Goal: Task Accomplishment & Management: Manage account settings

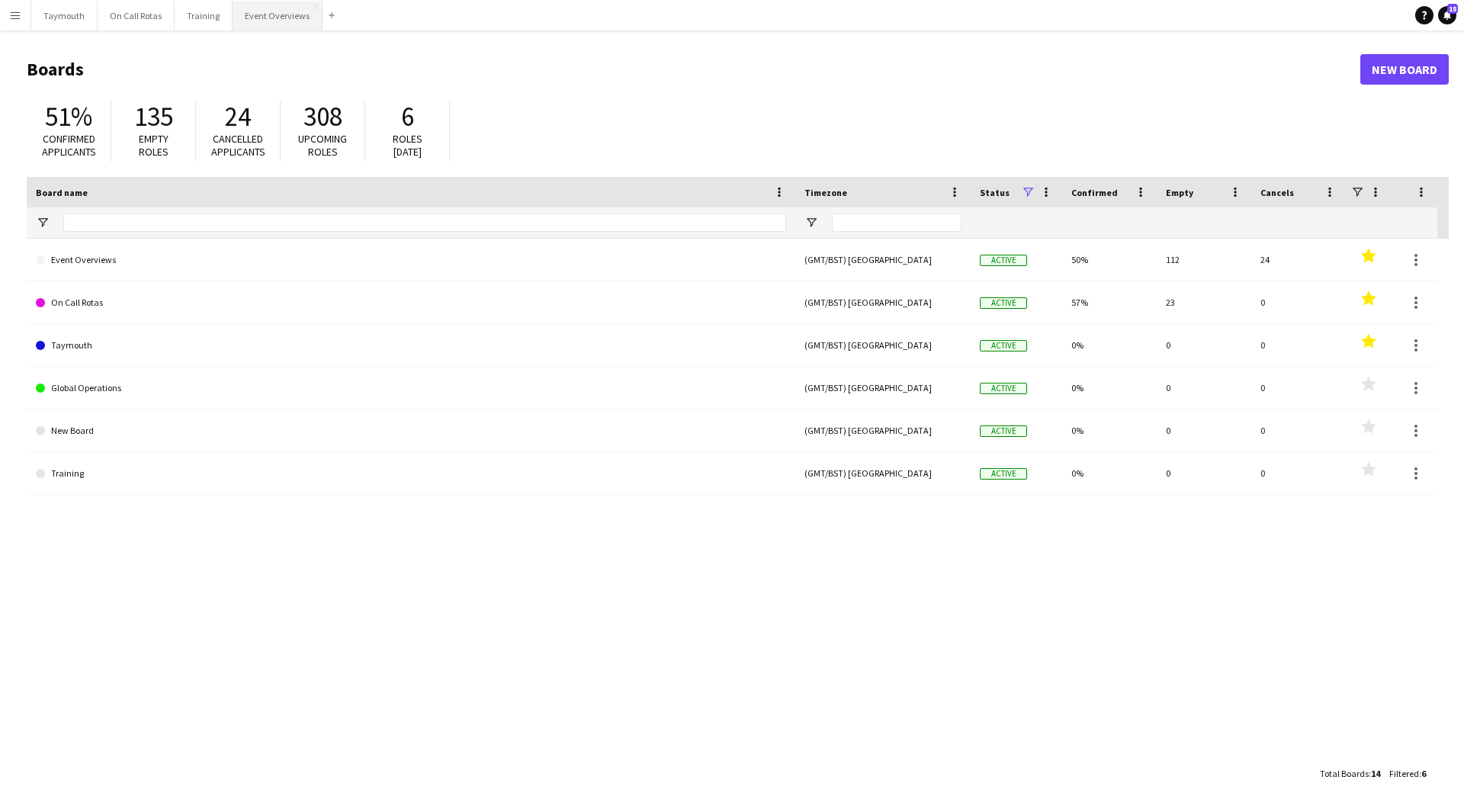
click at [266, 20] on button "Event Overviews Close" at bounding box center [278, 16] width 90 height 30
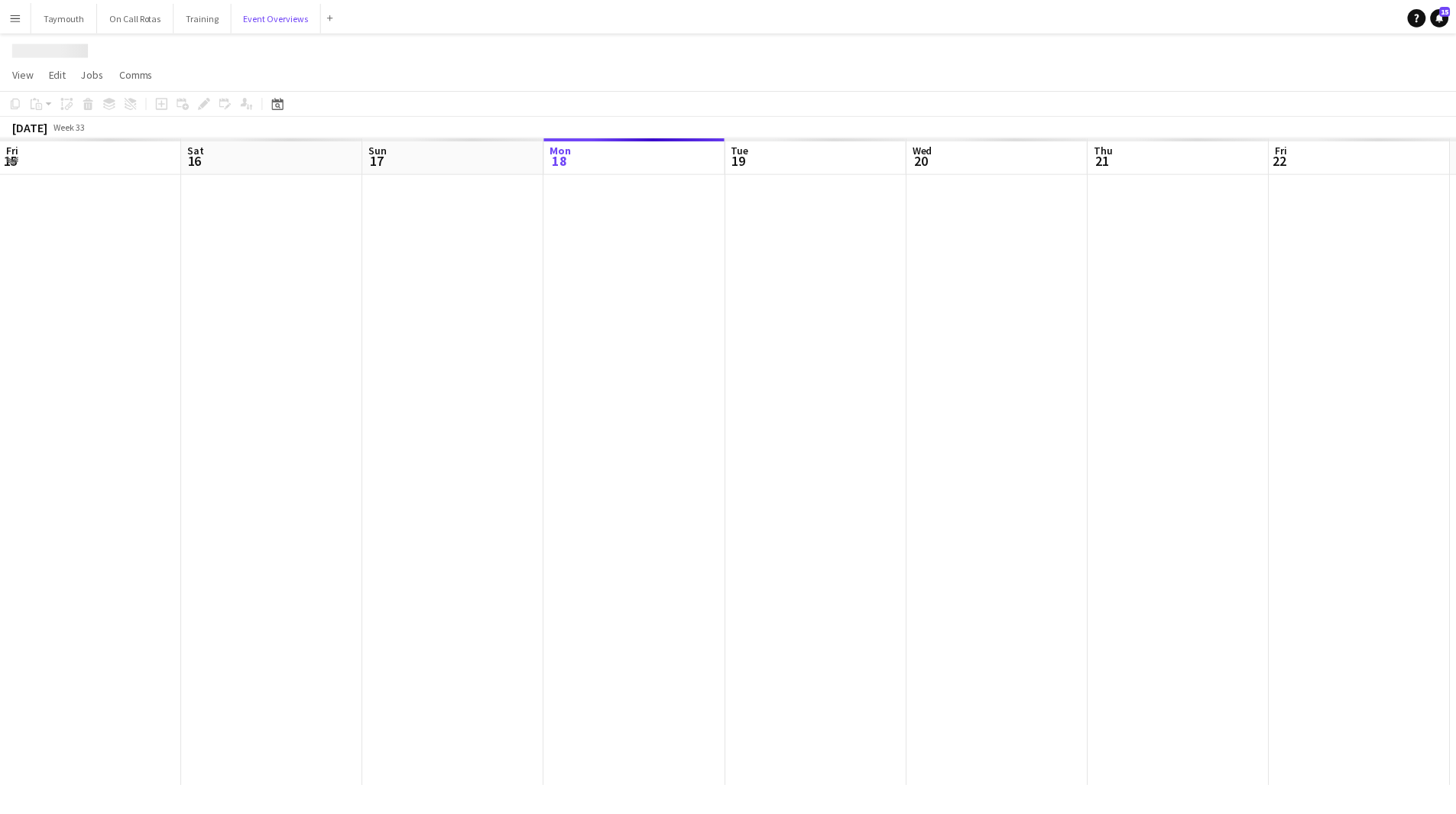
scroll to position [0, 365]
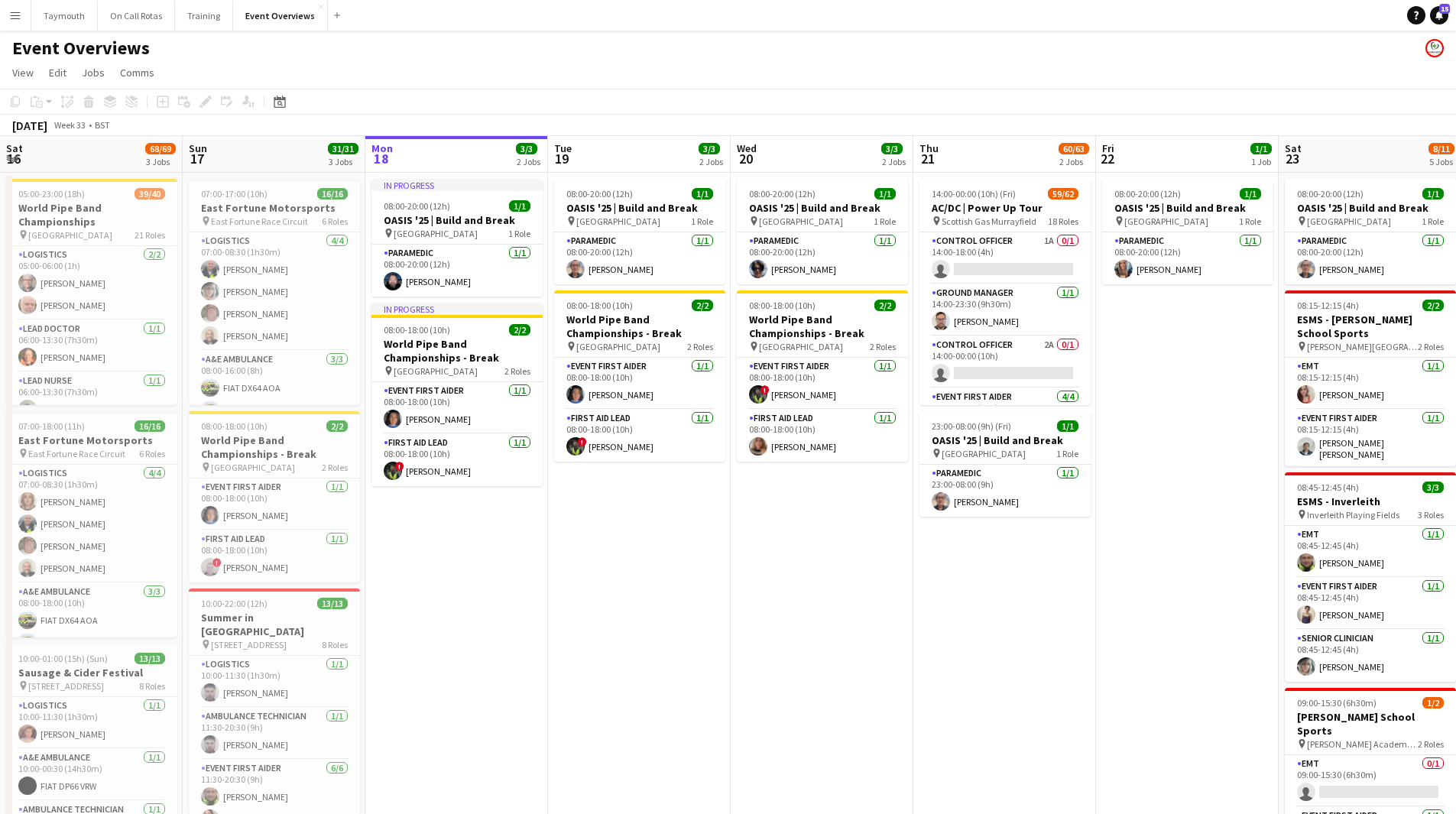
drag, startPoint x: 320, startPoint y: 597, endPoint x: 560, endPoint y: 588, distance: 240.2
click at [560, 588] on app-calendar-viewport "Thu 14 Fri 15 36/36 3 Jobs Sat 16 68/69 3 Jobs Sun 17 31/31 3 Jobs Mon 18 3/3 2…" at bounding box center [728, 620] width 1456 height 969
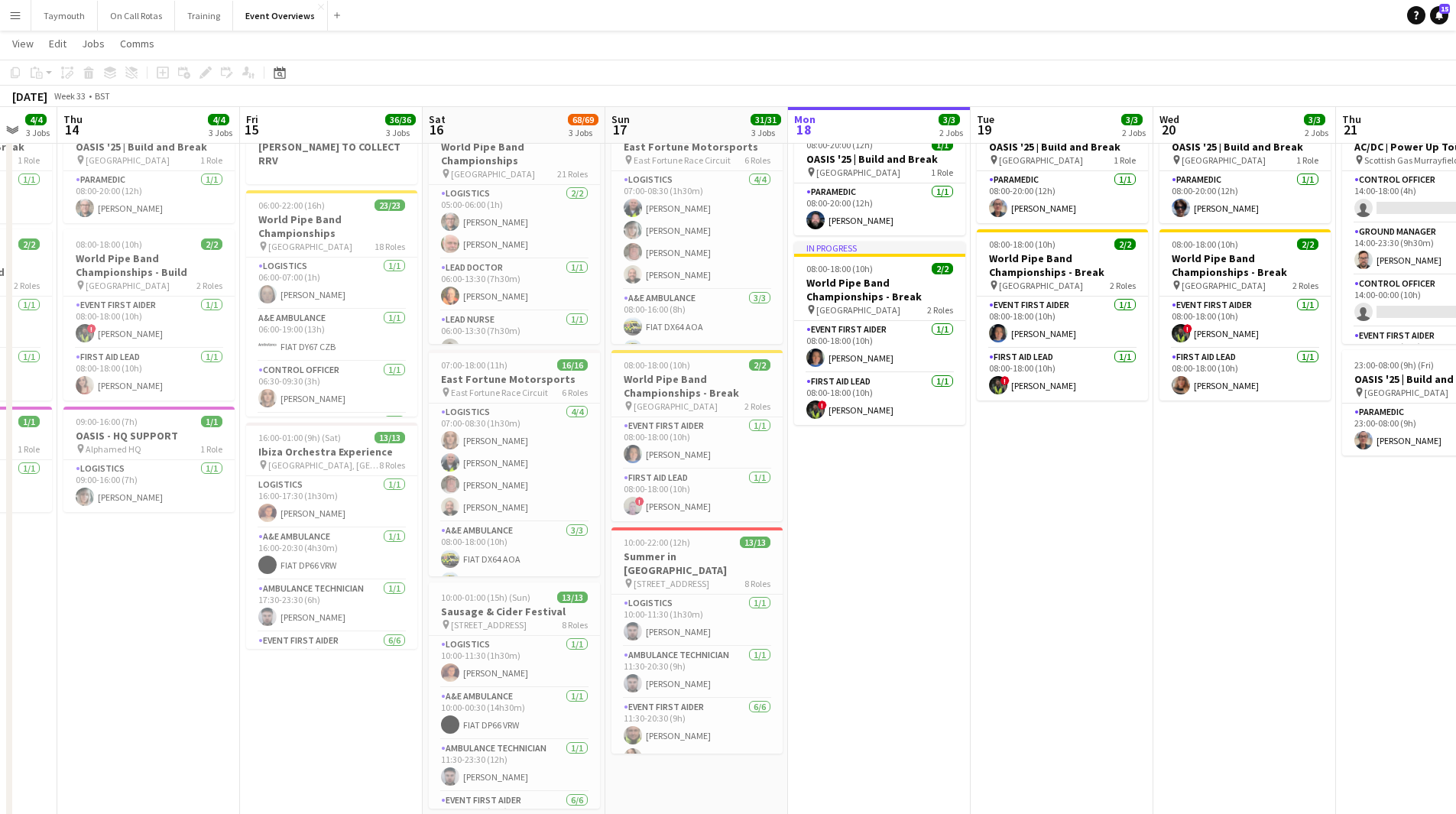
scroll to position [0, 468]
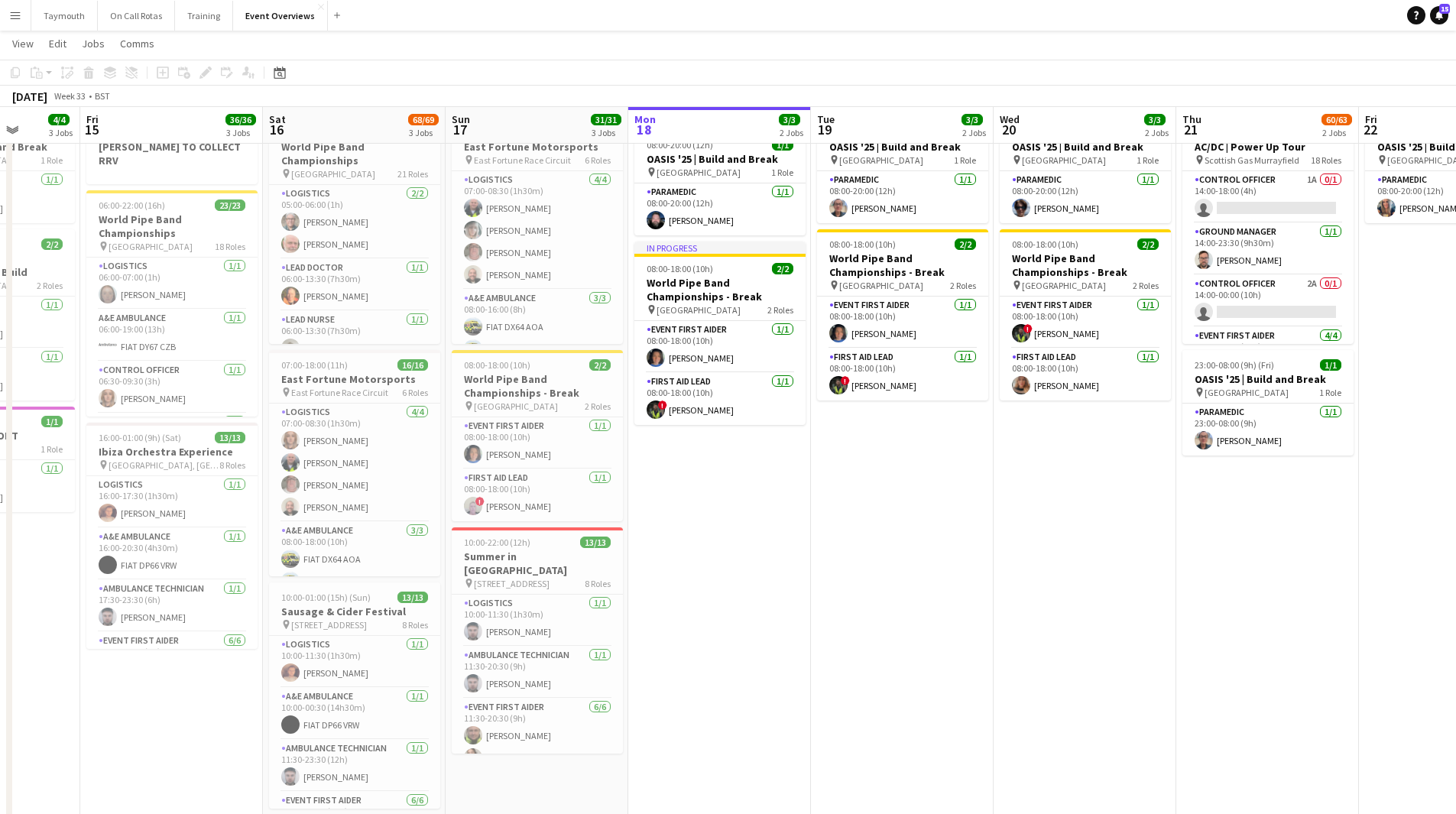
drag, startPoint x: 526, startPoint y: 598, endPoint x: 731, endPoint y: 599, distance: 205.0
click at [731, 599] on app-calendar-viewport "Tue 12 Wed 13 4/4 3 Jobs Thu 14 4/4 3 Jobs Fri 15 36/36 3 Jobs Sat 16 68/69 3 J…" at bounding box center [728, 521] width 1456 height 1044
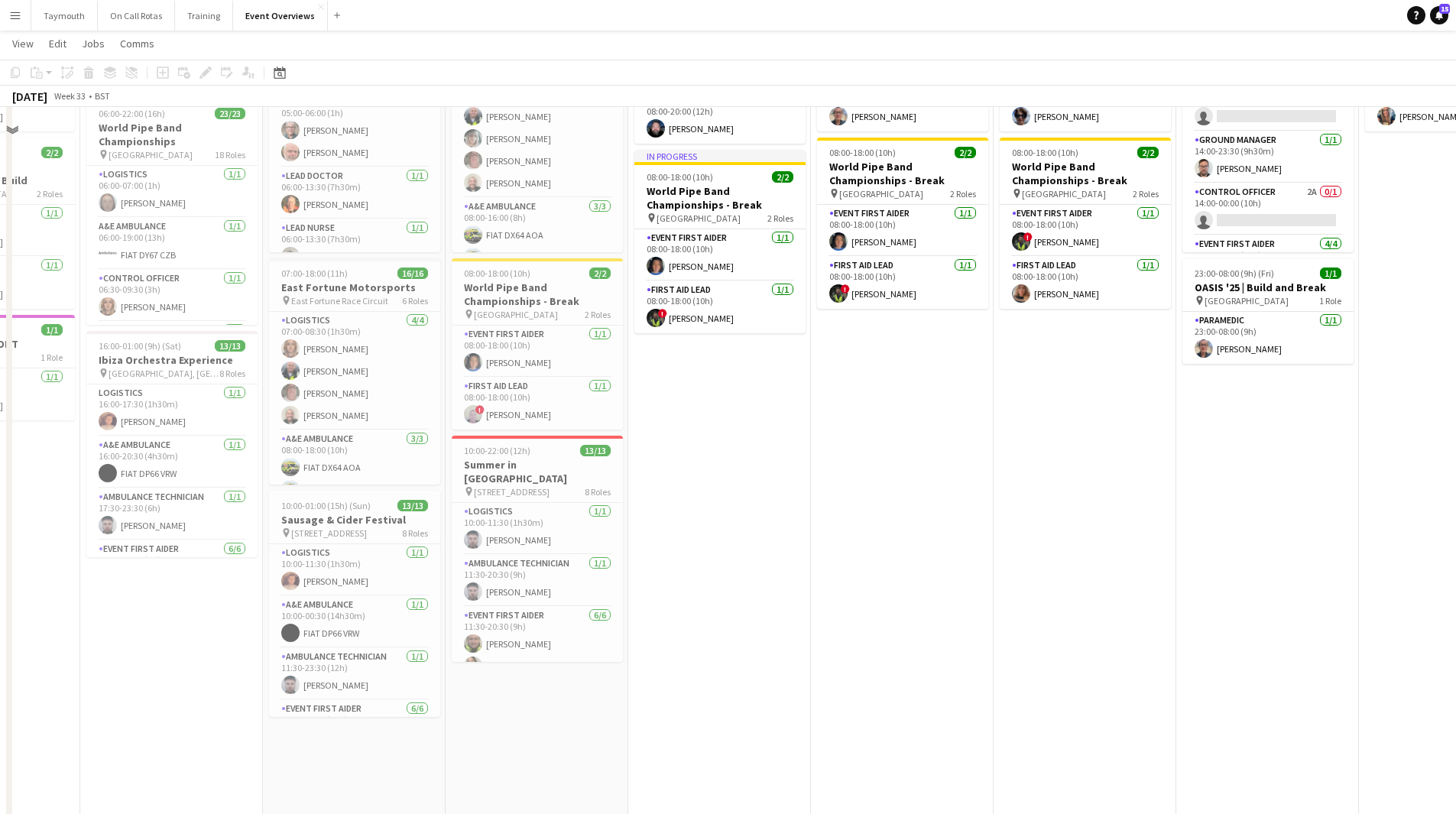
scroll to position [77, 0]
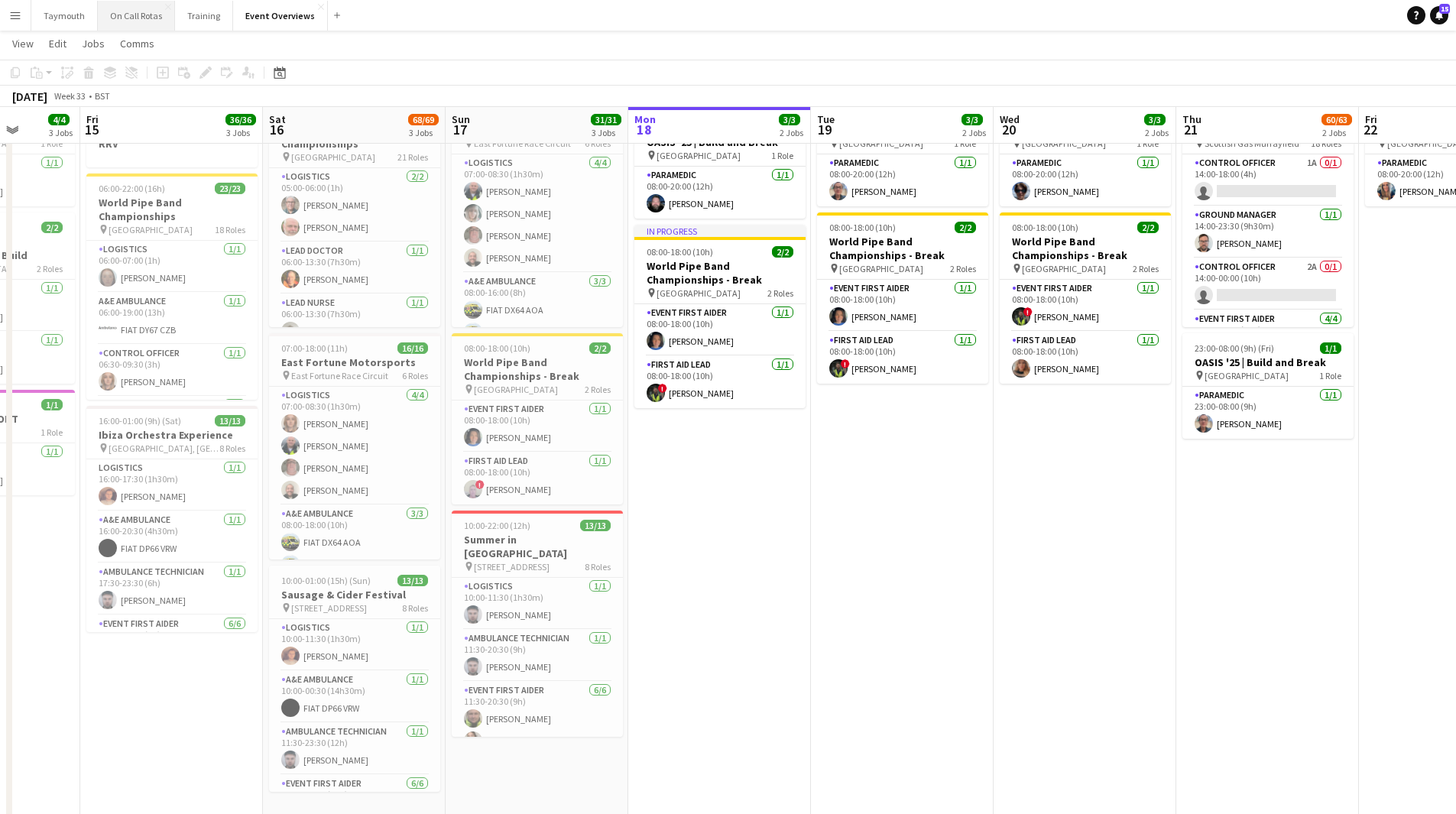
click at [110, 8] on button "On Call Rotas Close" at bounding box center [136, 16] width 77 height 30
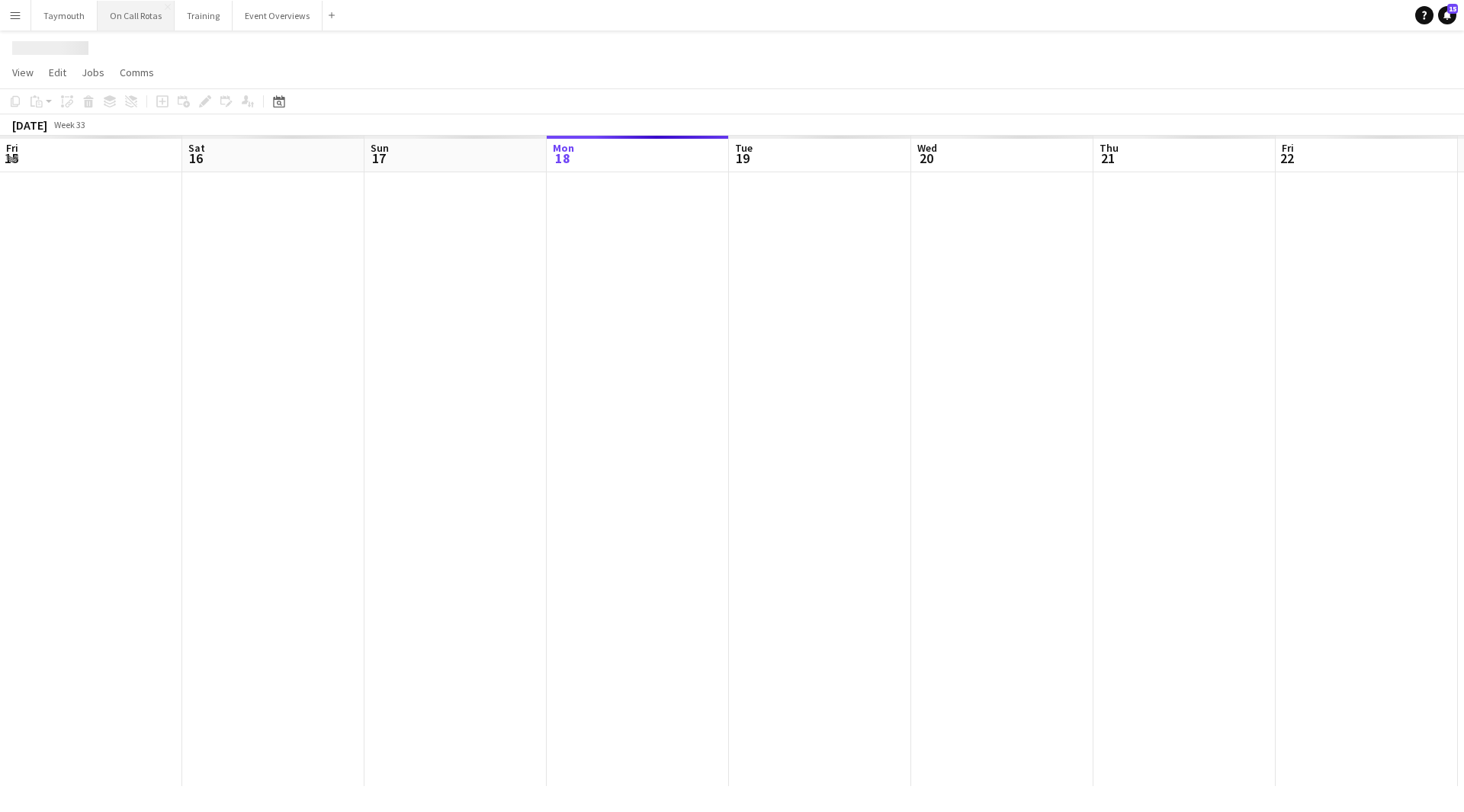
scroll to position [0, 364]
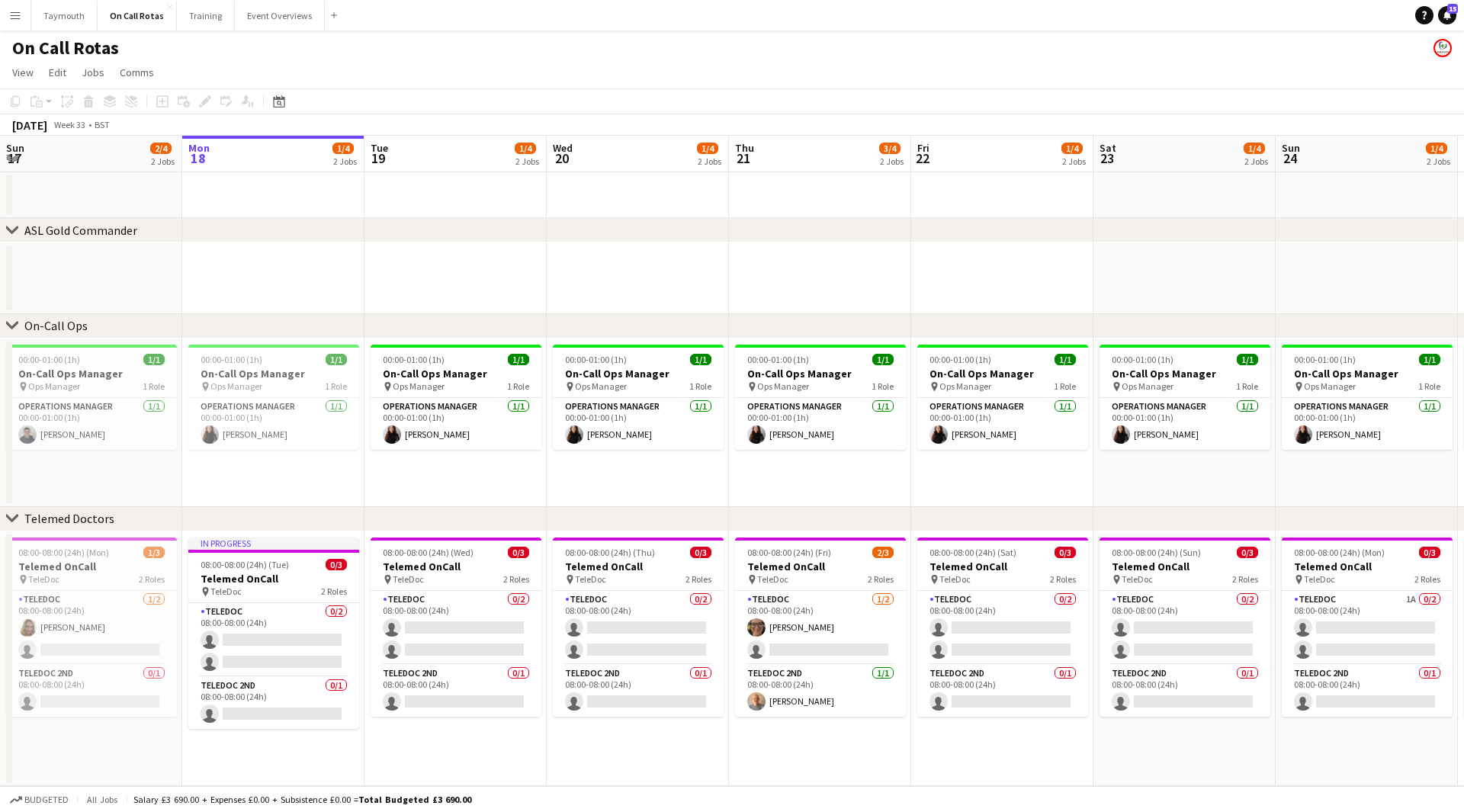
drag, startPoint x: 403, startPoint y: 319, endPoint x: 1296, endPoint y: 295, distance: 893.3
click at [1296, 295] on div "chevron-right ASL Gold Commander chevron-right On-Call Ops chevron-right Teleme…" at bounding box center [732, 460] width 1464 height 651
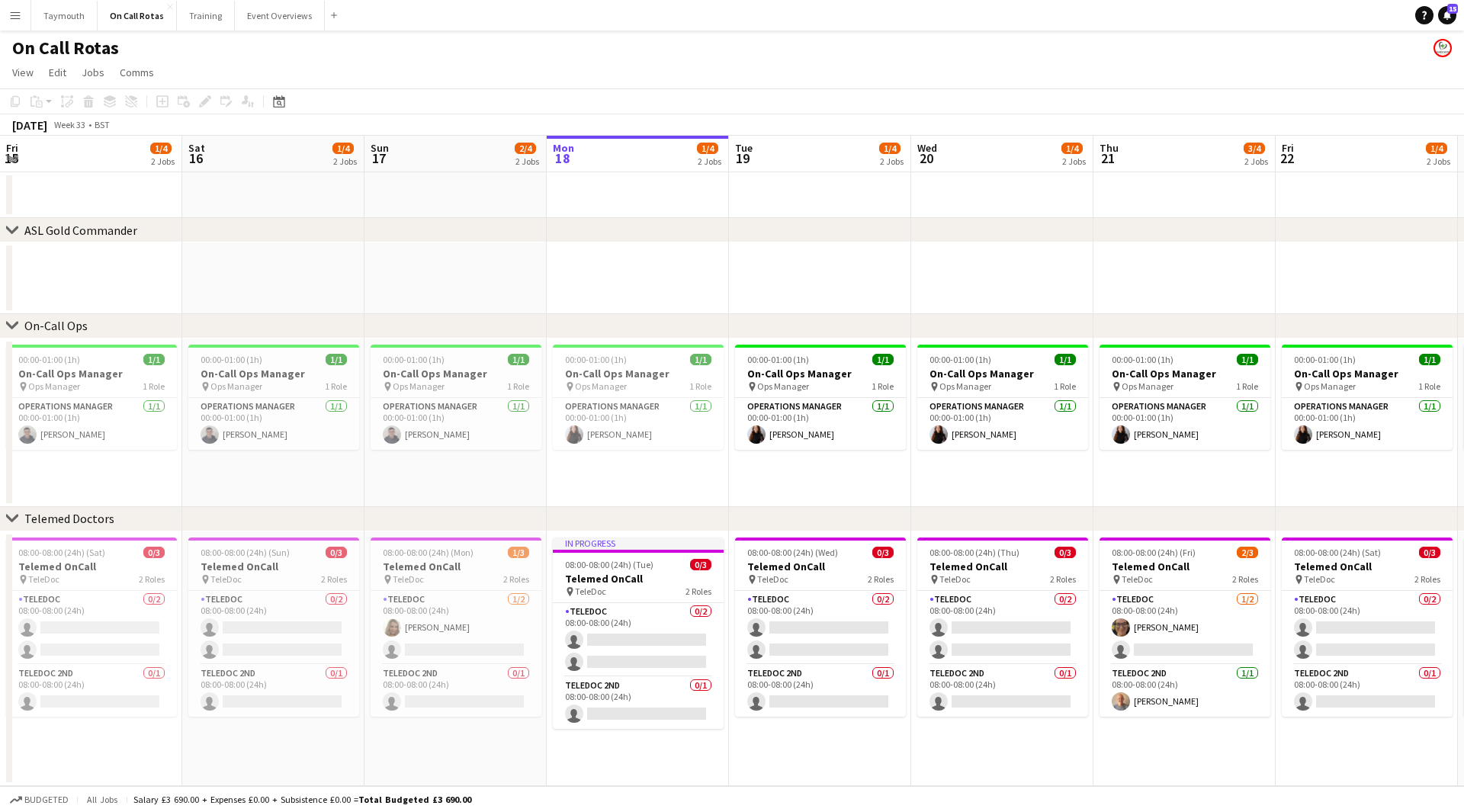
drag, startPoint x: 595, startPoint y: 285, endPoint x: 1232, endPoint y: 299, distance: 637.2
click at [1232, 299] on app-calendar-viewport "Fri 15 1/4 2 Jobs Sat 16 1/4 2 Jobs Sun 17 2/4 2 Jobs Mon 18 1/4 2 Jobs Tue 19 …" at bounding box center [732, 460] width 1464 height 651
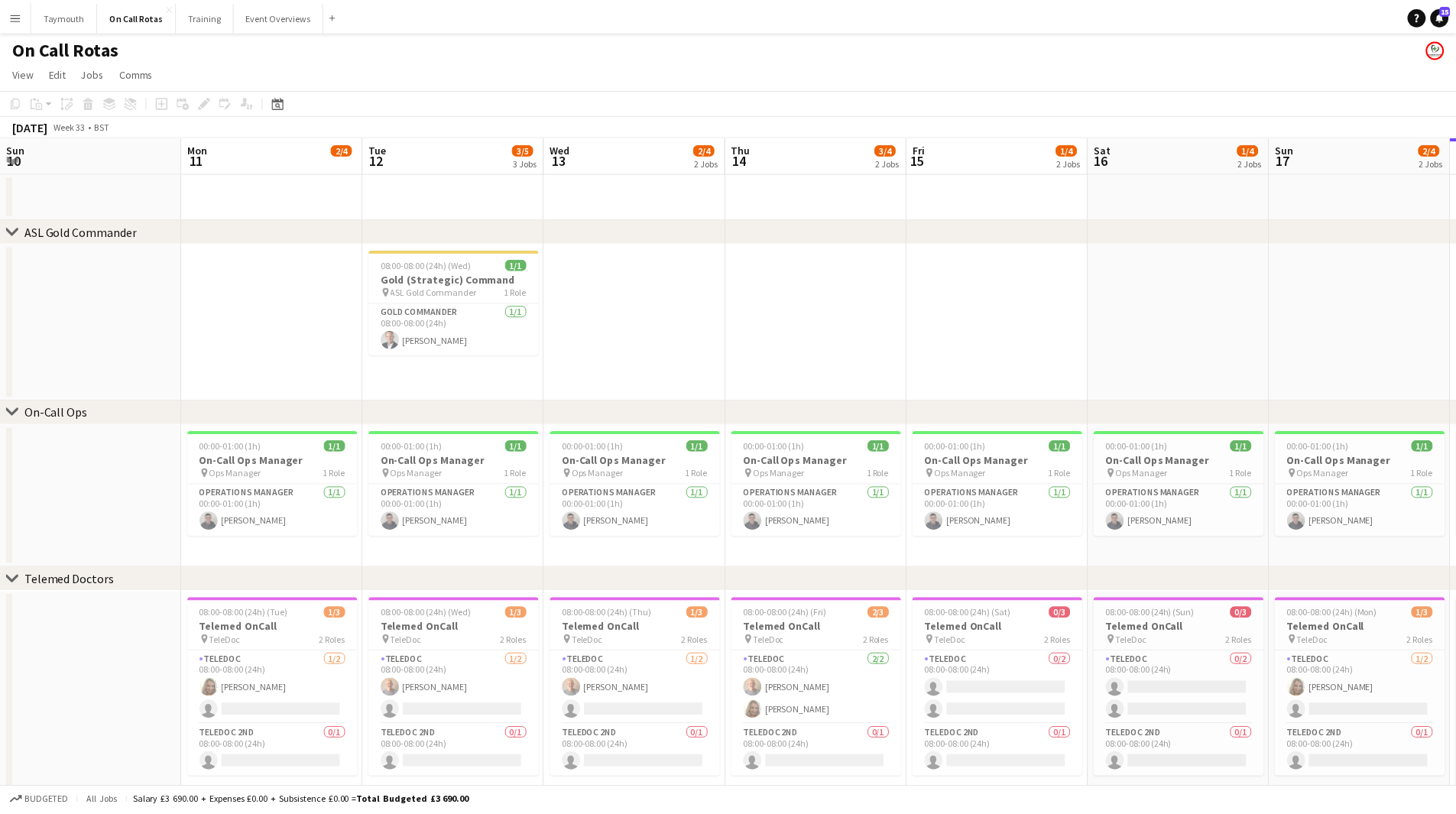
scroll to position [0, 0]
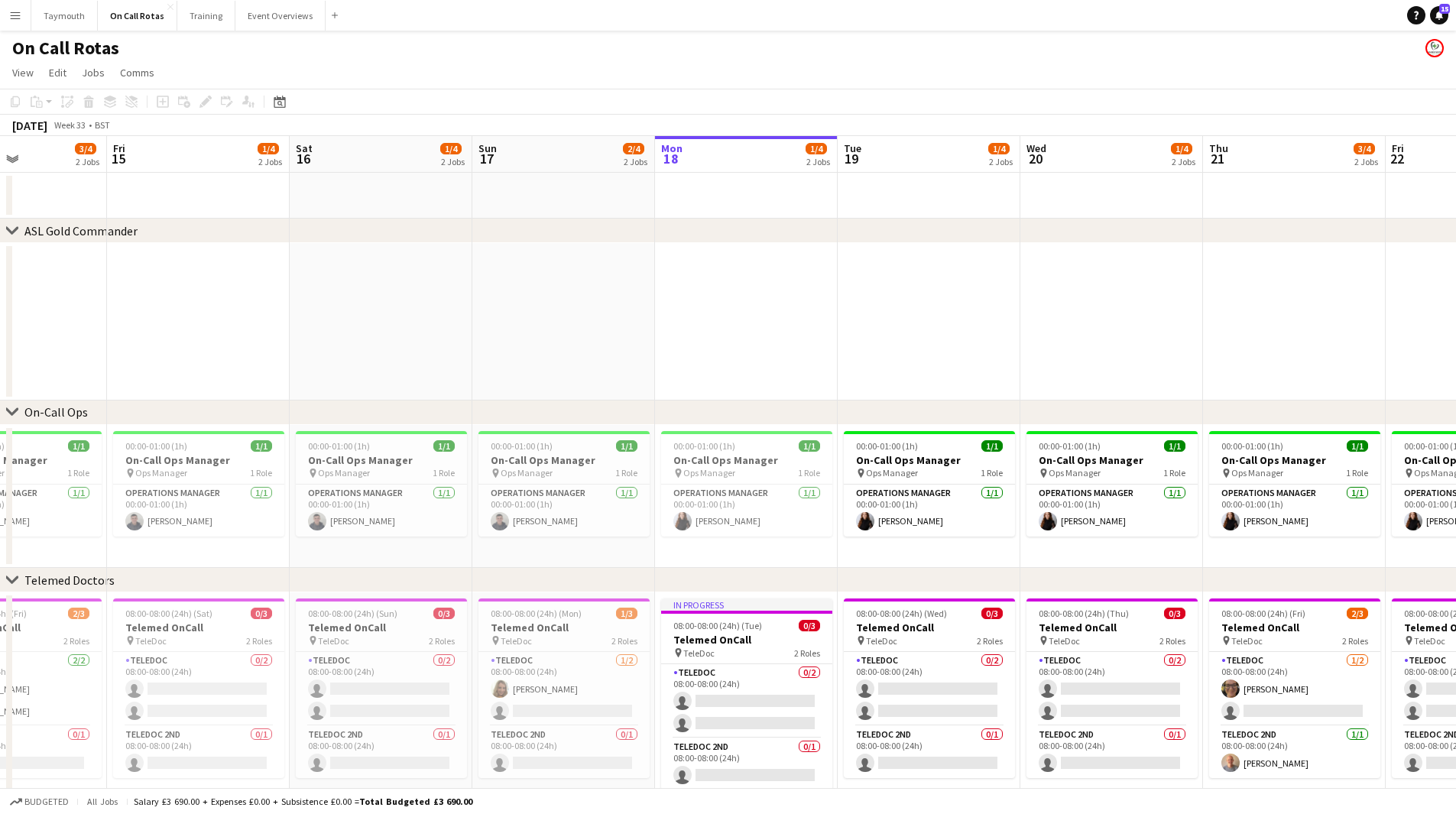
drag, startPoint x: 1169, startPoint y: 295, endPoint x: 155, endPoint y: 314, distance: 1014.2
click at [155, 314] on app-calendar-viewport "Tue 12 3/5 3 Jobs Wed 13 2/4 2 Jobs Thu 14 3/4 2 Jobs Fri 15 1/4 2 Jobs Sat 16 …" at bounding box center [728, 479] width 1456 height 686
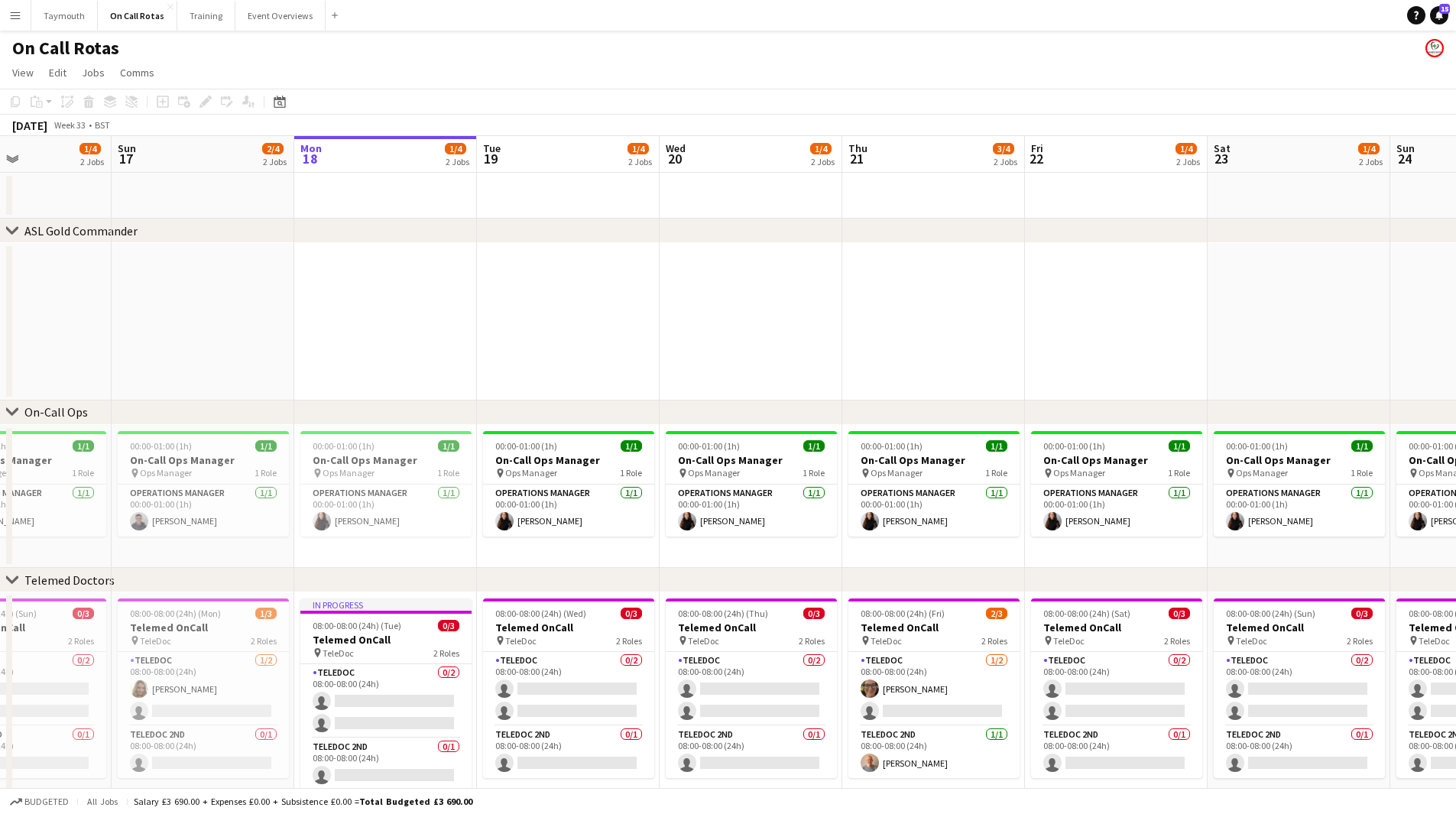
drag, startPoint x: 842, startPoint y: 279, endPoint x: 529, endPoint y: 304, distance: 314.0
click at [529, 304] on app-calendar-viewport "Wed 13 2/4 2 Jobs Thu 14 3/4 2 Jobs Fri 15 1/4 2 Jobs Sat 16 1/4 2 Jobs Sun 17 …" at bounding box center [728, 479] width 1456 height 686
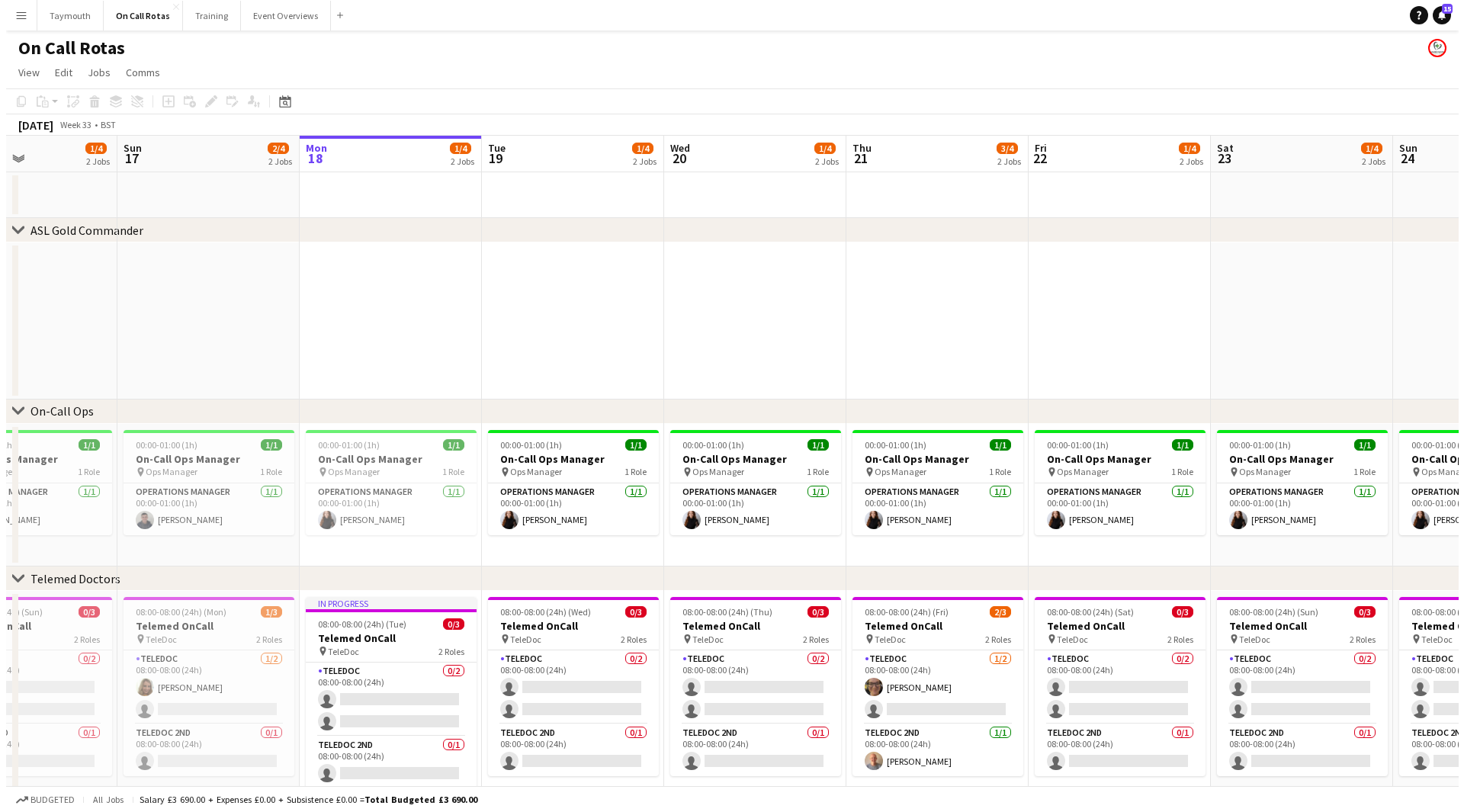
scroll to position [0, 440]
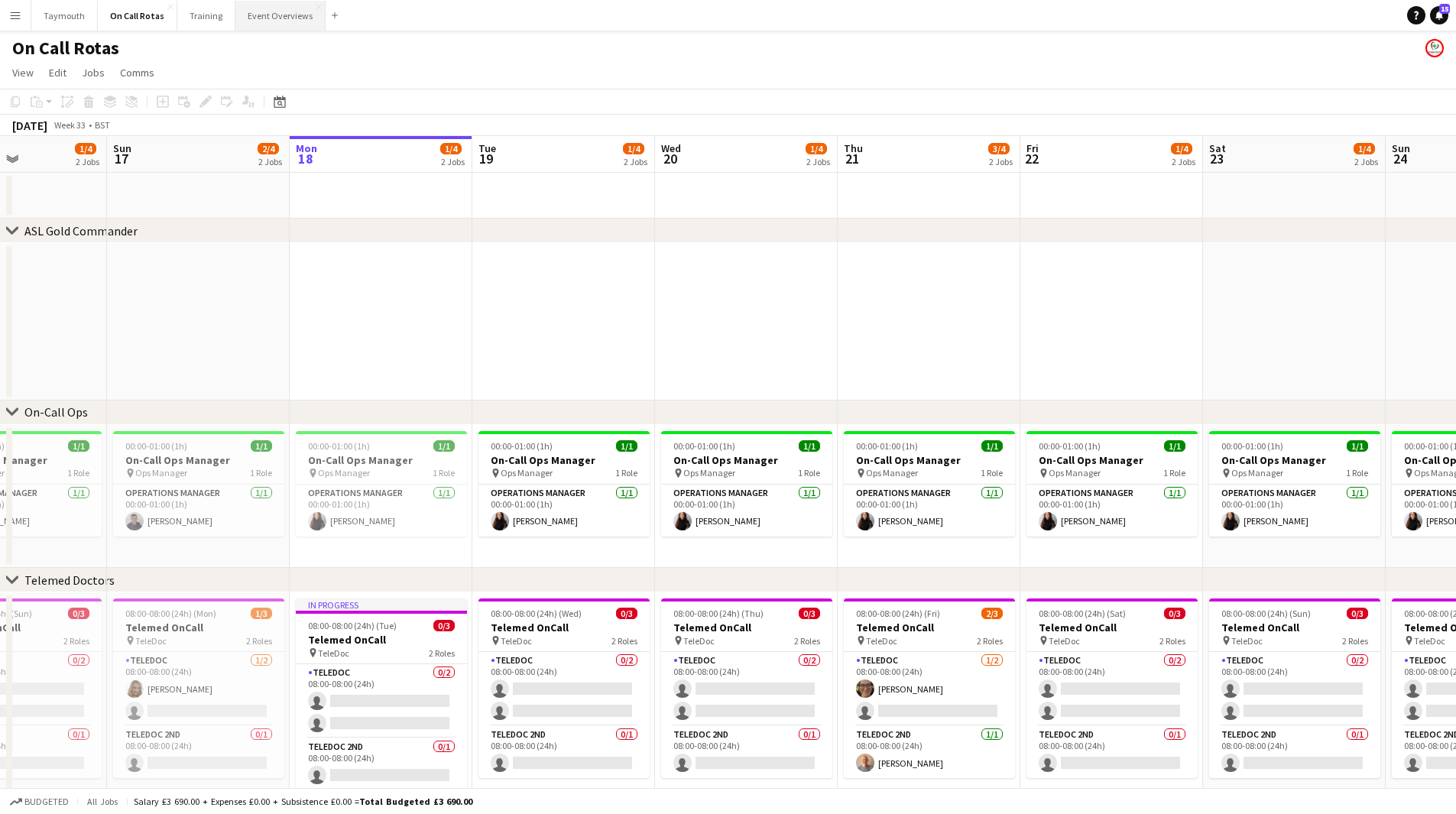
click at [279, 14] on button "Event Overviews Close" at bounding box center [280, 16] width 90 height 30
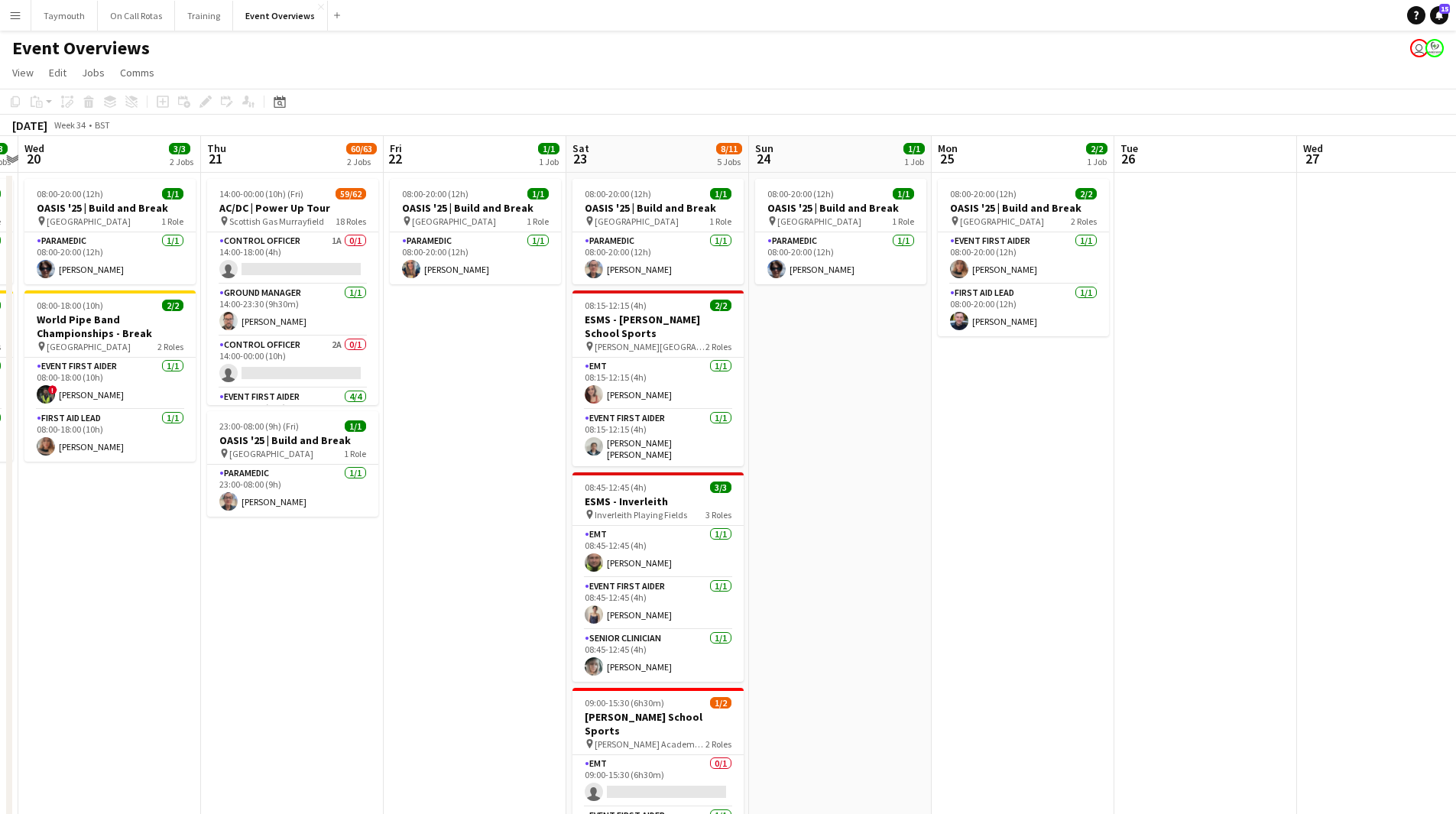
scroll to position [0, 536]
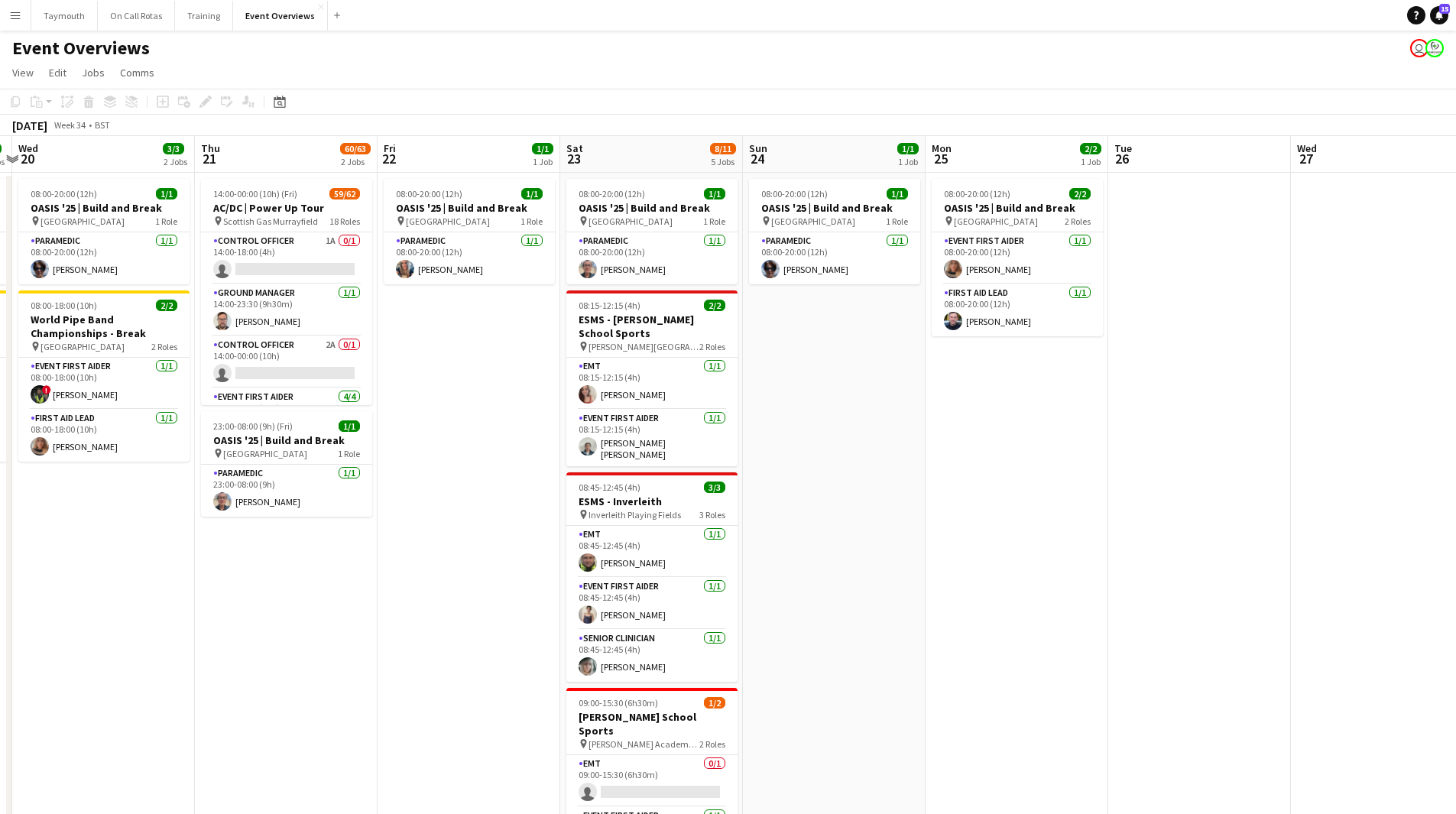
click at [426, 684] on app-calendar-viewport "Sun 17 31/31 3 Jobs Mon 18 3/3 2 Jobs Tue 19 3/3 2 Jobs Wed 20 3/3 2 Jobs Thu 2…" at bounding box center [728, 620] width 1456 height 969
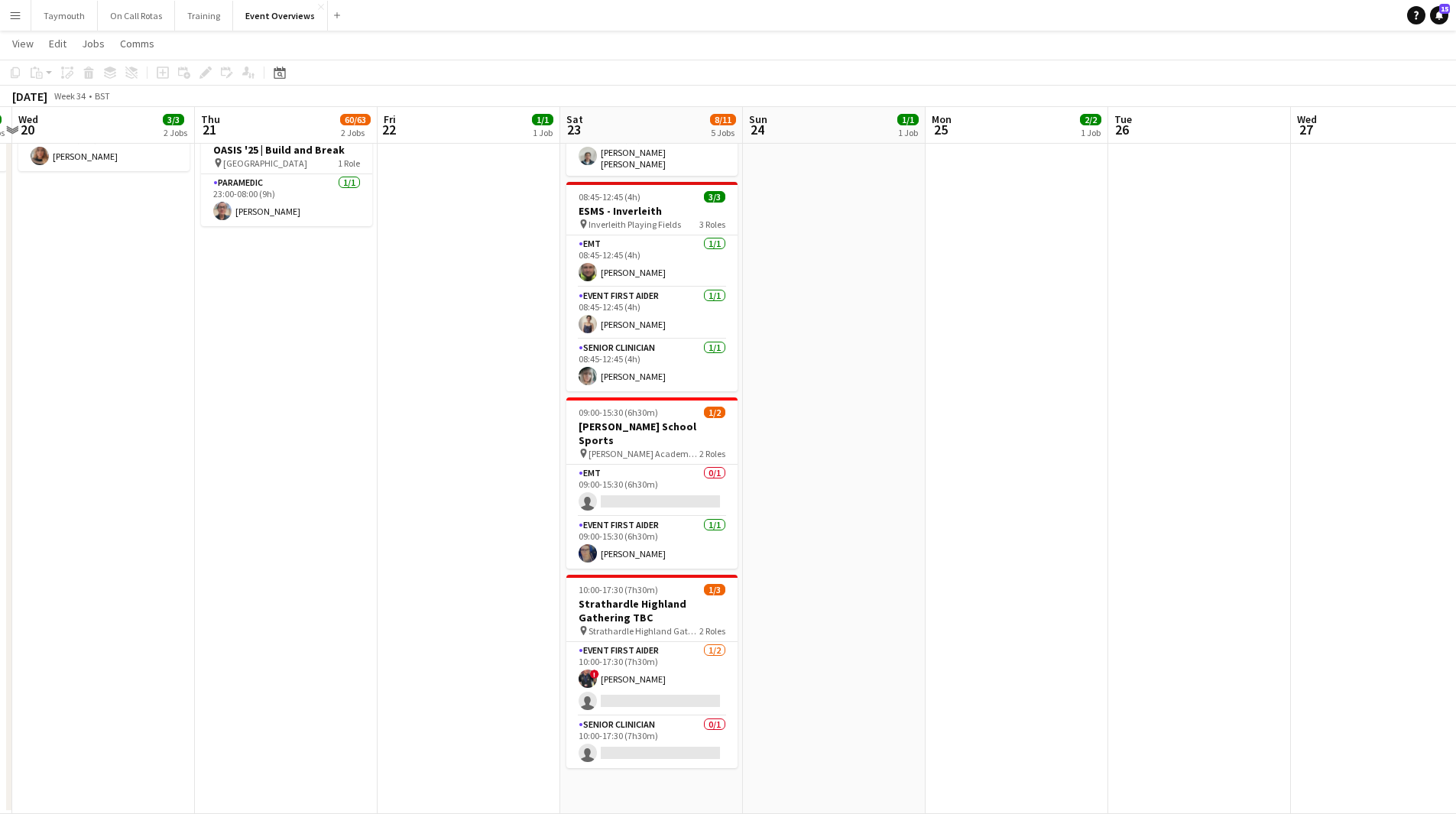
scroll to position [0, 472]
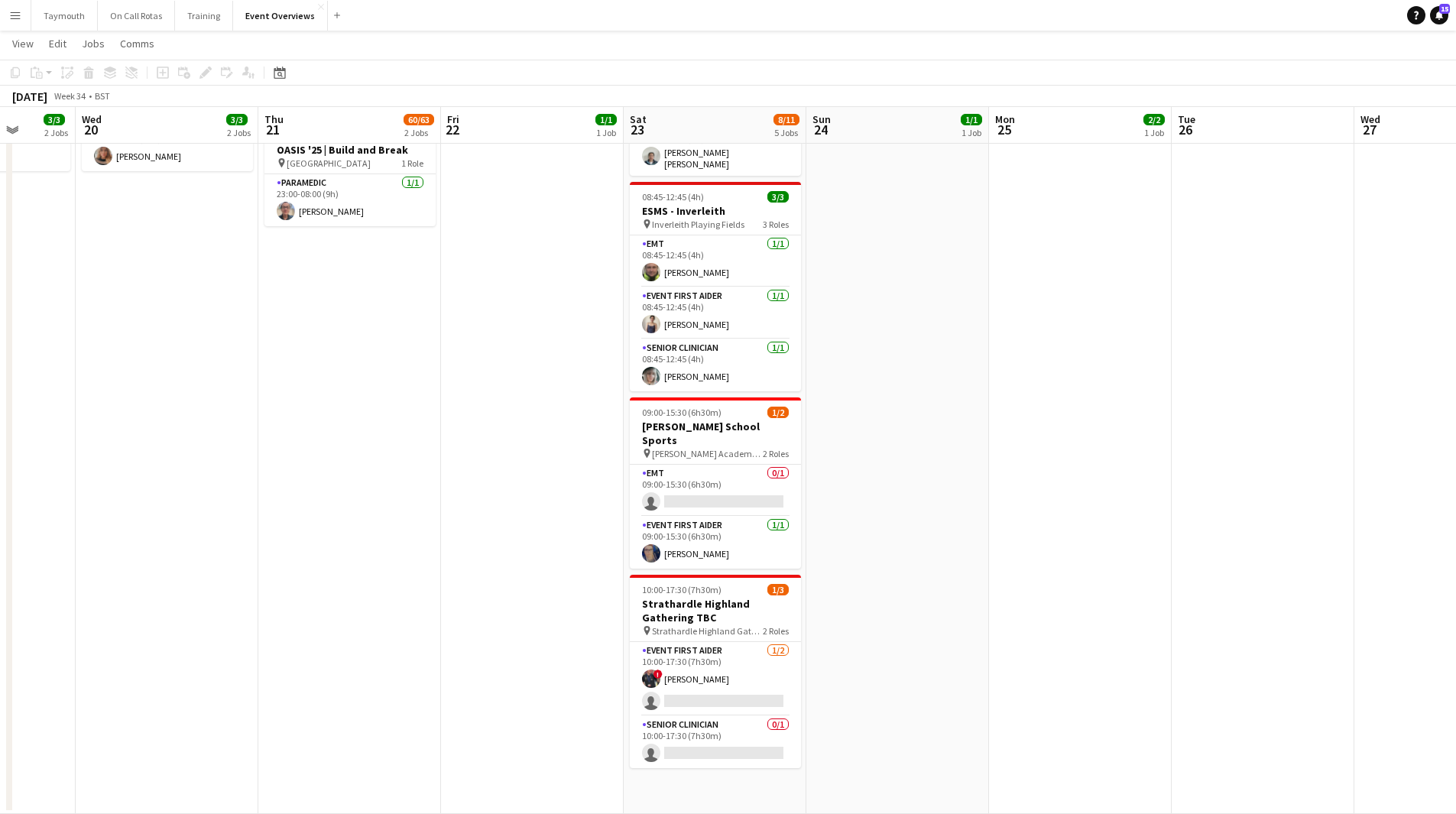
drag, startPoint x: 386, startPoint y: 627, endPoint x: 450, endPoint y: 637, distance: 64.8
click at [450, 637] on app-calendar-viewport "Sun 17 31/31 3 Jobs Mon 18 3/3 2 Jobs Tue 19 3/3 2 Jobs Wed 20 3/3 2 Jobs Thu 2…" at bounding box center [728, 292] width 1456 height 1044
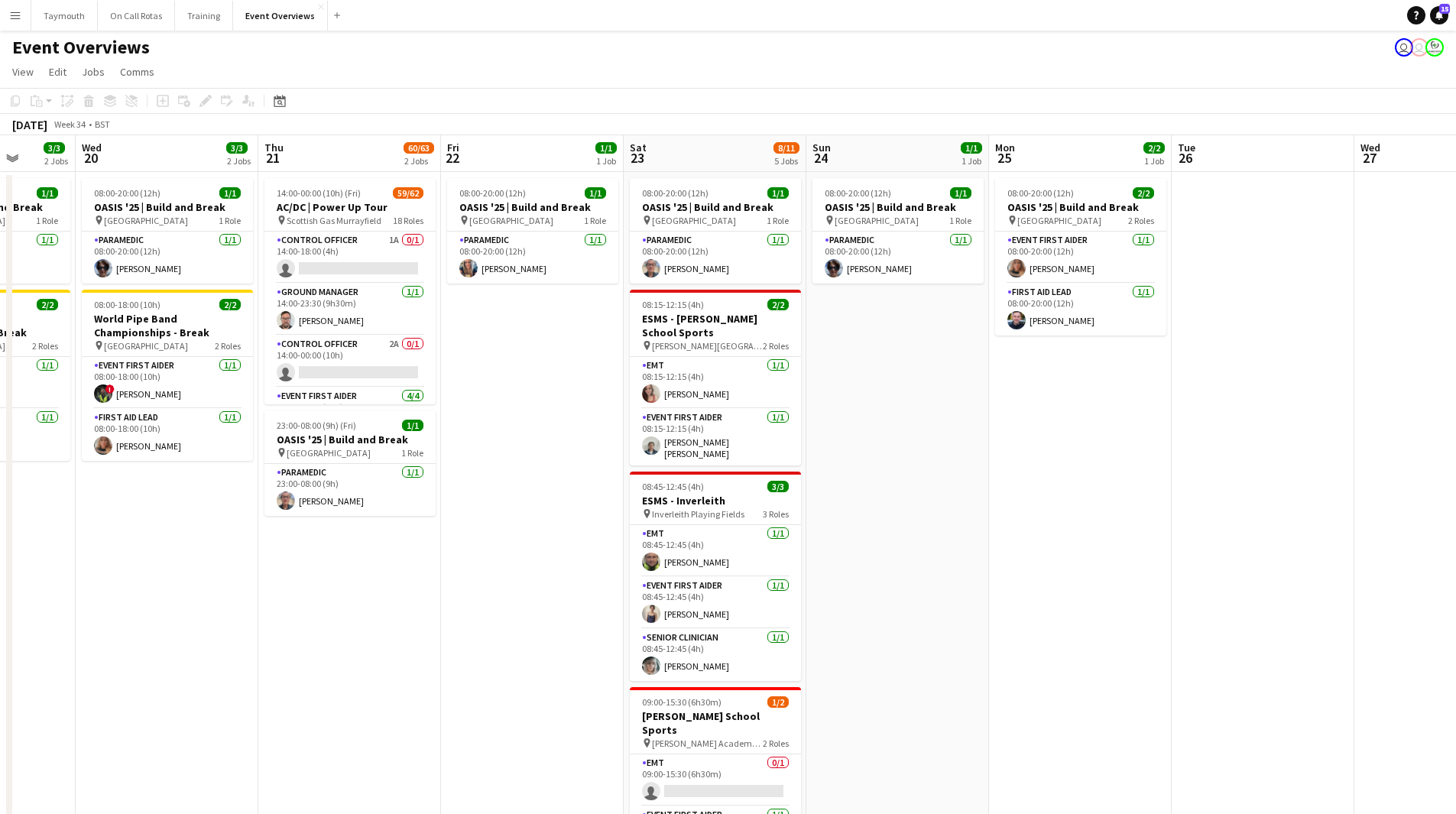
scroll to position [0, 0]
drag, startPoint x: 371, startPoint y: 256, endPoint x: 648, endPoint y: 248, distance: 277.1
click at [371, 256] on app-card-role "Control Officer 1A 0/1 14:00-18:00 (4h) single-neutral-actions" at bounding box center [349, 259] width 171 height 52
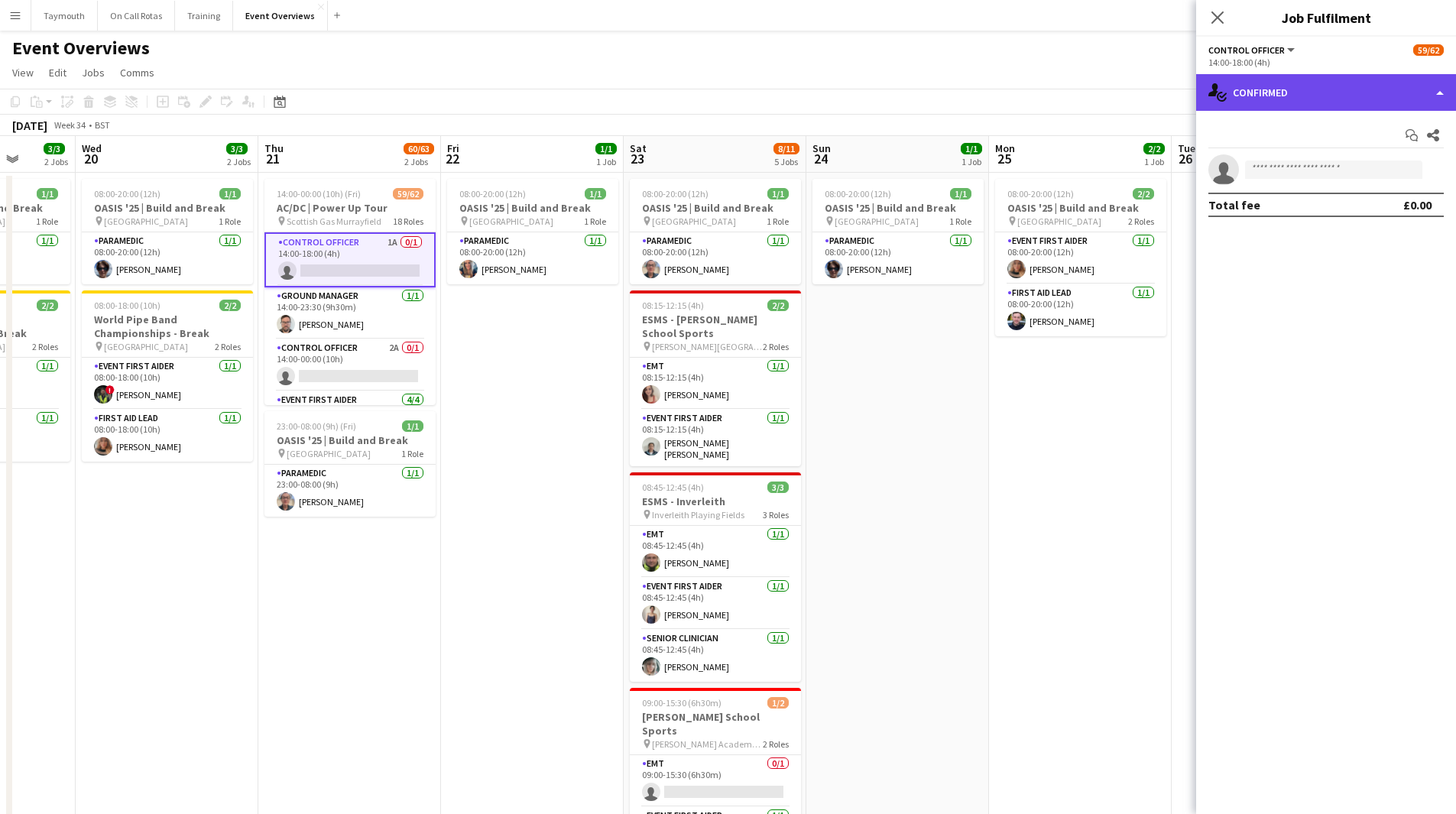
click at [1372, 95] on div "single-neutral-actions-check-2 Confirmed" at bounding box center [1325, 92] width 259 height 37
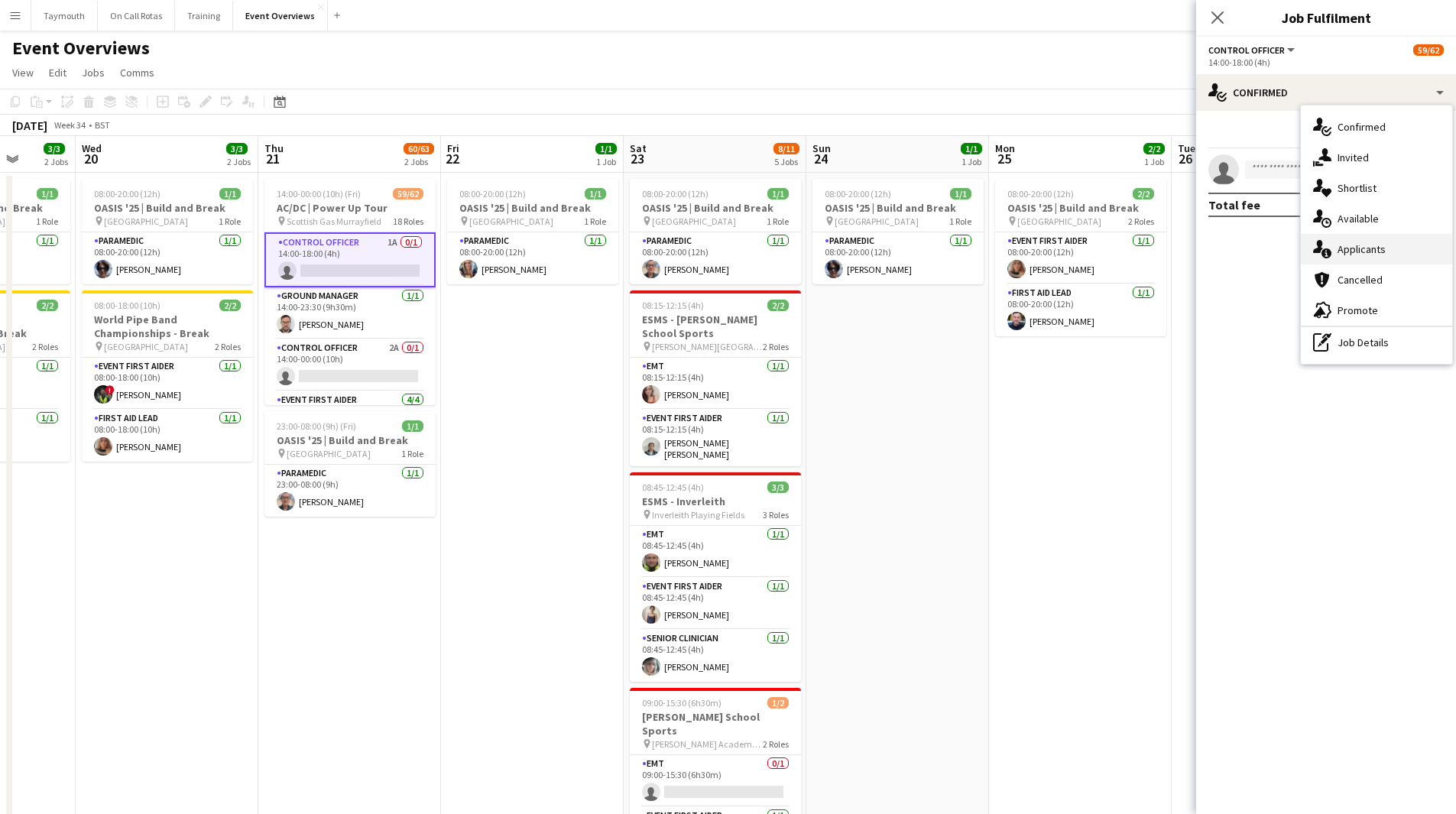
click at [1357, 244] on div "single-neutral-actions-information Applicants" at bounding box center [1376, 248] width 151 height 31
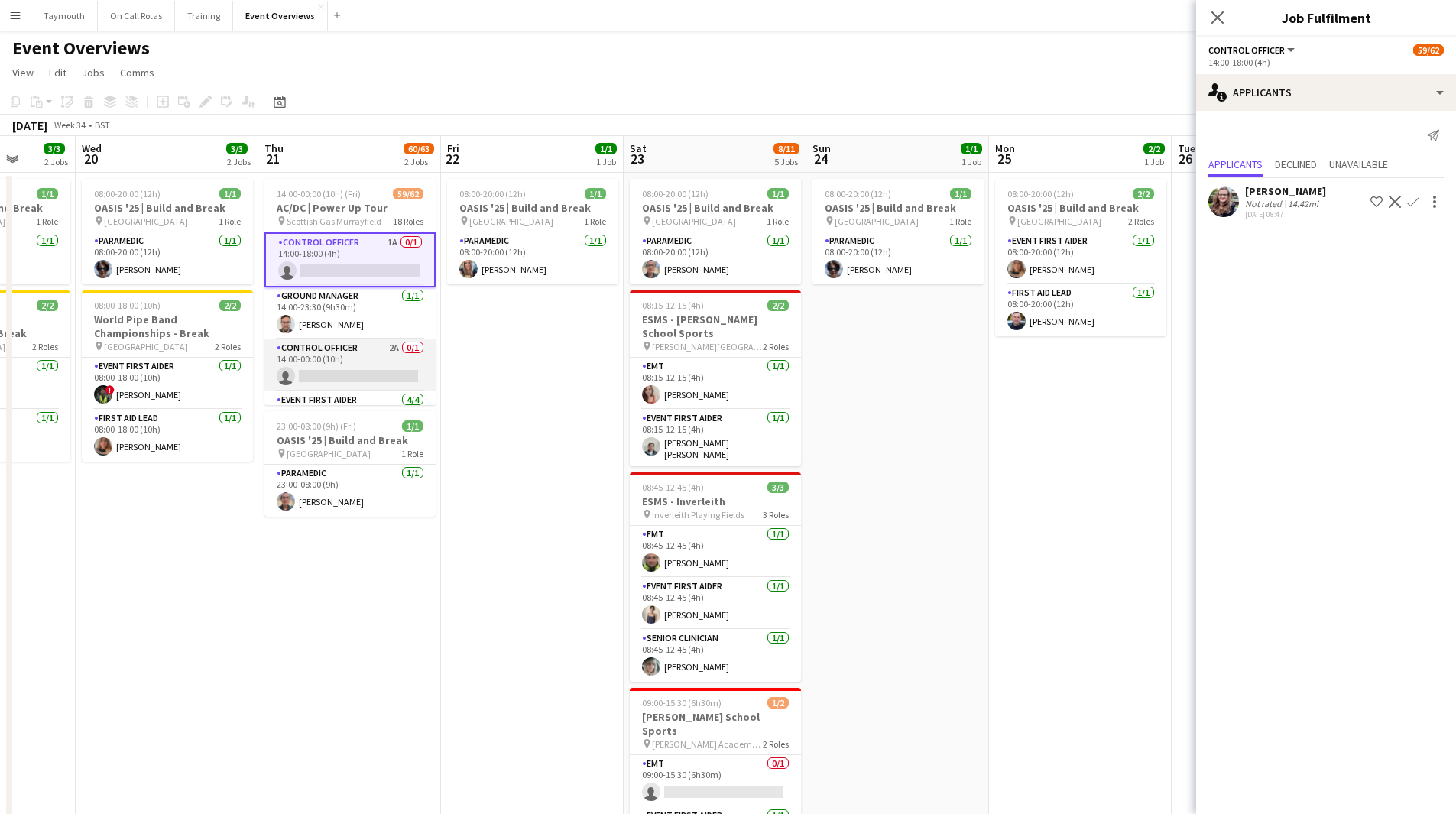
click at [387, 363] on app-card-role "Control Officer 2A 0/1 14:00-00:00 (10h) single-neutral-actions" at bounding box center [349, 365] width 171 height 52
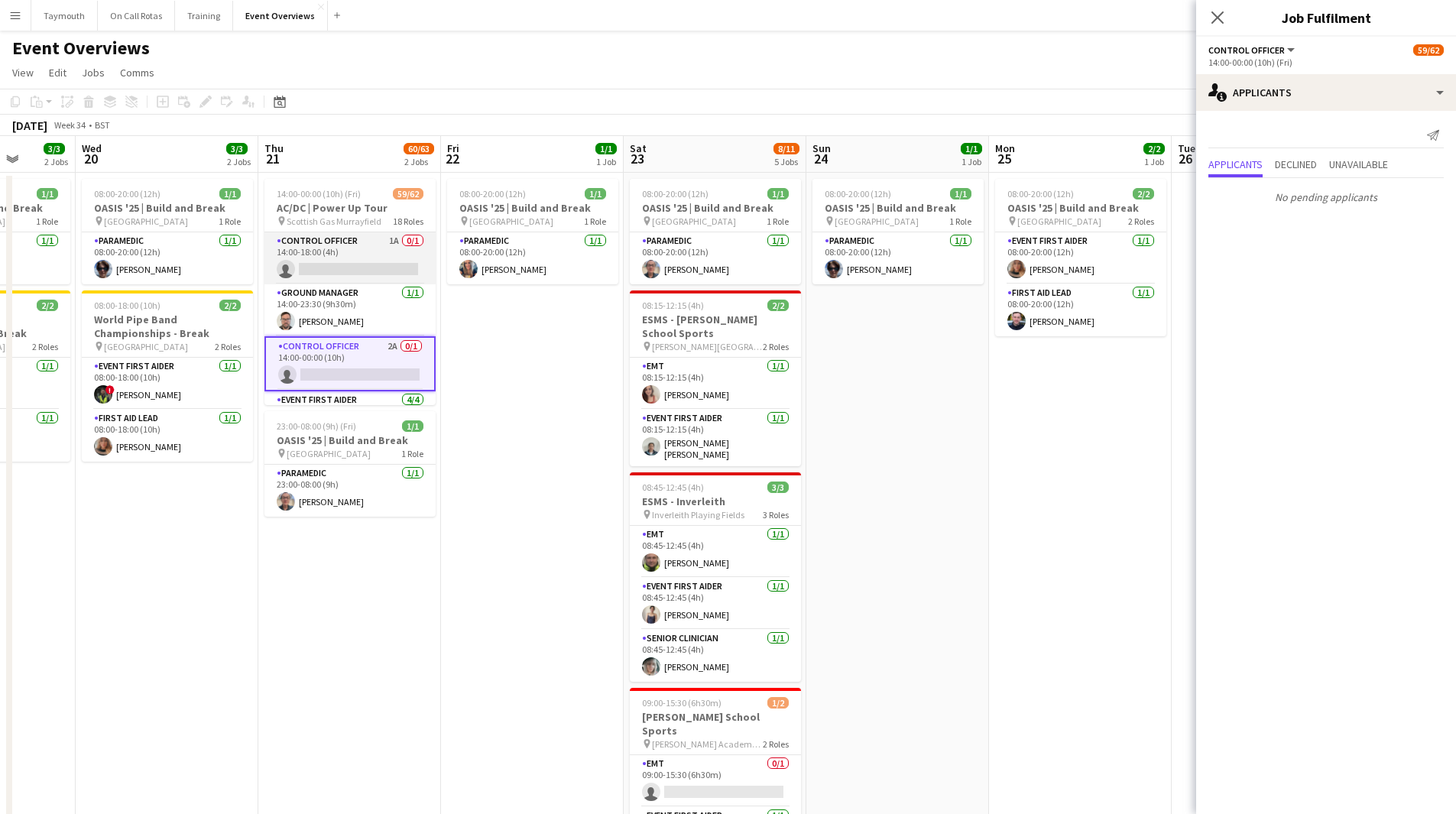
click at [348, 260] on app-card-role "Control Officer 1A 0/1 14:00-18:00 (4h) single-neutral-actions" at bounding box center [349, 259] width 171 height 52
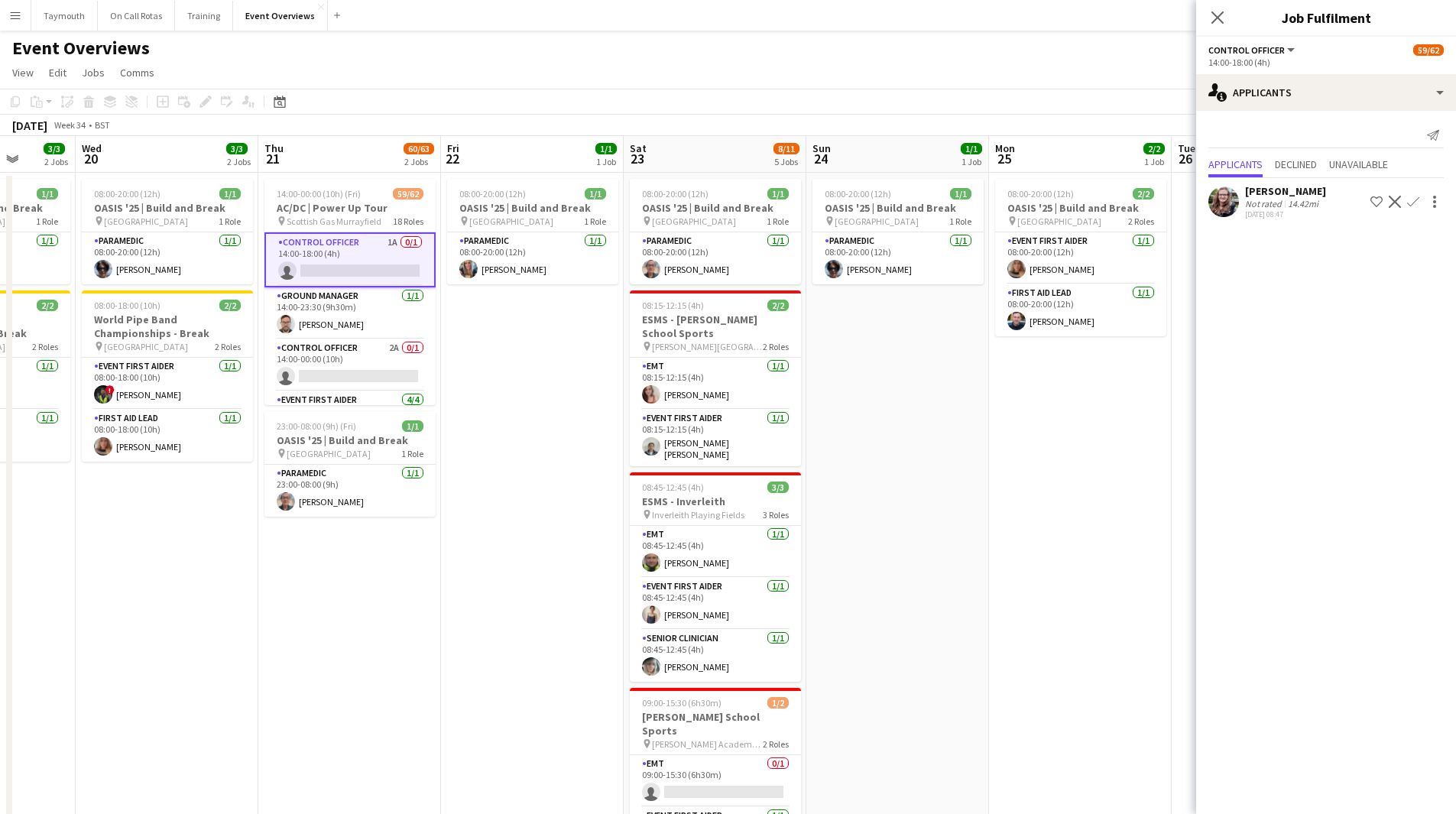
click at [1413, 204] on app-icon "Confirm" at bounding box center [1413, 202] width 13 height 13
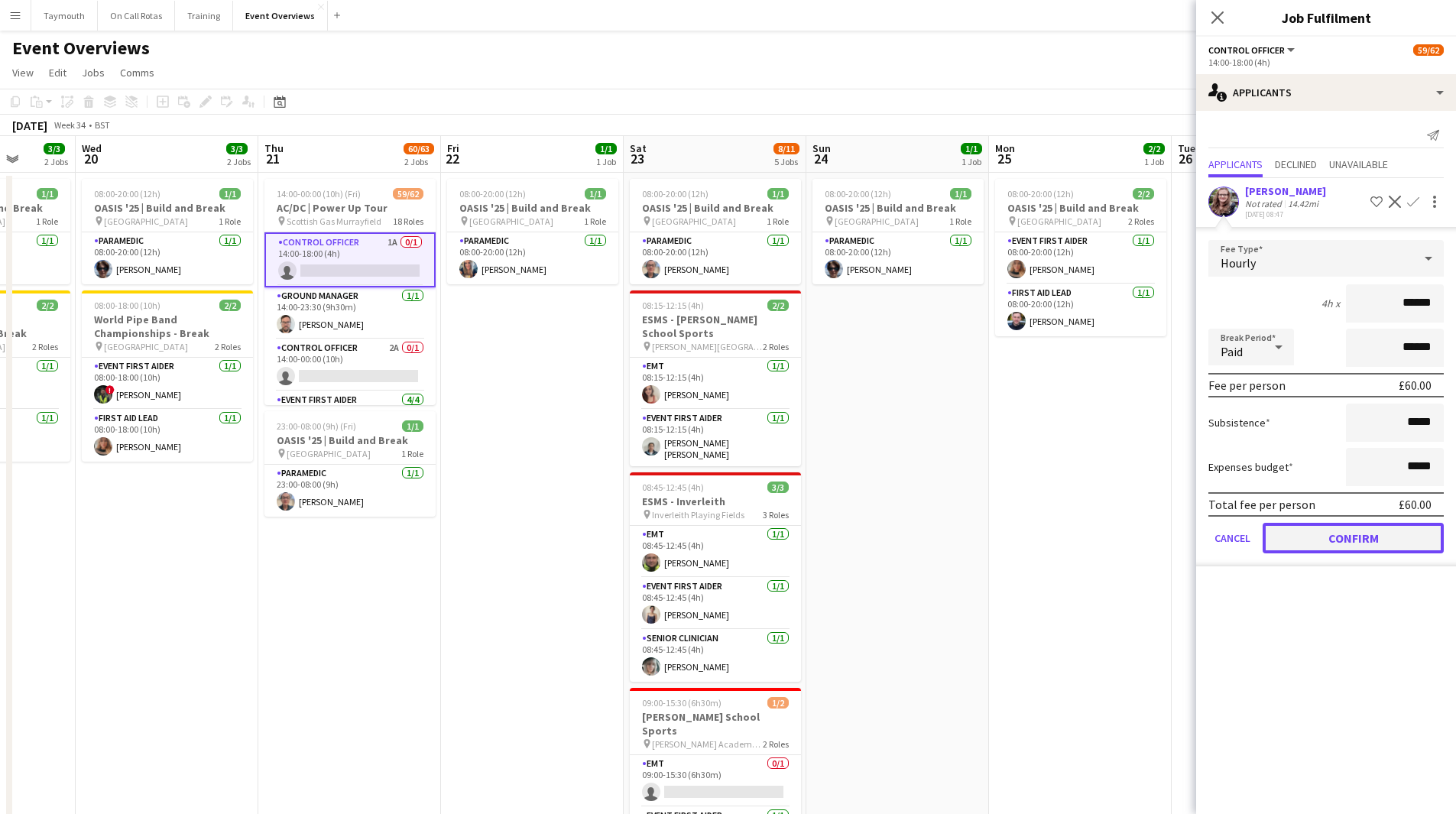
click at [1313, 532] on button "Confirm" at bounding box center [1353, 538] width 181 height 31
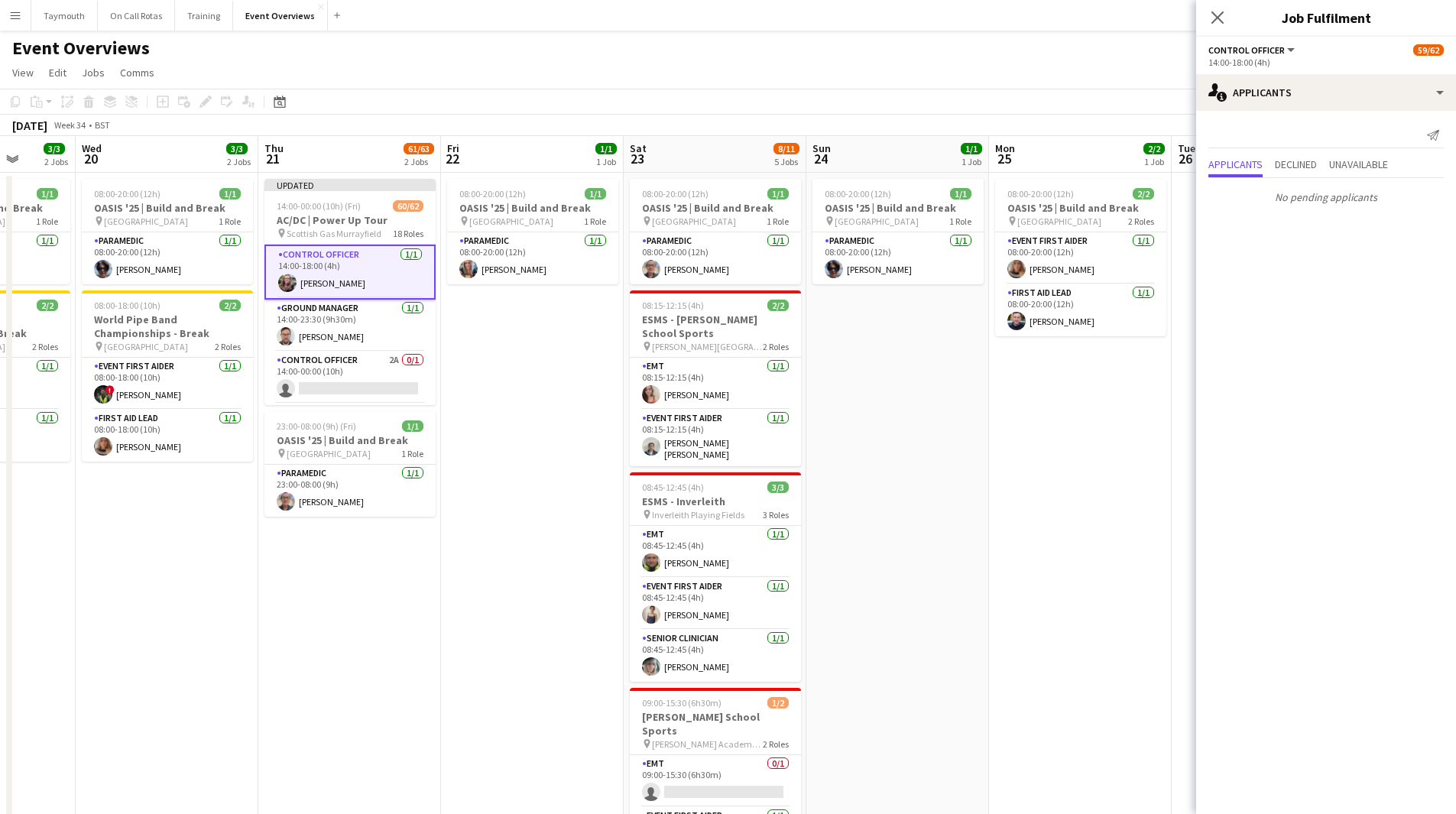
click at [528, 438] on app-date-cell "08:00-20:00 (12h) 1/1 OASIS '25 | Build and Break pin [GEOGRAPHIC_DATA] 1 Role …" at bounding box center [532, 638] width 183 height 932
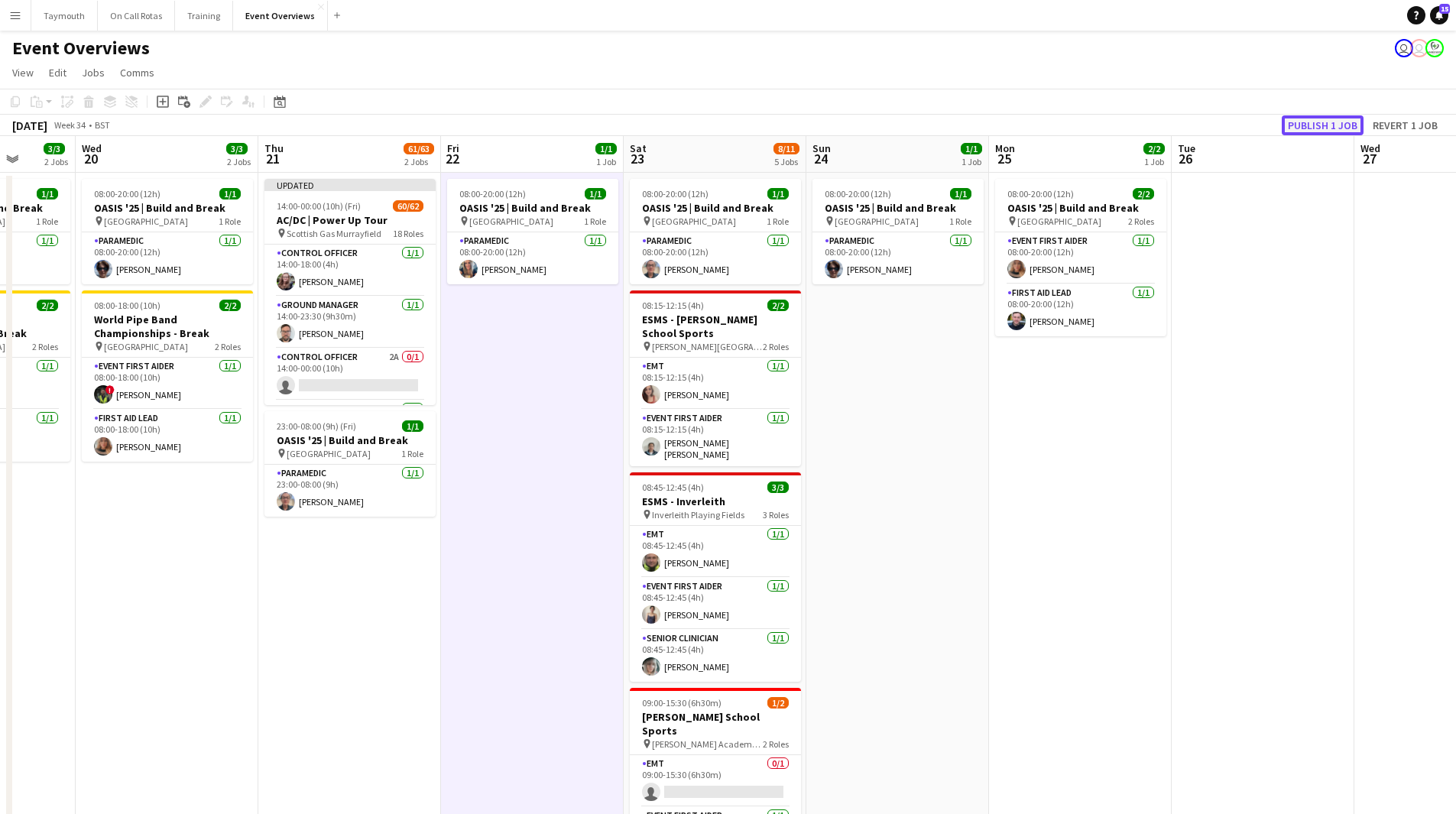
click at [1301, 126] on button "Publish 1 job" at bounding box center [1323, 125] width 82 height 20
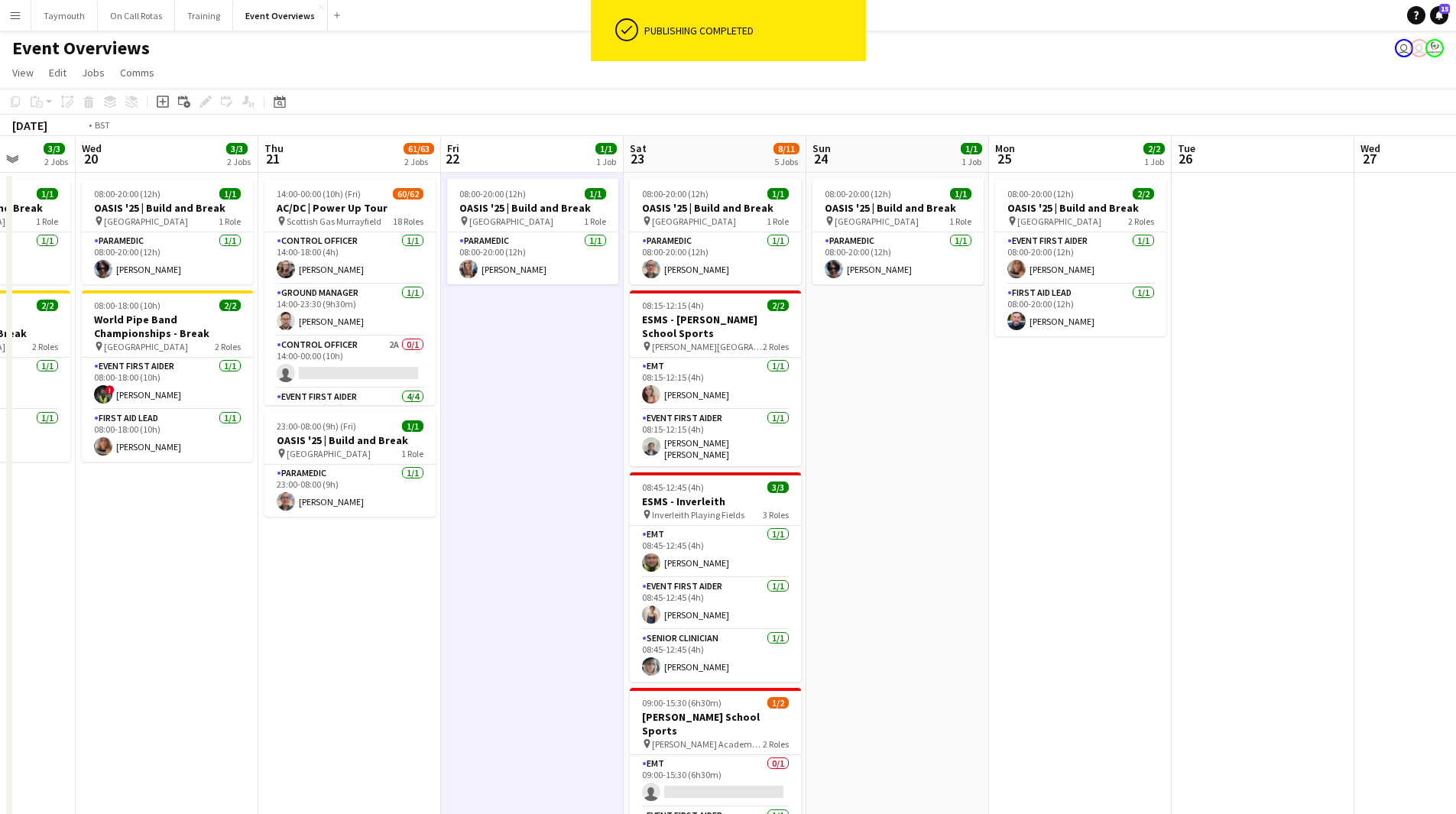
scroll to position [0, 420]
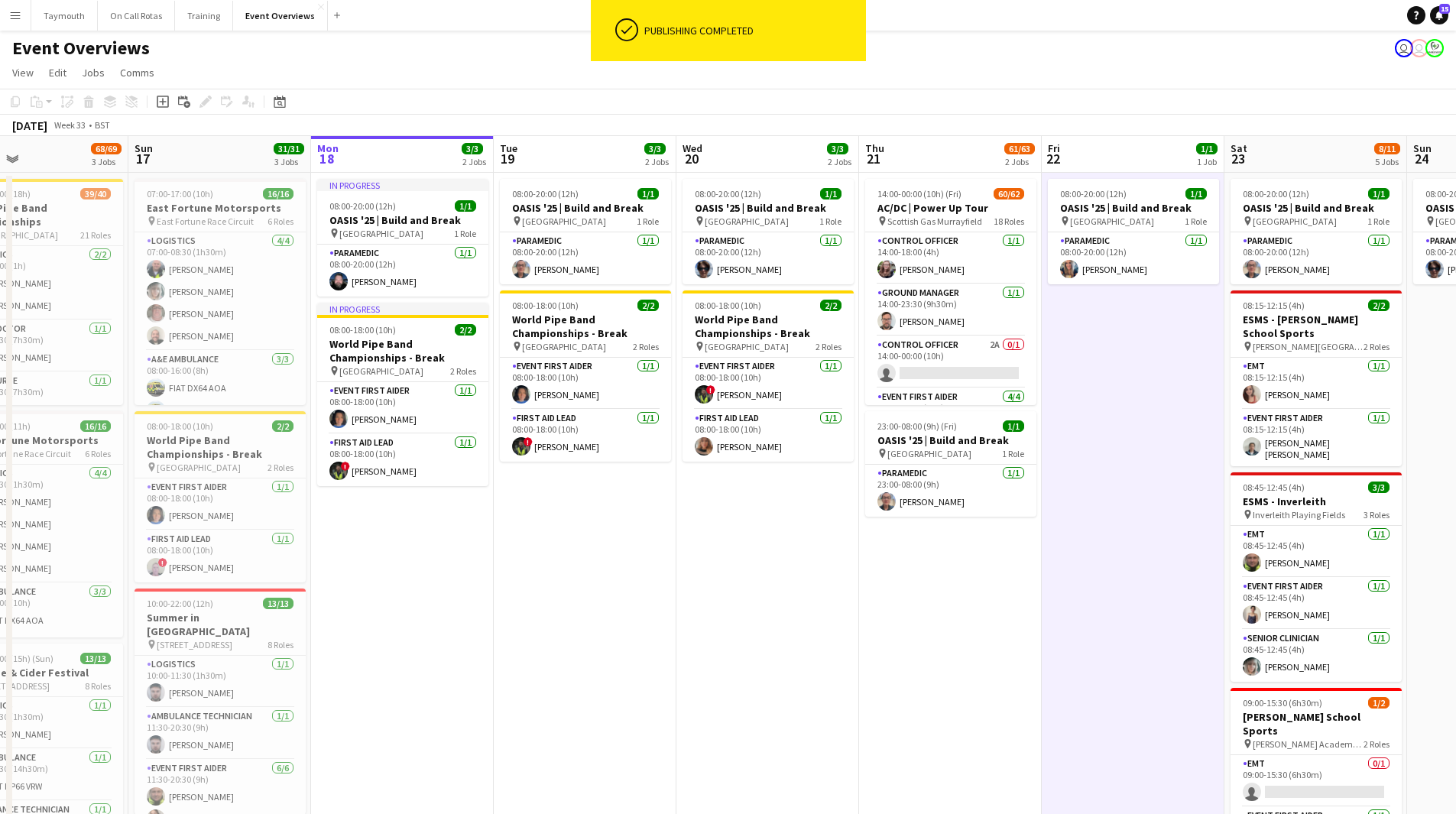
drag, startPoint x: 740, startPoint y: 657, endPoint x: 763, endPoint y: 655, distance: 23.1
click at [763, 655] on app-calendar-viewport "Thu 14 Fri 15 36/36 3 Jobs Sat 16 68/69 3 Jobs Sun 17 31/31 3 Jobs Mon 18 3/3 2…" at bounding box center [728, 620] width 1456 height 969
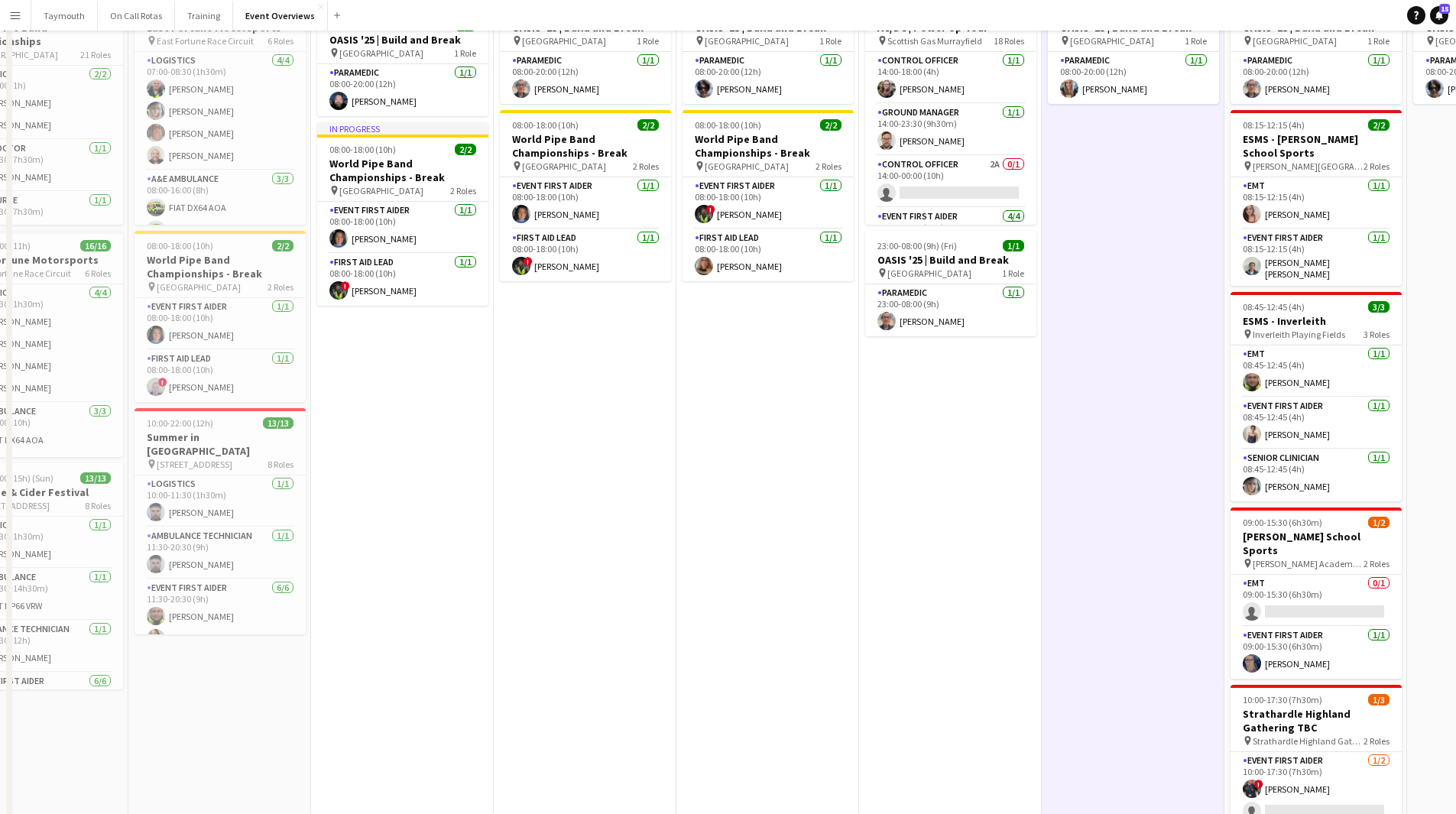
scroll to position [289, 0]
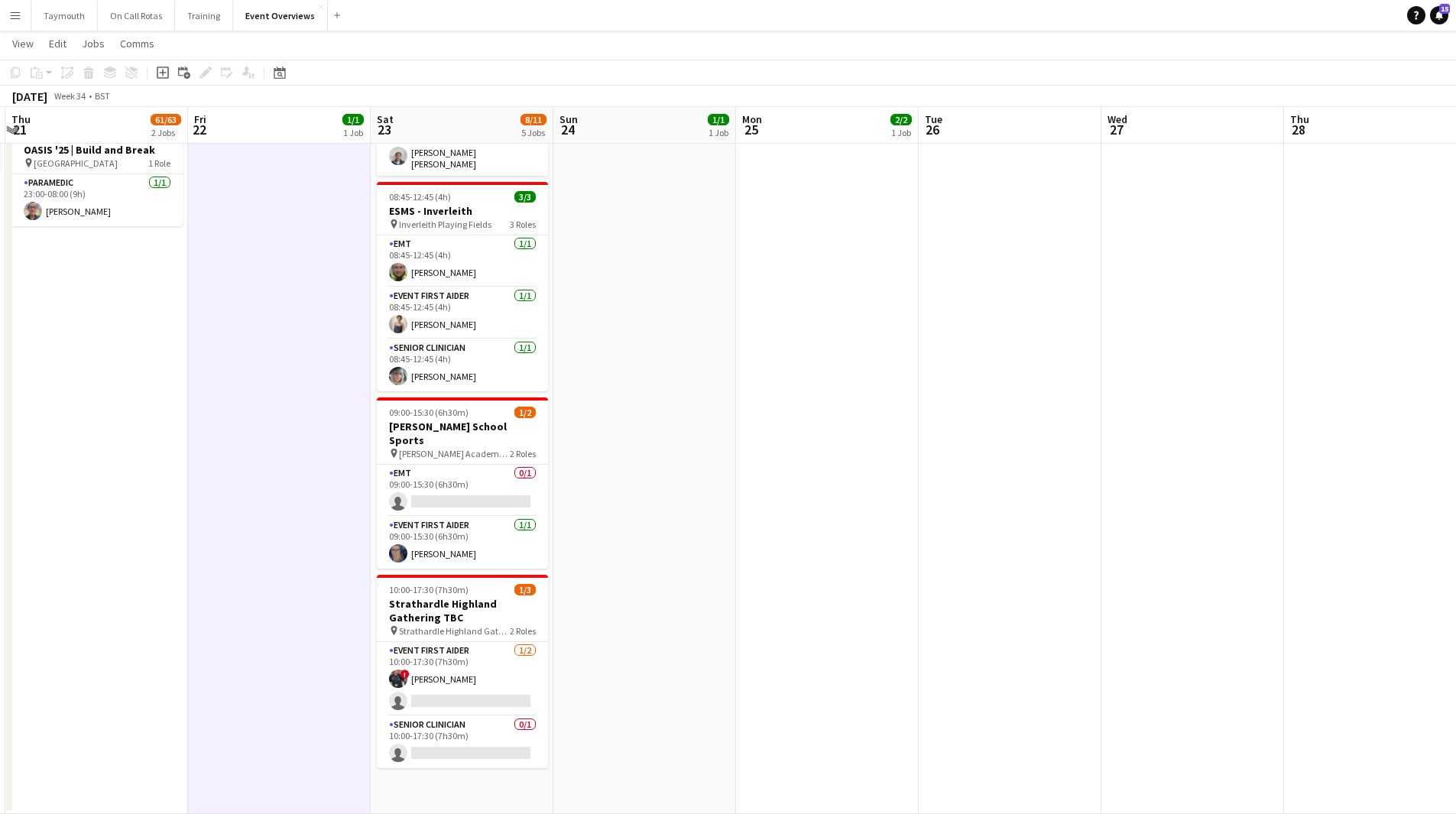
drag, startPoint x: 1021, startPoint y: 592, endPoint x: 180, endPoint y: 553, distance: 841.9
click at [180, 553] on app-calendar-viewport "Mon 18 3/3 2 Jobs Tue 19 3/3 2 Jobs Wed 20 3/3 2 Jobs Thu 21 61/63 2 Jobs Fri 2…" at bounding box center [728, 292] width 1456 height 1044
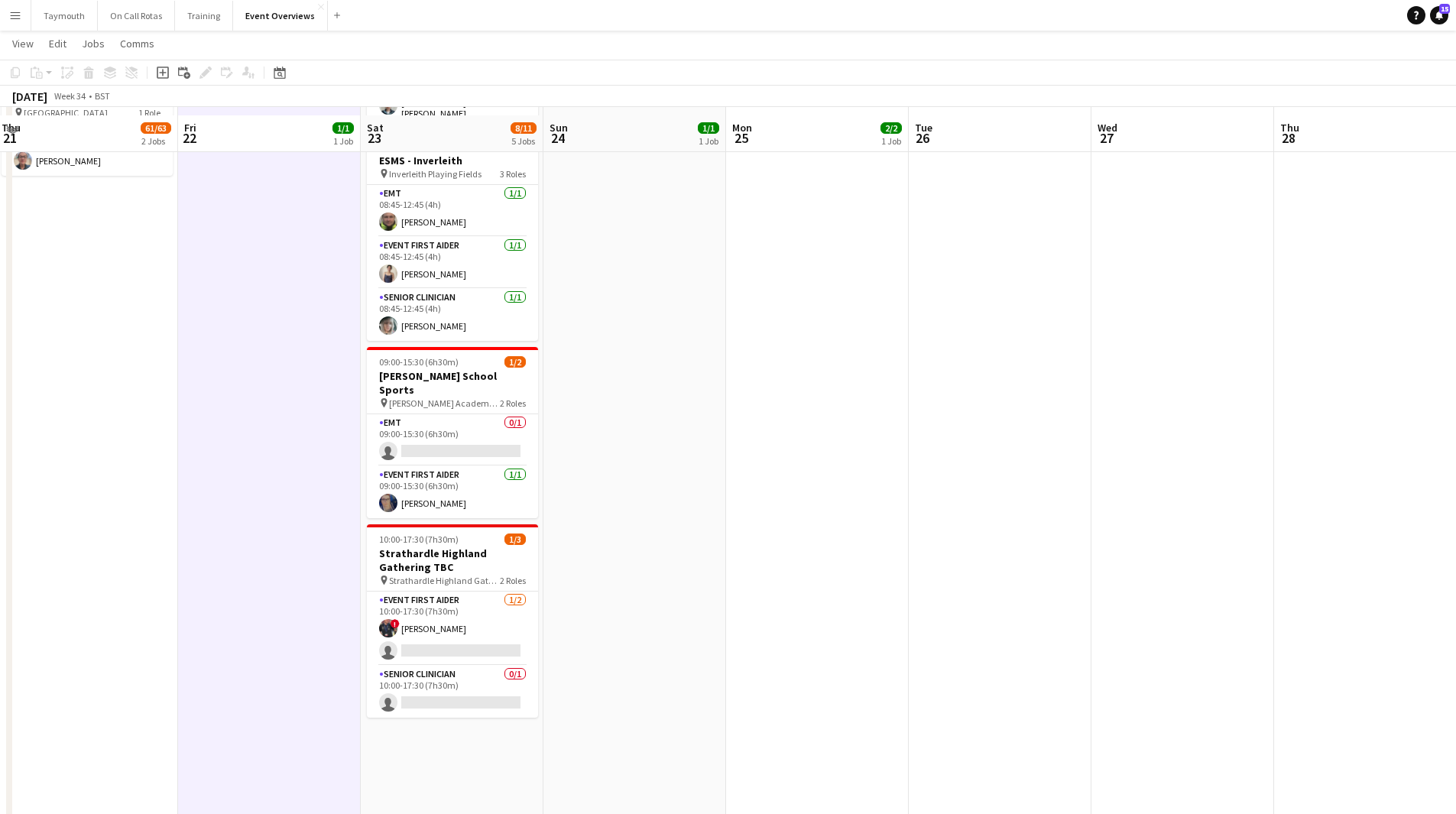
scroll to position [358, 0]
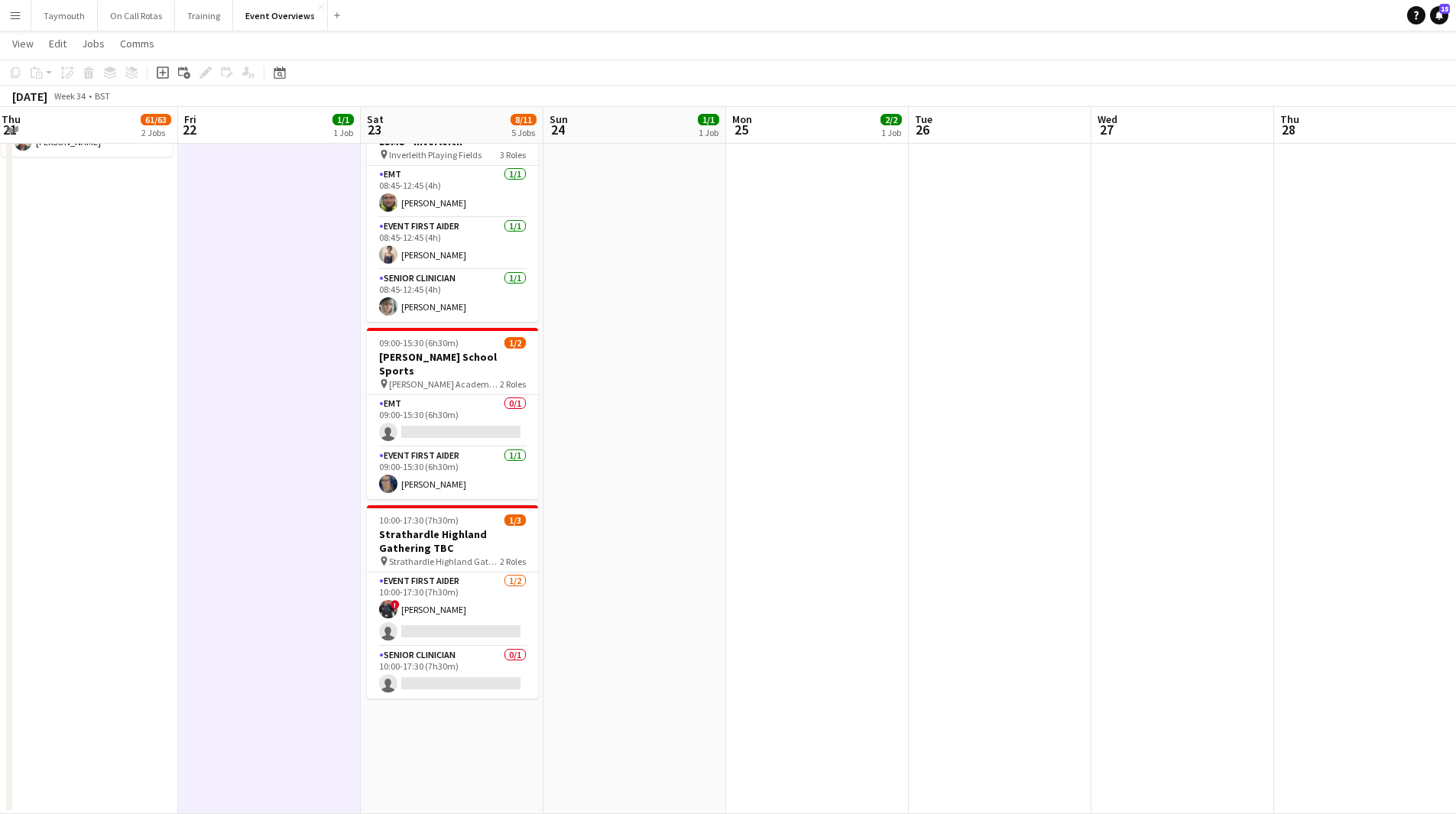
click at [441, 502] on app-calendar-viewport "Mon 18 3/3 2 Jobs Tue 19 3/3 2 Jobs Wed 20 3/3 2 Jobs Thu 21 61/63 2 Jobs Fri 2…" at bounding box center [728, 257] width 1456 height 1113
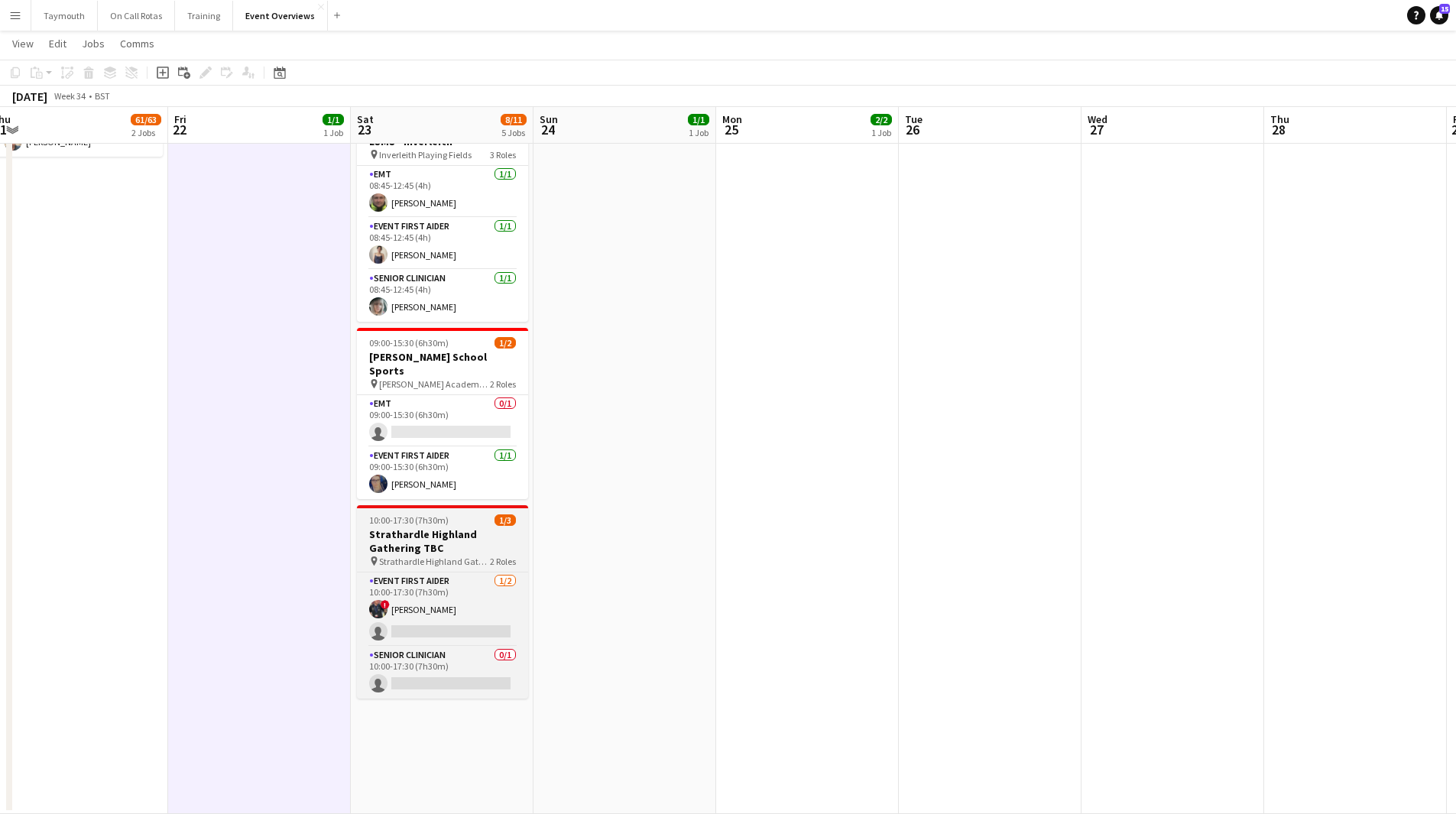
click at [435, 532] on h3 "Strathardle Highland Gathering TBC" at bounding box center [442, 541] width 171 height 28
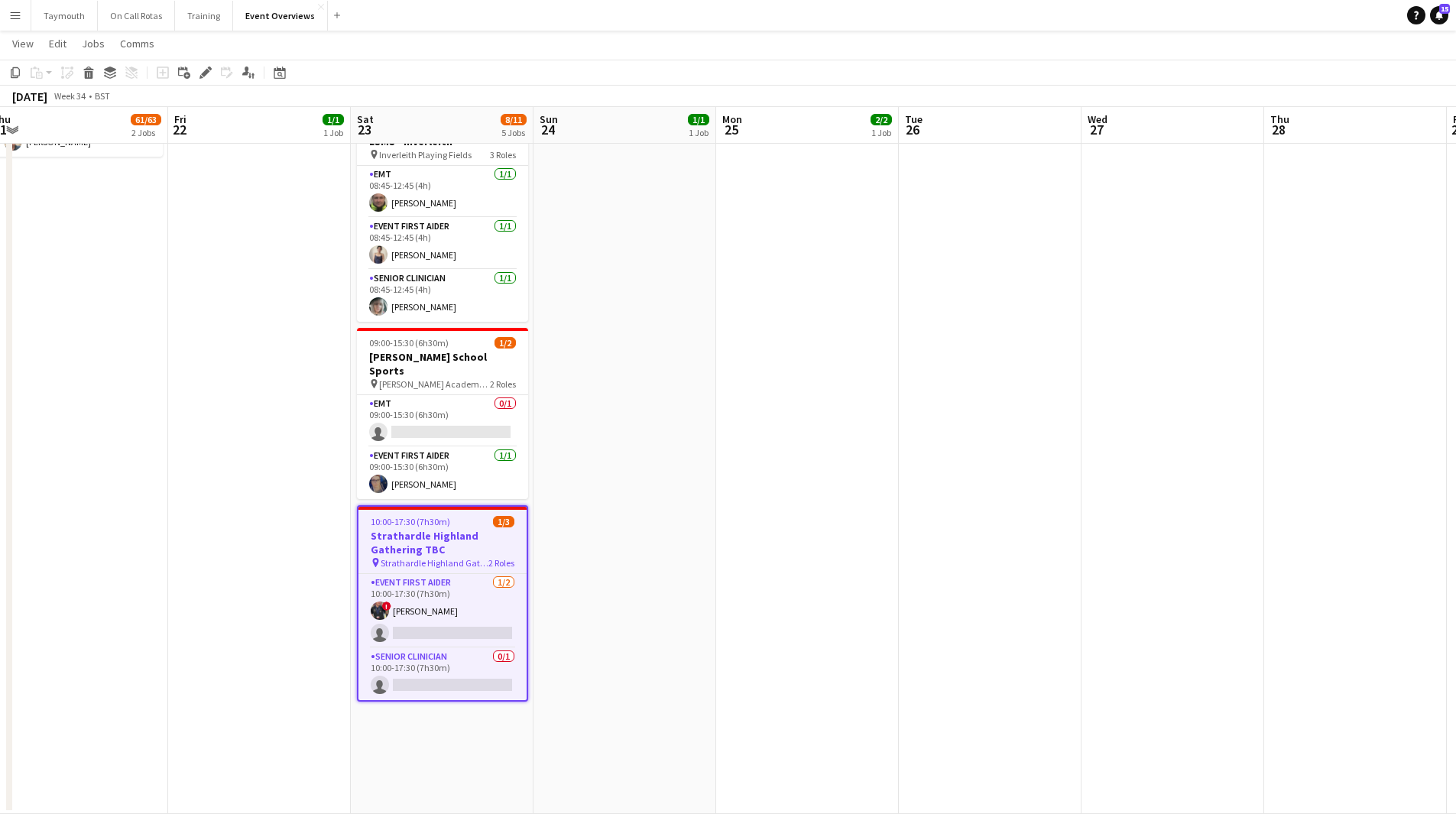
click at [207, 77] on icon "Edit" at bounding box center [206, 73] width 13 height 13
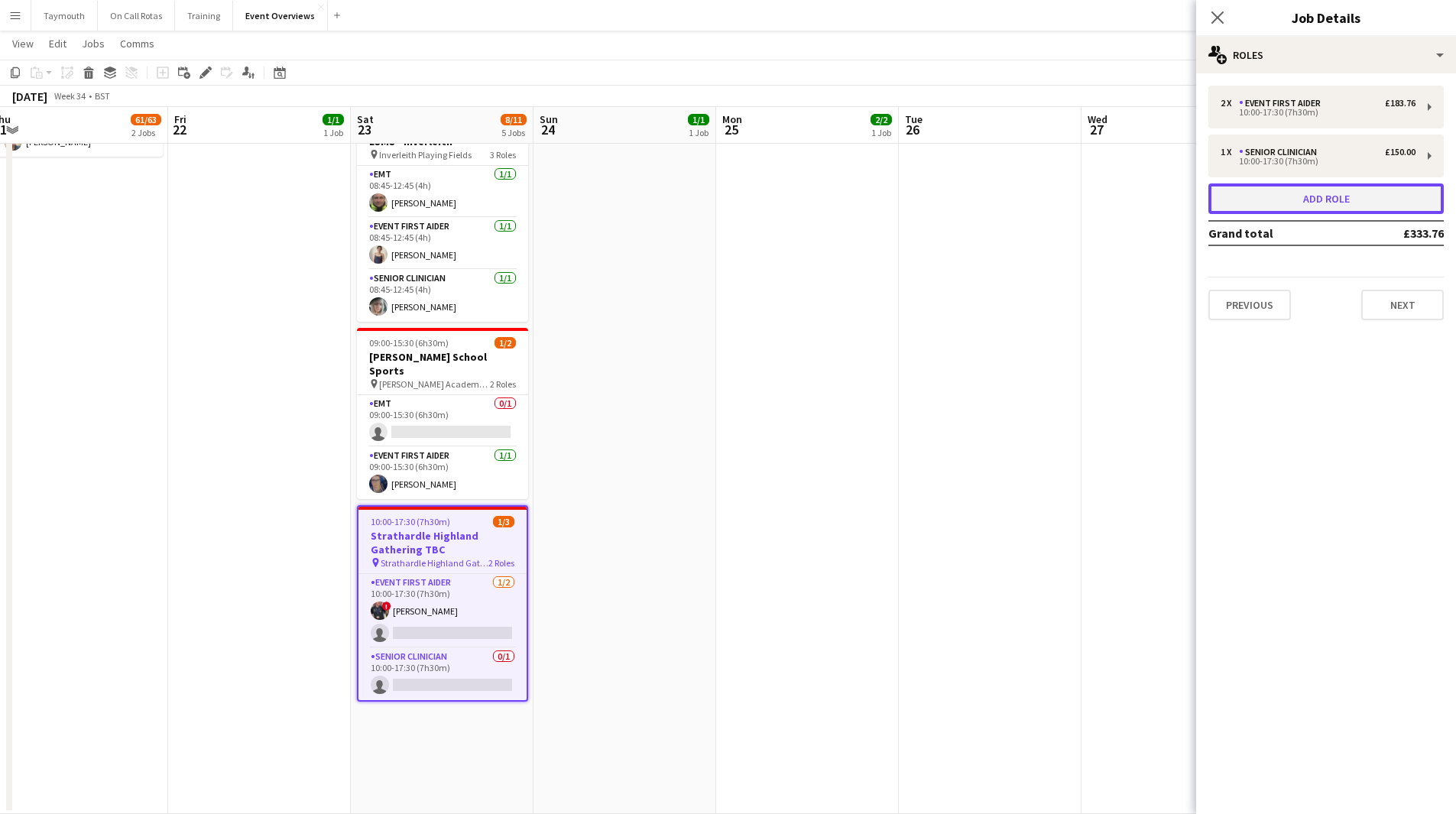
click at [1329, 204] on button "Add role" at bounding box center [1326, 199] width 235 height 31
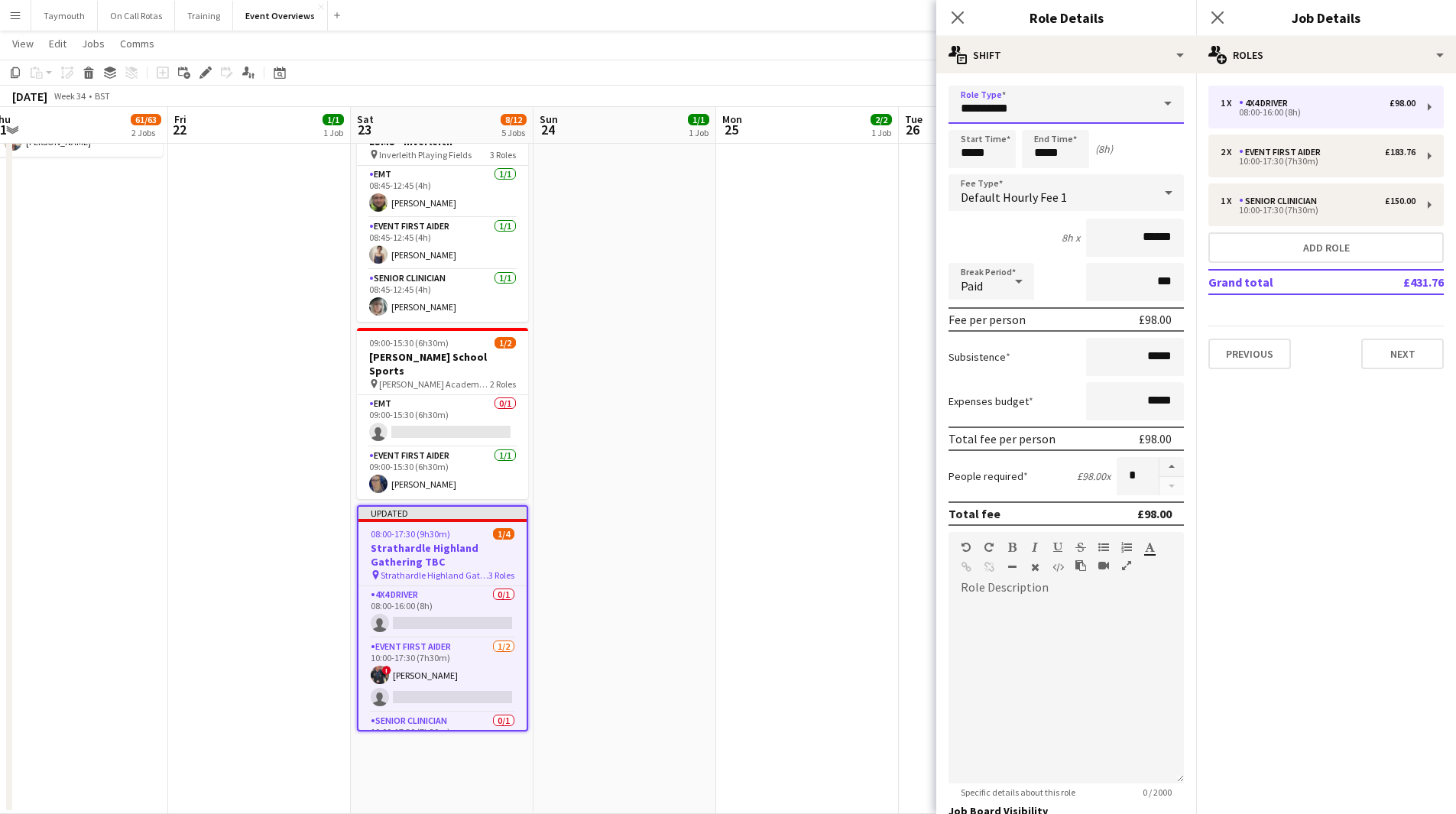
drag, startPoint x: 1059, startPoint y: 110, endPoint x: 548, endPoint y: 118, distance: 511.1
click at [548, 118] on body "Menu Boards Boards Boards All jobs Status Workforce Workforce My Workforce Recr…" at bounding box center [728, 228] width 1456 height 1172
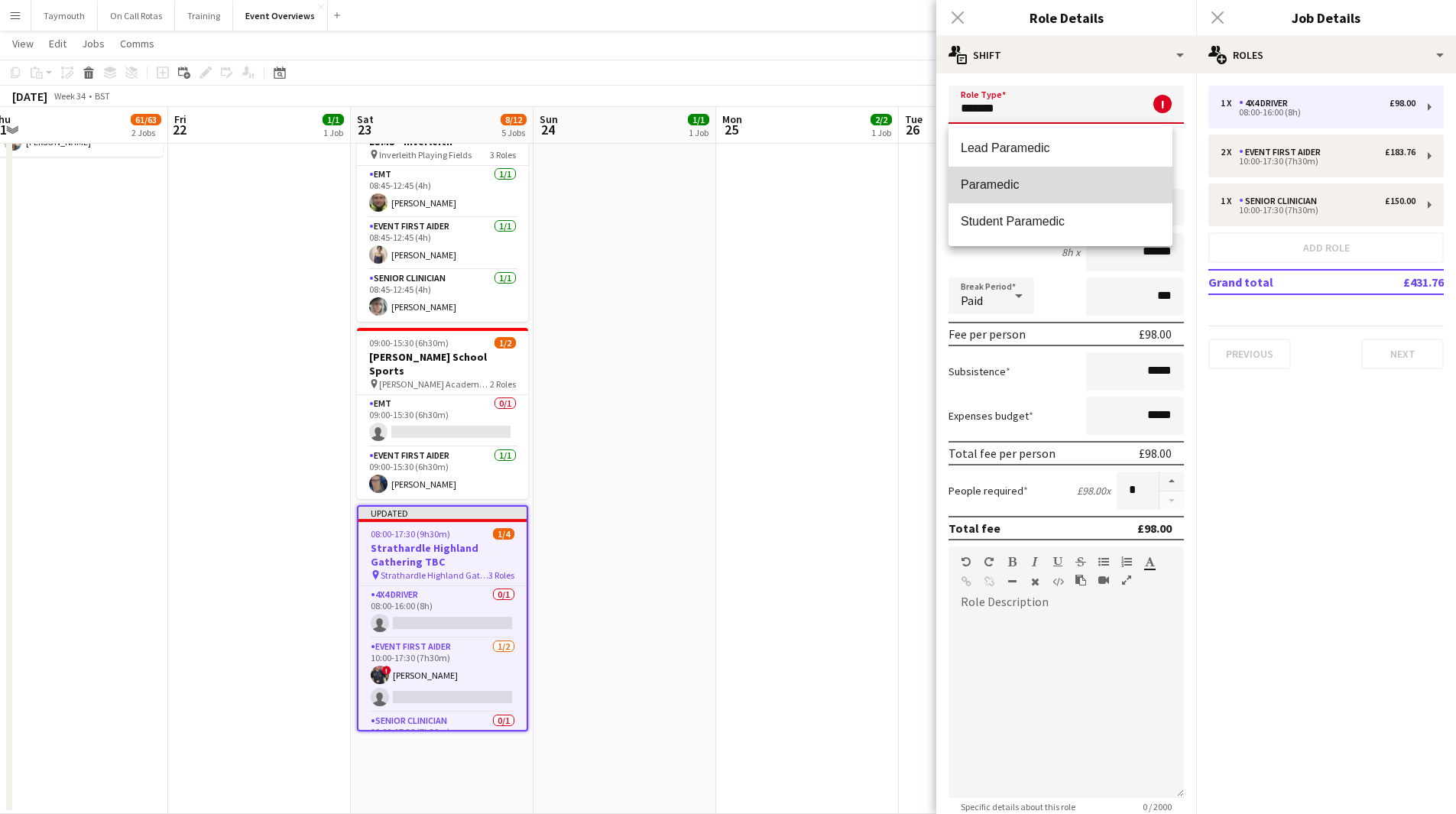
click at [1051, 171] on mat-option "Paramedic" at bounding box center [1060, 185] width 224 height 37
type input "*********"
type input "******"
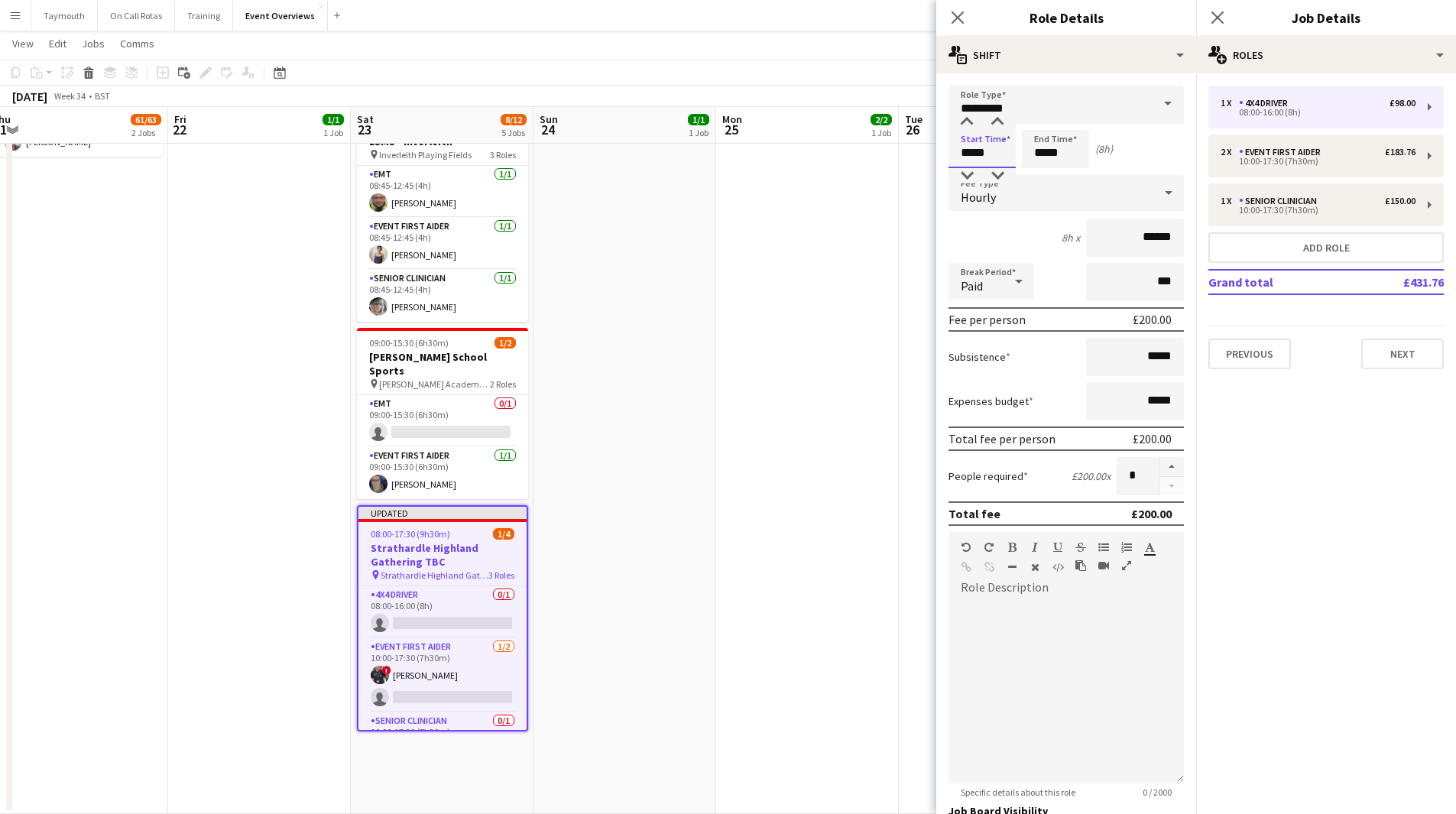
drag, startPoint x: 1000, startPoint y: 163, endPoint x: 879, endPoint y: 160, distance: 121.0
click at [879, 160] on body "Menu Boards Boards Boards All jobs Status Workforce Workforce My Workforce Recr…" at bounding box center [728, 228] width 1456 height 1172
type input "*****"
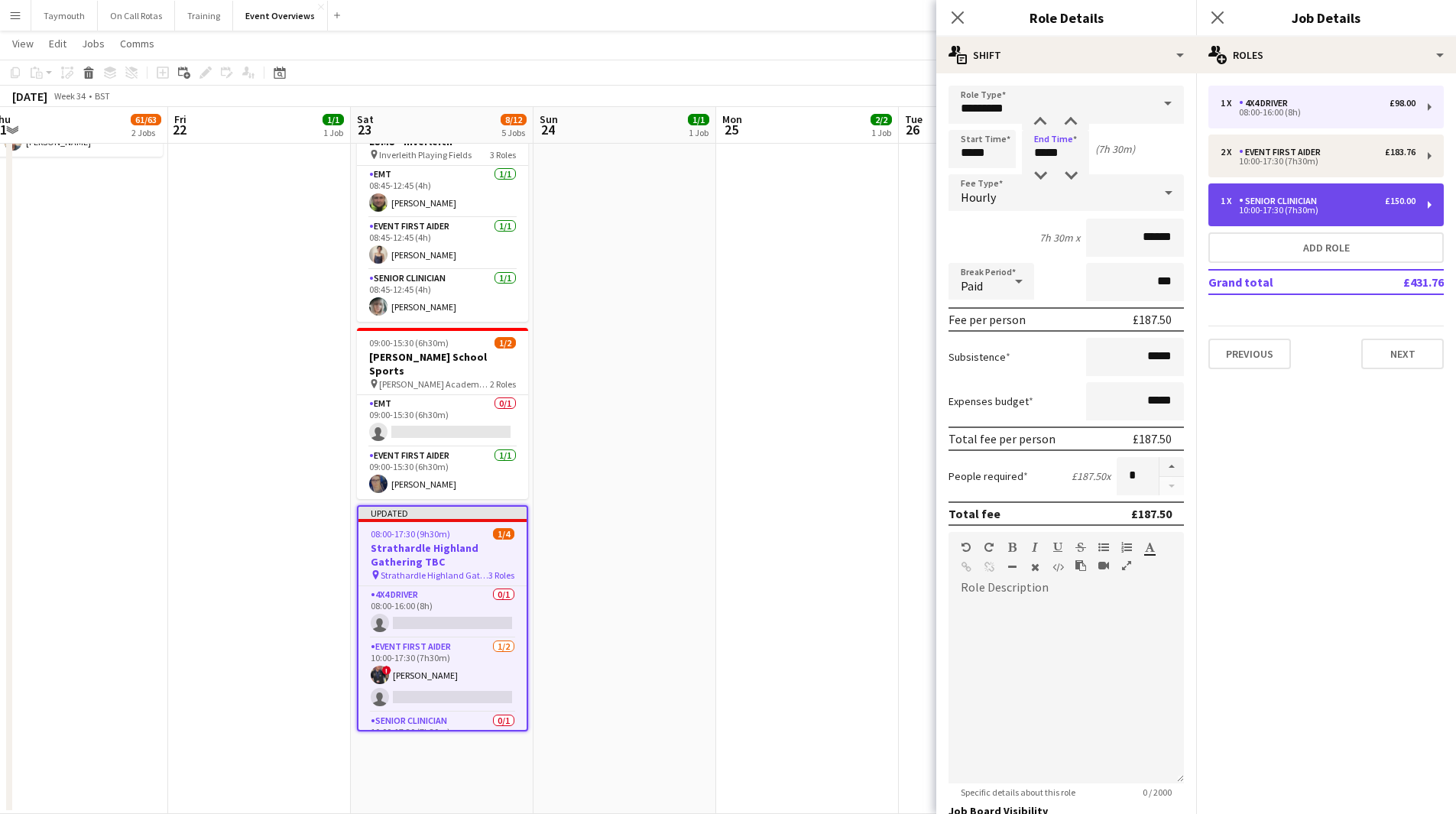
click at [1286, 215] on div "1 x Senior Clinician £150.00 10:00-17:30 (7h30m)" at bounding box center [1326, 205] width 235 height 43
type input "**********"
type input "******"
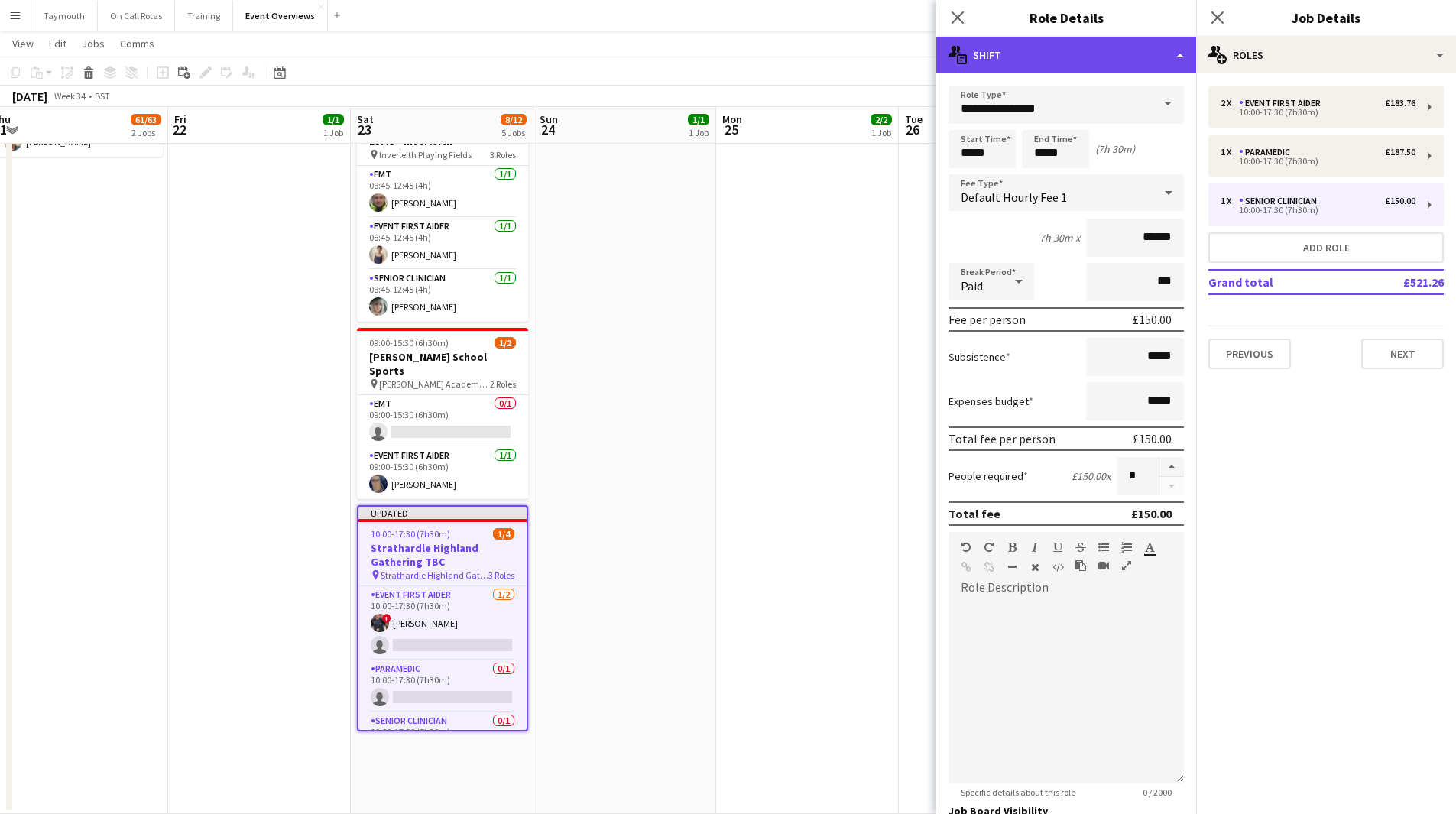
click at [1144, 65] on div "multiple-actions-text Shift" at bounding box center [1066, 55] width 259 height 37
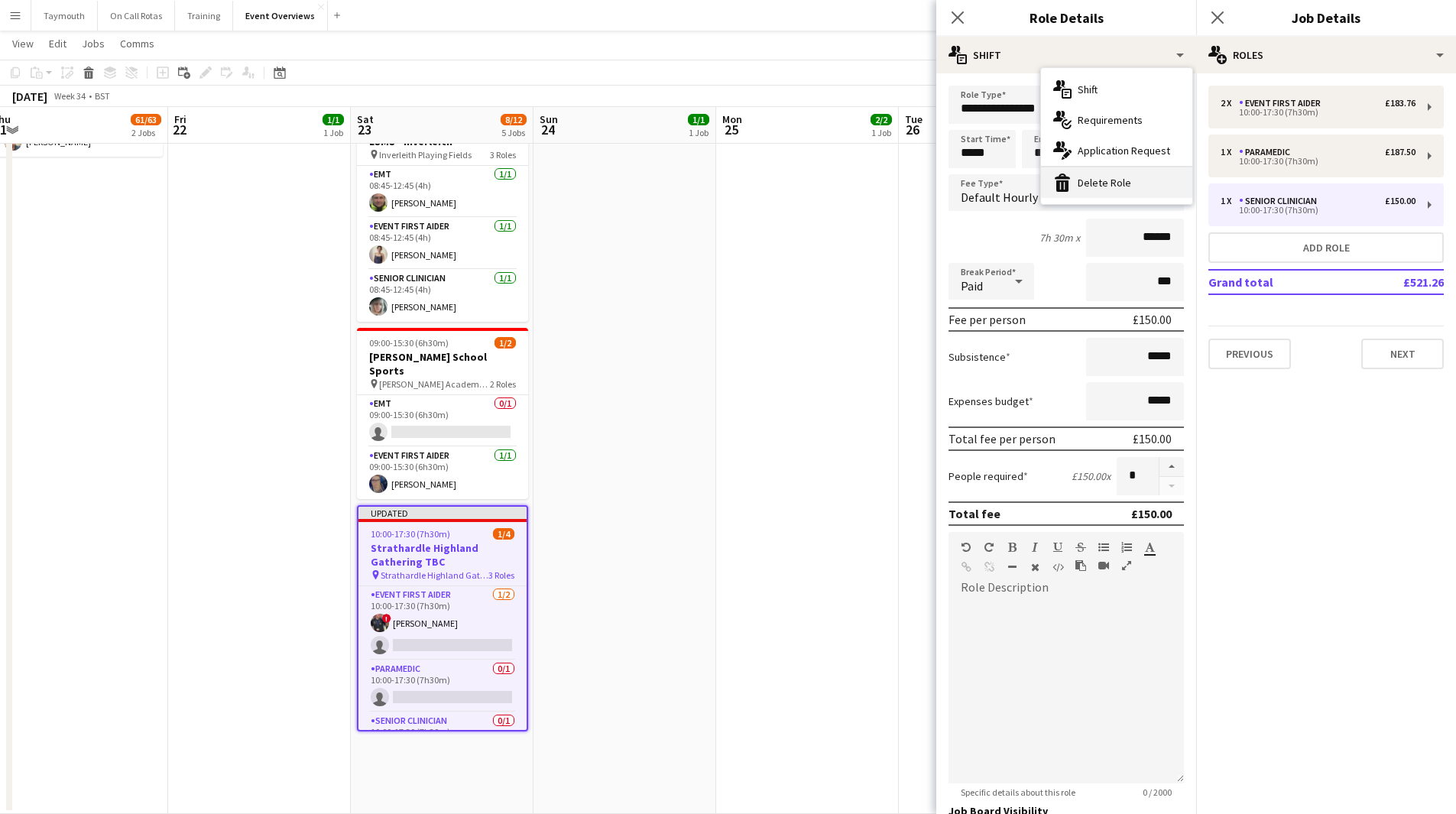
click at [1133, 185] on div "bin-2 Delete Role" at bounding box center [1117, 182] width 151 height 31
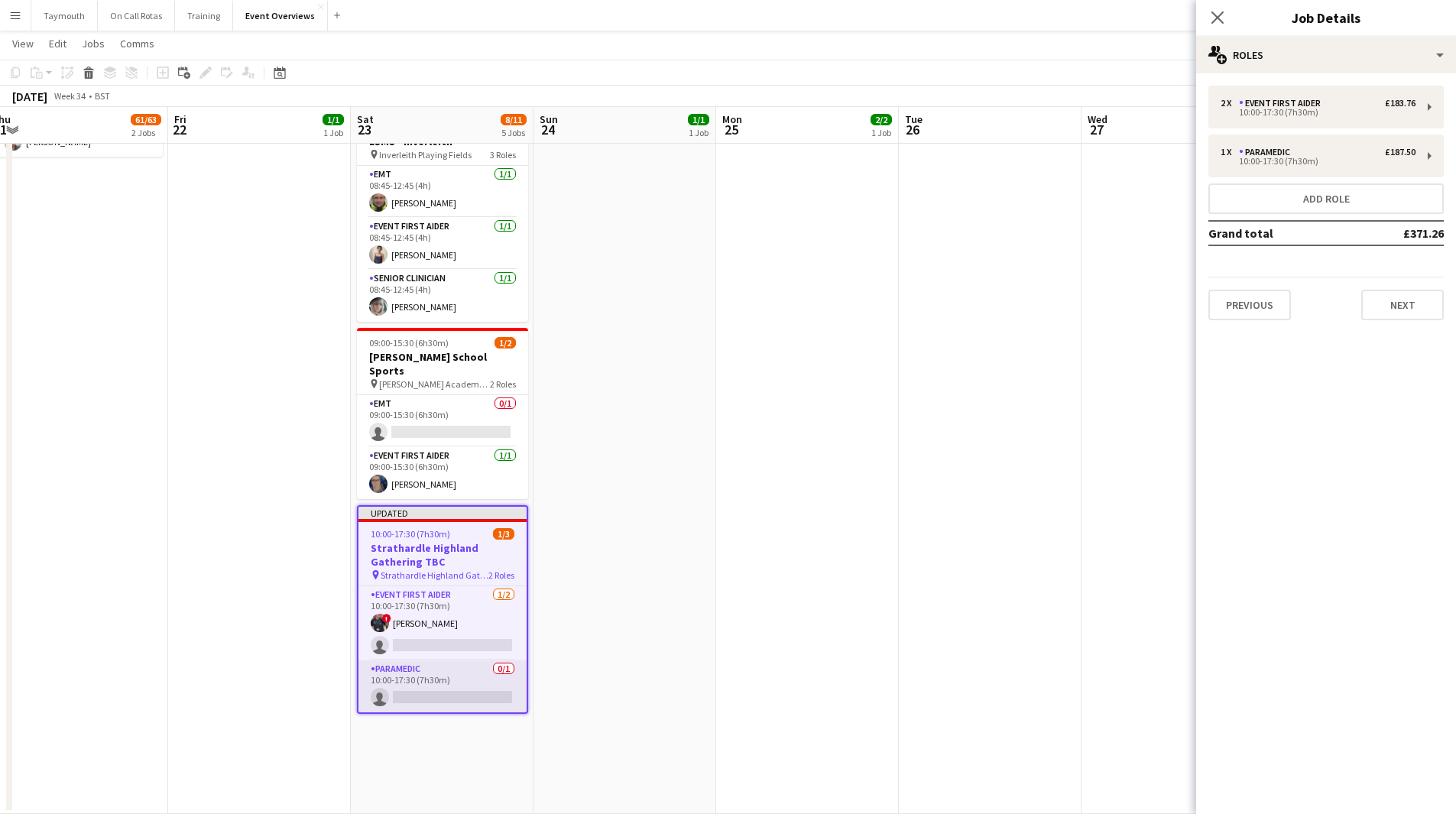
click at [404, 660] on app-card-role "Paramedic 0/1 10:00-17:30 (7h30m) single-neutral-actions" at bounding box center [442, 686] width 168 height 52
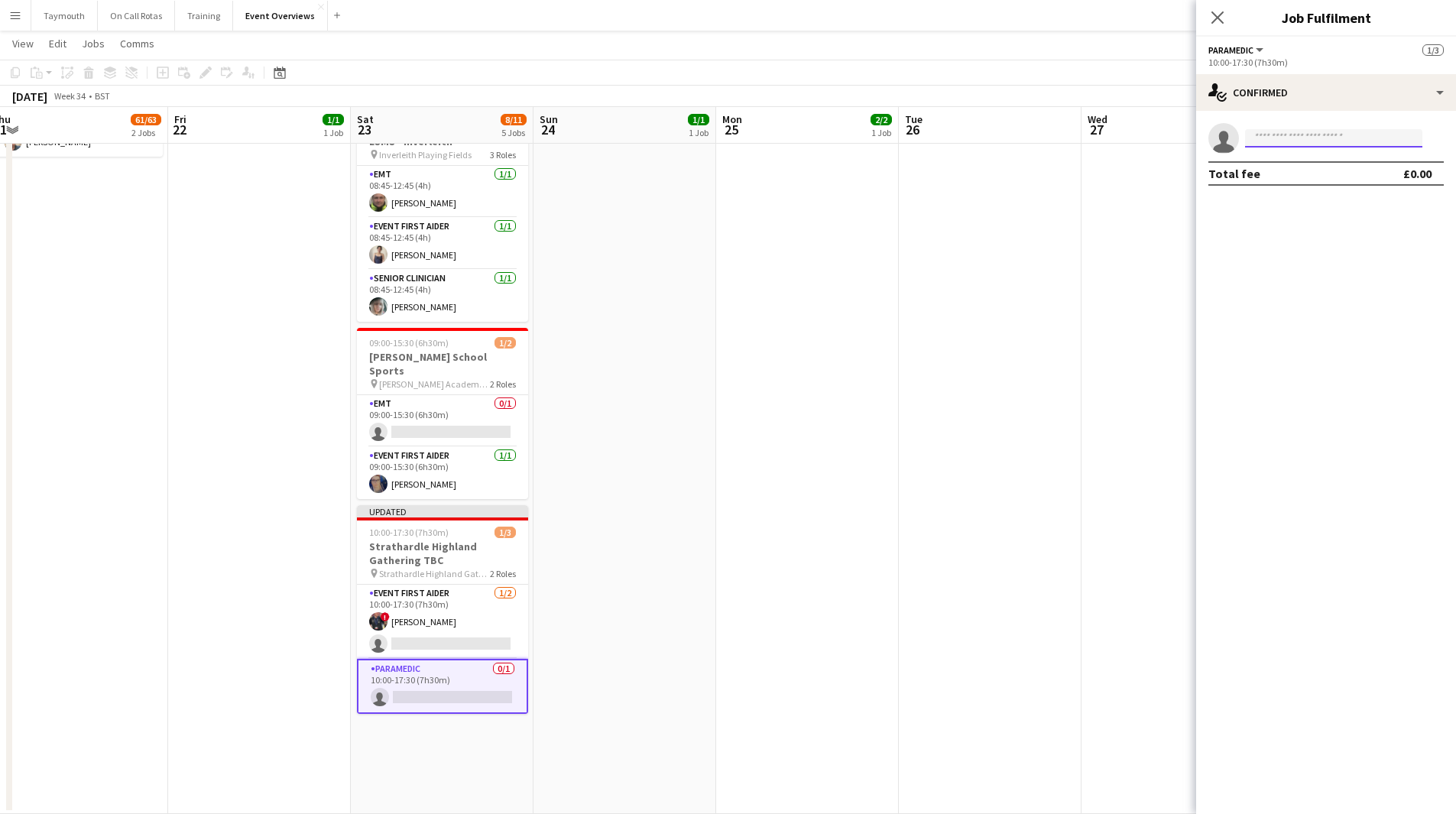
click at [1366, 133] on input at bounding box center [1333, 138] width 177 height 18
type input "********"
click at [1352, 181] on span "[PHONE_NUMBER]" at bounding box center [1334, 185] width 153 height 13
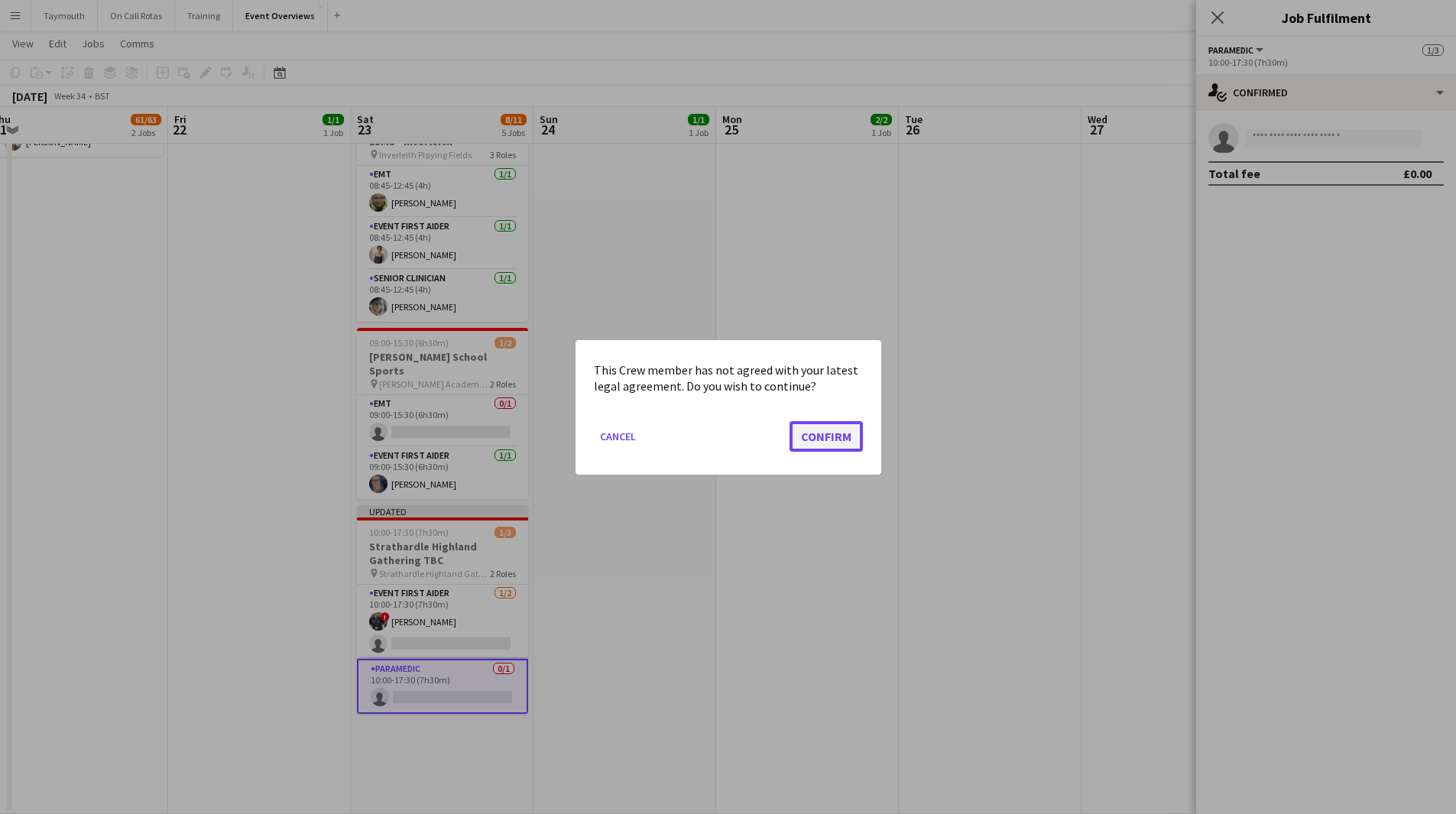
click at [831, 435] on button "Confirm" at bounding box center [826, 435] width 73 height 31
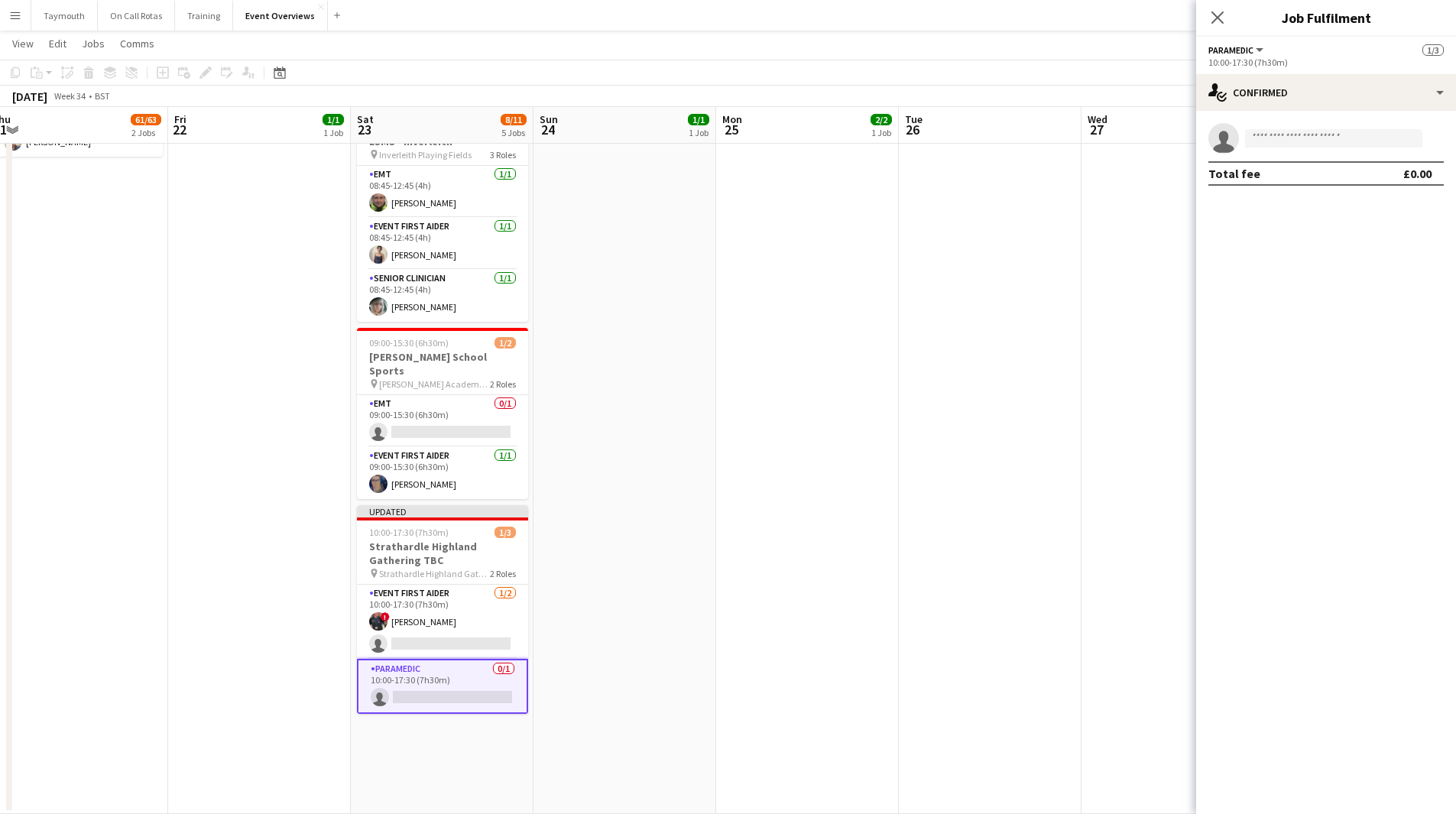
scroll to position [358, 0]
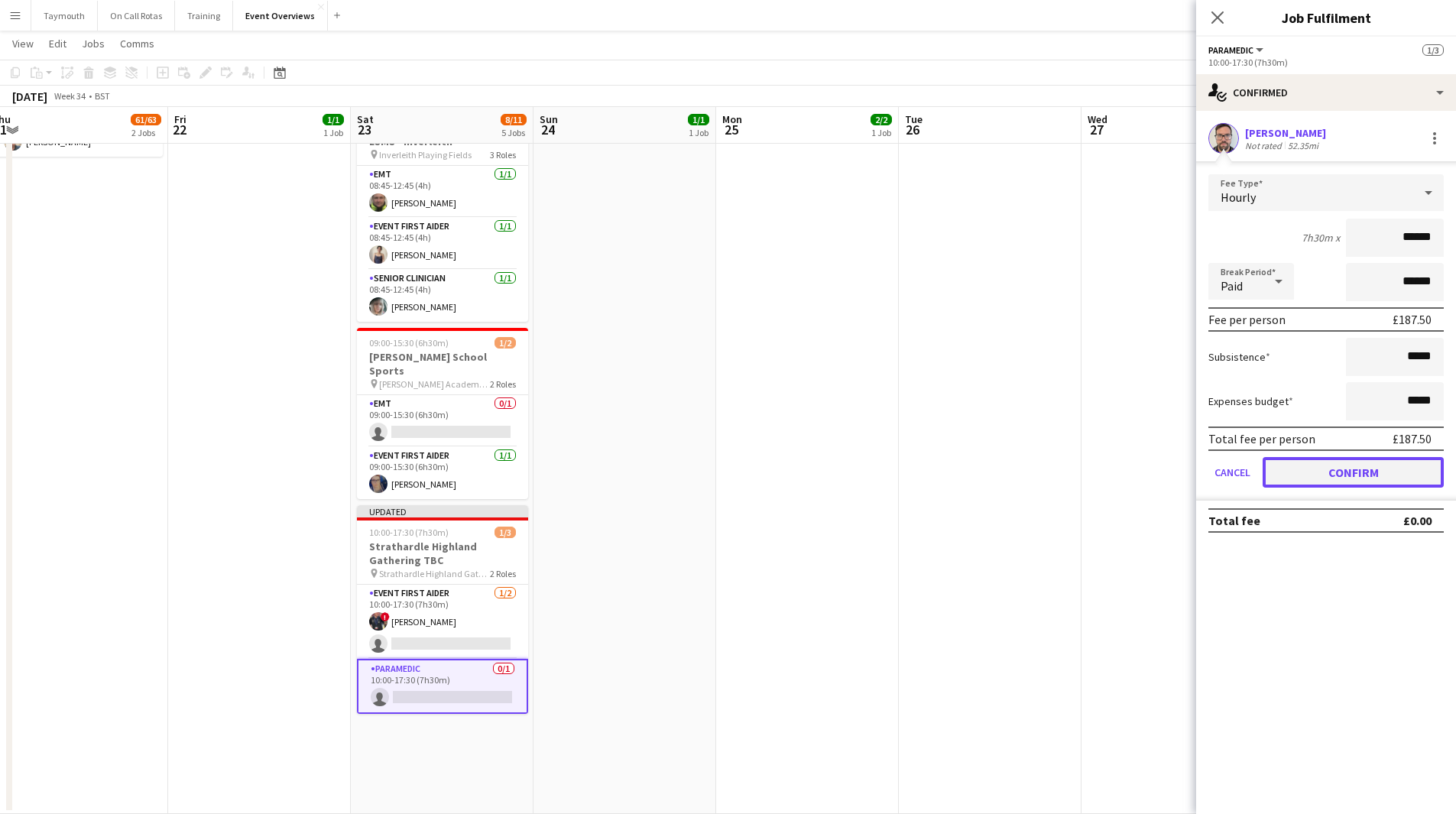
click at [1368, 463] on button "Confirm" at bounding box center [1353, 472] width 181 height 31
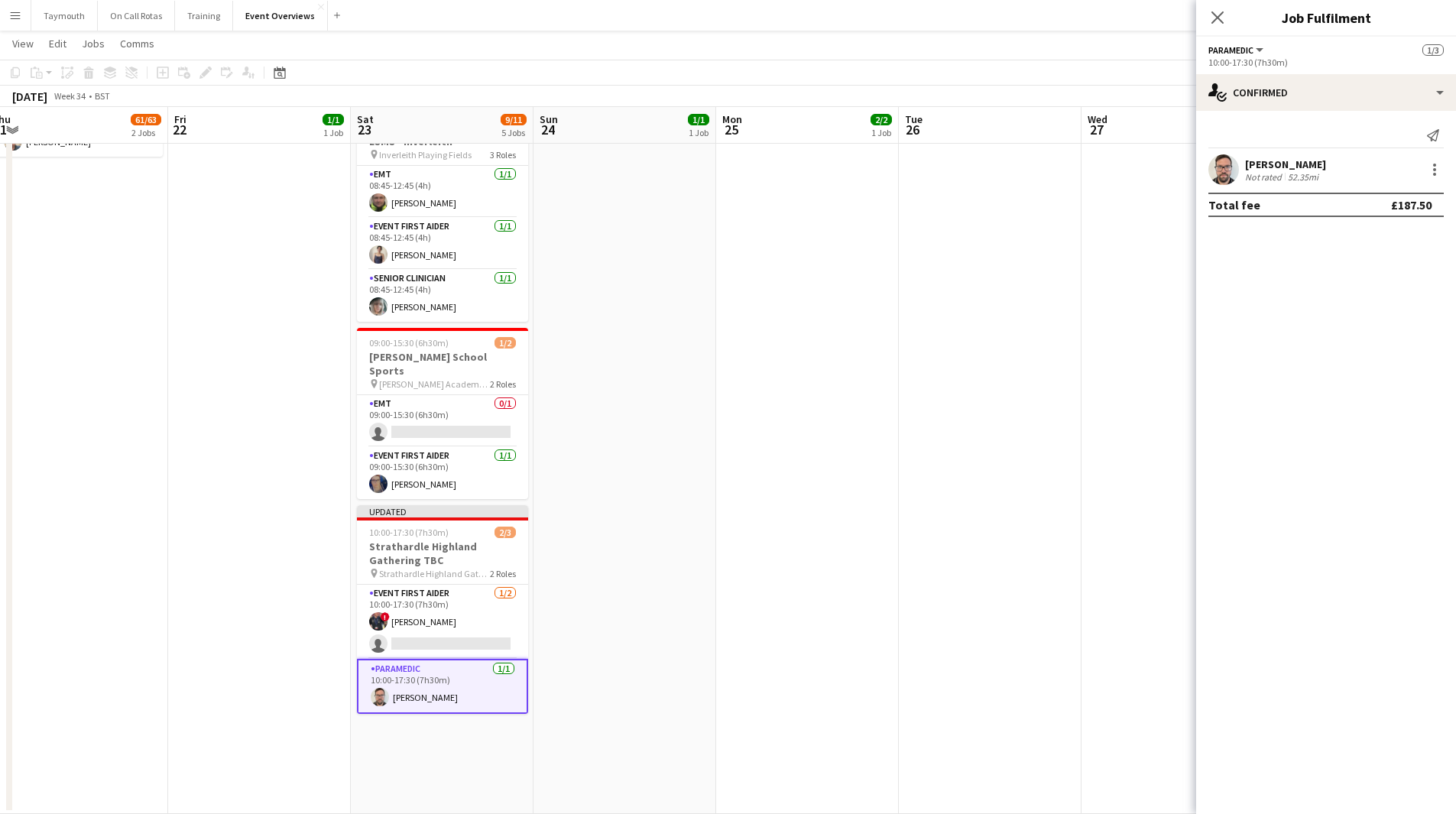
click at [866, 491] on app-date-cell "08:00-20:00 (12h) 2/2 OASIS '25 | Build and Break pin [GEOGRAPHIC_DATA] 2 Roles…" at bounding box center [808, 313] width 183 height 1001
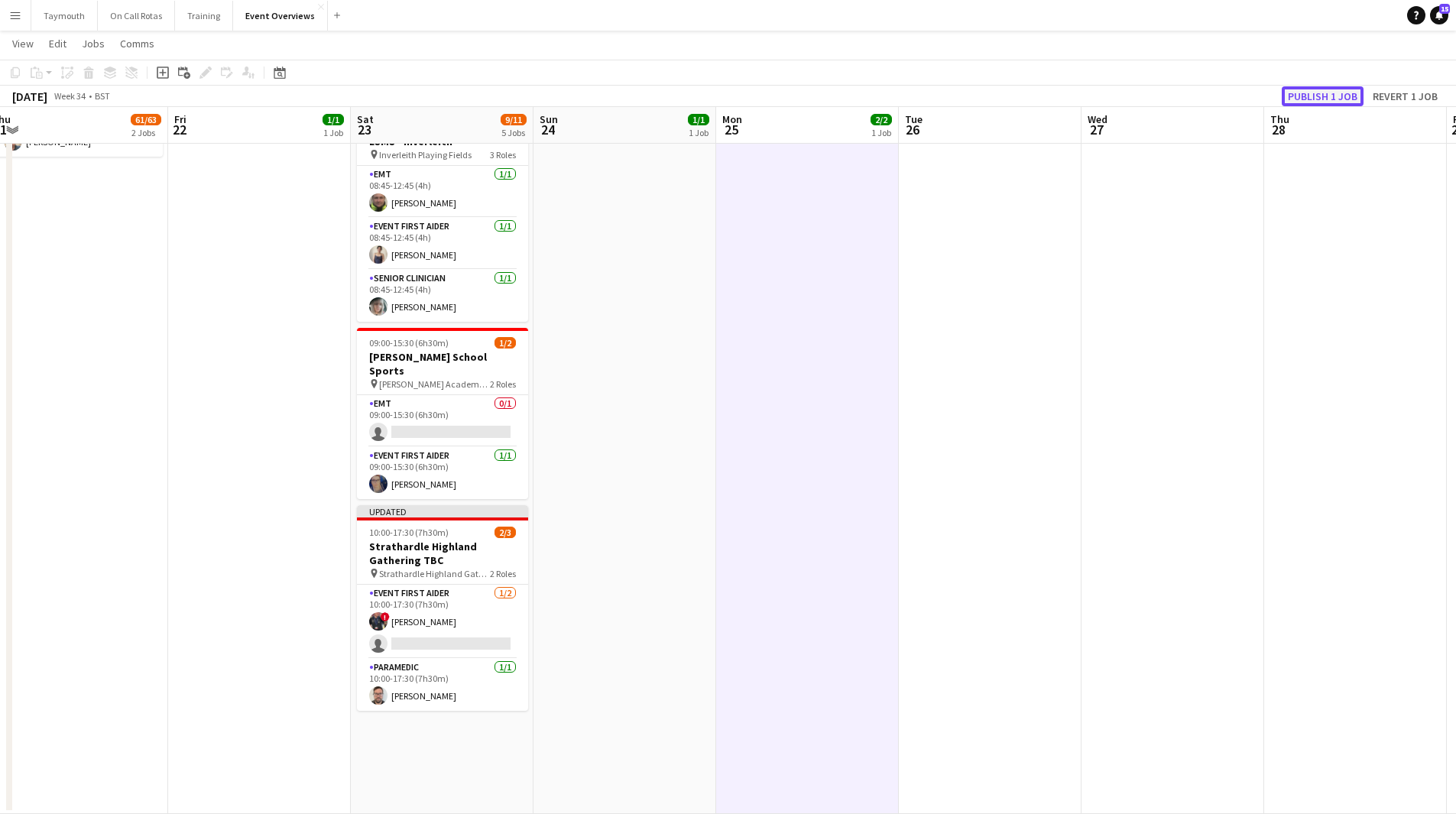
click at [1335, 99] on button "Publish 1 job" at bounding box center [1323, 95] width 82 height 20
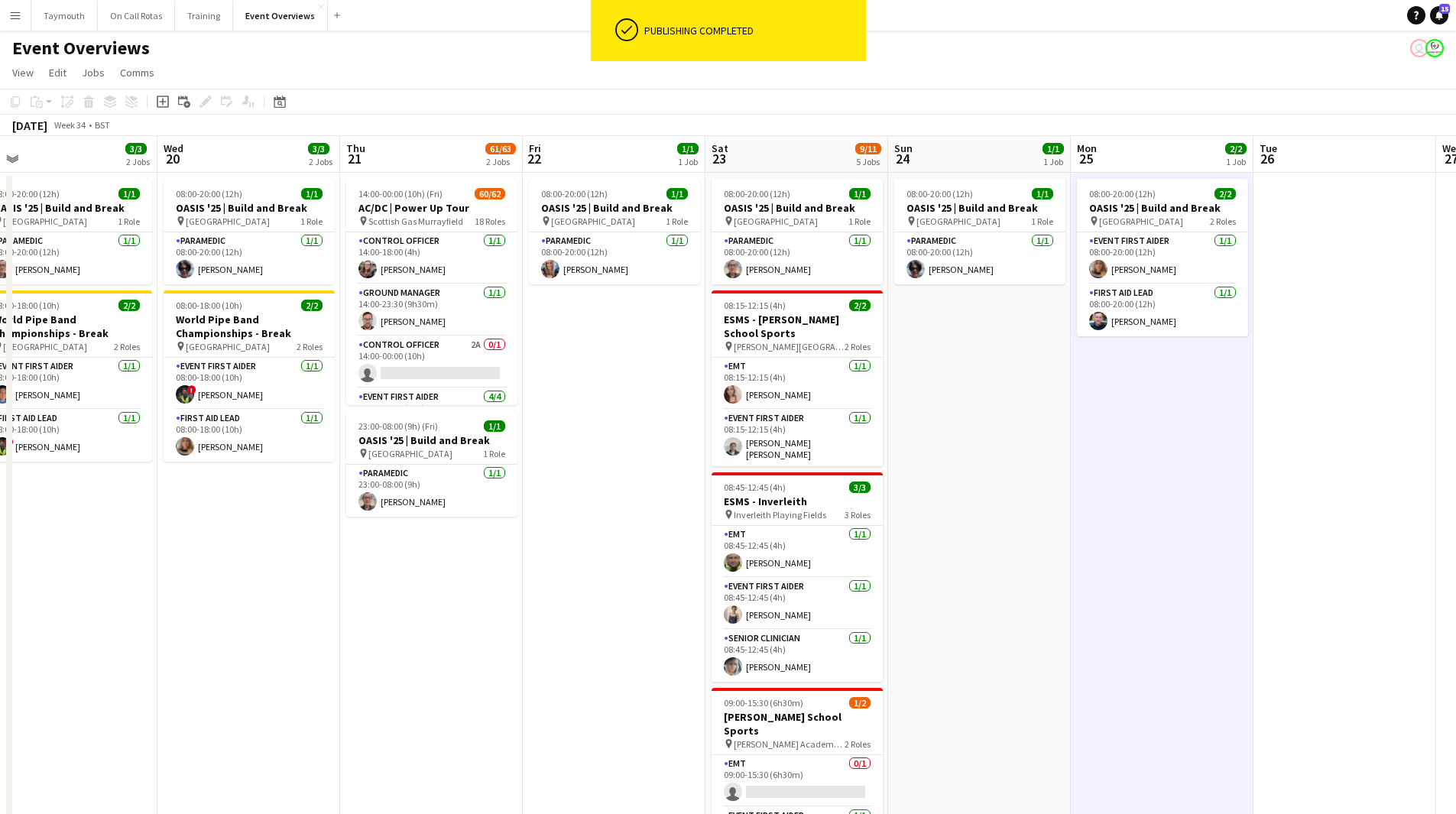
scroll to position [0, 360]
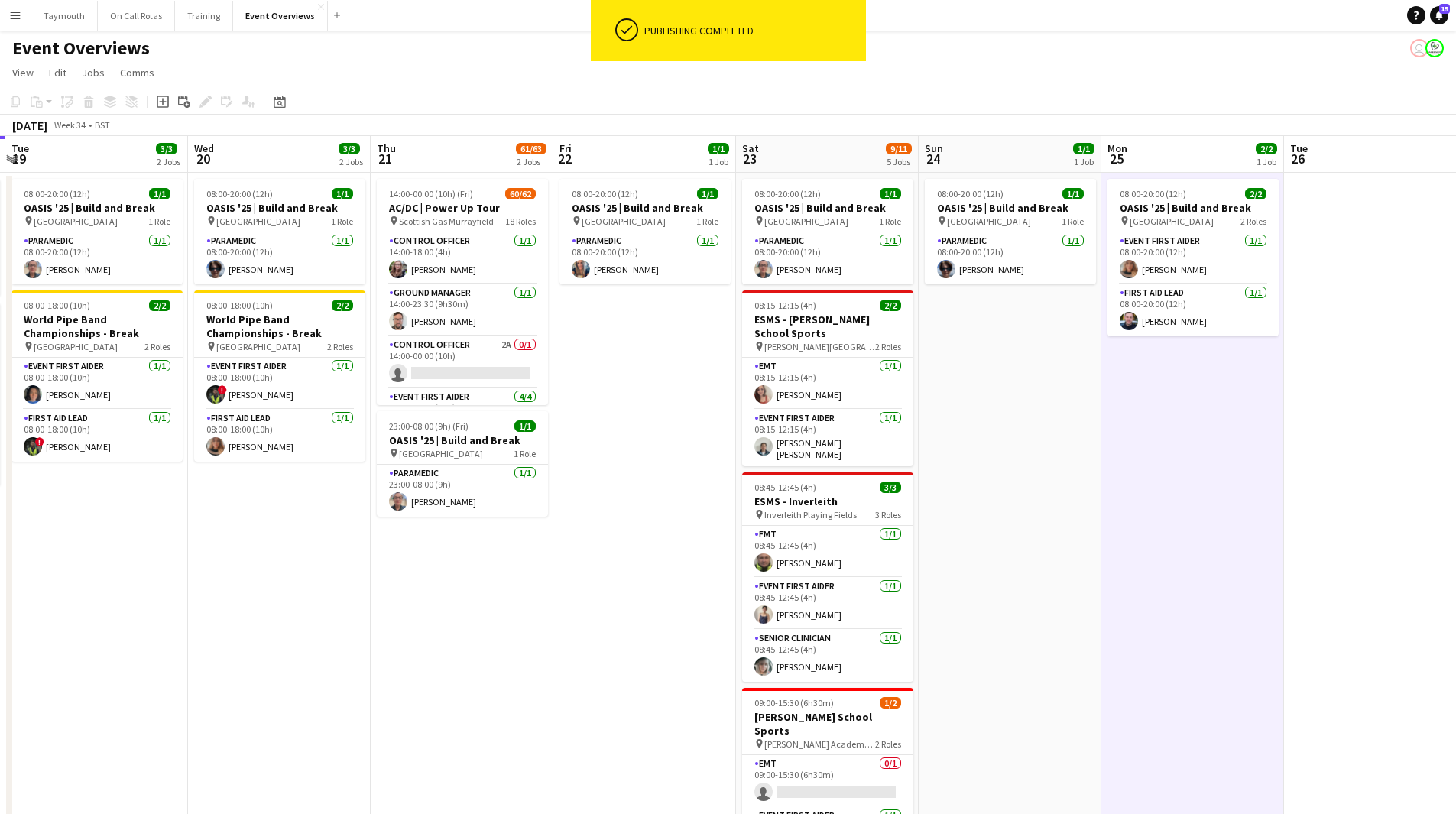
drag, startPoint x: 294, startPoint y: 630, endPoint x: 679, endPoint y: 614, distance: 385.3
click at [679, 614] on app-calendar-viewport "Sun 17 31/31 3 Jobs Mon 18 3/3 2 Jobs Tue 19 3/3 2 Jobs Wed 20 3/3 2 Jobs Thu 2…" at bounding box center [728, 655] width 1456 height 1038
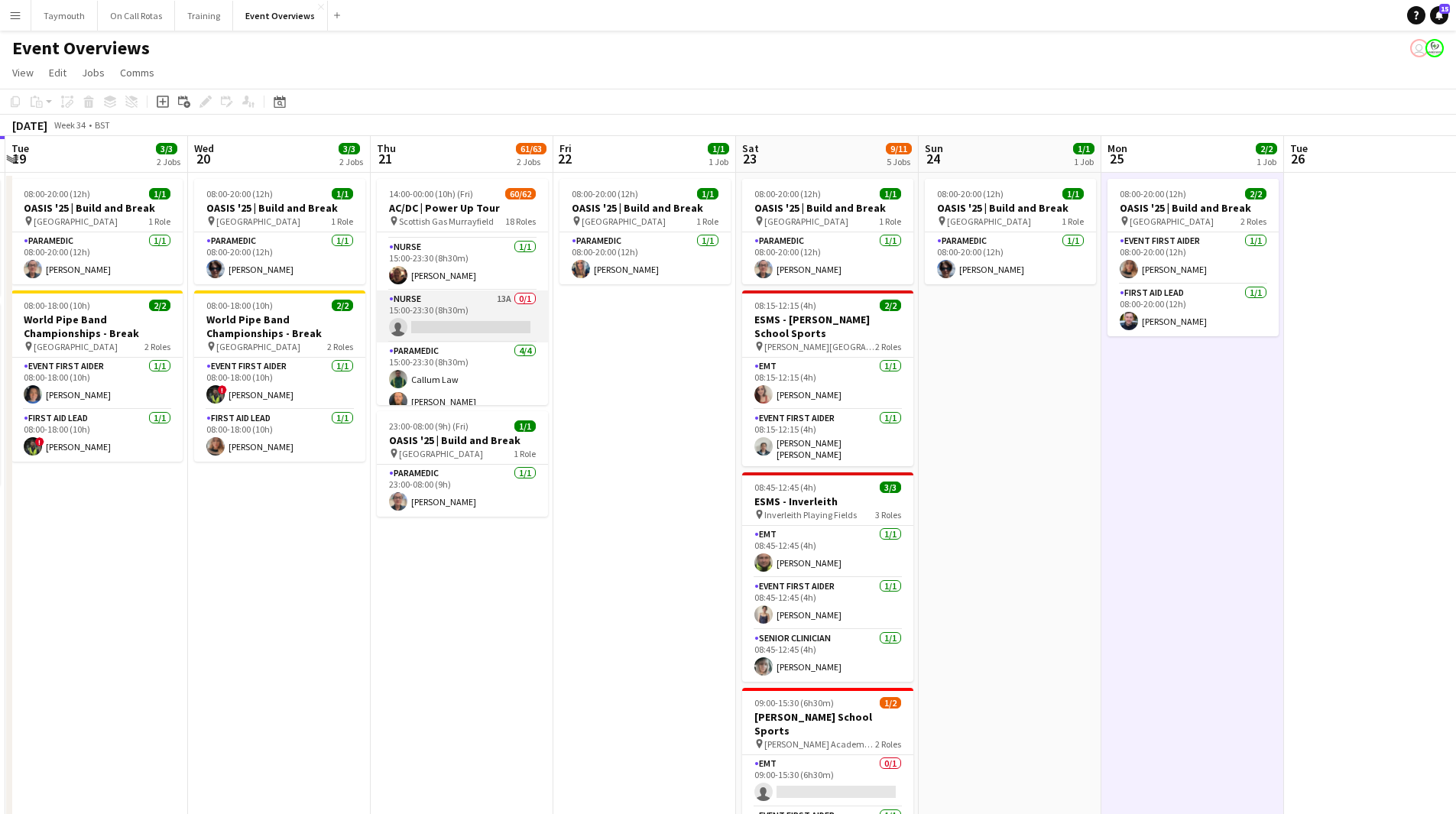
click at [474, 310] on app-card-role "Nurse 13A 0/1 15:00-23:30 (8h30m) single-neutral-actions" at bounding box center [462, 316] width 171 height 52
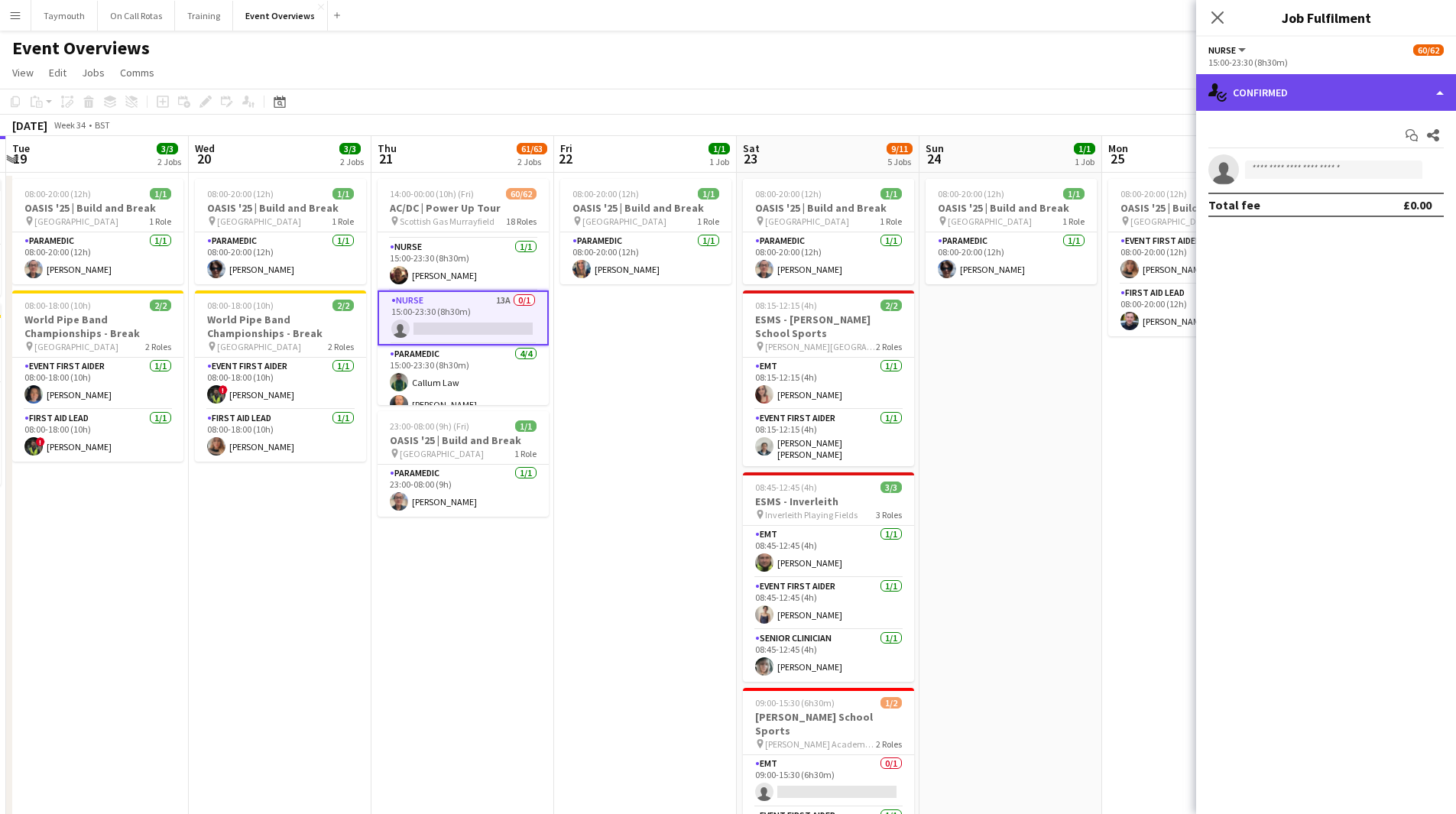
click at [1355, 97] on div "single-neutral-actions-check-2 Confirmed" at bounding box center [1325, 92] width 259 height 37
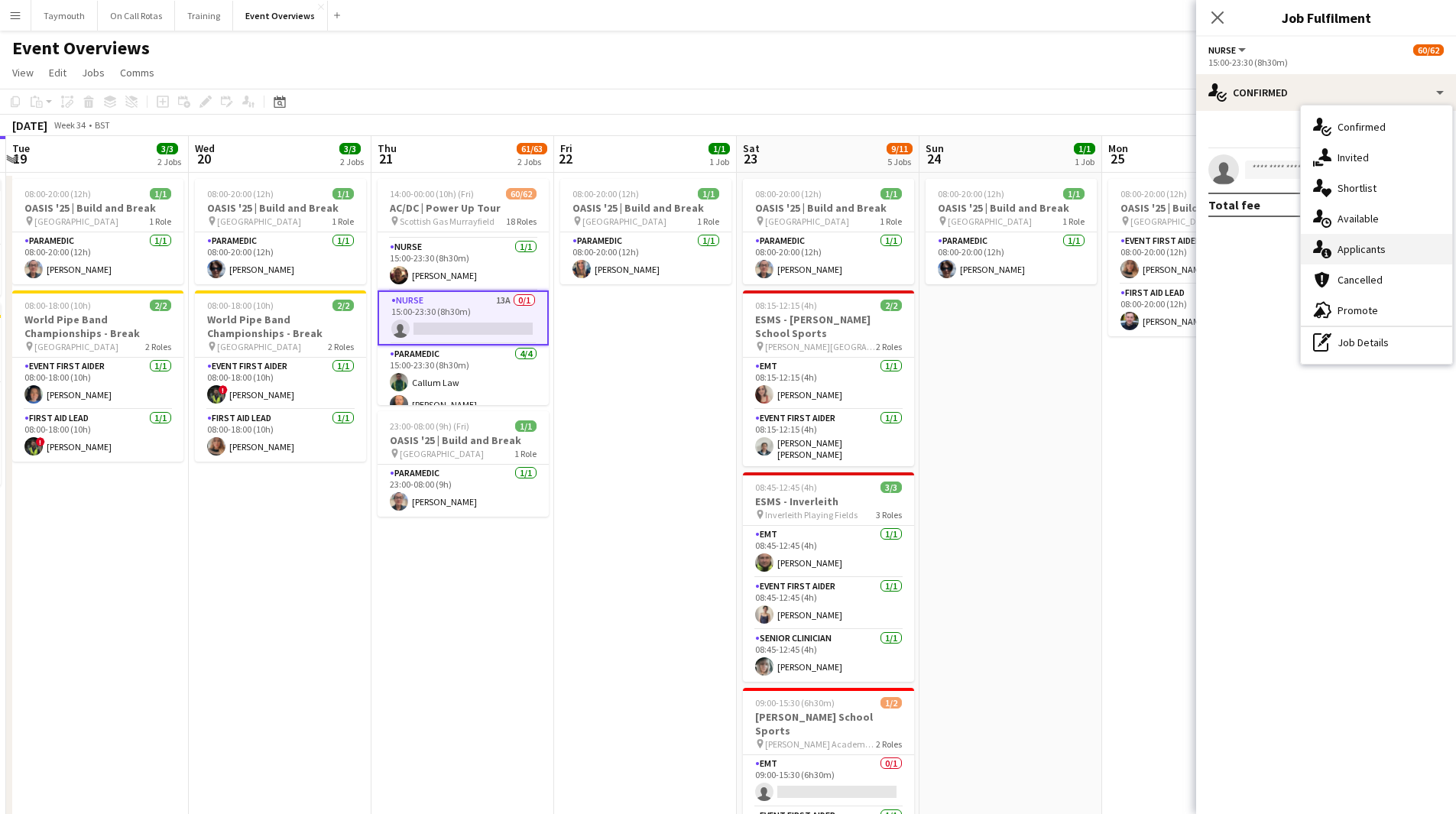
click at [1387, 248] on div "single-neutral-actions-information Applicants" at bounding box center [1376, 248] width 151 height 31
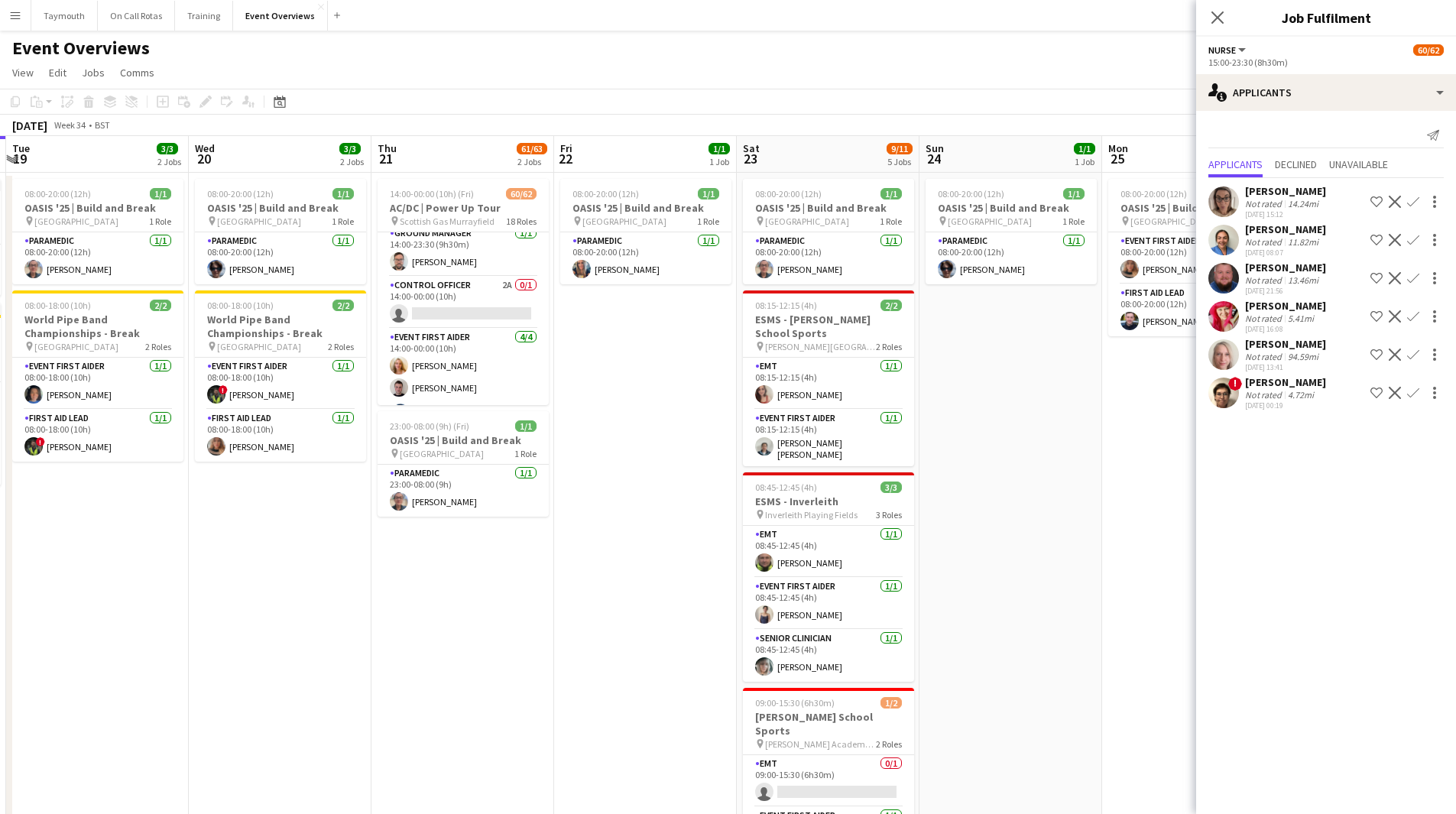
scroll to position [0, 0]
click at [1414, 241] on app-icon "Confirm" at bounding box center [1413, 240] width 13 height 13
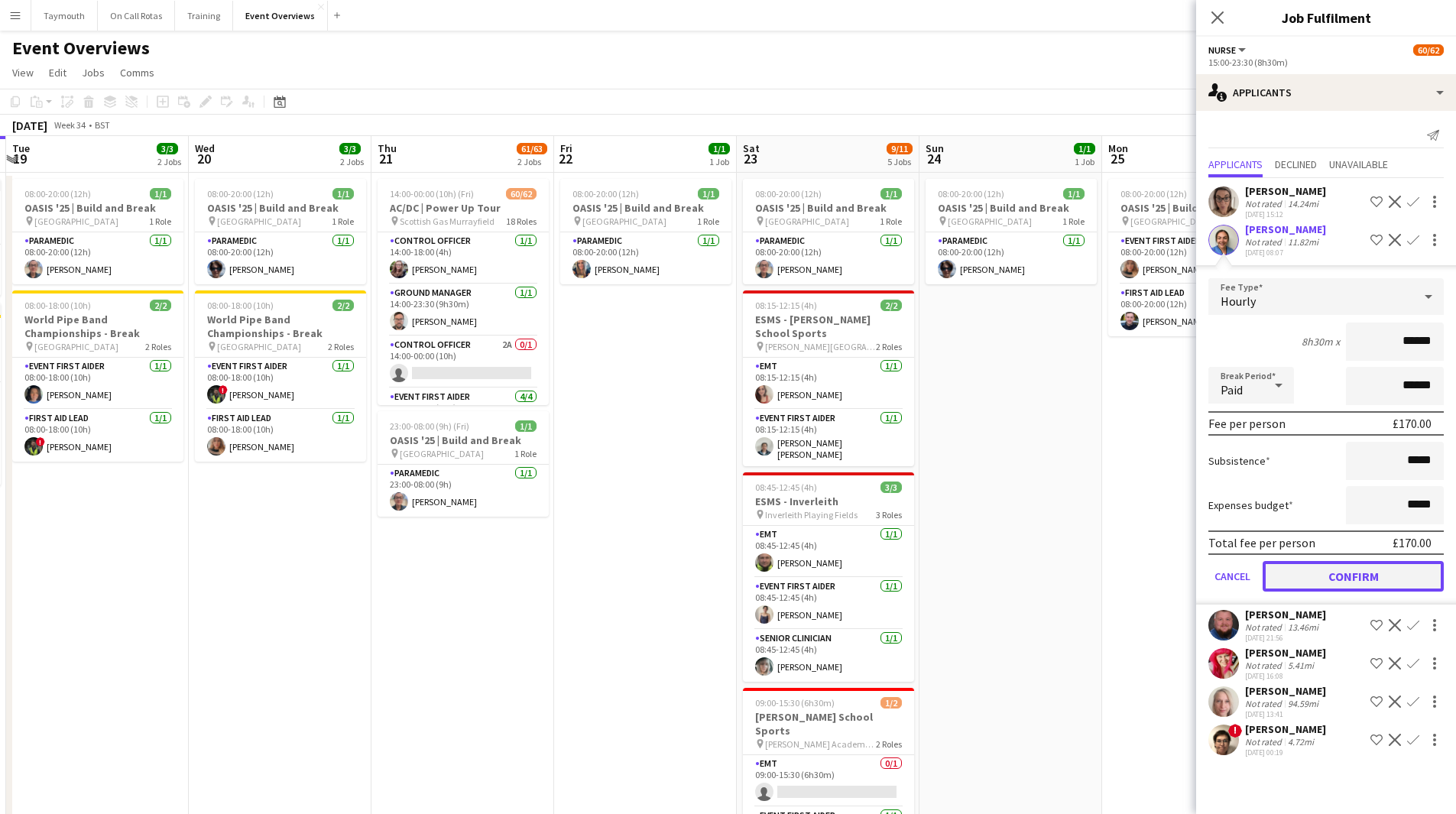
click at [1417, 566] on button "Confirm" at bounding box center [1353, 576] width 181 height 31
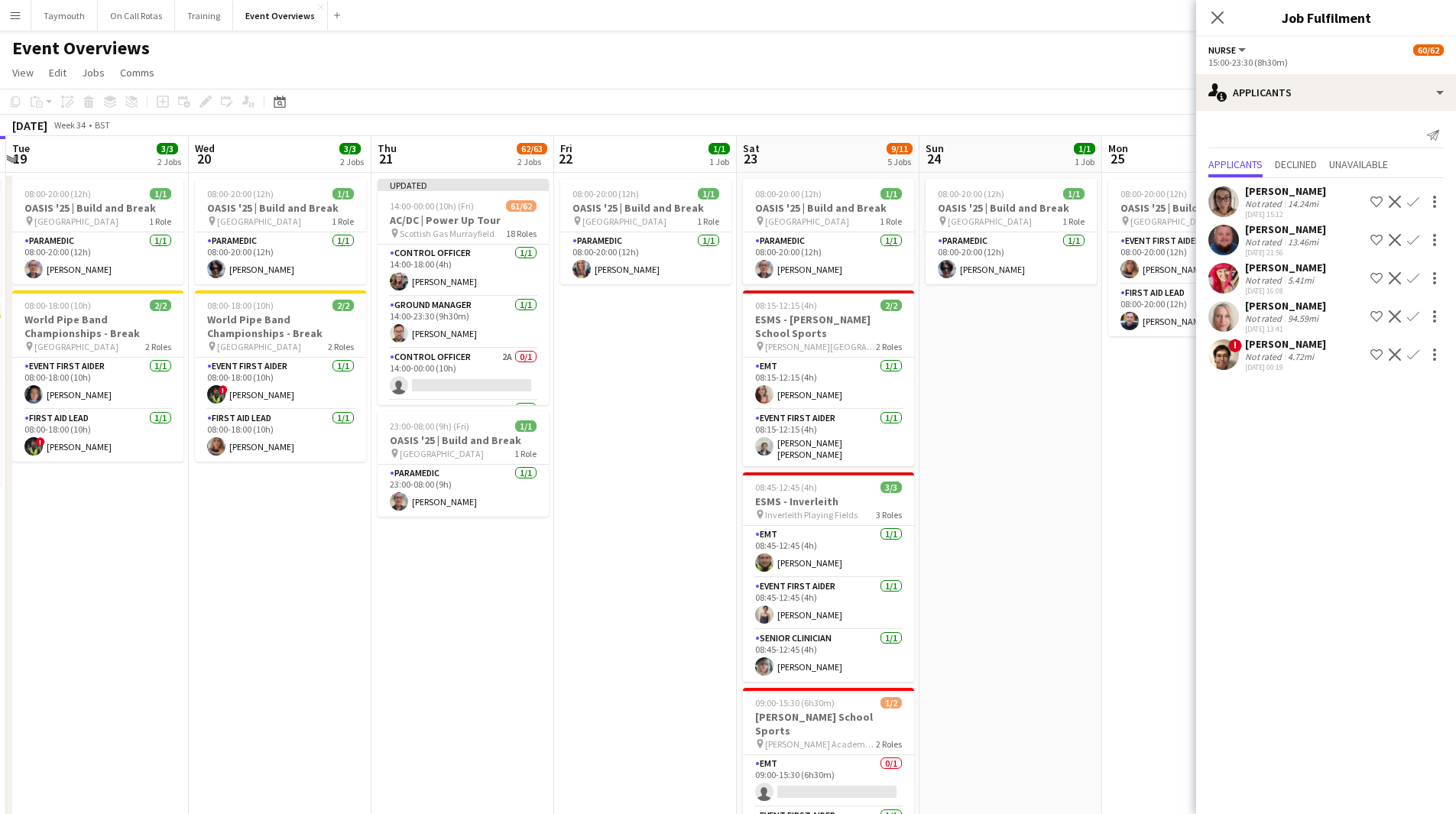
click at [976, 446] on app-date-cell "08:00-20:00 (12h) 1/1 OASIS '25 | Build and Break pin [GEOGRAPHIC_DATA] 1 Role …" at bounding box center [1011, 673] width 183 height 1001
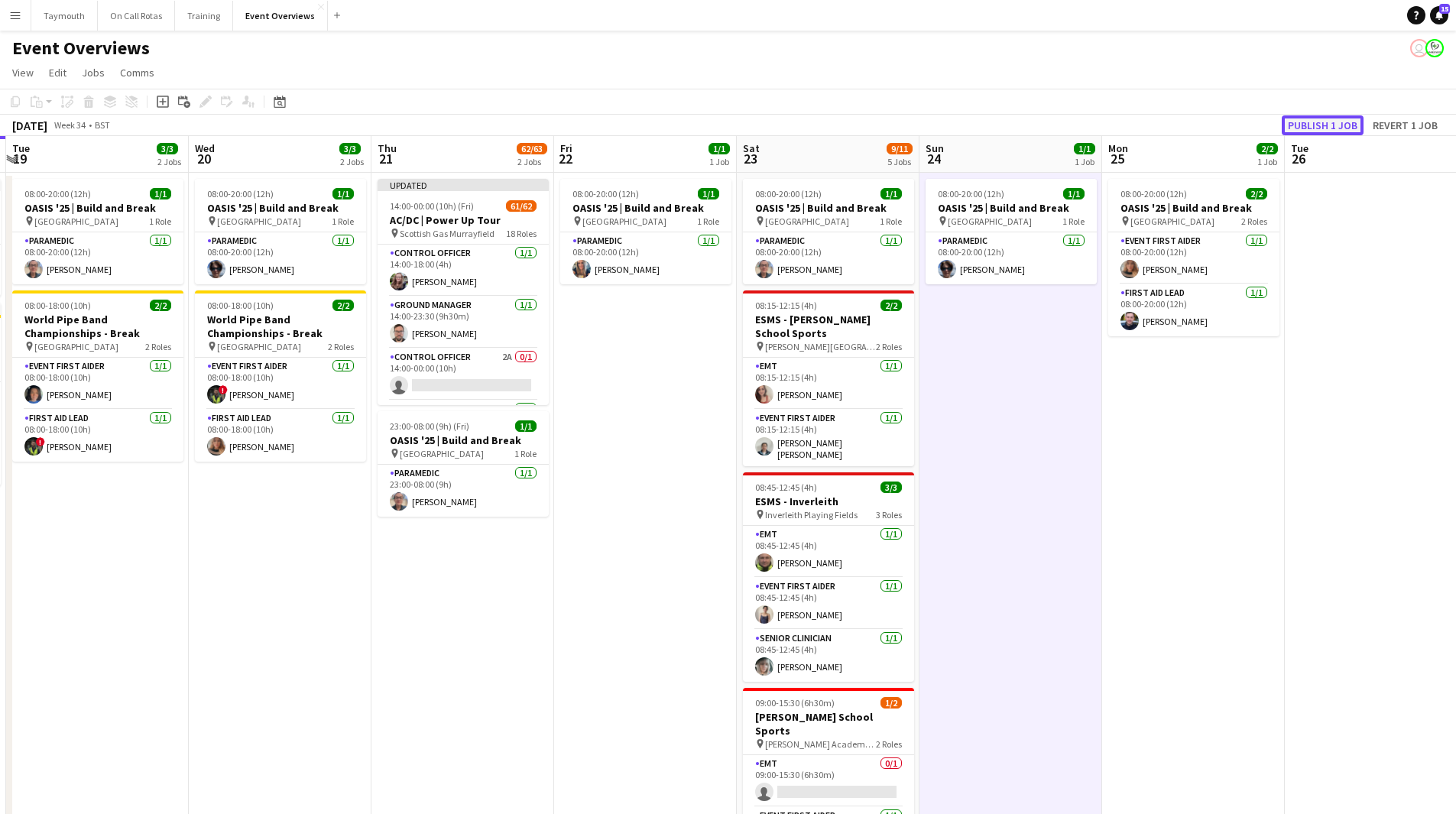
click at [1353, 119] on button "Publish 1 job" at bounding box center [1323, 125] width 82 height 20
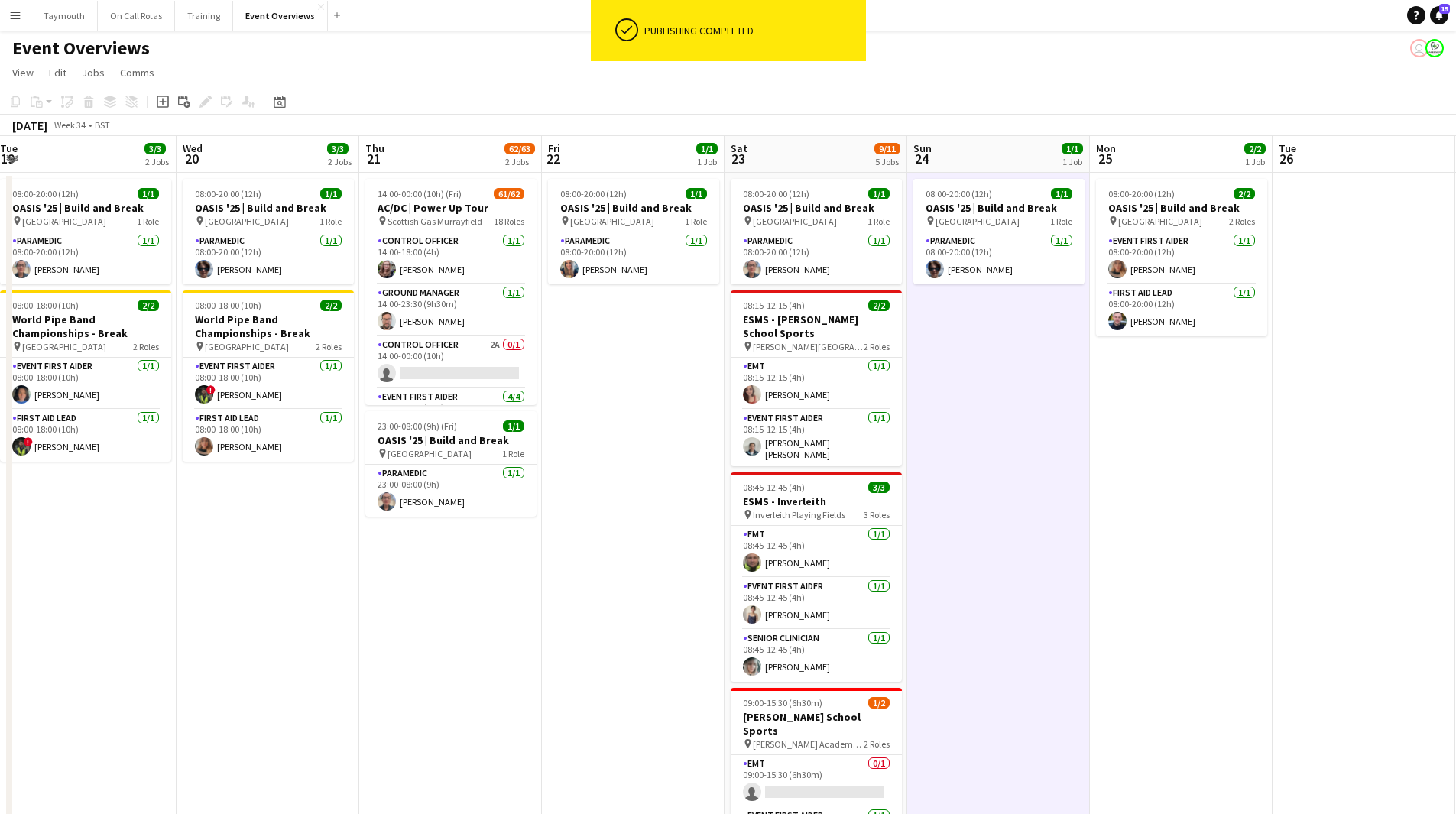
drag, startPoint x: 696, startPoint y: 655, endPoint x: 806, endPoint y: 661, distance: 110.2
click at [798, 660] on app-calendar-viewport "Sun 17 31/31 3 Jobs Mon 18 3/3 2 Jobs Tue 19 3/3 2 Jobs Wed 20 3/3 2 Jobs Thu 2…" at bounding box center [728, 655] width 1456 height 1038
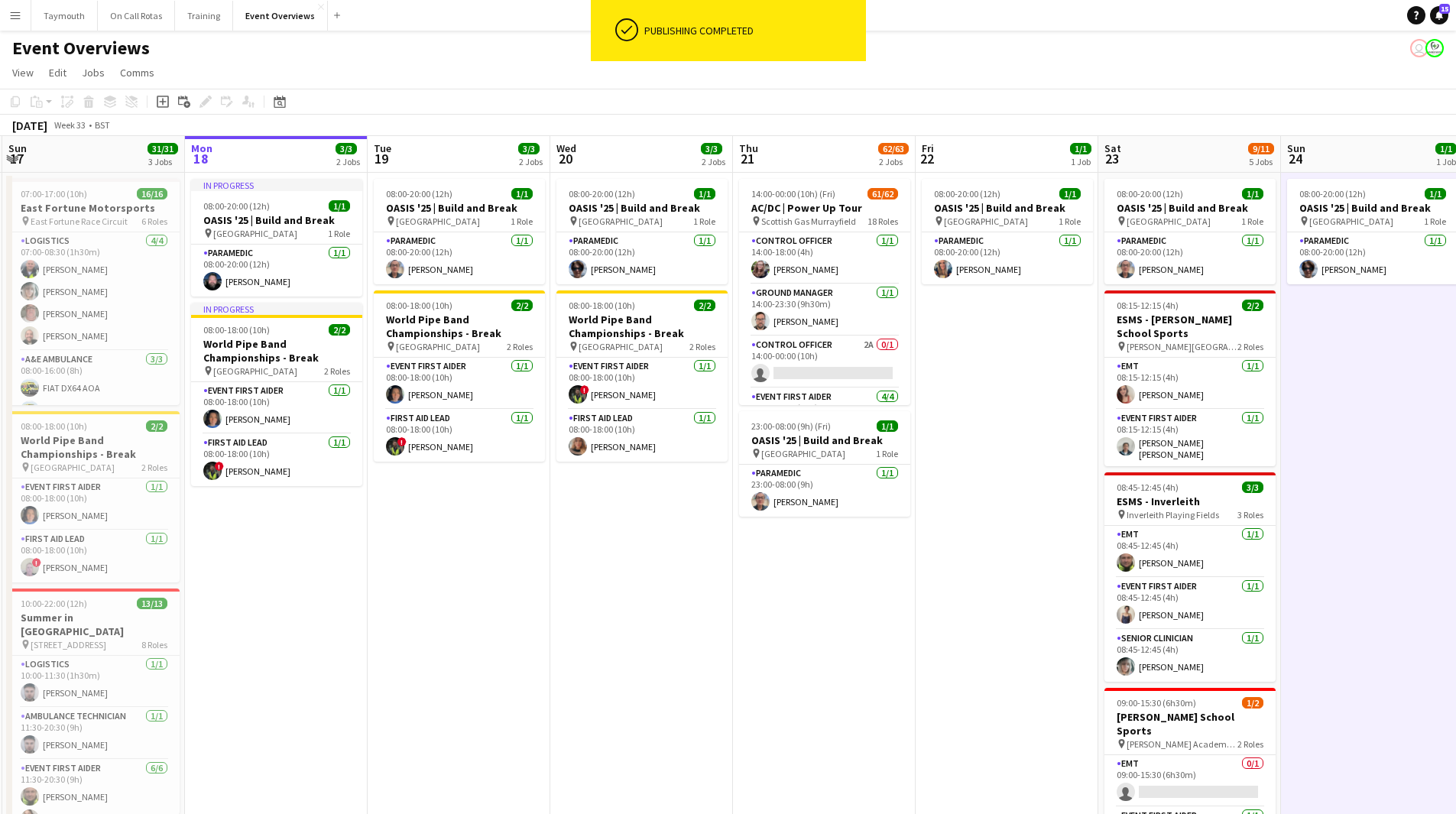
click at [1051, 663] on app-calendar-viewport "Fri 15 36/36 3 Jobs Sat 16 68/69 3 Jobs Sun 17 31/31 3 Jobs Mon 18 3/3 2 Jobs T…" at bounding box center [728, 655] width 1456 height 1038
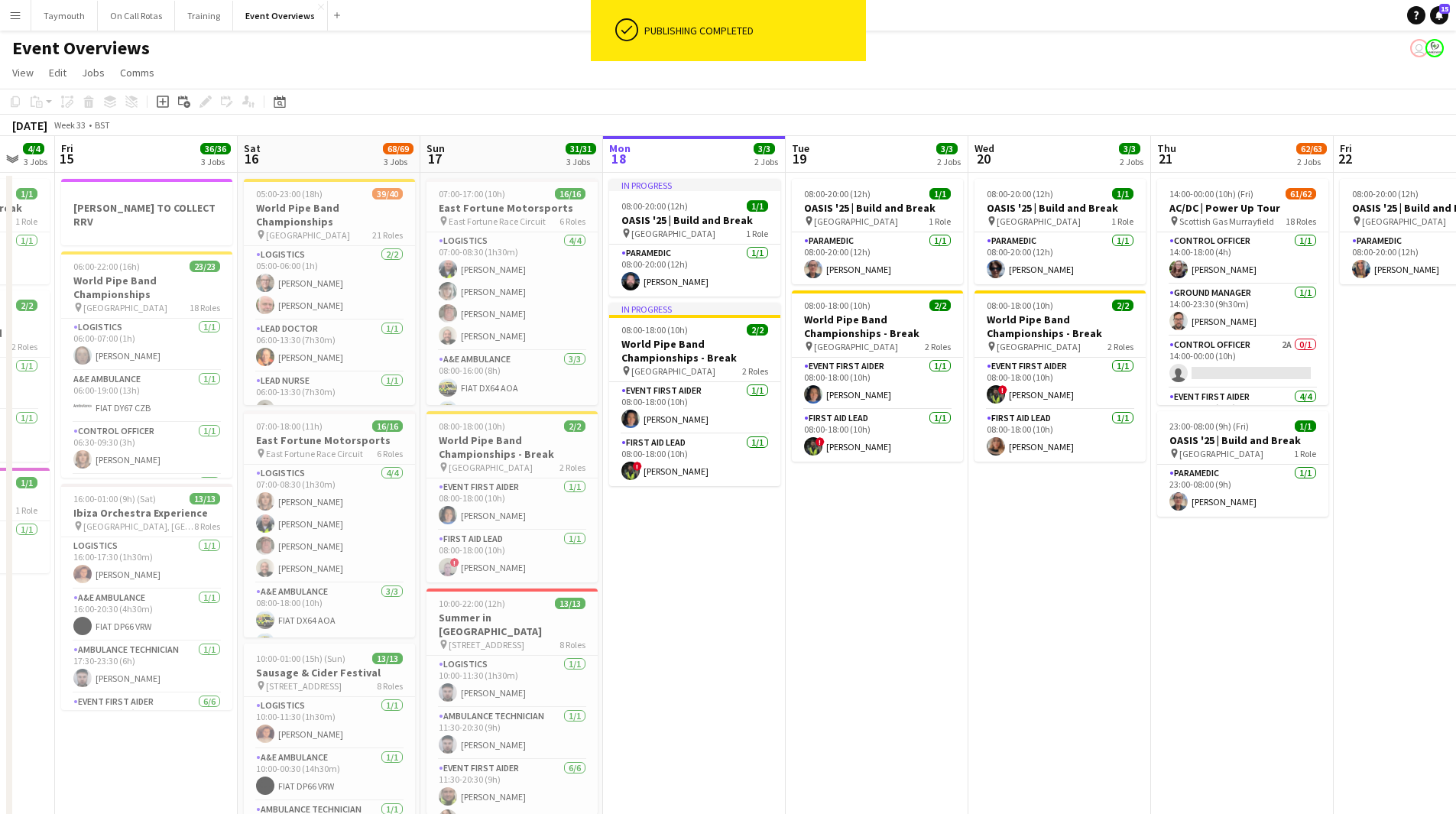
drag, startPoint x: 825, startPoint y: 658, endPoint x: 612, endPoint y: 645, distance: 213.4
click at [612, 645] on app-calendar-viewport "Tue 12 84/85 4 Jobs Wed 13 4/4 3 Jobs Thu 14 4/4 3 Jobs Fri 15 36/36 3 Jobs Sat…" at bounding box center [728, 655] width 1456 height 1038
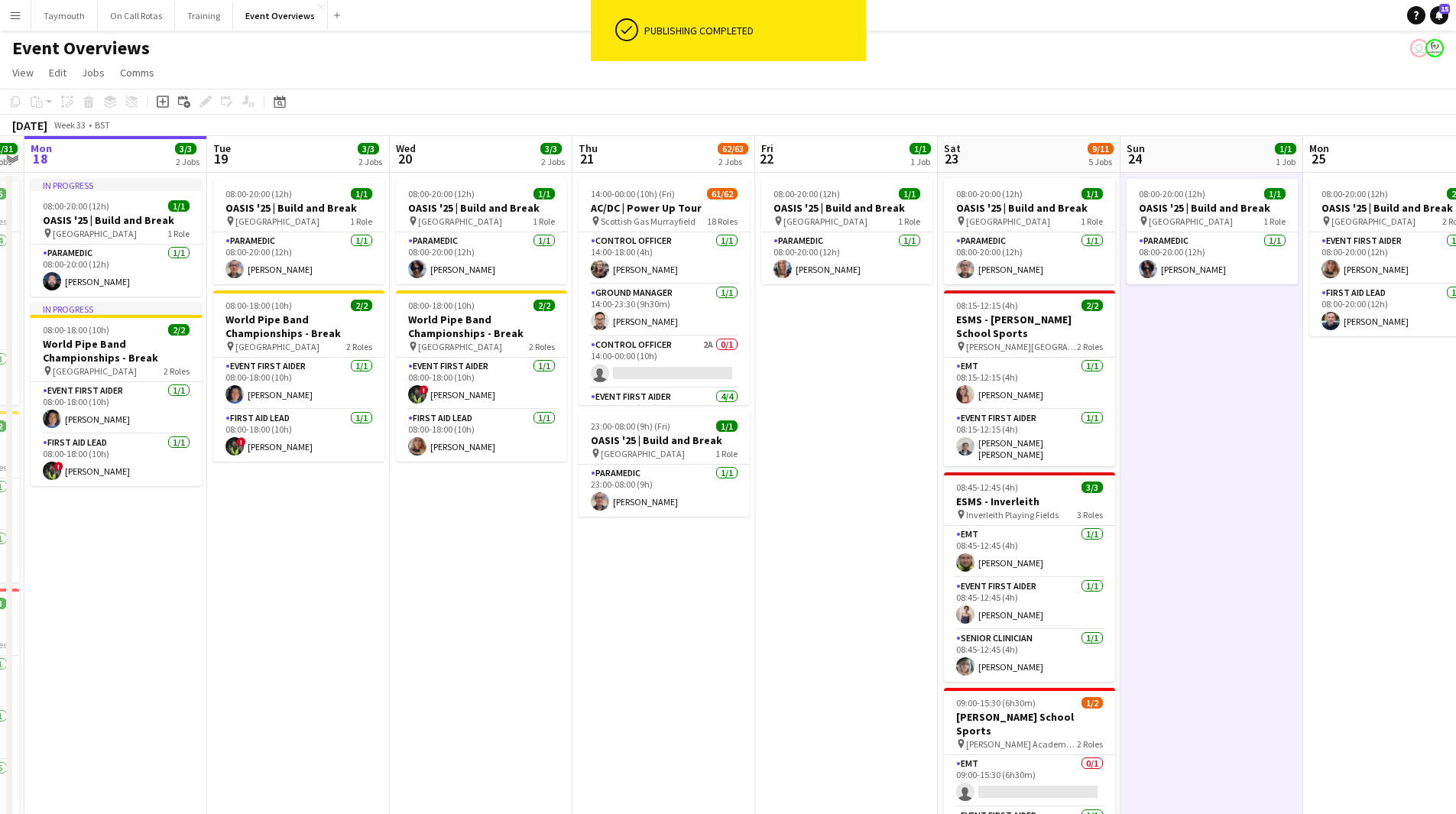
scroll to position [0, 441]
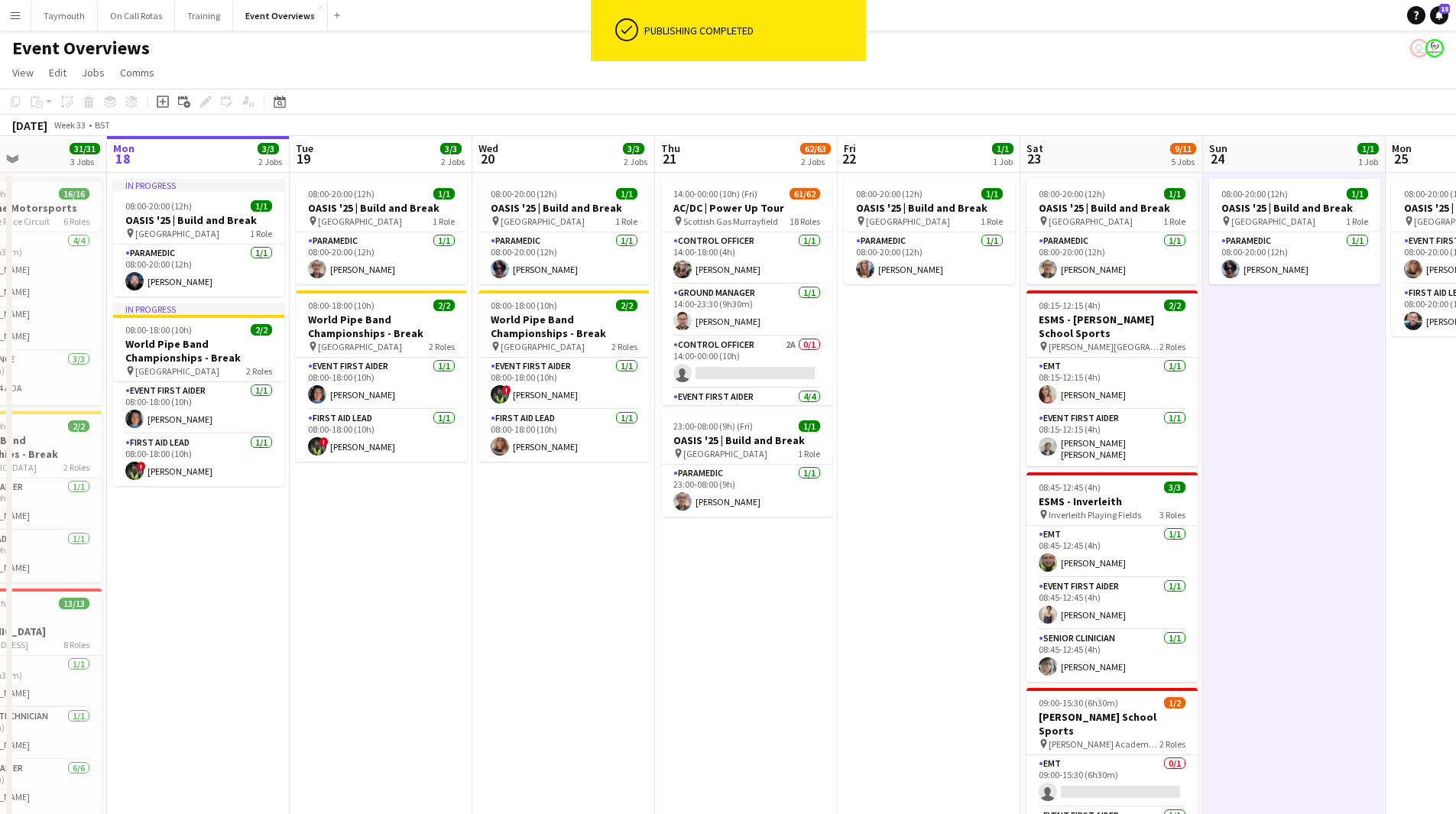
drag, startPoint x: 931, startPoint y: 627, endPoint x: 627, endPoint y: 620, distance: 304.1
click at [627, 620] on app-calendar-viewport "Fri 15 36/36 3 Jobs Sat 16 68/69 3 Jobs Sun 17 31/31 3 Jobs Mon 18 3/3 2 Jobs T…" at bounding box center [728, 655] width 1456 height 1038
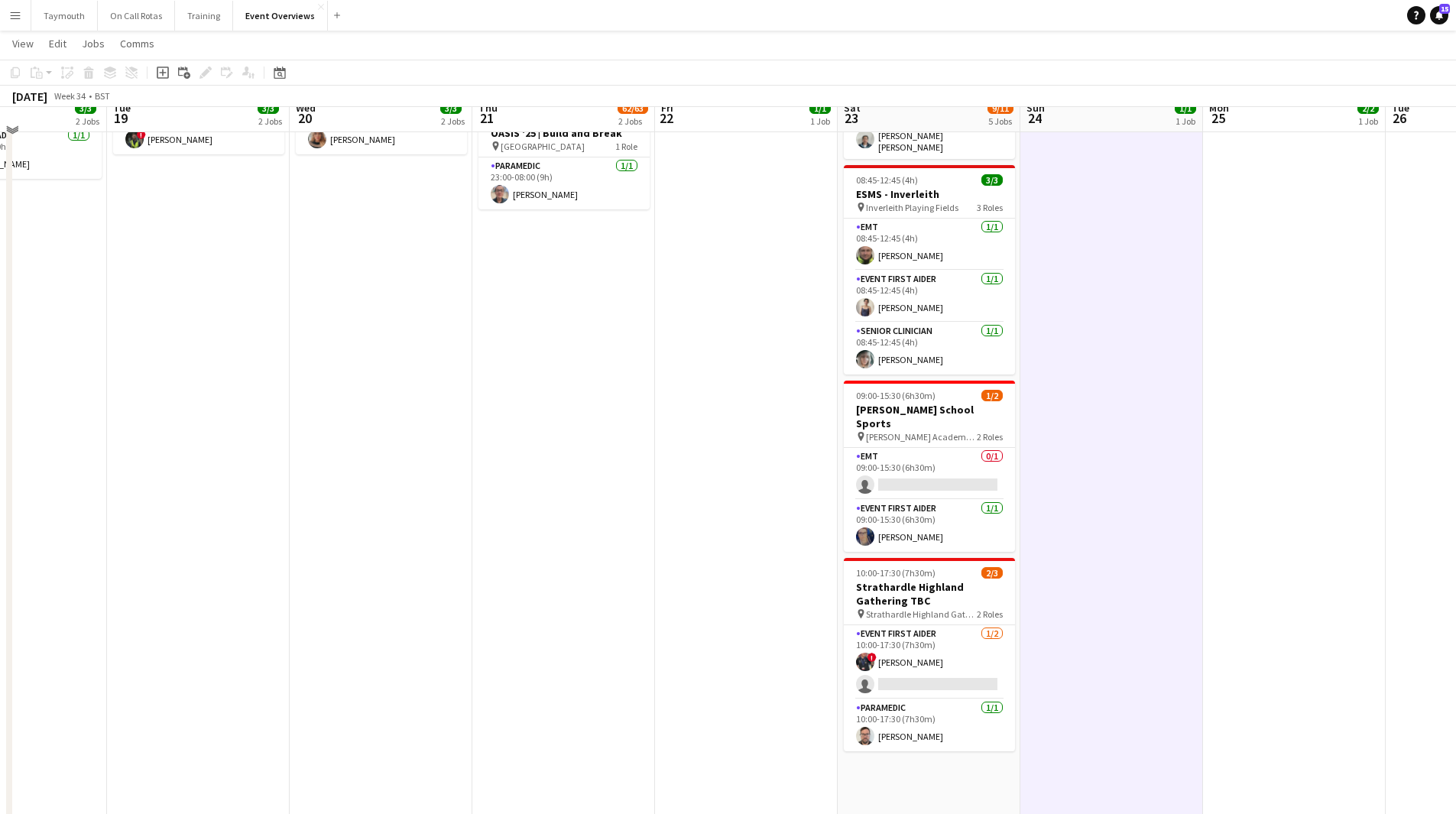
scroll to position [0, 0]
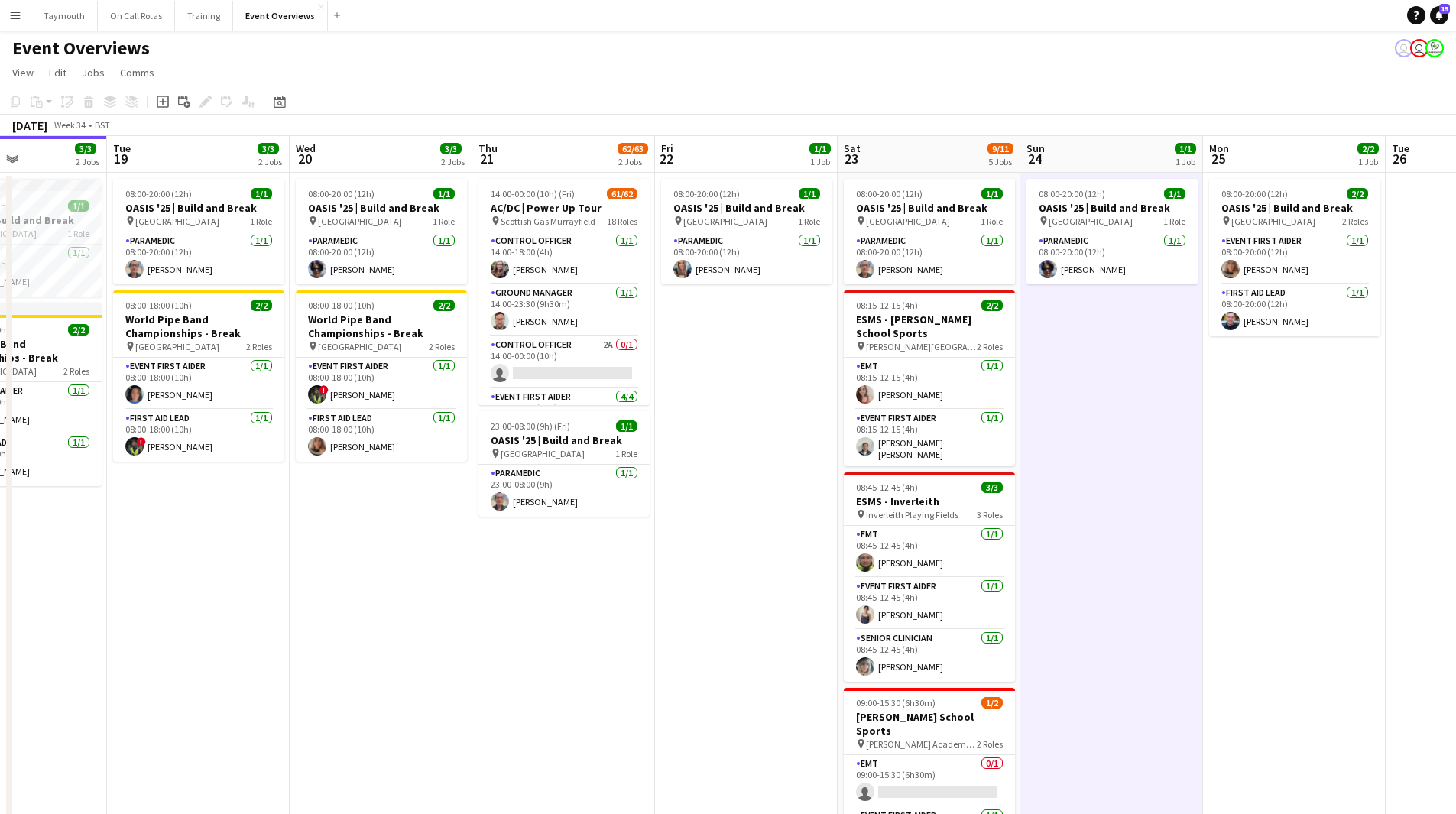
drag, startPoint x: 630, startPoint y: 634, endPoint x: 992, endPoint y: 592, distance: 364.4
click at [991, 593] on app-calendar-viewport "Sat 16 68/69 3 Jobs Sun 17 31/31 3 Jobs Mon 18 3/3 2 Jobs Tue 19 3/3 2 Jobs Wed…" at bounding box center [728, 655] width 1456 height 1038
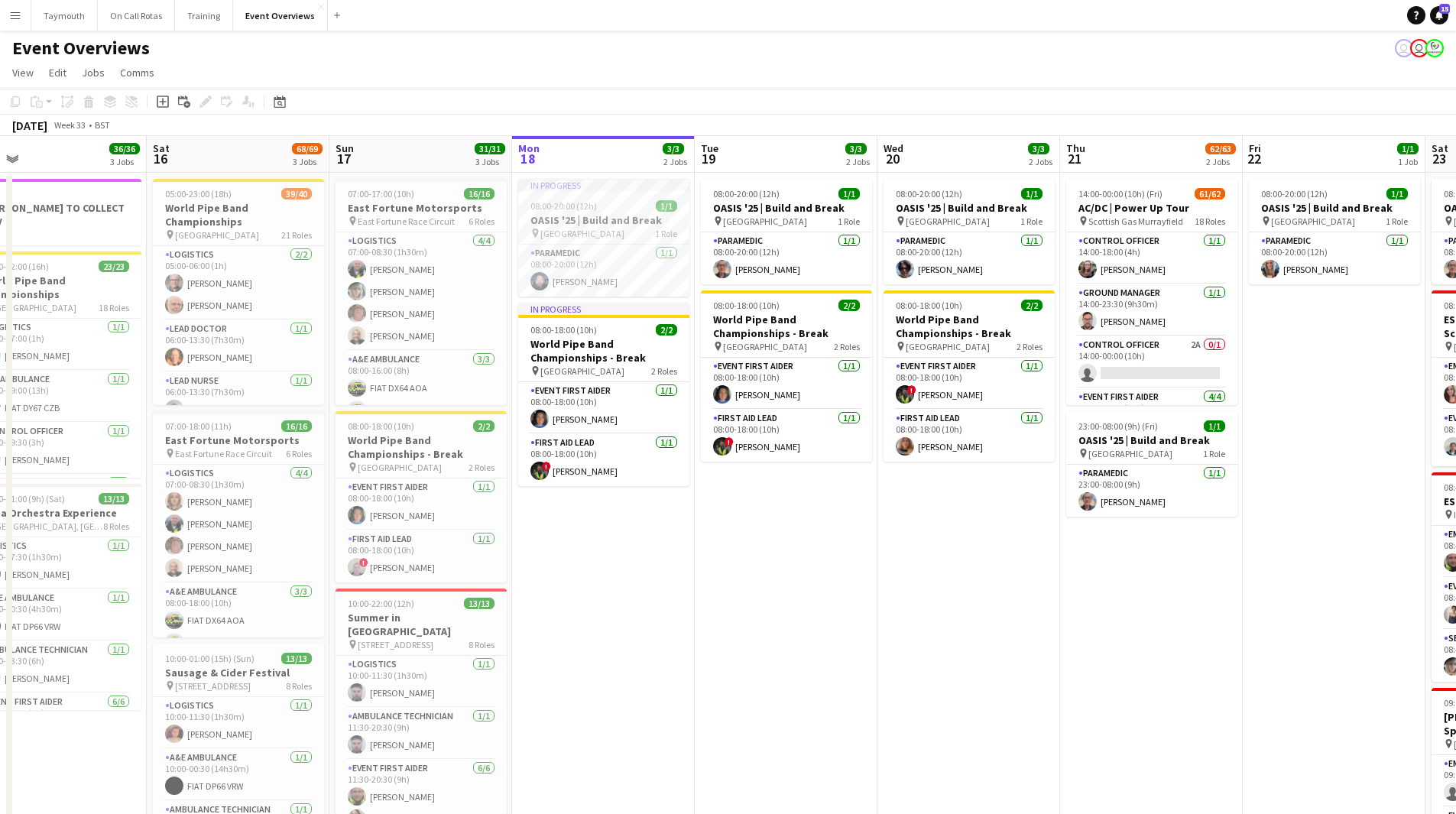
drag, startPoint x: 723, startPoint y: 601, endPoint x: 827, endPoint y: 596, distance: 104.1
click at [827, 596] on app-calendar-viewport "Wed 13 4/4 3 Jobs Thu 14 4/4 3 Jobs Fri 15 36/36 3 Jobs Sat 16 68/69 3 Jobs Sun…" at bounding box center [728, 655] width 1456 height 1038
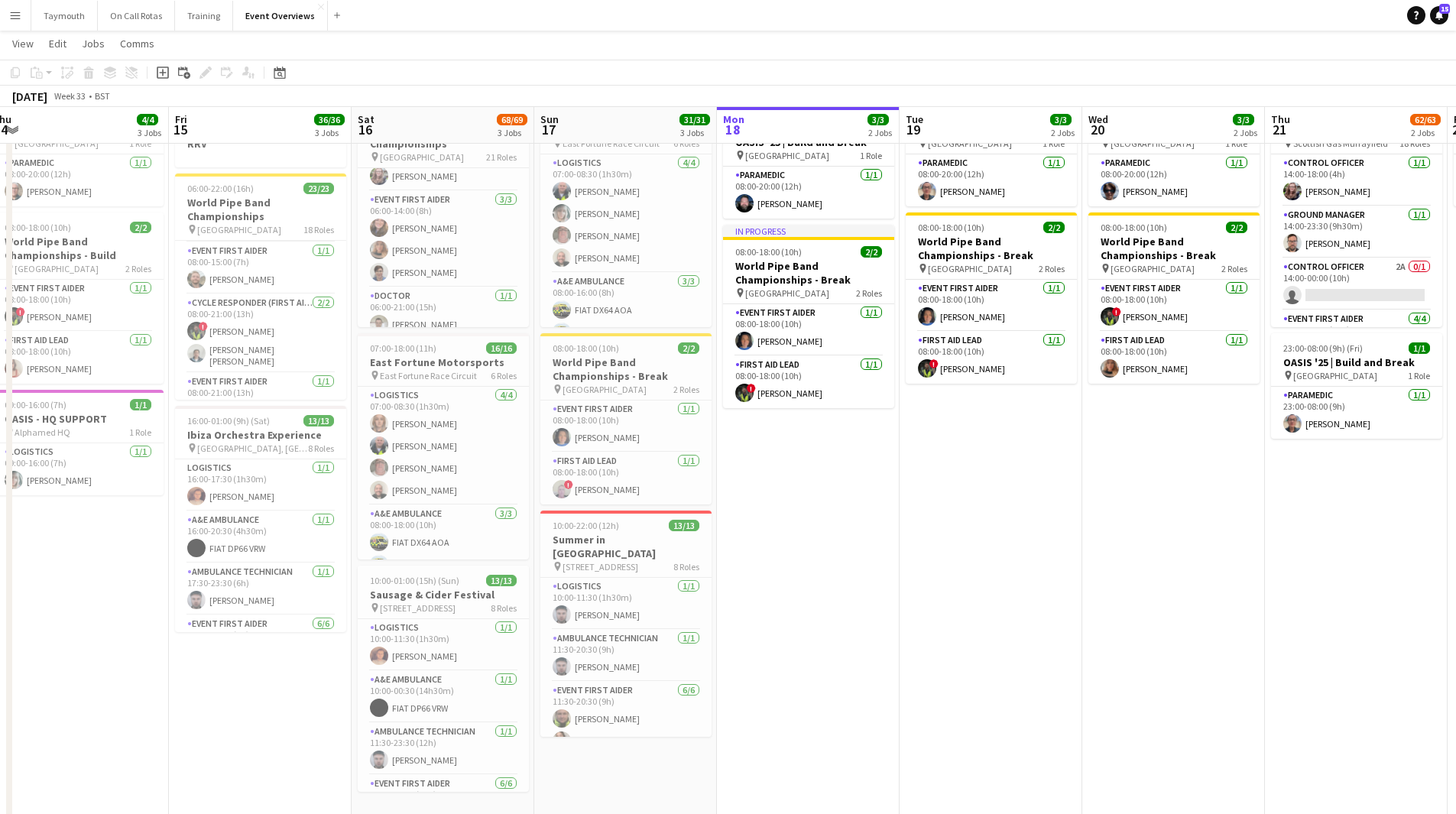
scroll to position [0, 546]
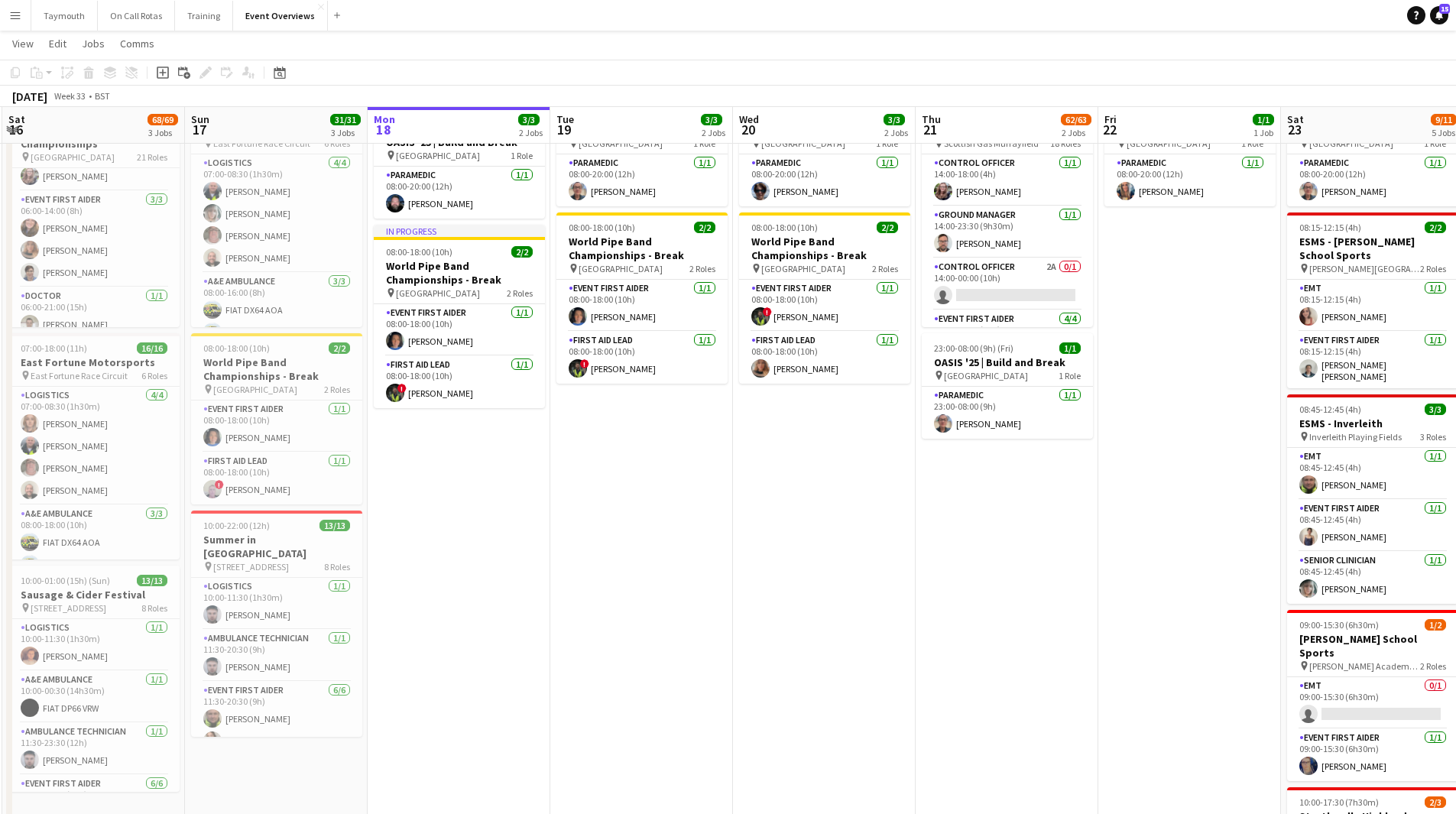
drag, startPoint x: 1006, startPoint y: 566, endPoint x: 656, endPoint y: 611, distance: 352.9
click at [656, 611] on app-calendar-viewport "Wed 13 4/4 3 Jobs Thu 14 4/4 3 Jobs Fri 15 36/36 3 Jobs Sat 16 68/69 3 Jobs Sun…" at bounding box center [728, 540] width 1456 height 1113
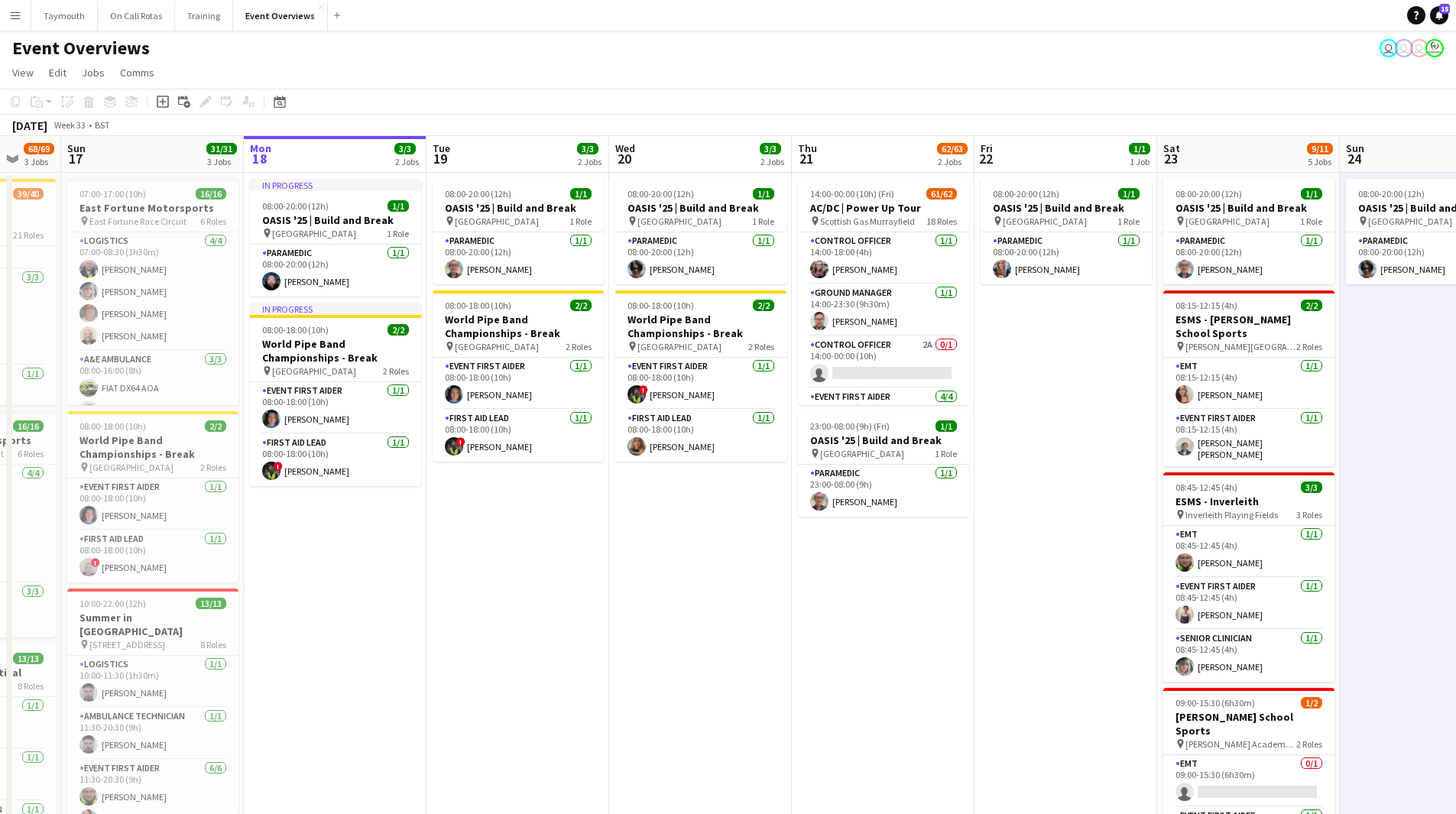
scroll to position [0, 517]
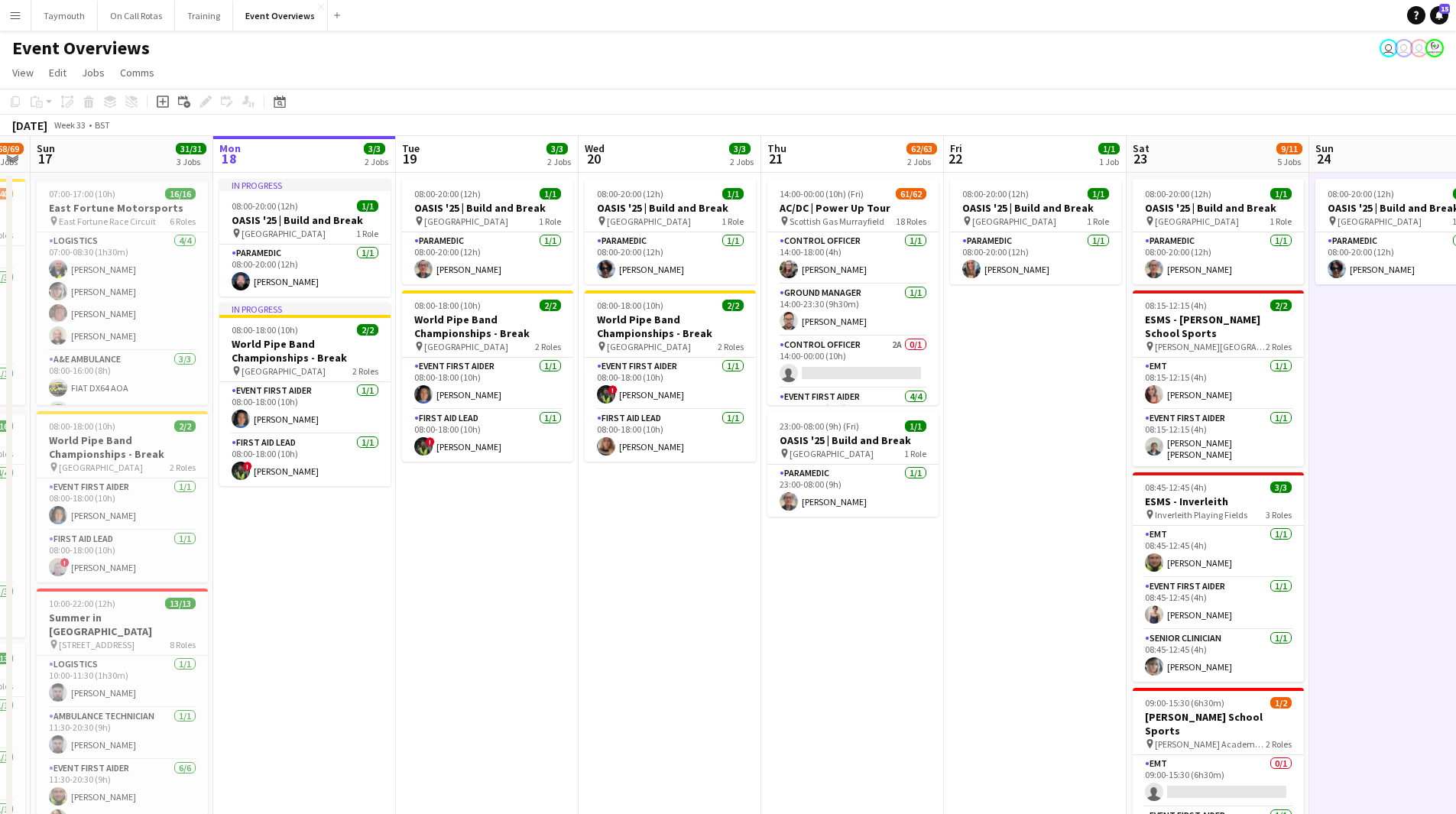
drag, startPoint x: 841, startPoint y: 601, endPoint x: 686, endPoint y: 622, distance: 156.4
click at [686, 622] on app-calendar-viewport "Thu 14 4/4 3 Jobs Fri 15 36/36 3 Jobs Sat 16 68/69 3 Jobs Sun 17 31/31 3 Jobs M…" at bounding box center [728, 655] width 1456 height 1038
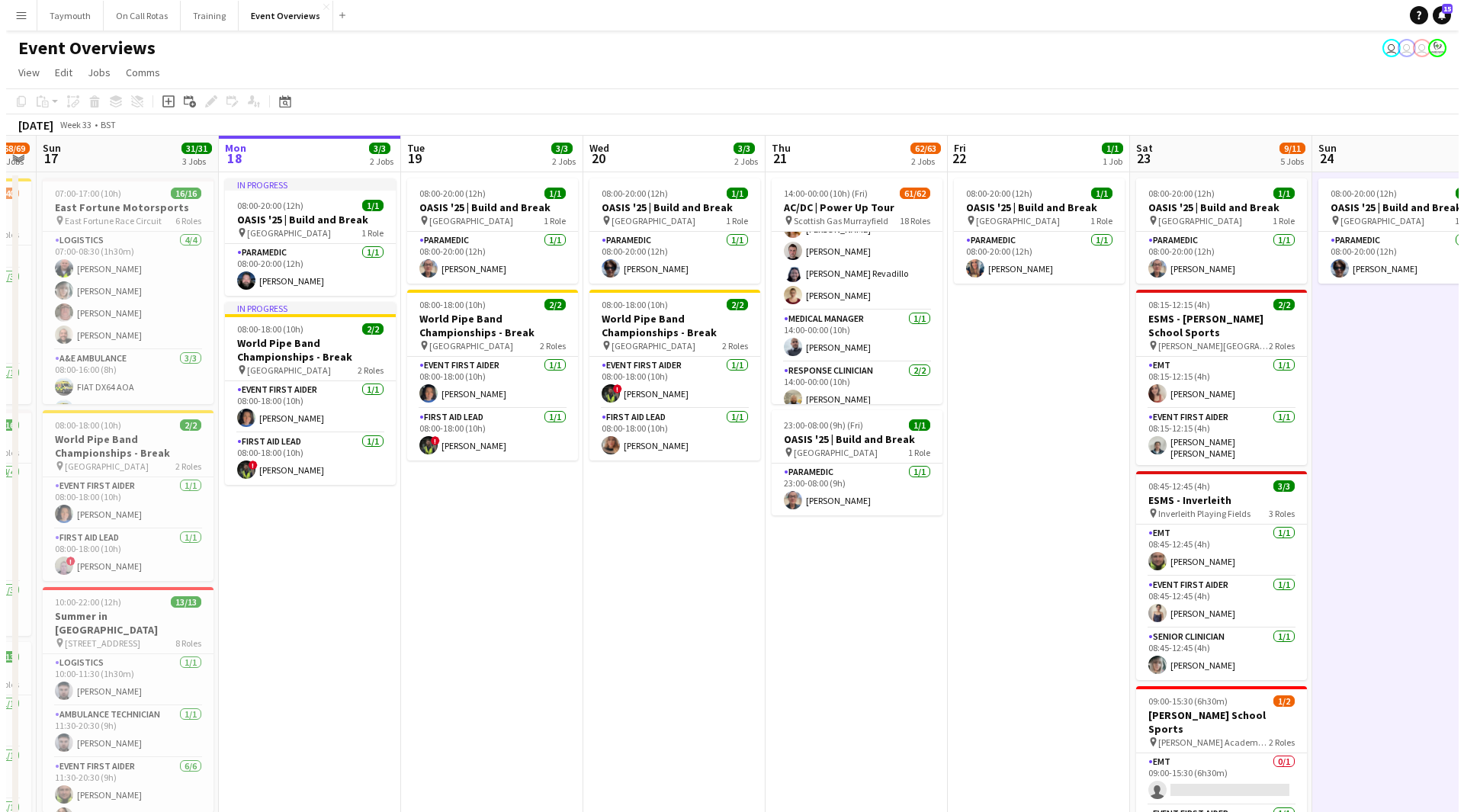
scroll to position [0, 0]
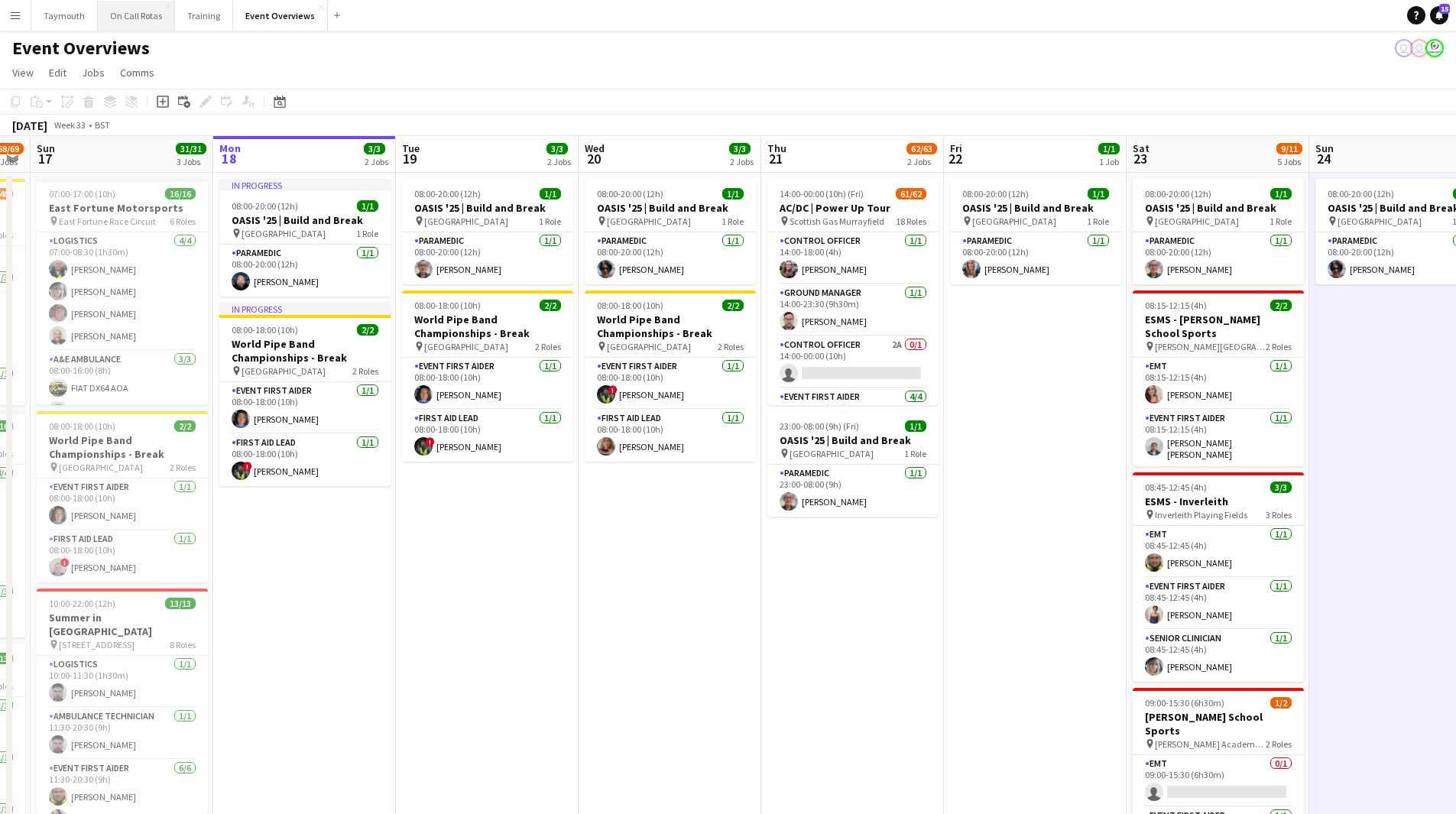
click at [143, 18] on button "On Call Rotas Close" at bounding box center [136, 16] width 77 height 30
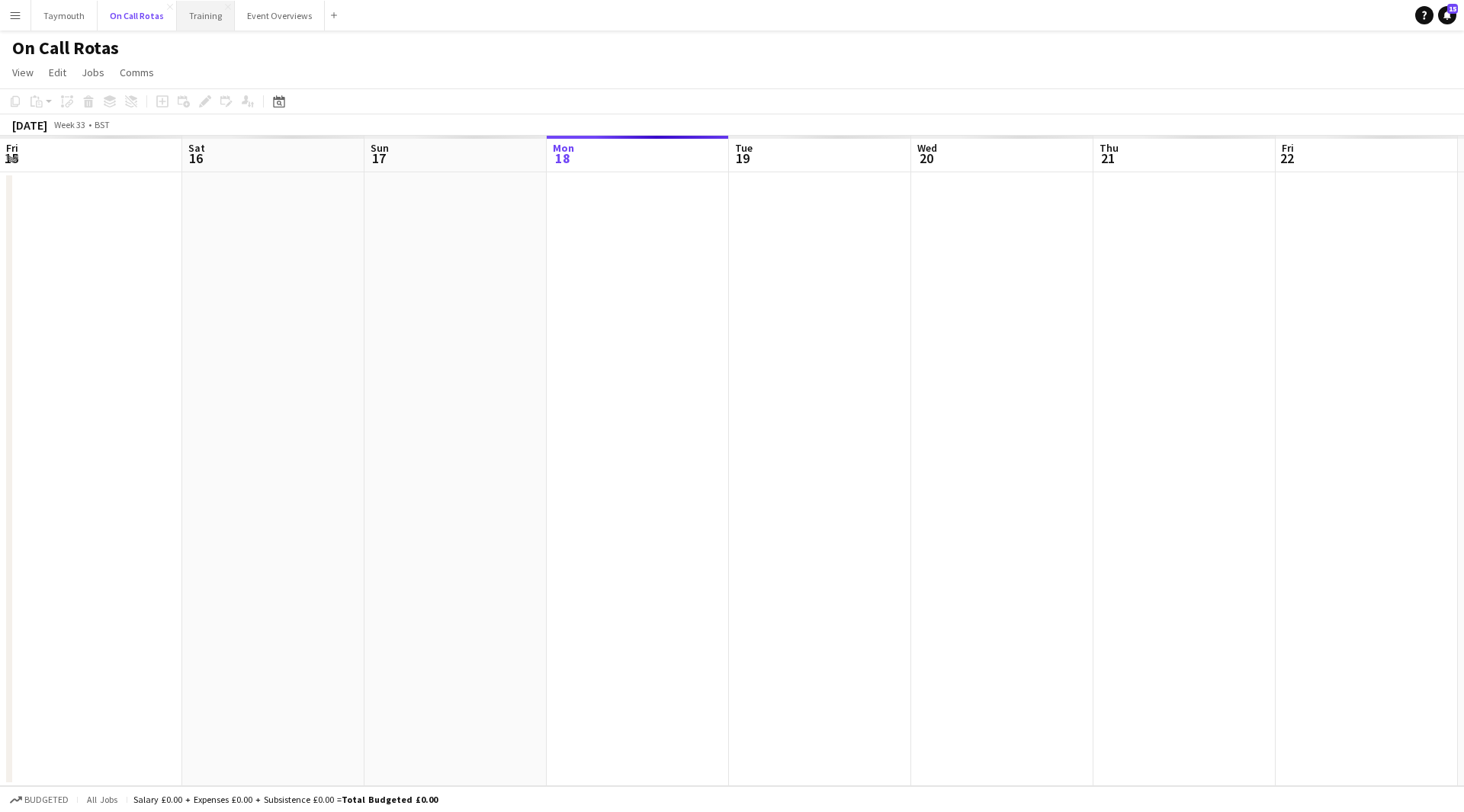
scroll to position [0, 364]
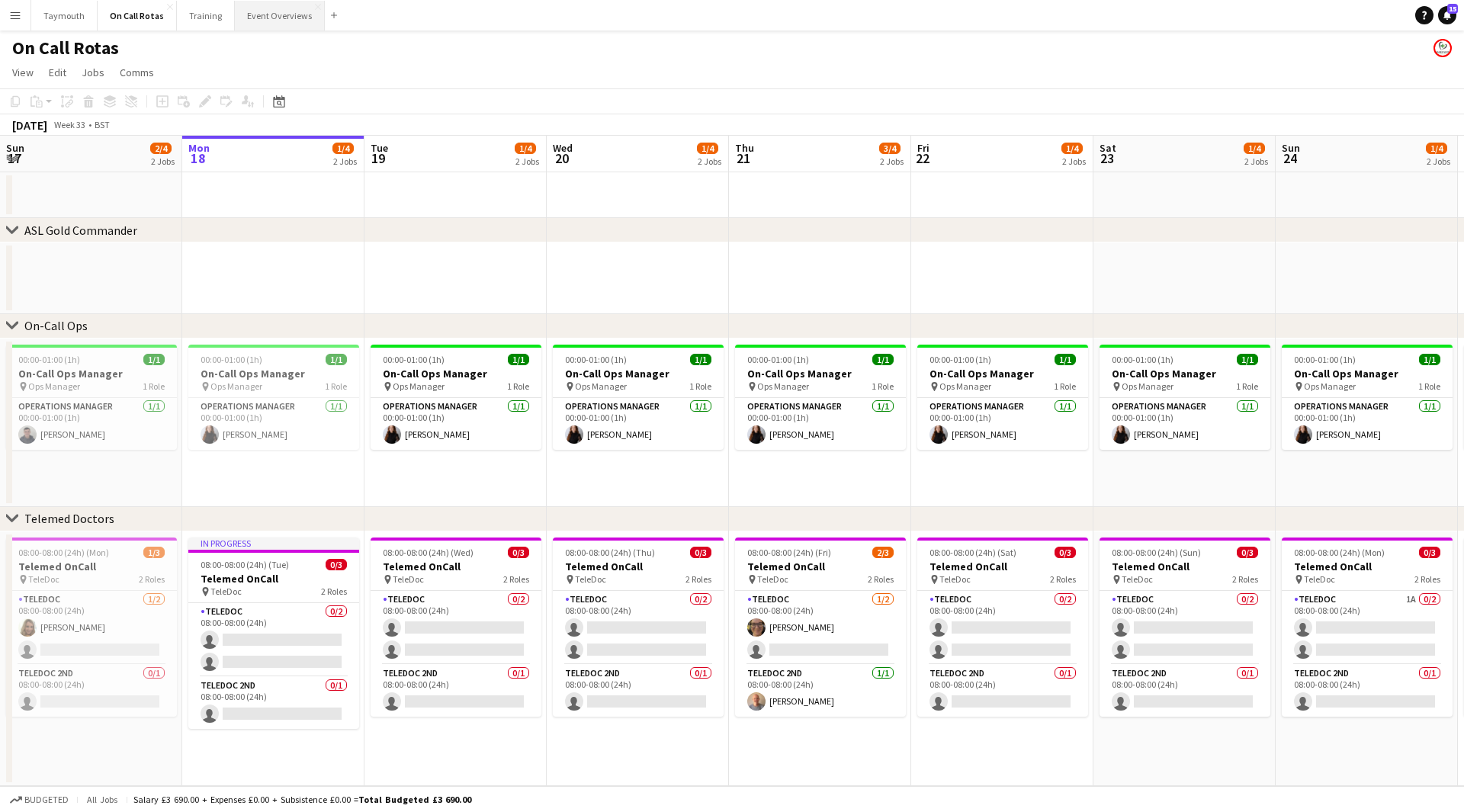
click at [268, 23] on button "Event Overviews Close" at bounding box center [279, 16] width 90 height 30
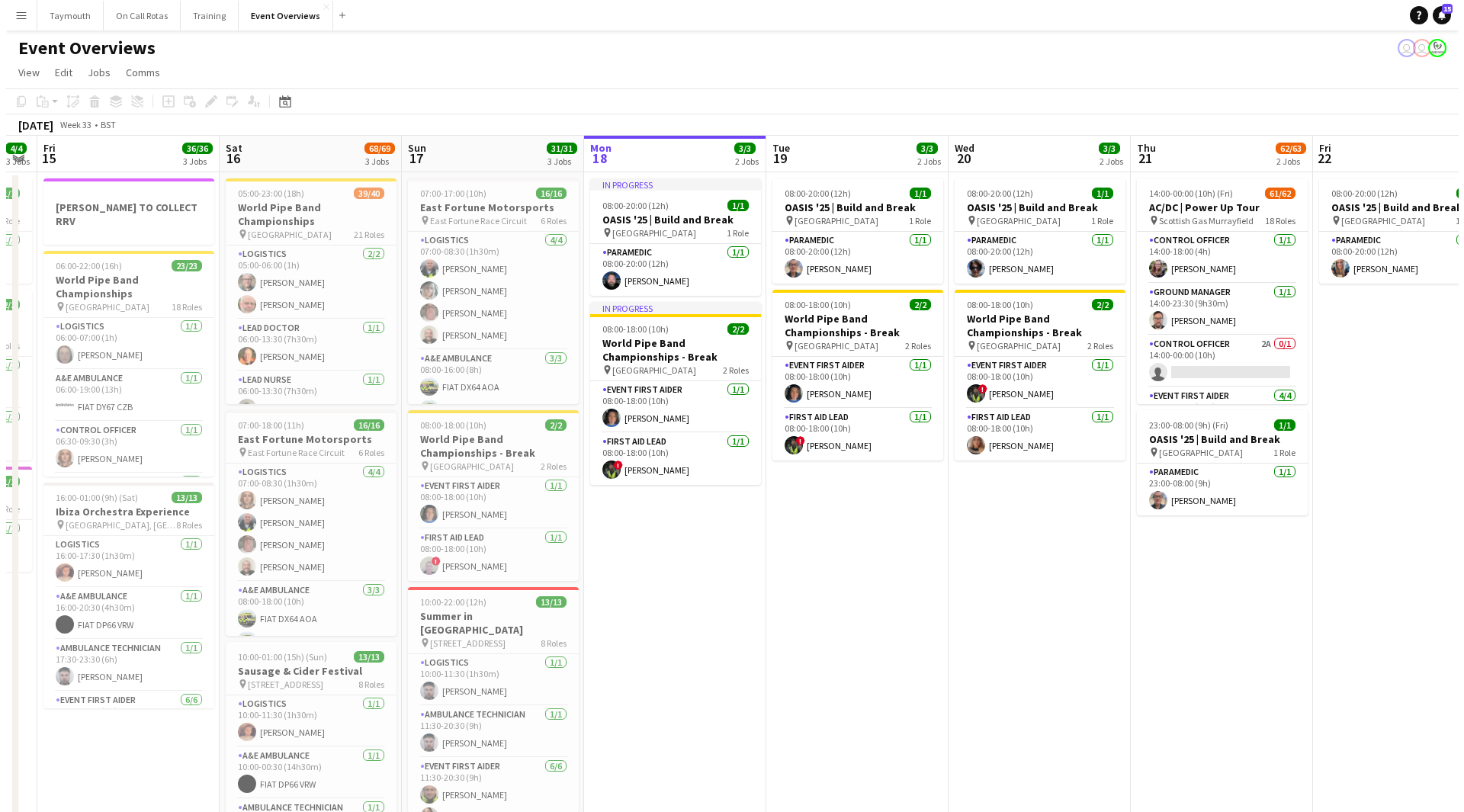
scroll to position [0, 317]
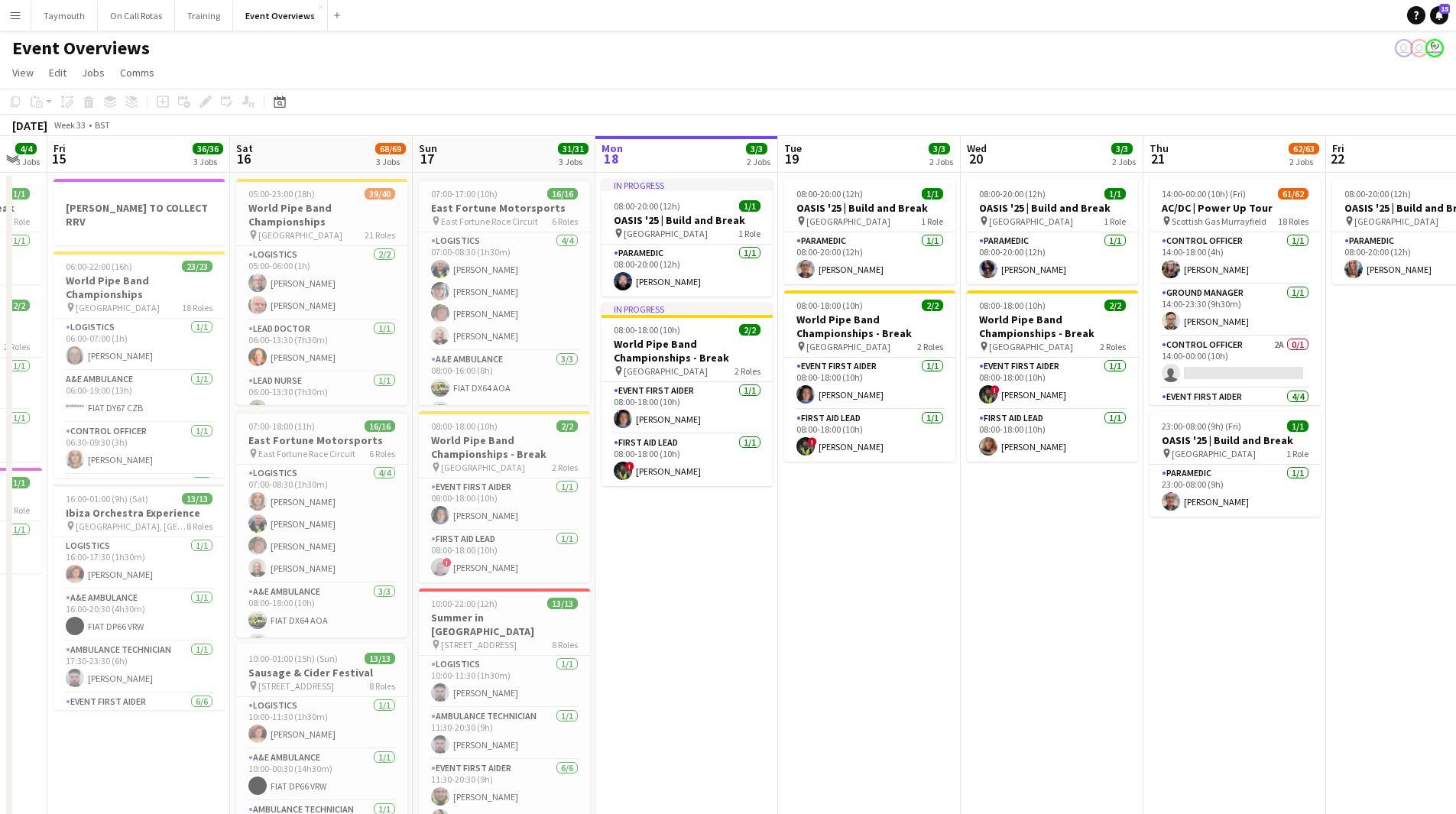
drag, startPoint x: 322, startPoint y: 622, endPoint x: 734, endPoint y: 626, distance: 412.0
click at [734, 626] on app-calendar-viewport "Wed 13 4/4 3 Jobs Thu 14 4/4 3 Jobs Fri 15 36/36 3 Jobs Sat 16 68/69 3 Jobs Sun…" at bounding box center [728, 620] width 1456 height 969
click at [17, 12] on app-icon "Menu" at bounding box center [16, 16] width 13 height 13
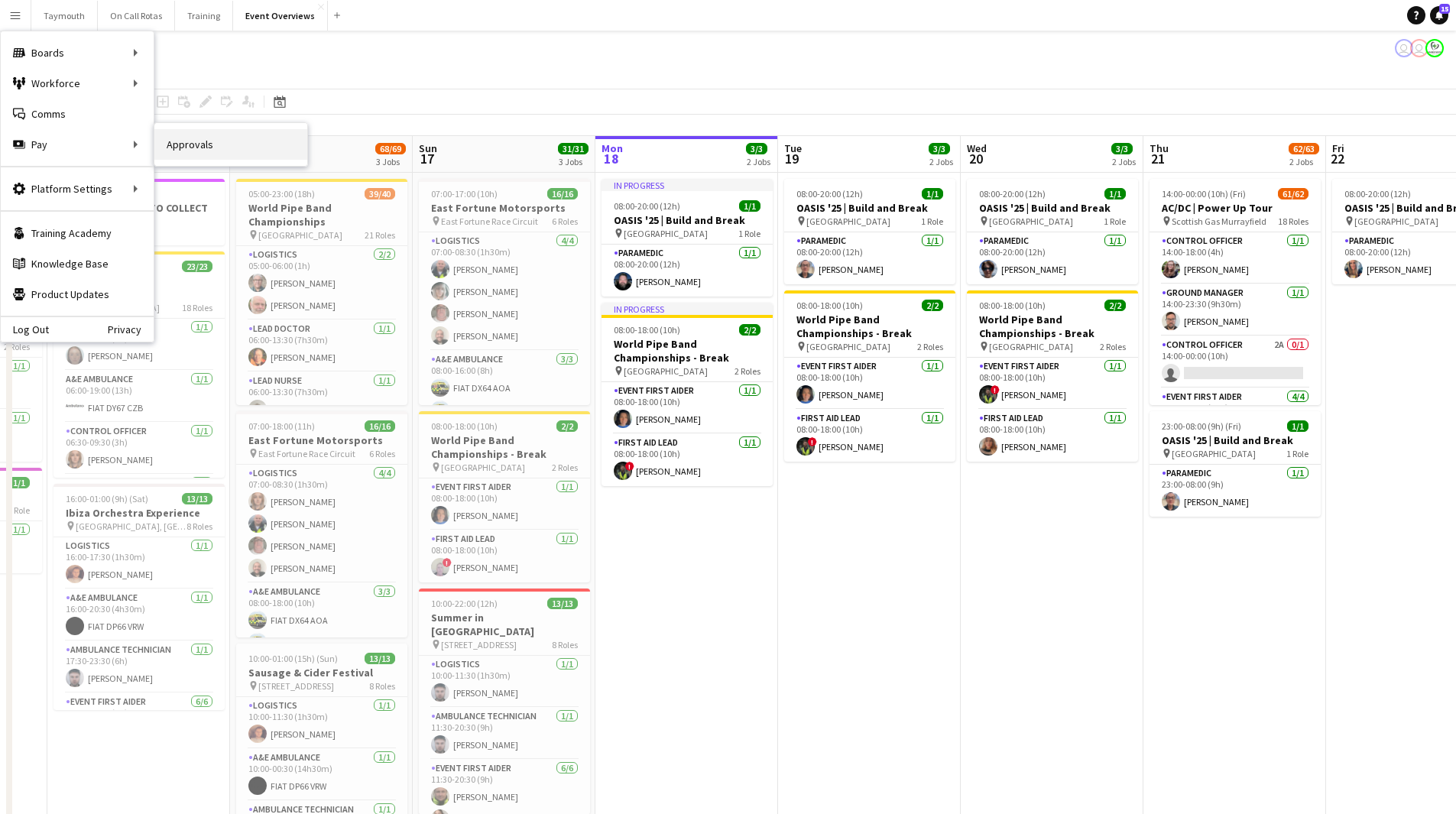
click at [220, 143] on link "Approvals" at bounding box center [231, 144] width 153 height 31
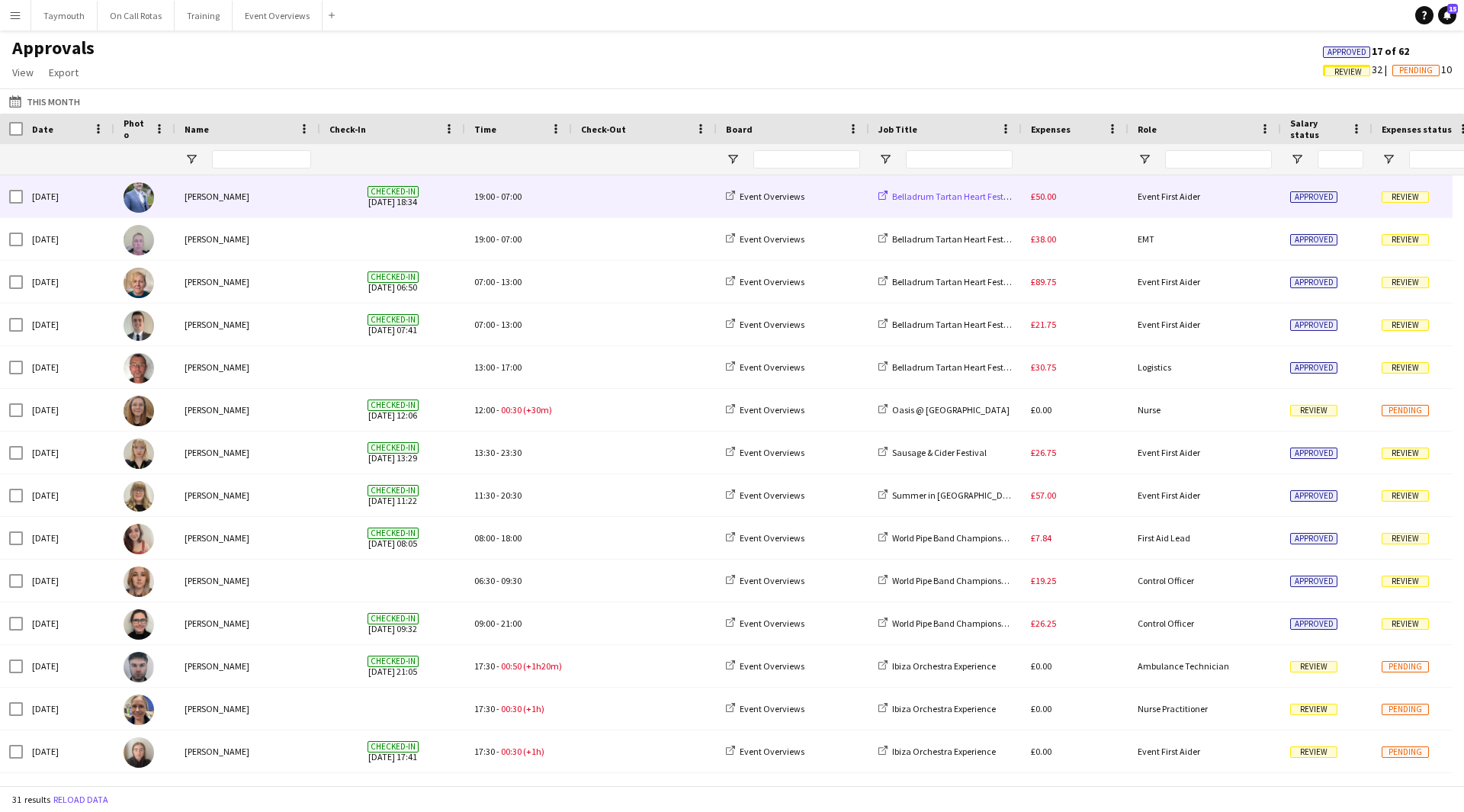
click at [947, 199] on span "Belladrum Tartan Heart Festival 2025" at bounding box center [965, 196] width 146 height 12
click at [684, 200] on span at bounding box center [644, 196] width 127 height 42
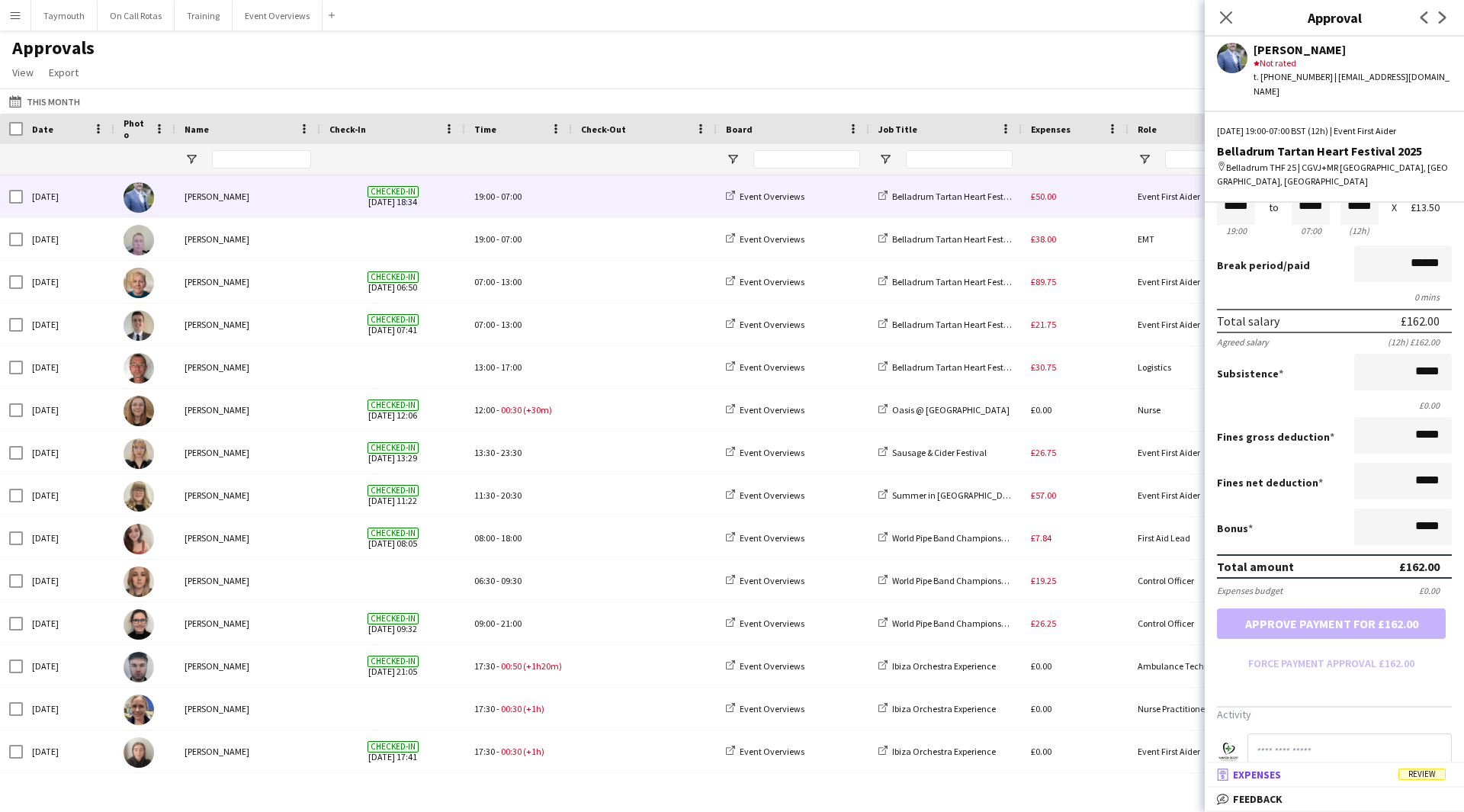
click at [1411, 770] on span "Review" at bounding box center [1422, 774] width 47 height 12
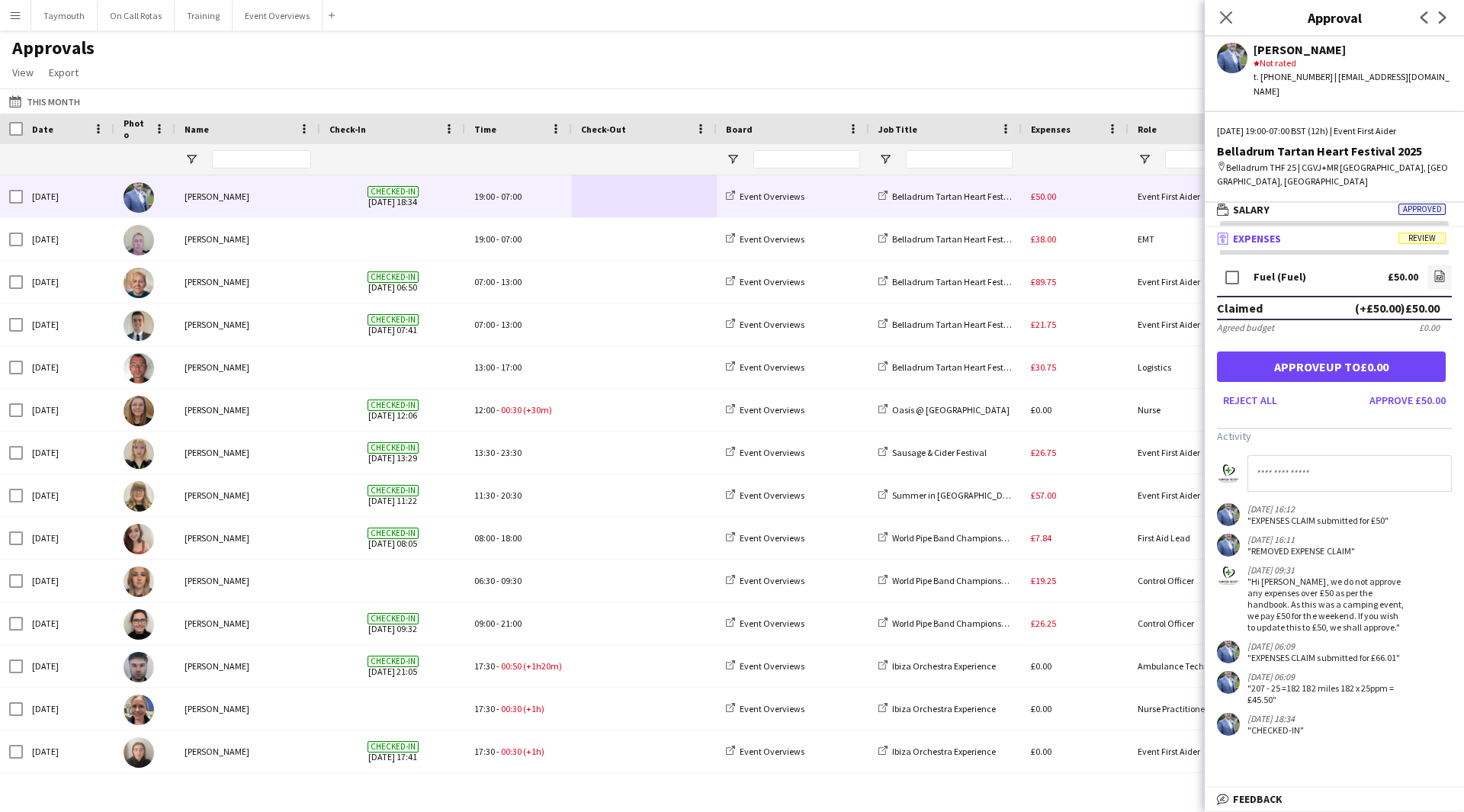
scroll to position [5, 0]
click at [1415, 388] on button "Approve £50.00" at bounding box center [1407, 400] width 88 height 24
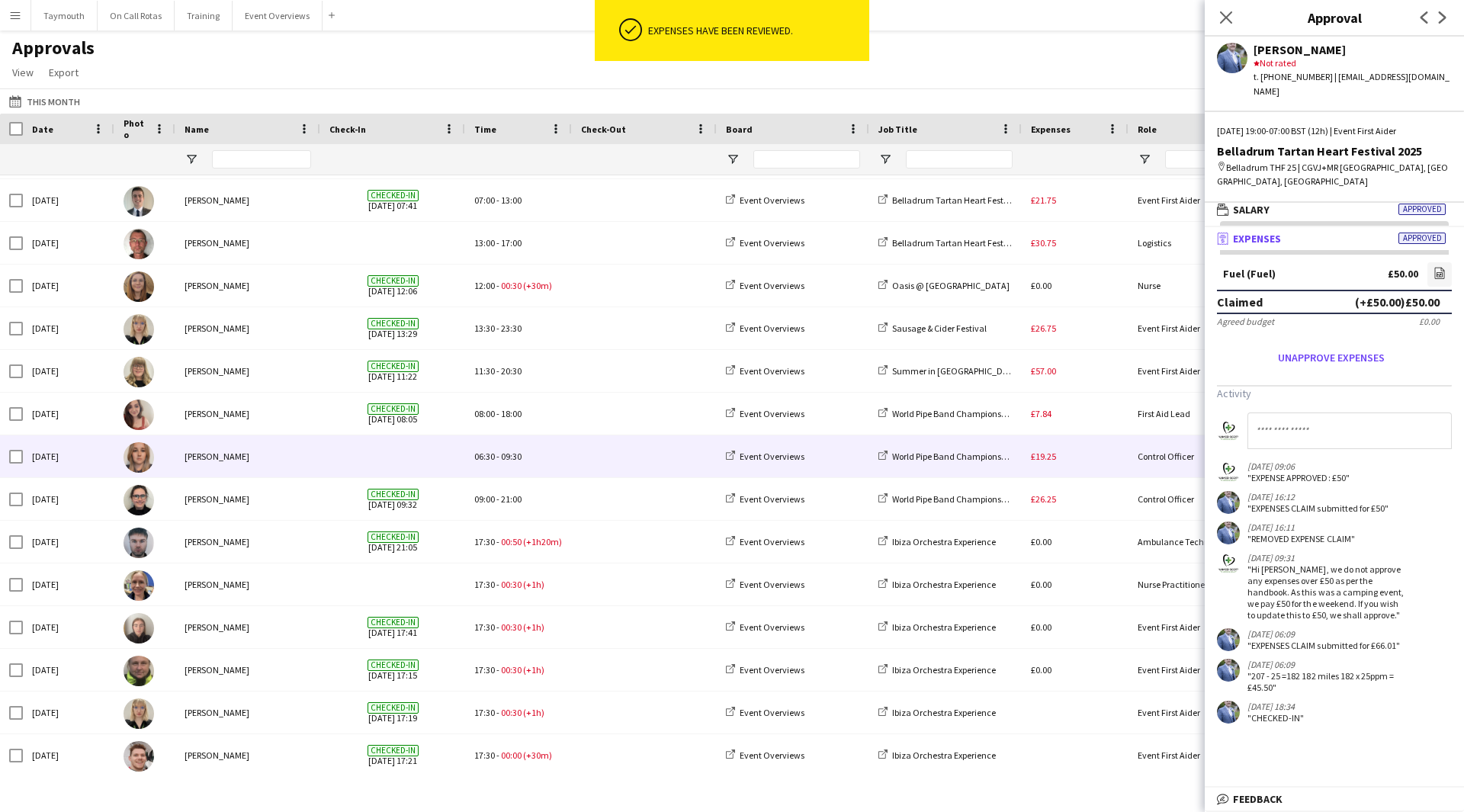
scroll to position [153, 0]
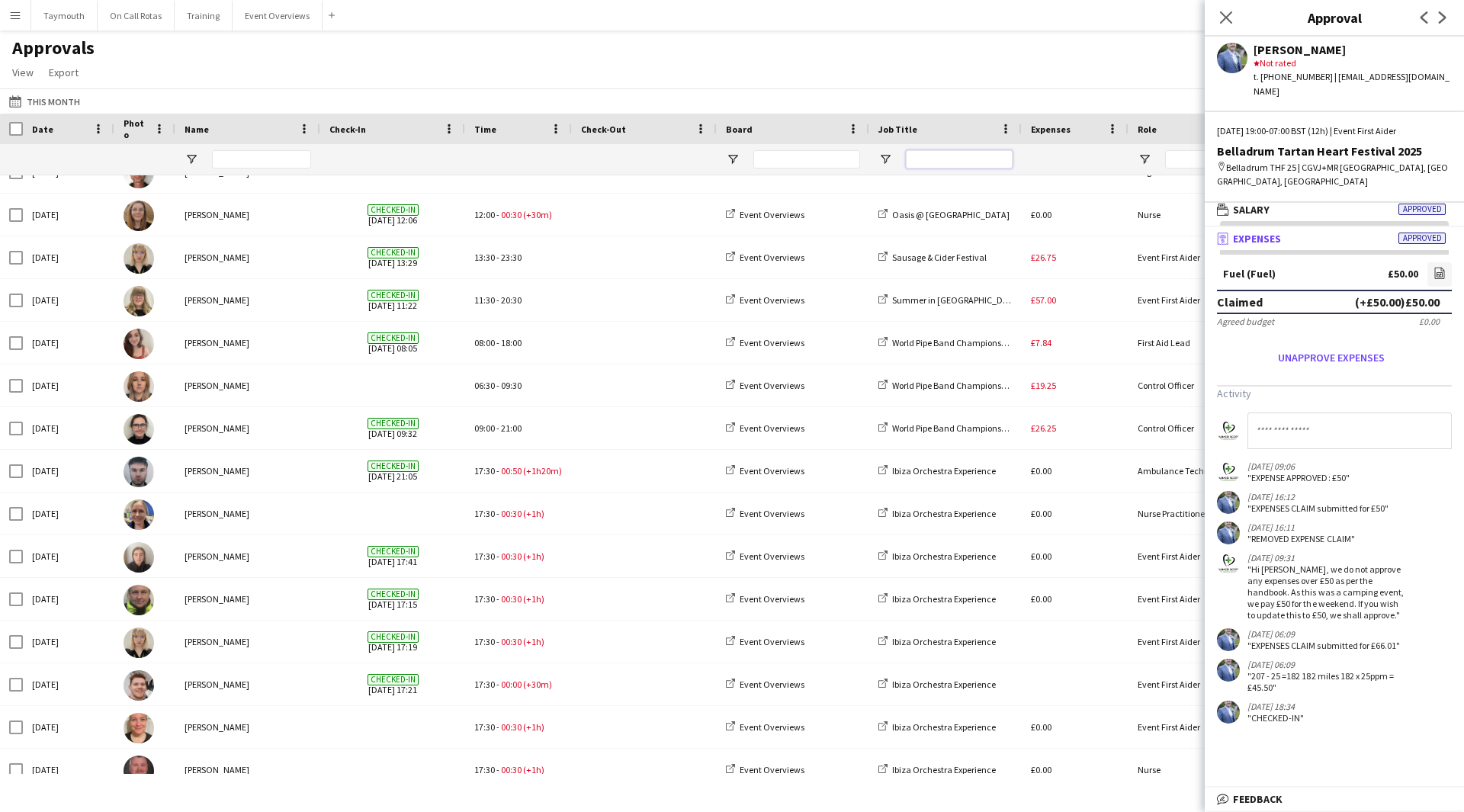
click at [956, 159] on input "Job Title Filter Input" at bounding box center [959, 159] width 107 height 18
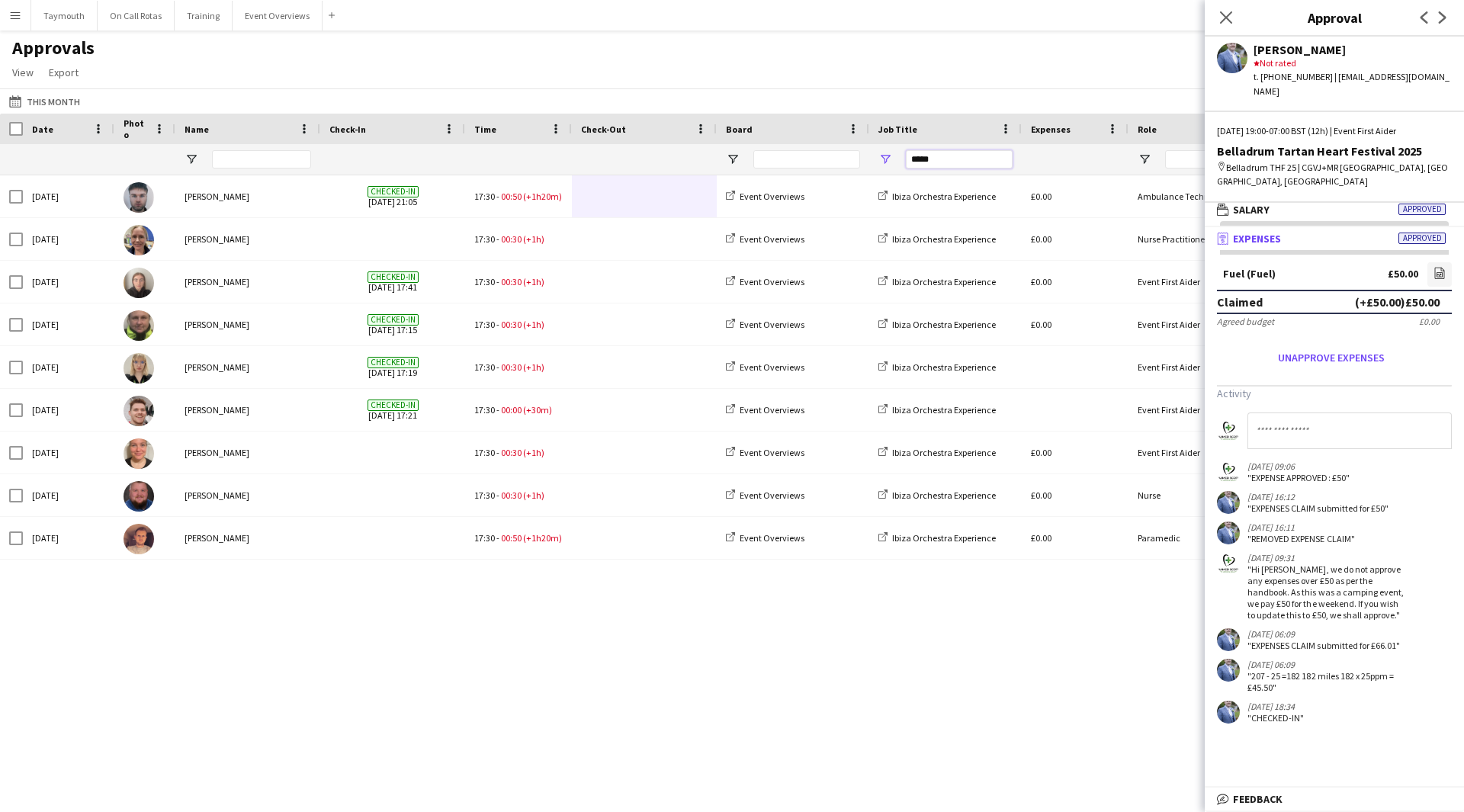
type input "*****"
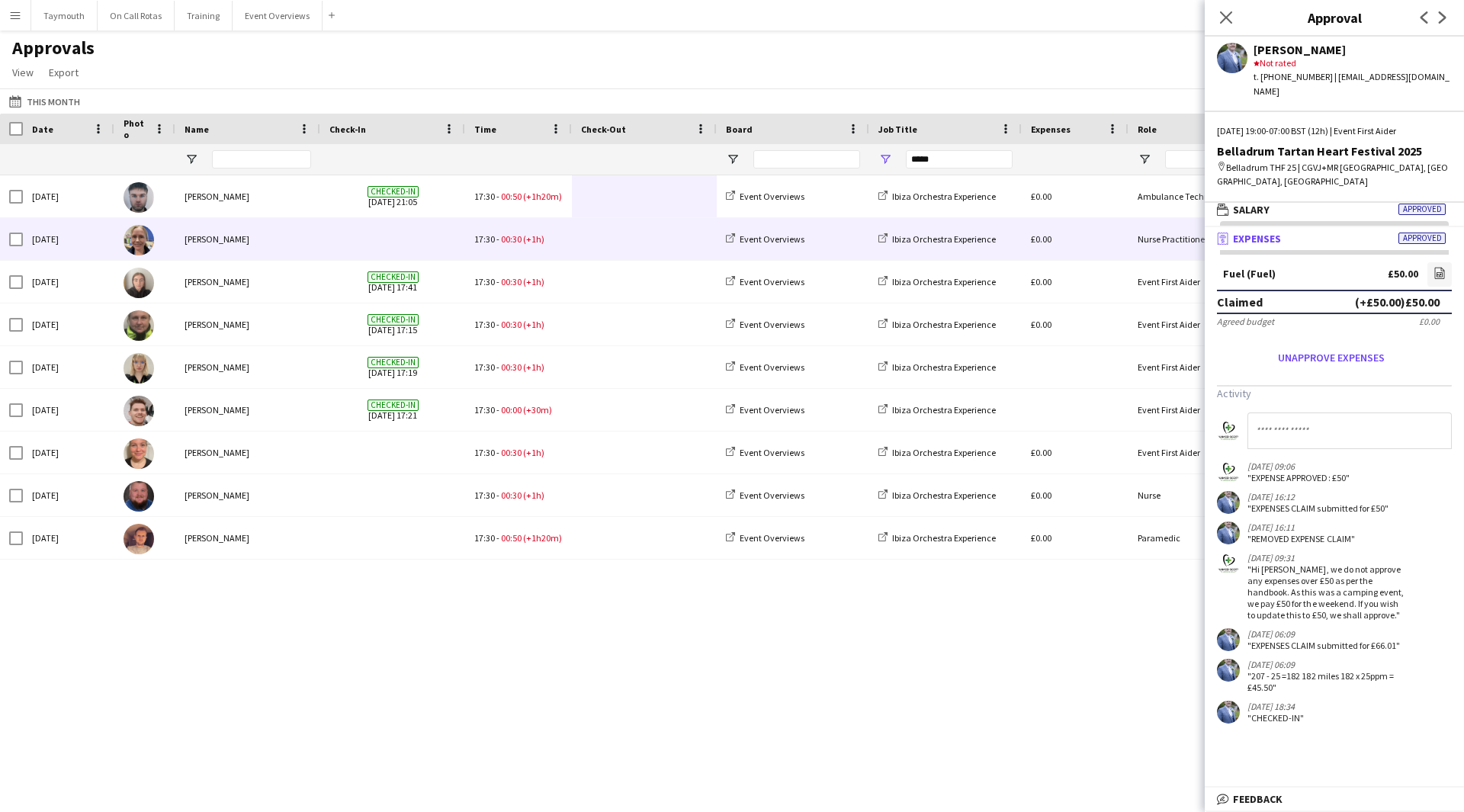
click at [579, 248] on div at bounding box center [645, 238] width 145 height 42
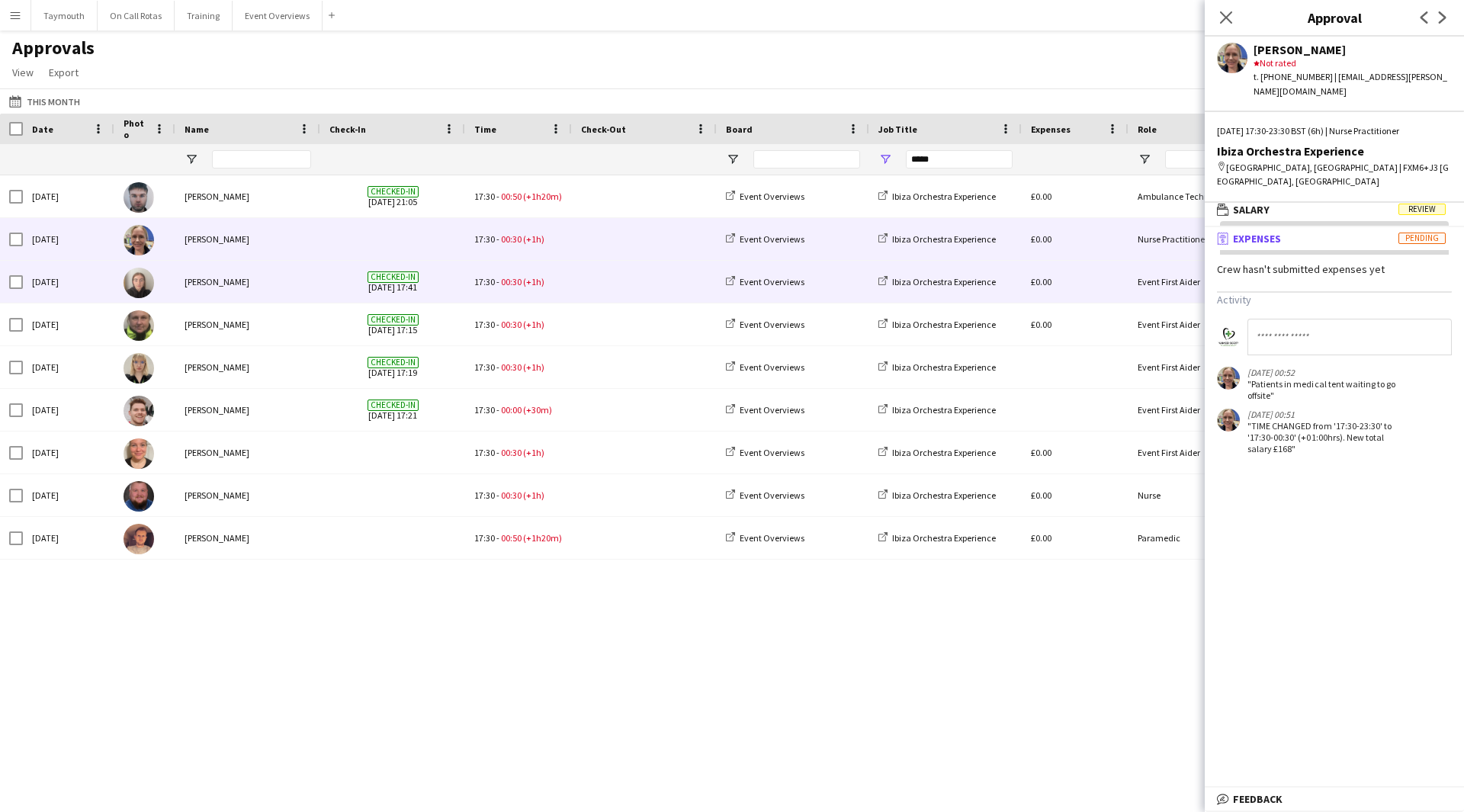
click at [559, 285] on div "17:30 - 00:30 (+1h)" at bounding box center [519, 281] width 107 height 42
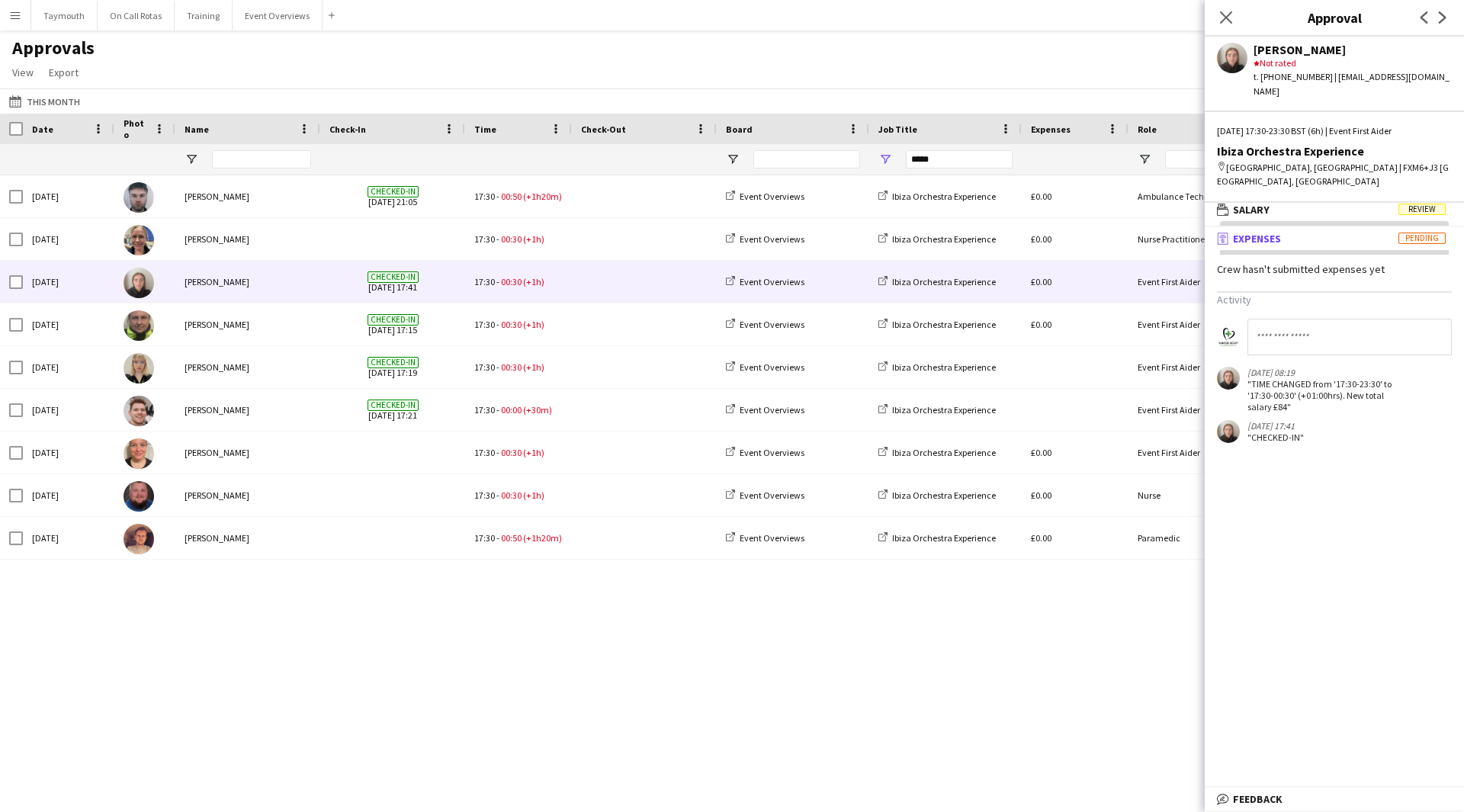
click at [1281, 319] on input at bounding box center [1350, 337] width 205 height 37
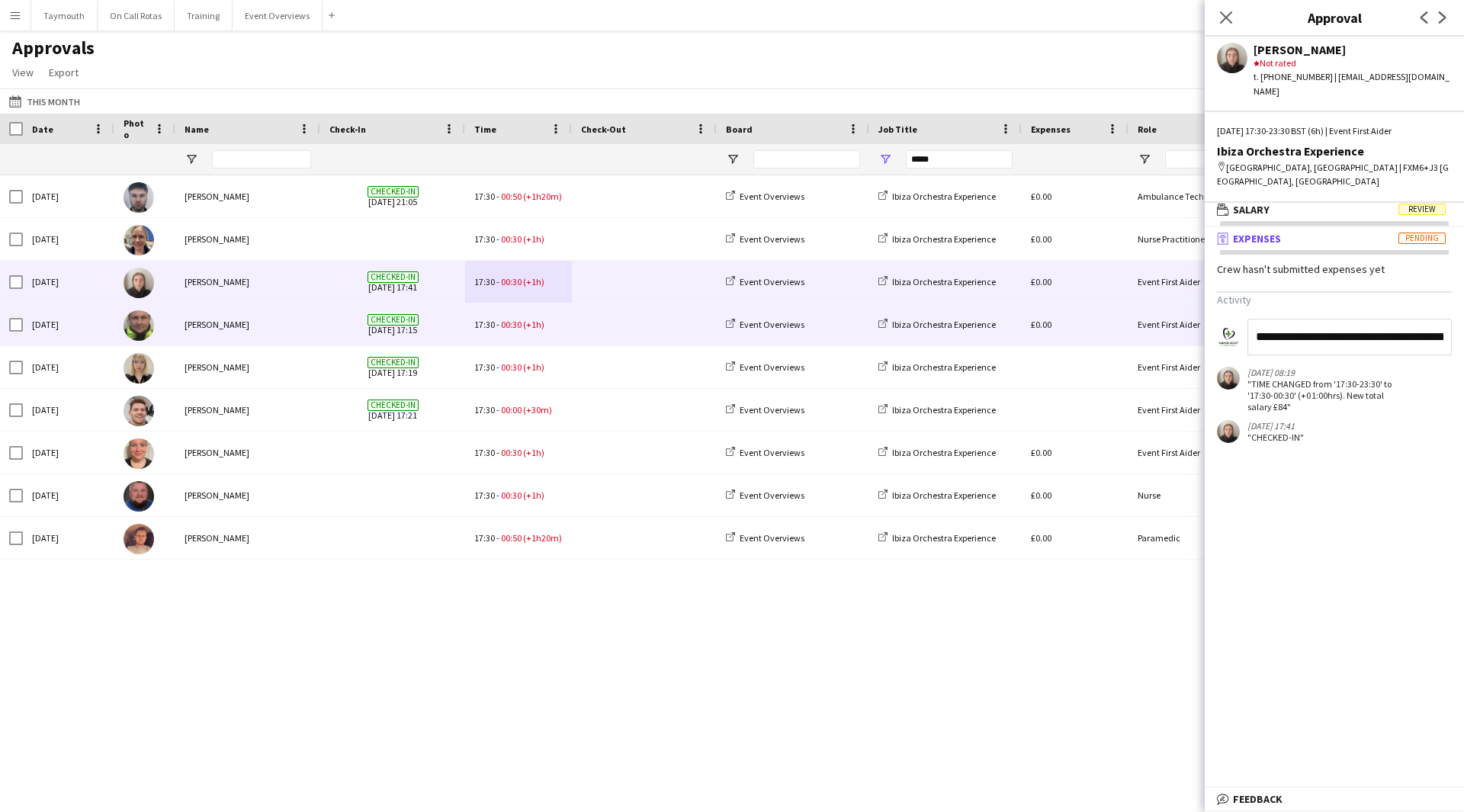
drag, startPoint x: 1446, startPoint y: 308, endPoint x: 1047, endPoint y: 312, distance: 399.0
click at [1047, 312] on body "Menu Boards Boards Boards All jobs Status Workforce Workforce My Workforce Recr…" at bounding box center [732, 406] width 1464 height 812
type input "**********"
click at [561, 330] on div "17:30 - 00:30 (+1h)" at bounding box center [519, 324] width 107 height 42
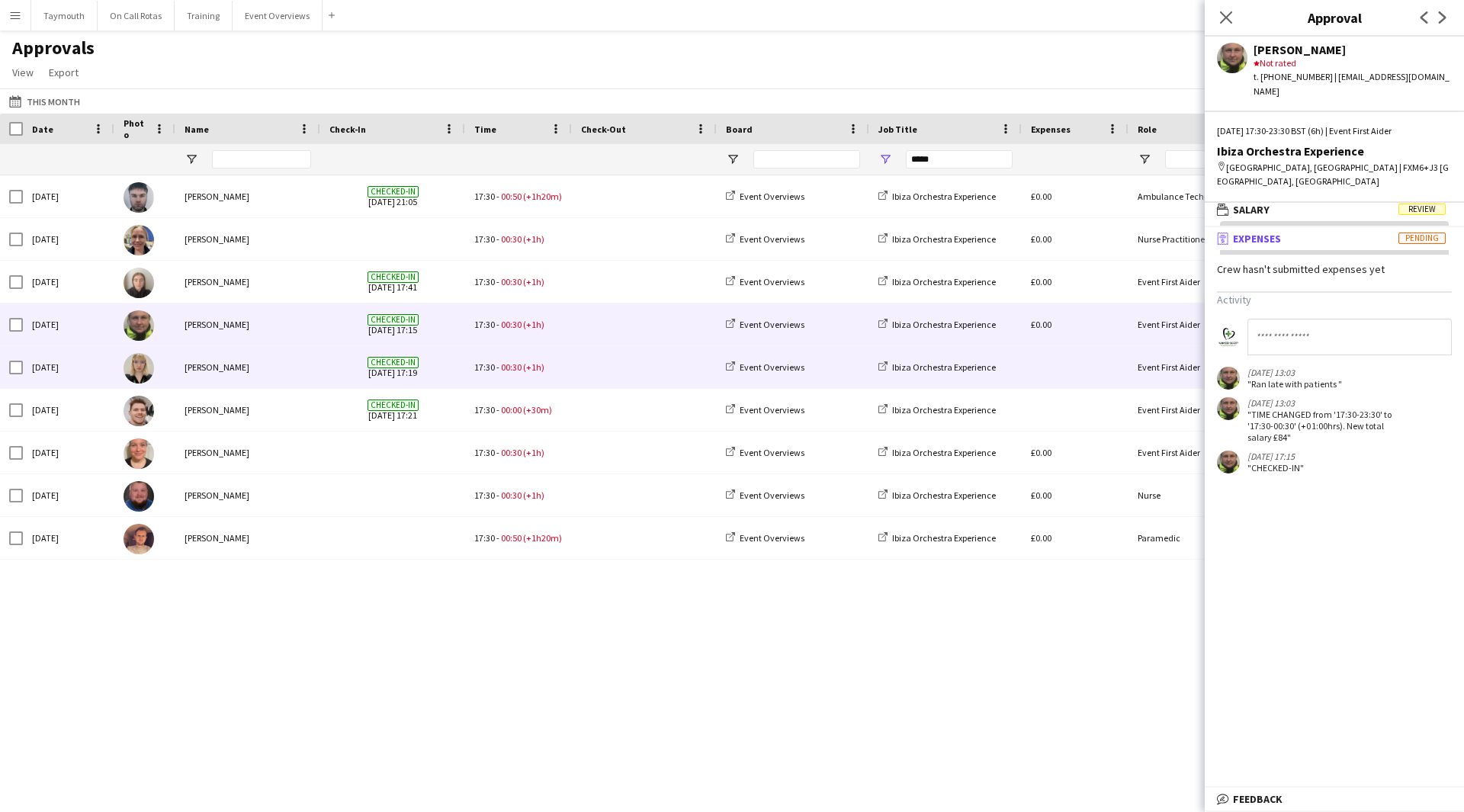
click at [593, 377] on span at bounding box center [644, 367] width 127 height 42
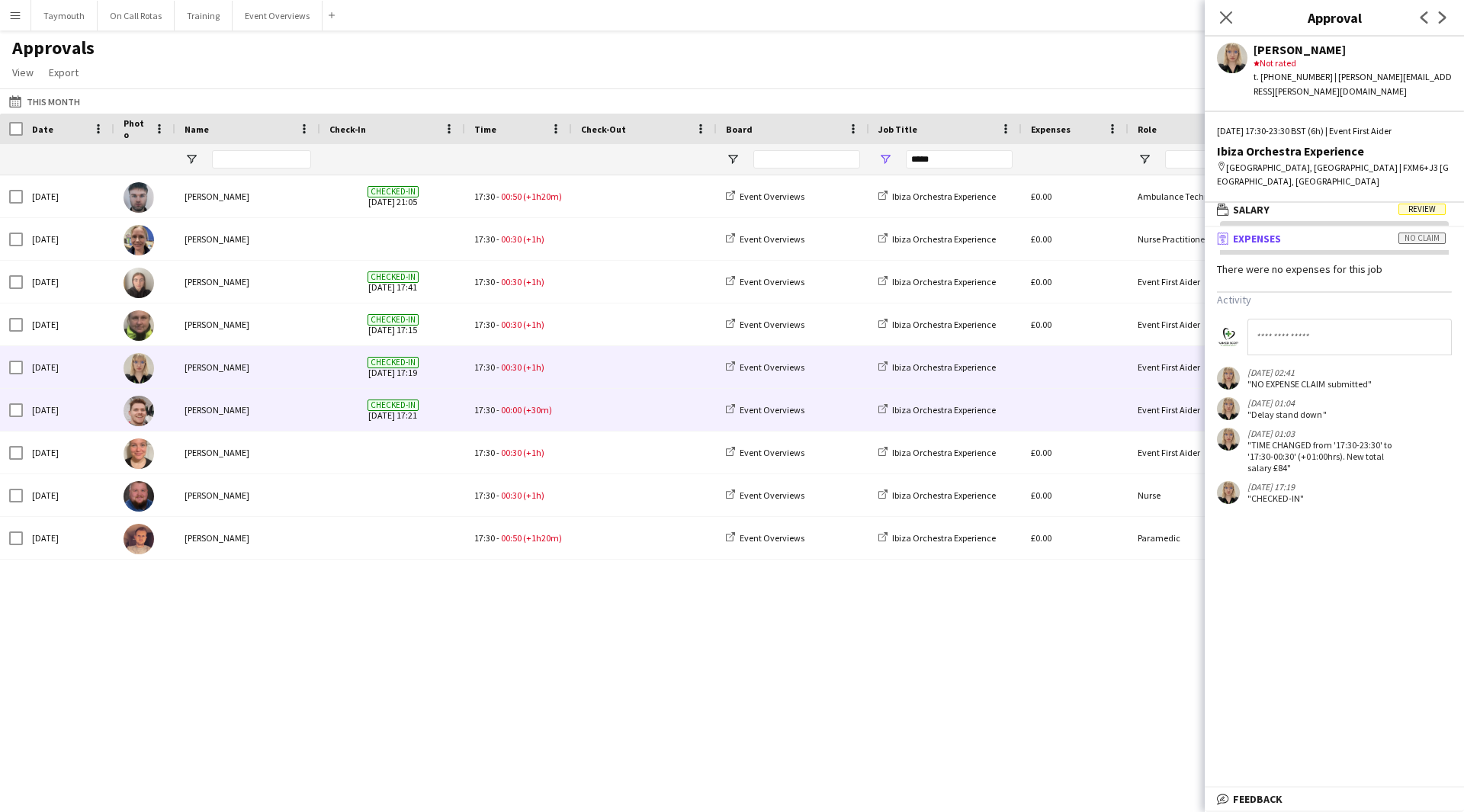
click at [592, 399] on span at bounding box center [644, 409] width 127 height 42
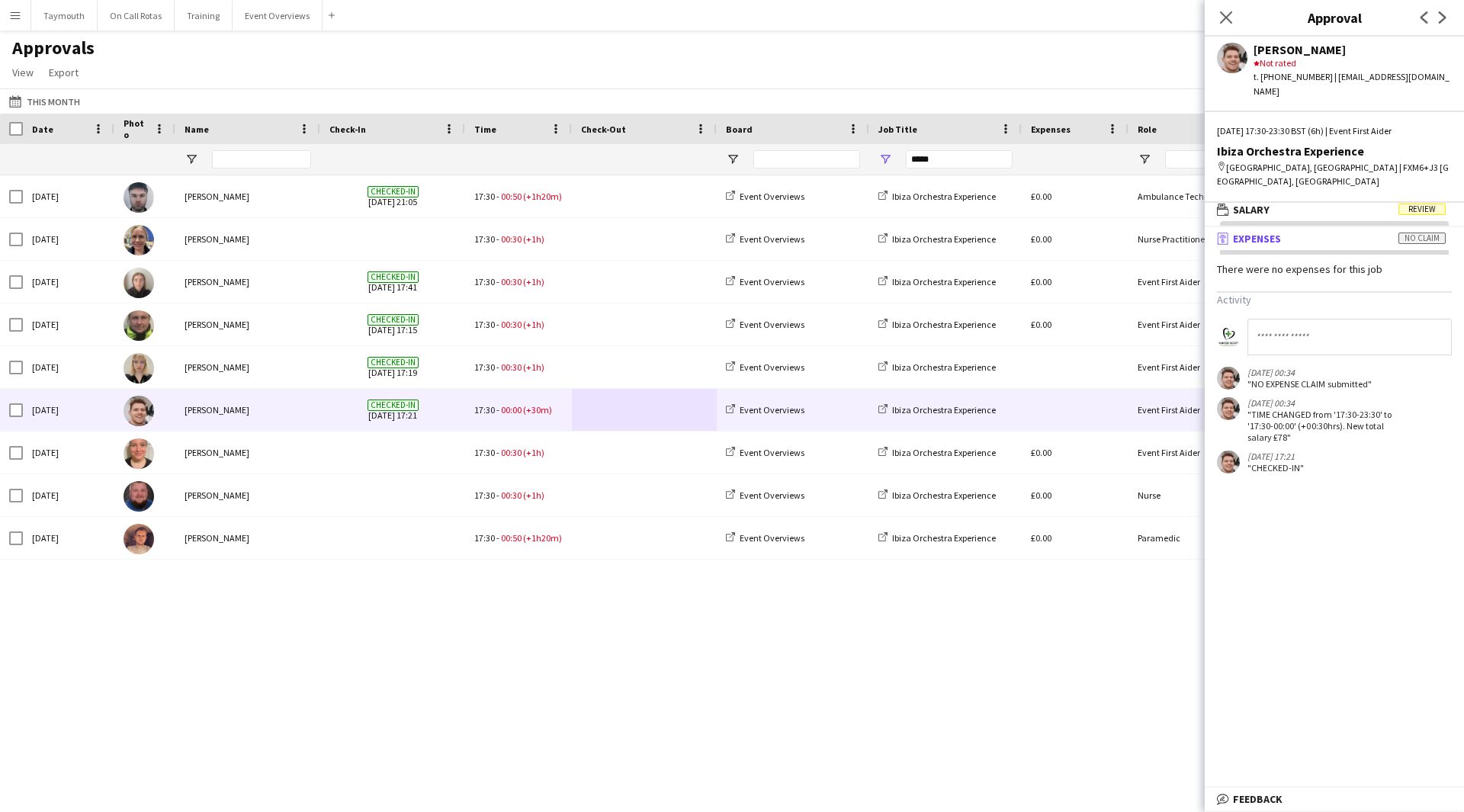
click at [1309, 319] on input at bounding box center [1350, 337] width 205 height 37
paste input "**********"
type input "**********"
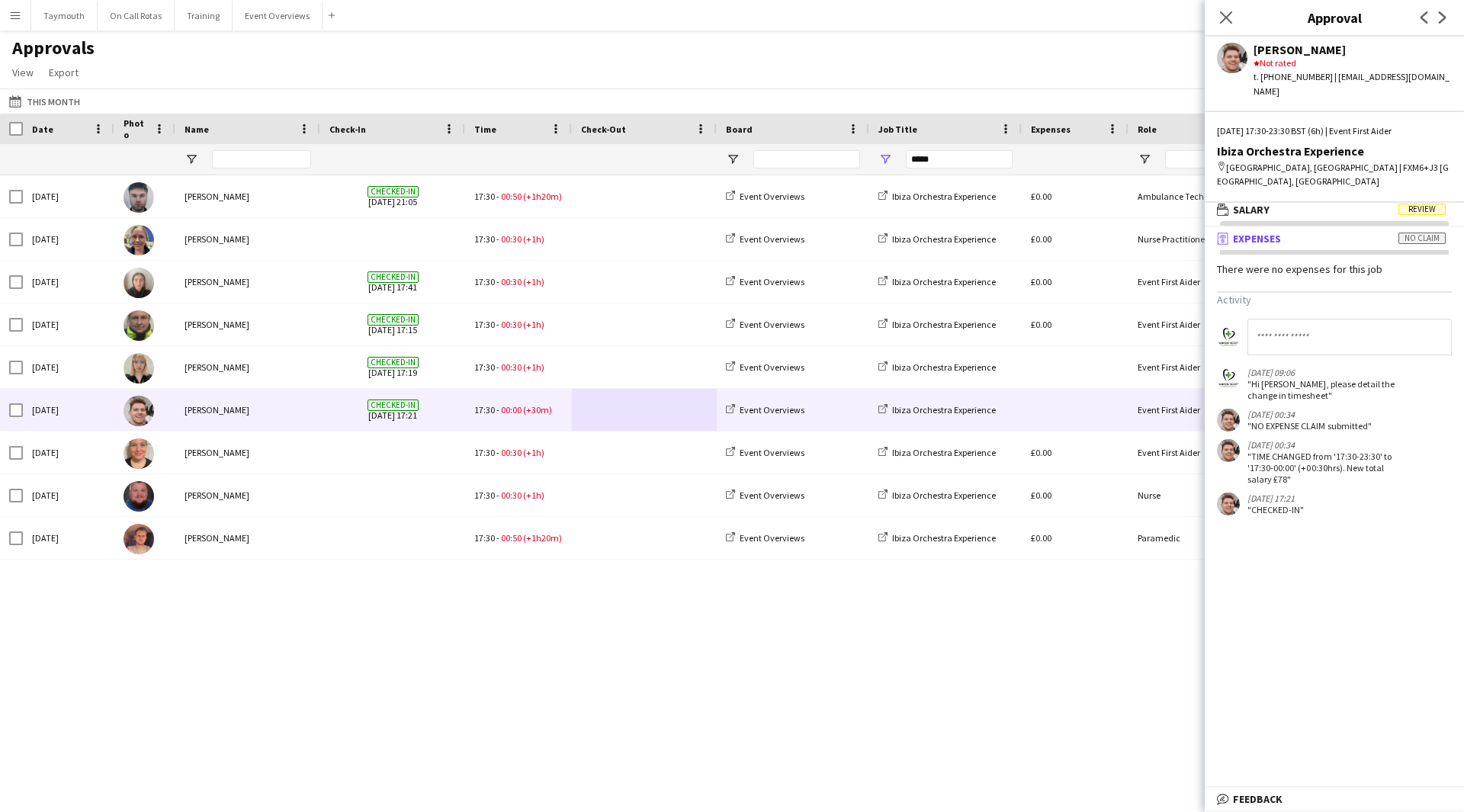
click at [1315, 378] on div ""Hi [PERSON_NAME], please detail the change in timesheet"" at bounding box center [1326, 389] width 157 height 23
click at [1302, 378] on div ""Hi [PERSON_NAME], please detail the change in timesheet"" at bounding box center [1326, 389] width 157 height 23
drag, startPoint x: 1302, startPoint y: 357, endPoint x: 1321, endPoint y: 316, distance: 45.2
click at [1321, 319] on input at bounding box center [1350, 337] width 205 height 37
type input "**********"
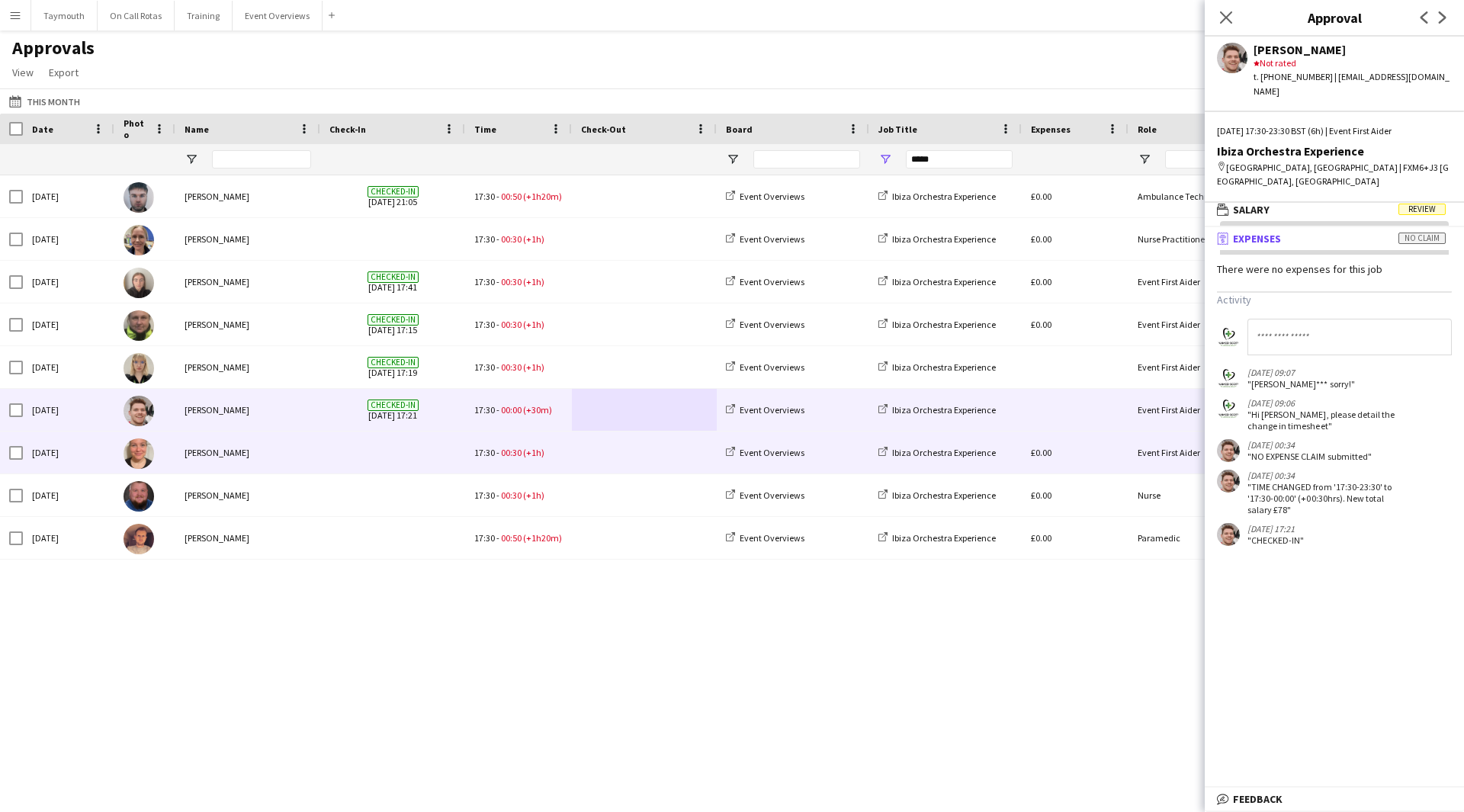
click at [594, 448] on span at bounding box center [644, 452] width 127 height 42
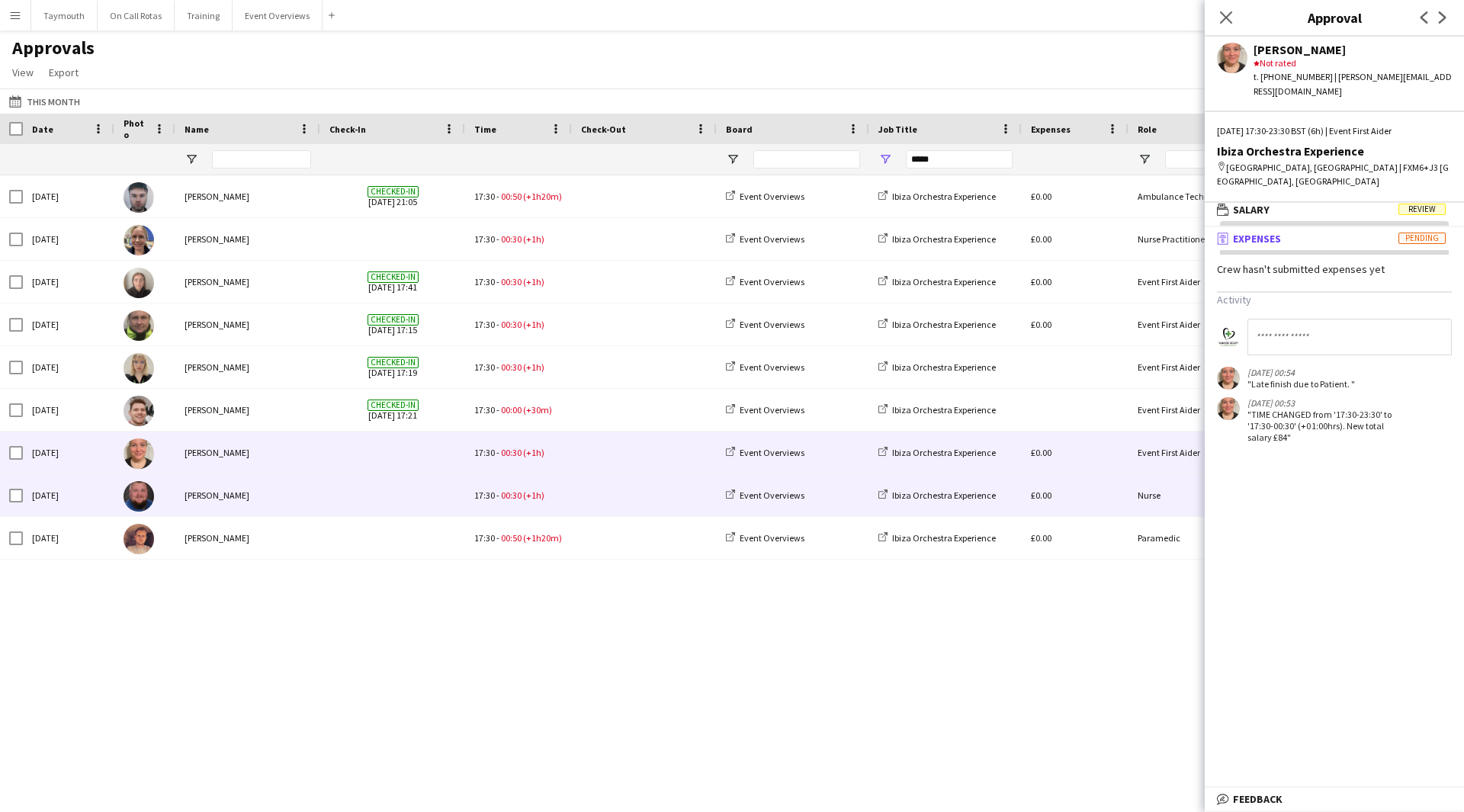
click at [619, 496] on span at bounding box center [644, 495] width 127 height 42
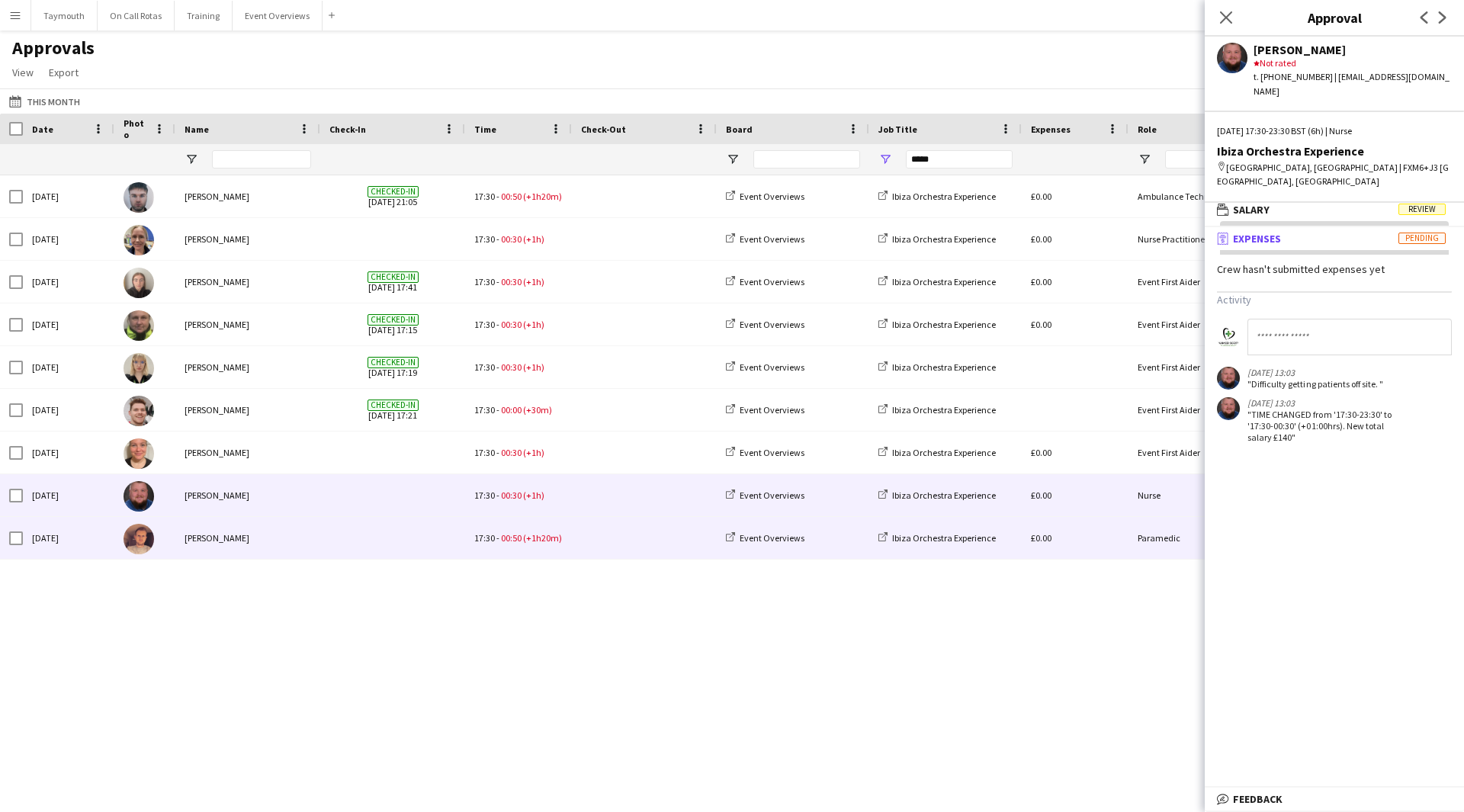
click at [610, 535] on span at bounding box center [644, 537] width 127 height 42
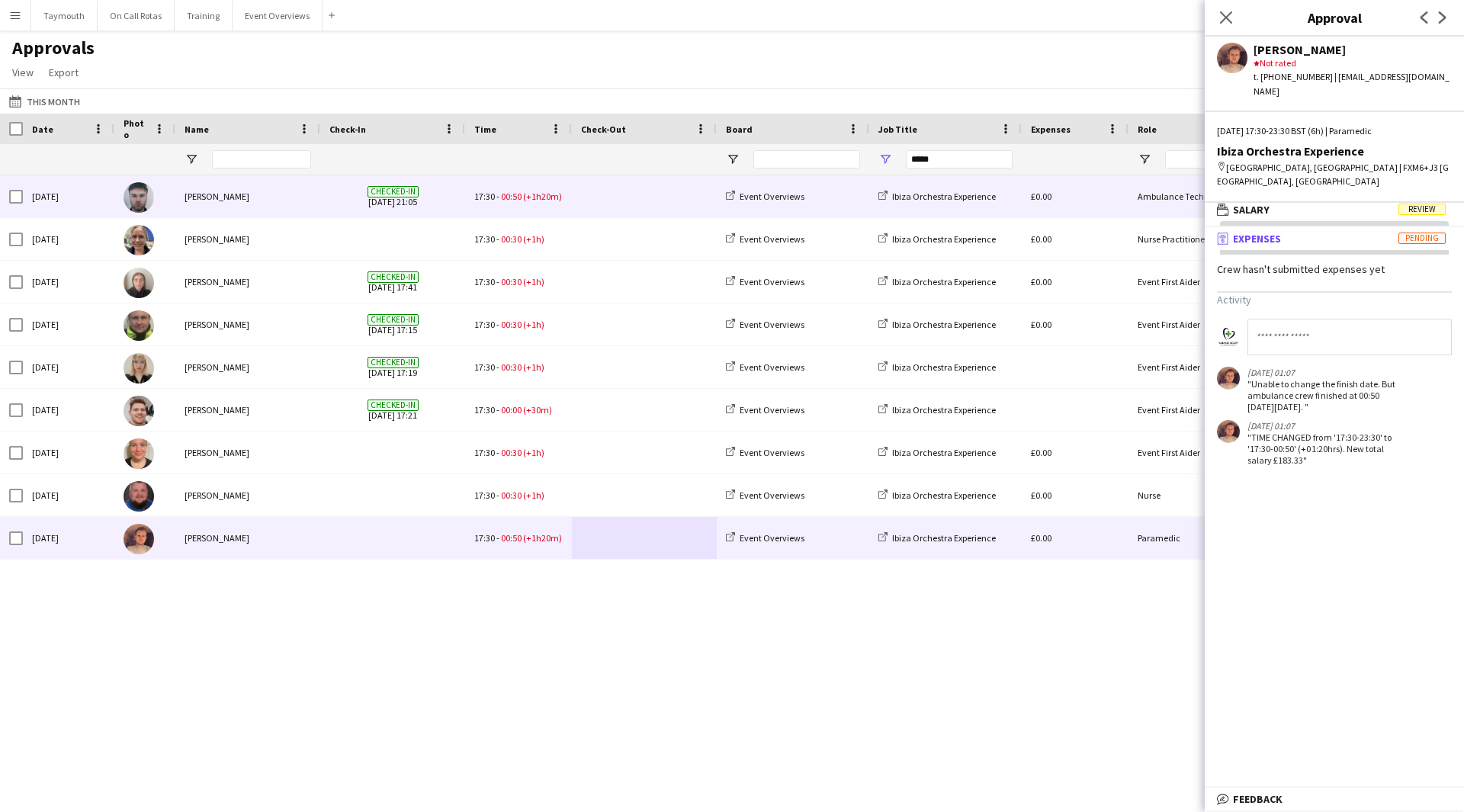
drag, startPoint x: 614, startPoint y: 199, endPoint x: 623, endPoint y: 205, distance: 10.8
click at [614, 199] on span at bounding box center [644, 196] width 127 height 42
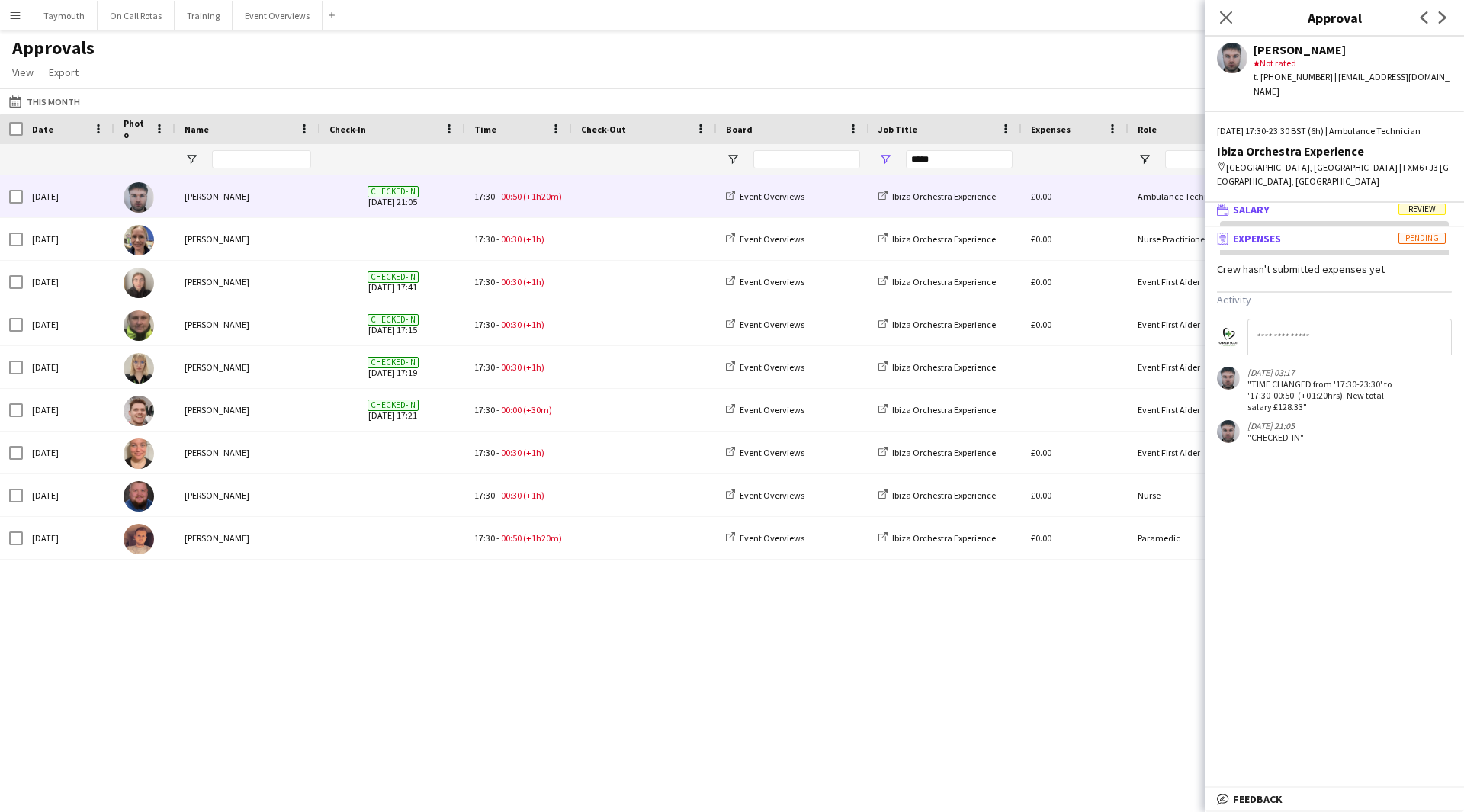
click at [1389, 203] on mat-panel-title "wallet Salary Review" at bounding box center [1332, 209] width 253 height 13
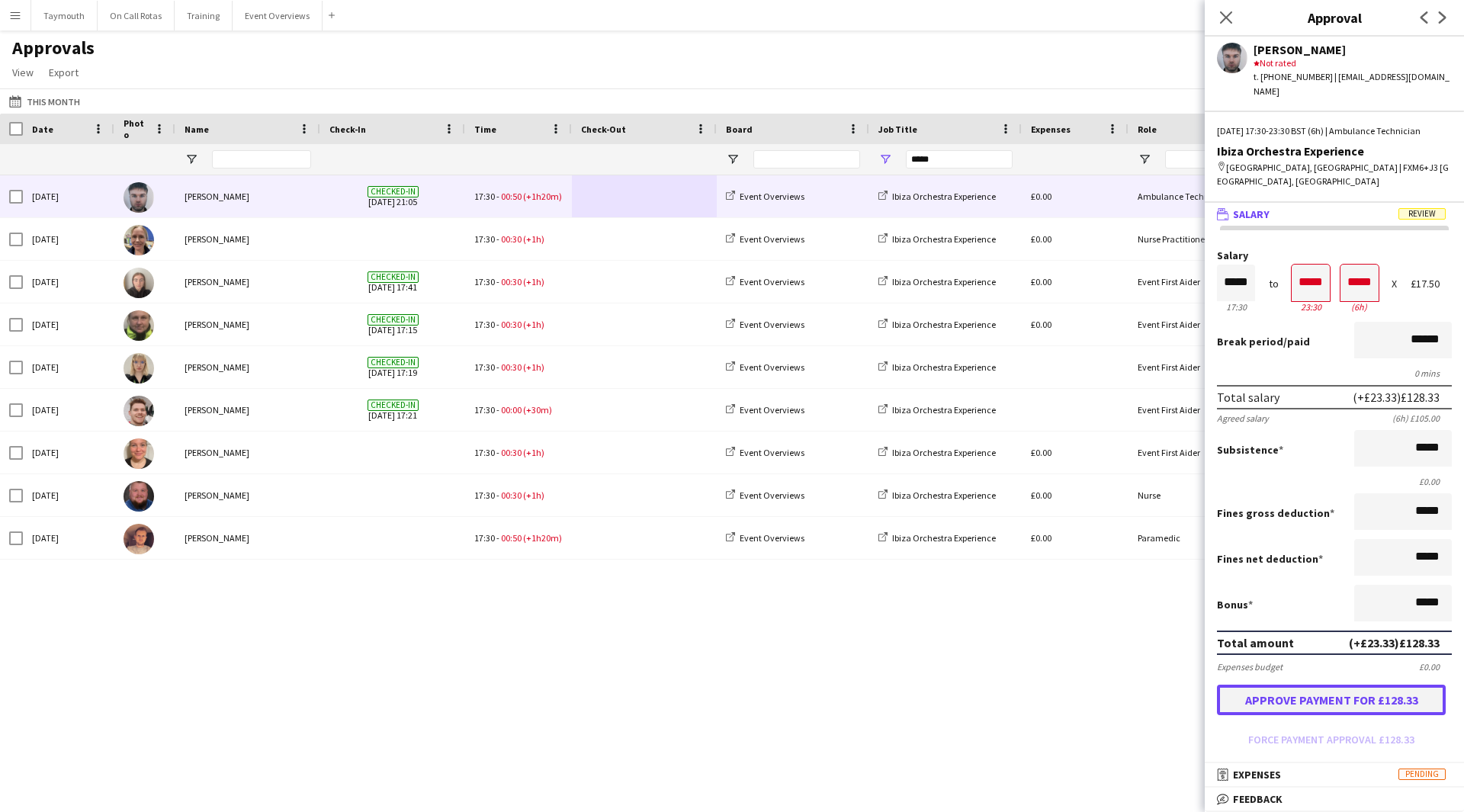
click at [1316, 685] on button "Approve payment for £128.33" at bounding box center [1331, 699] width 229 height 31
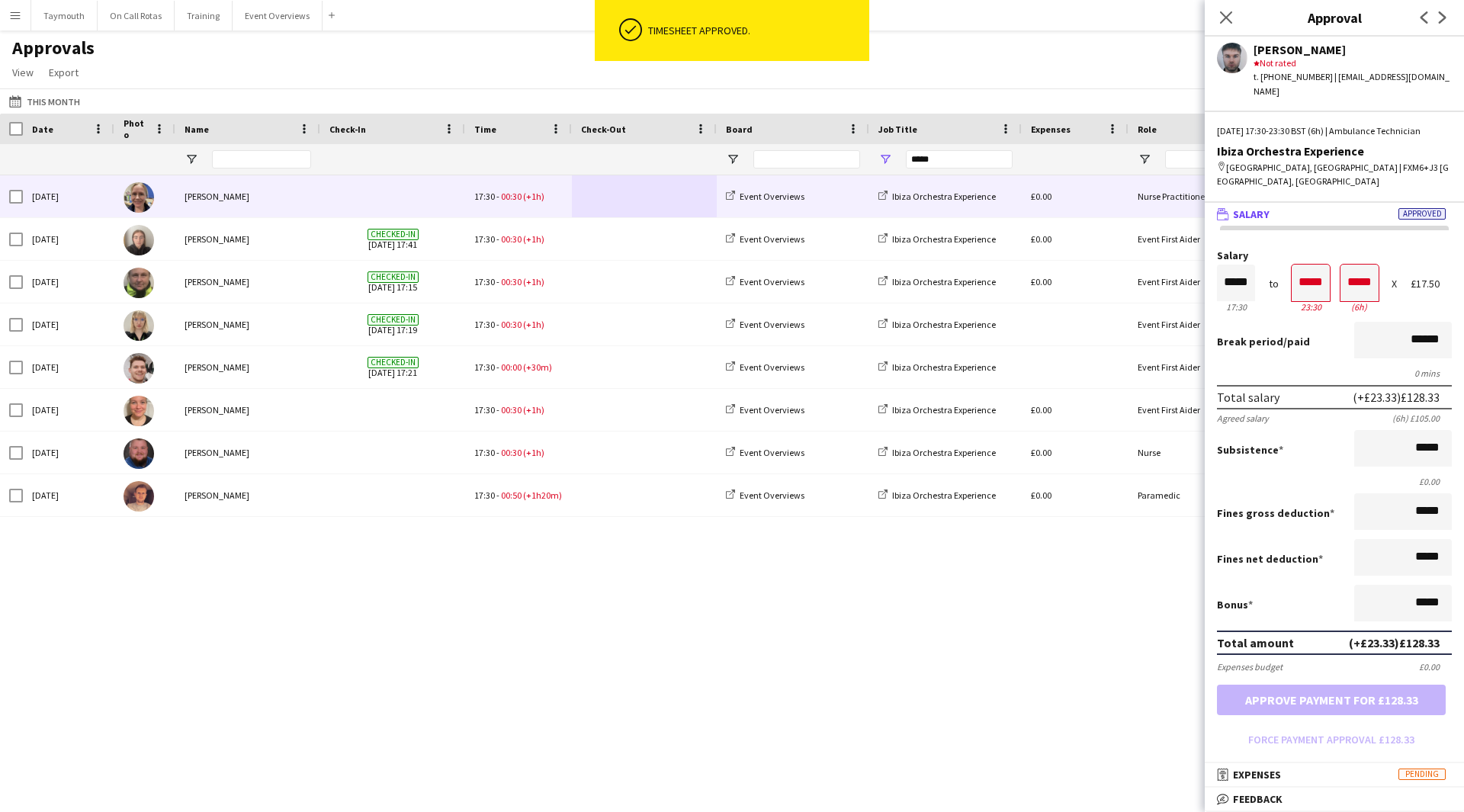
click at [634, 209] on span at bounding box center [644, 196] width 127 height 42
click at [1350, 685] on button "Approve payment for £168.00" at bounding box center [1331, 699] width 229 height 31
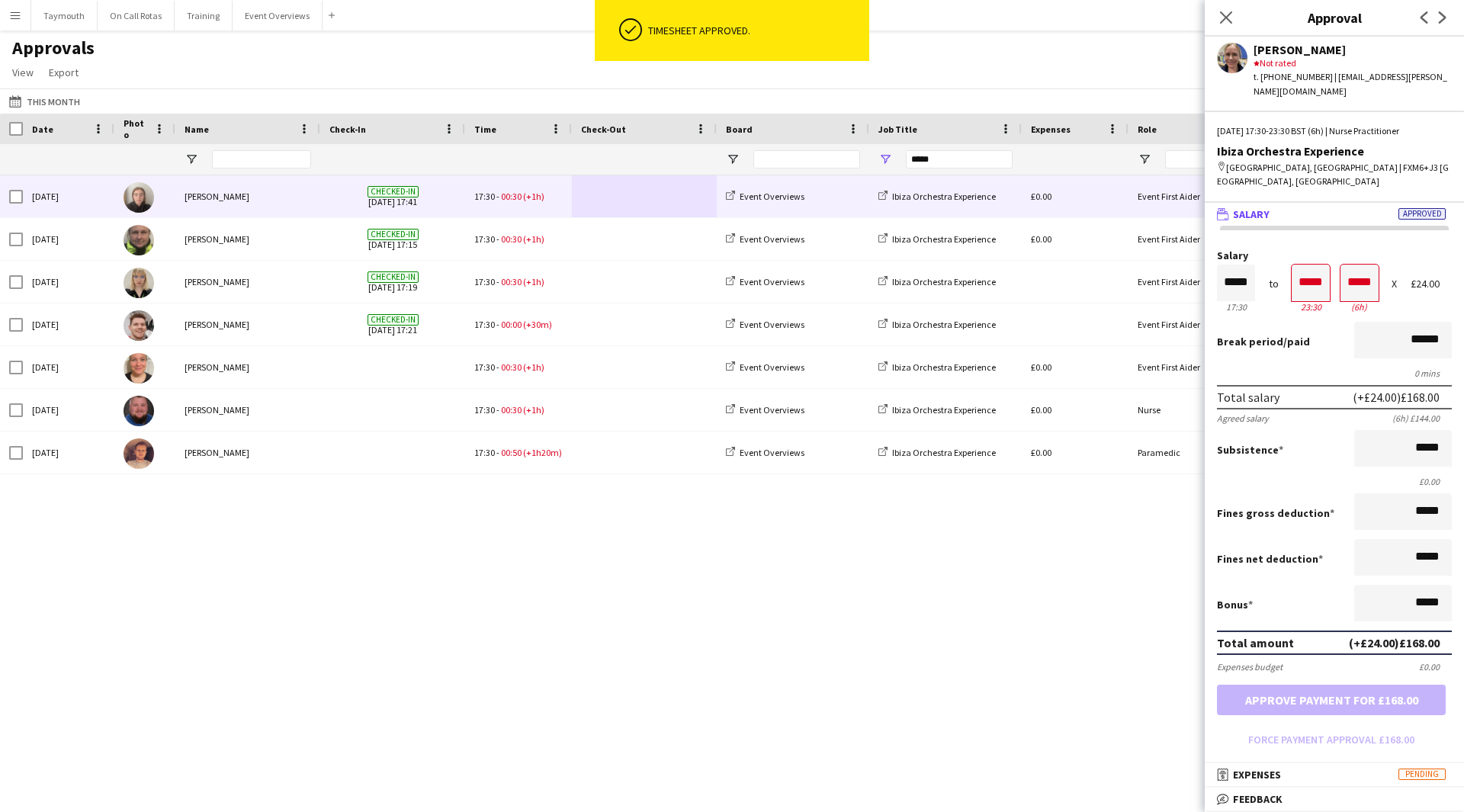
click at [635, 205] on span at bounding box center [644, 196] width 127 height 42
click at [1372, 685] on button "Approve payment for £84.00" at bounding box center [1331, 699] width 229 height 31
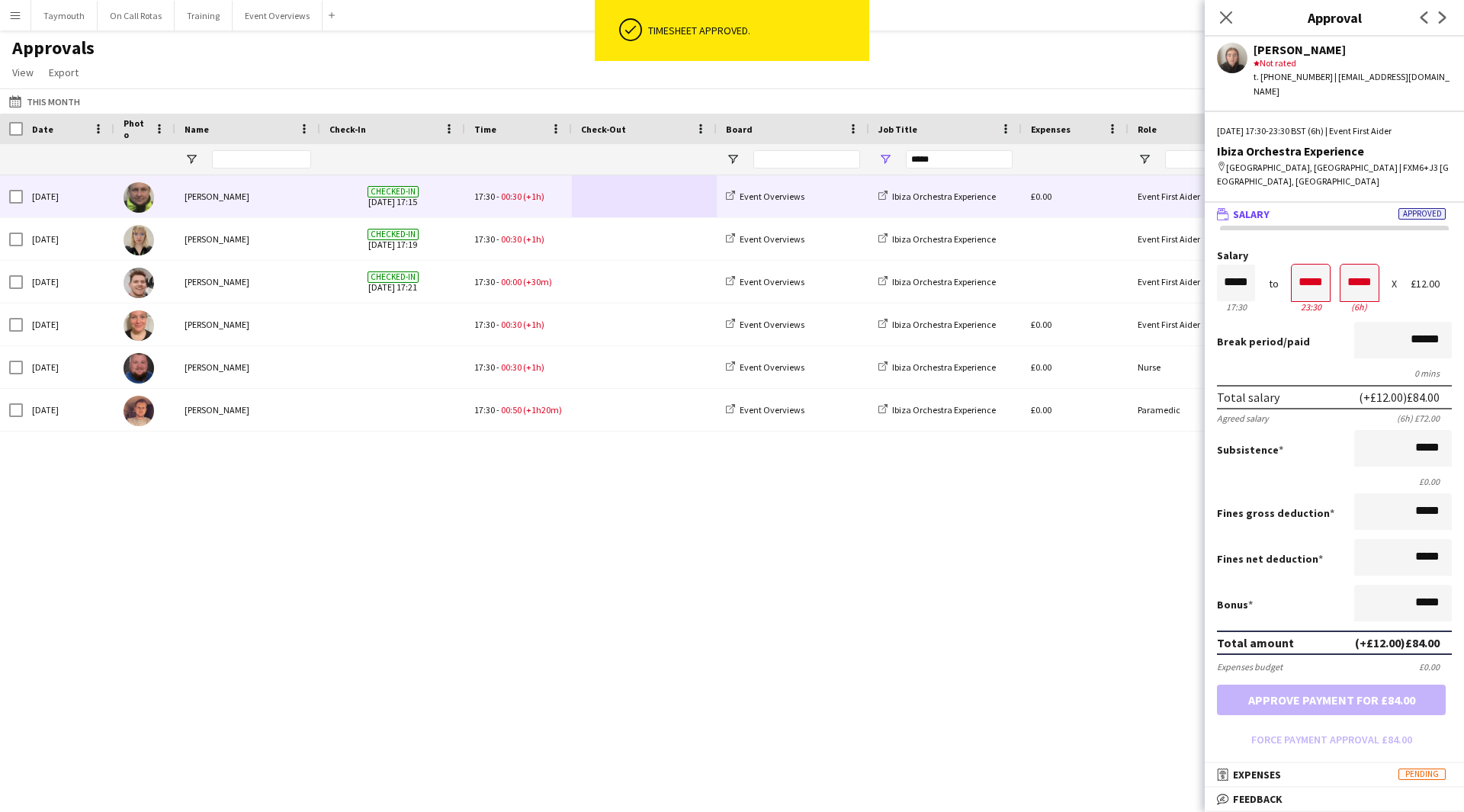
click at [628, 201] on span at bounding box center [644, 196] width 127 height 42
click at [1425, 685] on button "Approve payment for £84.00" at bounding box center [1331, 699] width 229 height 31
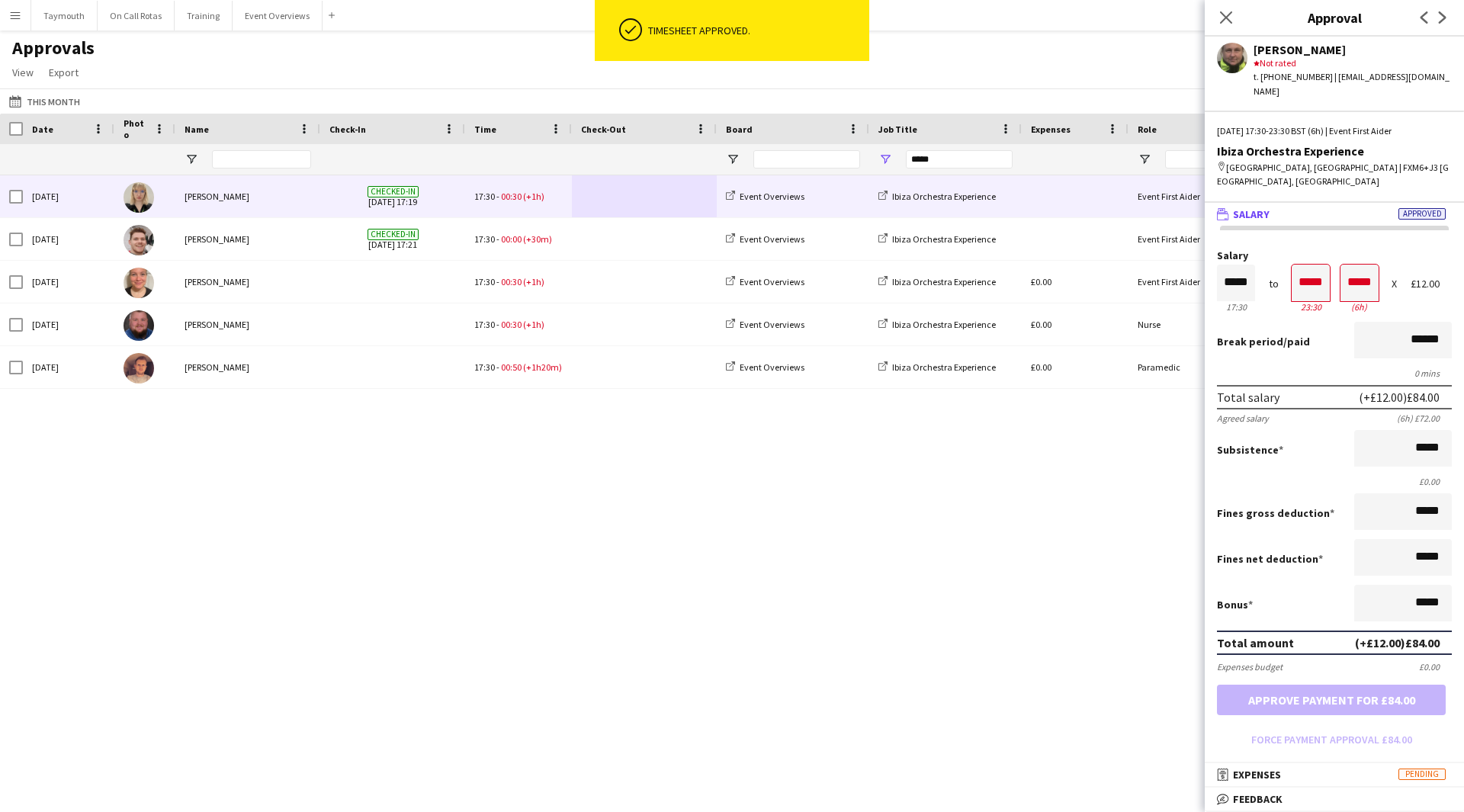
click at [624, 206] on span at bounding box center [644, 196] width 127 height 42
click at [1371, 685] on button "Approve payment for £84.00" at bounding box center [1331, 699] width 229 height 31
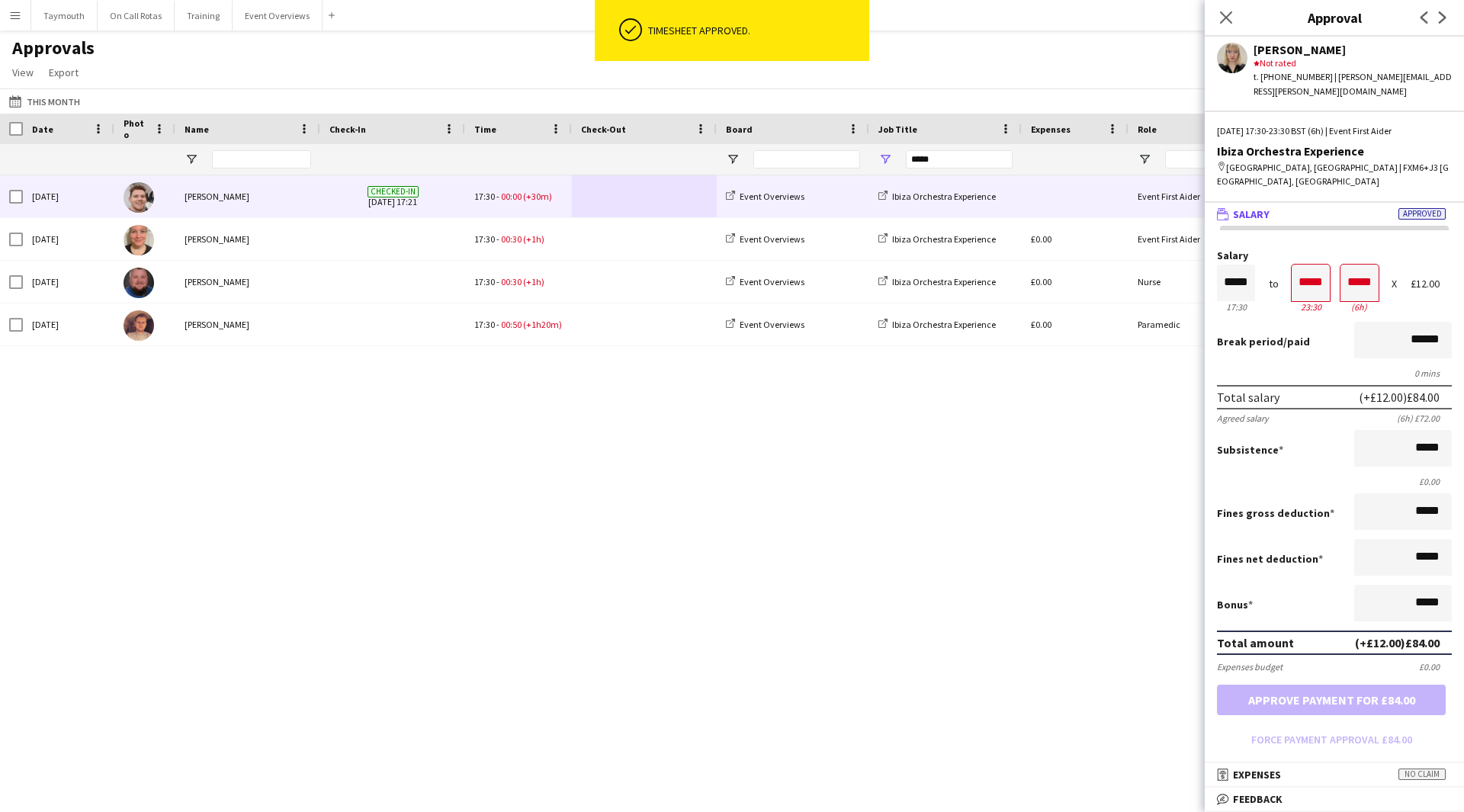
click at [630, 194] on span at bounding box center [644, 196] width 127 height 42
click at [1303, 685] on button "Approve payment for £78.00" at bounding box center [1331, 699] width 229 height 31
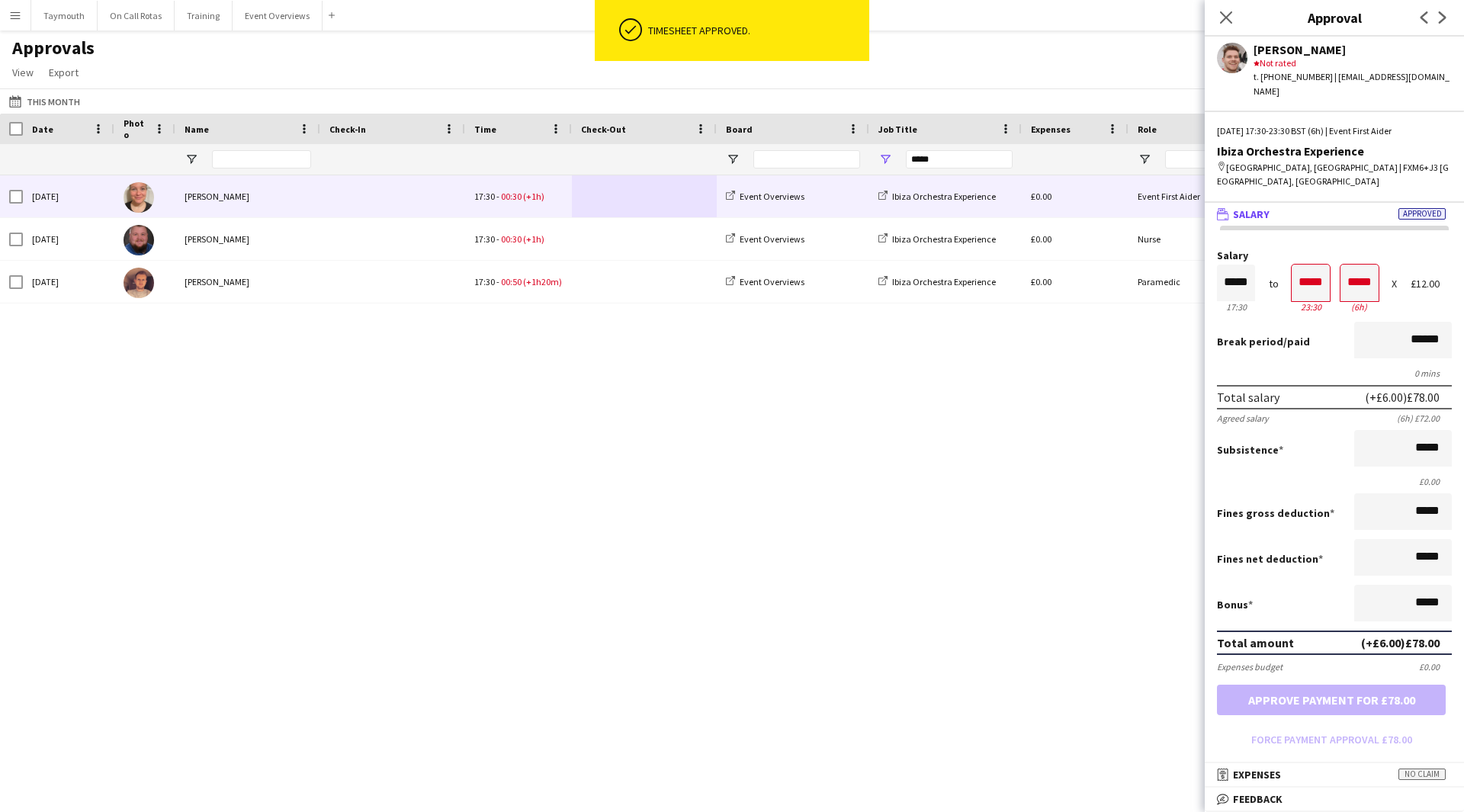
click at [646, 199] on span at bounding box center [644, 196] width 127 height 42
click at [1376, 685] on button "Approve payment for £84.00" at bounding box center [1331, 699] width 229 height 31
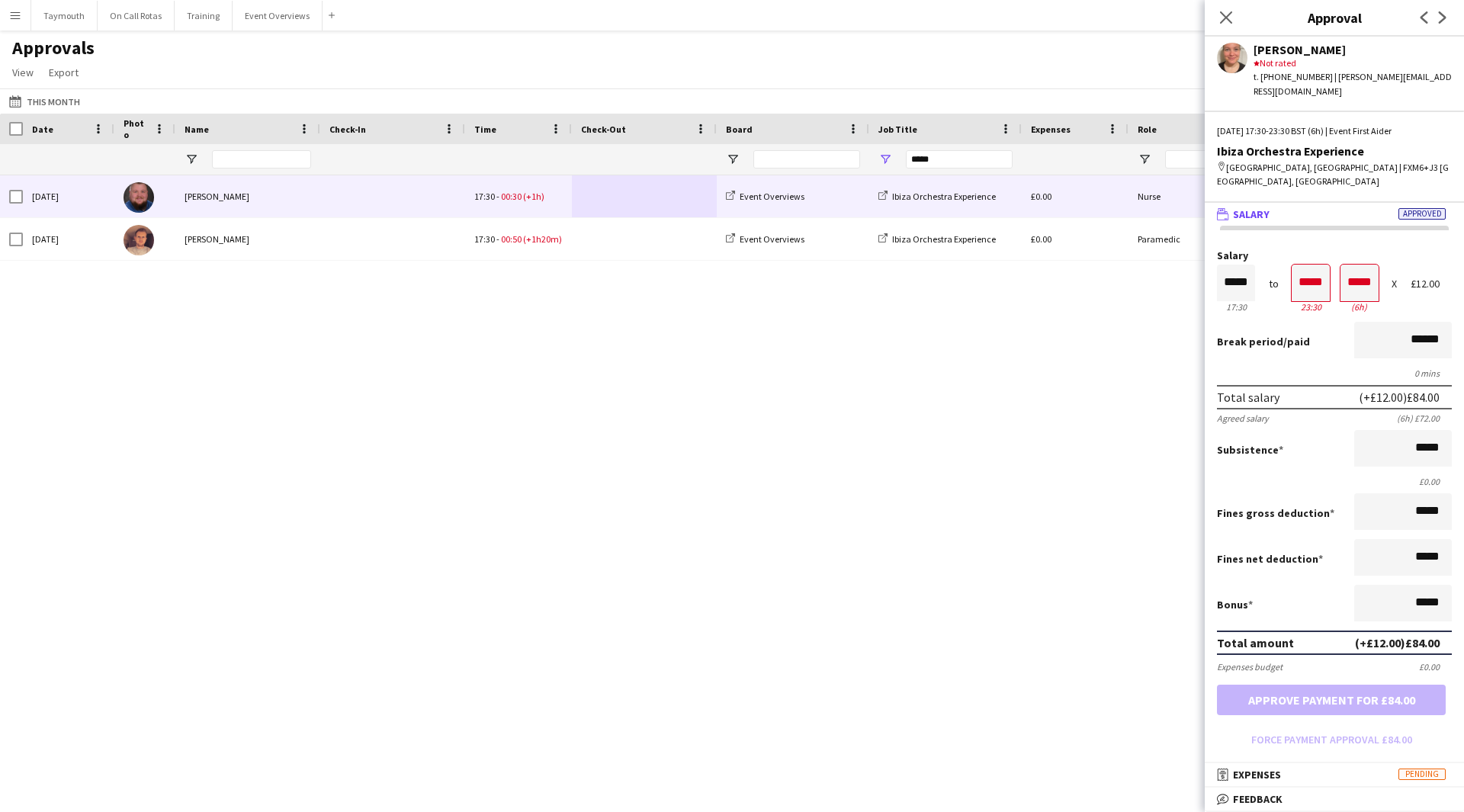
click at [649, 191] on span at bounding box center [644, 196] width 127 height 42
click at [1377, 685] on button "Approve payment for £140.00" at bounding box center [1331, 699] width 229 height 31
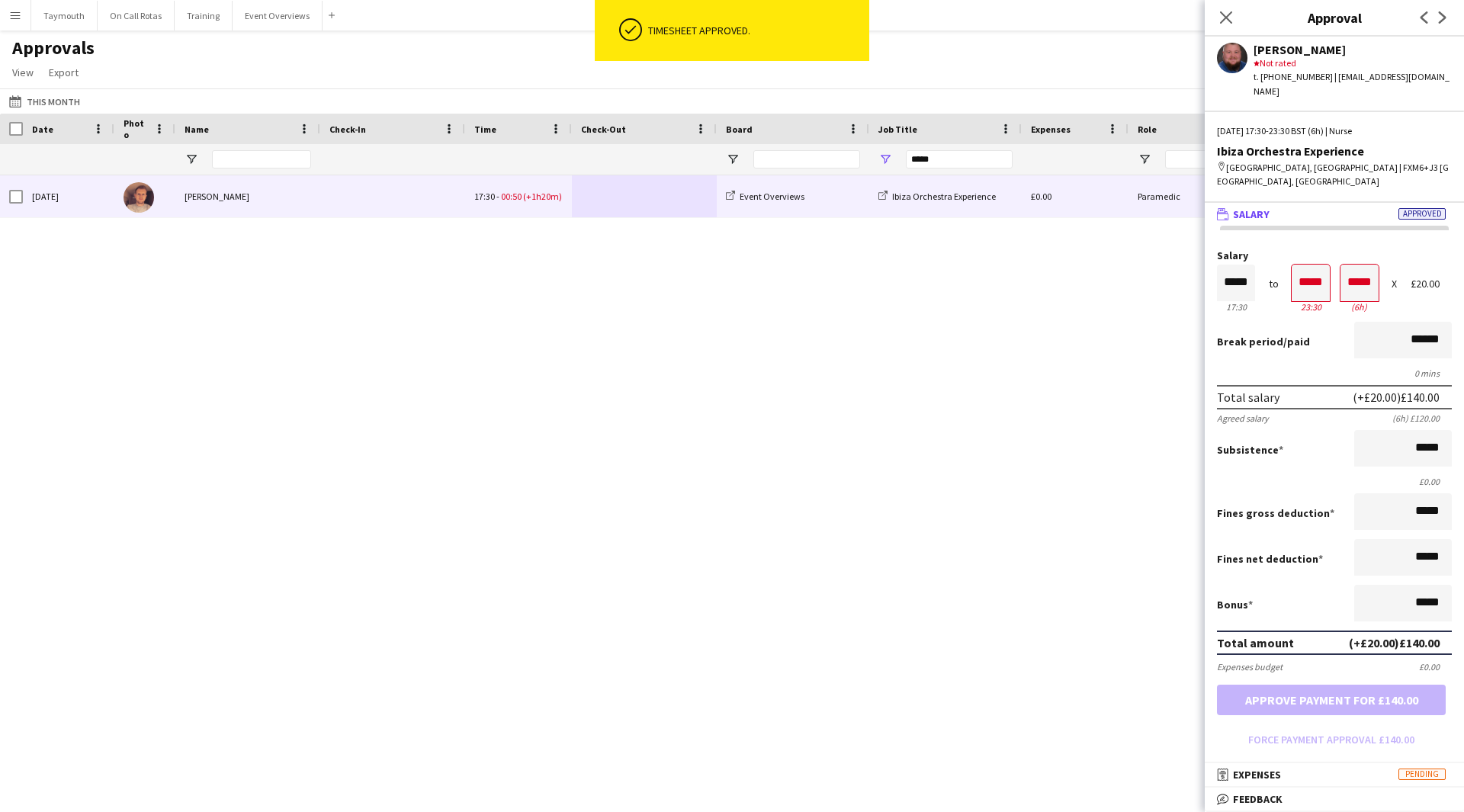
click at [648, 209] on span at bounding box center [644, 196] width 127 height 42
click at [1386, 685] on button "Approve payment for £183.33" at bounding box center [1331, 699] width 229 height 31
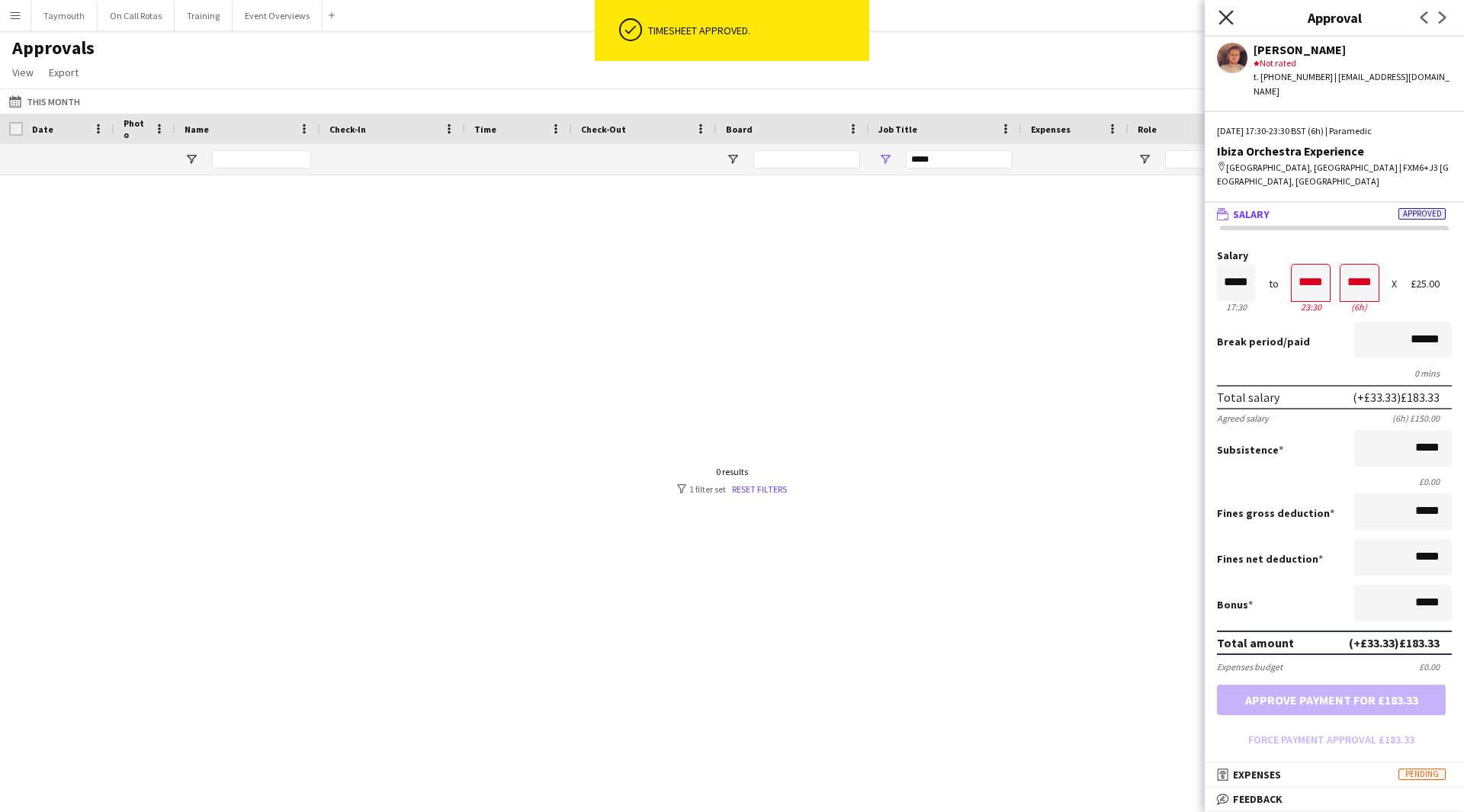
click at [1223, 14] on icon at bounding box center [1226, 17] width 14 height 14
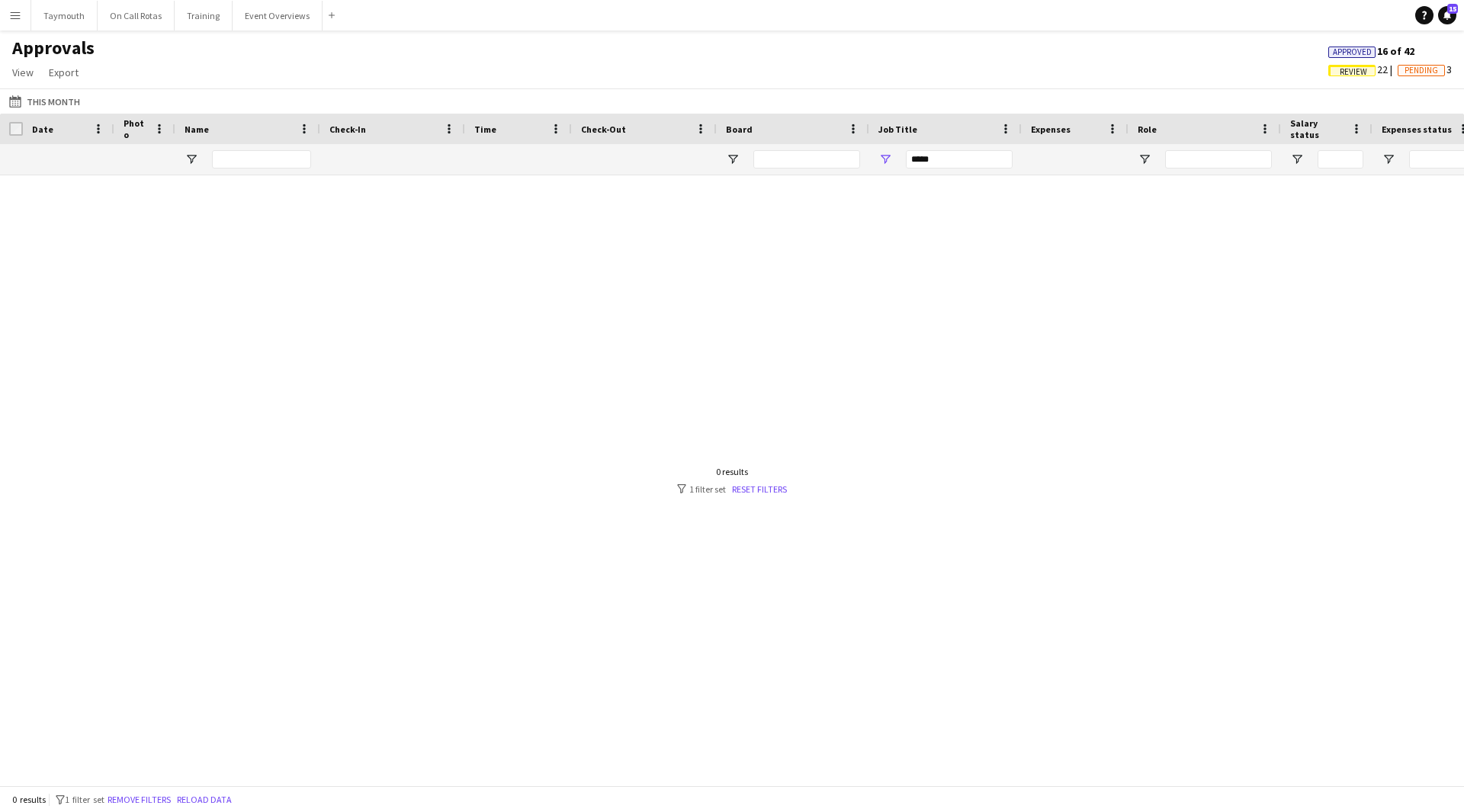
click at [1351, 54] on span "Approved" at bounding box center [1352, 52] width 39 height 10
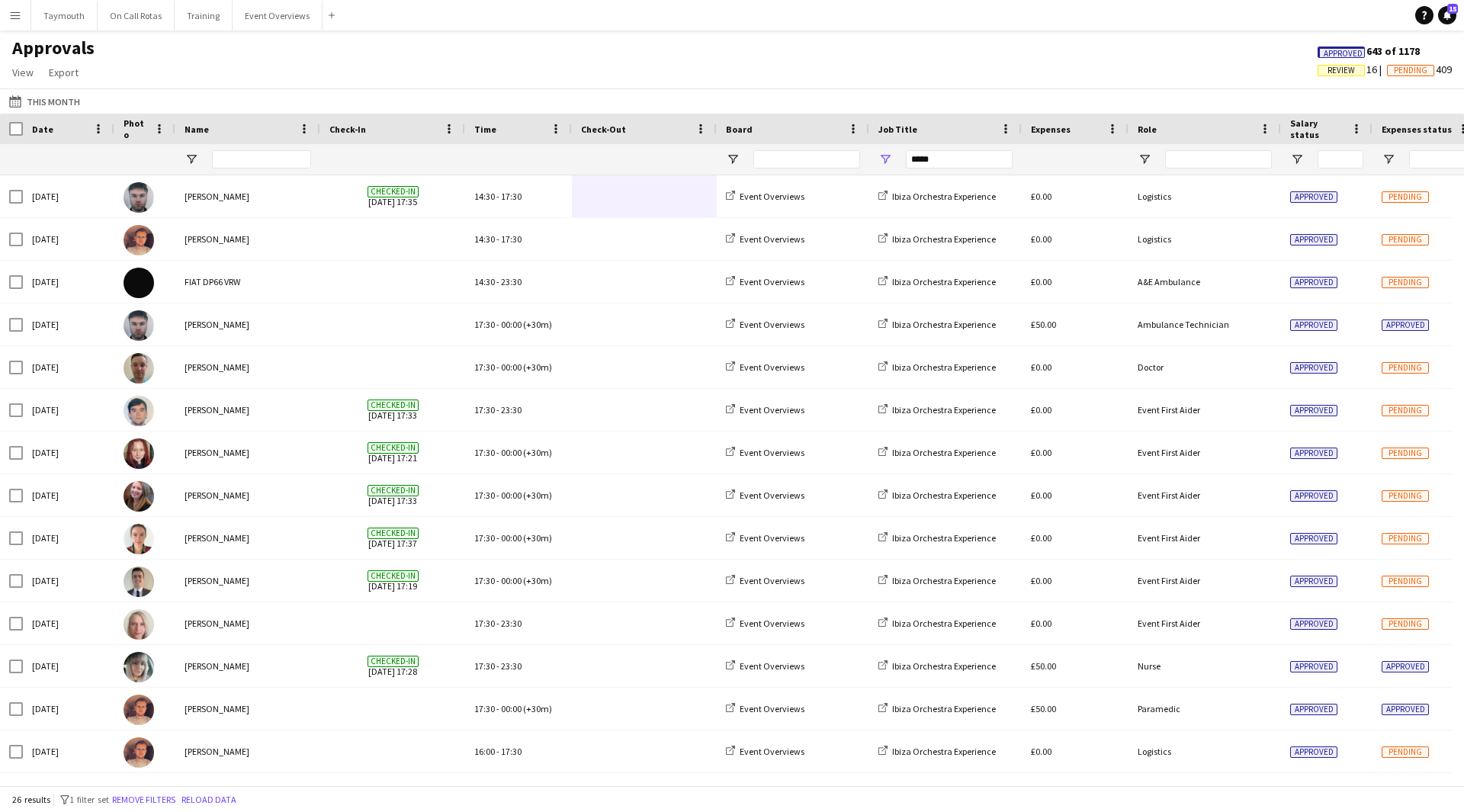
click at [38, 127] on span "Date" at bounding box center [43, 129] width 21 height 12
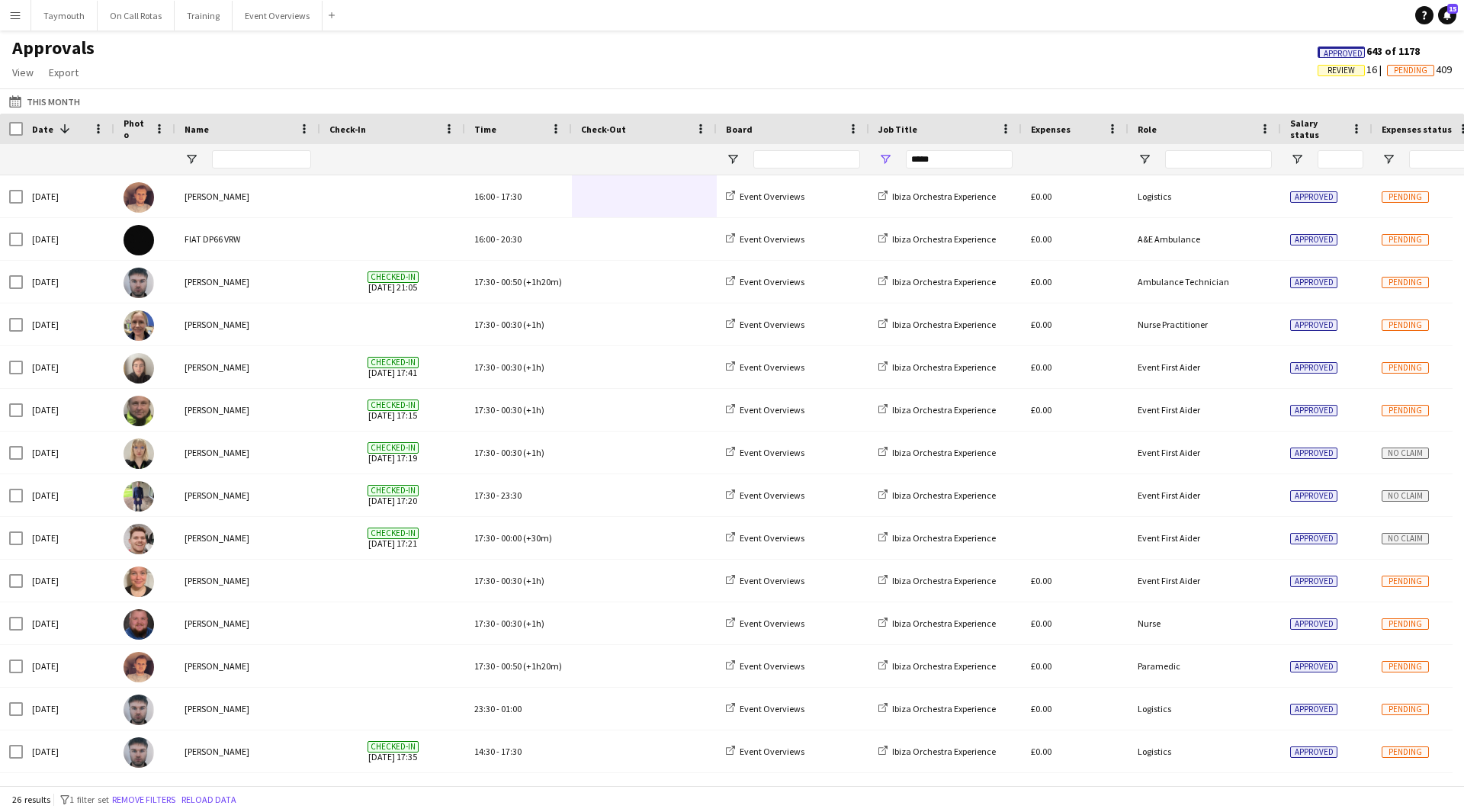
click at [38, 127] on span "Date" at bounding box center [43, 129] width 21 height 12
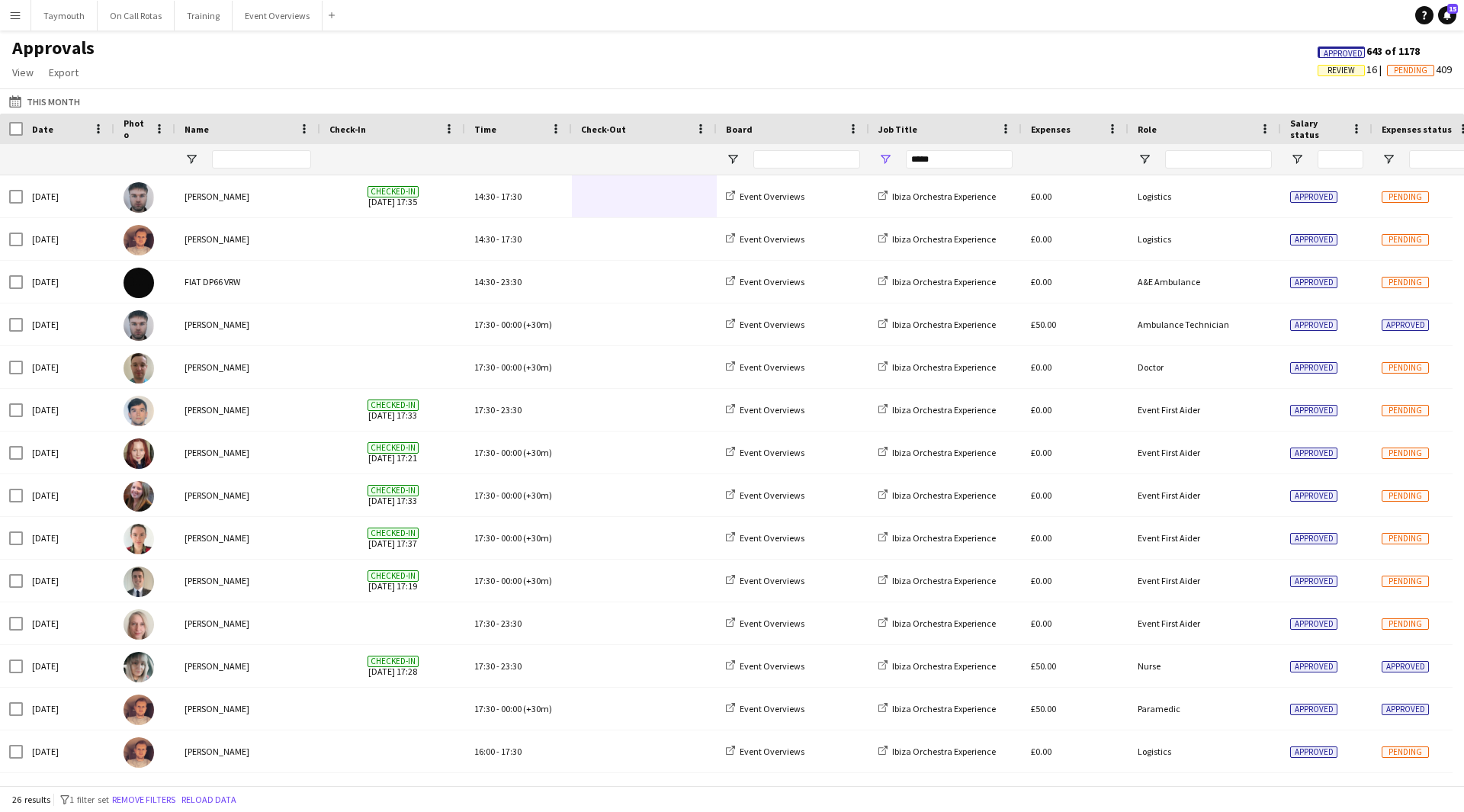
click at [38, 127] on span "Date" at bounding box center [43, 129] width 21 height 12
click at [44, 129] on span "Date" at bounding box center [43, 129] width 21 height 12
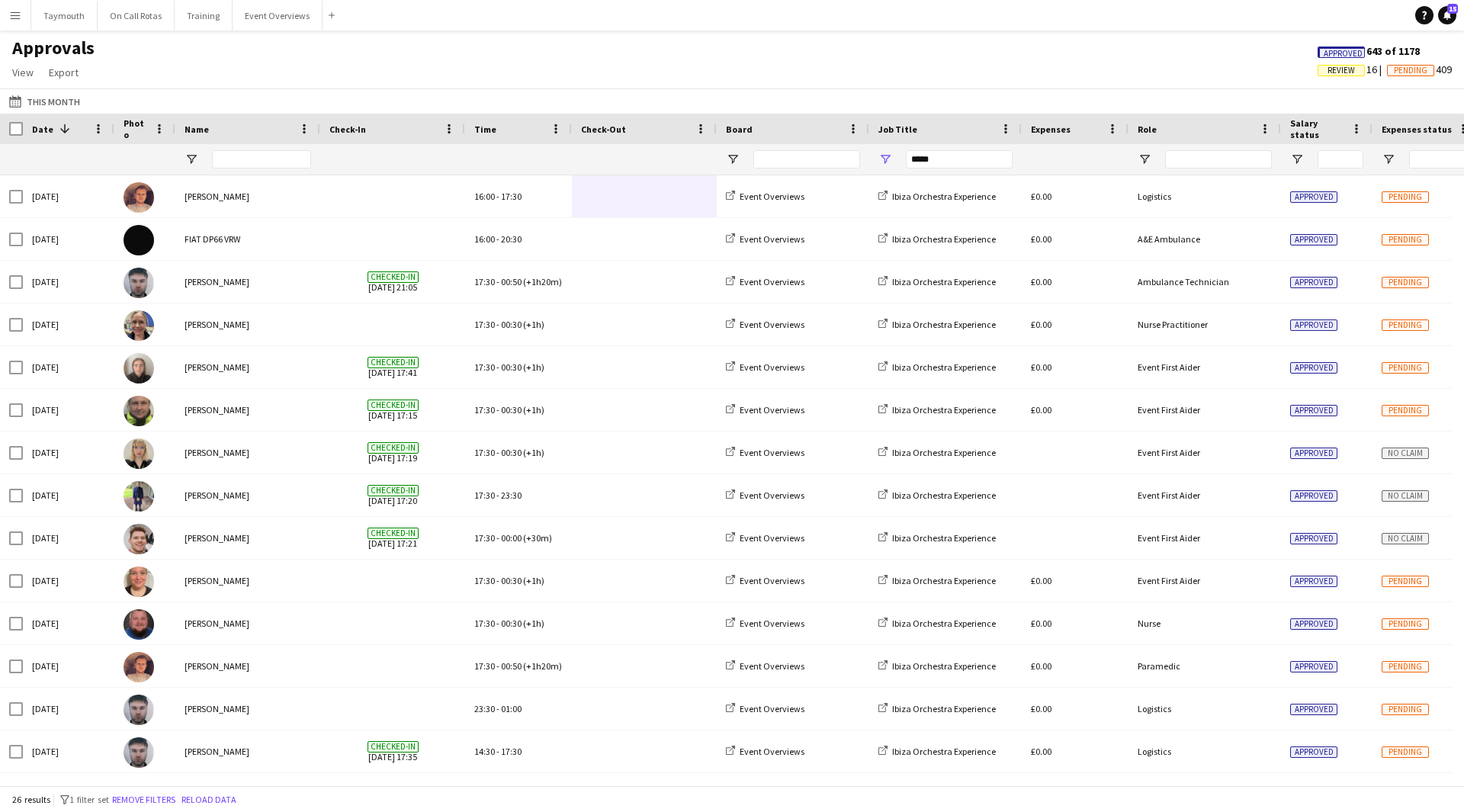
click at [1350, 71] on span "Review" at bounding box center [1341, 70] width 47 height 12
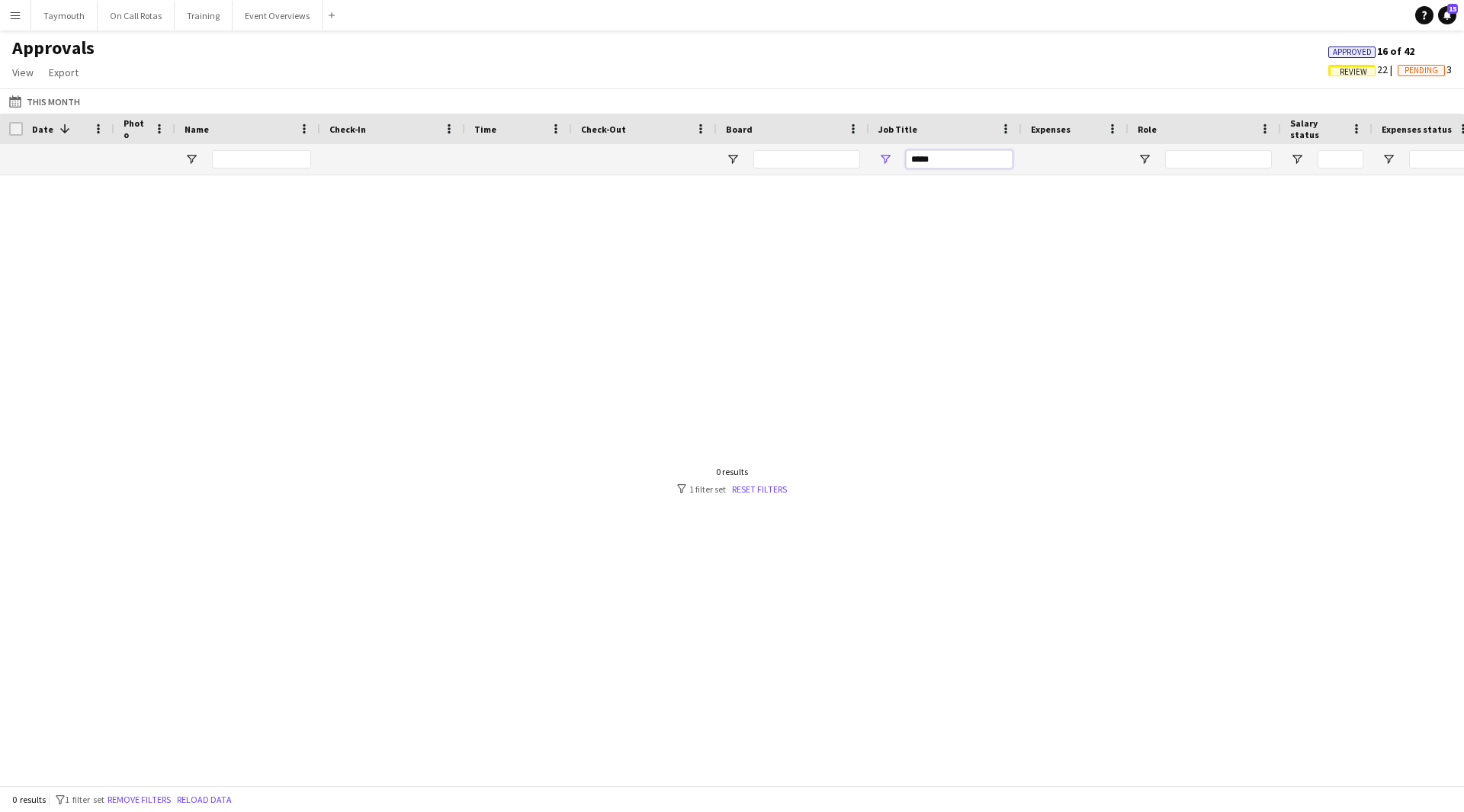
drag, startPoint x: 958, startPoint y: 159, endPoint x: 712, endPoint y: 164, distance: 246.1
click at [712, 164] on div "*****" at bounding box center [1384, 159] width 2768 height 31
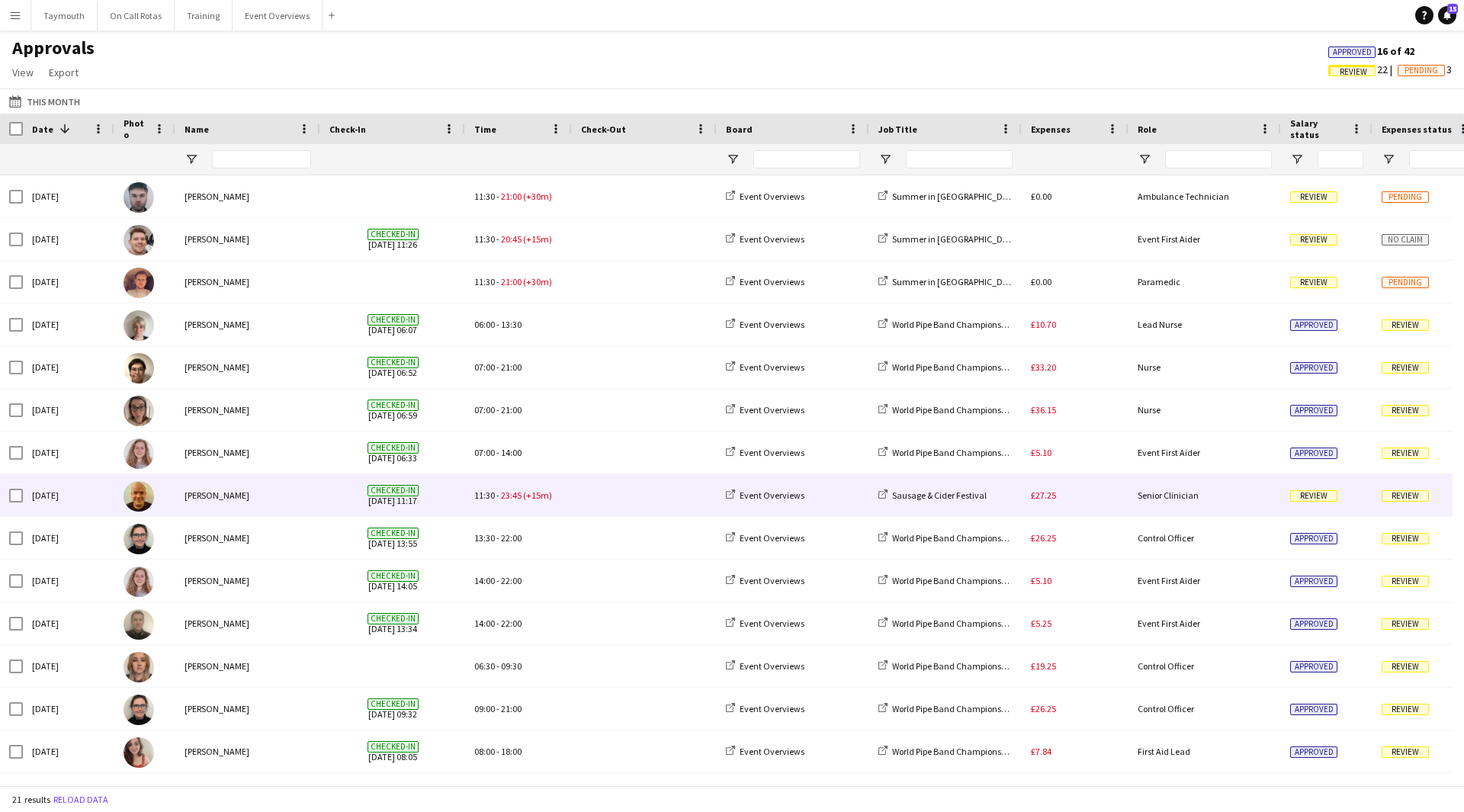
click at [646, 491] on span at bounding box center [644, 495] width 127 height 42
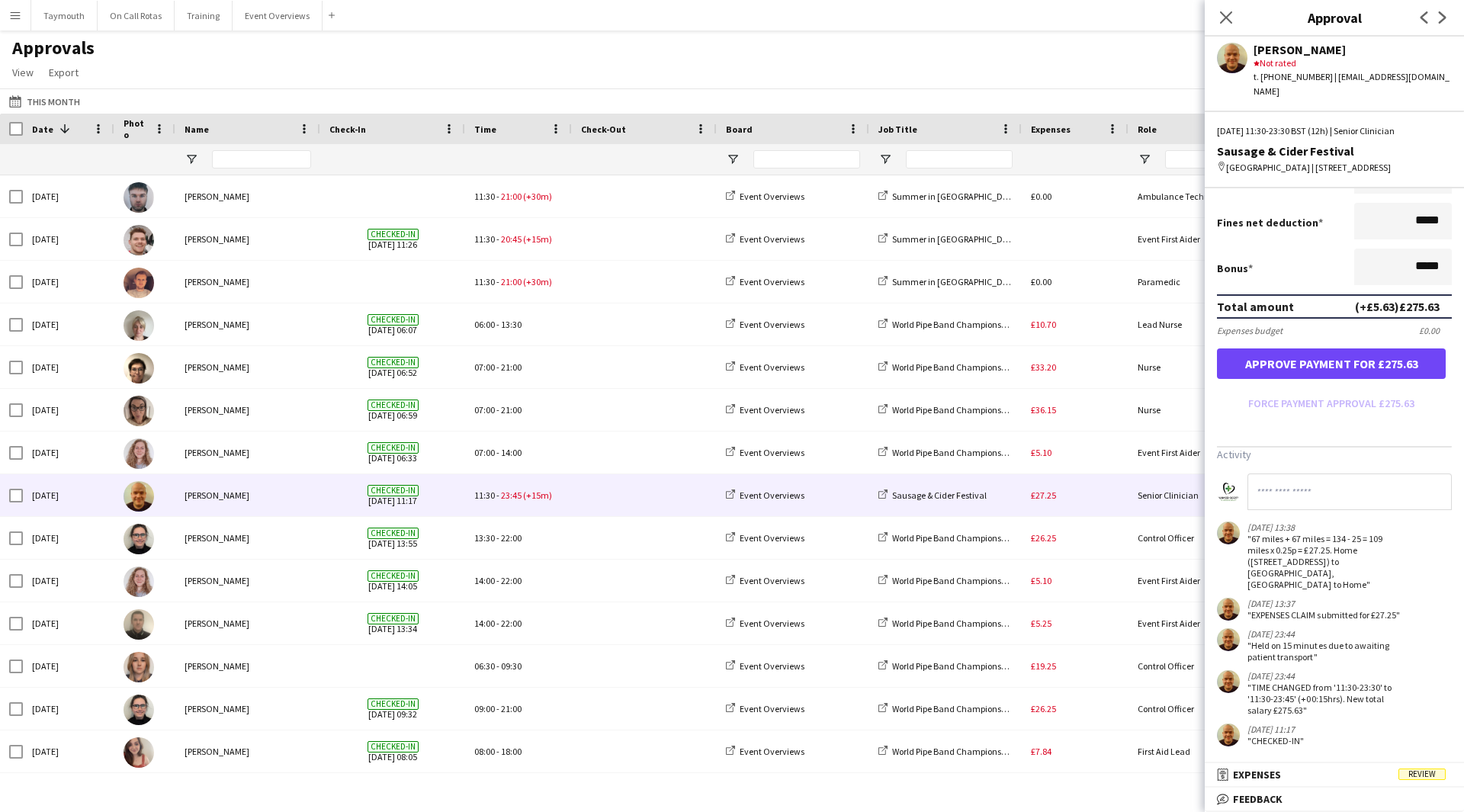
scroll to position [327, 0]
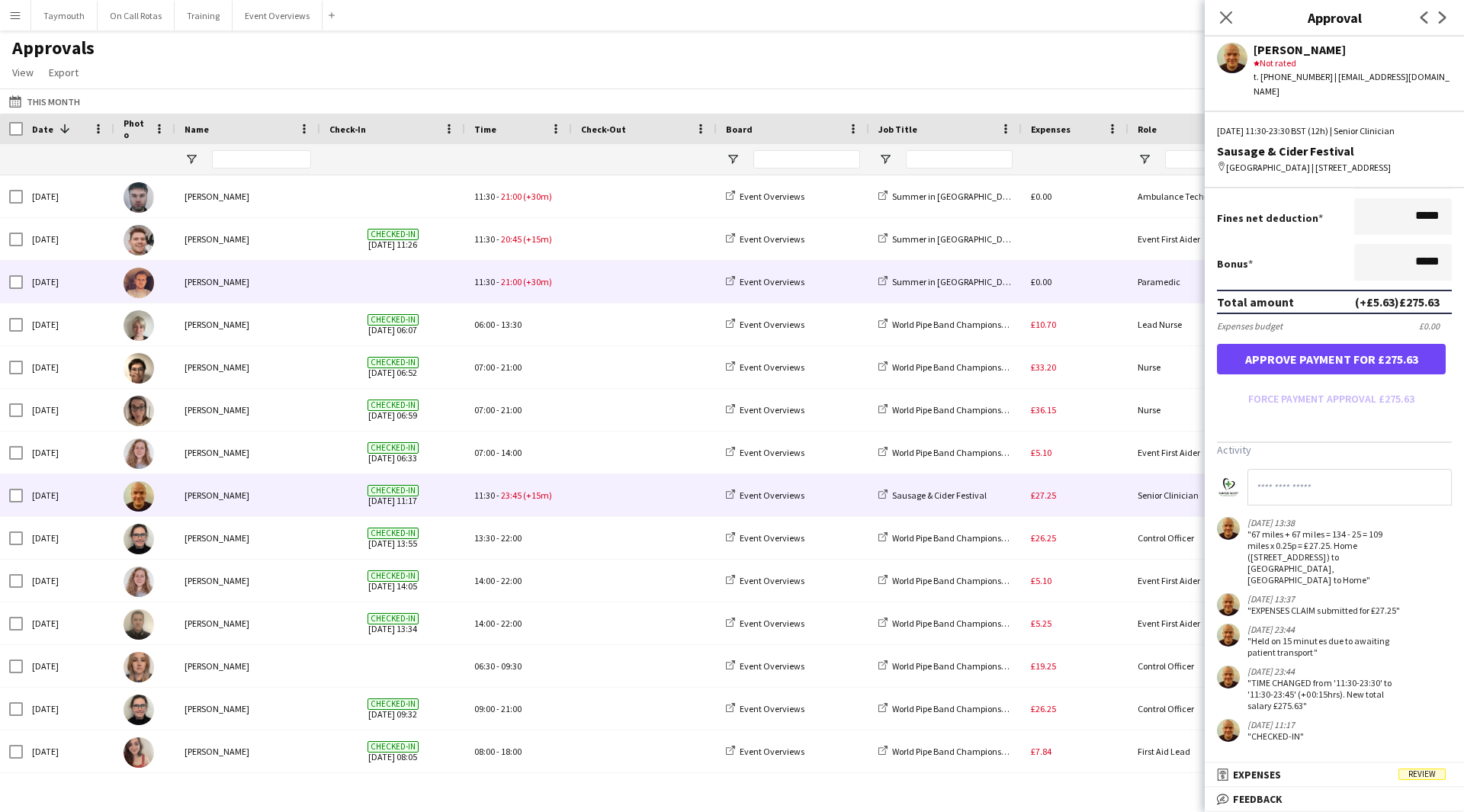
click at [627, 274] on span at bounding box center [644, 281] width 127 height 42
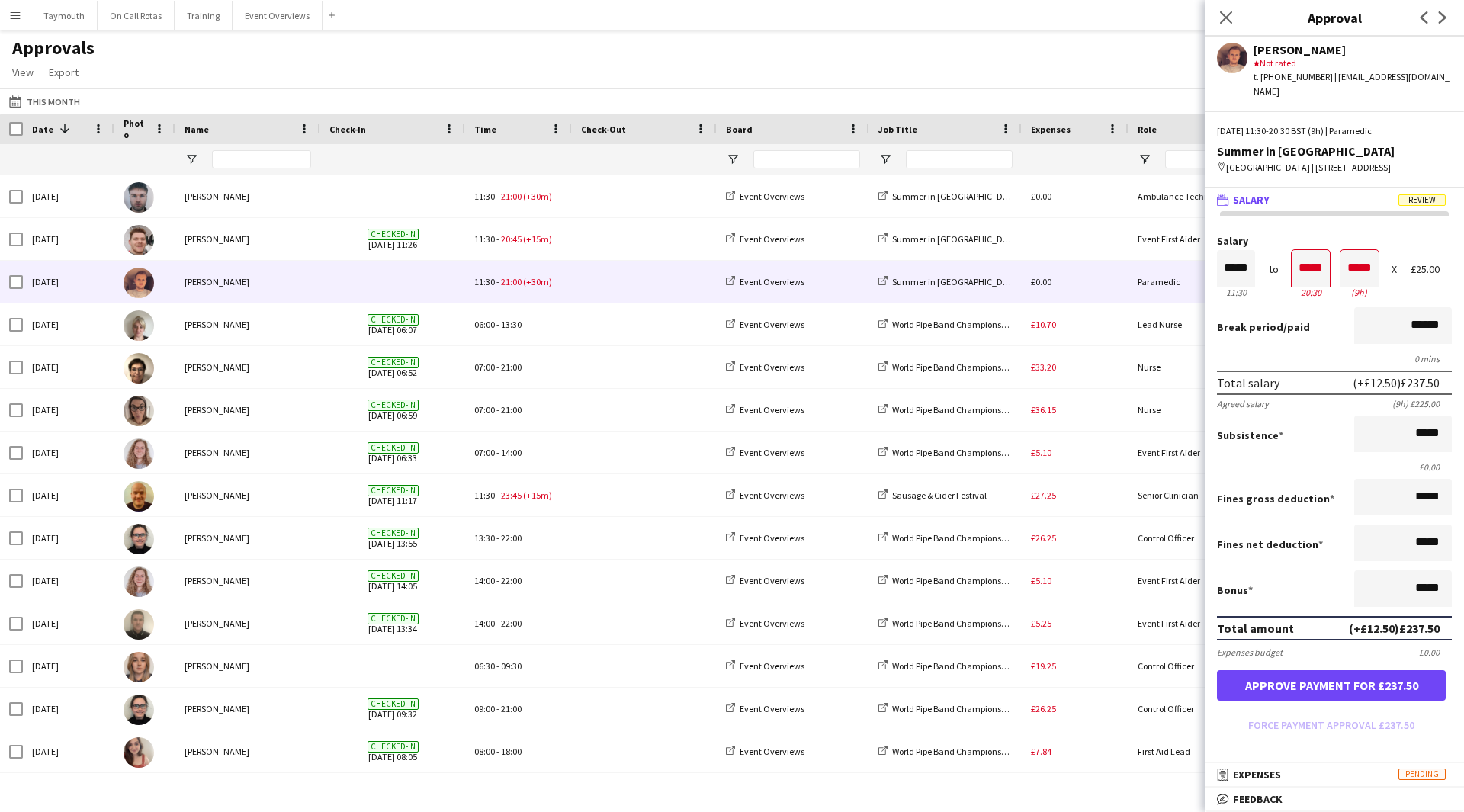
scroll to position [189, 0]
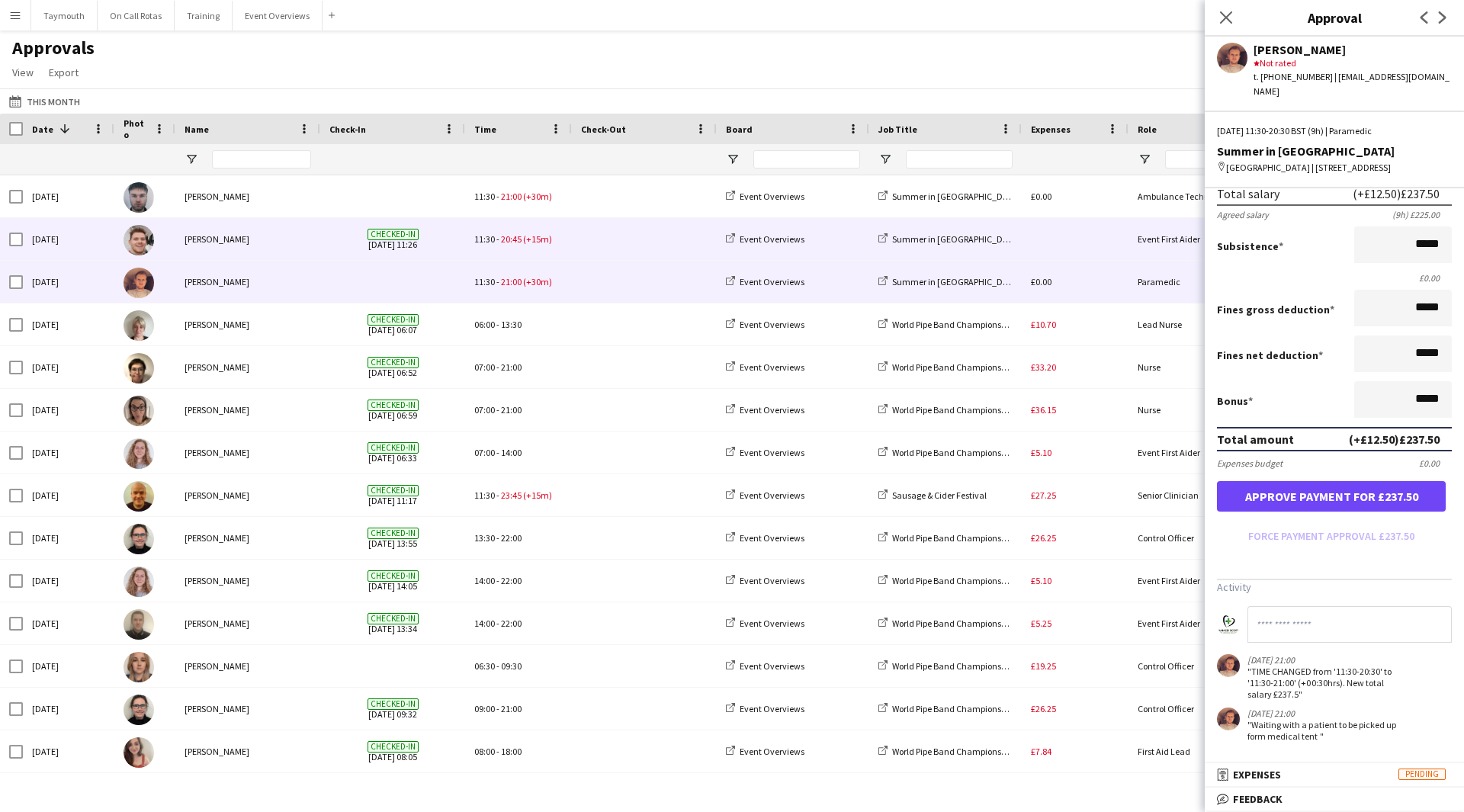
click at [627, 234] on span at bounding box center [644, 238] width 127 height 42
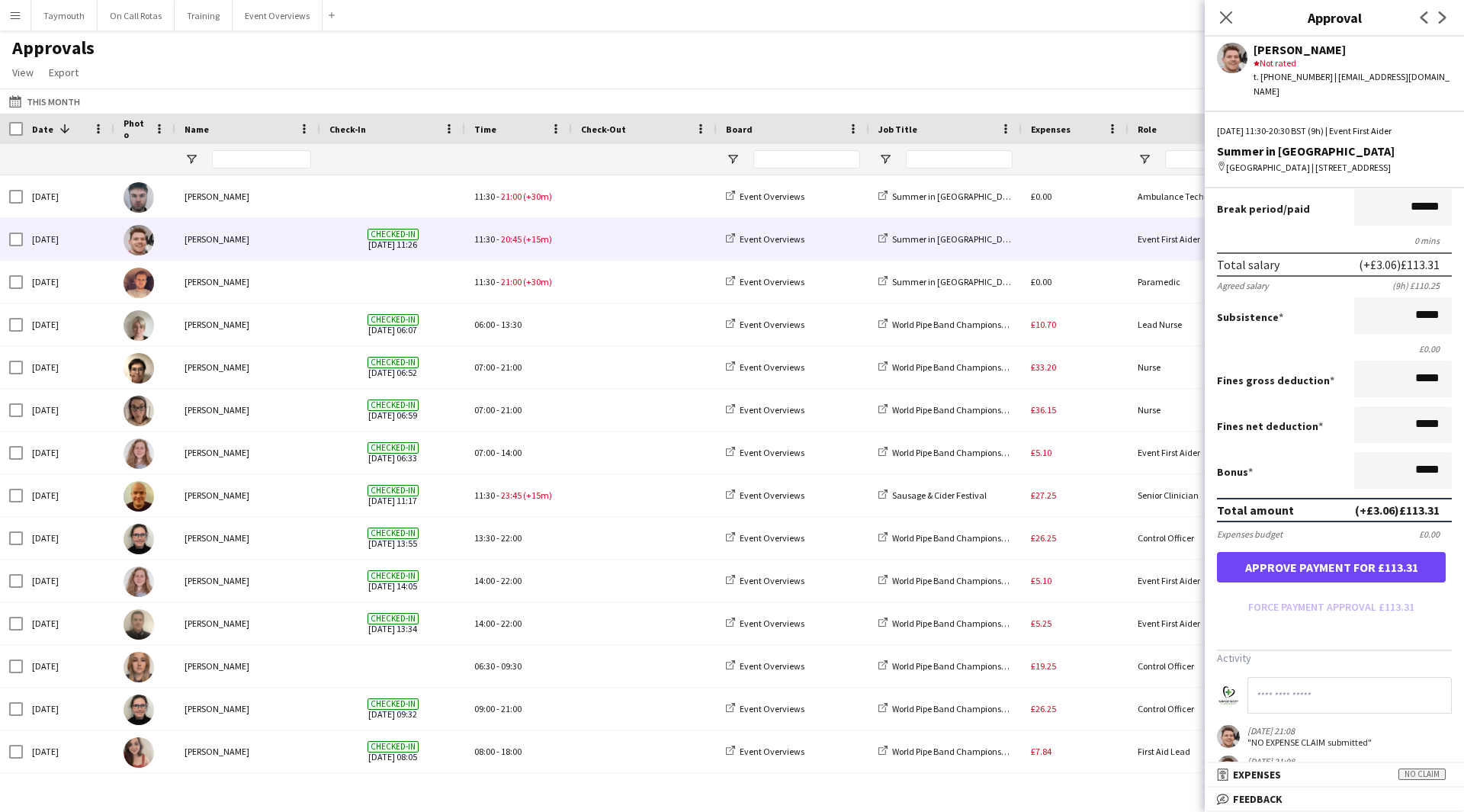
scroll to position [209, 0]
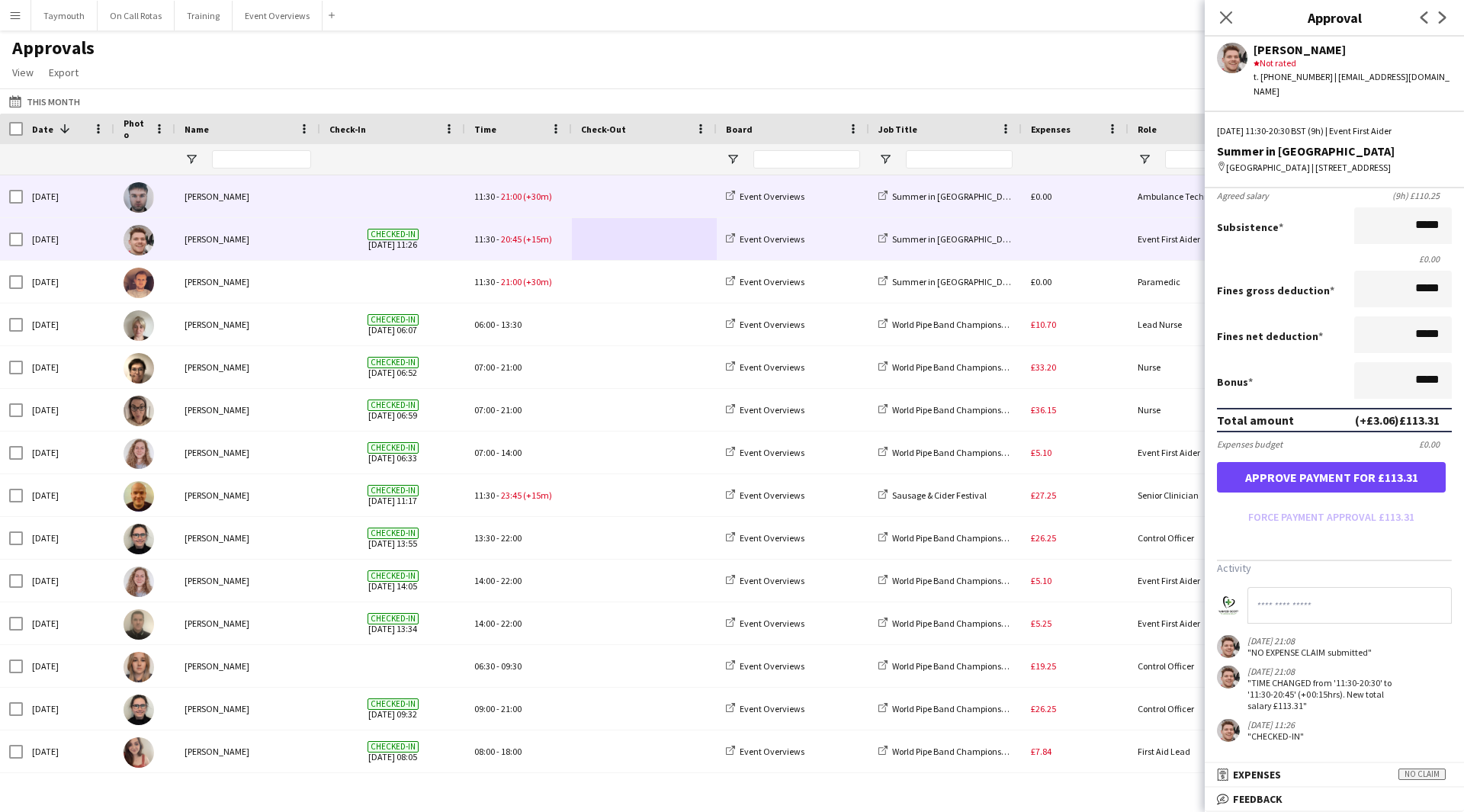
click at [669, 193] on span at bounding box center [644, 196] width 127 height 42
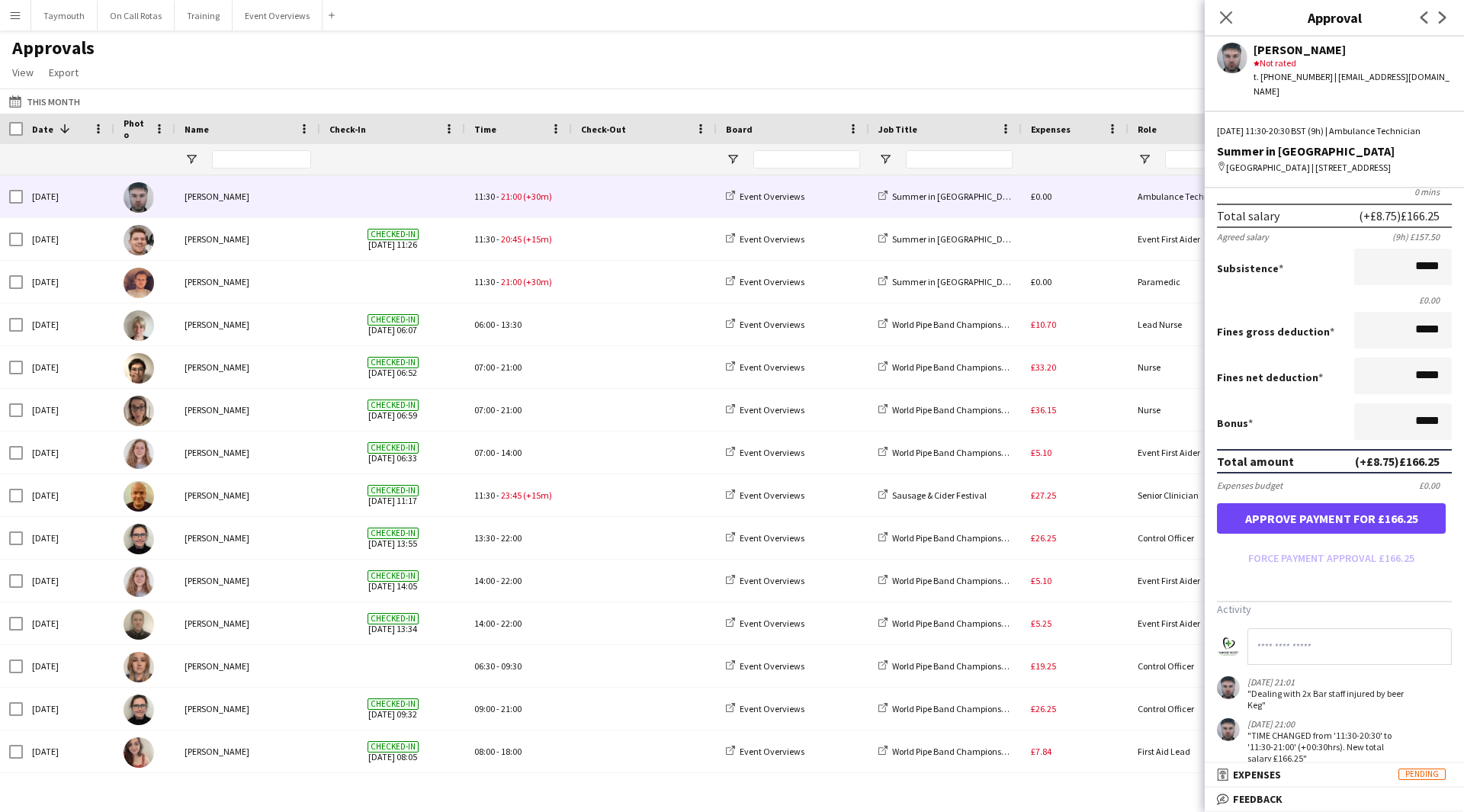
scroll to position [204, 0]
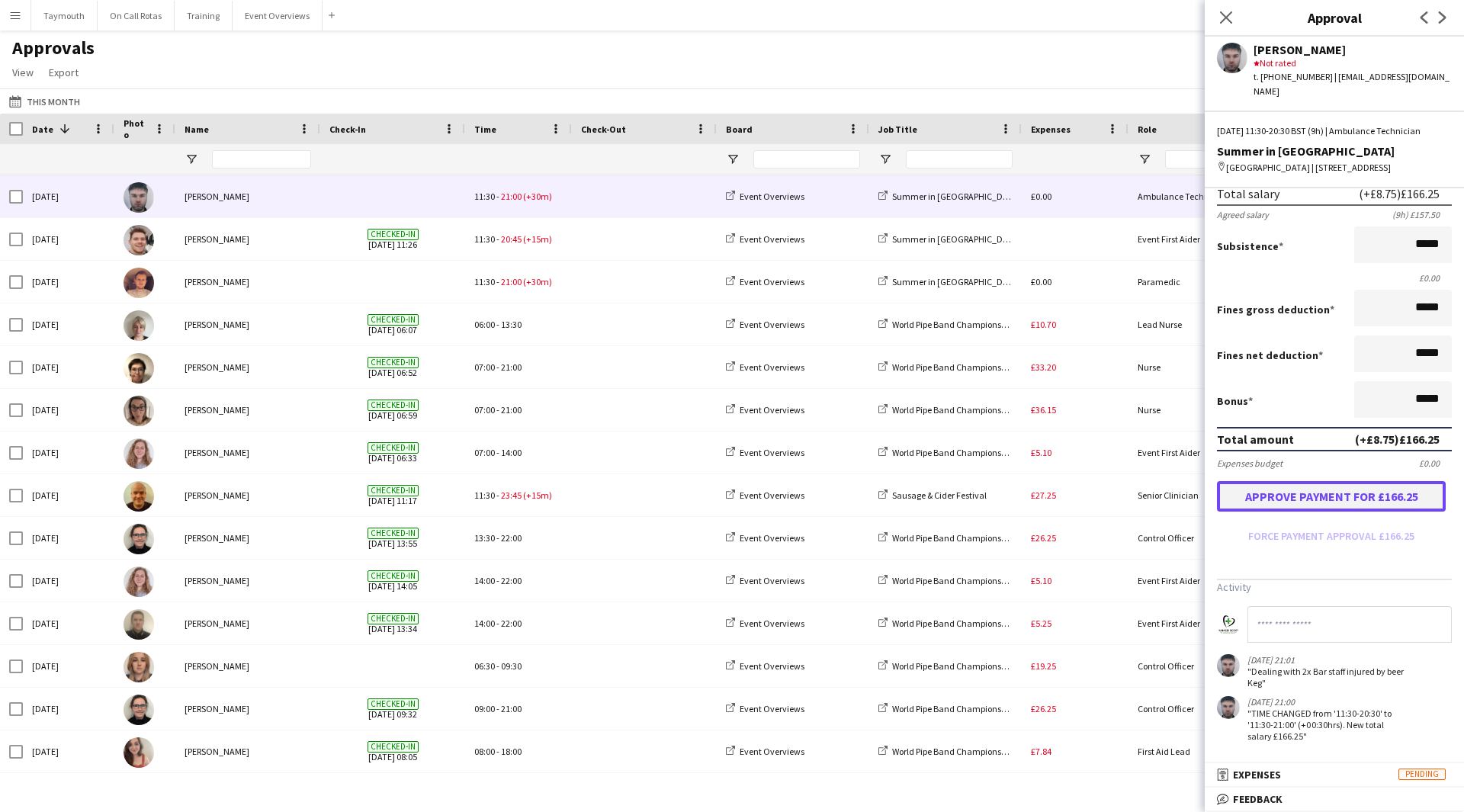
click at [1331, 504] on button "Approve payment for £166.25" at bounding box center [1331, 496] width 229 height 31
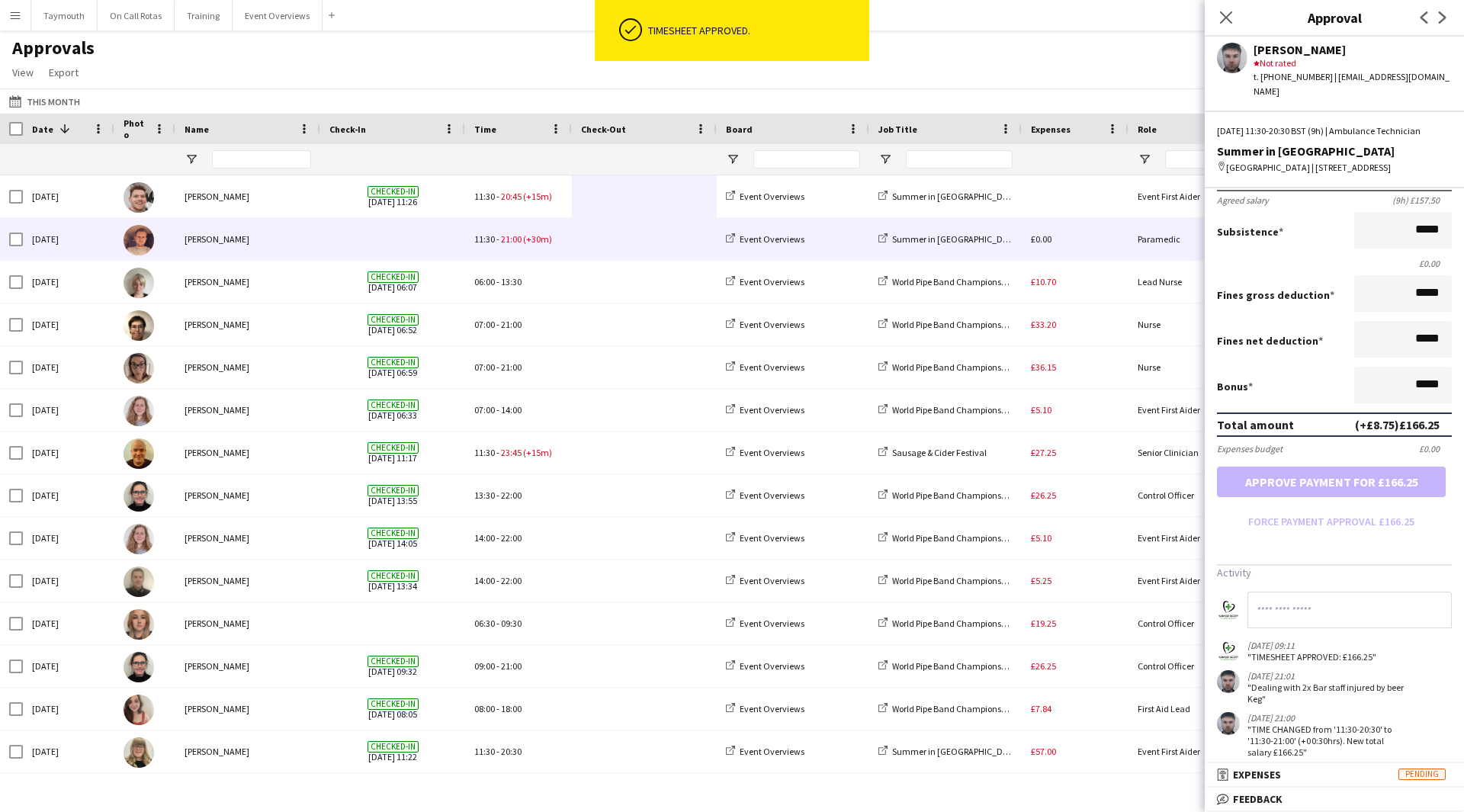
click at [597, 253] on span at bounding box center [644, 238] width 127 height 42
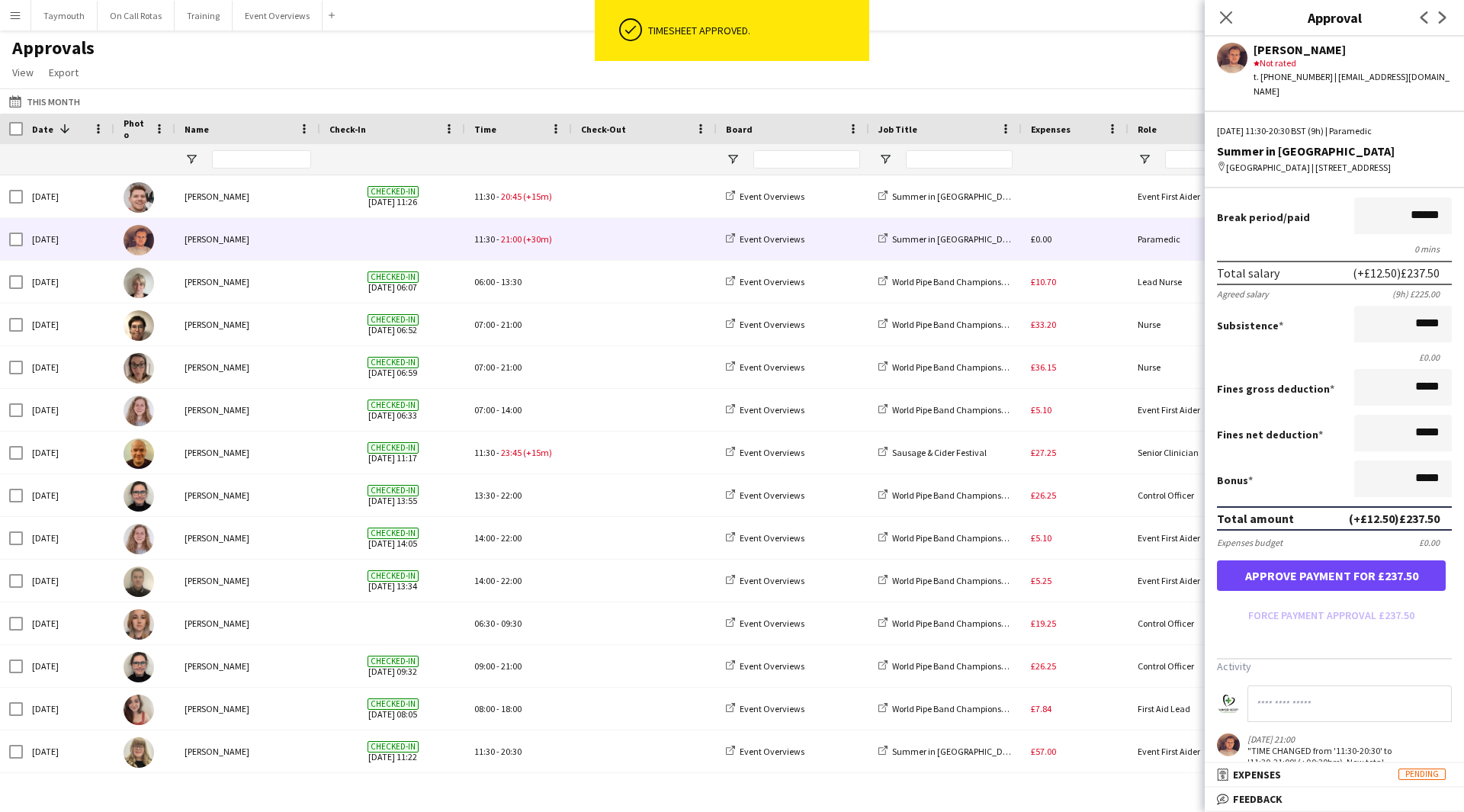
scroll to position [189, 0]
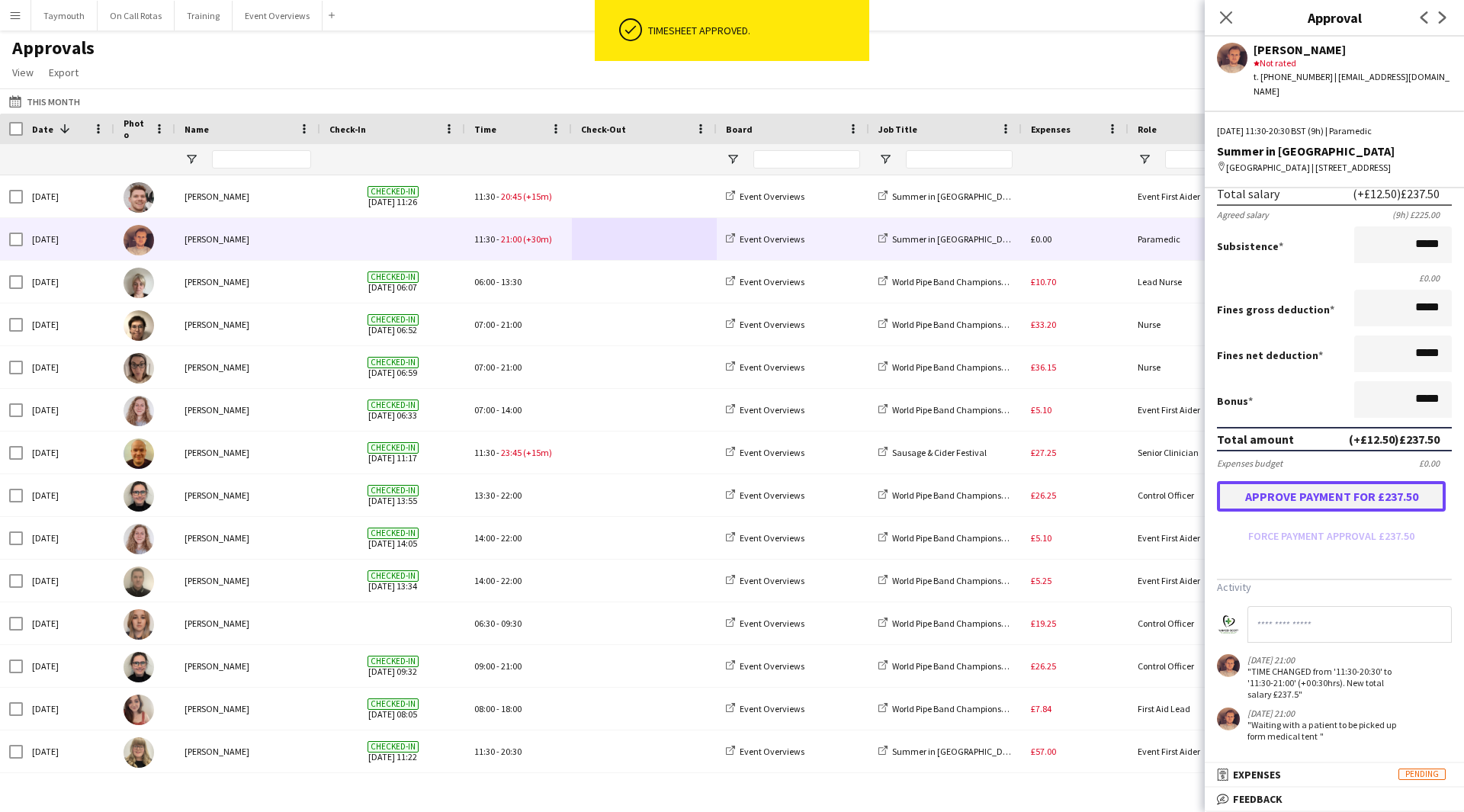
click at [1344, 502] on button "Approve payment for £237.50" at bounding box center [1331, 496] width 229 height 31
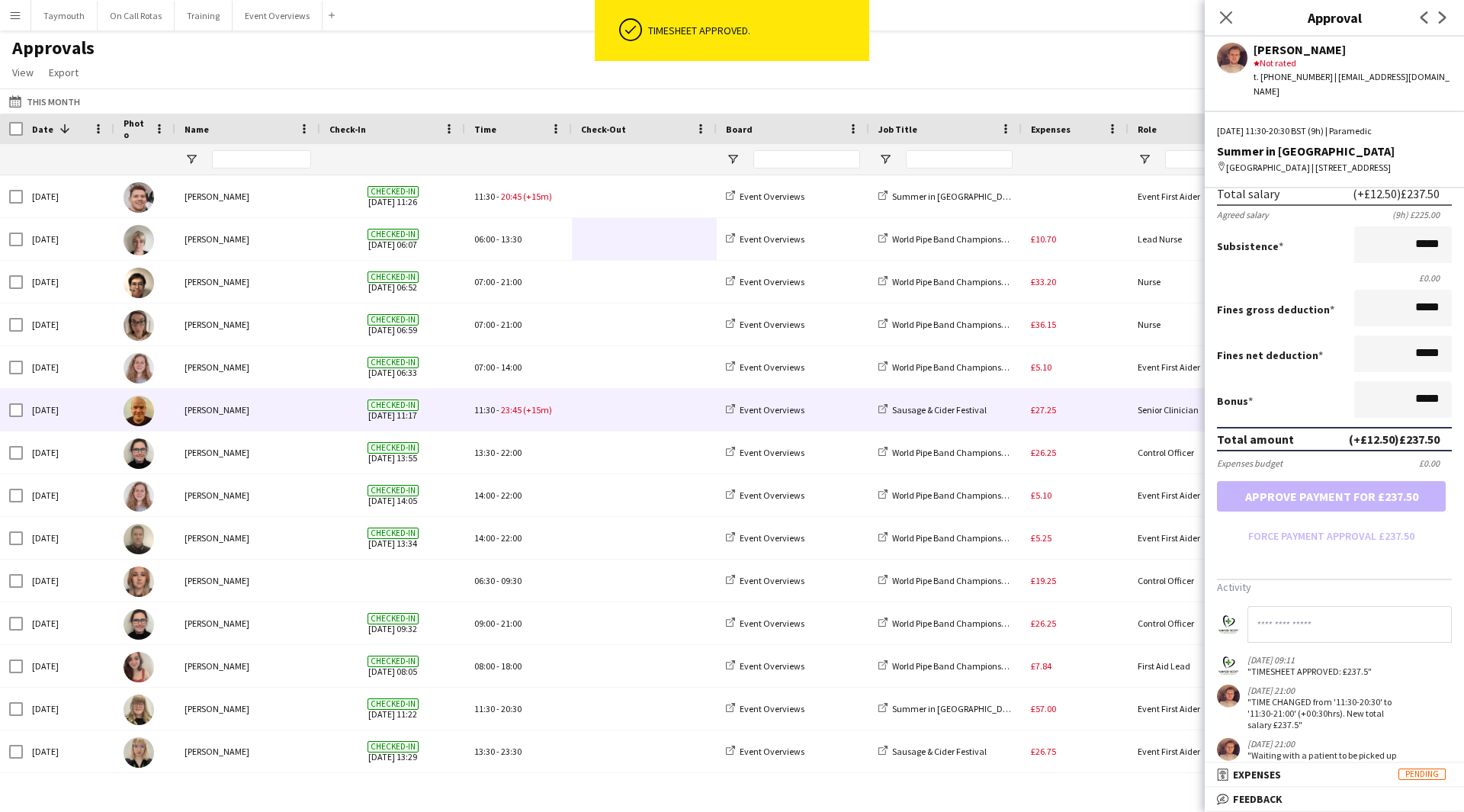
click at [605, 412] on span at bounding box center [644, 409] width 127 height 42
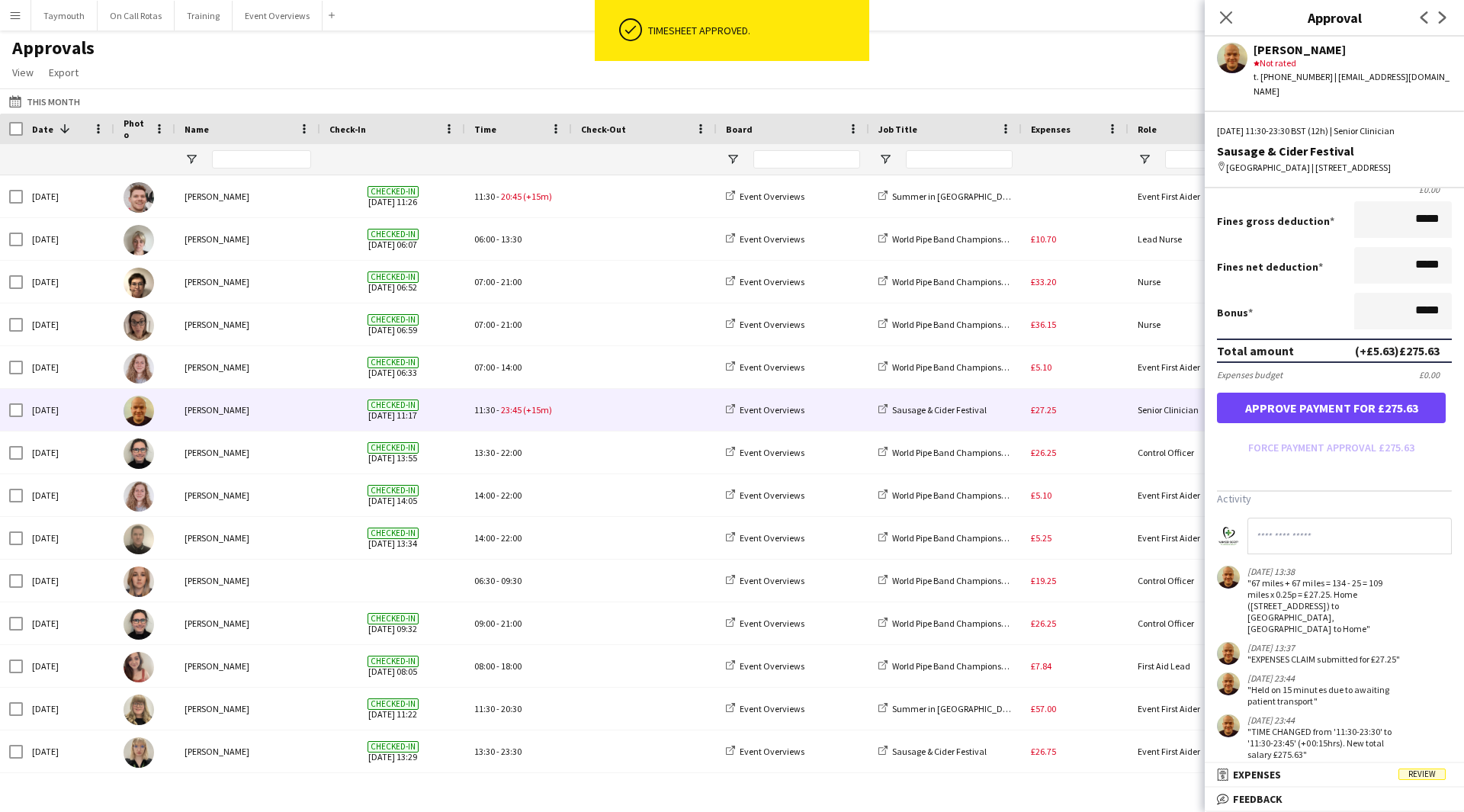
scroll to position [327, 0]
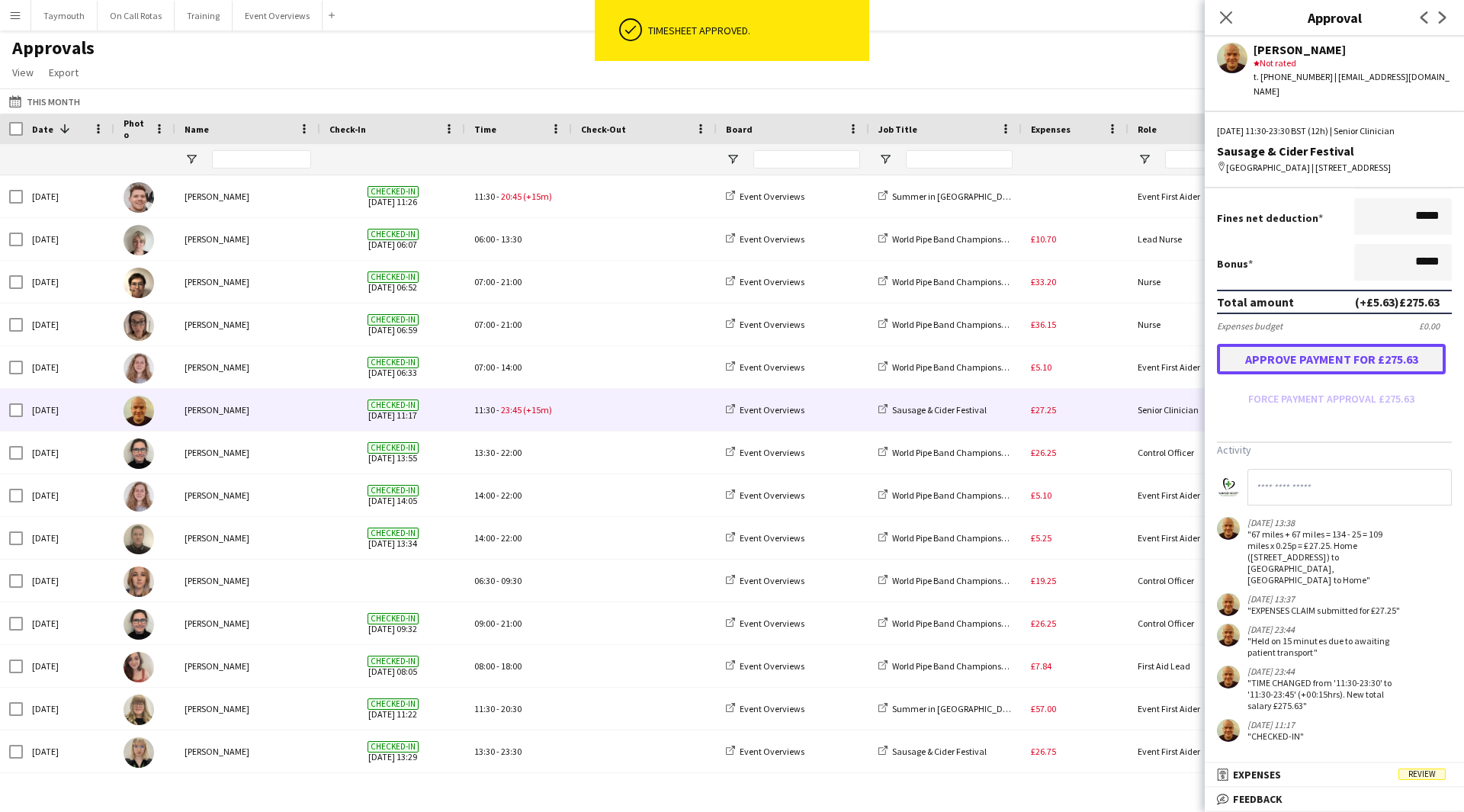
click at [1323, 354] on button "Approve payment for £275.63" at bounding box center [1331, 359] width 229 height 31
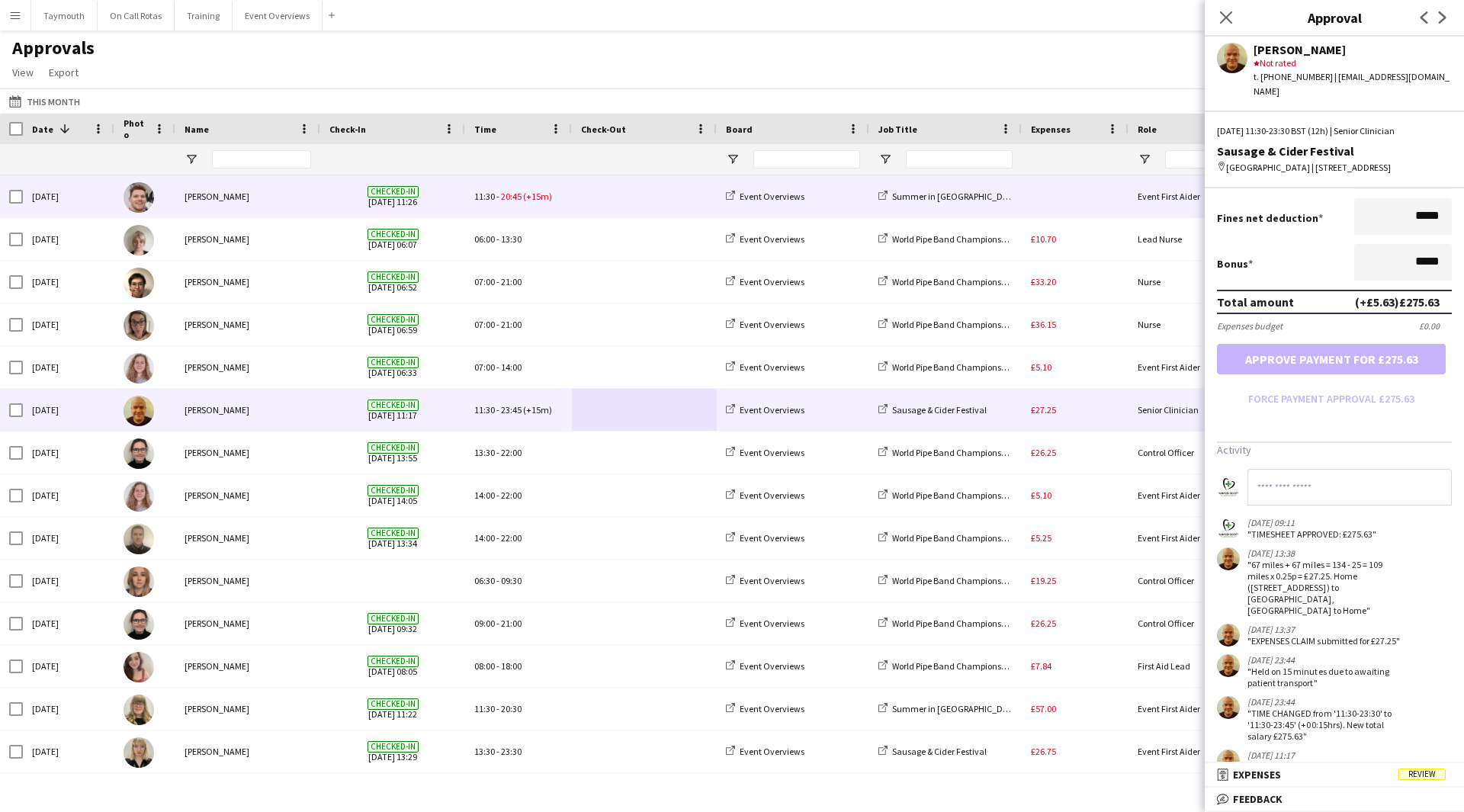
click at [568, 205] on div "11:30 - 20:45 (+15m)" at bounding box center [519, 196] width 107 height 42
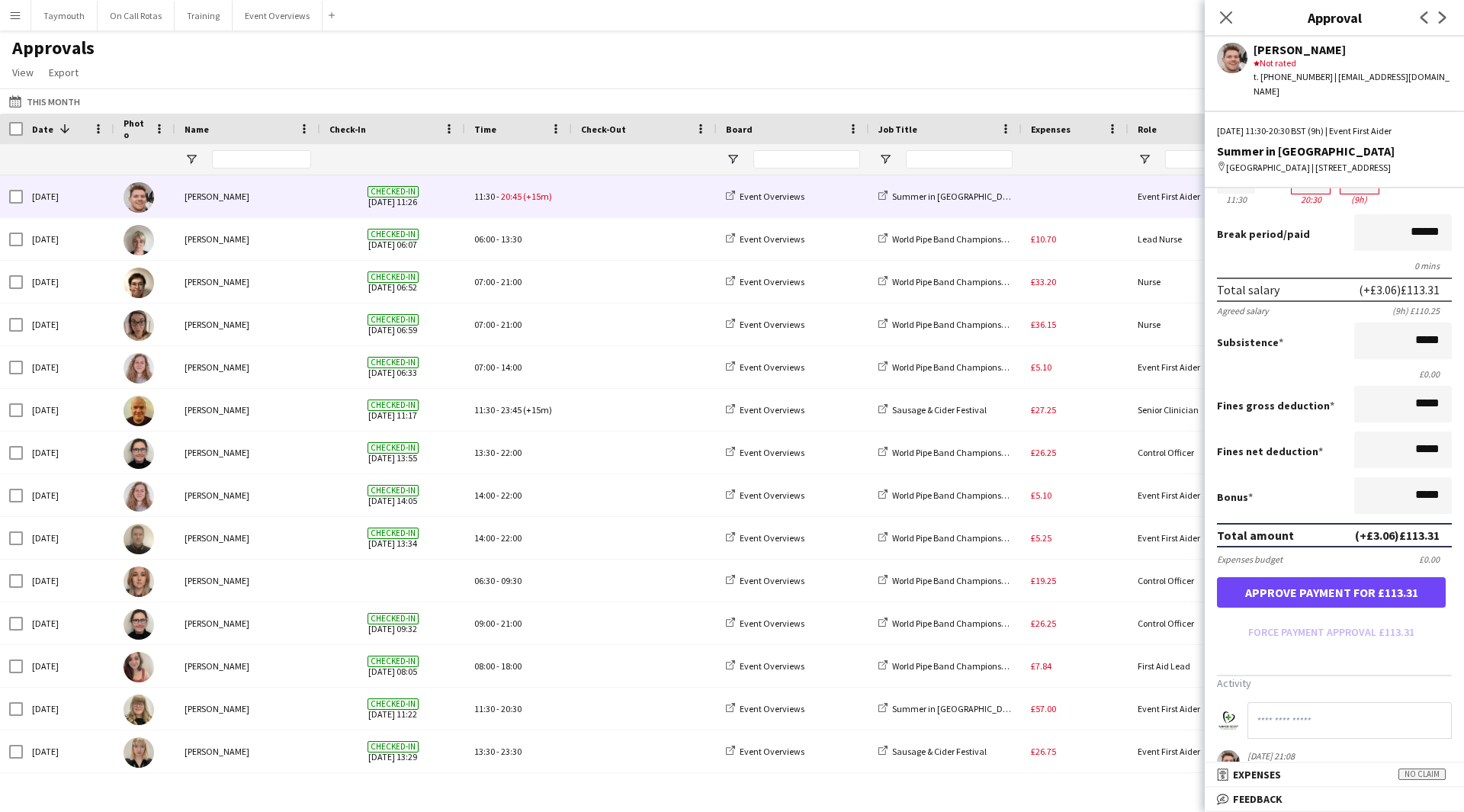
scroll to position [209, 0]
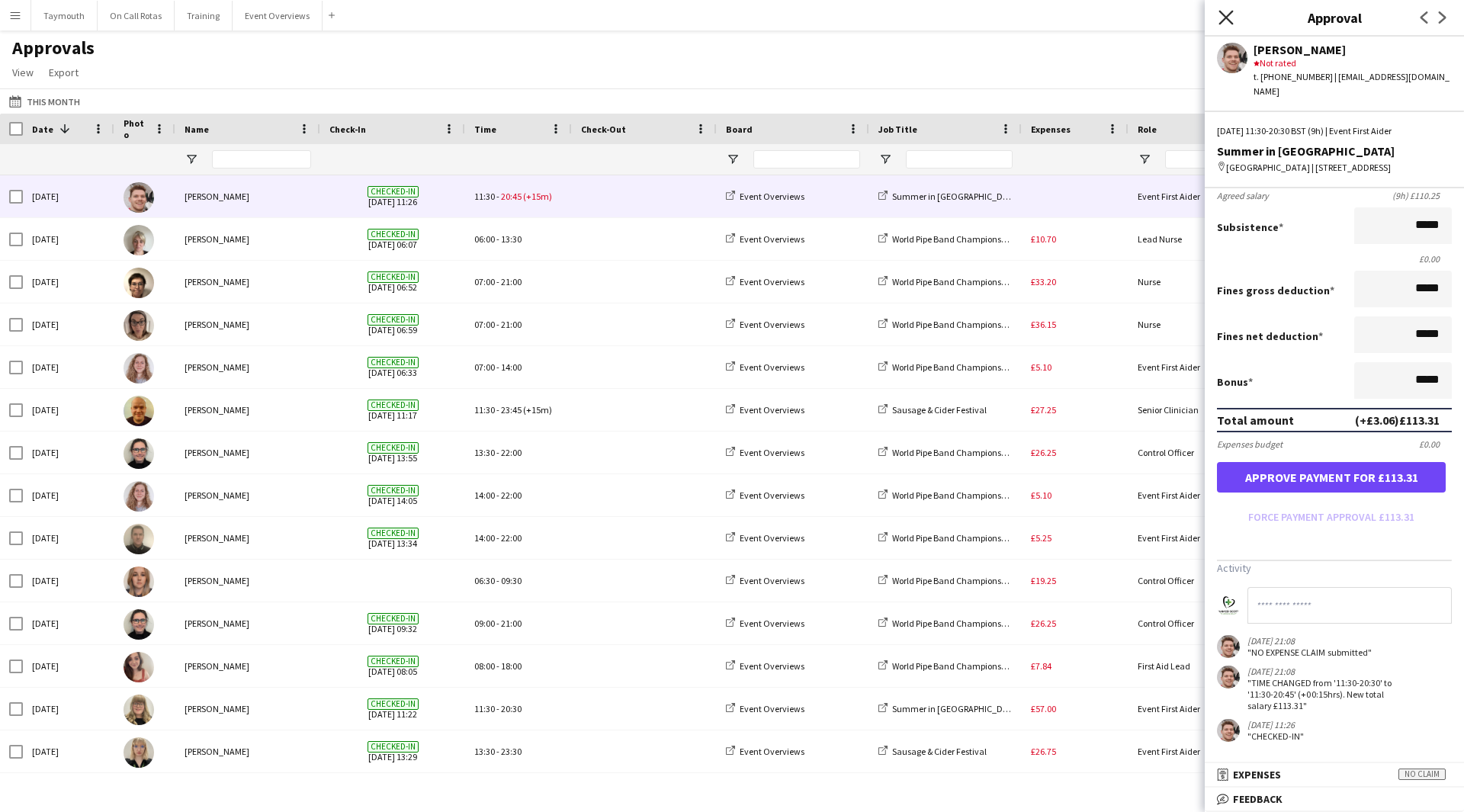
click at [1224, 13] on icon "Close pop-in" at bounding box center [1226, 17] width 14 height 14
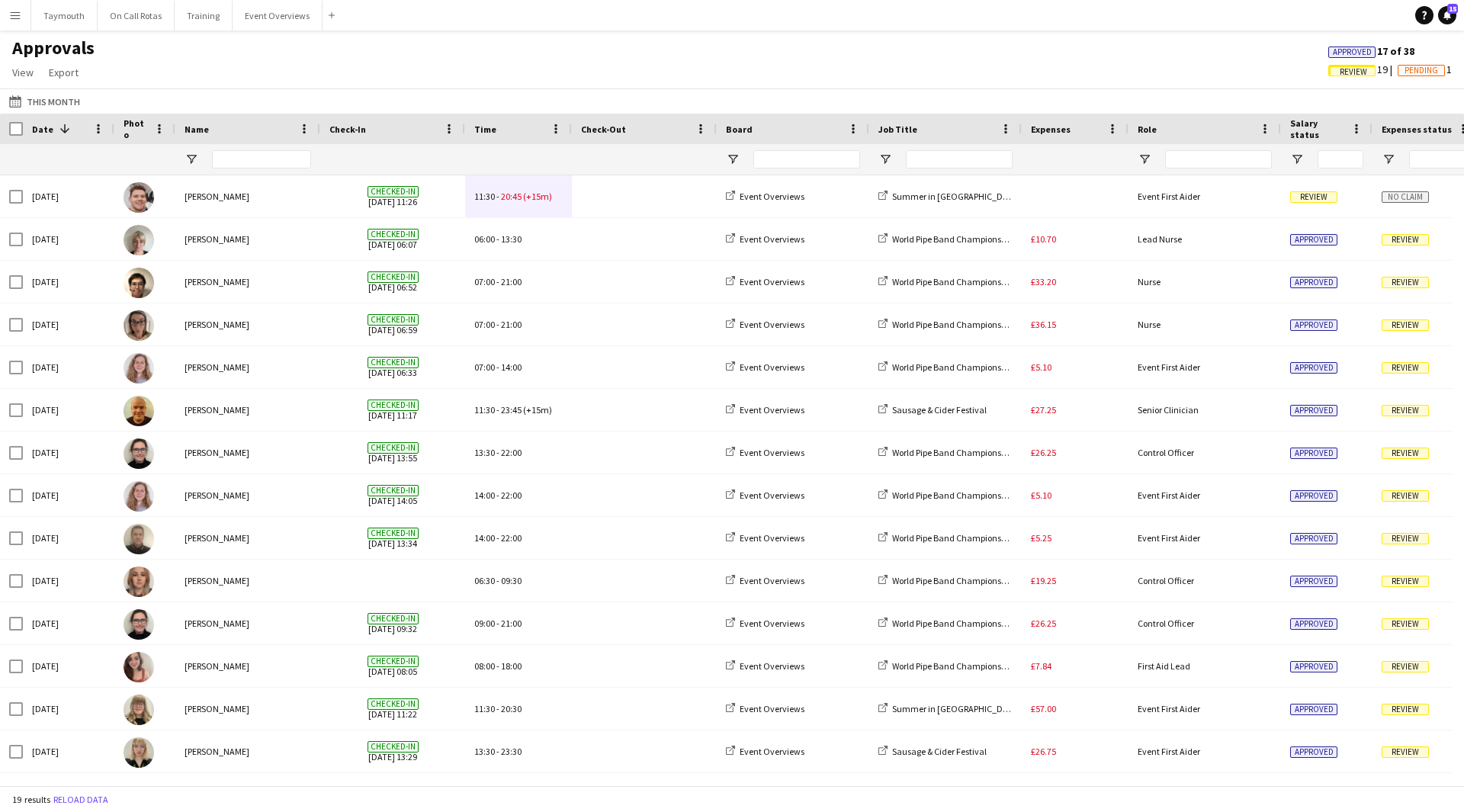
click at [1333, 47] on span "Approved" at bounding box center [1352, 52] width 39 height 10
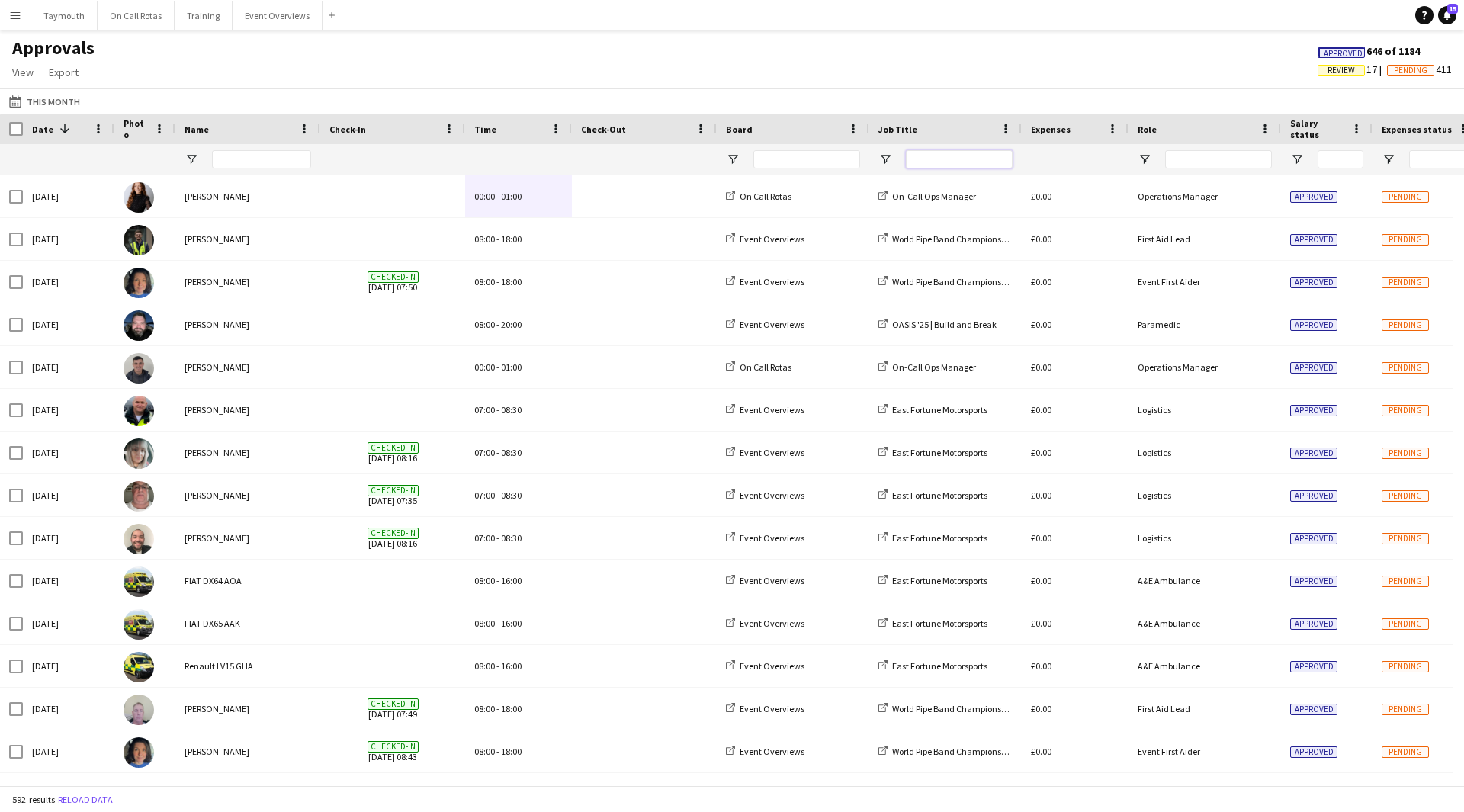
click at [935, 162] on input "Job Title Filter Input" at bounding box center [959, 159] width 107 height 18
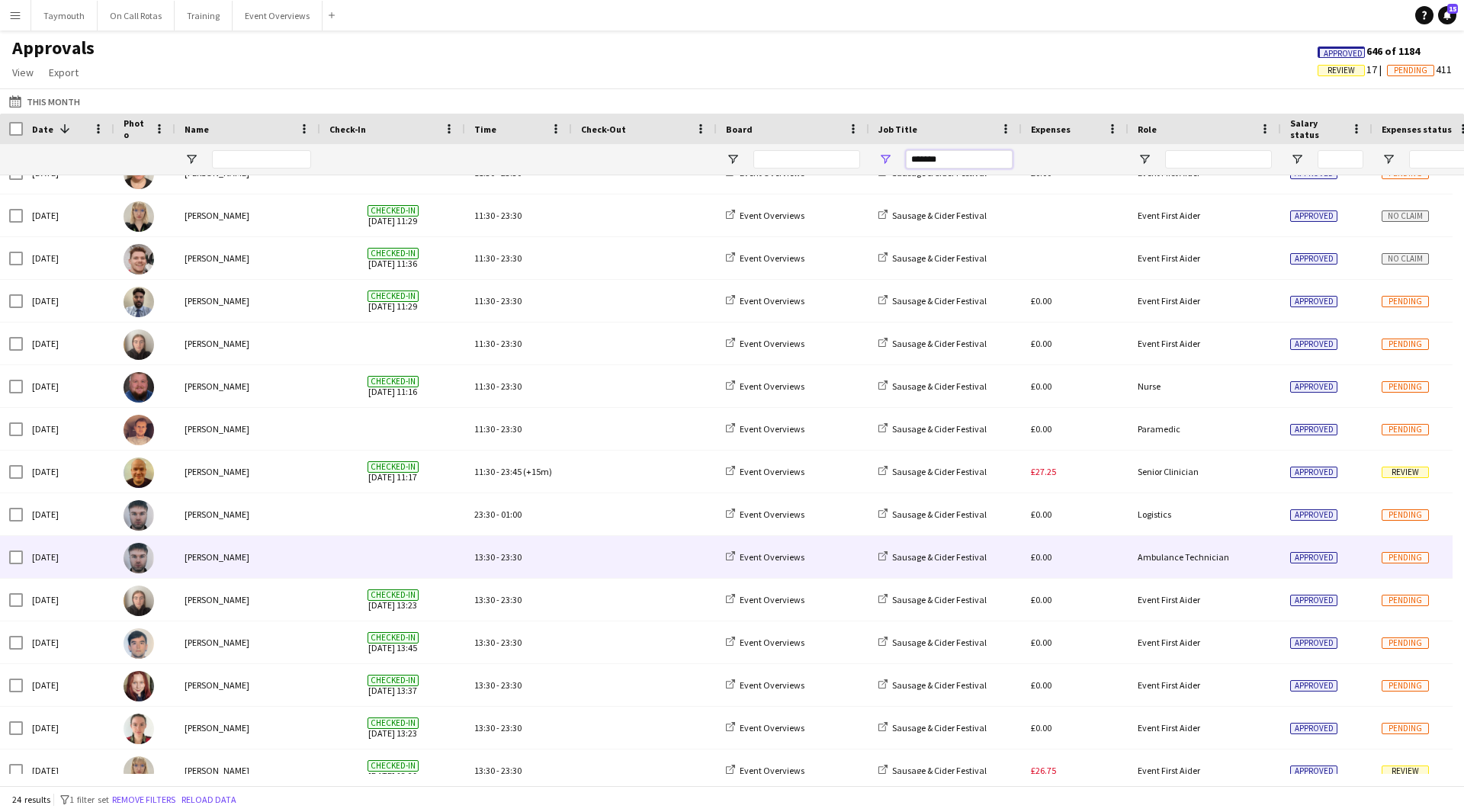
scroll to position [0, 0]
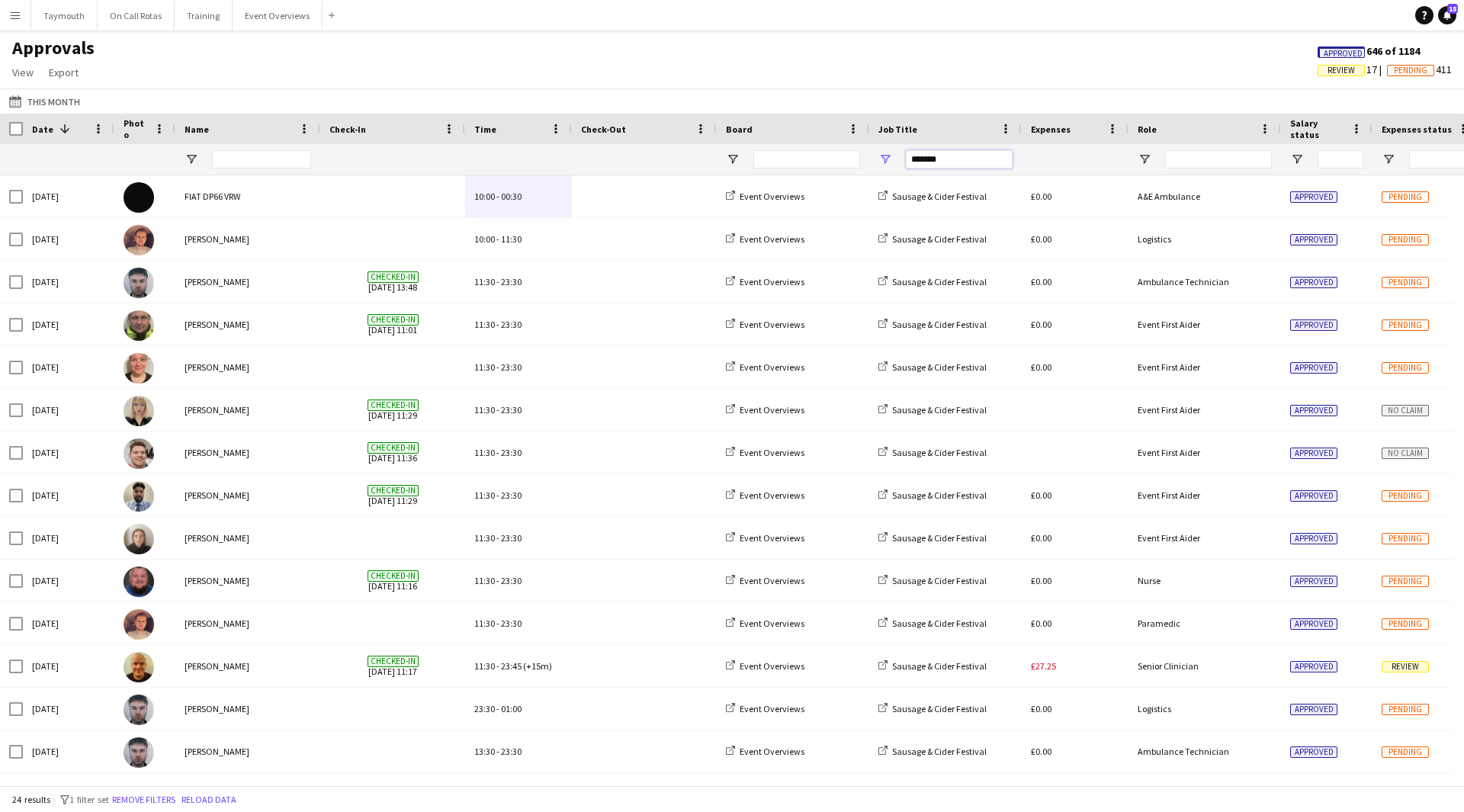
drag, startPoint x: 993, startPoint y: 159, endPoint x: 667, endPoint y: 153, distance: 326.1
click at [677, 160] on div "*******" at bounding box center [1384, 159] width 2768 height 31
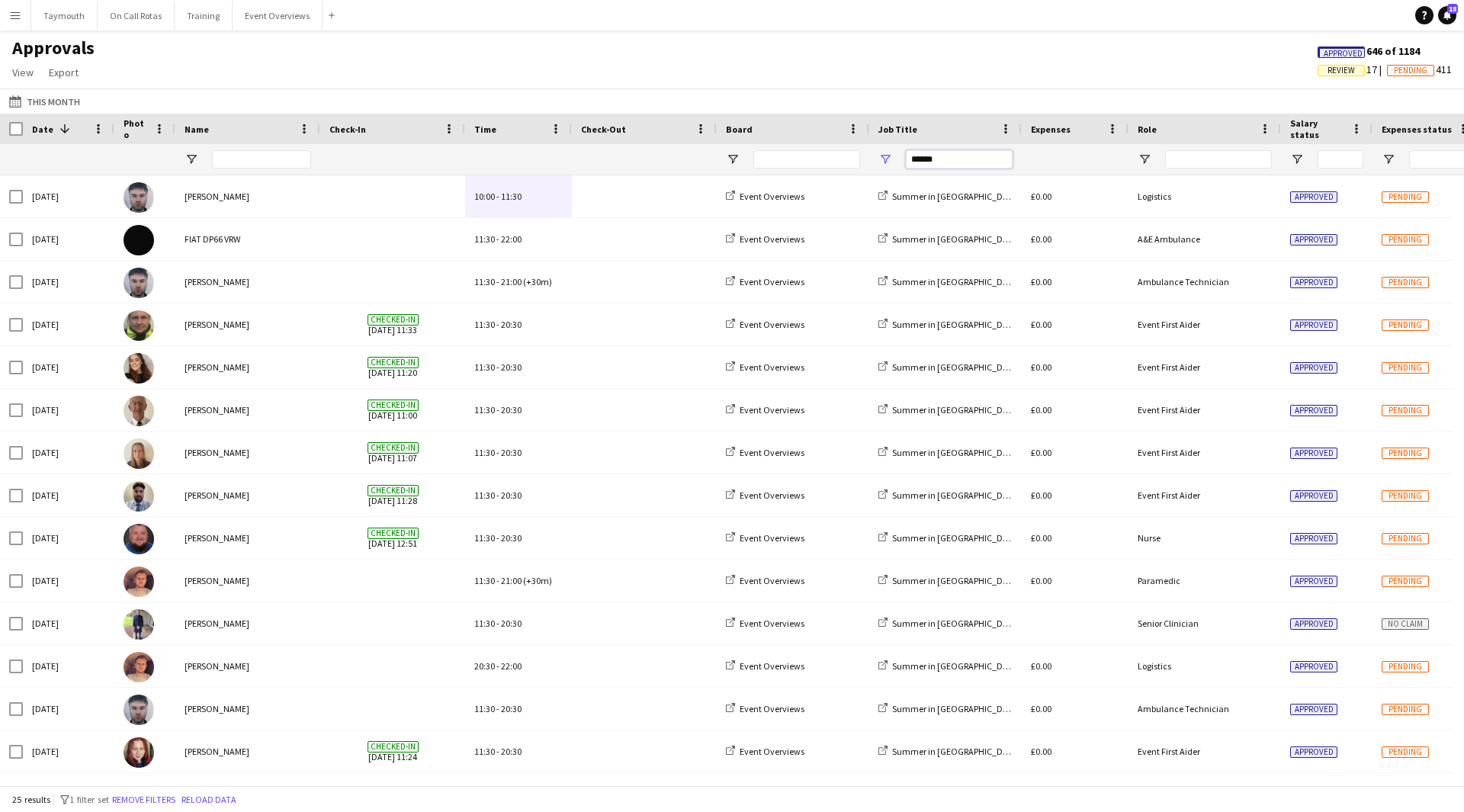
type input "******"
click at [1333, 69] on span "Review" at bounding box center [1341, 70] width 28 height 10
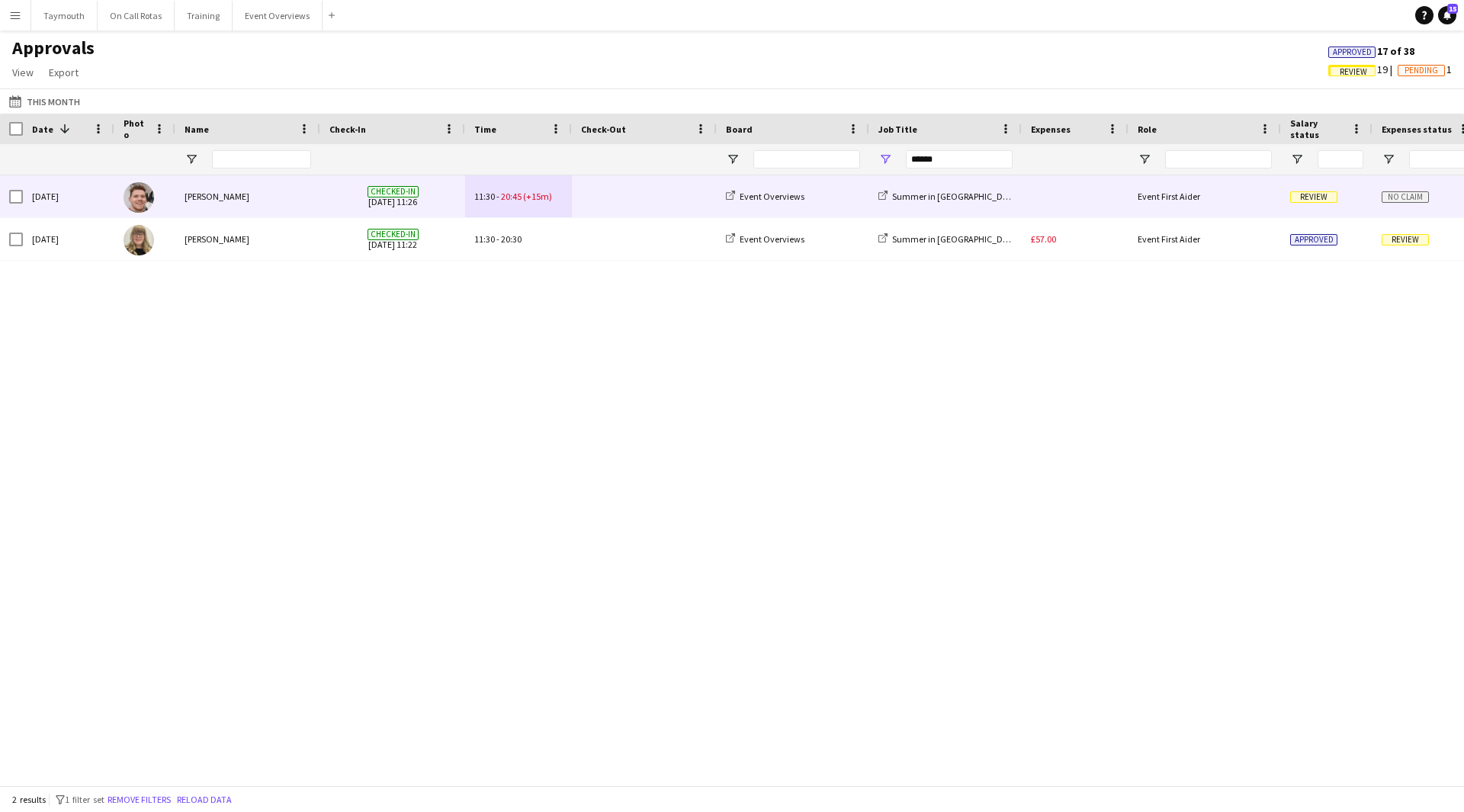
click at [620, 209] on span at bounding box center [644, 196] width 127 height 42
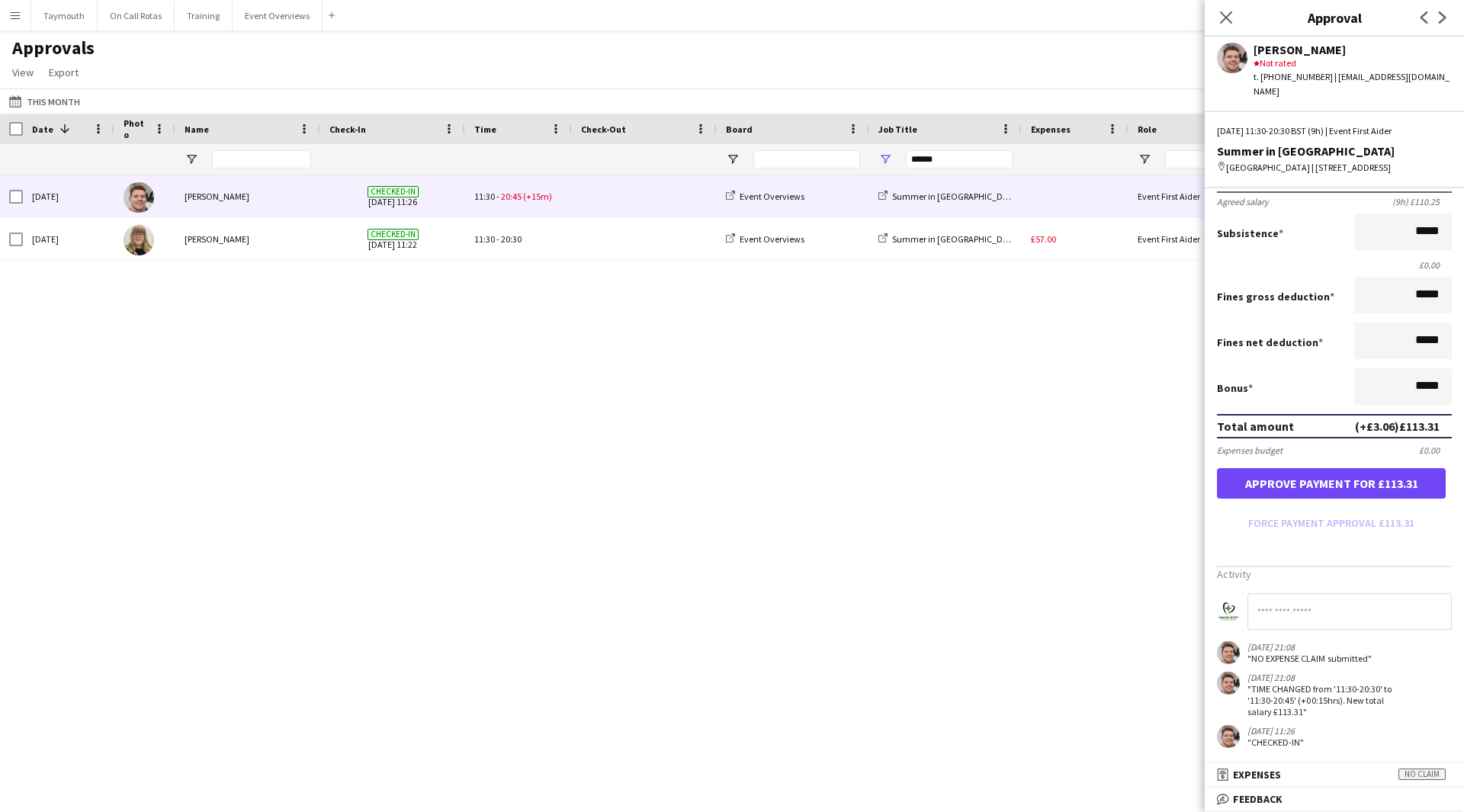
scroll to position [209, 0]
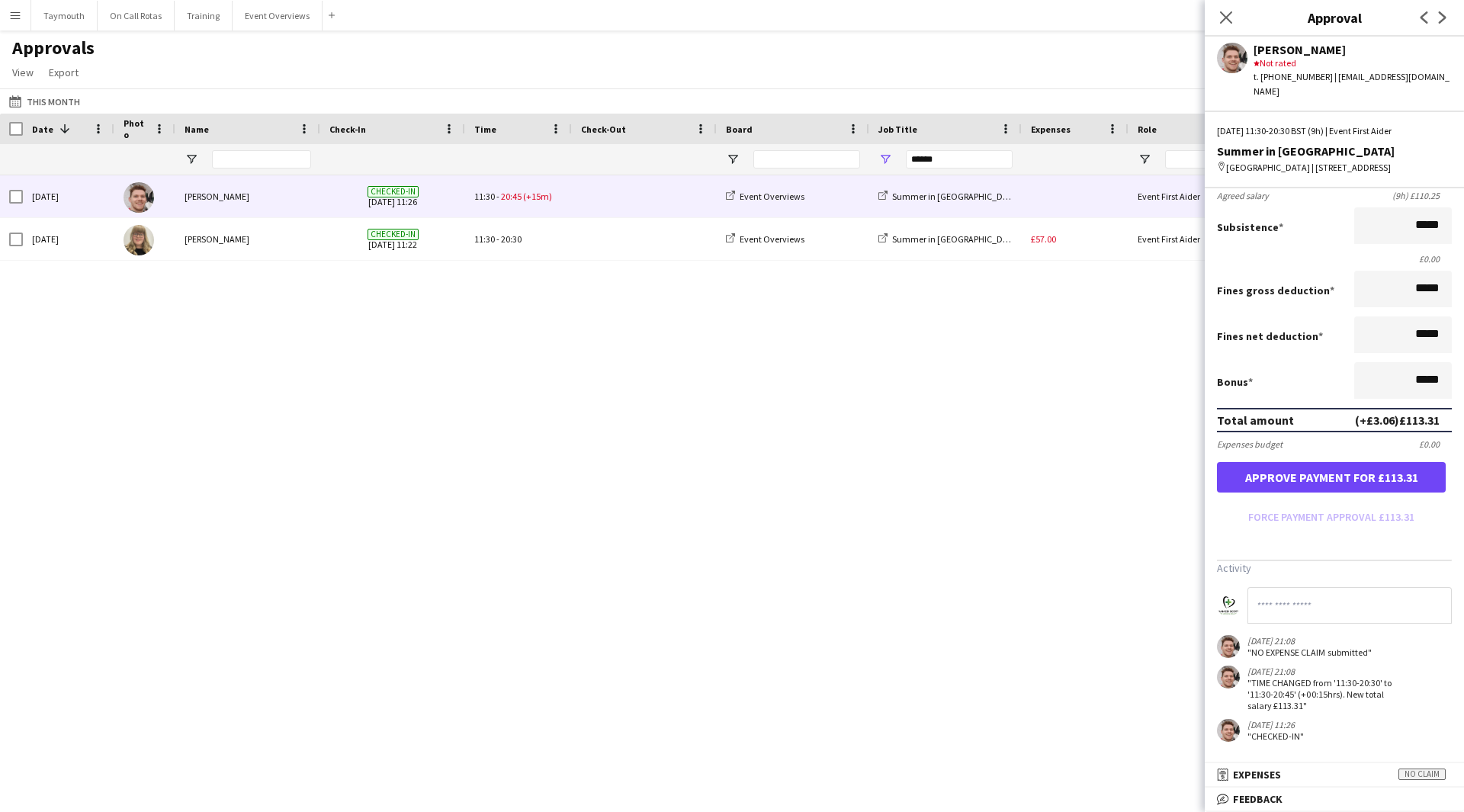
click at [1387, 606] on input at bounding box center [1350, 605] width 205 height 37
type input "**********"
drag, startPoint x: 954, startPoint y: 155, endPoint x: 619, endPoint y: 164, distance: 335.1
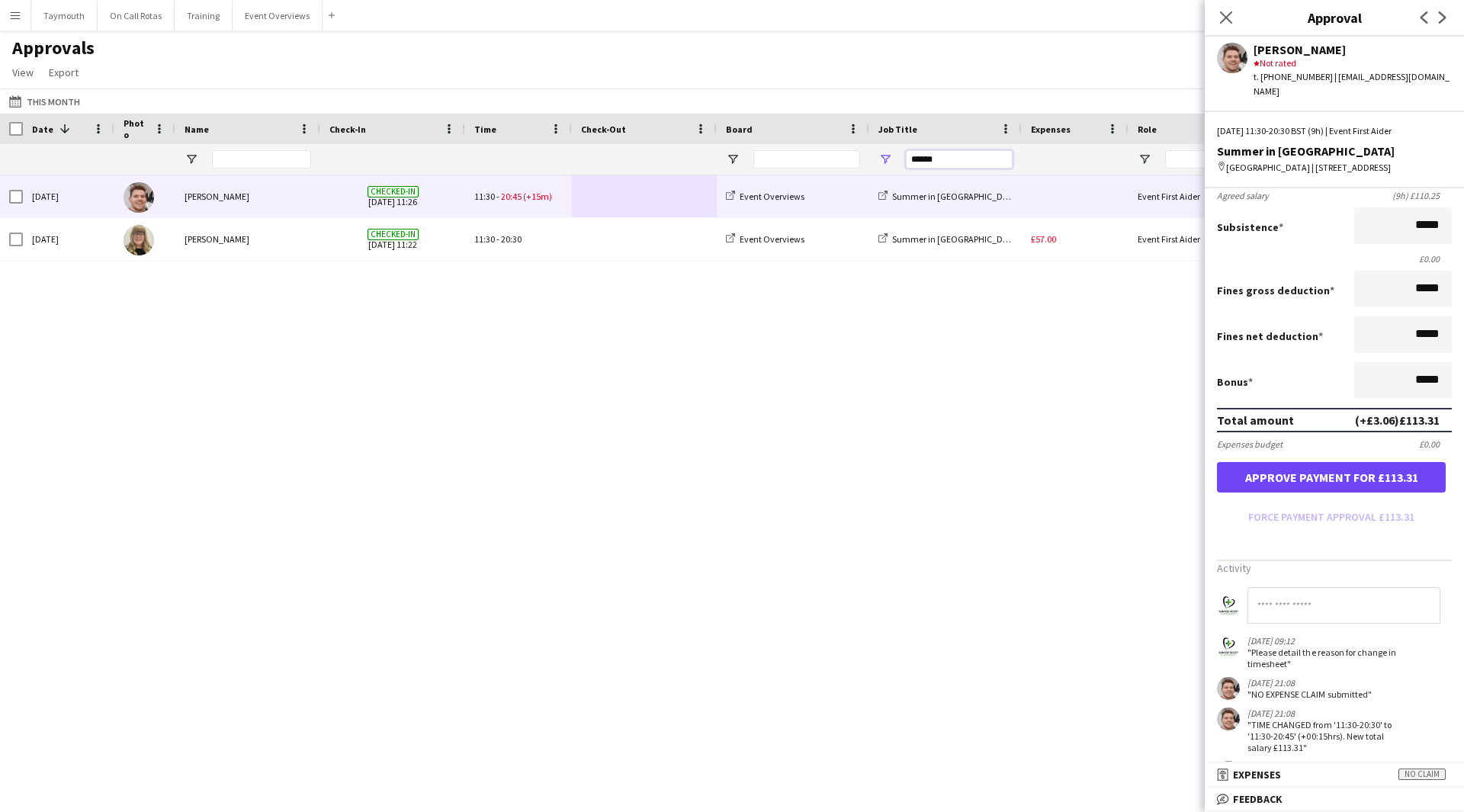
click at [625, 164] on div "******" at bounding box center [1384, 159] width 2768 height 31
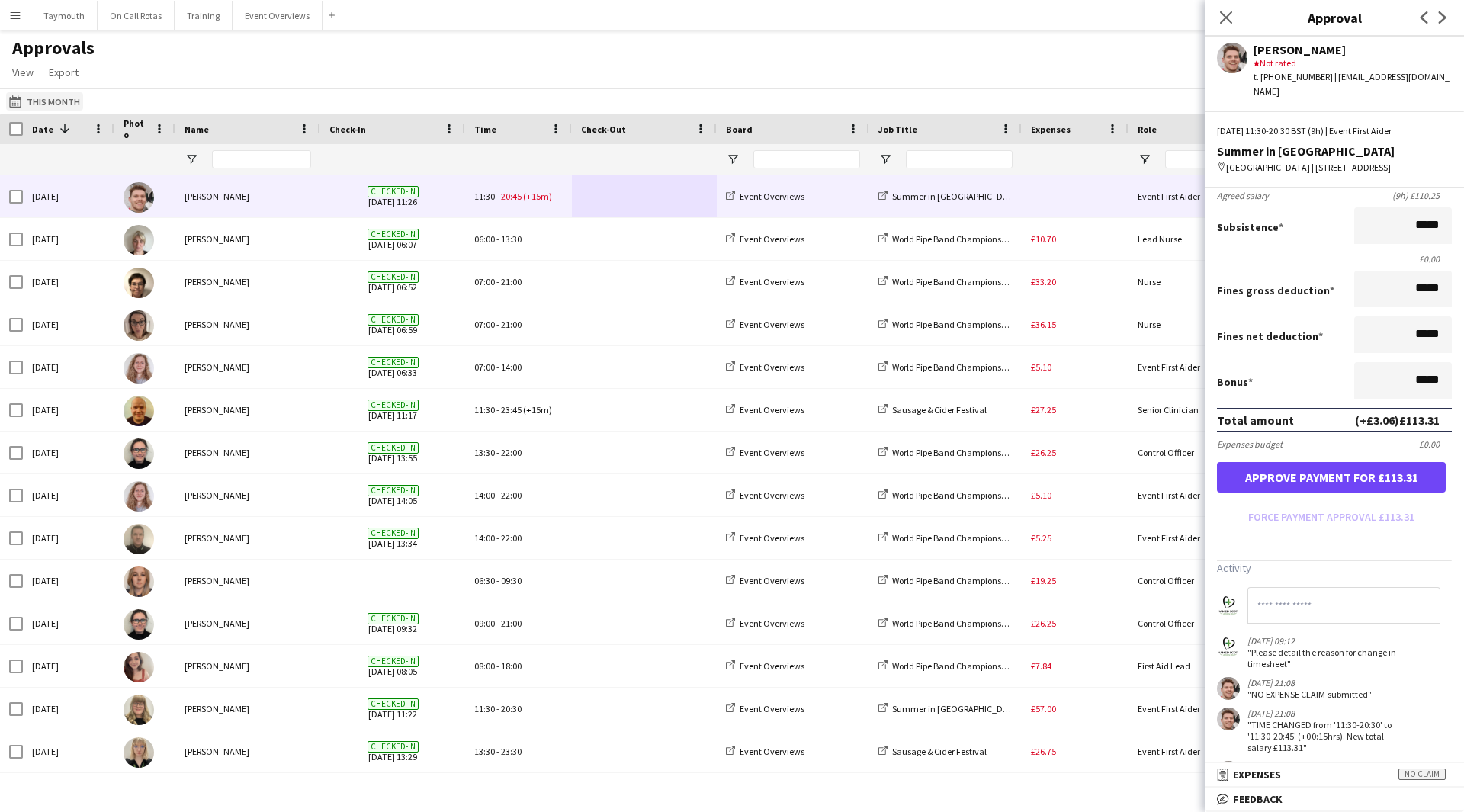
click at [50, 103] on button "This Month This Month" at bounding box center [45, 101] width 77 height 18
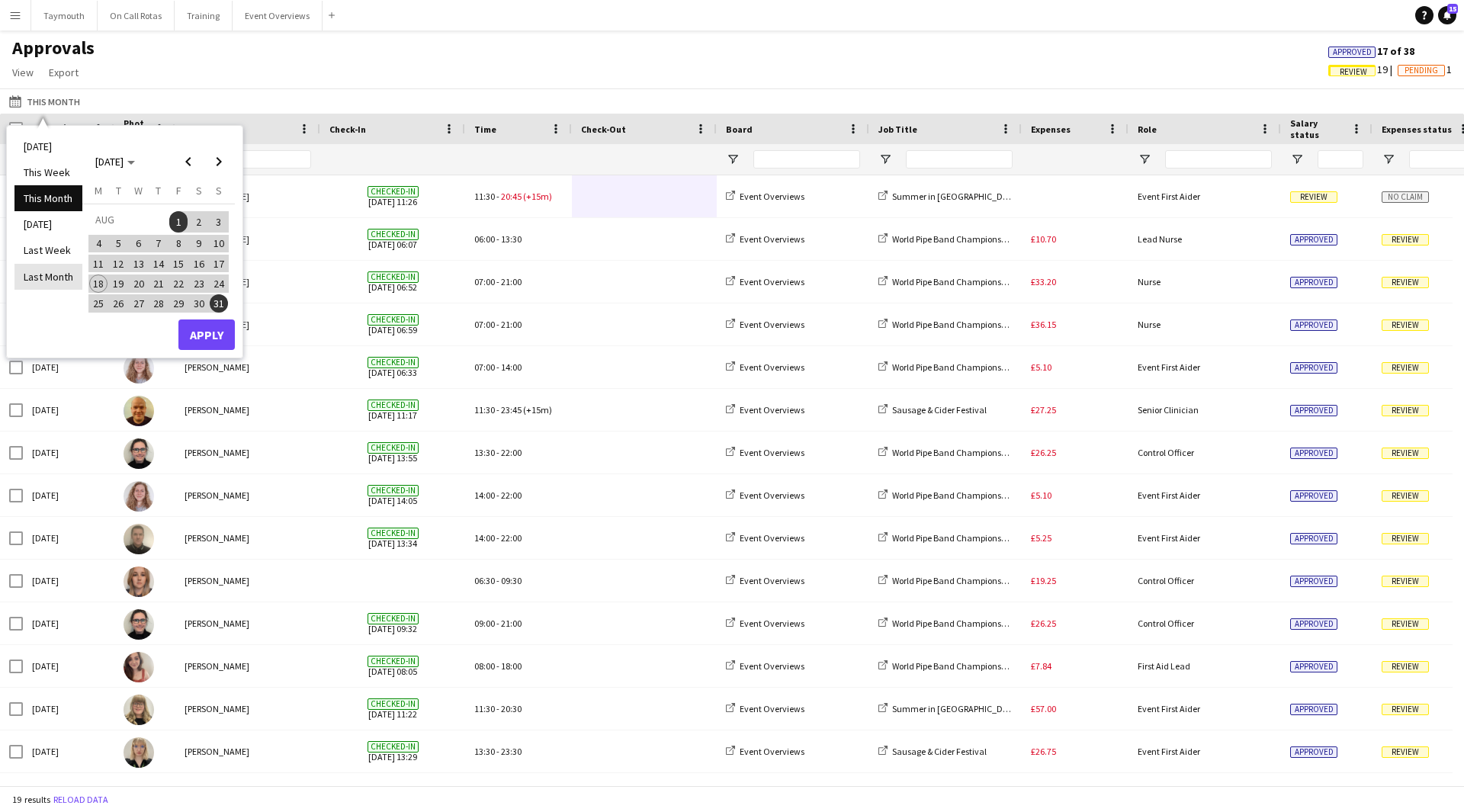
click at [59, 278] on li "Last Month" at bounding box center [48, 276] width 68 height 26
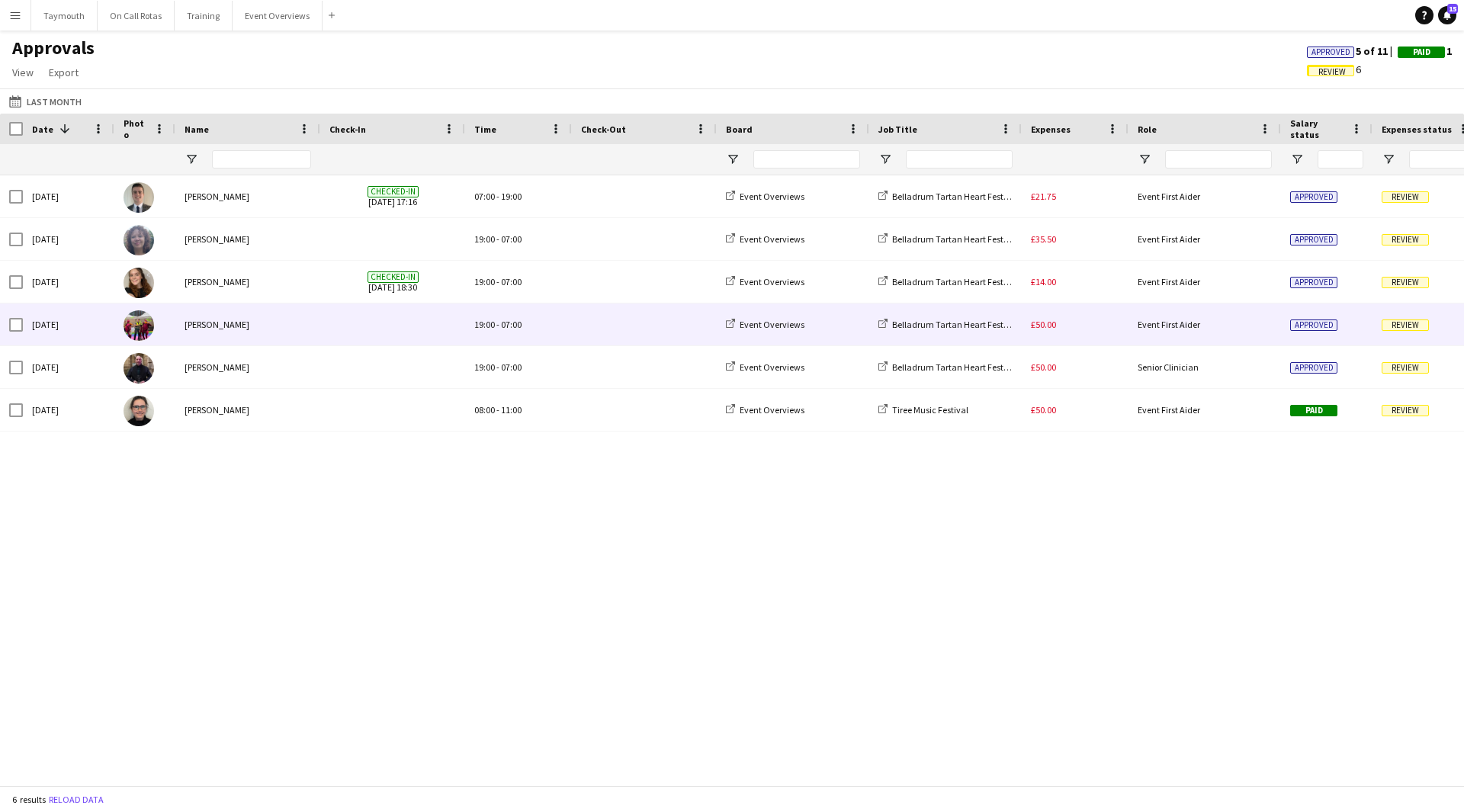
click at [1077, 326] on div "£50.00" at bounding box center [1075, 324] width 107 height 42
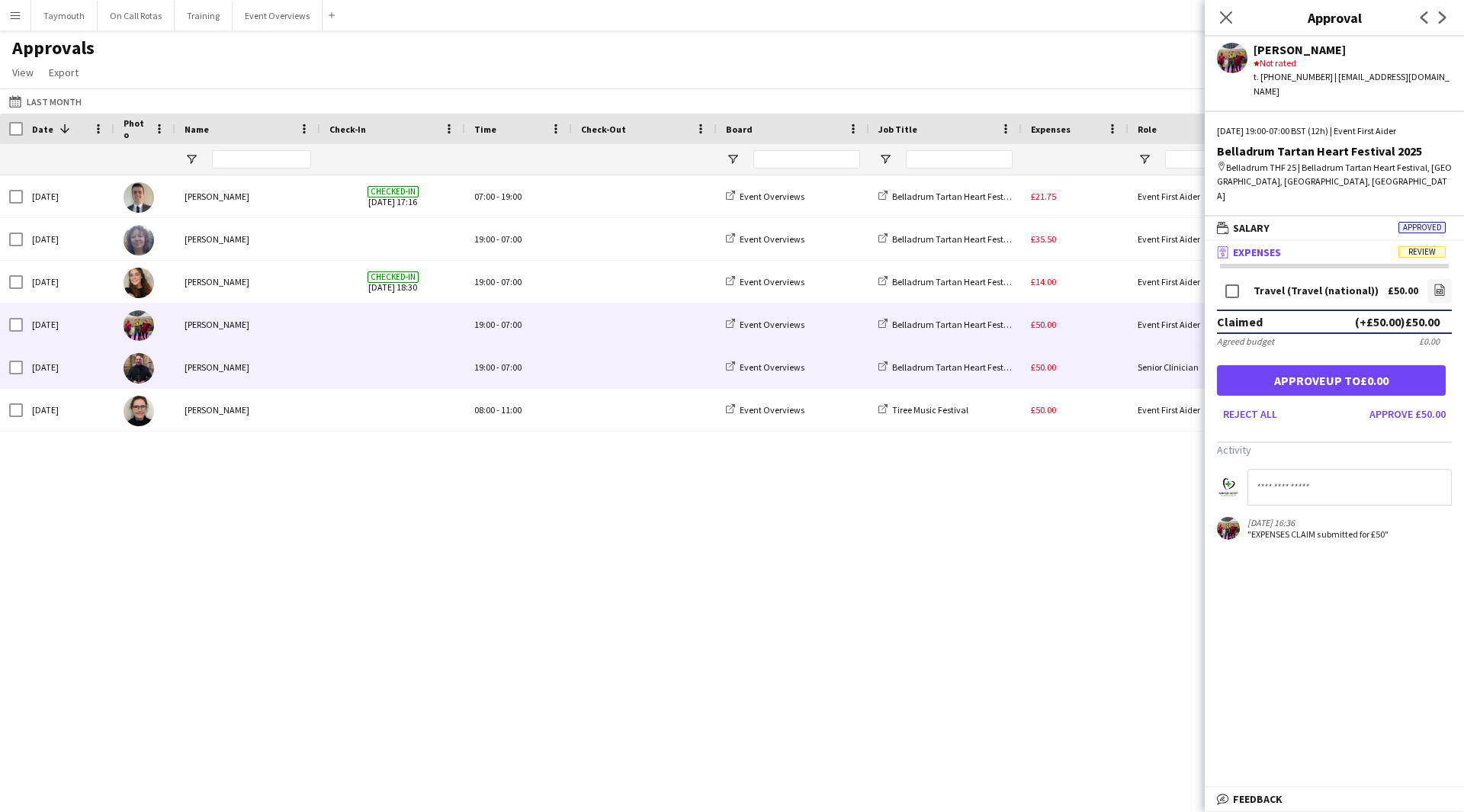
click at [1120, 360] on div "£50.00" at bounding box center [1075, 367] width 107 height 42
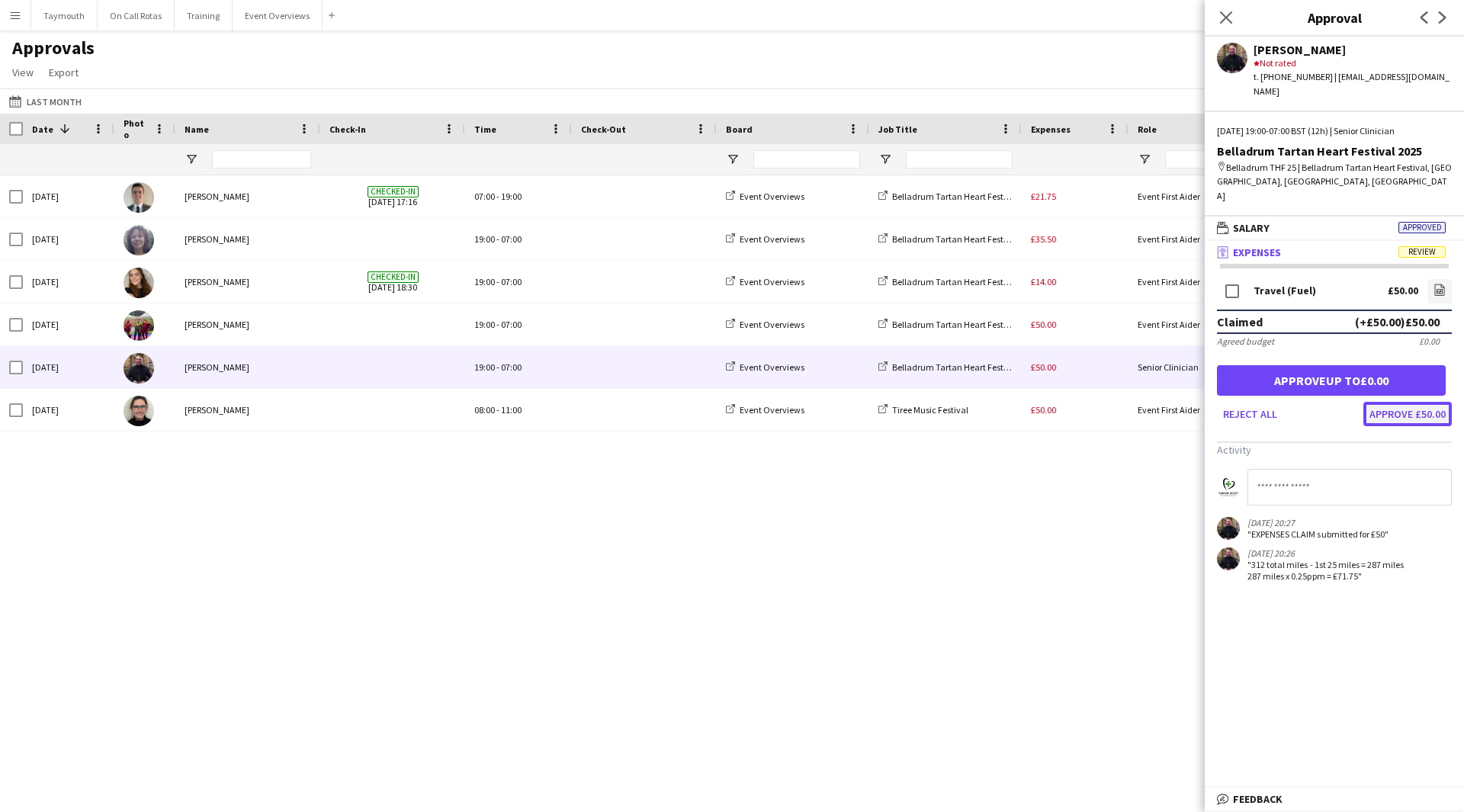
click at [1429, 402] on button "Approve £50.00" at bounding box center [1407, 414] width 88 height 24
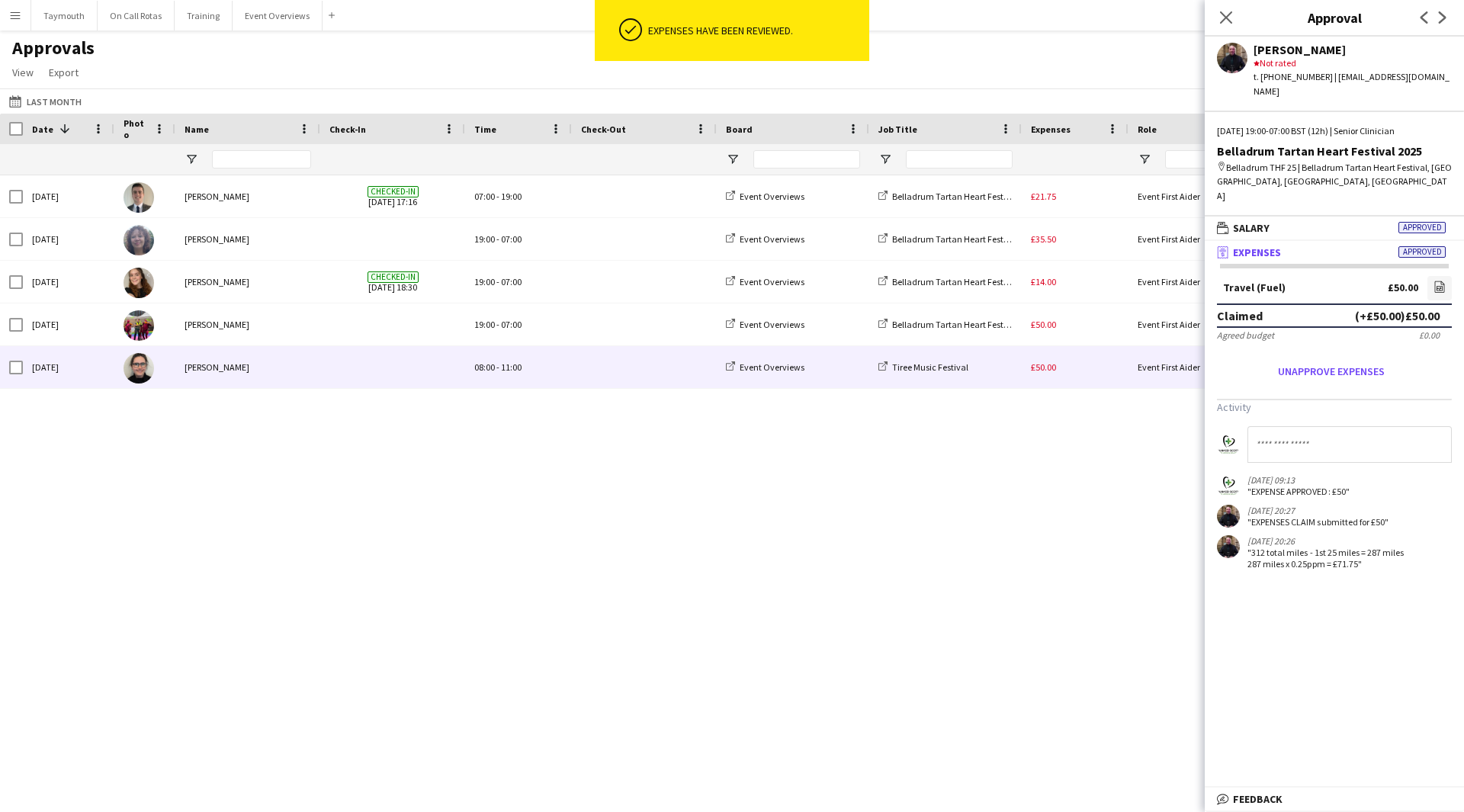
click at [1111, 378] on div "£50.00" at bounding box center [1075, 367] width 107 height 42
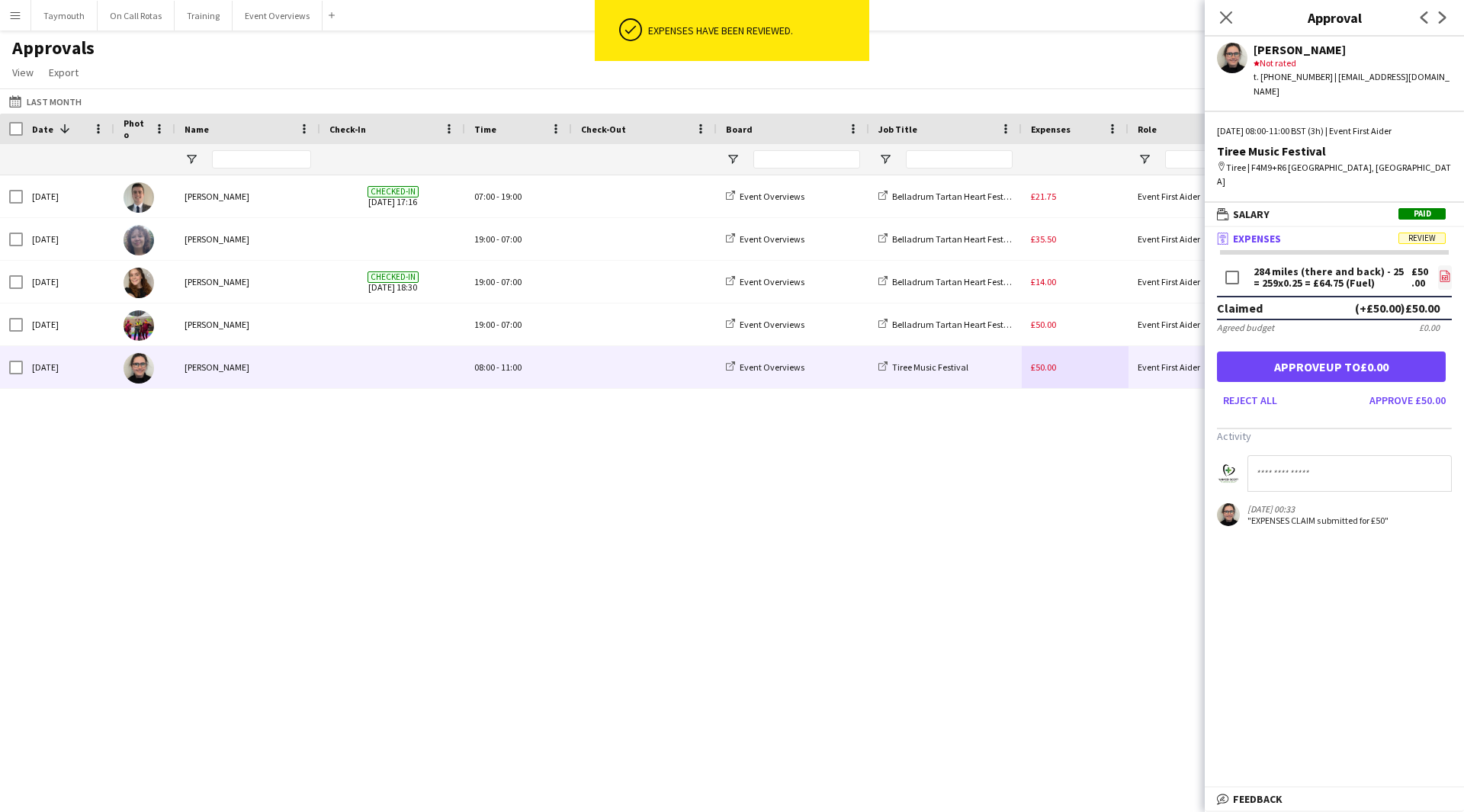
click at [1443, 270] on app-icon "file-image" at bounding box center [1445, 277] width 13 height 15
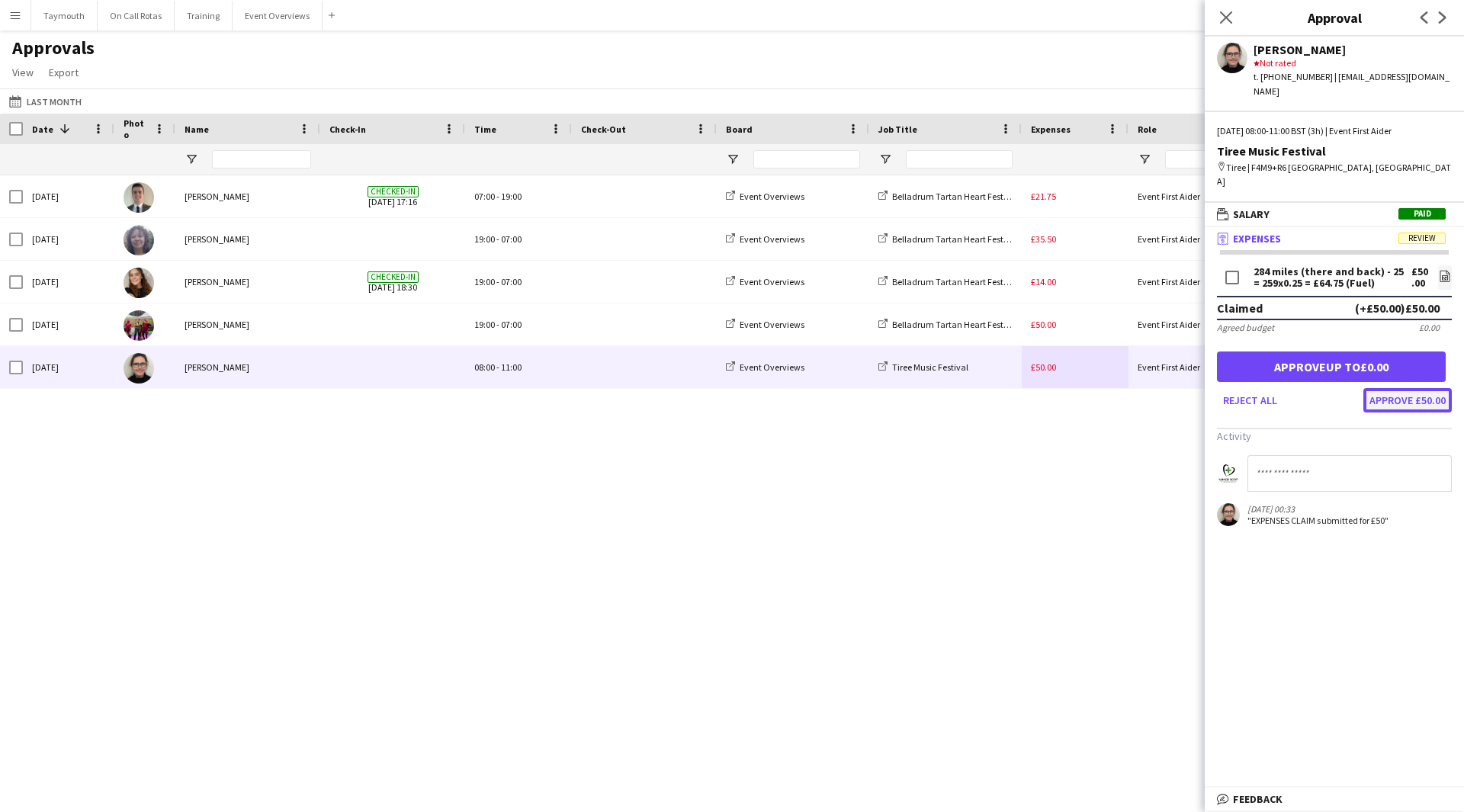
click at [1410, 388] on button "Approve £50.00" at bounding box center [1407, 400] width 88 height 24
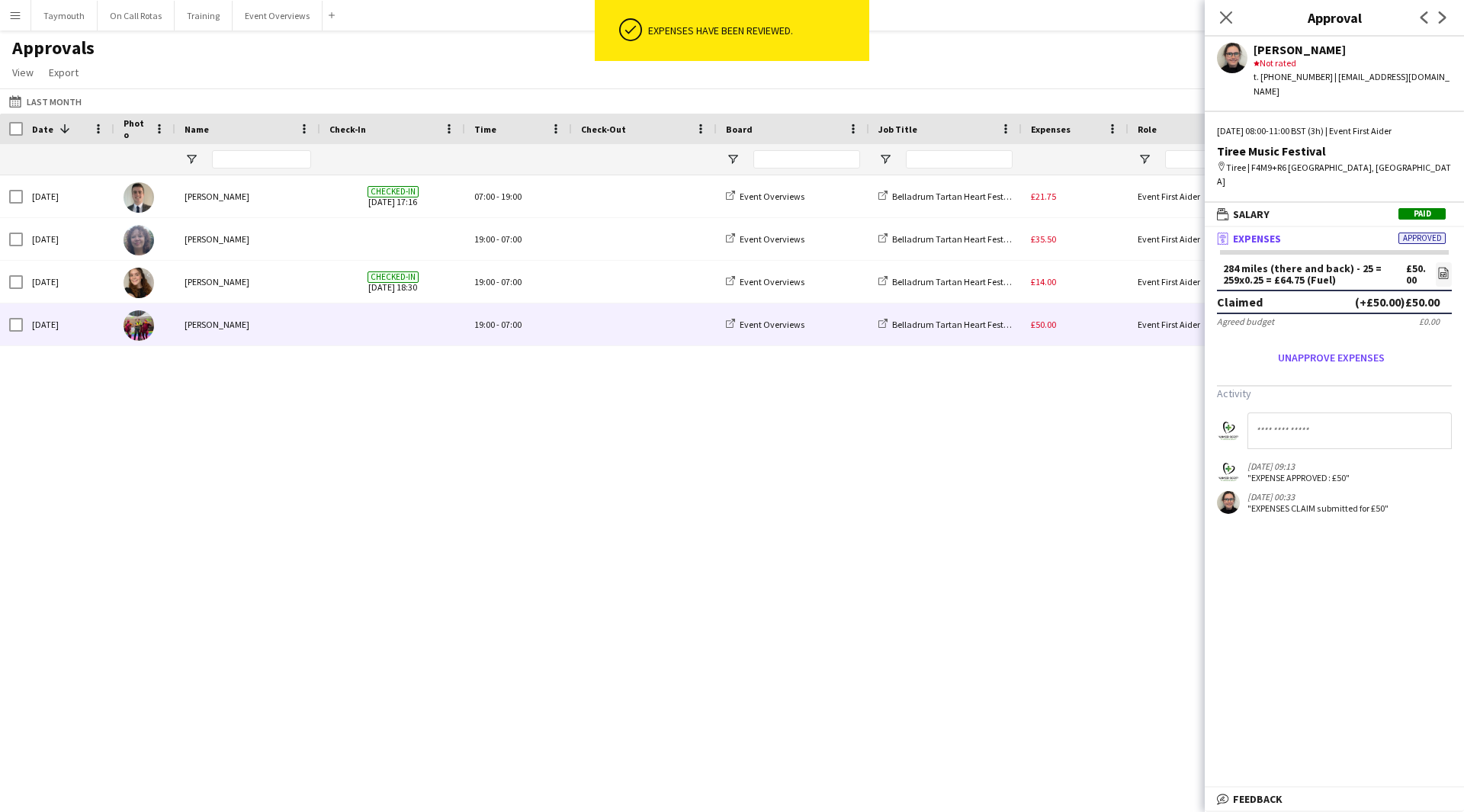
click at [1089, 323] on div "£50.00" at bounding box center [1075, 324] width 107 height 42
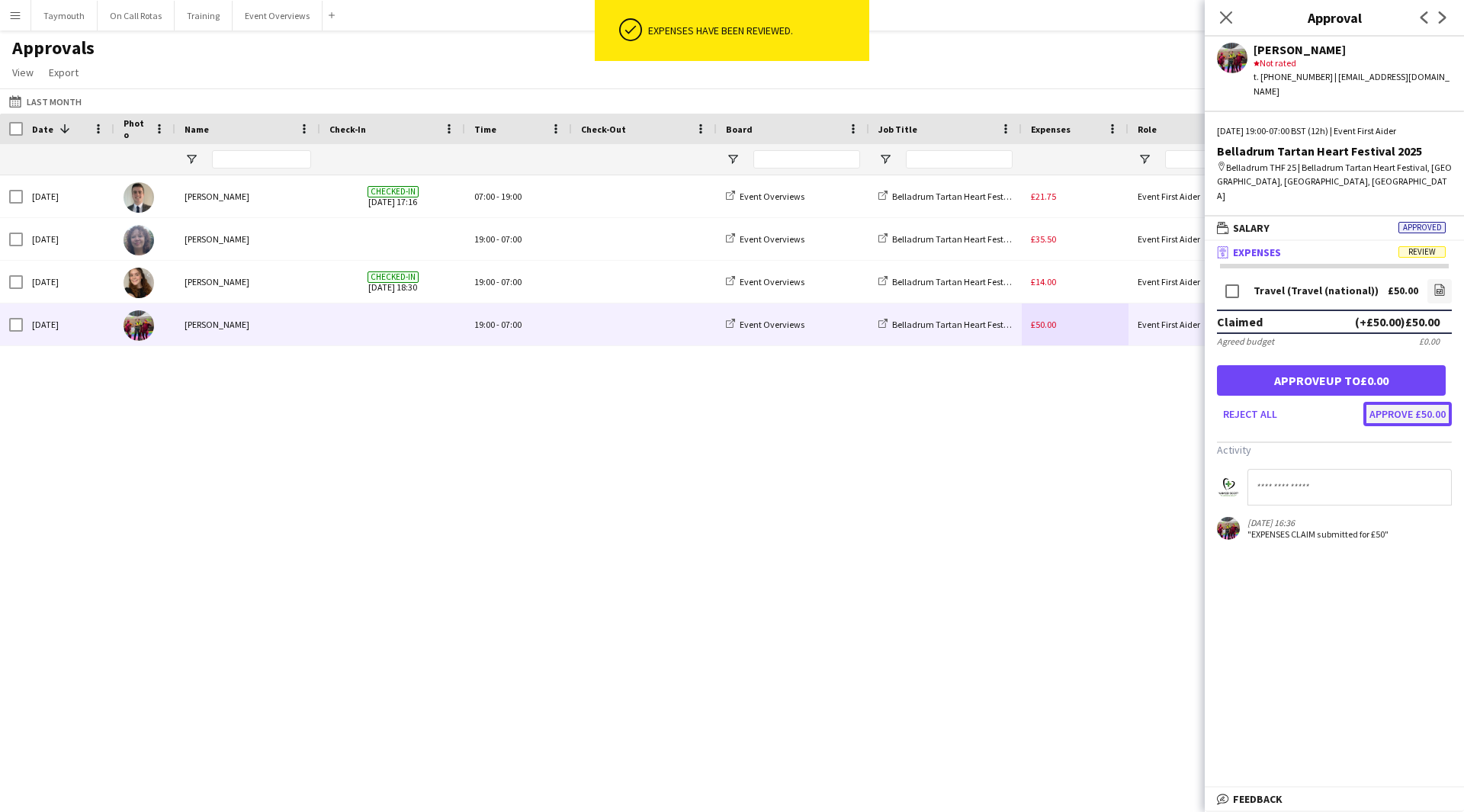
click at [1419, 402] on button "Approve £50.00" at bounding box center [1407, 414] width 88 height 24
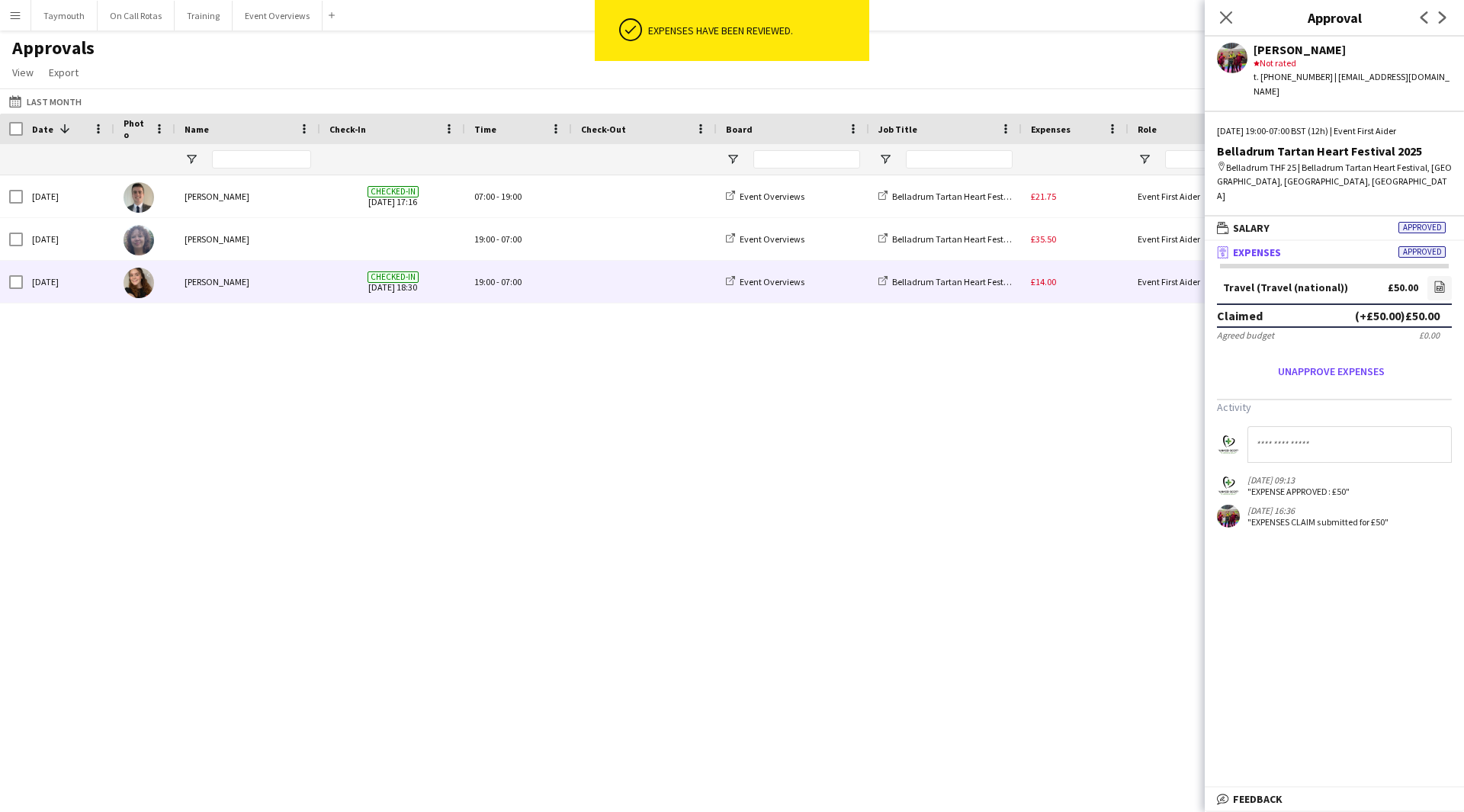
click at [1076, 280] on div "£14.00" at bounding box center [1075, 281] width 107 height 42
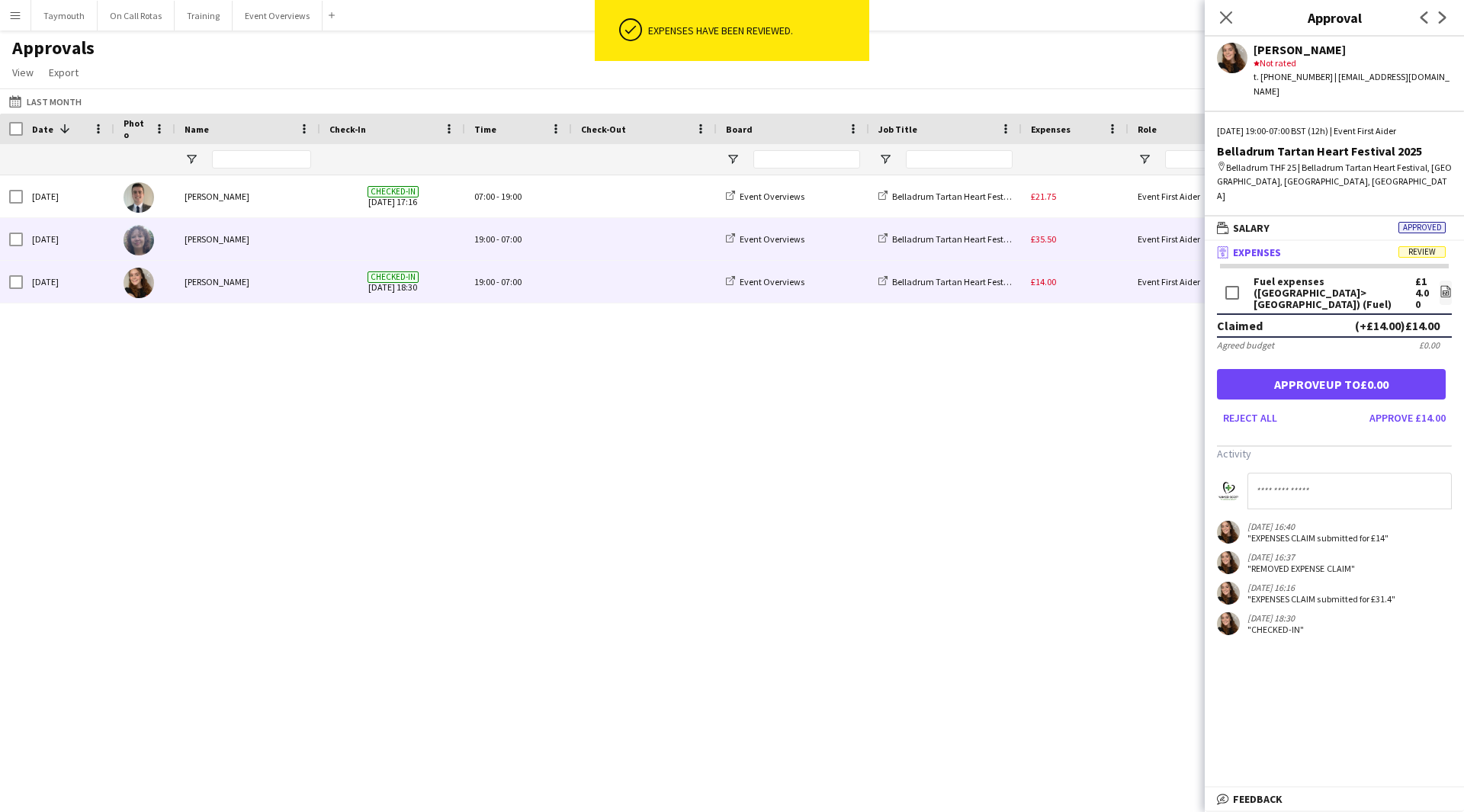
click at [1107, 239] on div "£35.50" at bounding box center [1075, 238] width 107 height 42
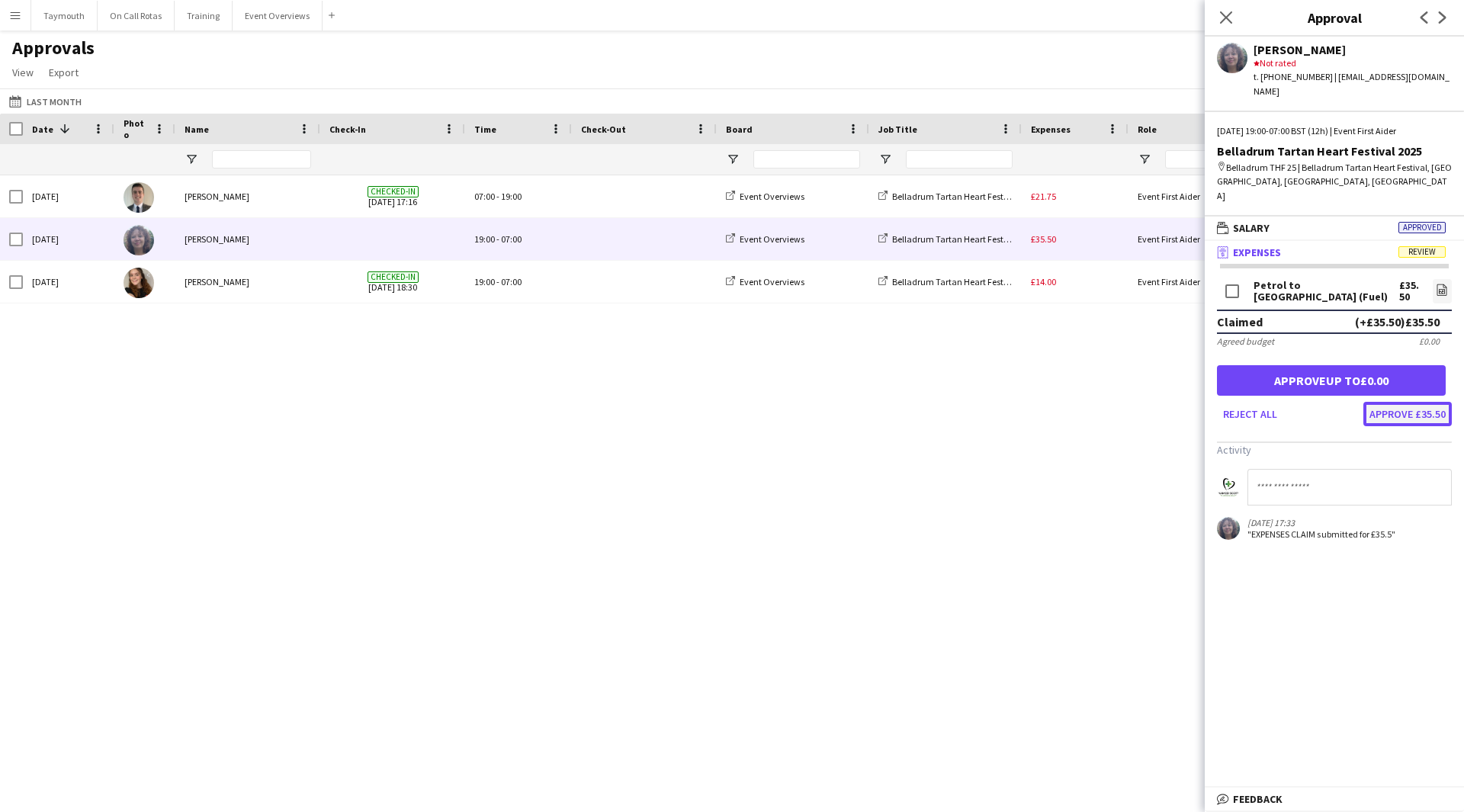
click at [1433, 402] on button "Approve £35.50" at bounding box center [1407, 414] width 88 height 24
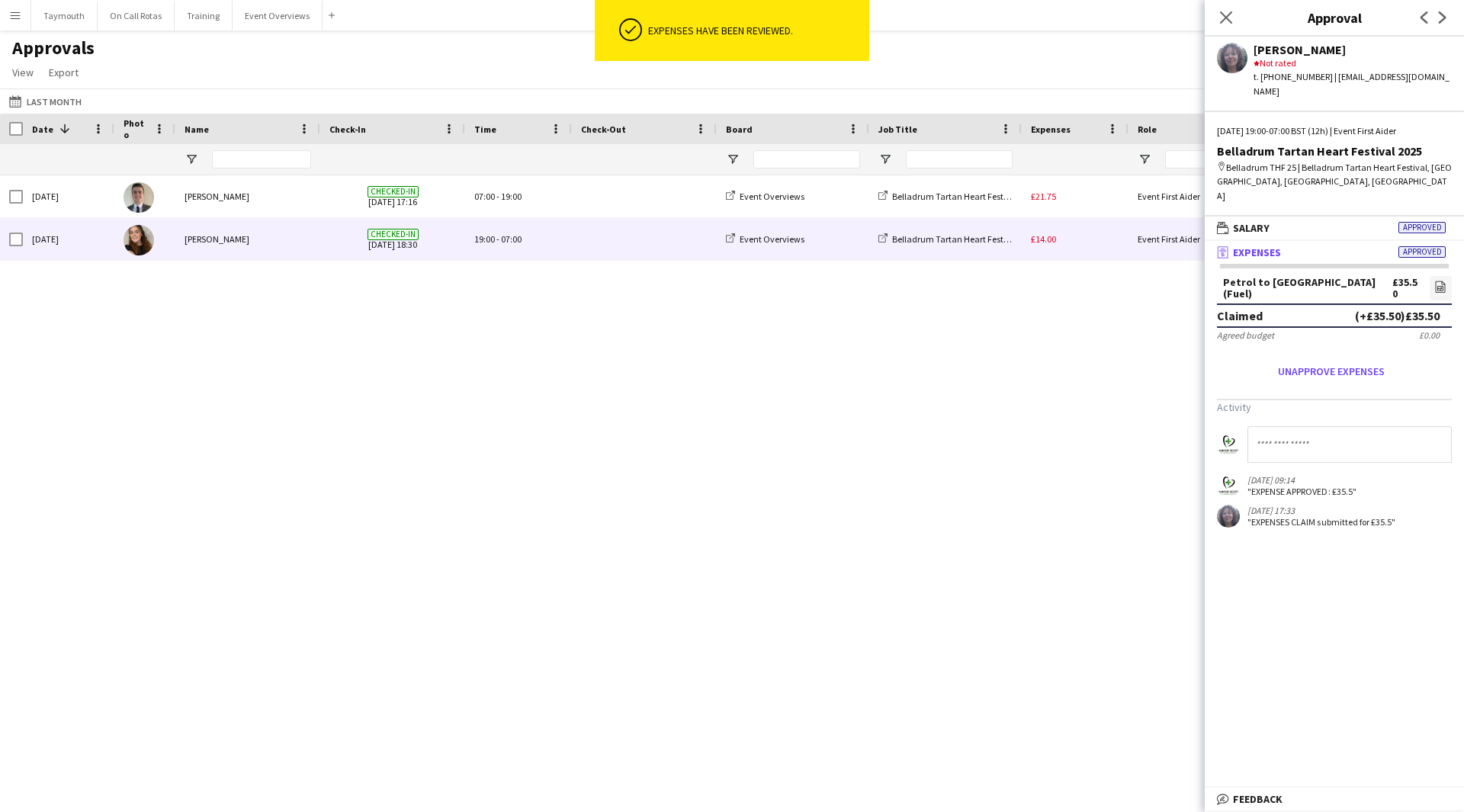
click at [1105, 241] on div "£14.00" at bounding box center [1075, 238] width 107 height 42
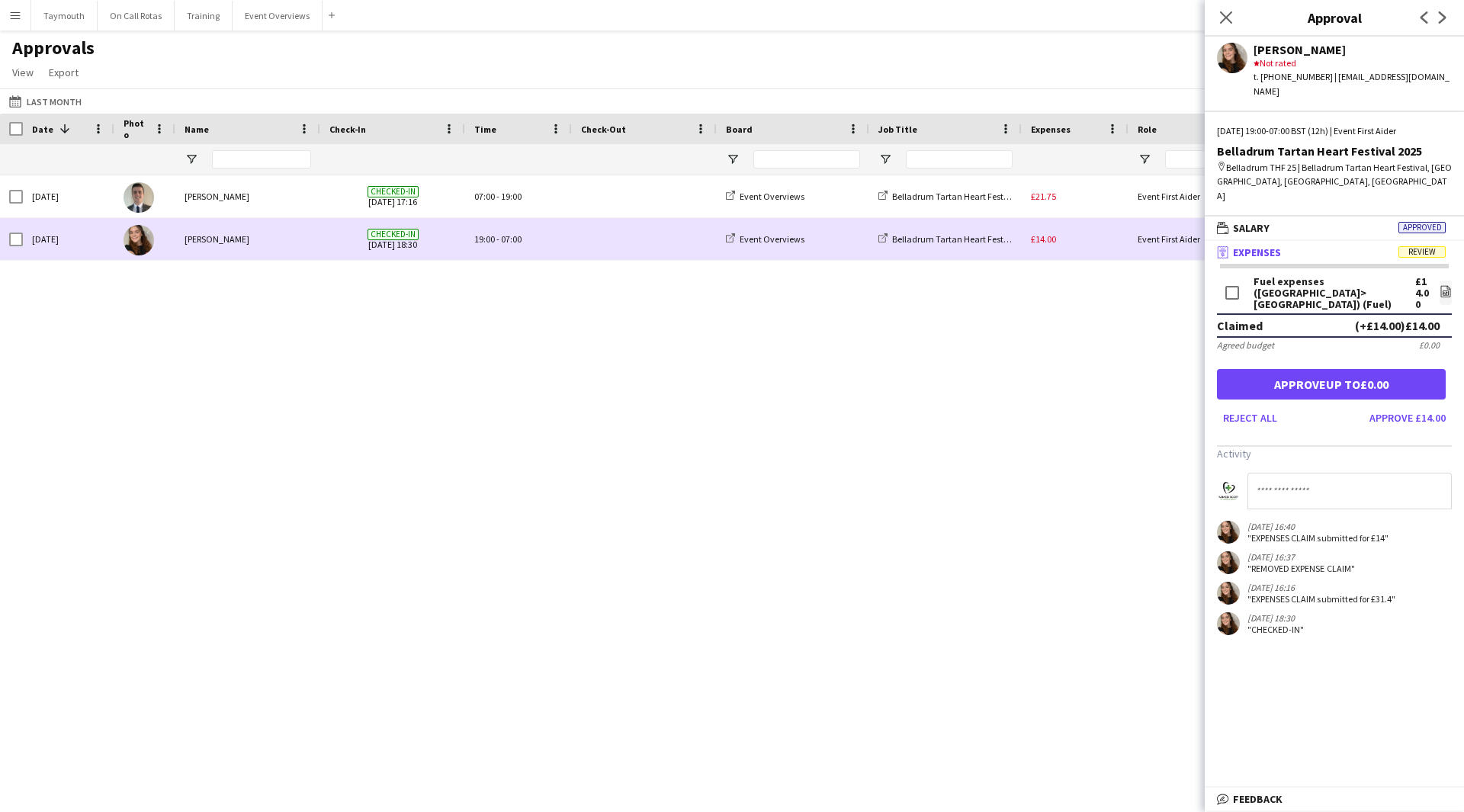
click at [1082, 249] on div "£14.00" at bounding box center [1075, 238] width 107 height 42
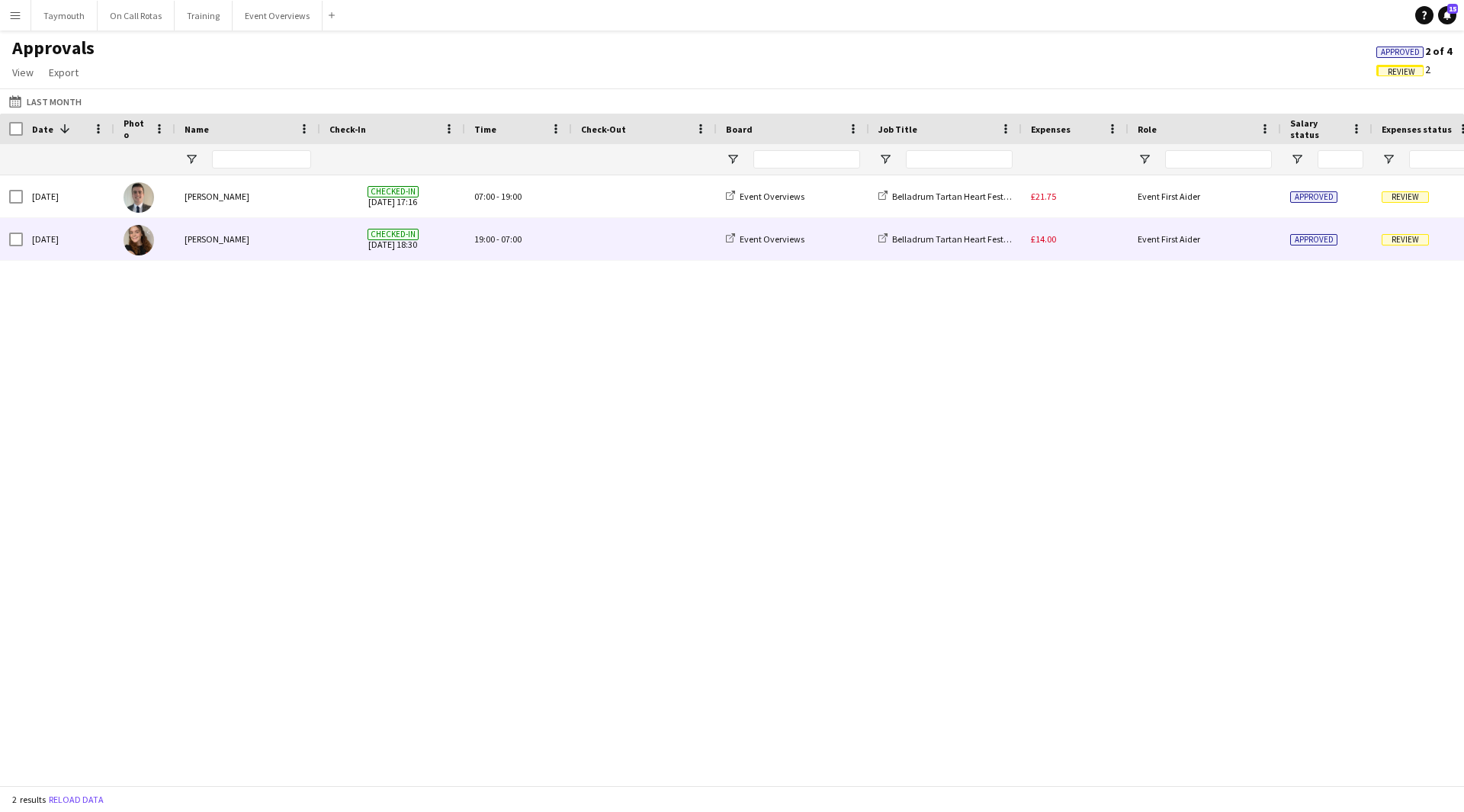
click at [1082, 249] on div "£14.00" at bounding box center [1075, 238] width 107 height 42
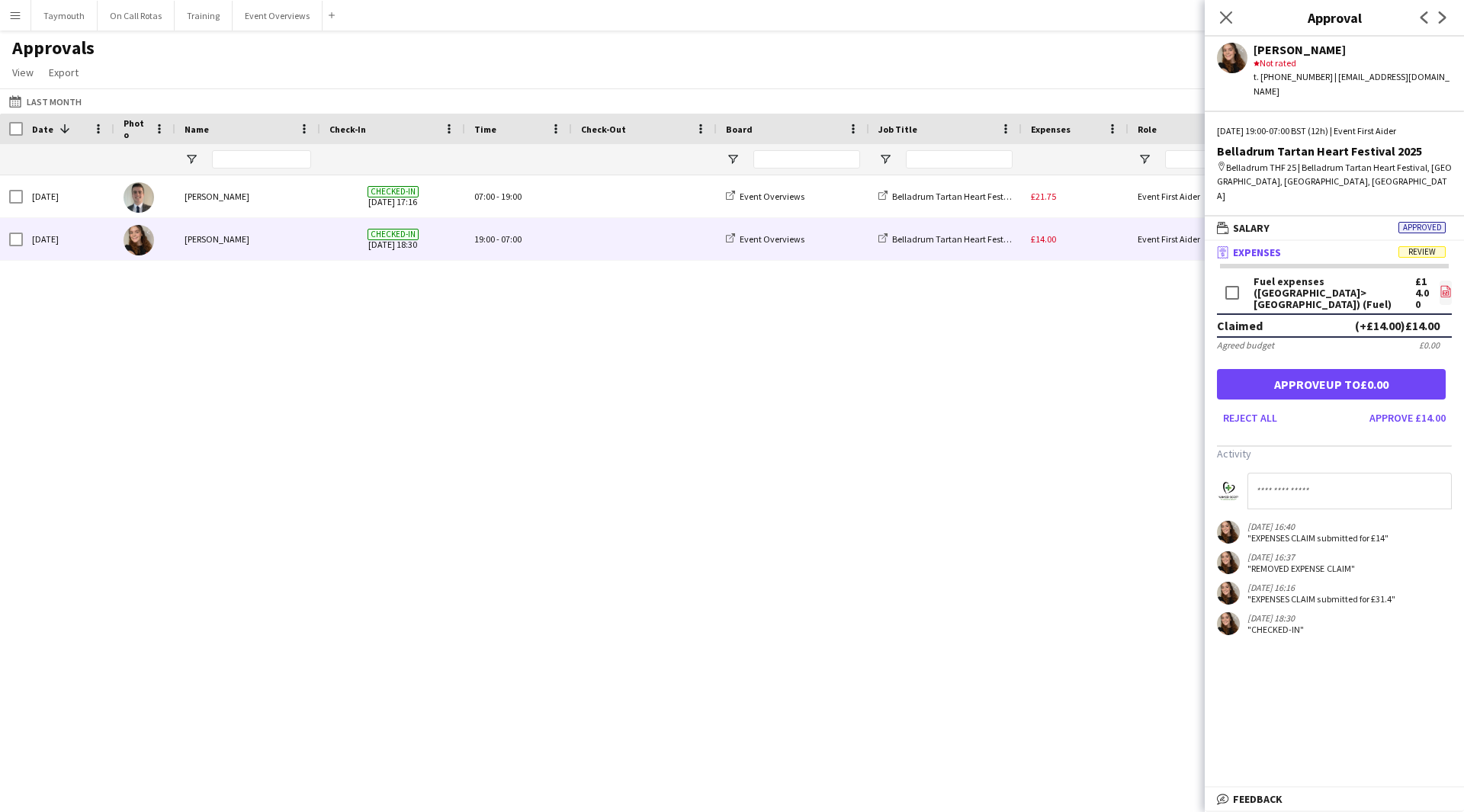
click at [1440, 281] on link "file-image" at bounding box center [1446, 293] width 13 height 24
click at [1399, 405] on button "Approve £14.00" at bounding box center [1407, 417] width 88 height 24
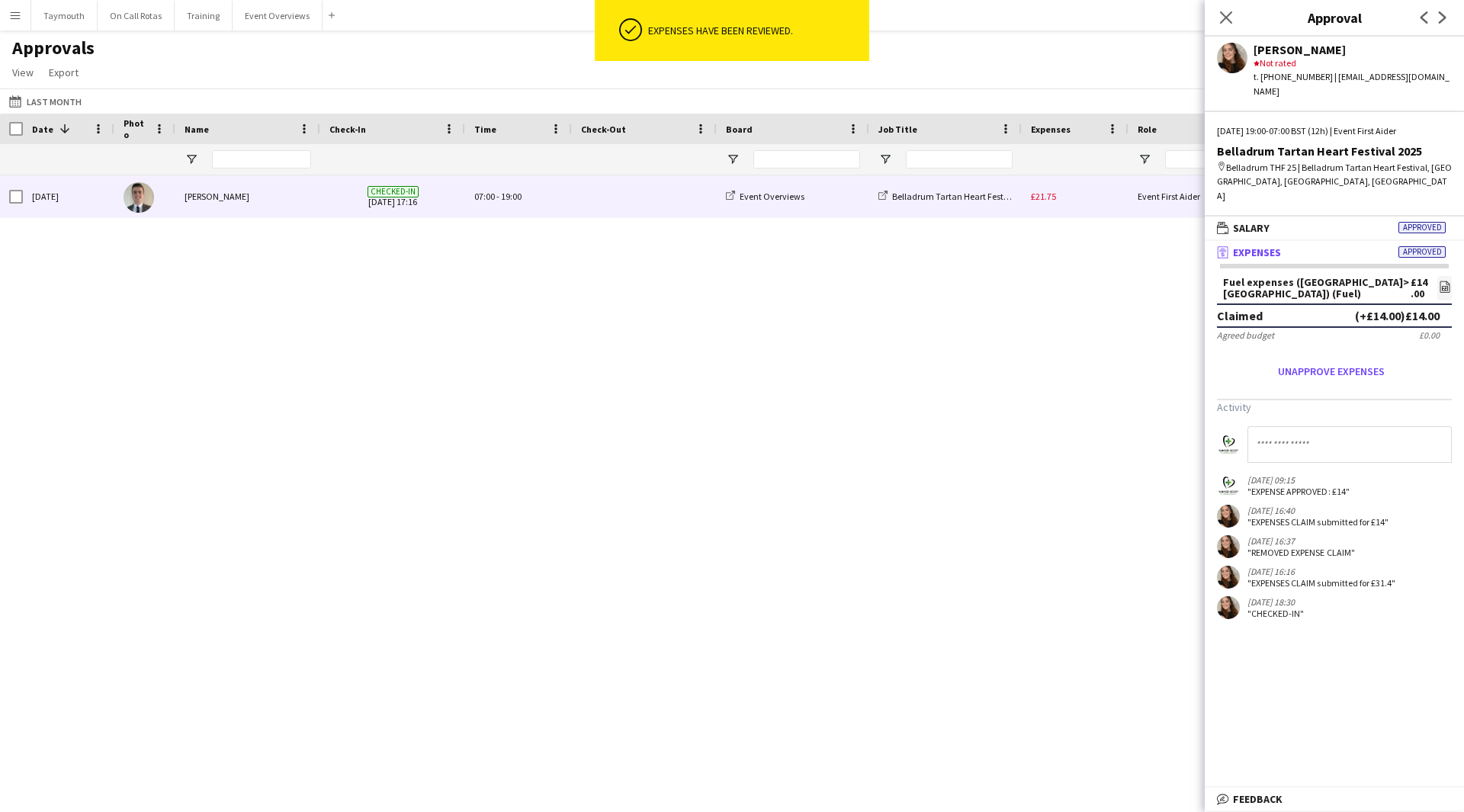
click at [1107, 197] on div "£21.75" at bounding box center [1075, 196] width 107 height 42
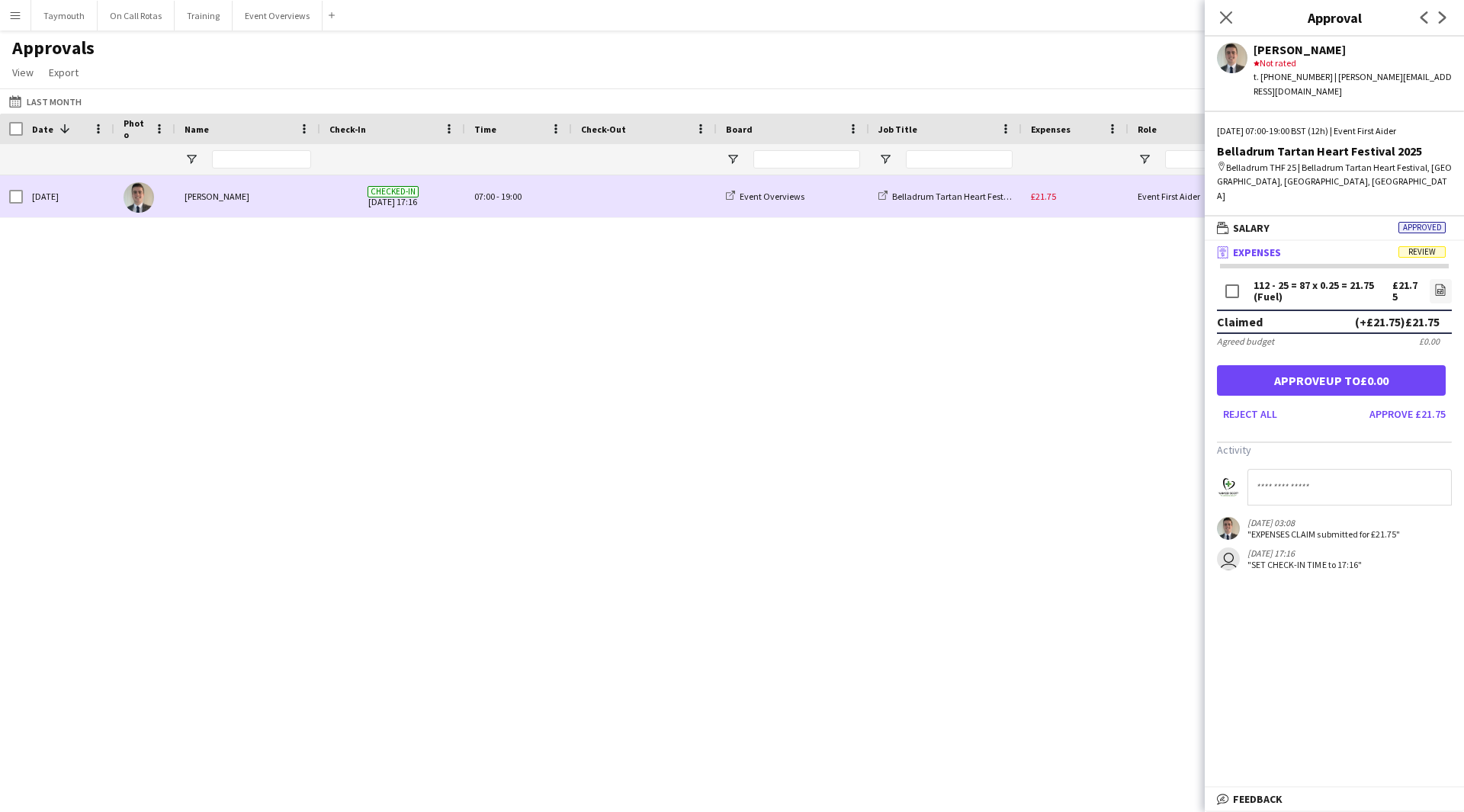
click at [1109, 186] on div "£21.75" at bounding box center [1075, 196] width 107 height 42
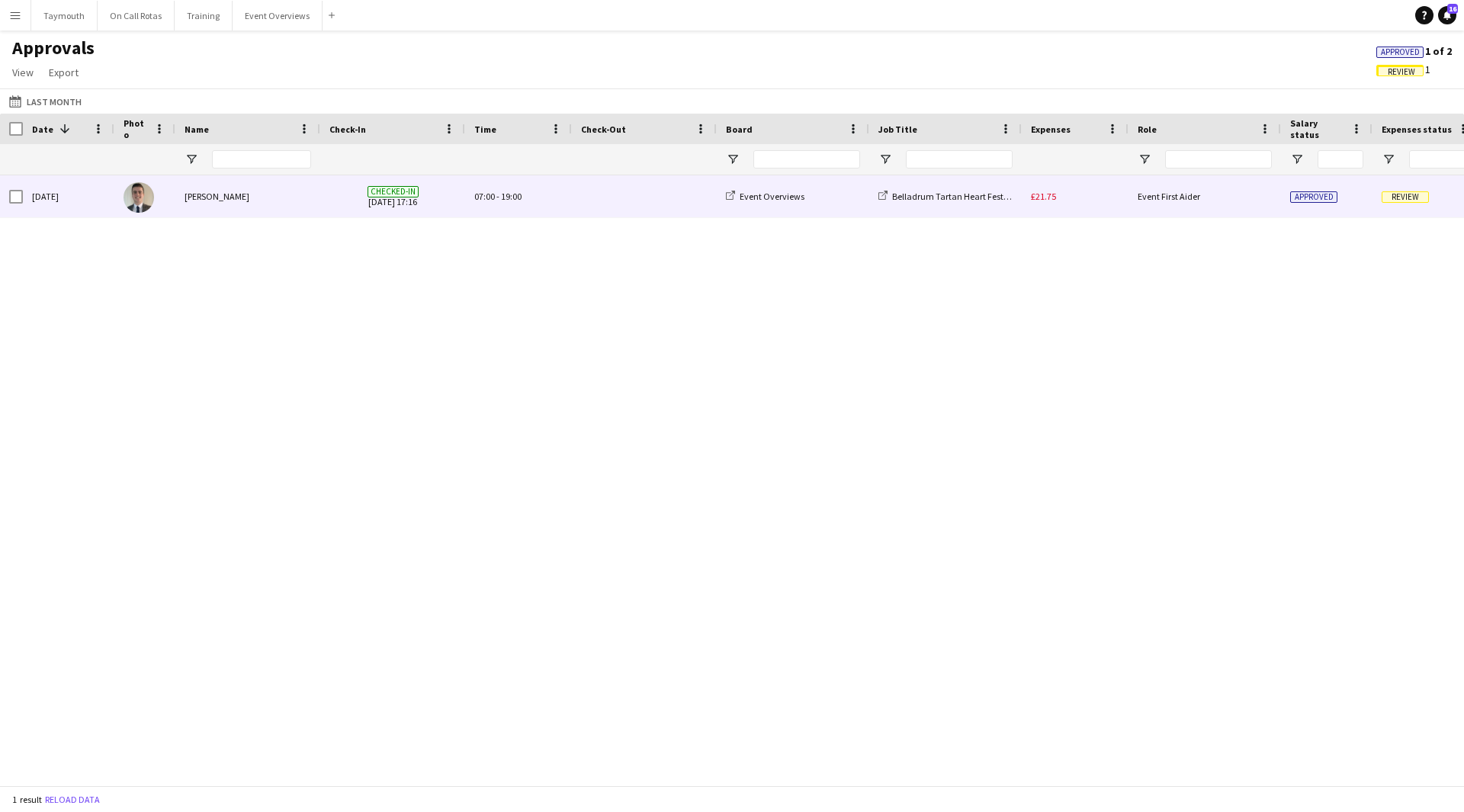
click at [1109, 186] on div "£21.75" at bounding box center [1075, 196] width 107 height 42
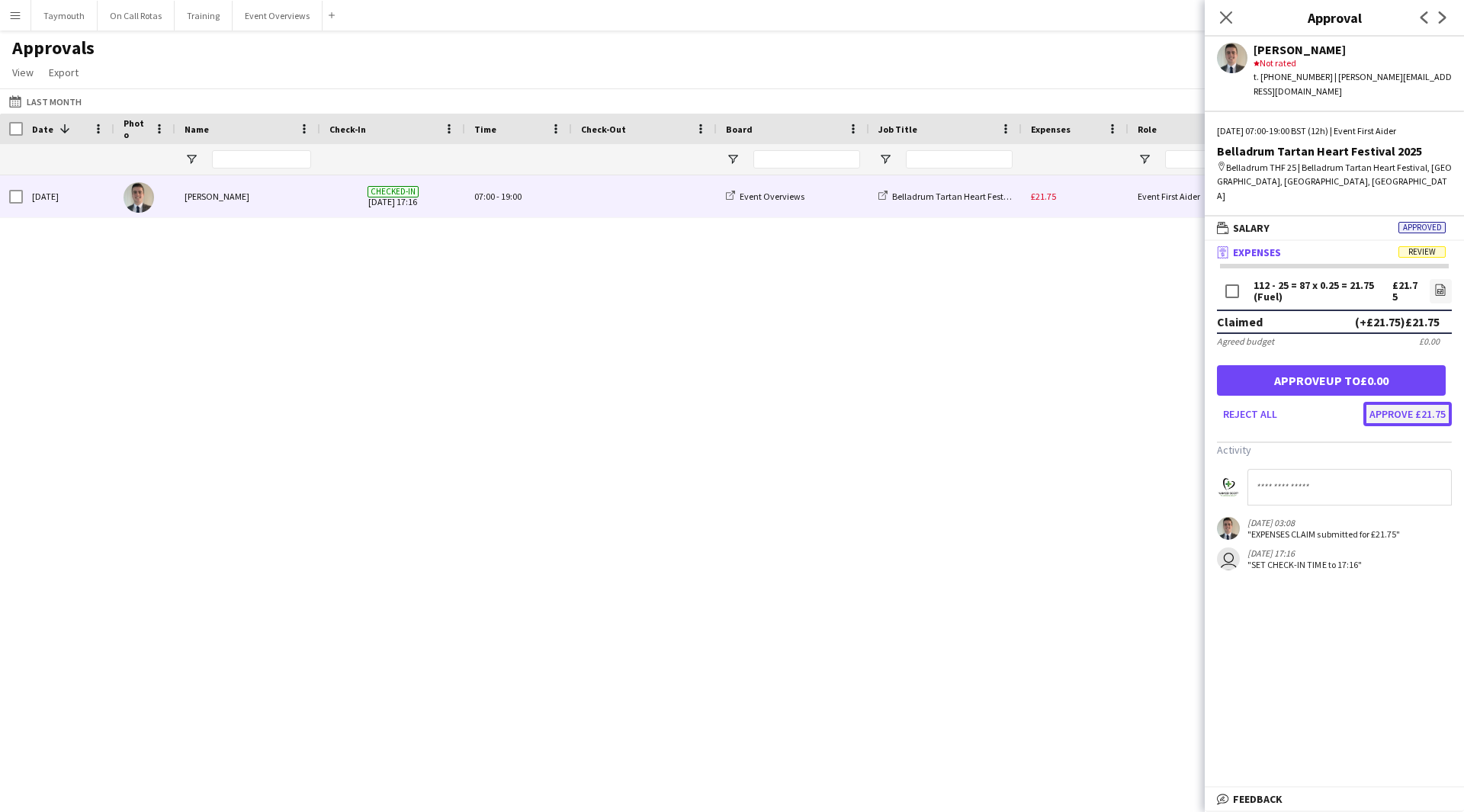
click at [1432, 402] on button "Approve £21.75" at bounding box center [1407, 414] width 88 height 24
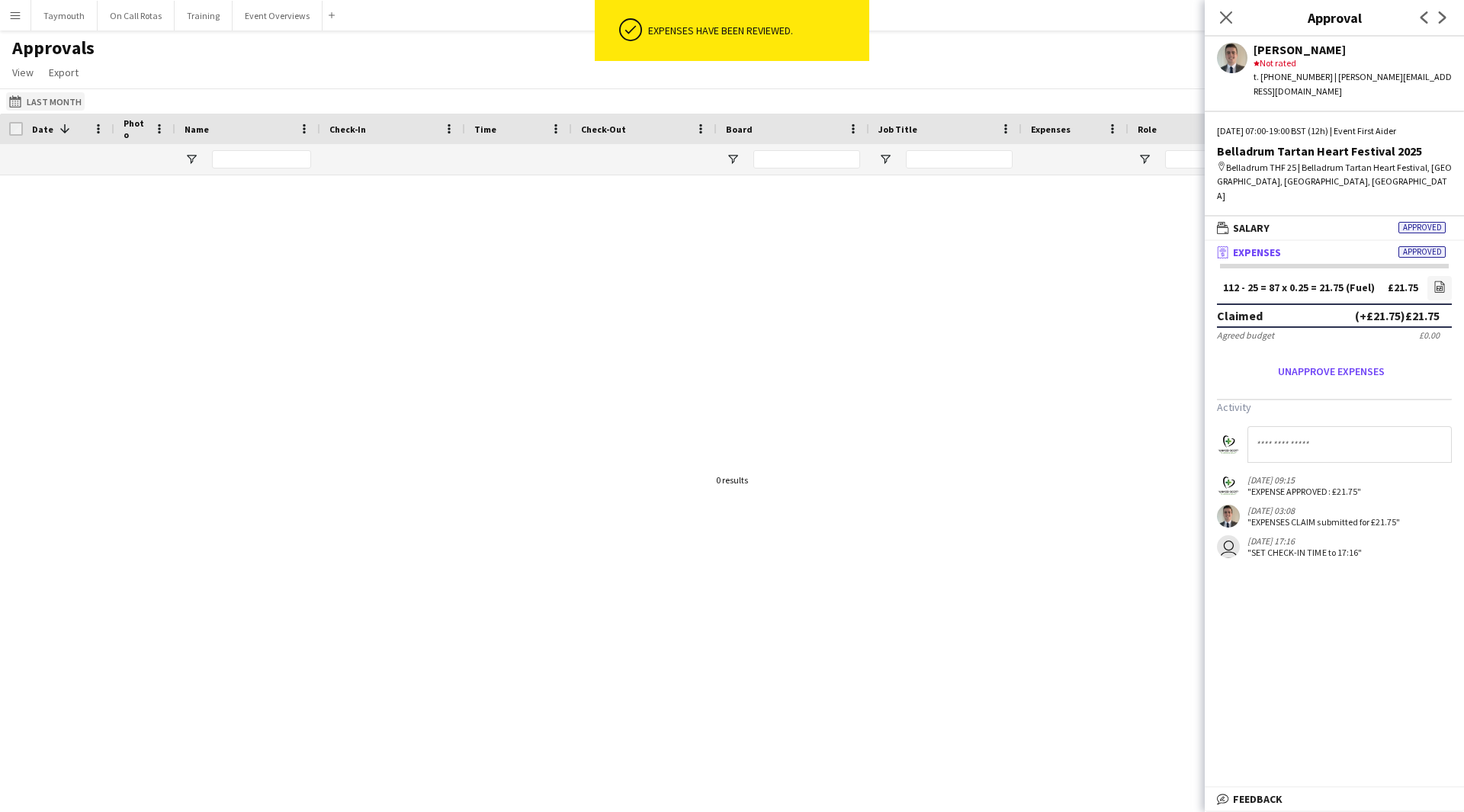
click at [68, 102] on button "This Month Last Month" at bounding box center [46, 101] width 79 height 18
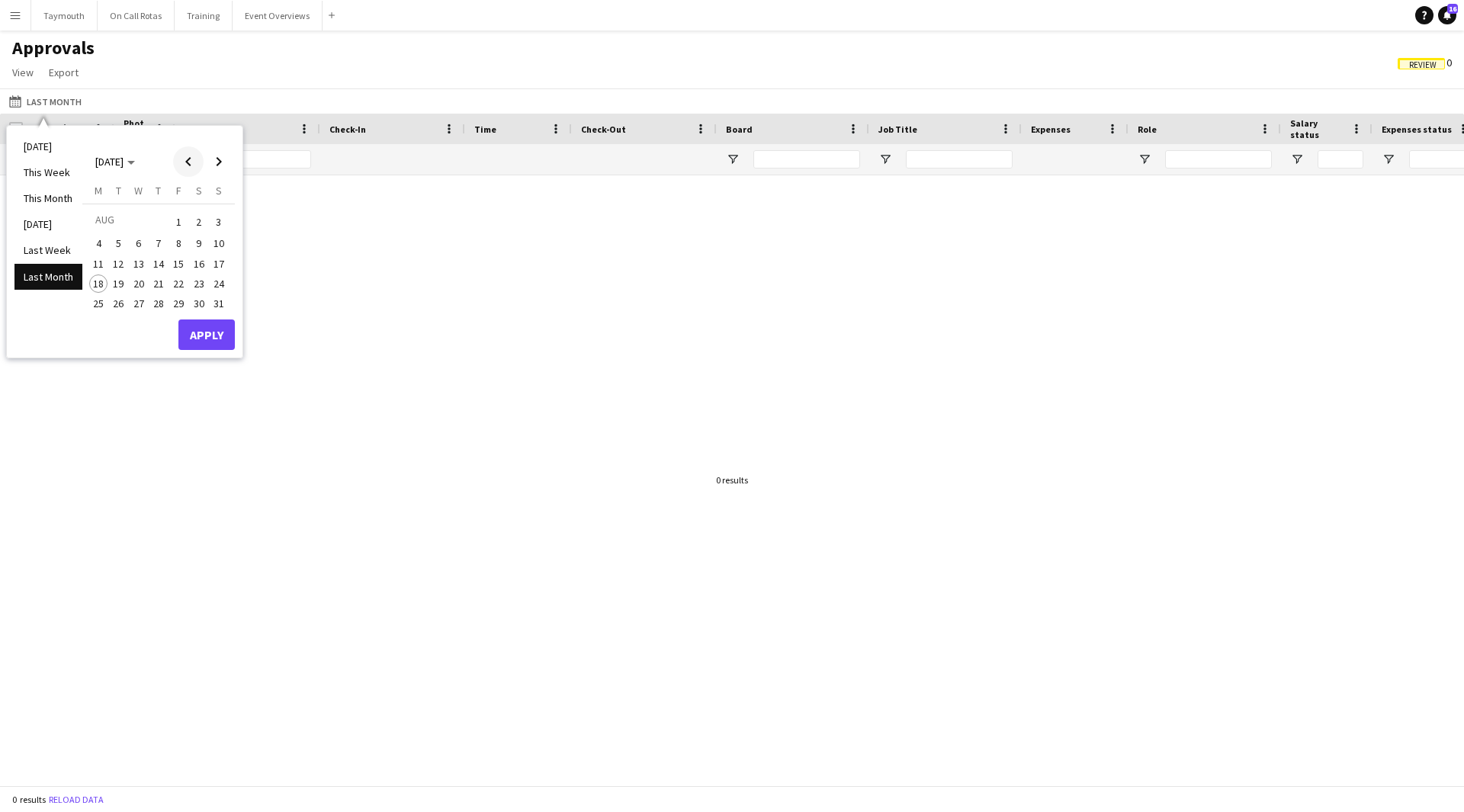
click at [183, 166] on span "Previous month" at bounding box center [188, 161] width 31 height 31
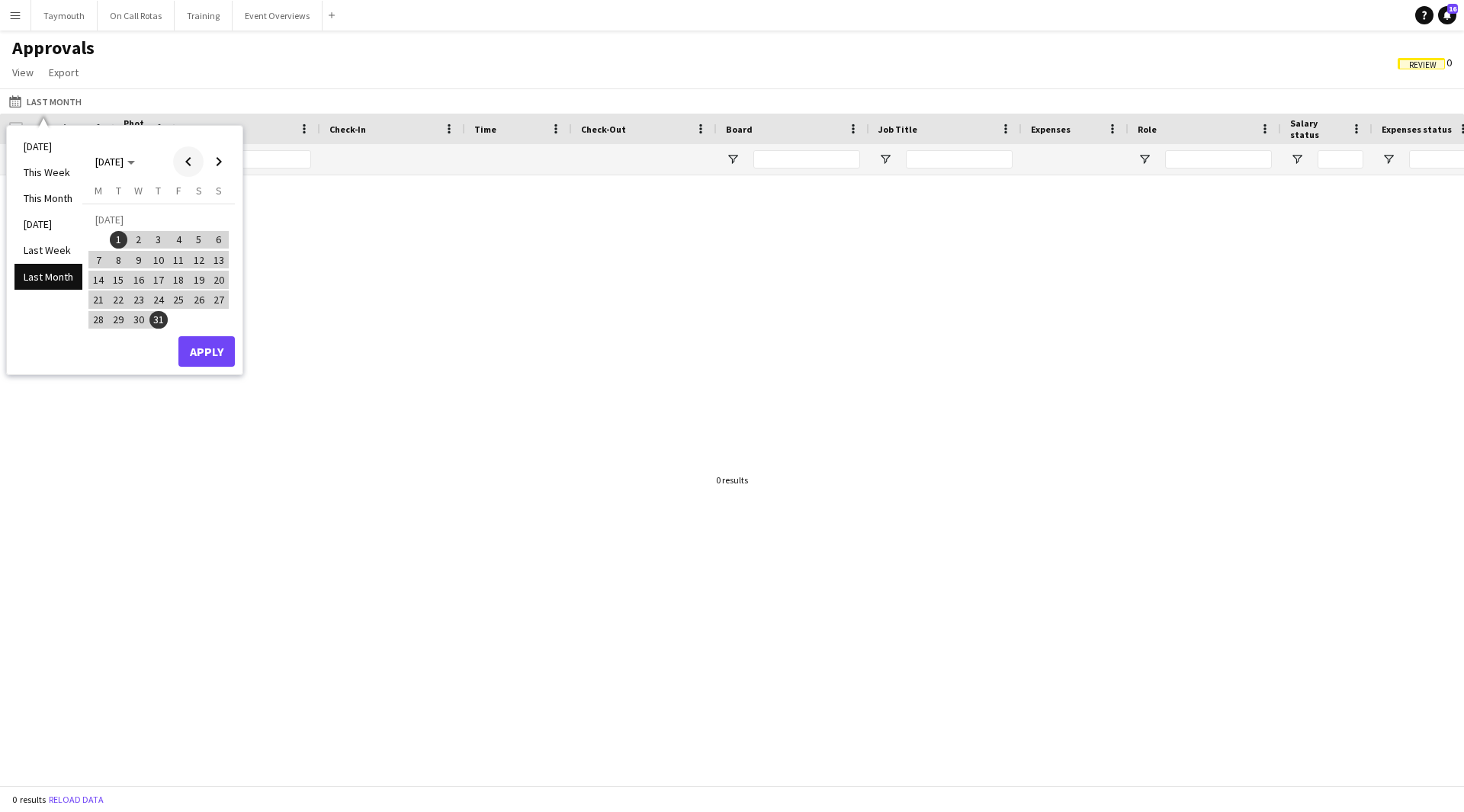
click at [183, 166] on span "Previous month" at bounding box center [188, 161] width 31 height 31
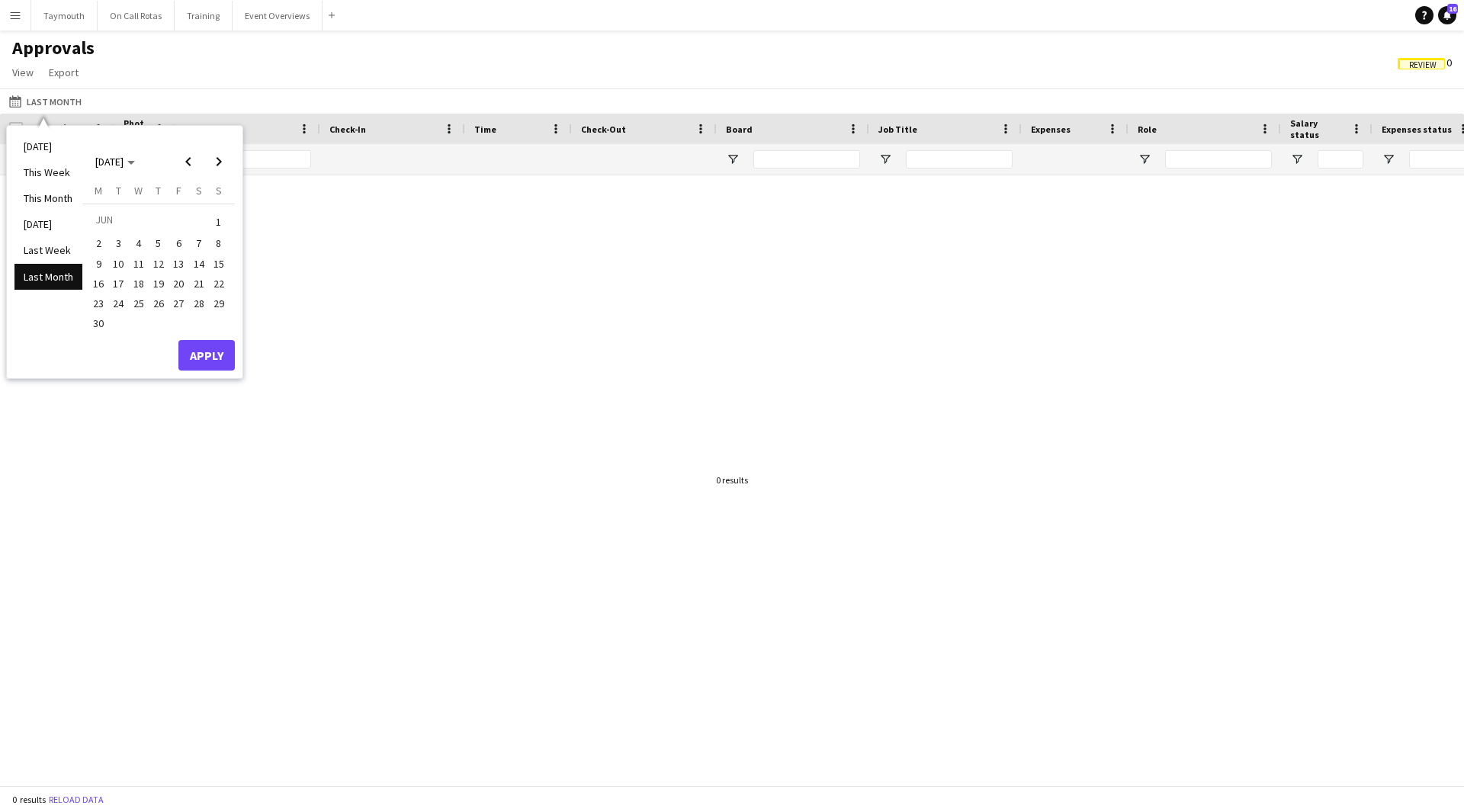
drag, startPoint x: 217, startPoint y: 220, endPoint x: 156, endPoint y: 252, distance: 68.9
click at [210, 220] on span "1" at bounding box center [218, 221] width 18 height 21
click at [94, 327] on span "30" at bounding box center [98, 323] width 18 height 18
click at [255, 360] on div at bounding box center [732, 474] width 1464 height 599
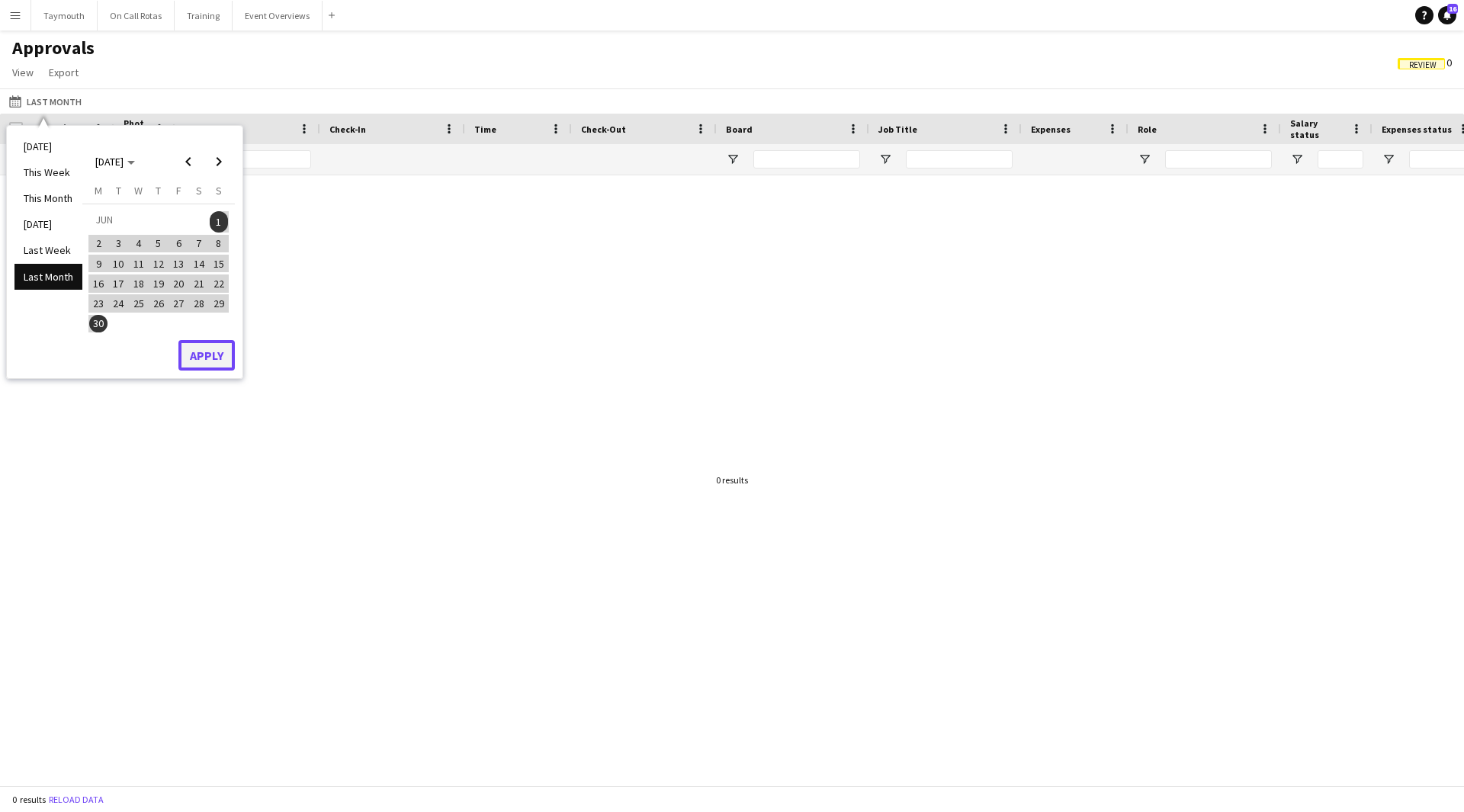
click at [201, 364] on button "Apply" at bounding box center [207, 355] width 57 height 31
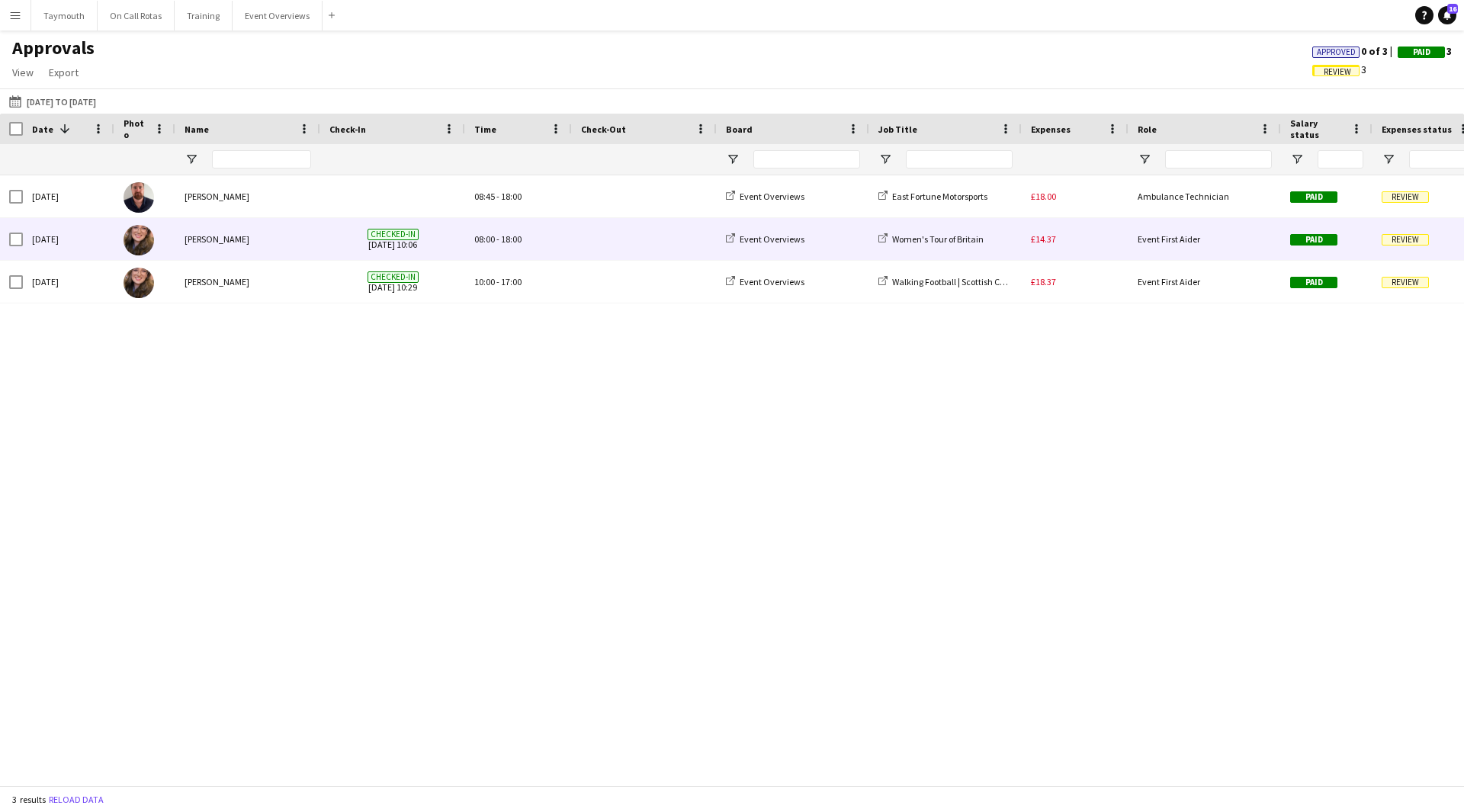
click at [1087, 247] on div "£14.37" at bounding box center [1075, 238] width 107 height 42
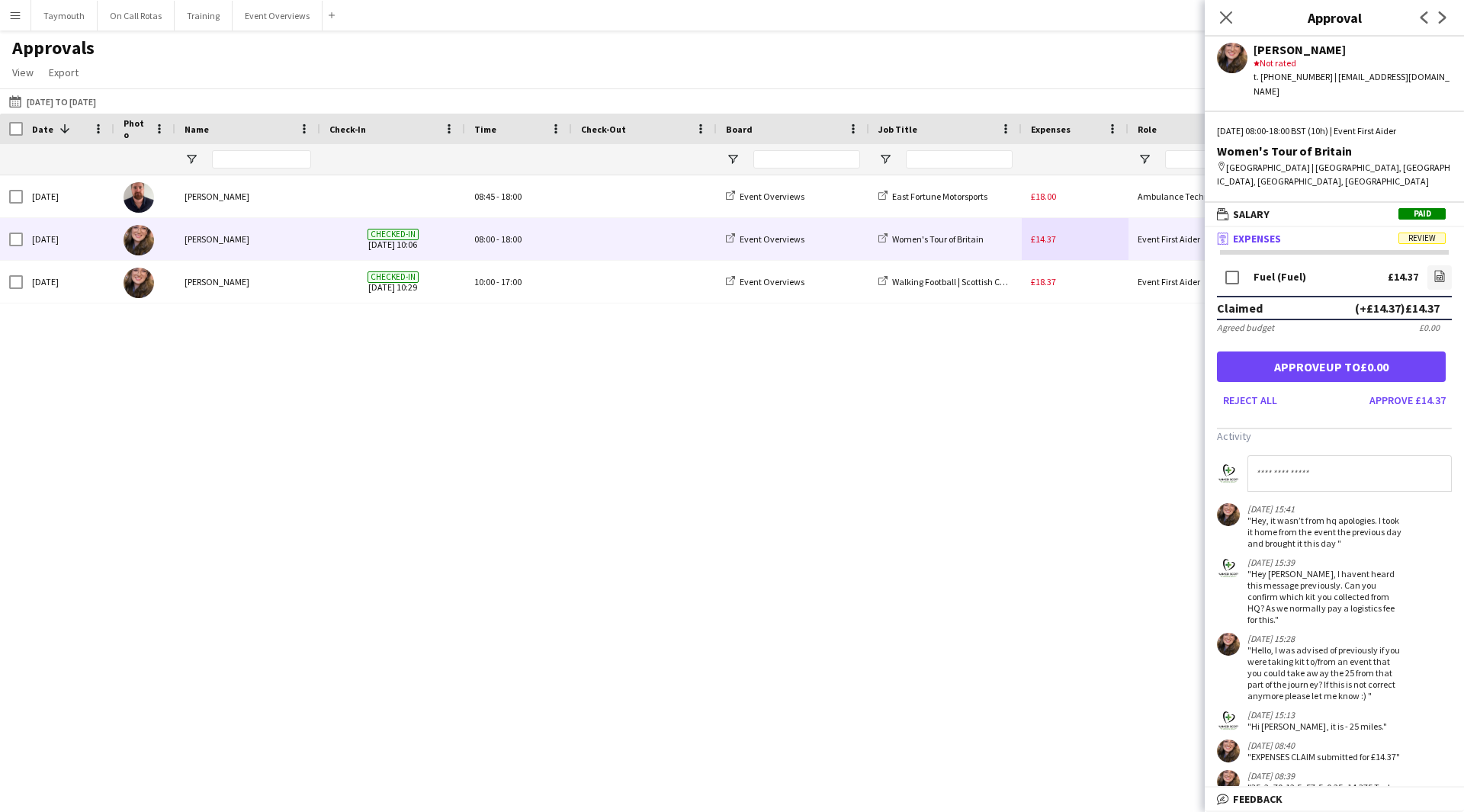
click at [1366, 456] on input at bounding box center [1350, 473] width 205 height 37
type input "**********"
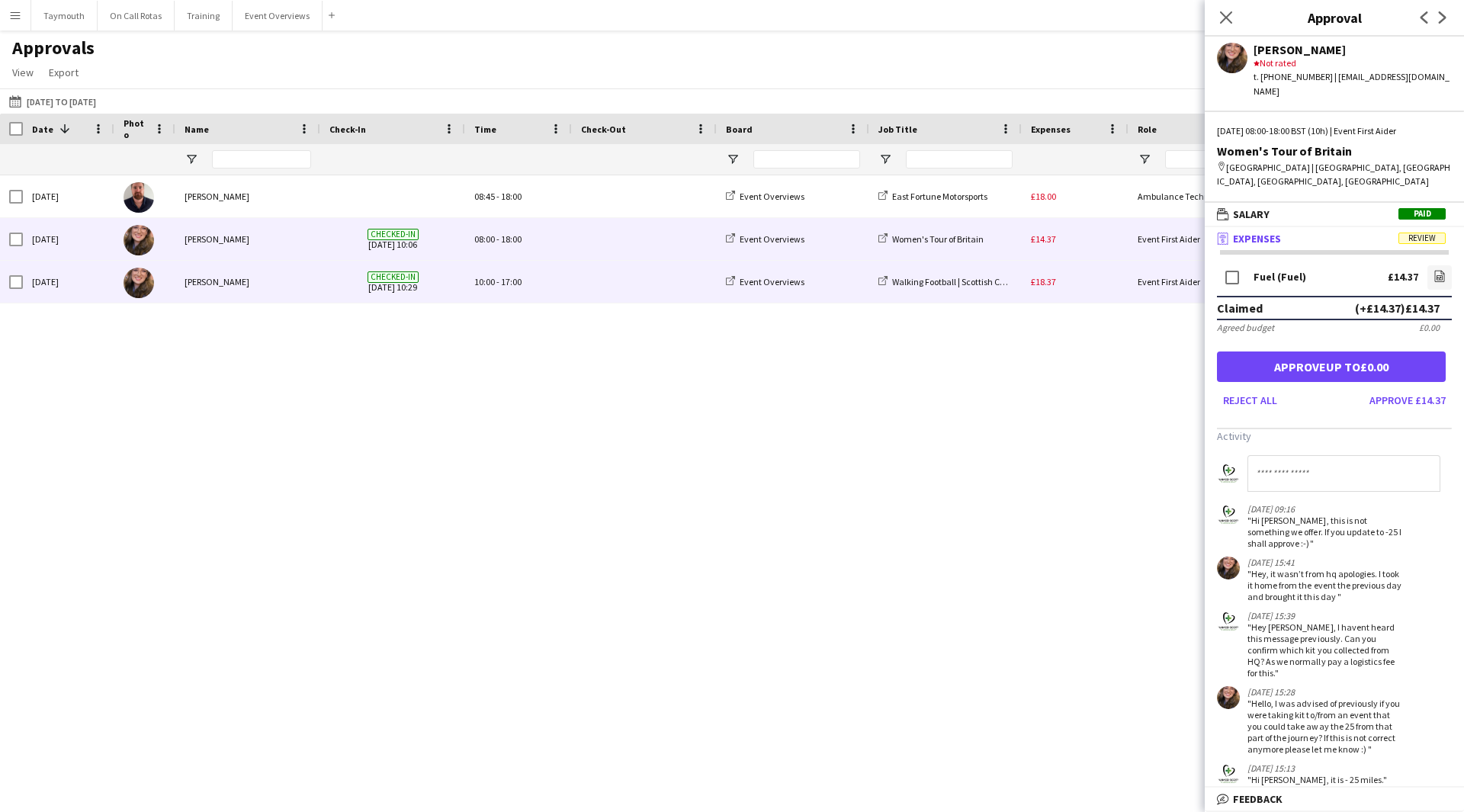
click at [1089, 282] on div "£18.37" at bounding box center [1075, 281] width 107 height 42
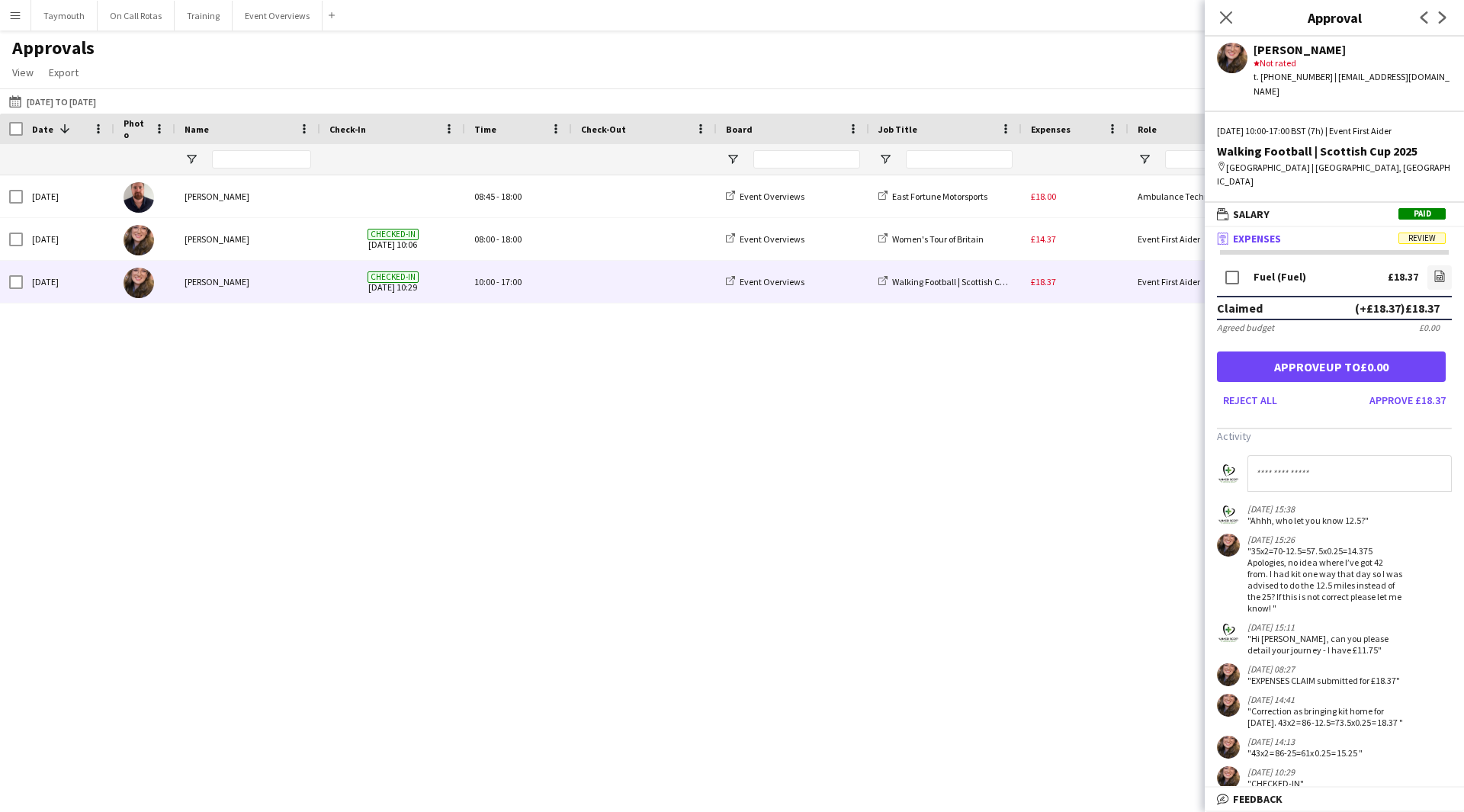
click at [1394, 467] on input at bounding box center [1350, 473] width 205 height 37
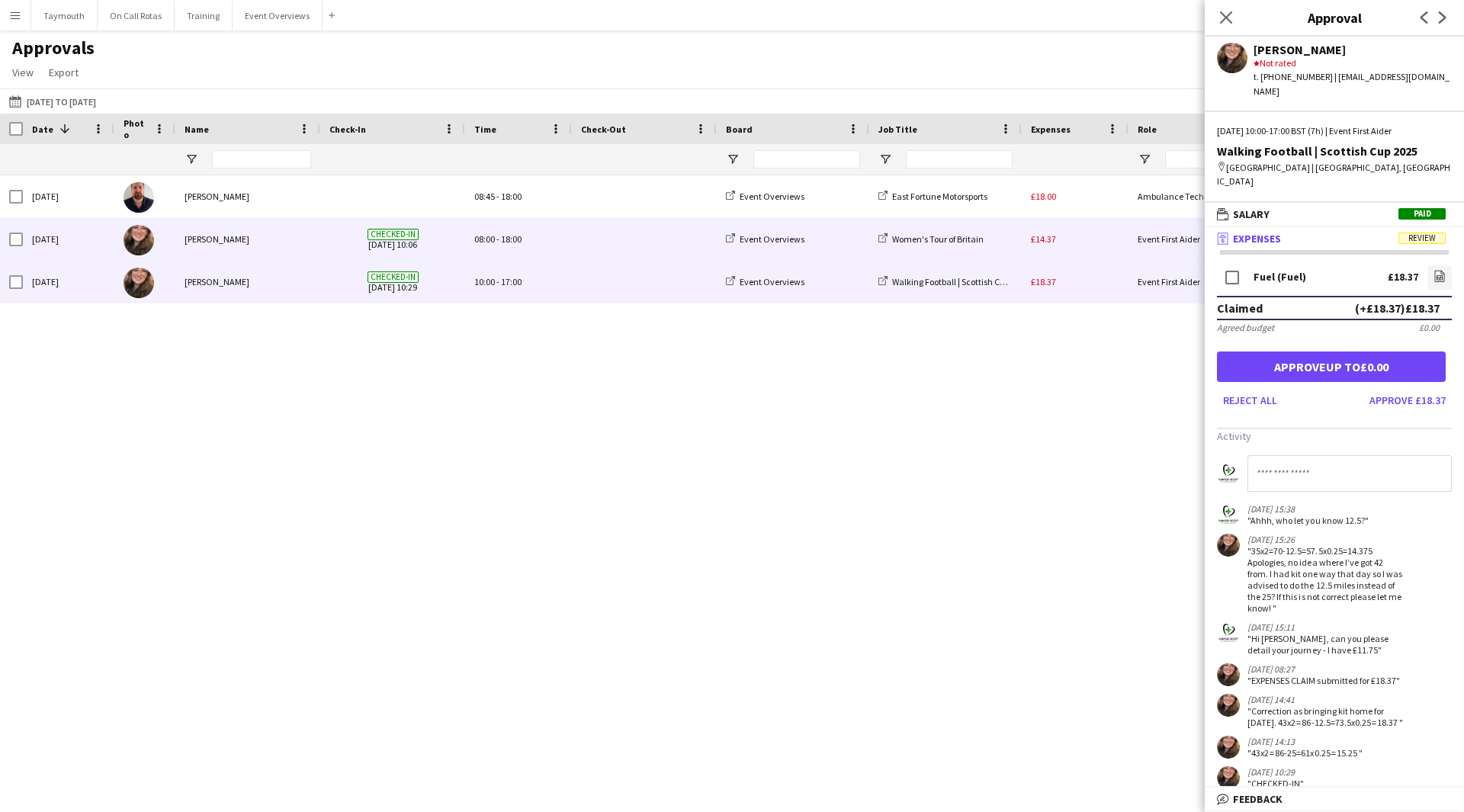
click at [1098, 238] on div "£14.37" at bounding box center [1075, 238] width 107 height 42
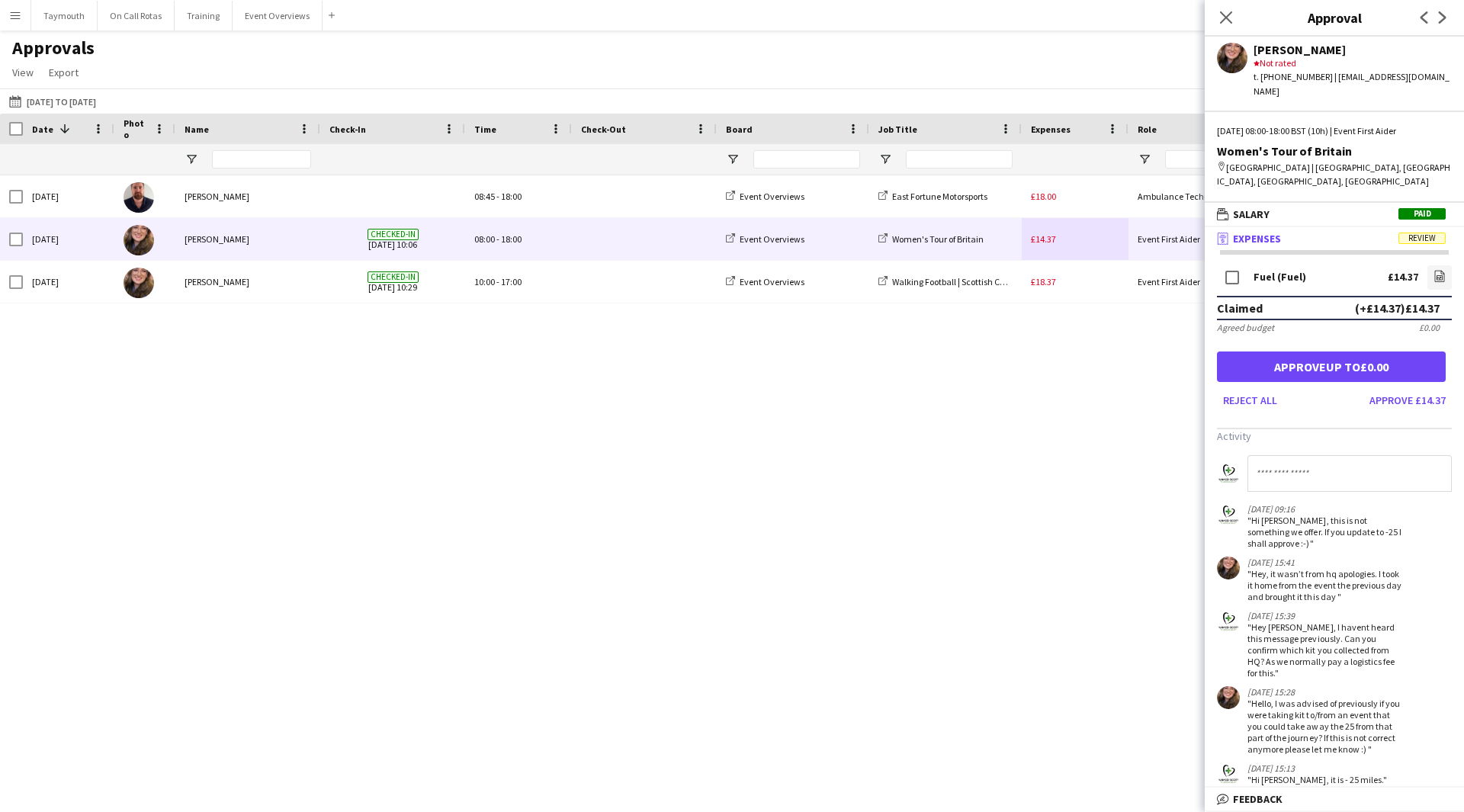
drag, startPoint x: 1288, startPoint y: 528, endPoint x: 1252, endPoint y: 506, distance: 42.2
click at [1252, 515] on div ""Hi [PERSON_NAME], this is not something we offer. If you update to -25 I shall…" at bounding box center [1326, 532] width 157 height 35
copy div "Hi [PERSON_NAME], this is not something we offer. If you update to -25 I shall …"
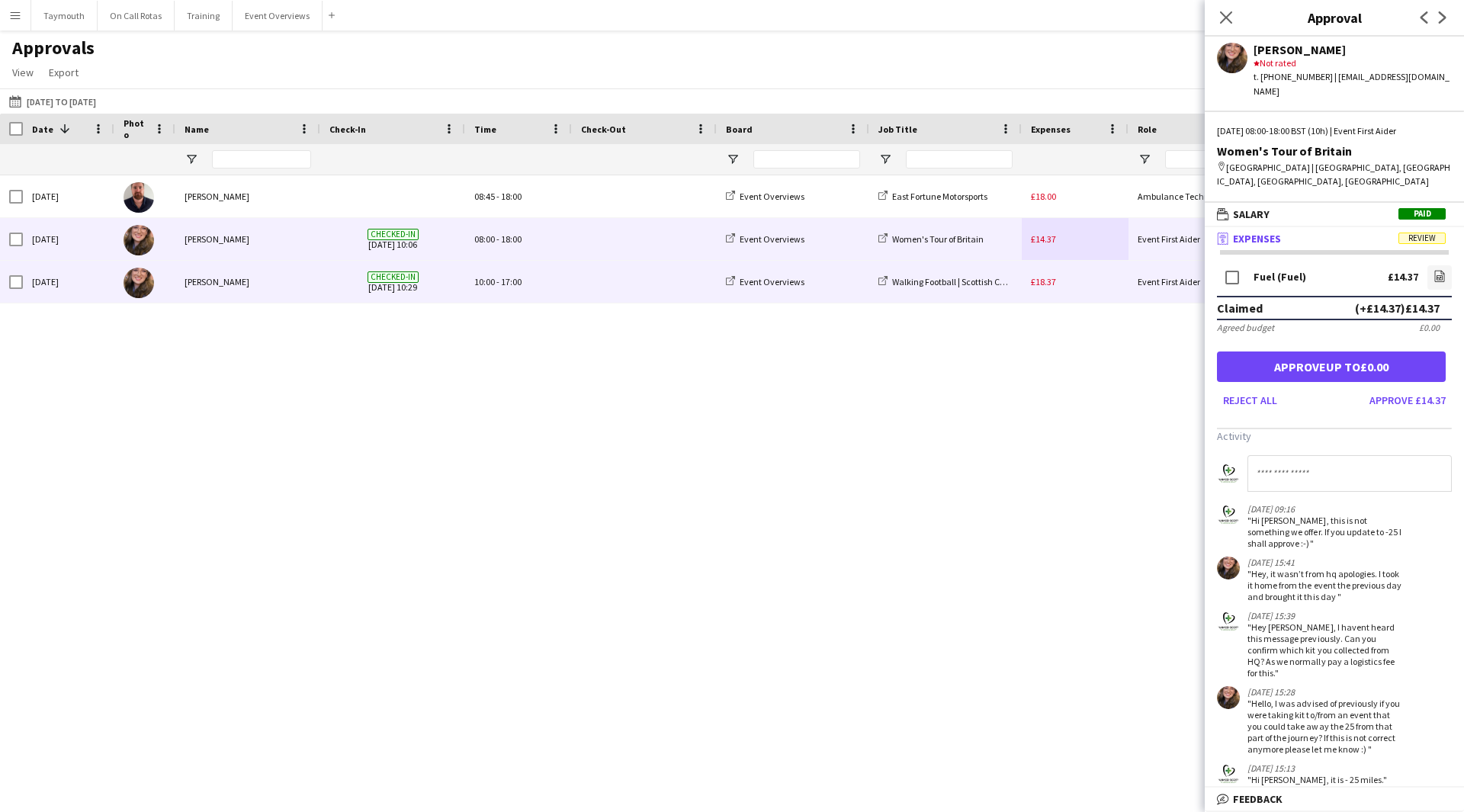
drag, startPoint x: 1078, startPoint y: 282, endPoint x: 1104, endPoint y: 297, distance: 30.0
click at [1078, 281] on div "£18.37" at bounding box center [1075, 281] width 107 height 42
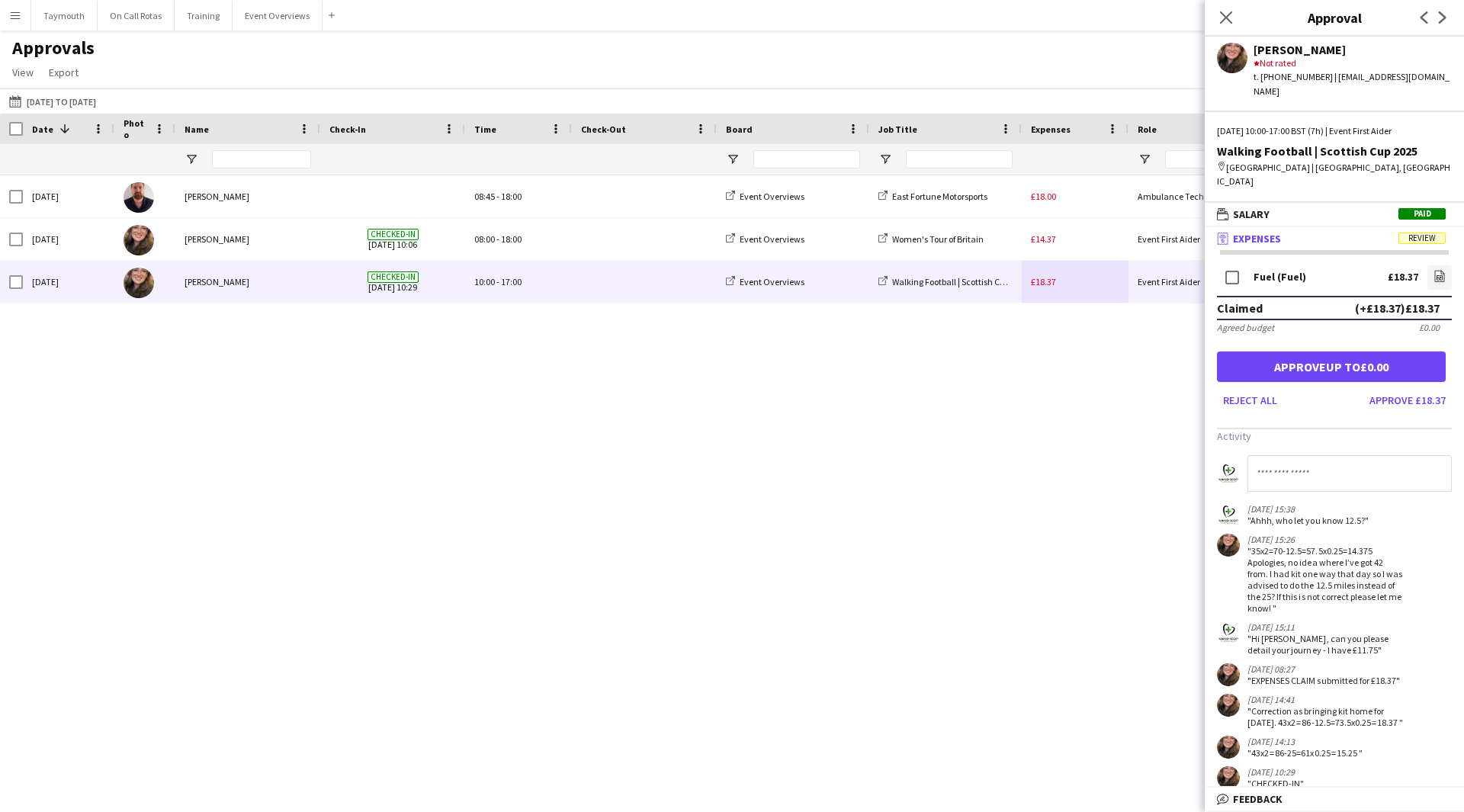
click at [1322, 462] on input at bounding box center [1350, 473] width 205 height 37
paste input "**********"
type input "**********"
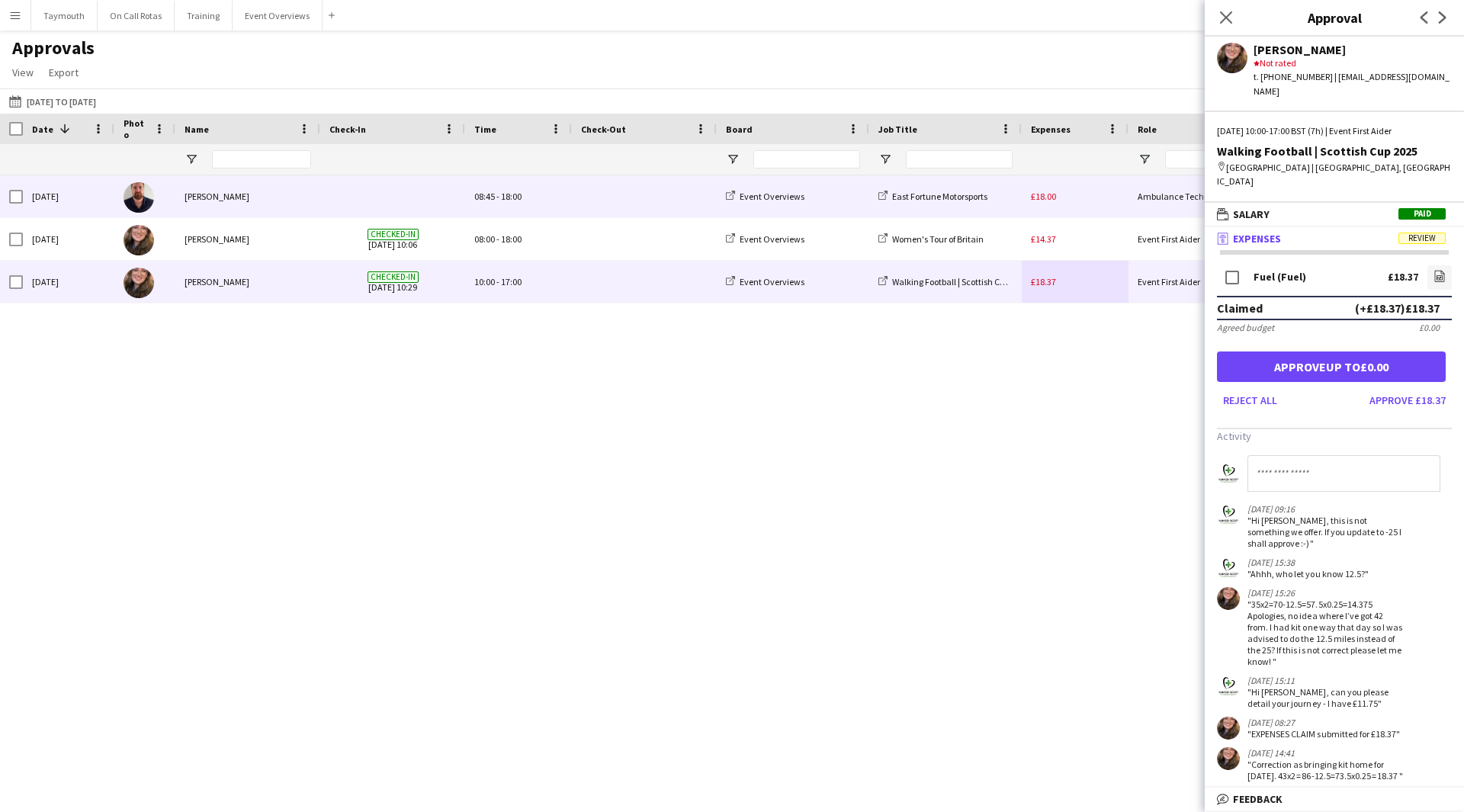
click at [1108, 209] on div "£18.00" at bounding box center [1075, 196] width 107 height 42
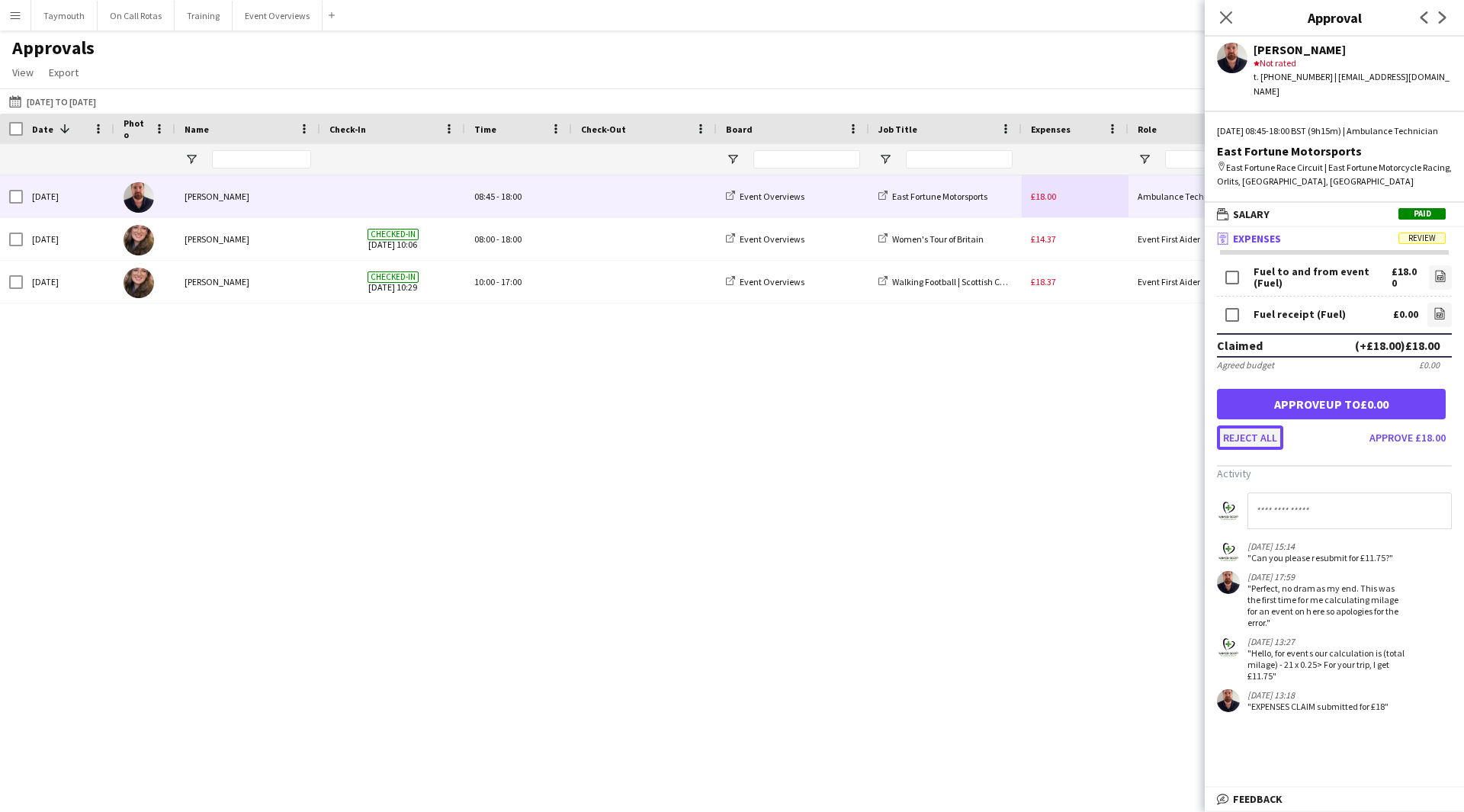
click at [1272, 444] on button "Reject all" at bounding box center [1250, 437] width 66 height 24
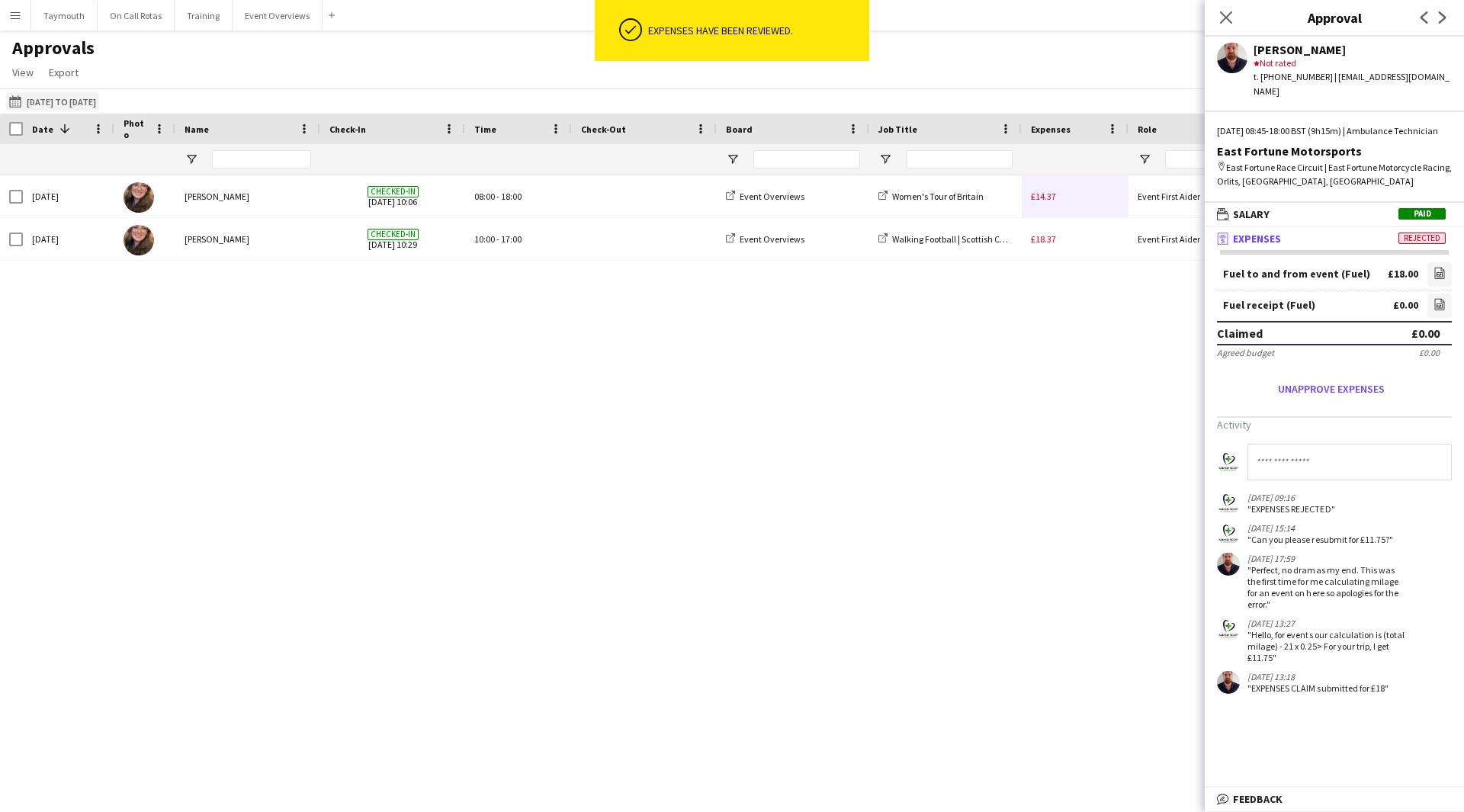
click at [72, 98] on button "This Month [DATE] to [DATE]" at bounding box center [53, 101] width 93 height 18
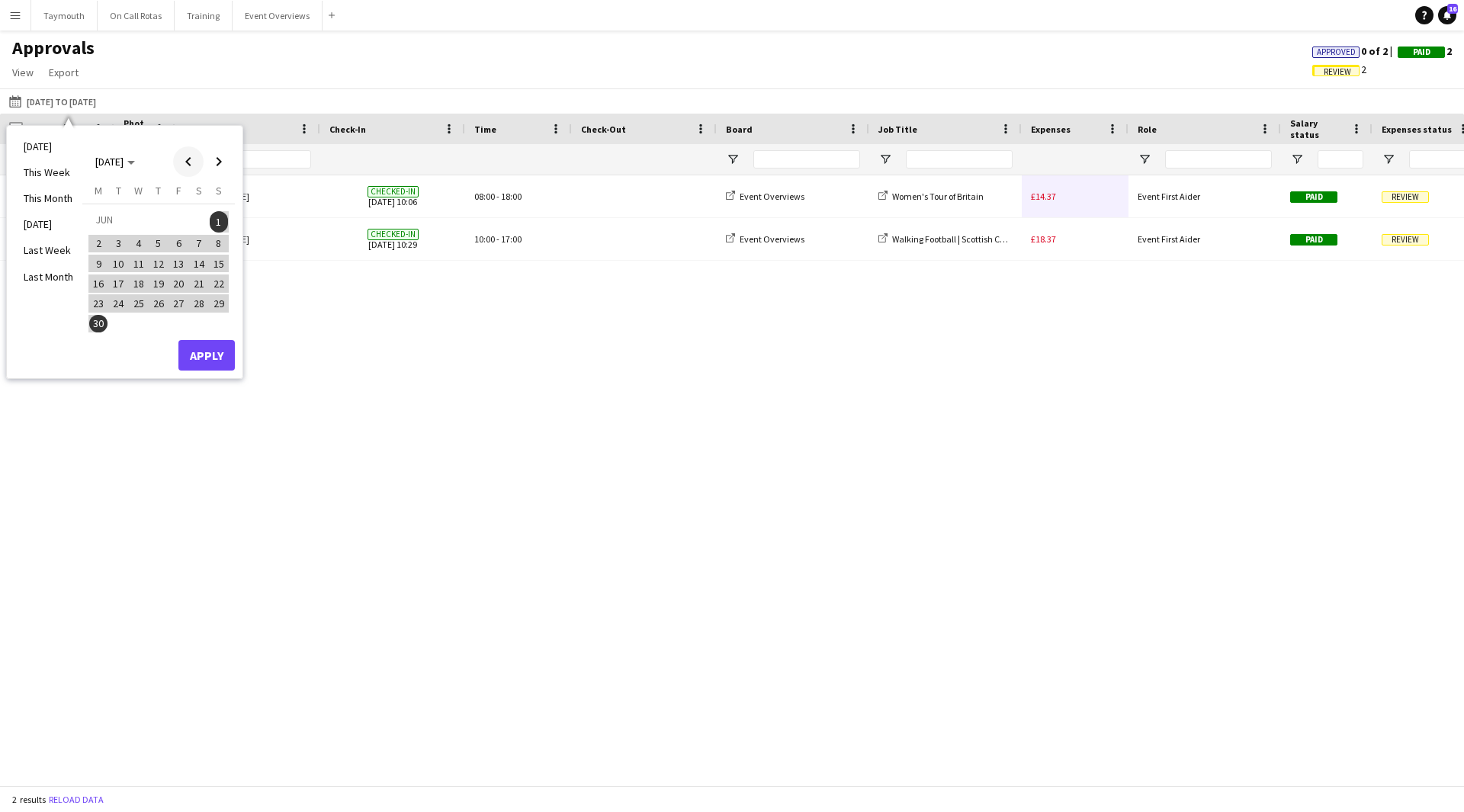
click at [190, 167] on span "Previous month" at bounding box center [188, 161] width 31 height 31
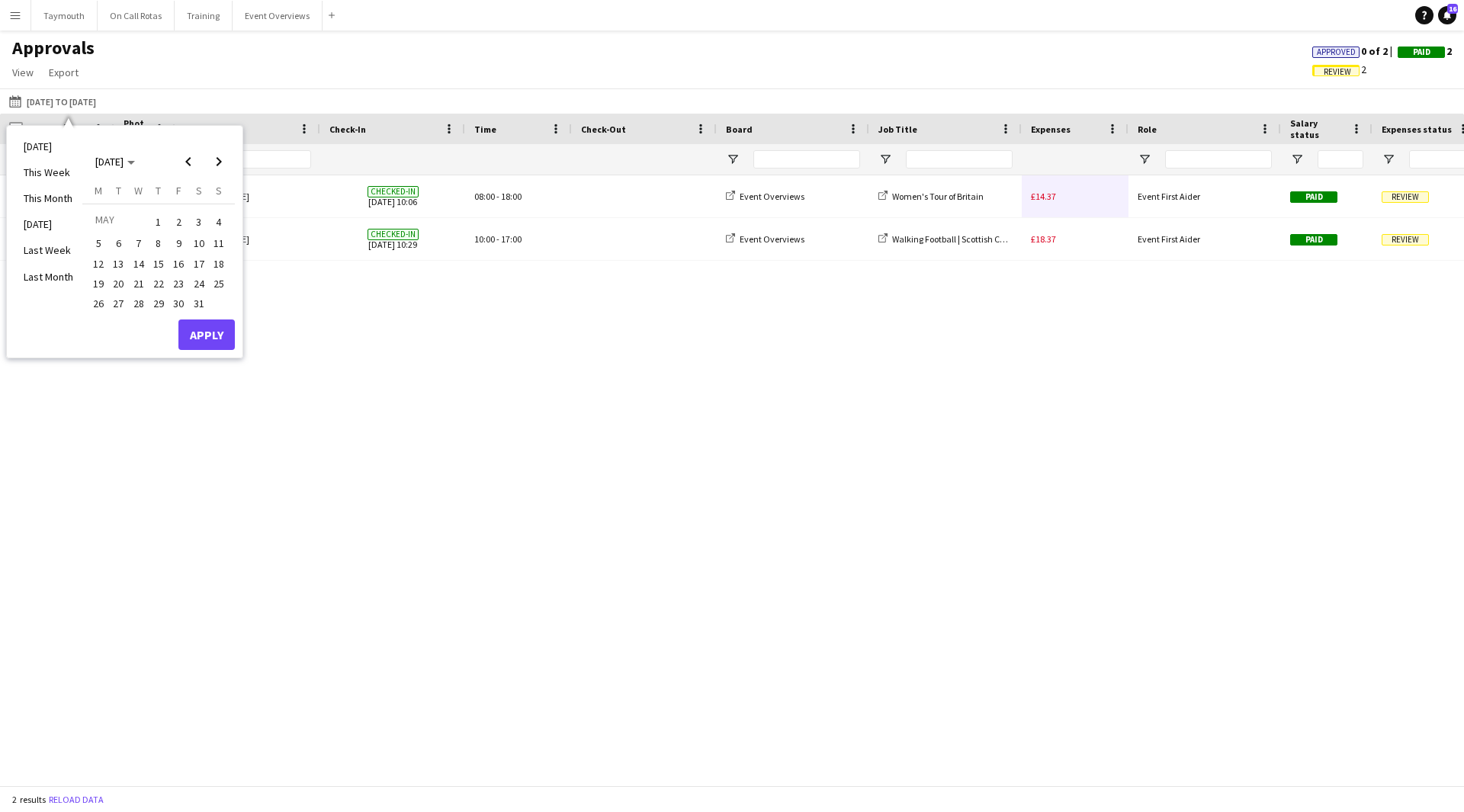
click at [164, 213] on span "1" at bounding box center [158, 221] width 18 height 21
click at [197, 301] on span "31" at bounding box center [198, 303] width 18 height 18
click at [234, 364] on div "[DATE] [PERSON_NAME] Checked-in [DATE] 10:06 08:00 - 18:00 Event Overviews Wome…" at bounding box center [732, 474] width 1464 height 599
click at [222, 353] on div "[DATE] This Week This Month [DATE] Last Week Last Month [DATE] [DATE] [DATE] M …" at bounding box center [124, 242] width 235 height 233
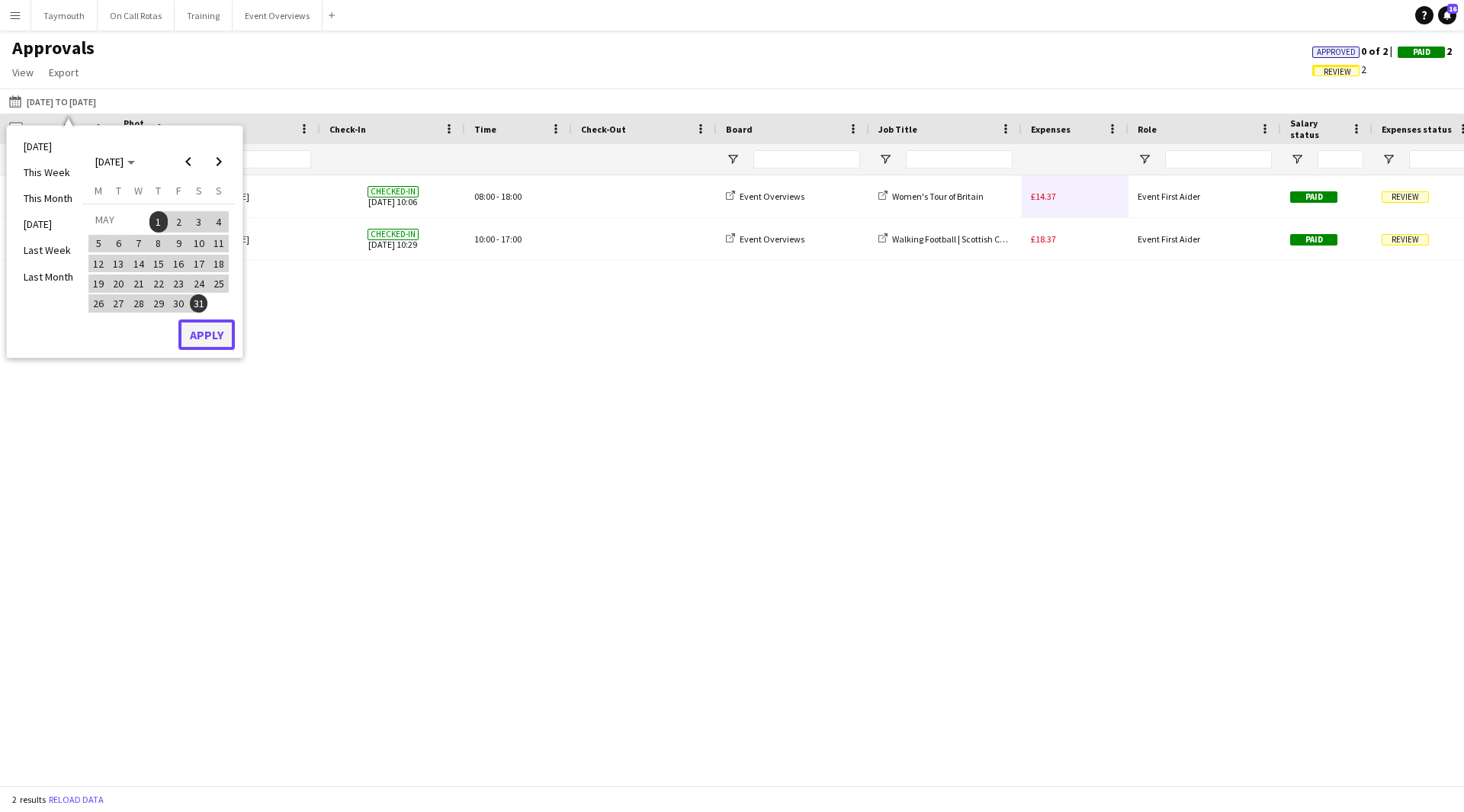
click at [217, 335] on button "Apply" at bounding box center [207, 334] width 57 height 31
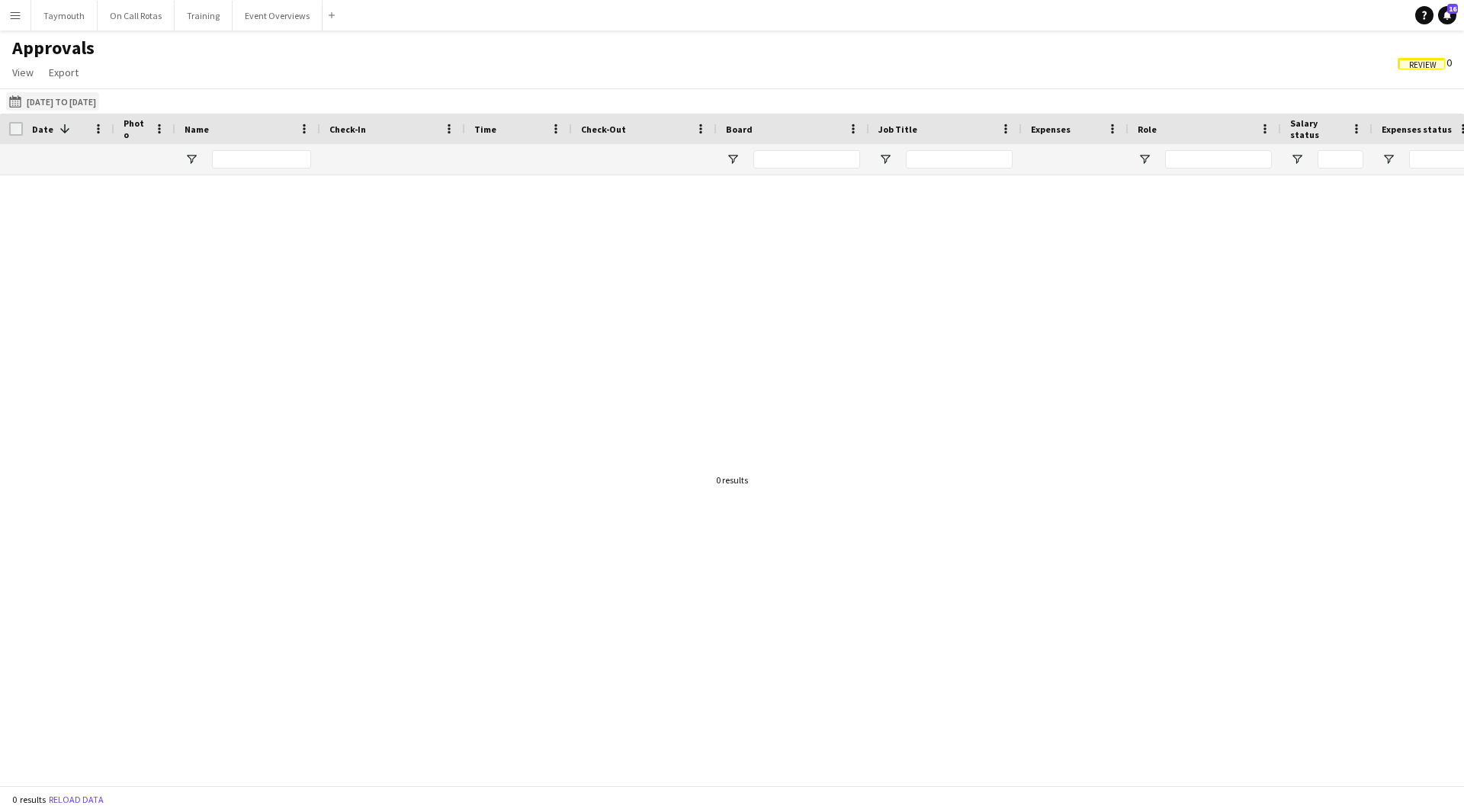
click at [63, 99] on button "This Month [DATE] to [DATE]" at bounding box center [53, 101] width 93 height 18
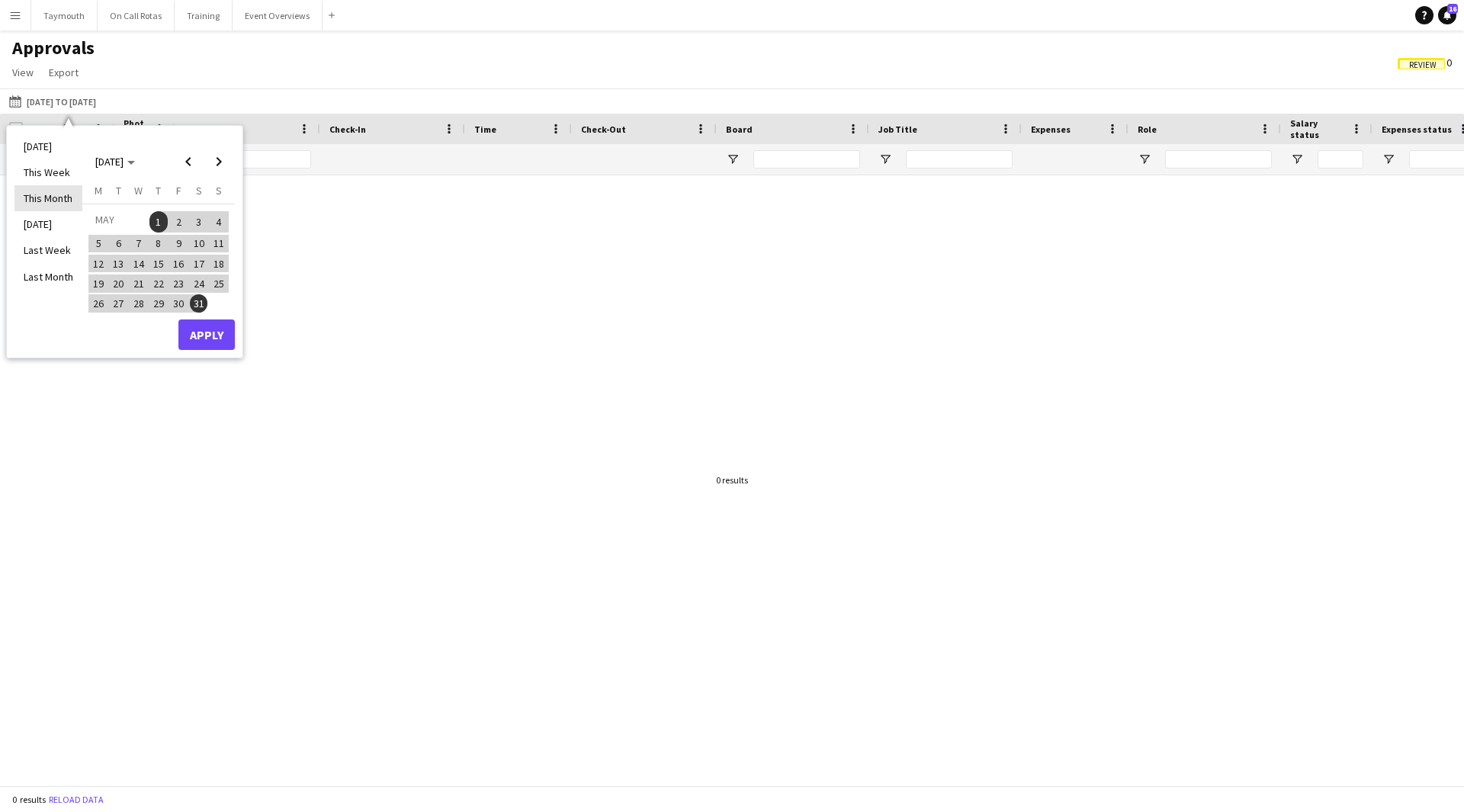
click at [61, 201] on li "This Month" at bounding box center [48, 197] width 68 height 26
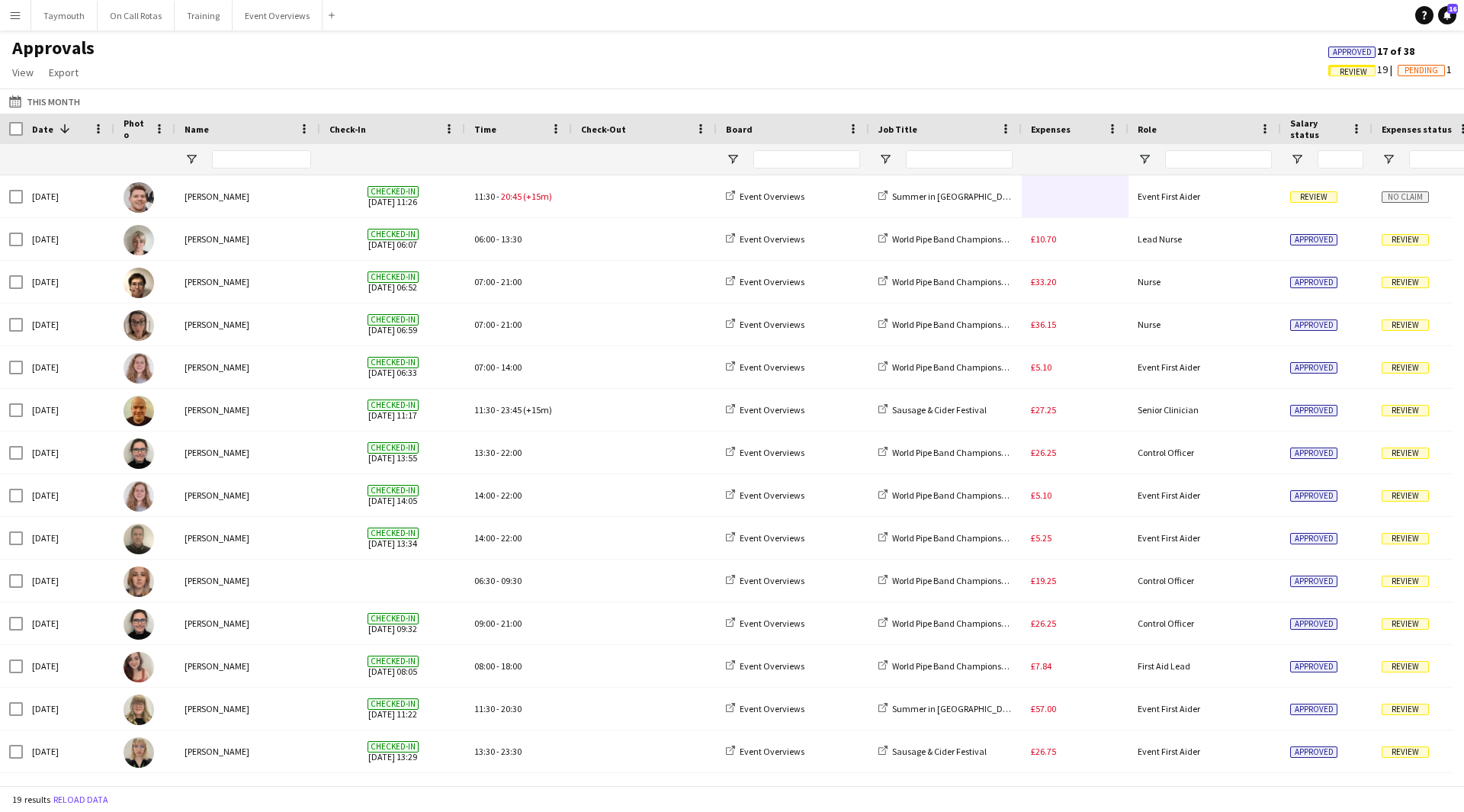
click at [1344, 72] on span "Review" at bounding box center [1353, 72] width 28 height 10
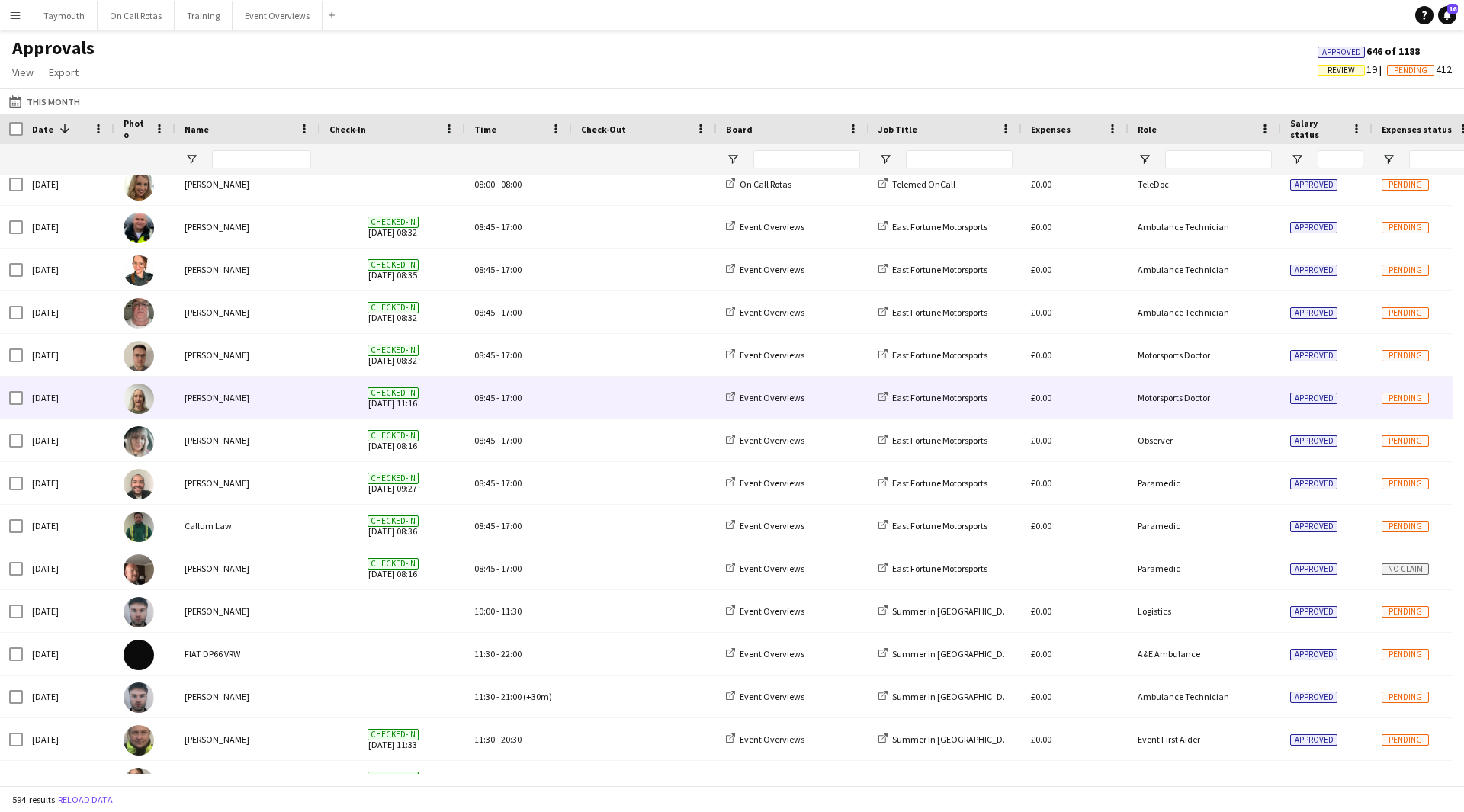
scroll to position [797, 0]
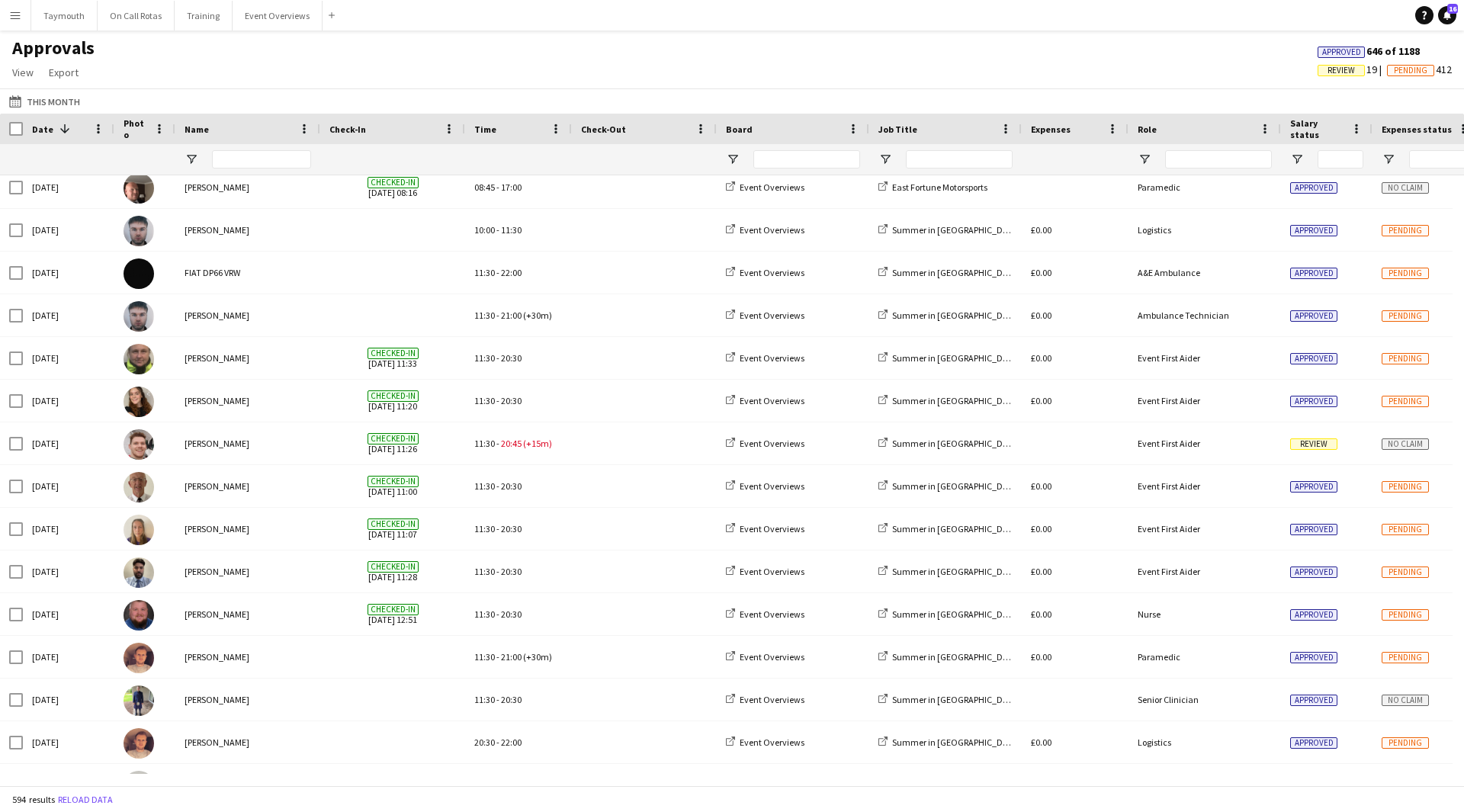
click at [1330, 79] on div "Approved 646 of 1188 Review 19 Pending 412" at bounding box center [1385, 62] width 159 height 37
click at [1333, 76] on div "Approved 646 of 1188 Review 19 Pending 412" at bounding box center [1385, 62] width 159 height 37
click at [1339, 71] on span "Review" at bounding box center [1341, 70] width 28 height 10
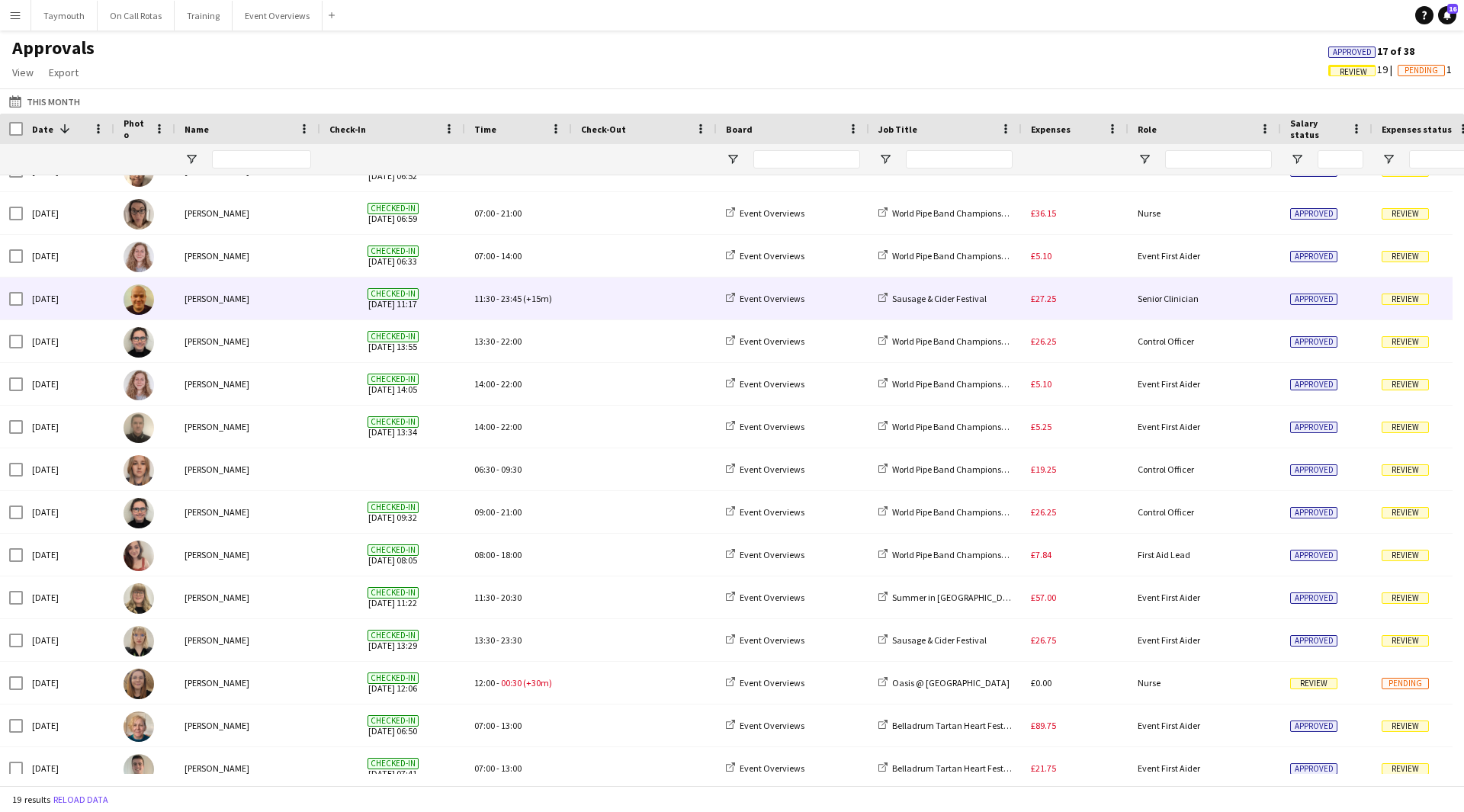
scroll to position [0, 0]
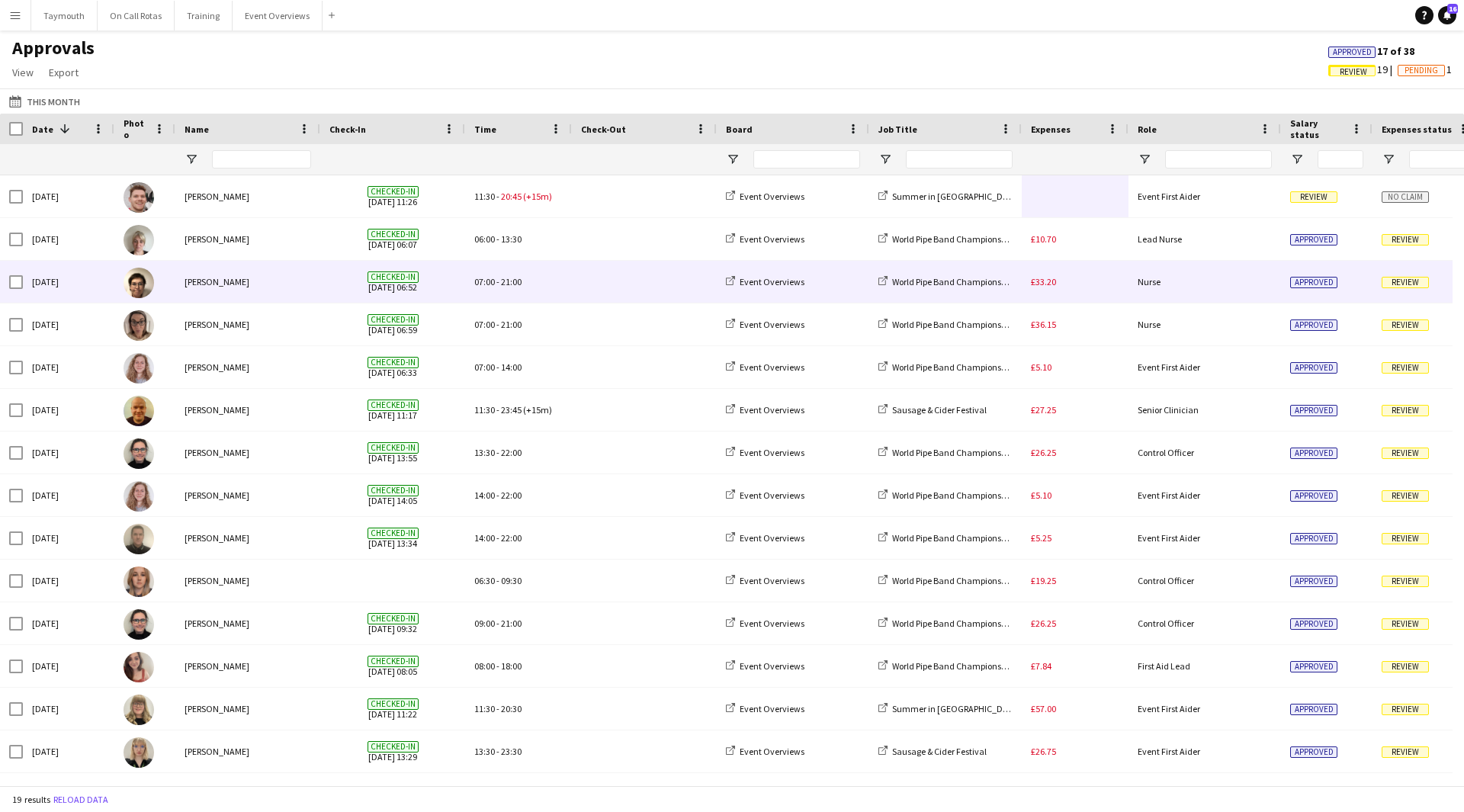
click at [1074, 280] on div "£33.20" at bounding box center [1075, 281] width 107 height 42
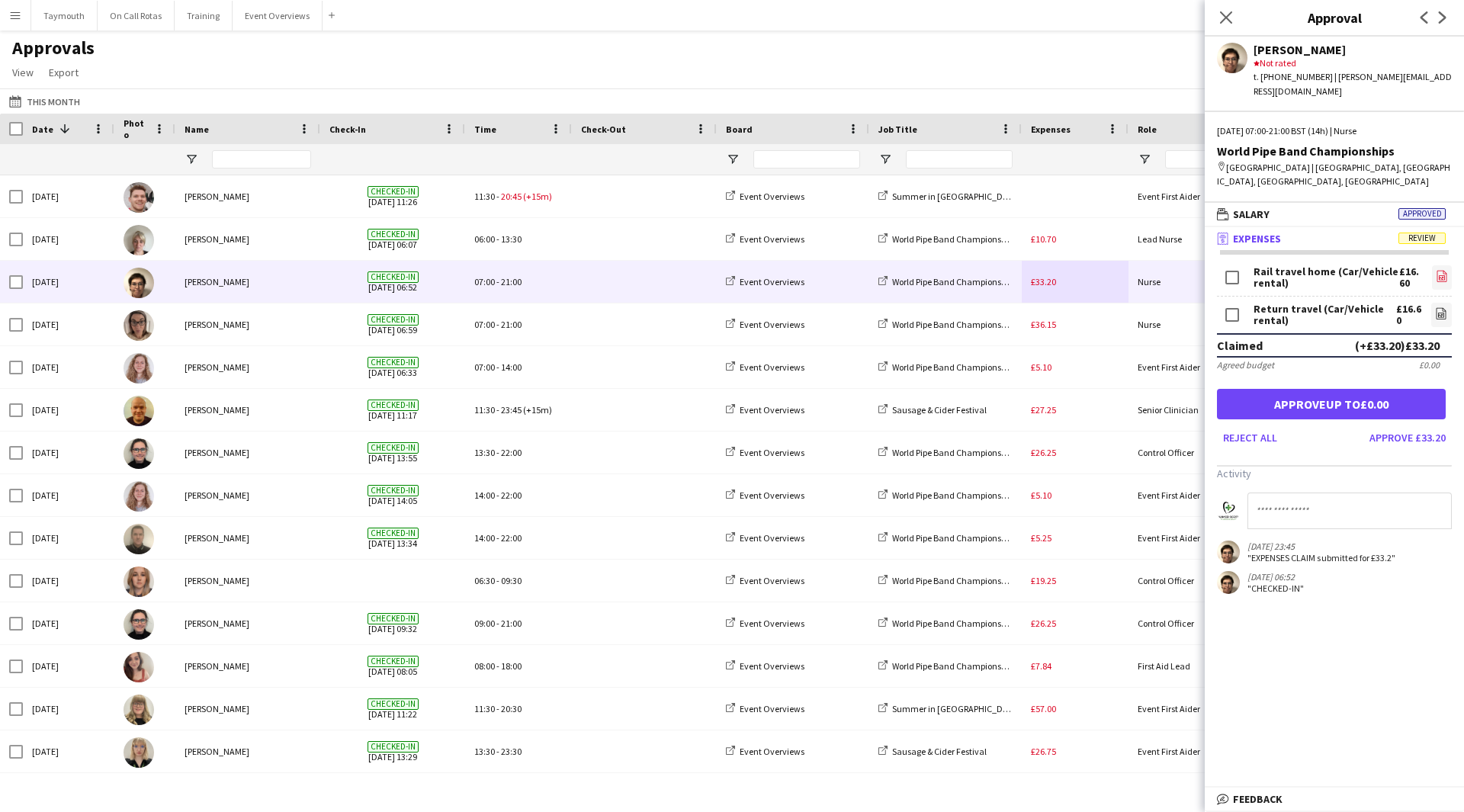
click at [1445, 270] on icon "file-image" at bounding box center [1443, 276] width 13 height 13
click at [1447, 307] on icon "file-image" at bounding box center [1442, 313] width 13 height 13
click at [1314, 493] on input at bounding box center [1350, 511] width 205 height 37
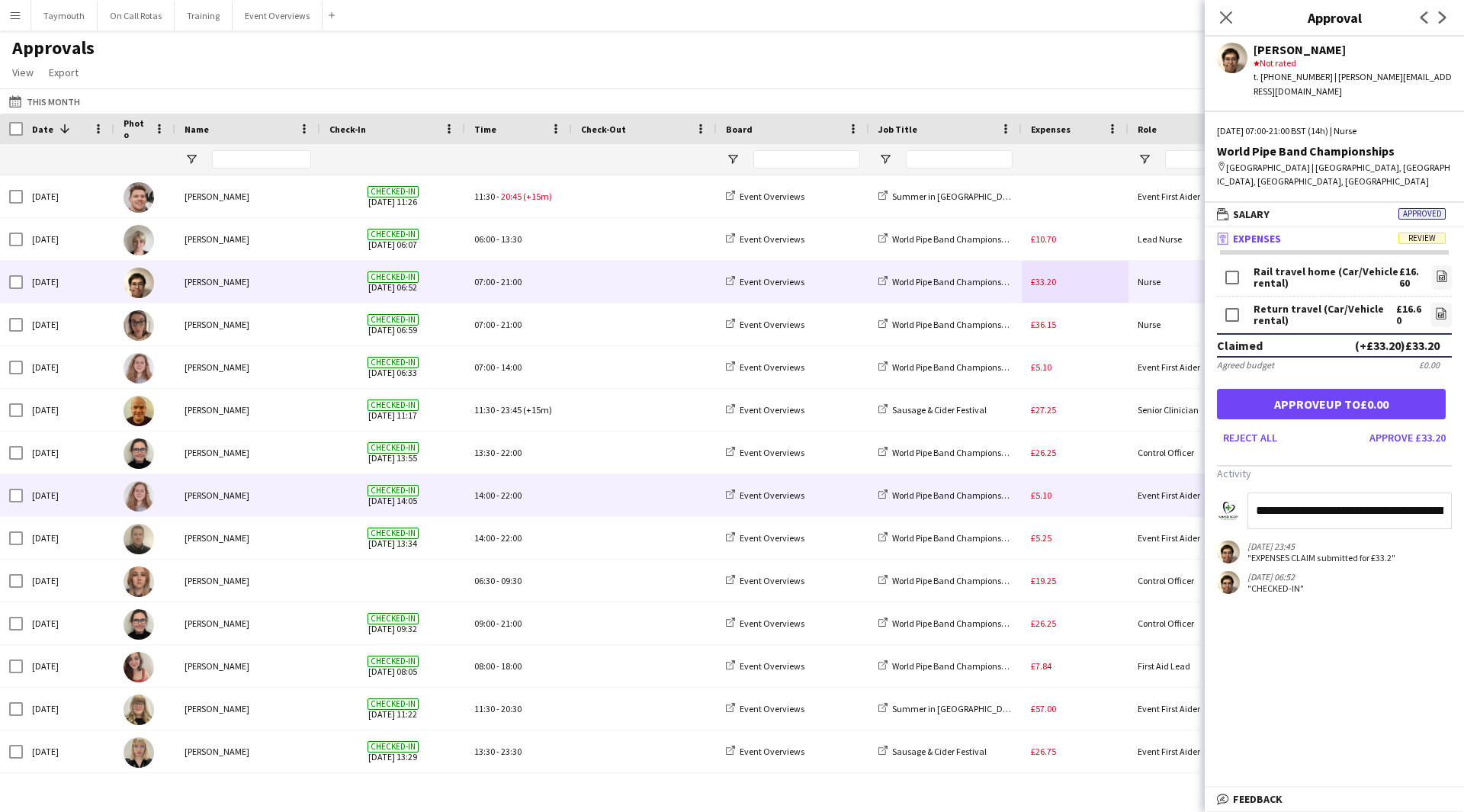
drag, startPoint x: 1314, startPoint y: 489, endPoint x: 1203, endPoint y: 493, distance: 111.1
click at [1203, 493] on body "Menu Boards Boards Boards All jobs Status Workforce Workforce My Workforce Recr…" at bounding box center [732, 406] width 1464 height 812
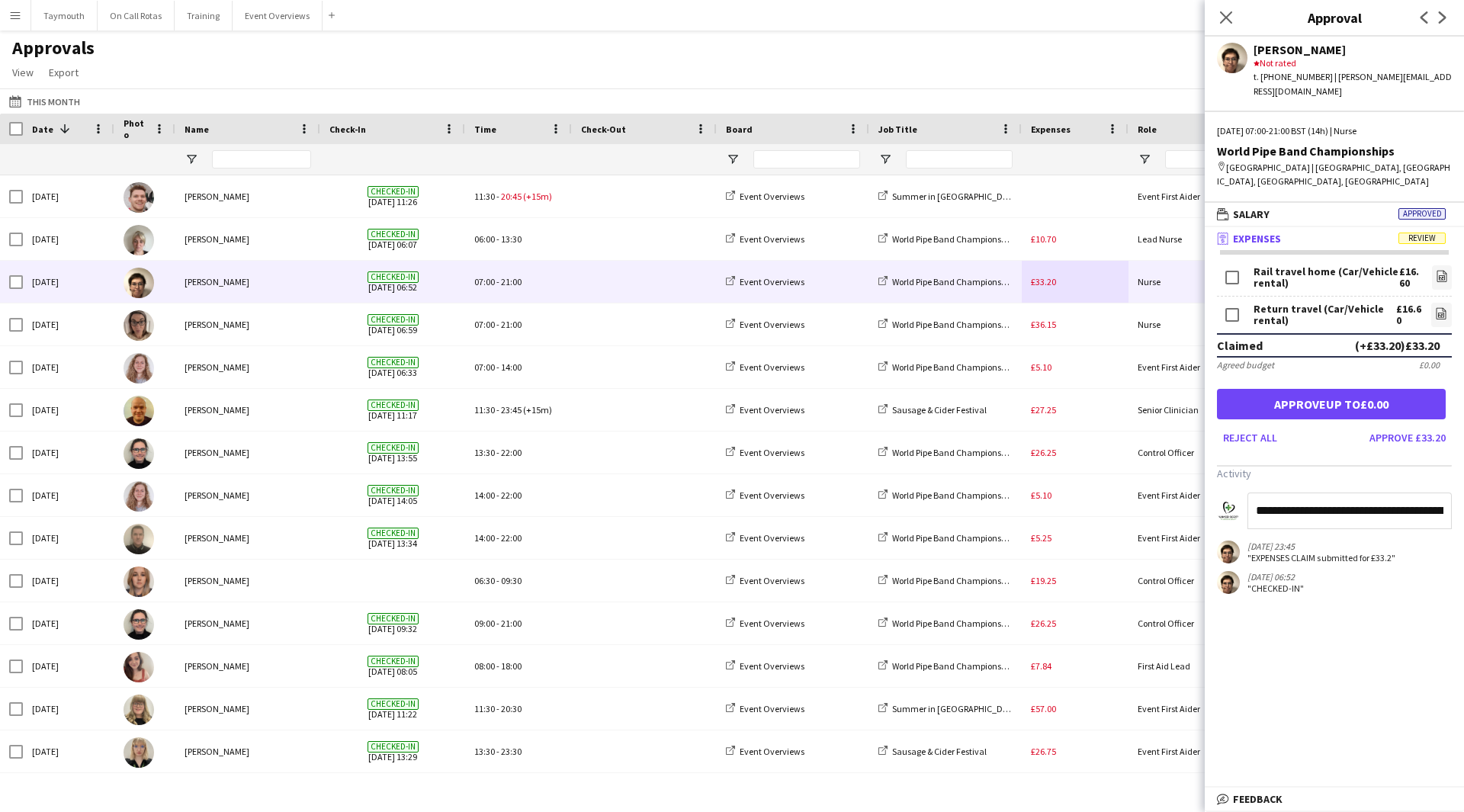
drag, startPoint x: 1328, startPoint y: 497, endPoint x: 1394, endPoint y: 501, distance: 66.1
click at [1329, 497] on input "**********" at bounding box center [1350, 511] width 205 height 37
click at [1355, 503] on input "**********" at bounding box center [1350, 511] width 205 height 37
drag, startPoint x: 1381, startPoint y: 498, endPoint x: 1432, endPoint y: 497, distance: 51.0
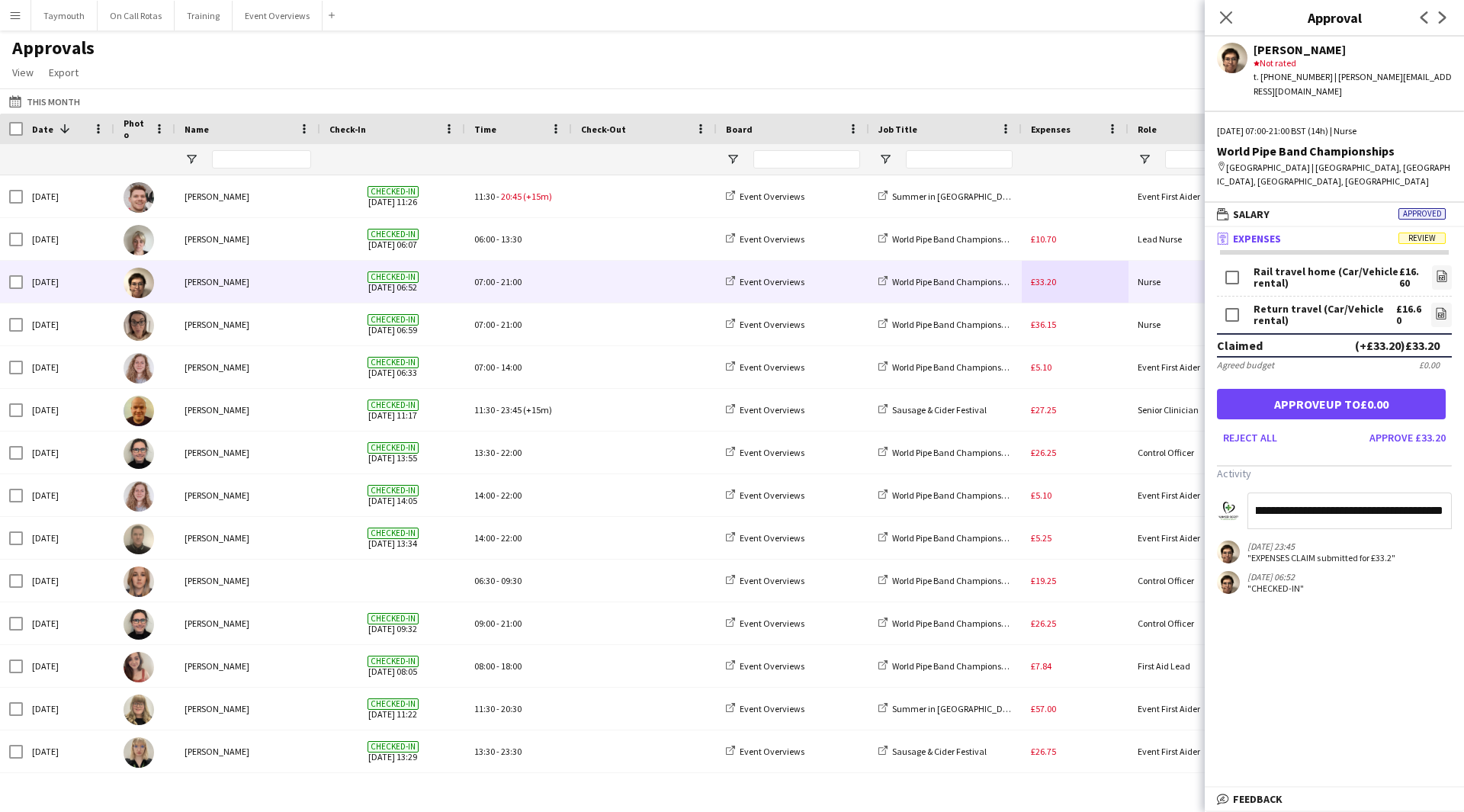
click at [1446, 497] on input "**********" at bounding box center [1350, 511] width 205 height 37
click at [1305, 496] on input "**********" at bounding box center [1350, 511] width 205 height 37
click at [1311, 500] on input "**********" at bounding box center [1350, 511] width 205 height 37
click at [1277, 500] on input "**********" at bounding box center [1350, 511] width 205 height 37
drag, startPoint x: 1274, startPoint y: 500, endPoint x: 1262, endPoint y: 501, distance: 12.0
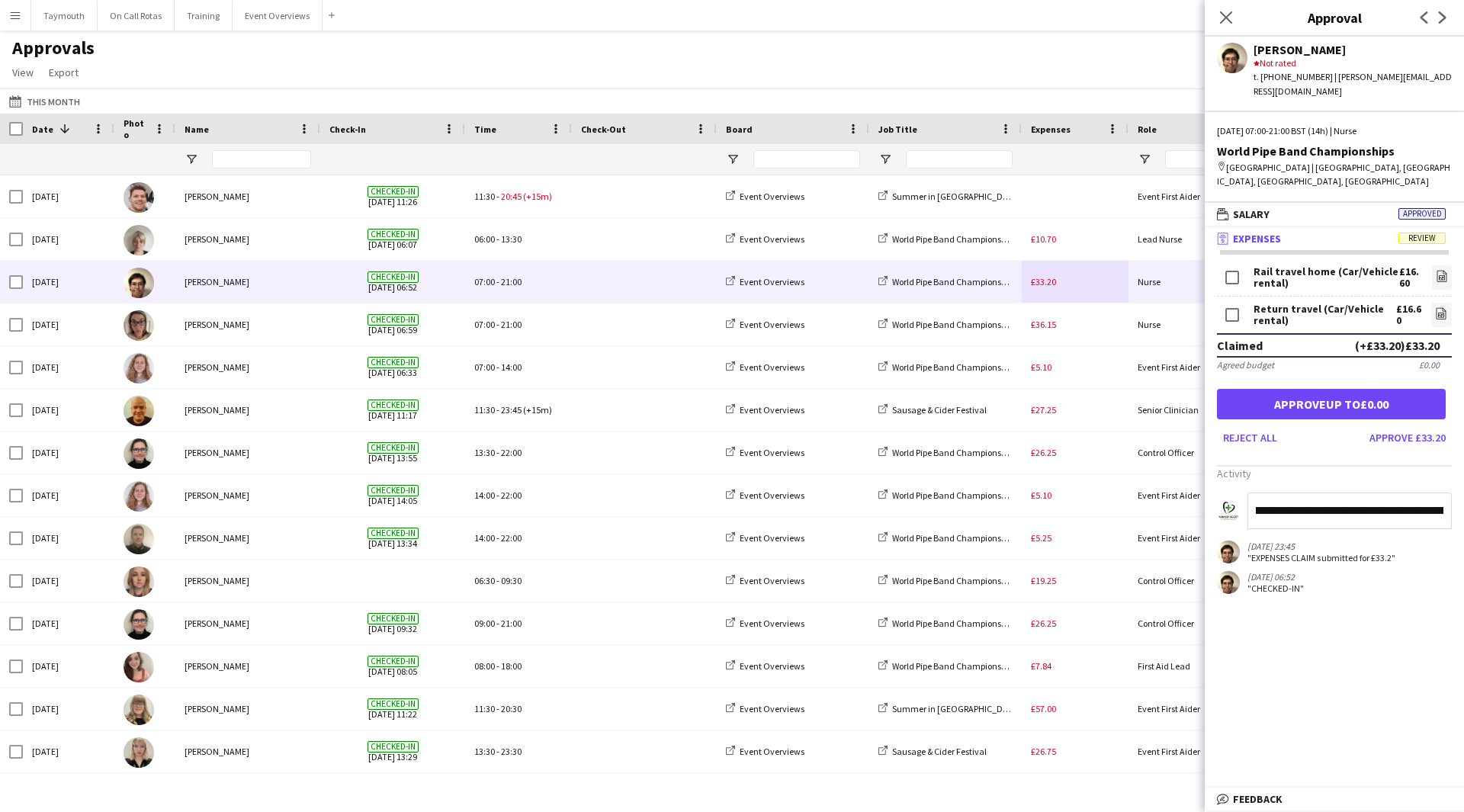
click at [1260, 501] on input "**********" at bounding box center [1350, 511] width 205 height 37
click at [1425, 500] on input "**********" at bounding box center [1350, 511] width 205 height 37
type input "**********"
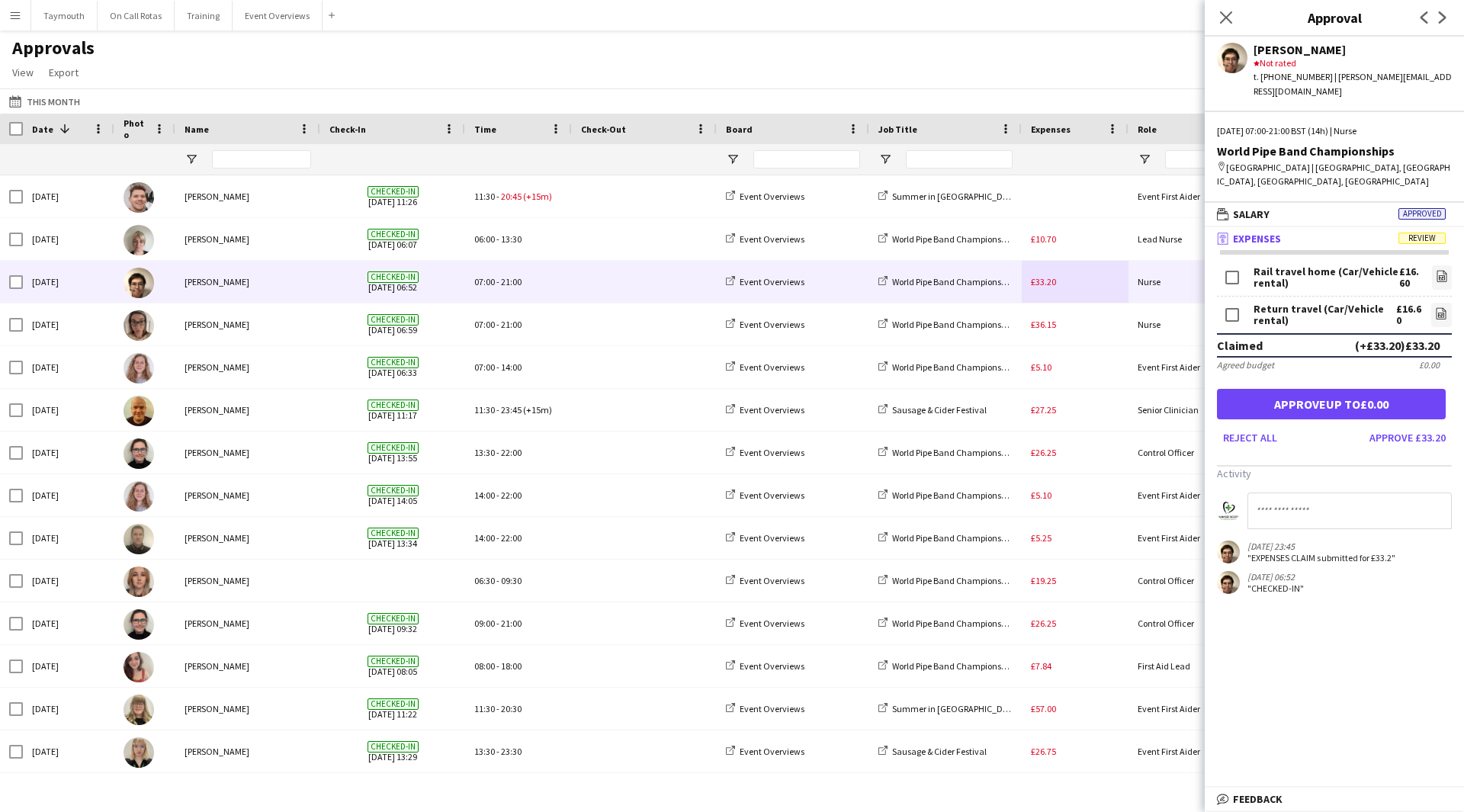
scroll to position [0, 0]
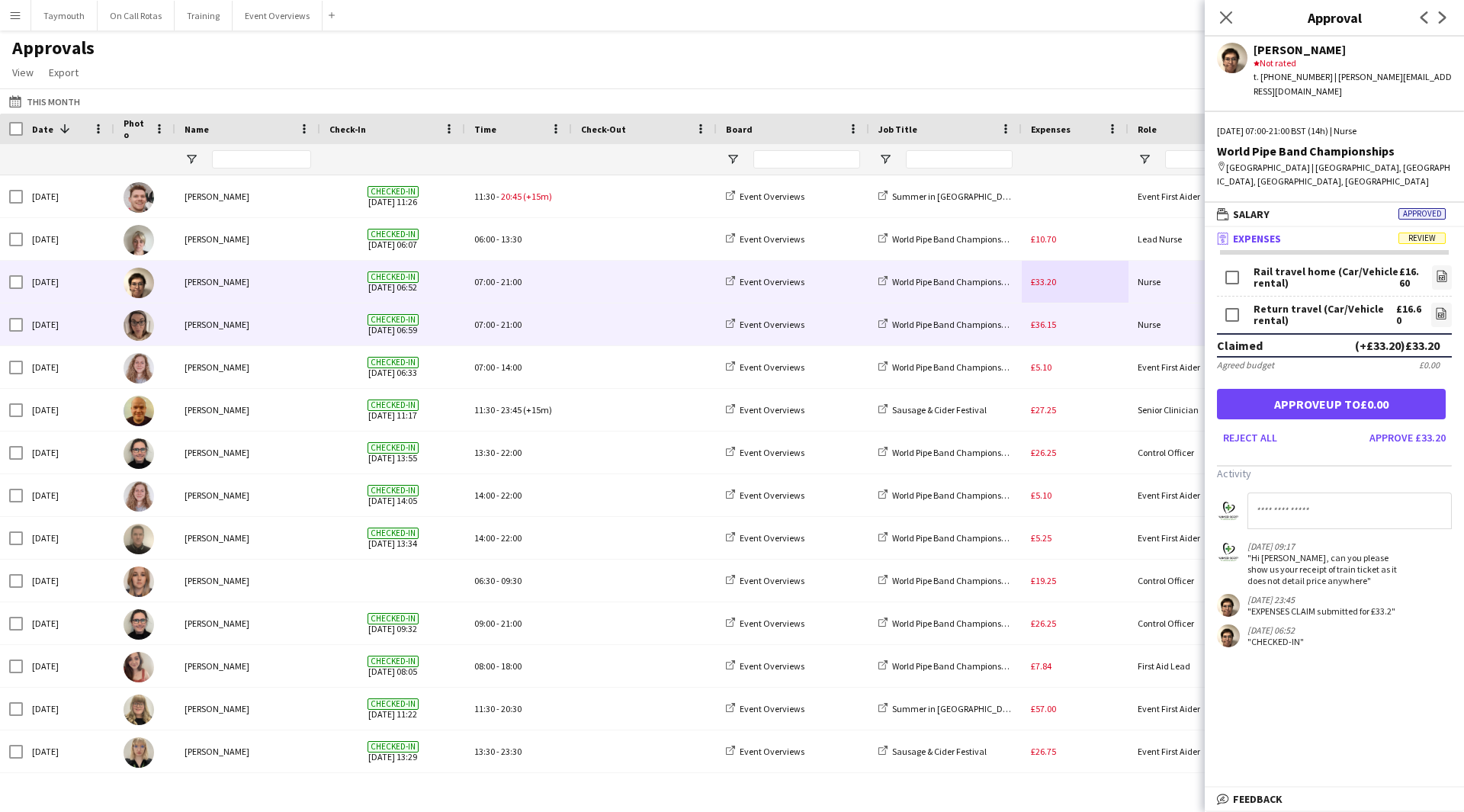
click at [1103, 331] on div "£36.15" at bounding box center [1075, 324] width 107 height 42
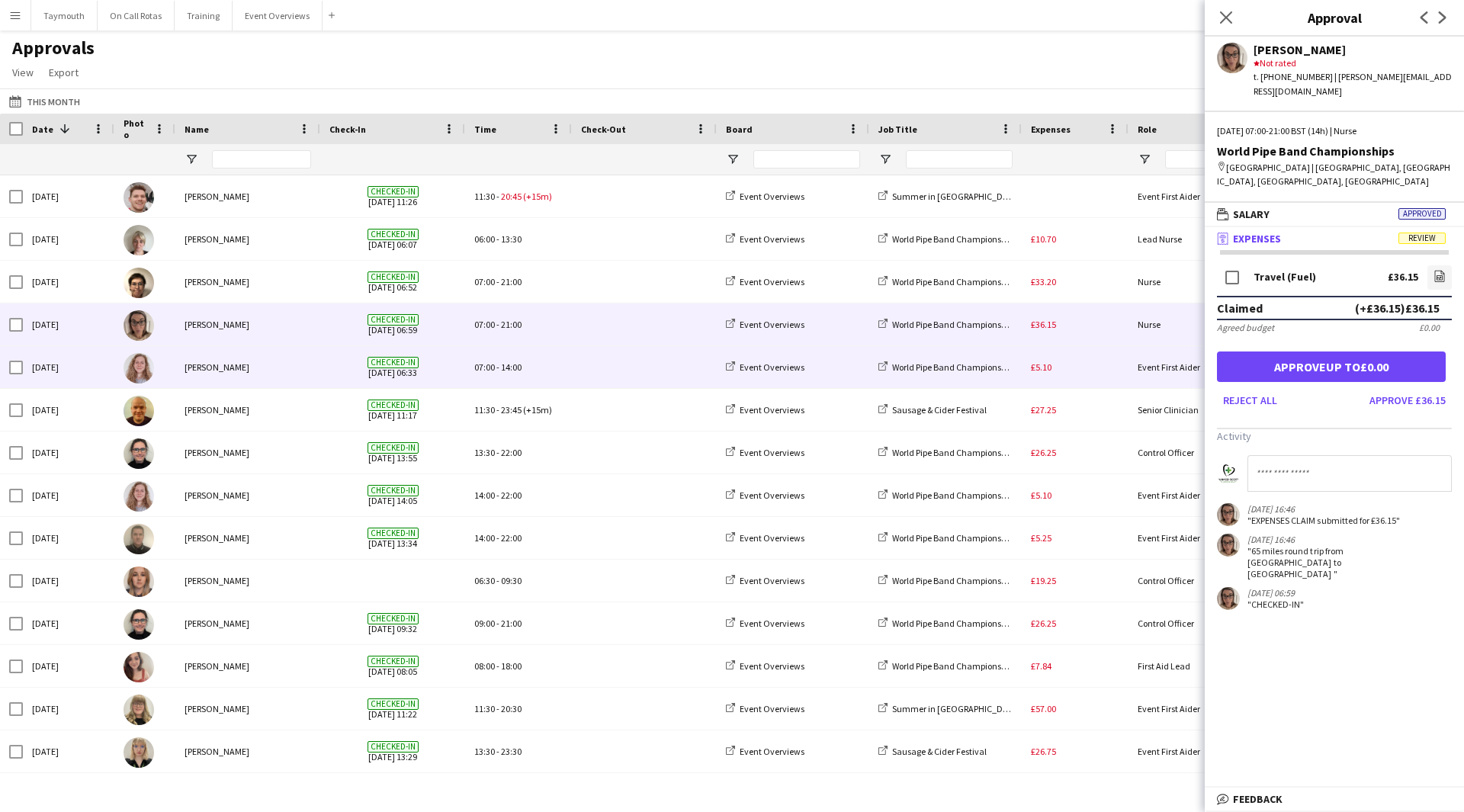
click at [1084, 364] on div "£5.10" at bounding box center [1075, 367] width 107 height 42
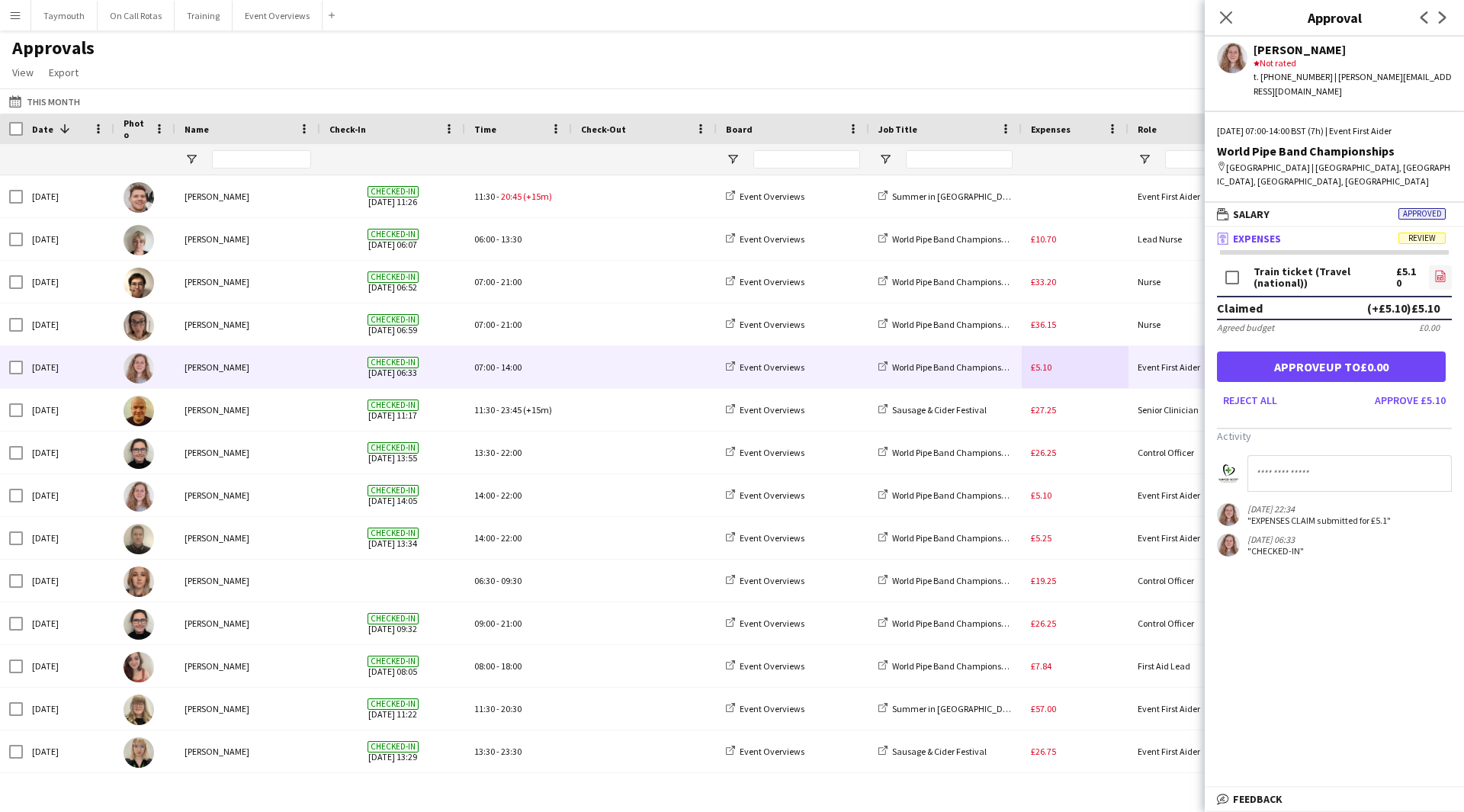
click at [1444, 270] on icon "file-image" at bounding box center [1441, 276] width 13 height 13
click at [1419, 390] on button "Approve £5.10" at bounding box center [1410, 400] width 83 height 24
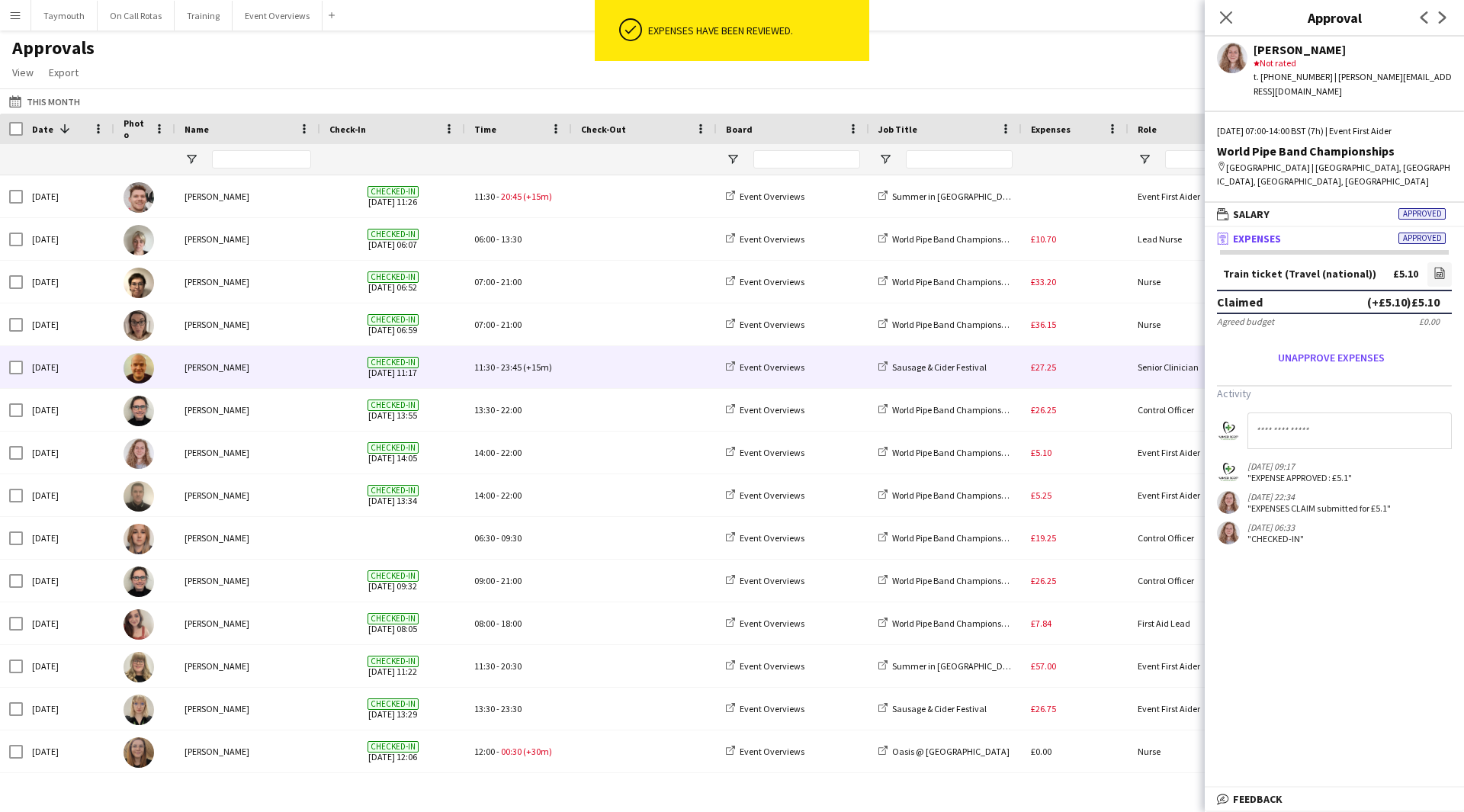
click at [1082, 386] on div "£27.25" at bounding box center [1075, 367] width 107 height 42
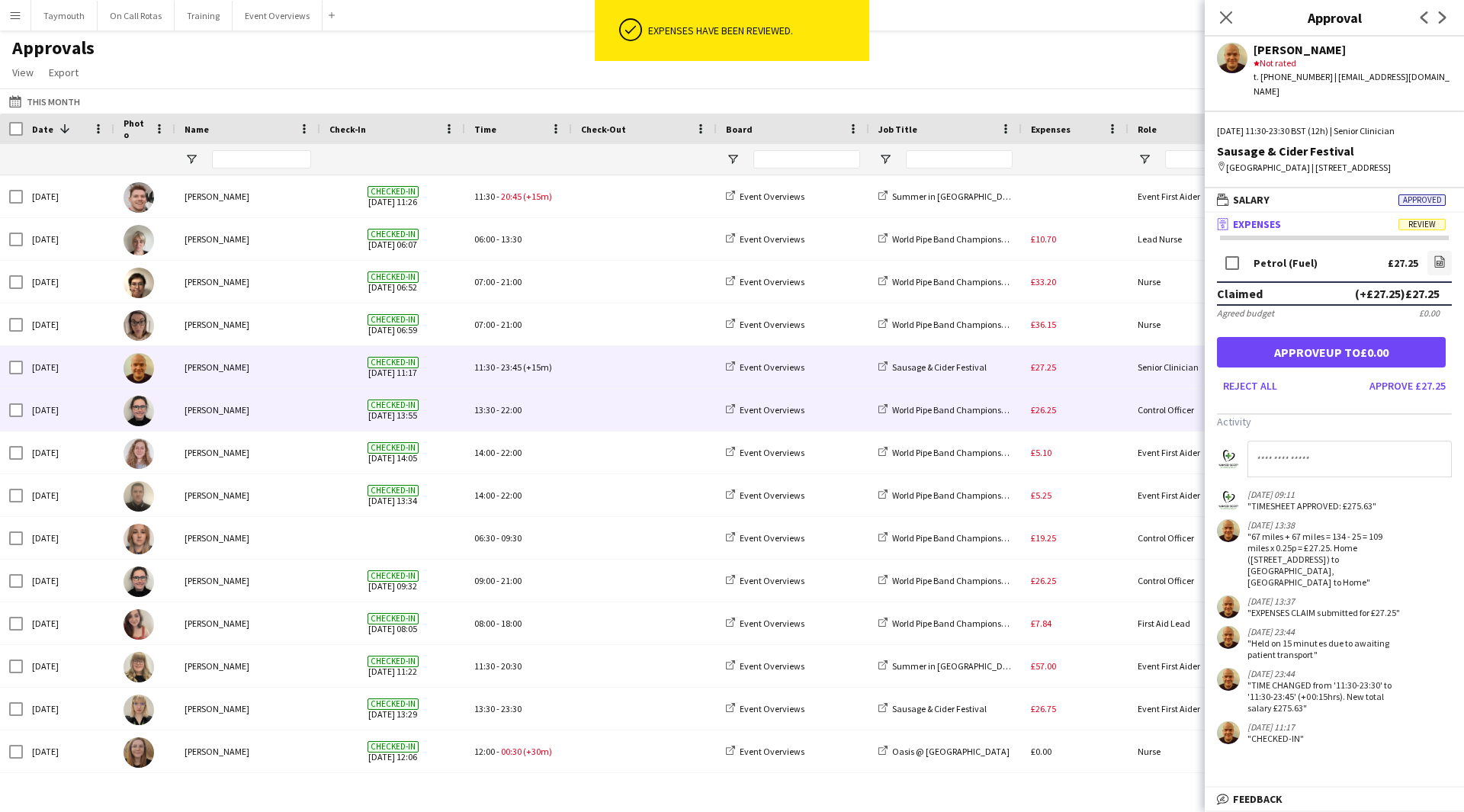
click at [1087, 422] on div "£26.25" at bounding box center [1075, 409] width 107 height 42
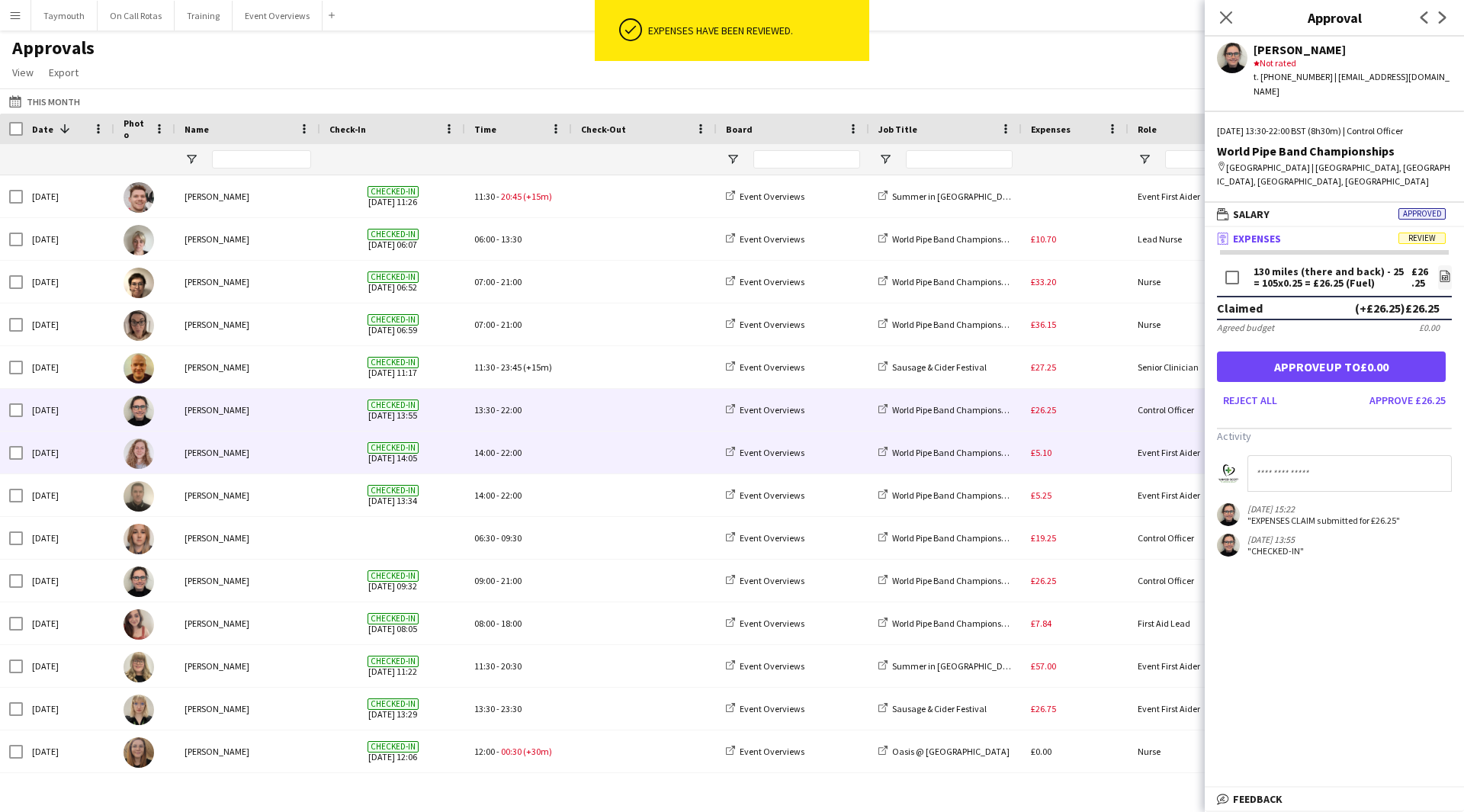
click at [1092, 454] on div "£5.10" at bounding box center [1075, 452] width 107 height 42
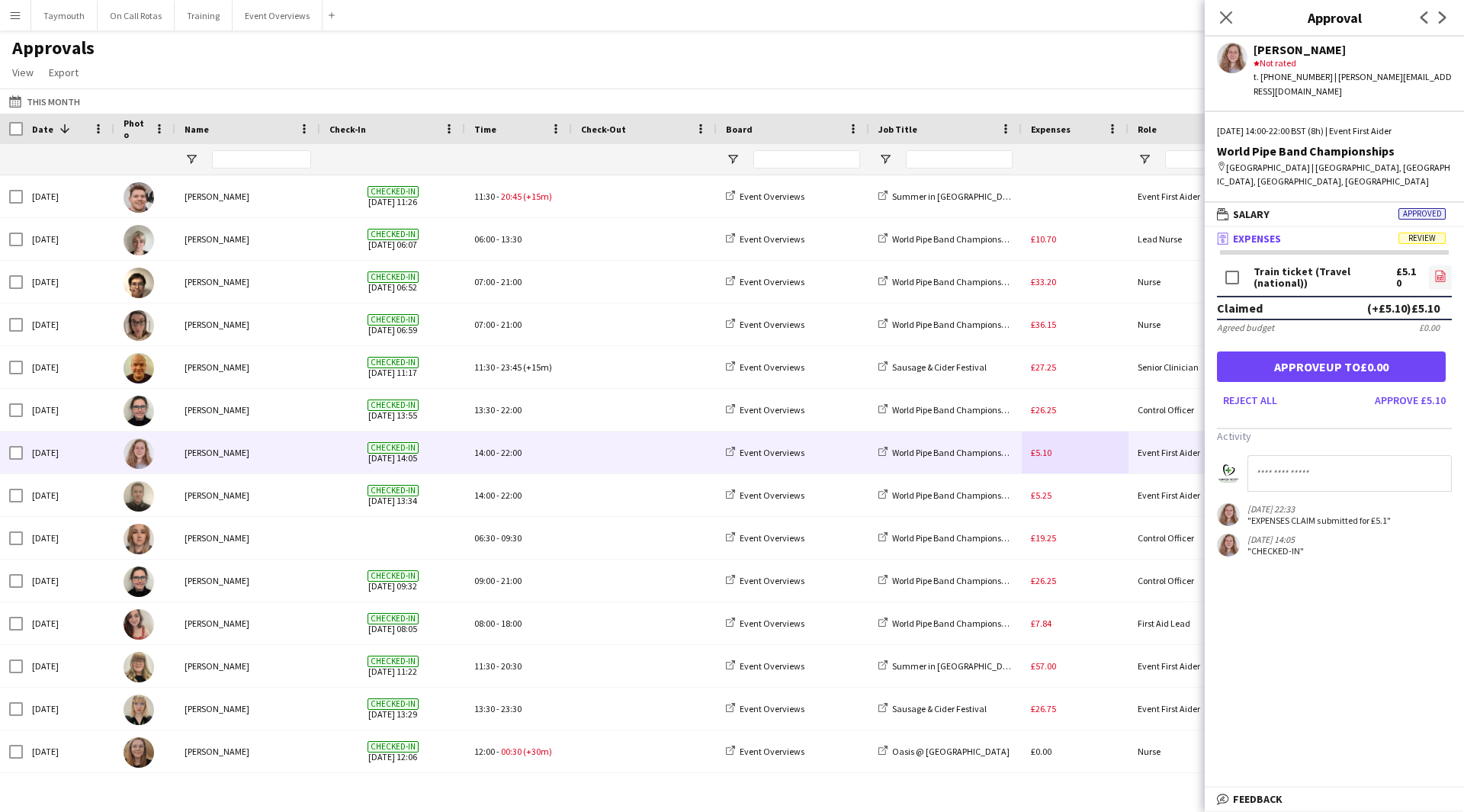
click at [1439, 270] on icon "file-image" at bounding box center [1441, 276] width 13 height 13
click at [1435, 388] on button "Approve £5.10" at bounding box center [1410, 400] width 83 height 24
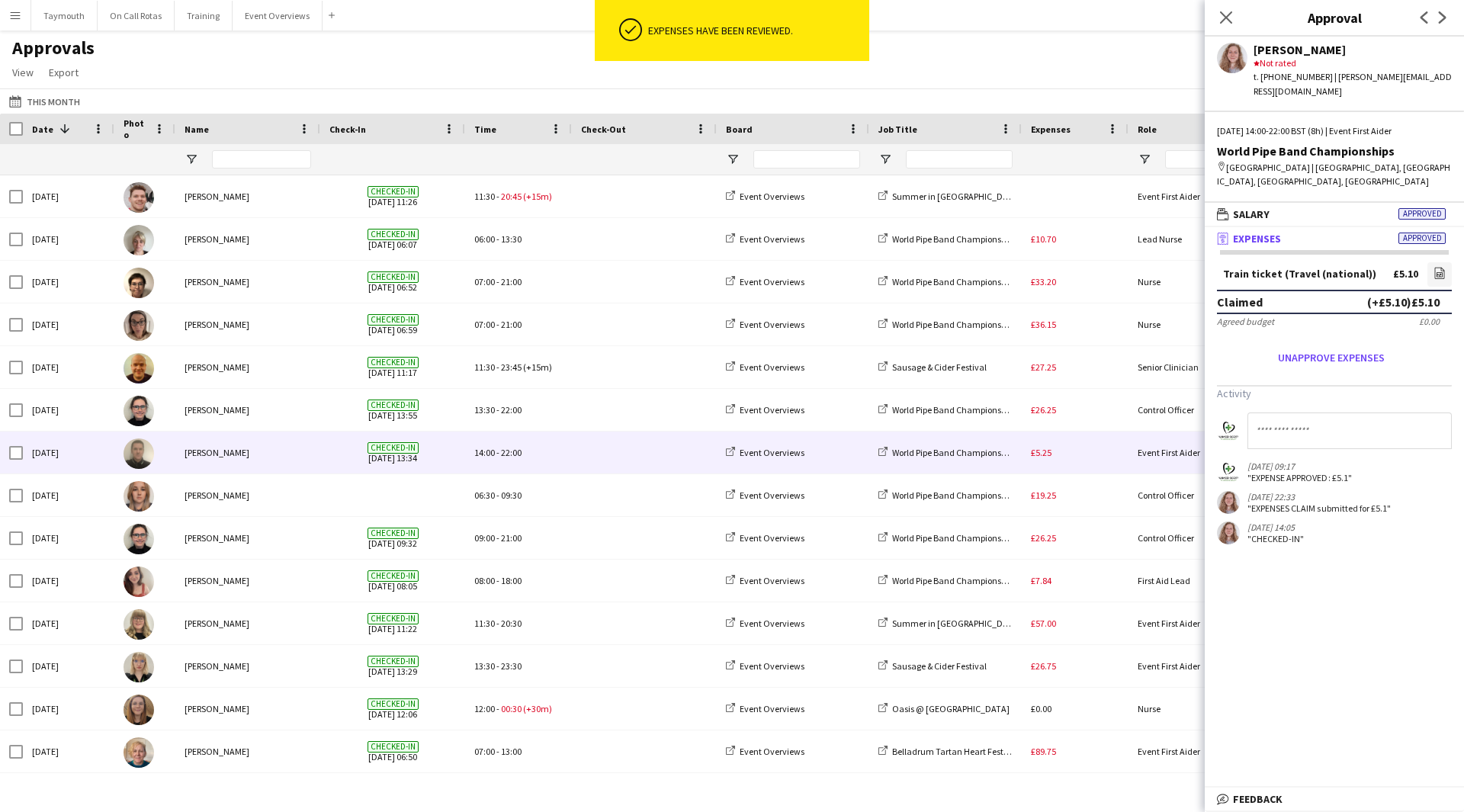
click at [1078, 461] on div "£5.25" at bounding box center [1075, 452] width 107 height 42
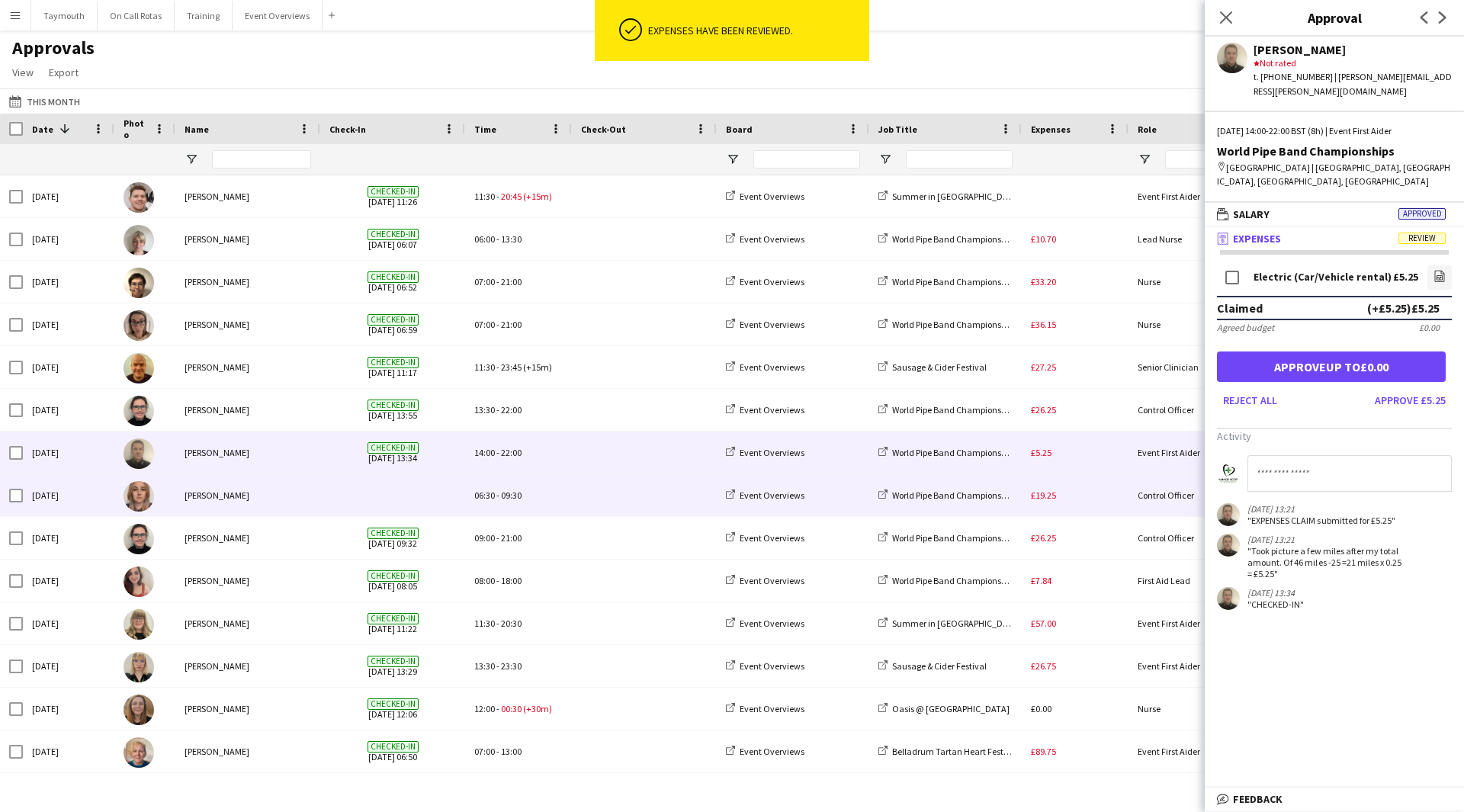
click at [1074, 497] on div "£19.25" at bounding box center [1075, 495] width 107 height 42
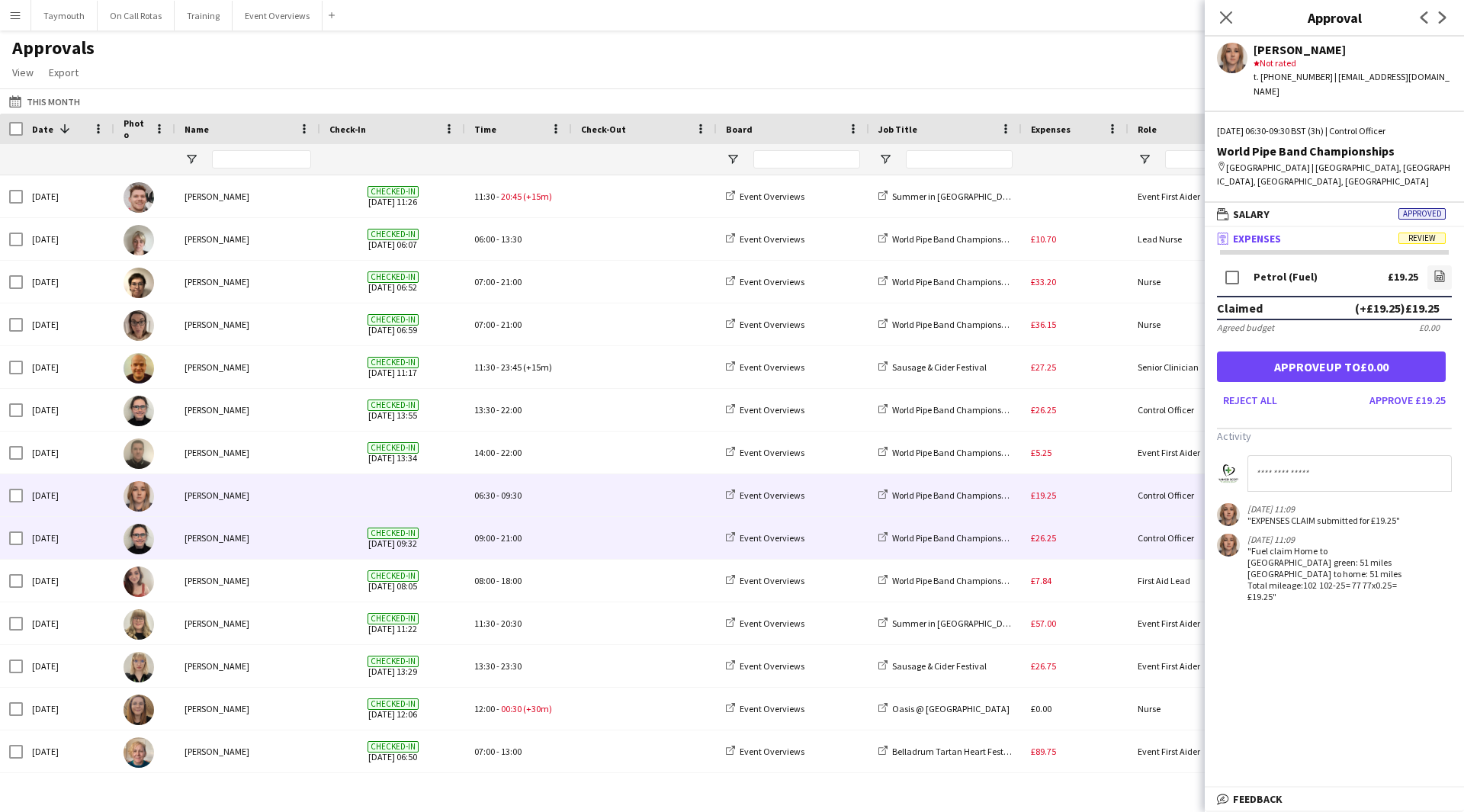
click at [1092, 532] on div "£26.25" at bounding box center [1075, 537] width 107 height 42
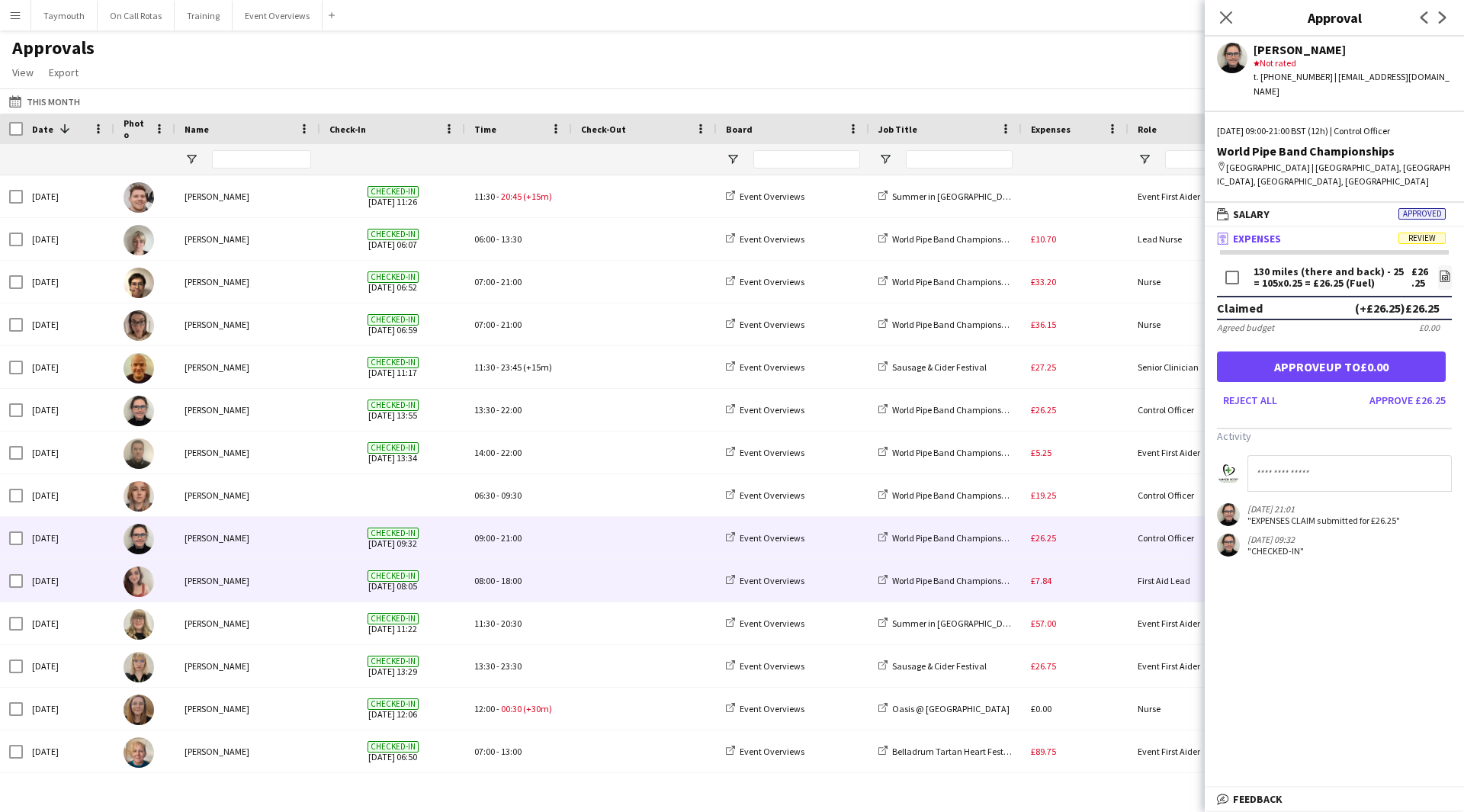
click at [1096, 574] on div "£7.84" at bounding box center [1075, 580] width 107 height 42
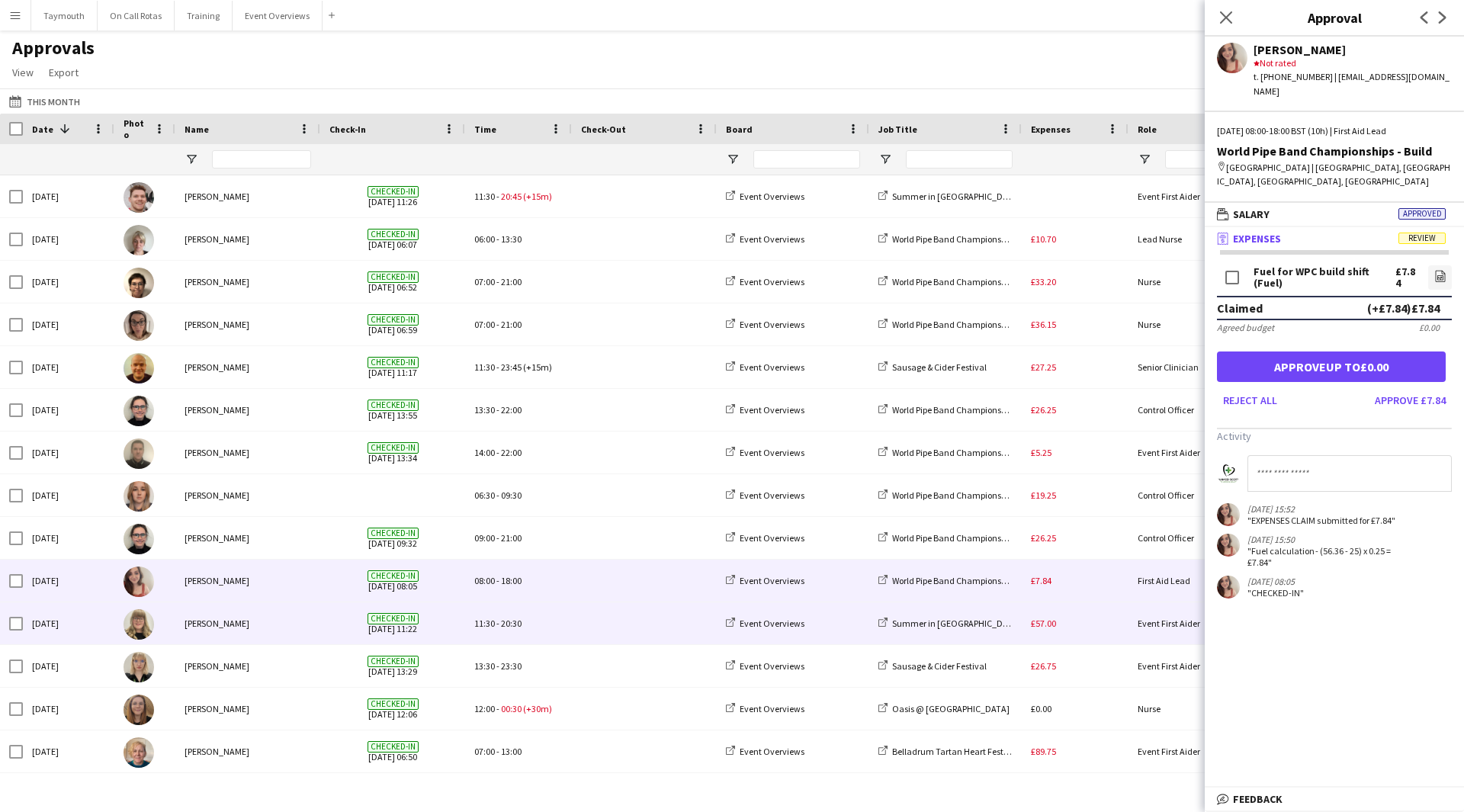
click at [1096, 636] on div "£57.00" at bounding box center [1075, 622] width 107 height 42
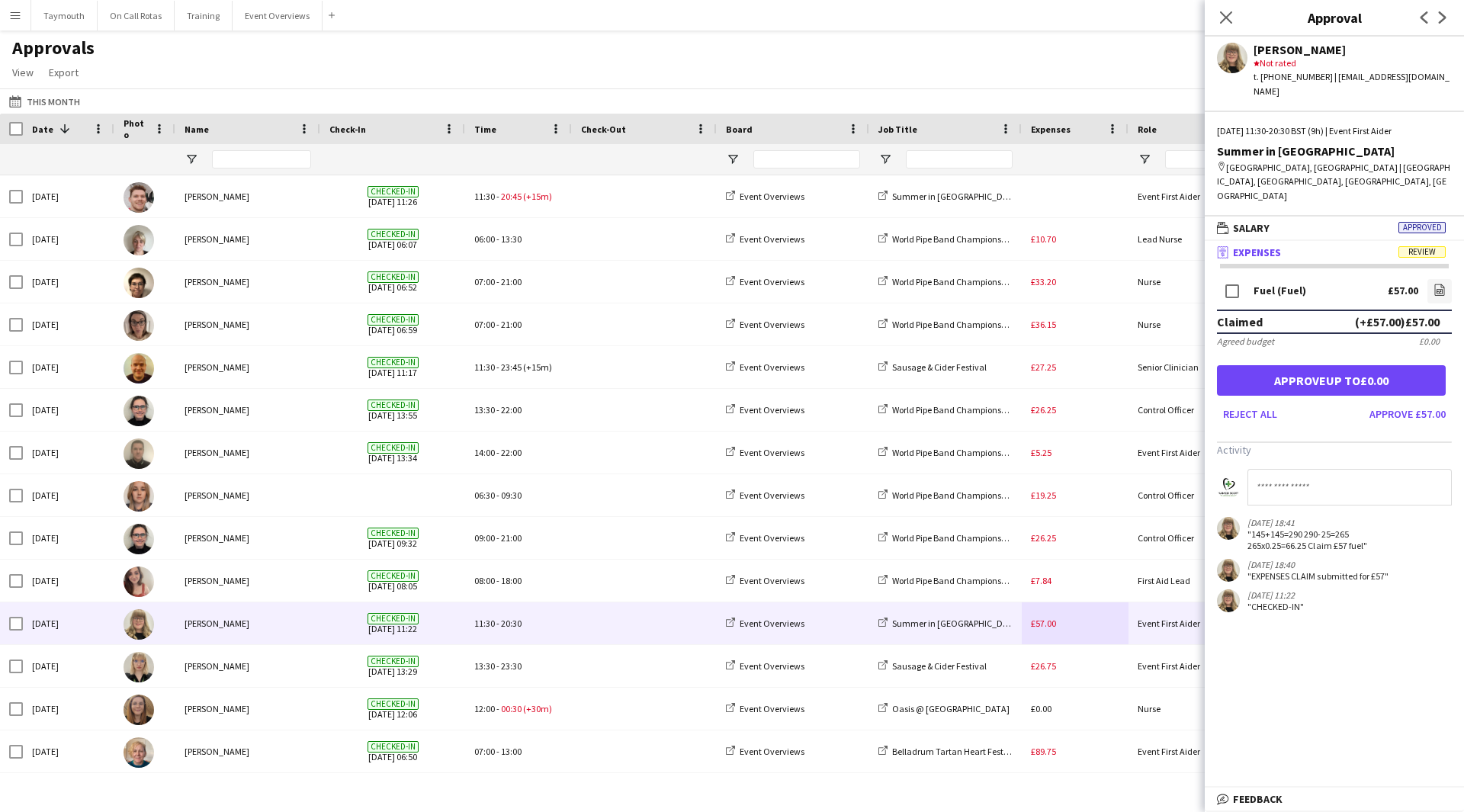
click at [1354, 469] on input at bounding box center [1350, 487] width 205 height 37
type input "**********"
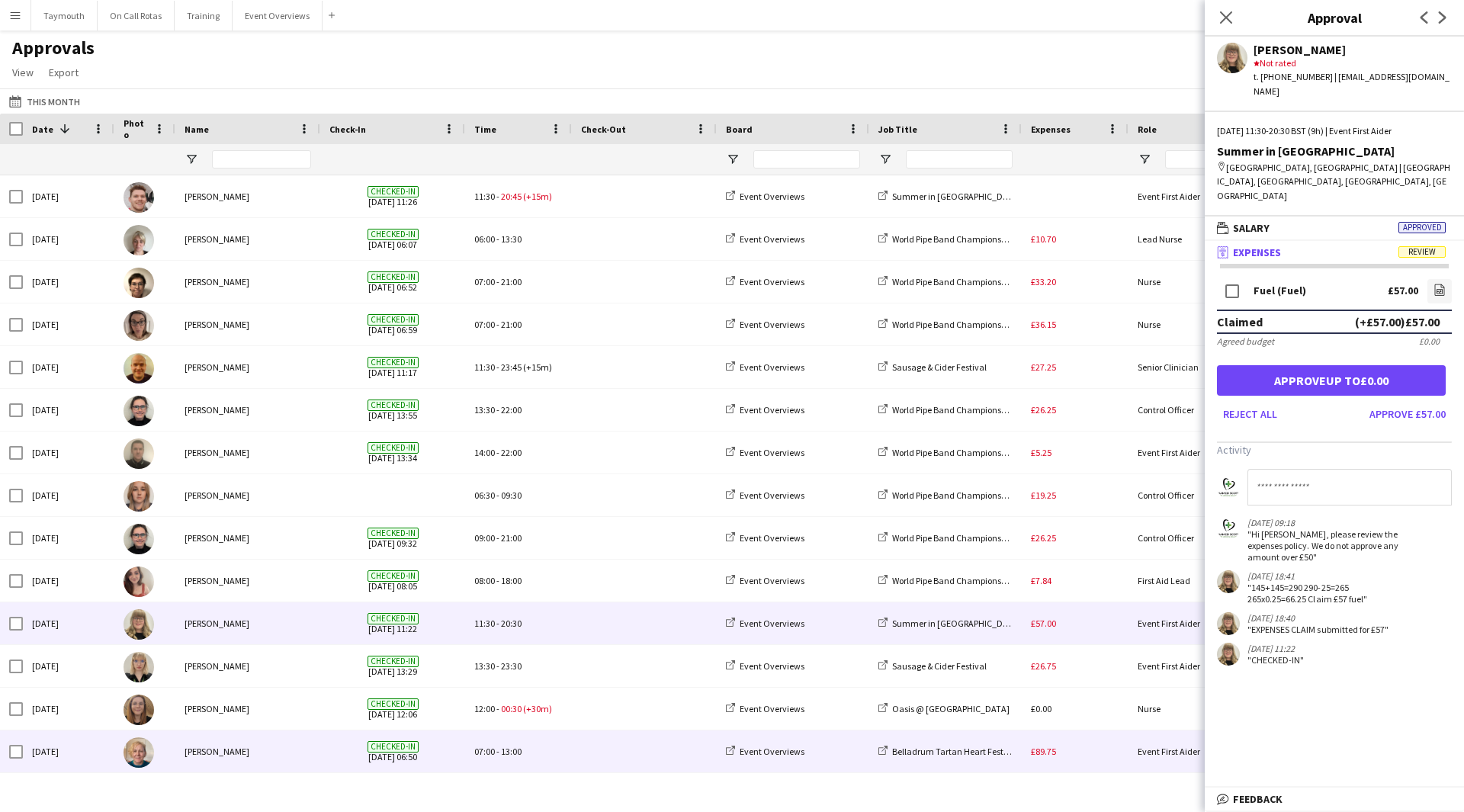
click at [1087, 743] on div "£89.75" at bounding box center [1075, 751] width 107 height 42
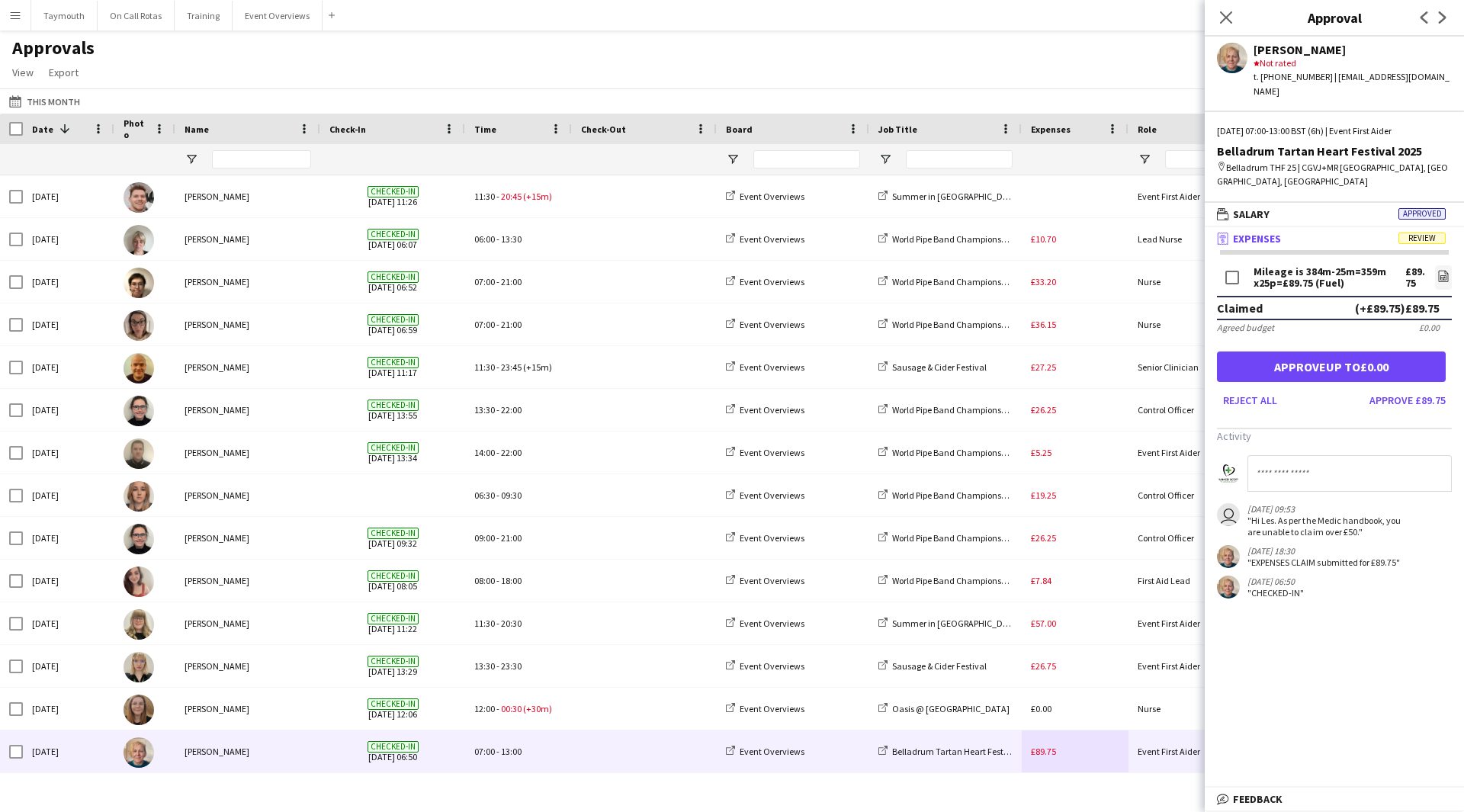
click at [1405, 455] on input at bounding box center [1350, 473] width 205 height 37
type input "**********"
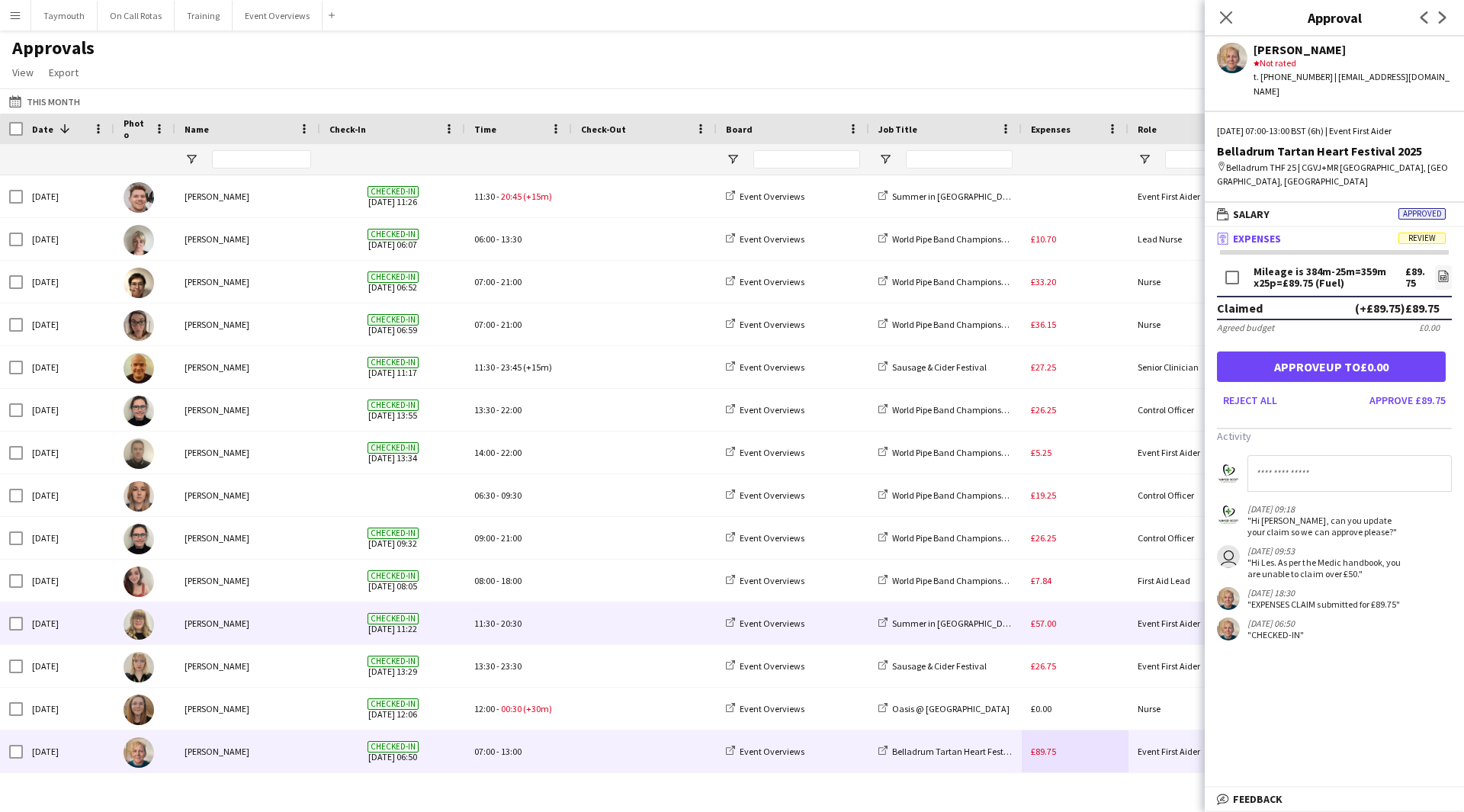
scroll to position [127, 0]
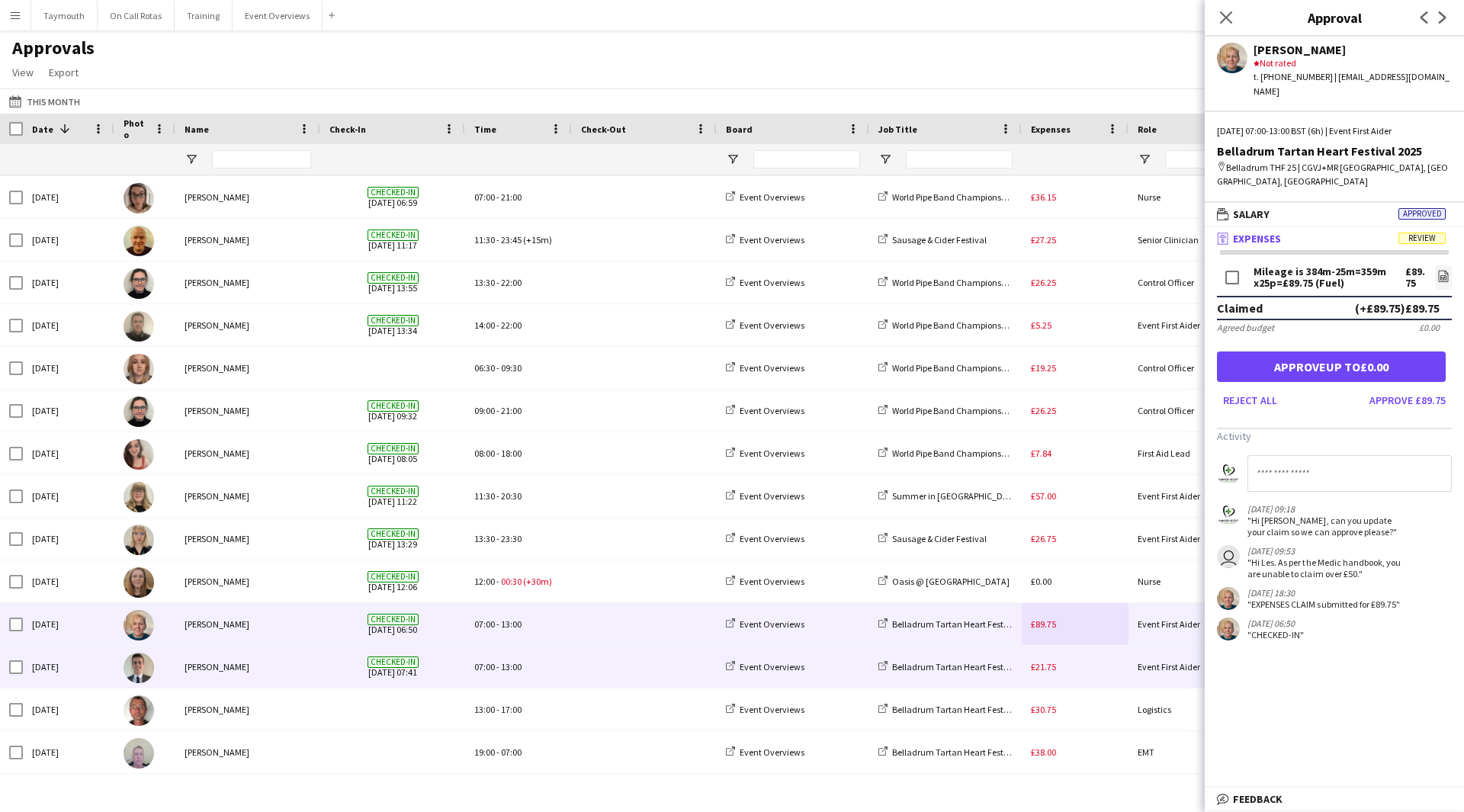
click at [1093, 675] on div "£21.75" at bounding box center [1075, 666] width 107 height 42
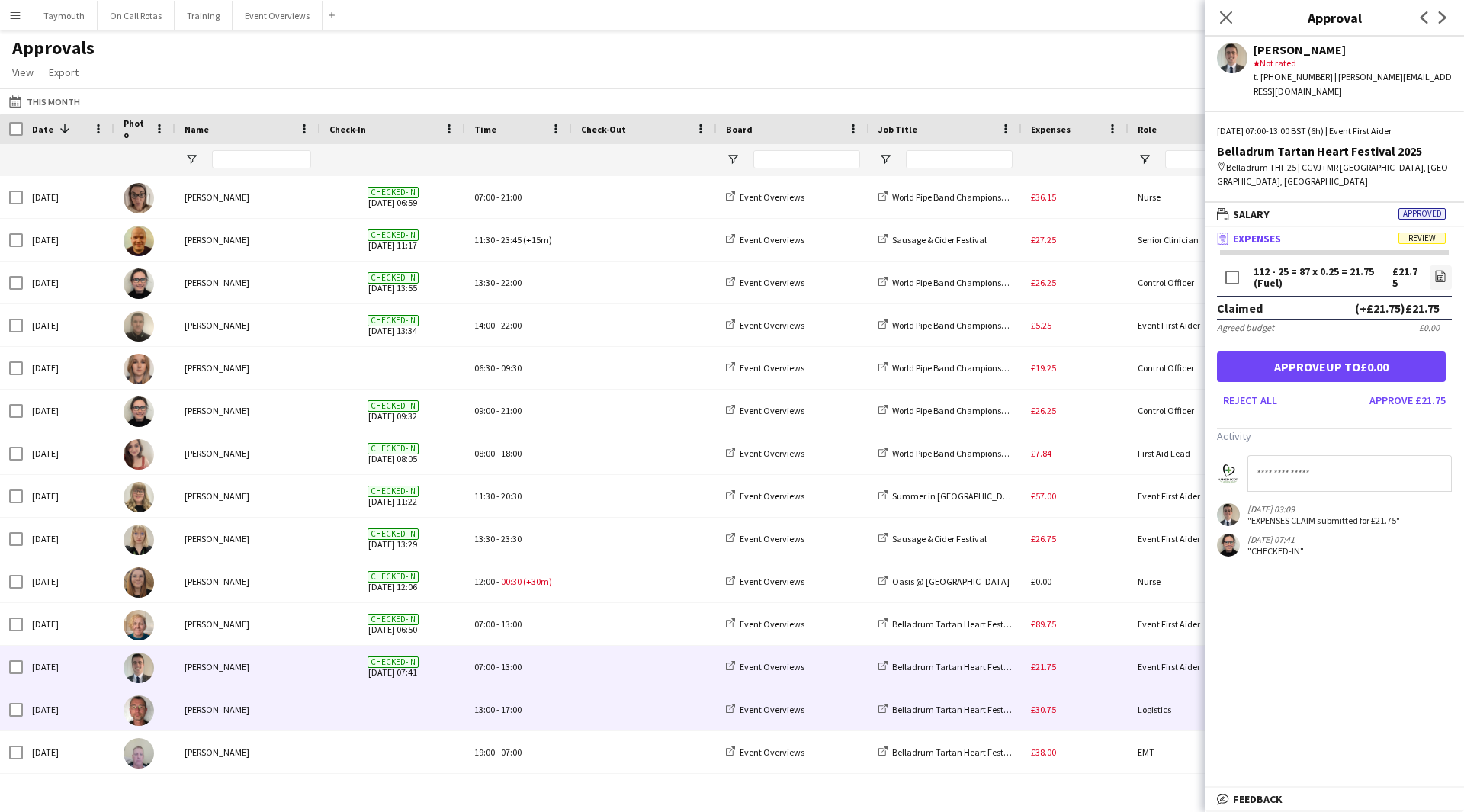
click at [1078, 707] on div "£30.75" at bounding box center [1075, 709] width 107 height 42
click at [1084, 675] on div "£21.75" at bounding box center [1075, 666] width 107 height 42
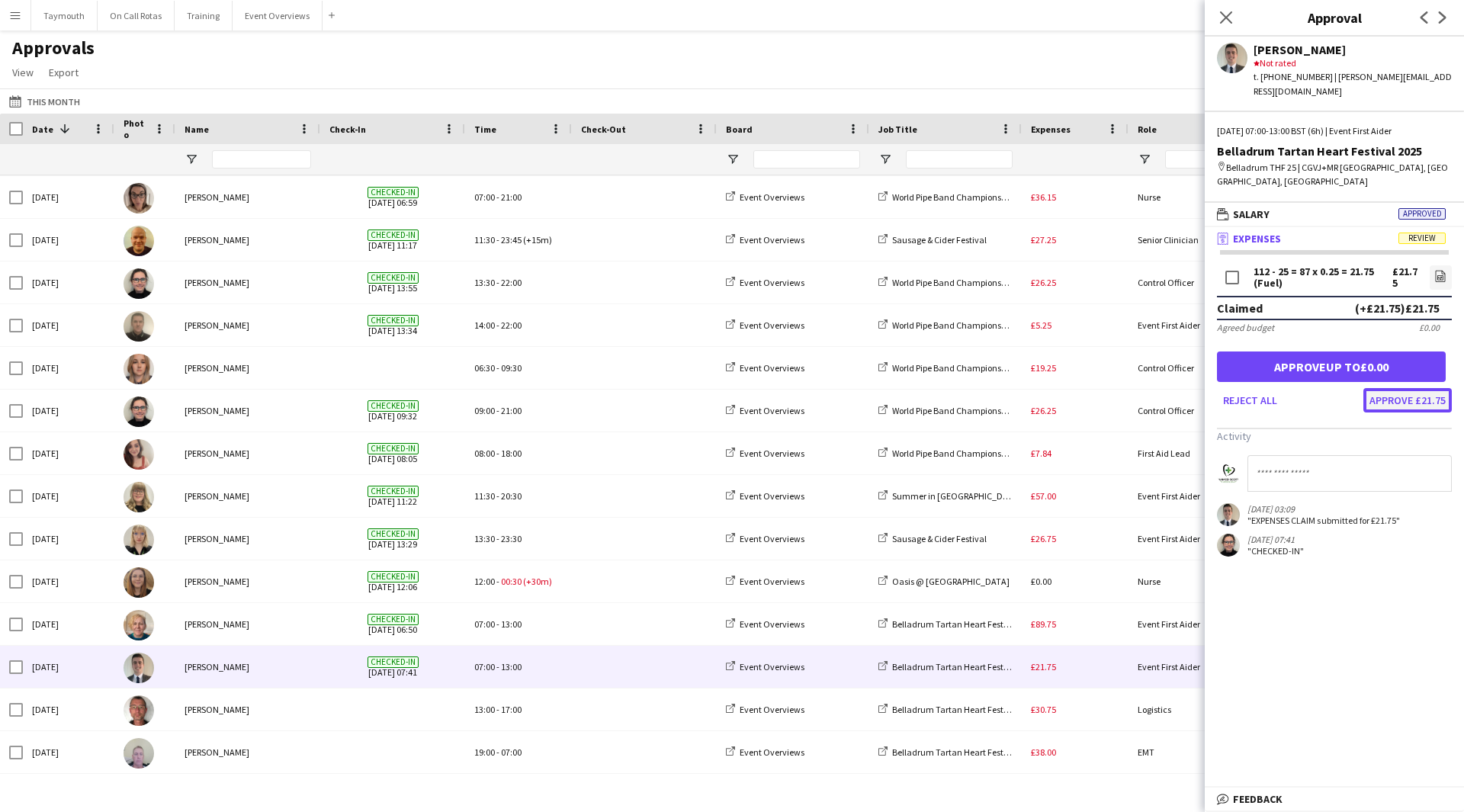
click at [1436, 388] on button "Approve £21.75" at bounding box center [1407, 400] width 88 height 24
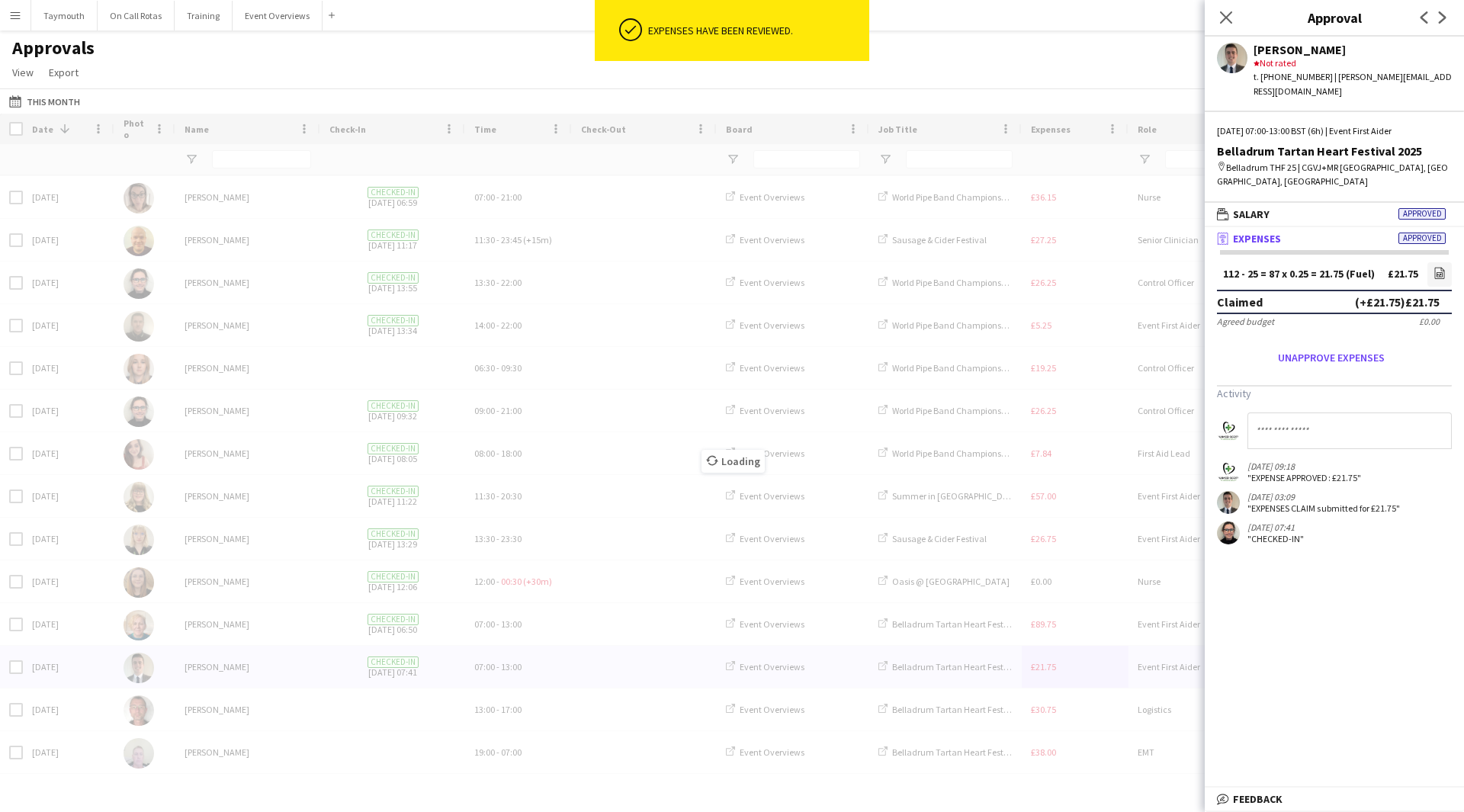
scroll to position [85, 0]
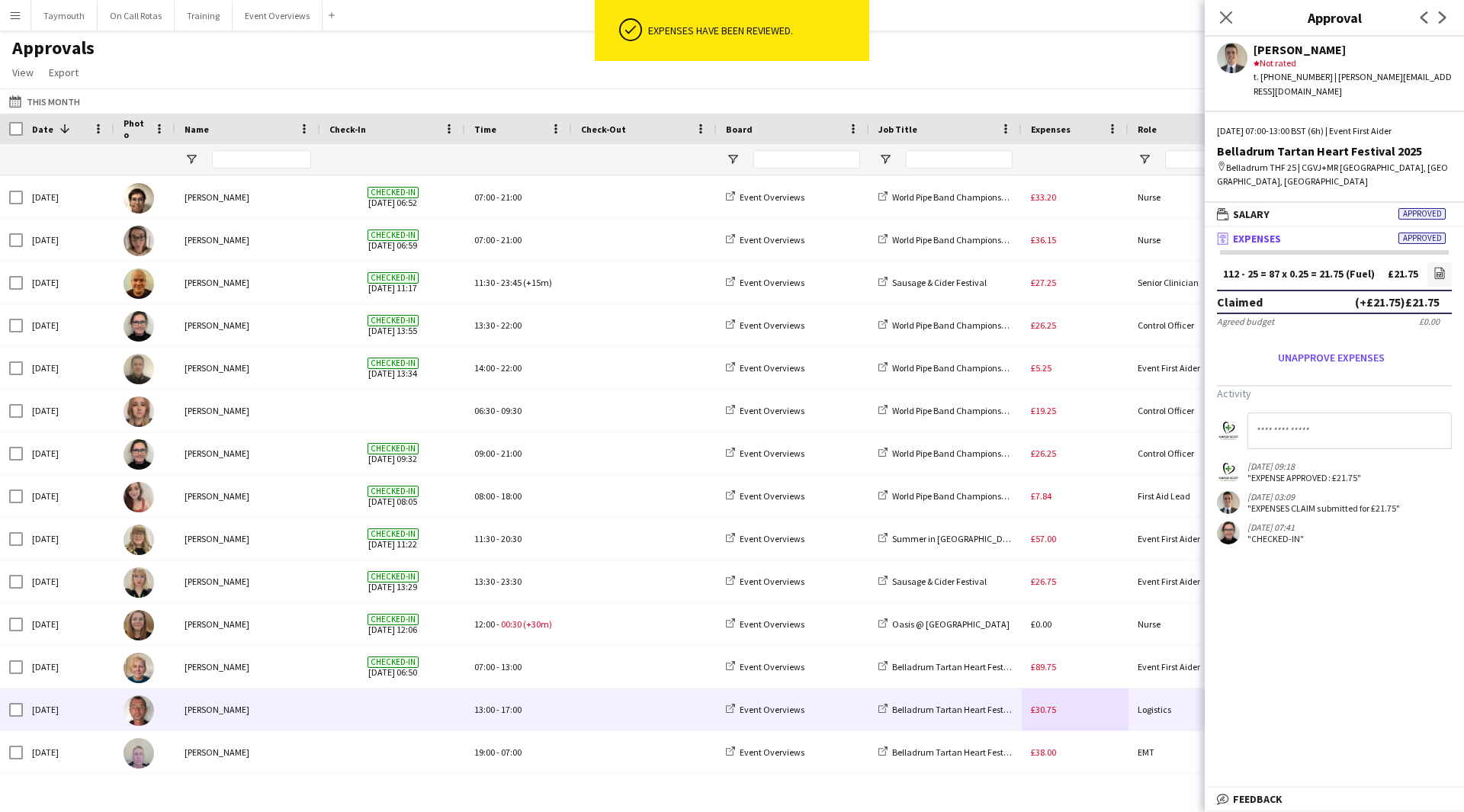
click at [1094, 716] on div "£30.75" at bounding box center [1075, 709] width 107 height 42
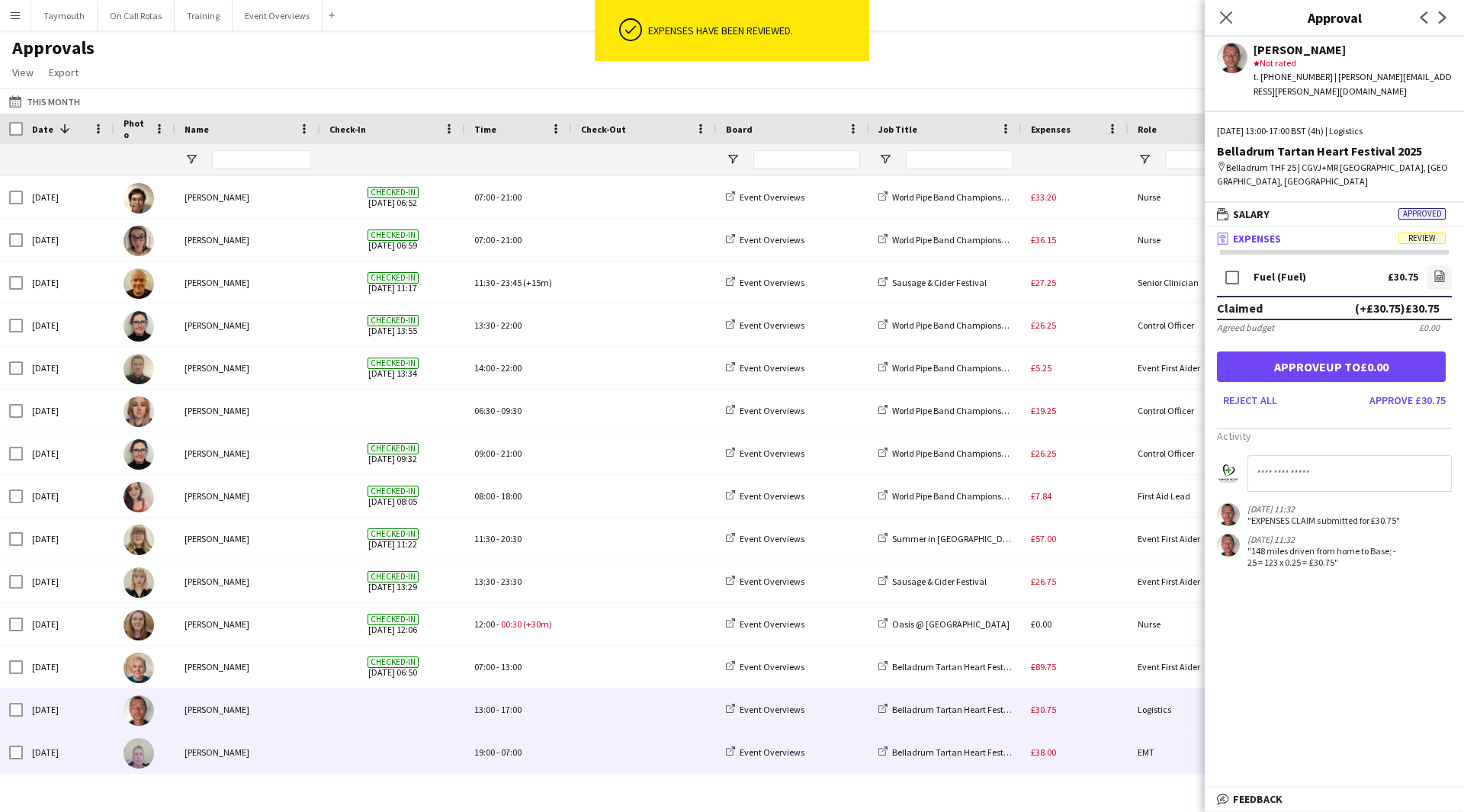
click at [1092, 746] on div "£38.00" at bounding box center [1075, 751] width 107 height 42
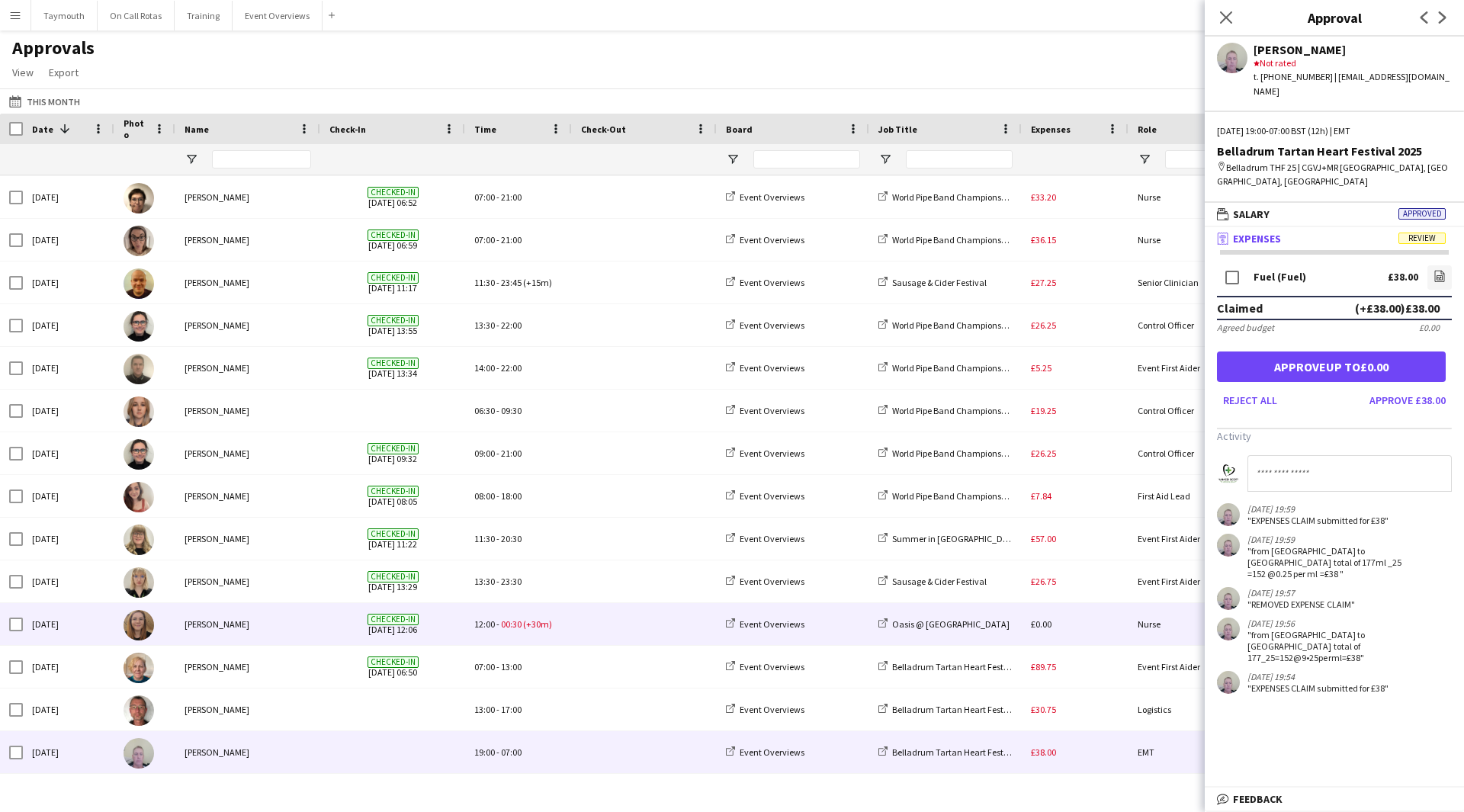
click at [1087, 618] on div "£0.00" at bounding box center [1075, 623] width 107 height 42
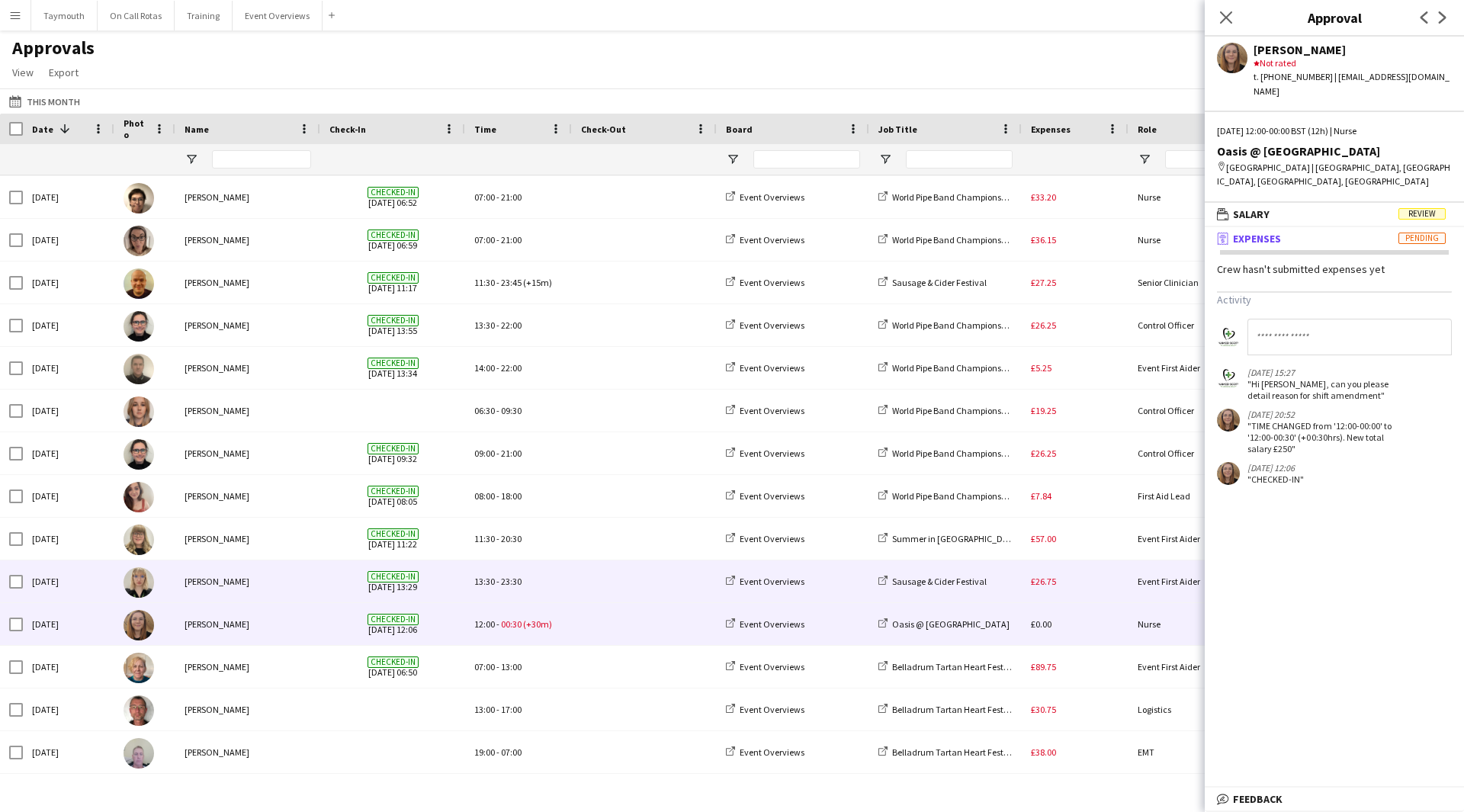
scroll to position [0, 0]
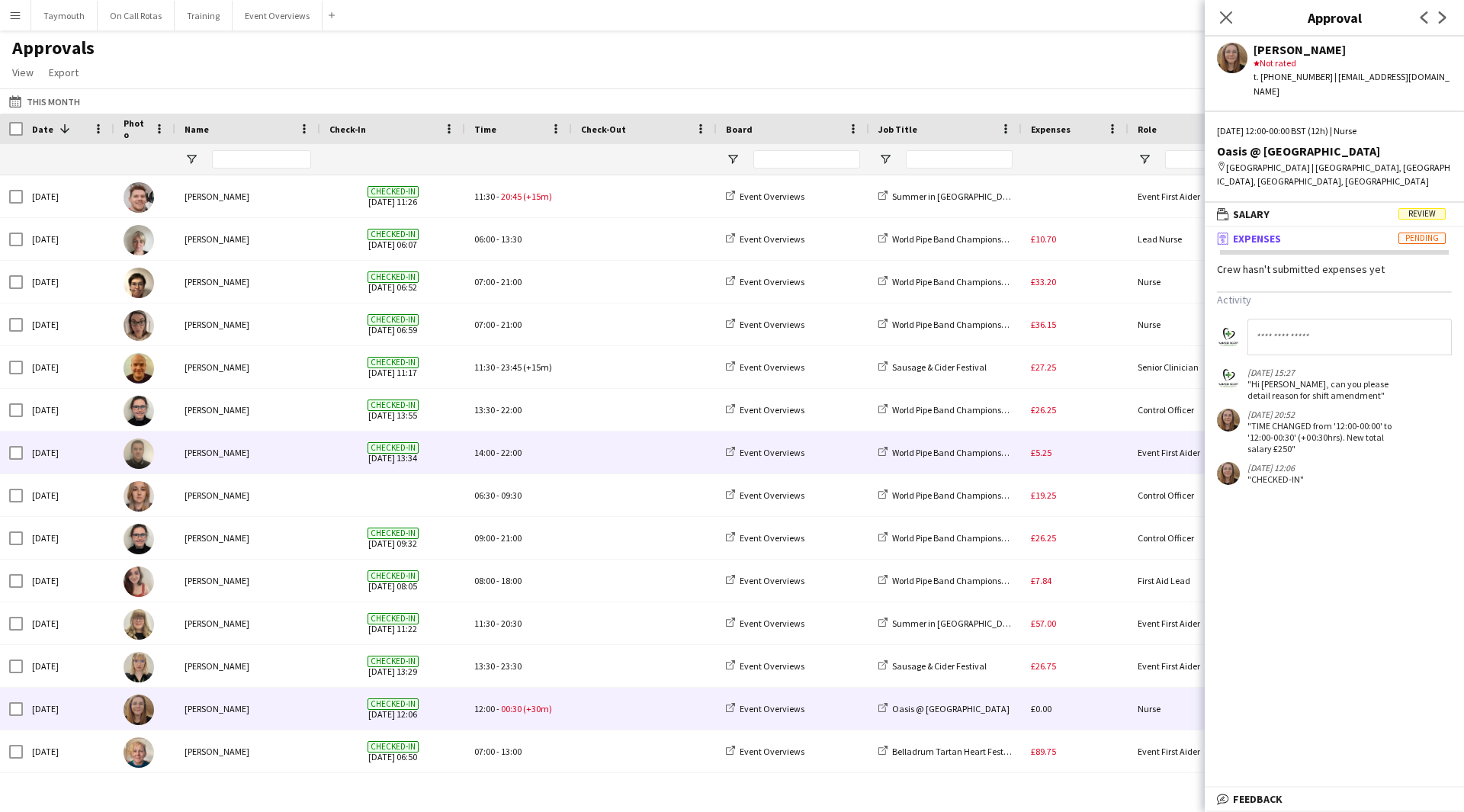
click at [1102, 446] on div "£5.25" at bounding box center [1075, 452] width 107 height 42
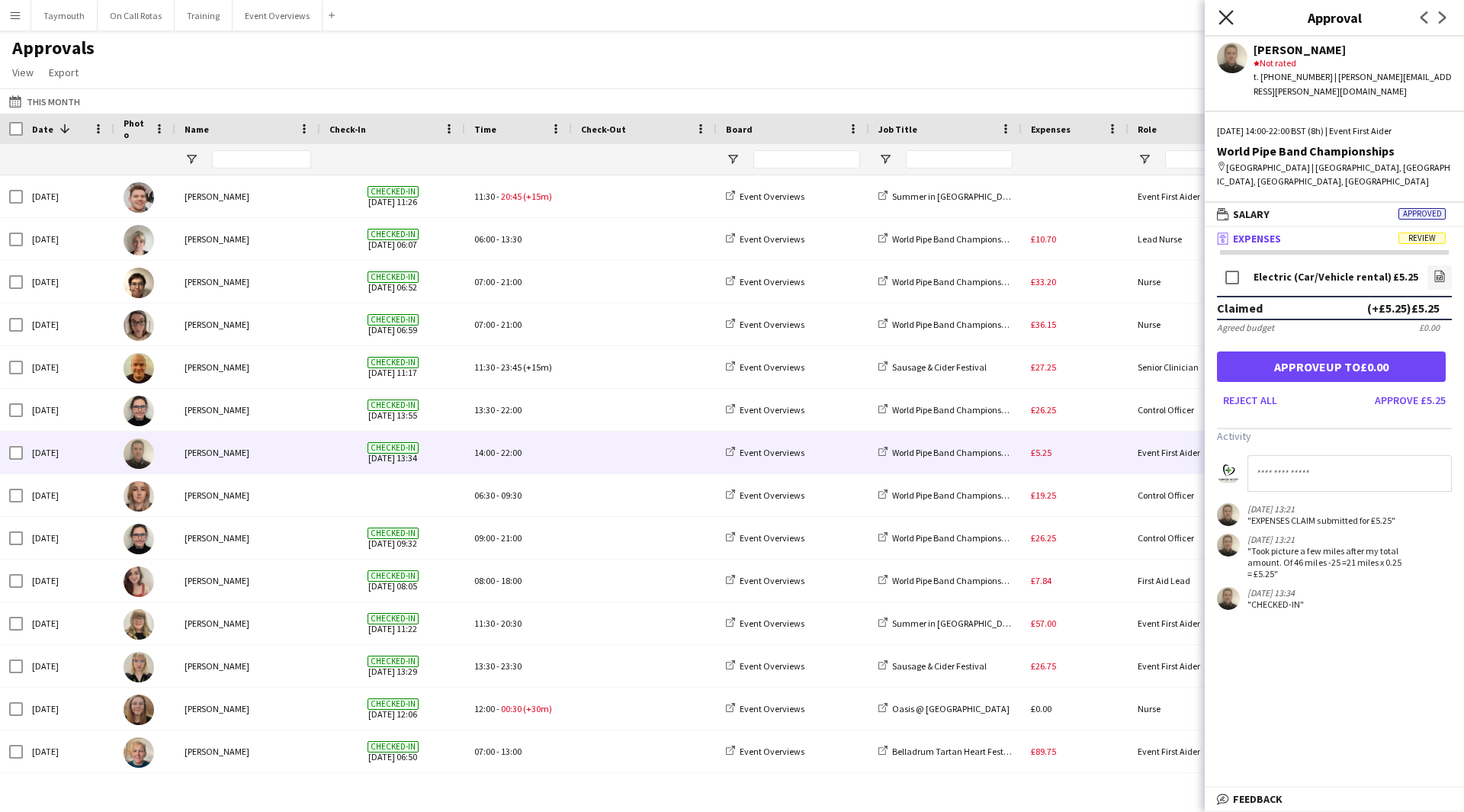
click at [1231, 18] on icon "Close pop-in" at bounding box center [1226, 17] width 14 height 14
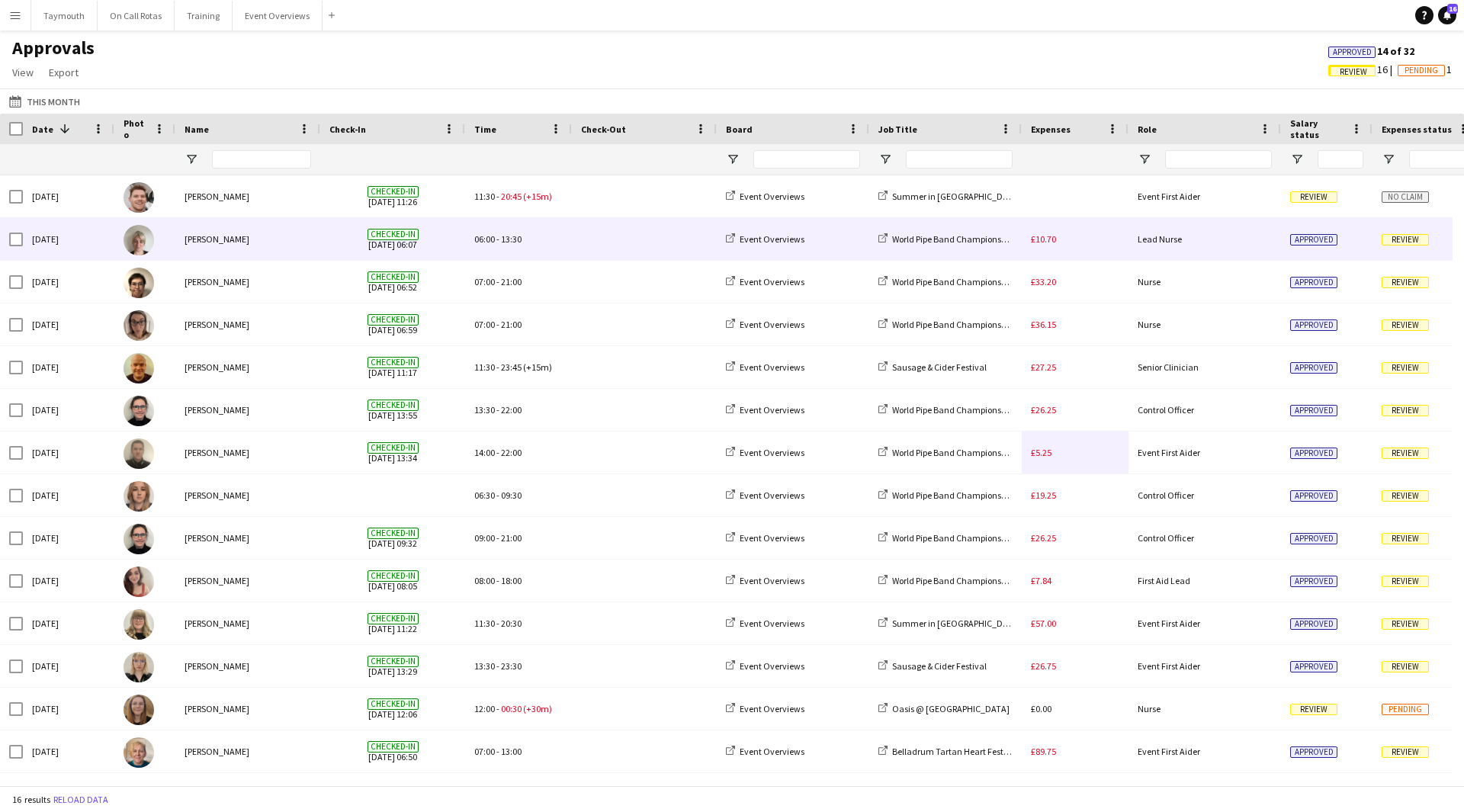
click at [1089, 233] on div "£10.70" at bounding box center [1075, 238] width 107 height 42
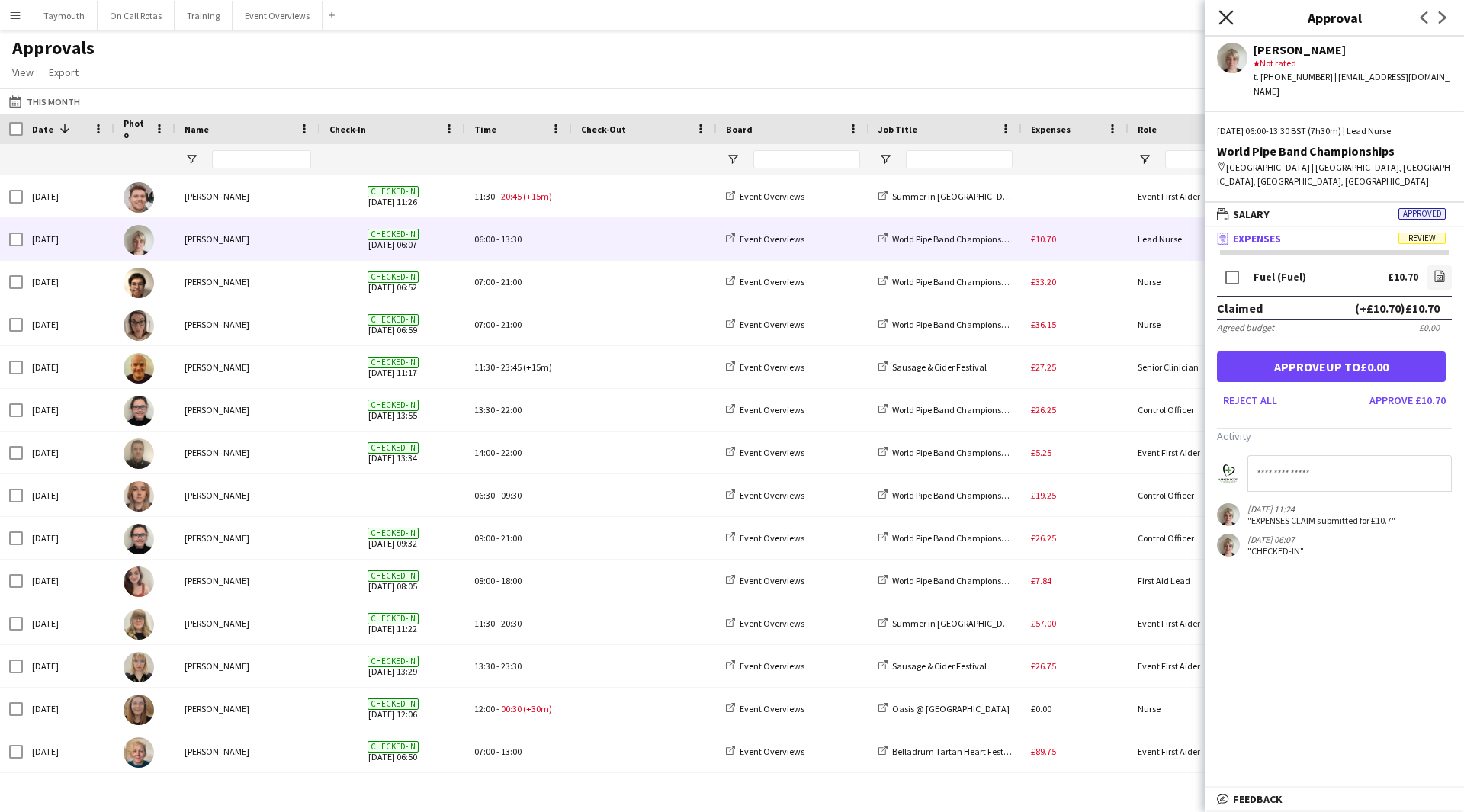
click at [1232, 14] on icon "Close pop-in" at bounding box center [1226, 17] width 14 height 14
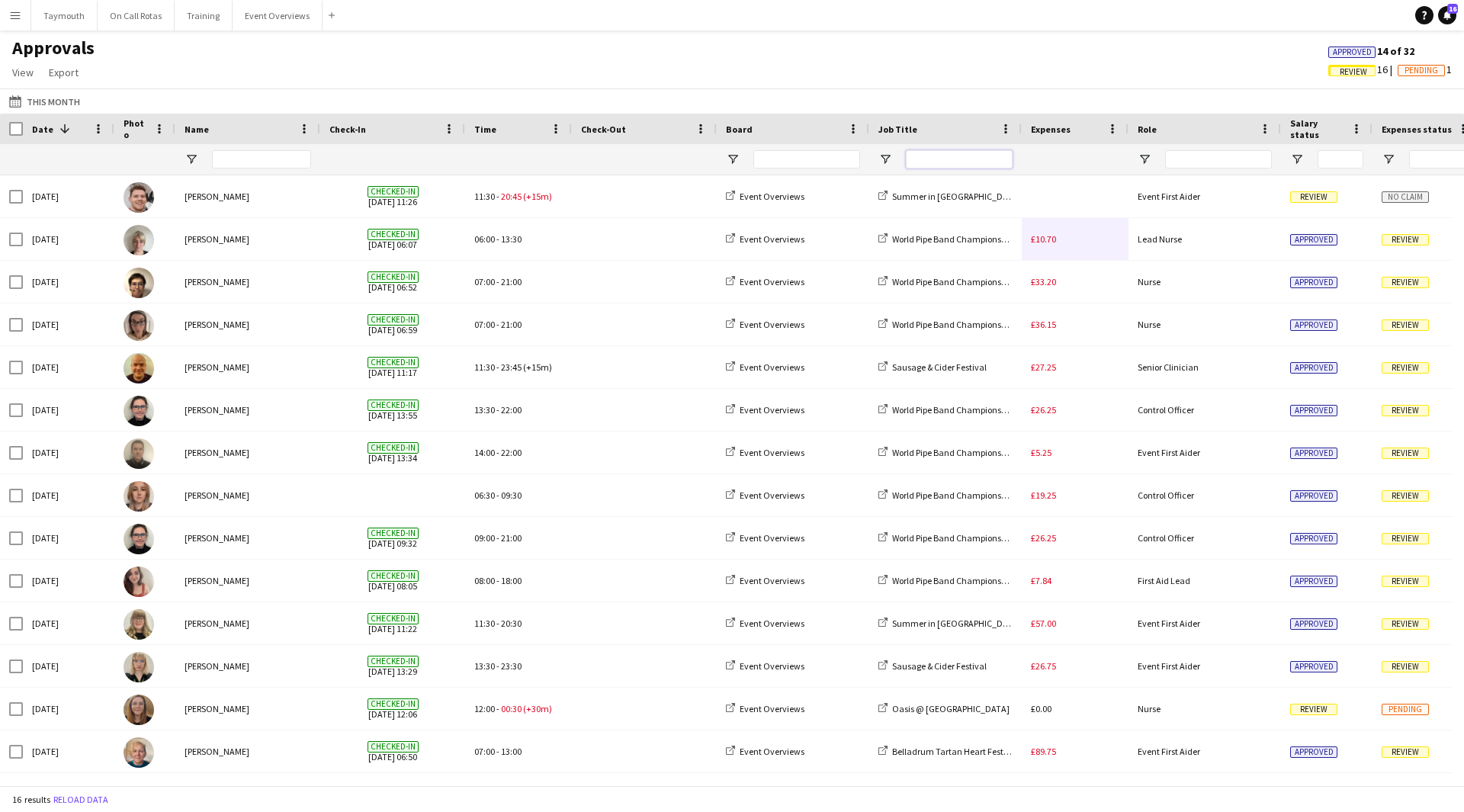
click at [930, 158] on input "Job Title Filter Input" at bounding box center [959, 159] width 107 height 18
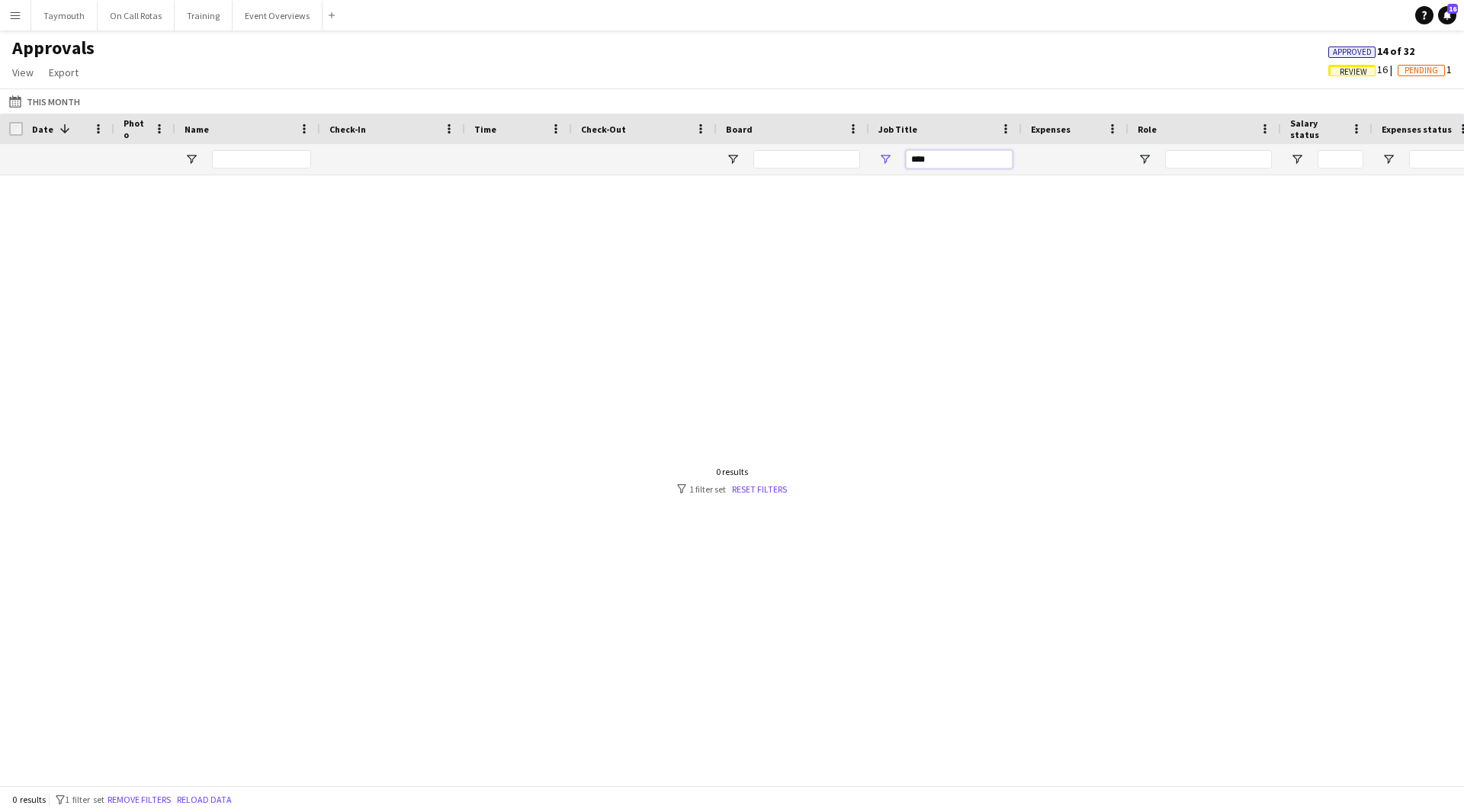
type input "****"
click at [277, 17] on button "Event Overviews Close" at bounding box center [278, 16] width 90 height 30
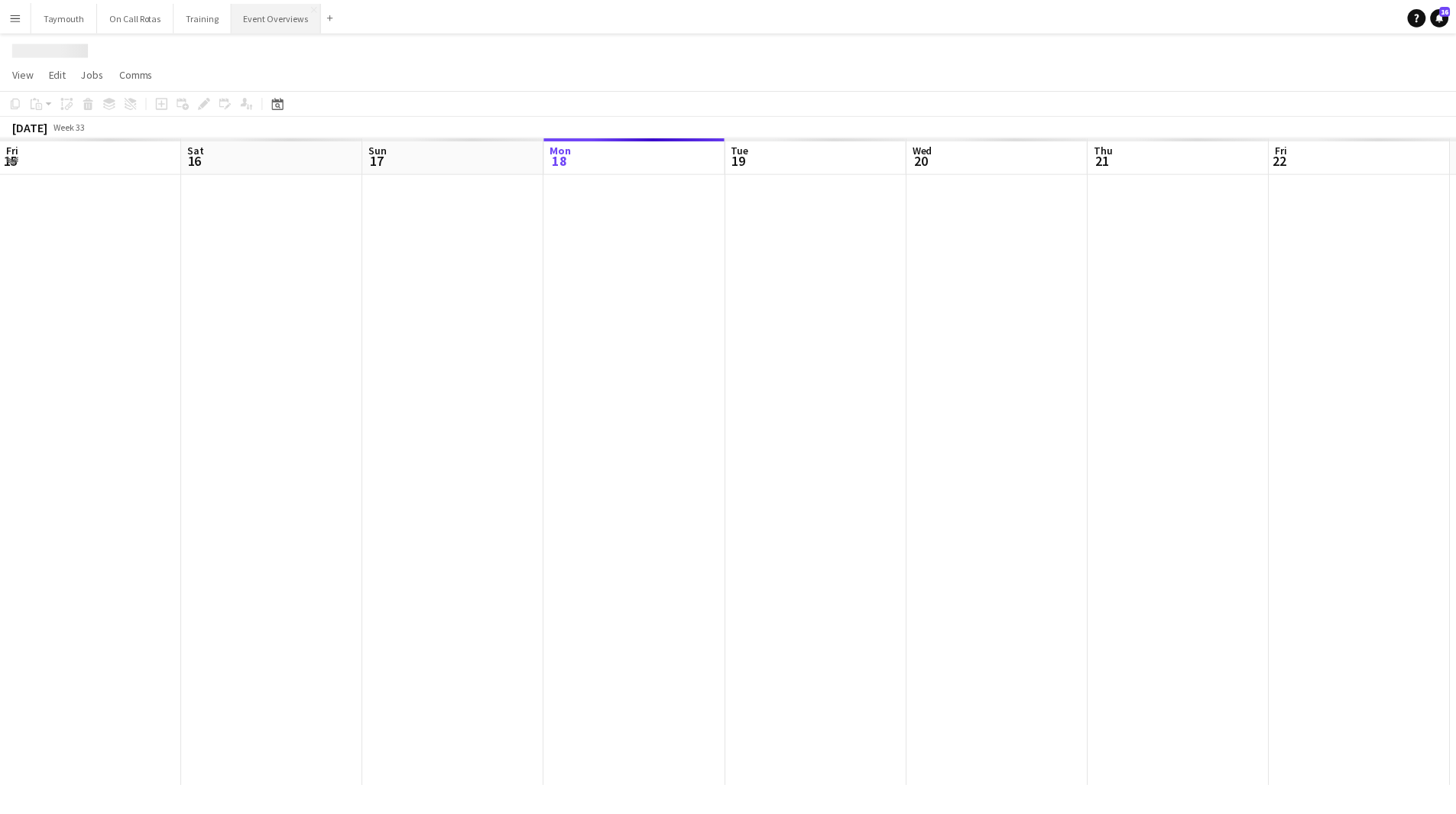
scroll to position [0, 365]
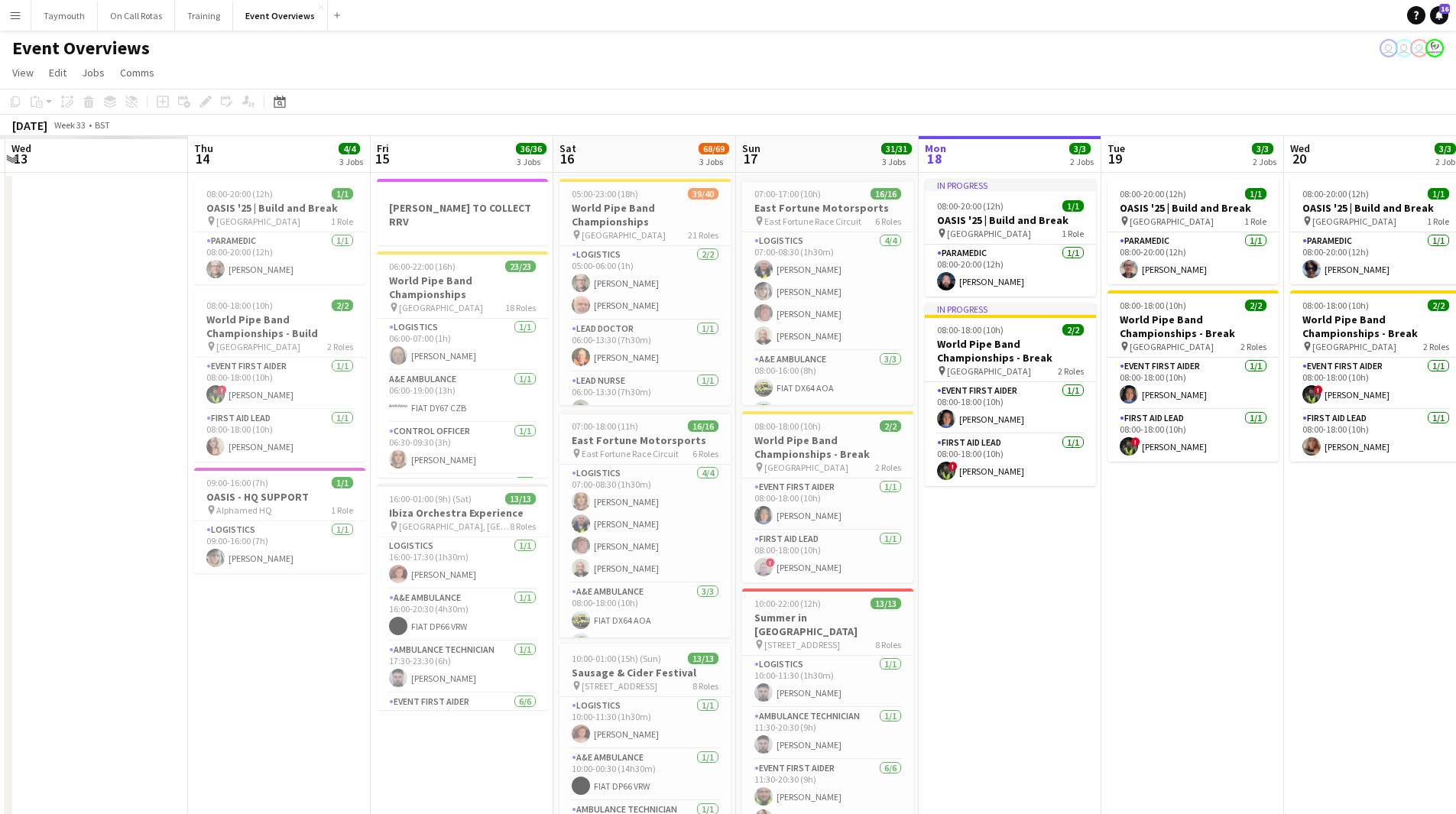
drag, startPoint x: 571, startPoint y: 480, endPoint x: 1062, endPoint y: 513, distance: 492.1
click at [1062, 513] on app-calendar-viewport "Tue 12 Wed 13 Thu 14 4/4 3 Jobs Fri 15 36/36 3 Jobs Sat 16 68/69 3 Jobs Sun 17 …" at bounding box center [728, 620] width 1456 height 969
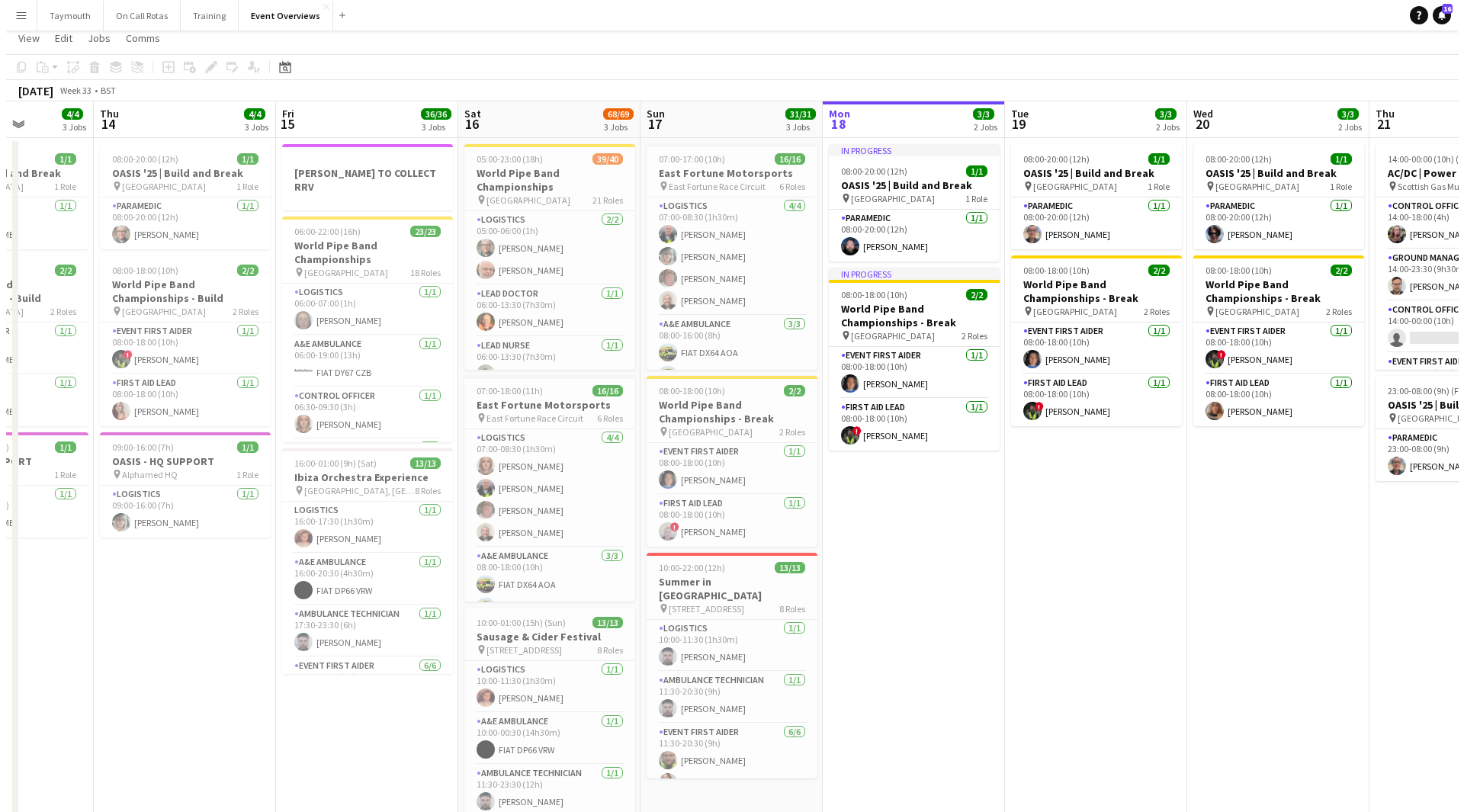
scroll to position [0, 0]
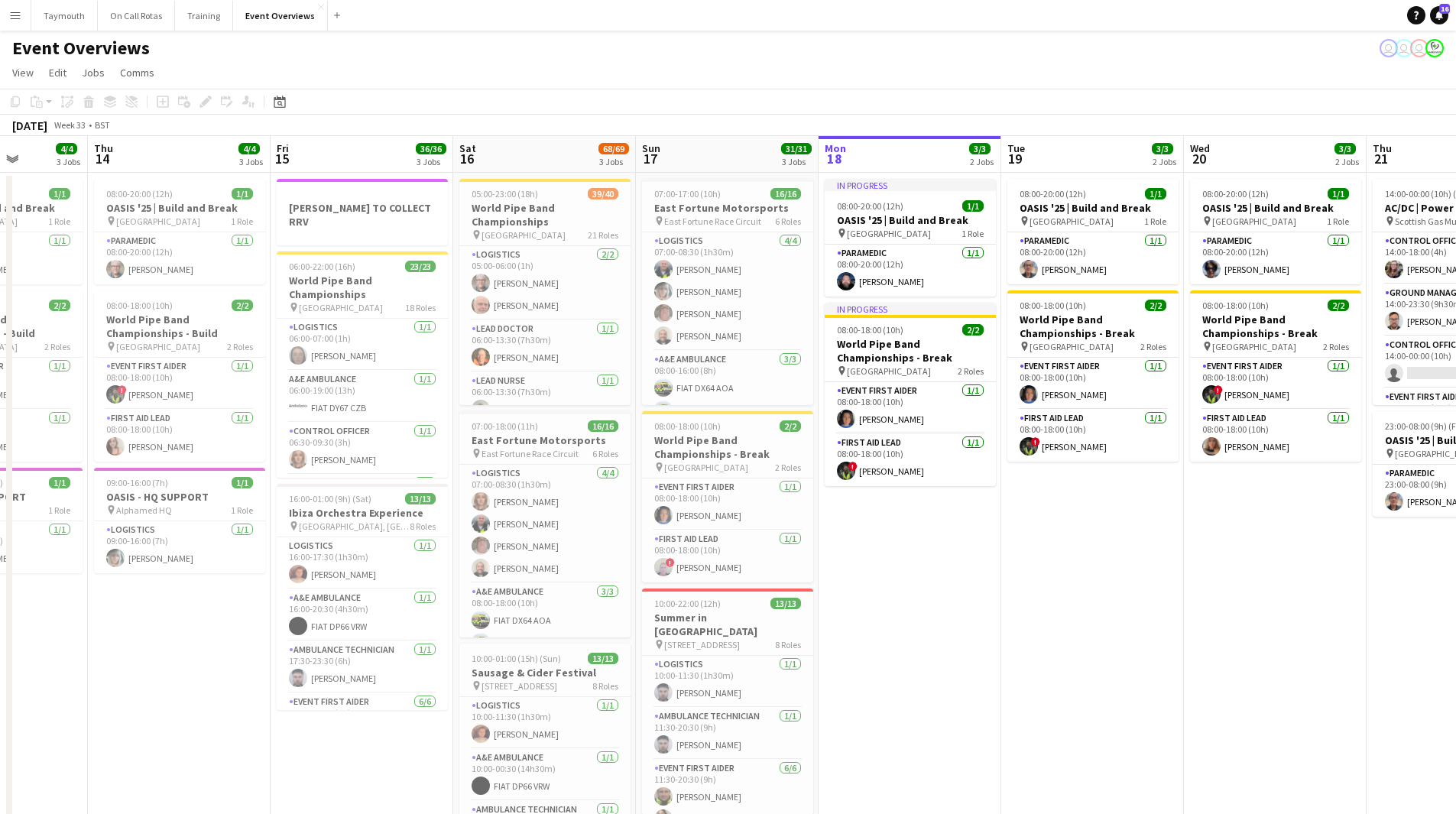
click at [17, 11] on app-icon "Menu" at bounding box center [16, 16] width 13 height 13
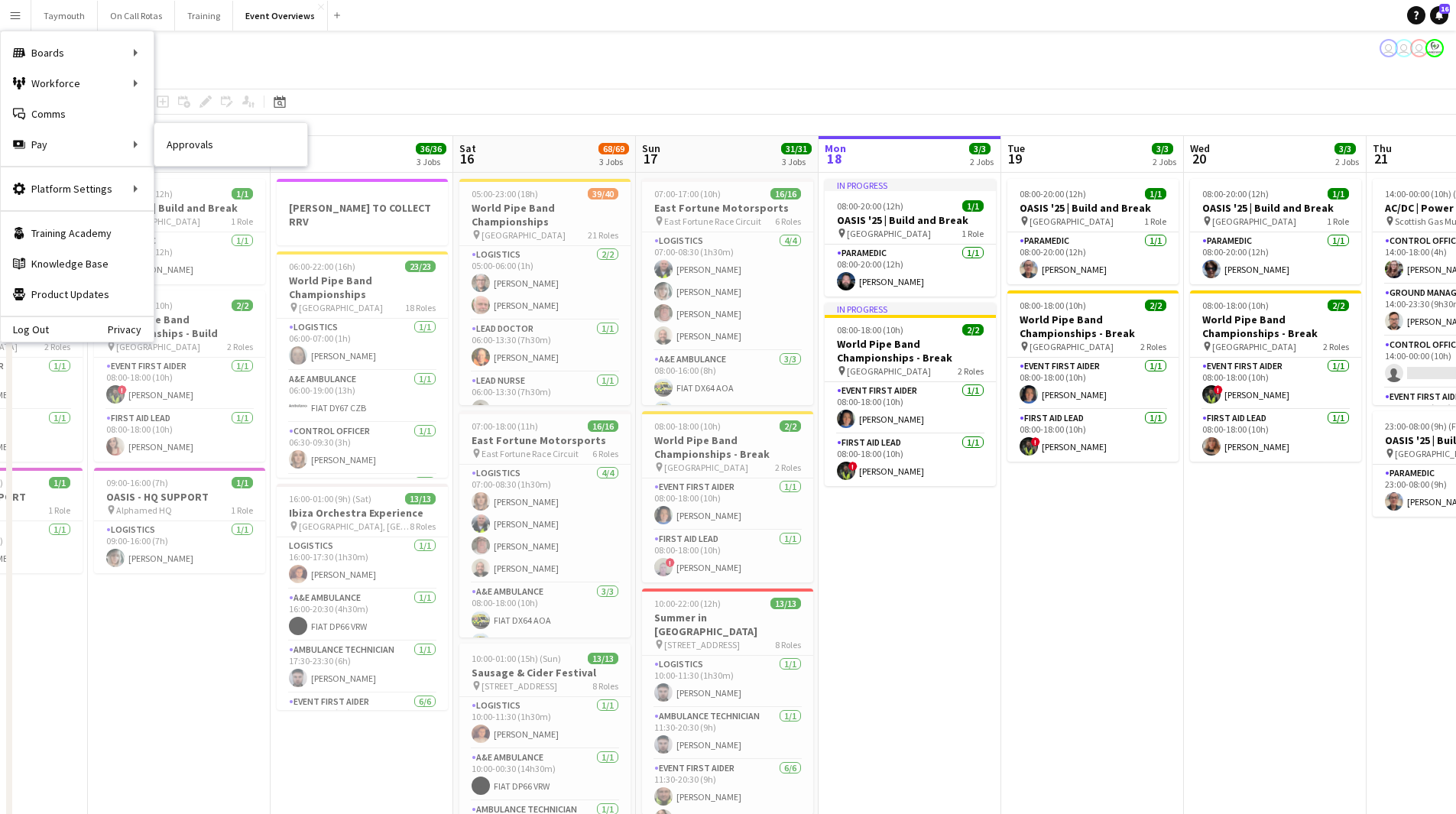
drag, startPoint x: 217, startPoint y: 144, endPoint x: 518, endPoint y: 145, distance: 301.0
click at [217, 144] on link "Approvals" at bounding box center [231, 144] width 153 height 31
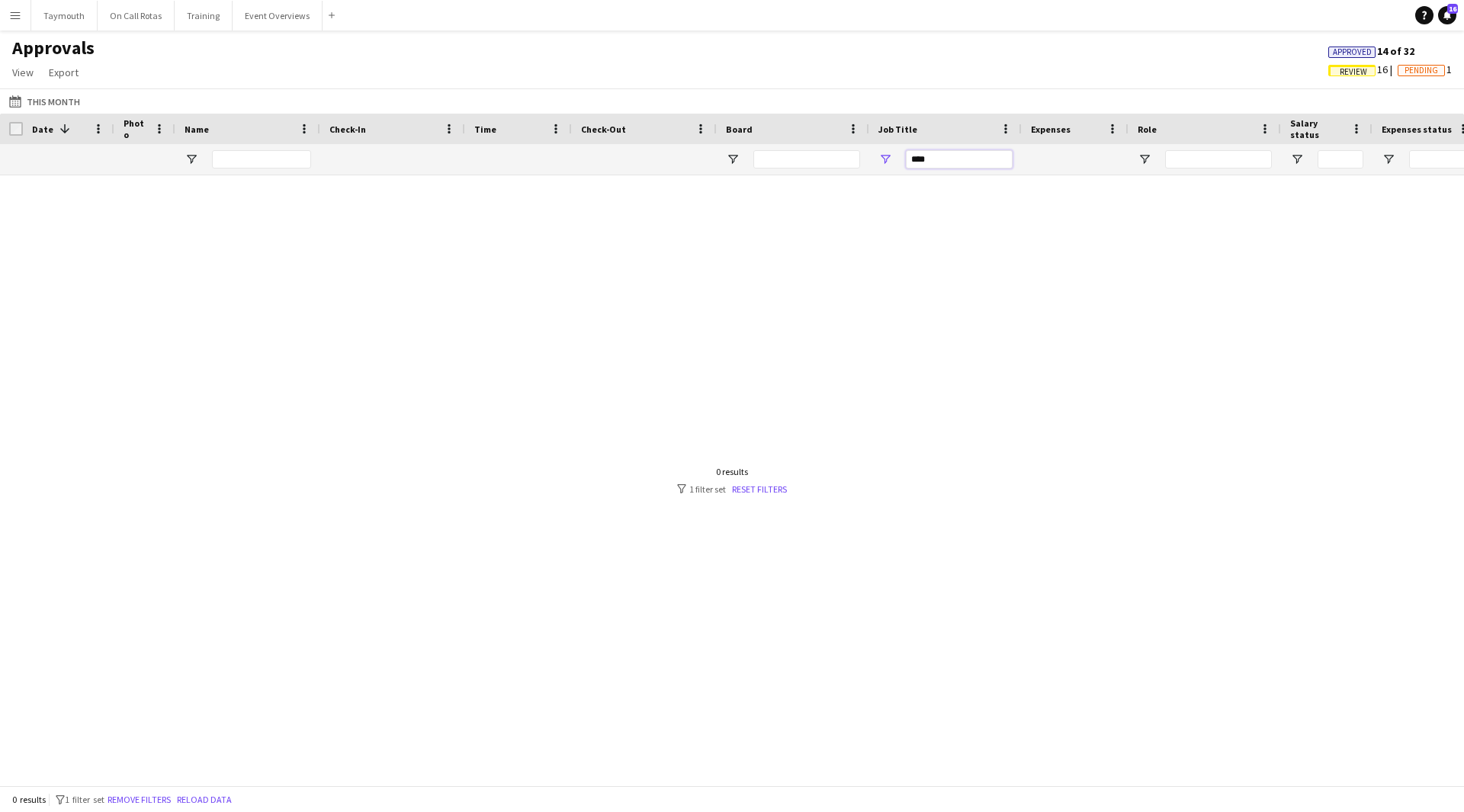
drag, startPoint x: 963, startPoint y: 161, endPoint x: 580, endPoint y: 160, distance: 383.0
click at [587, 161] on div "****" at bounding box center [1384, 159] width 2768 height 31
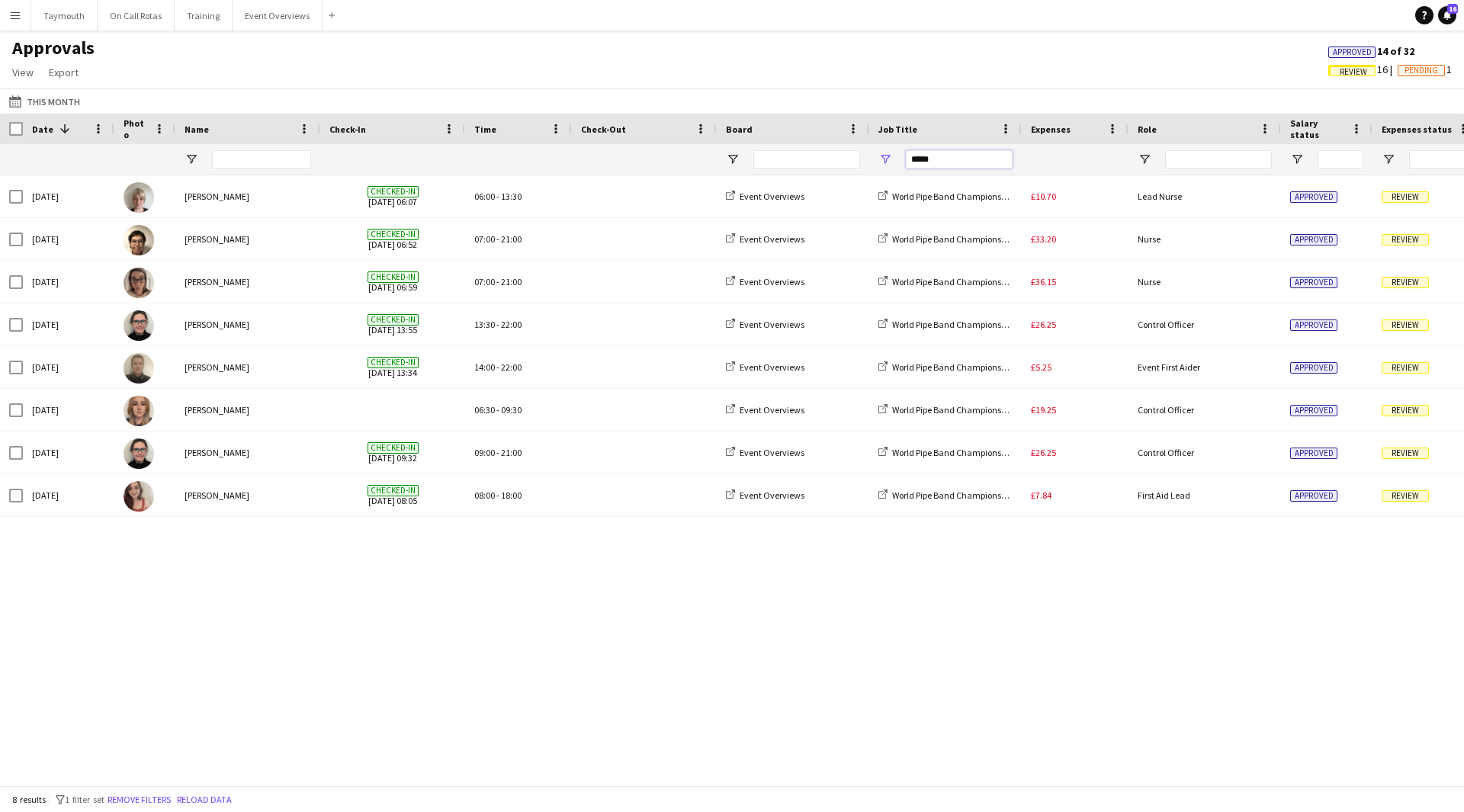
type input "*****"
click at [1362, 56] on span "Approved" at bounding box center [1352, 52] width 39 height 10
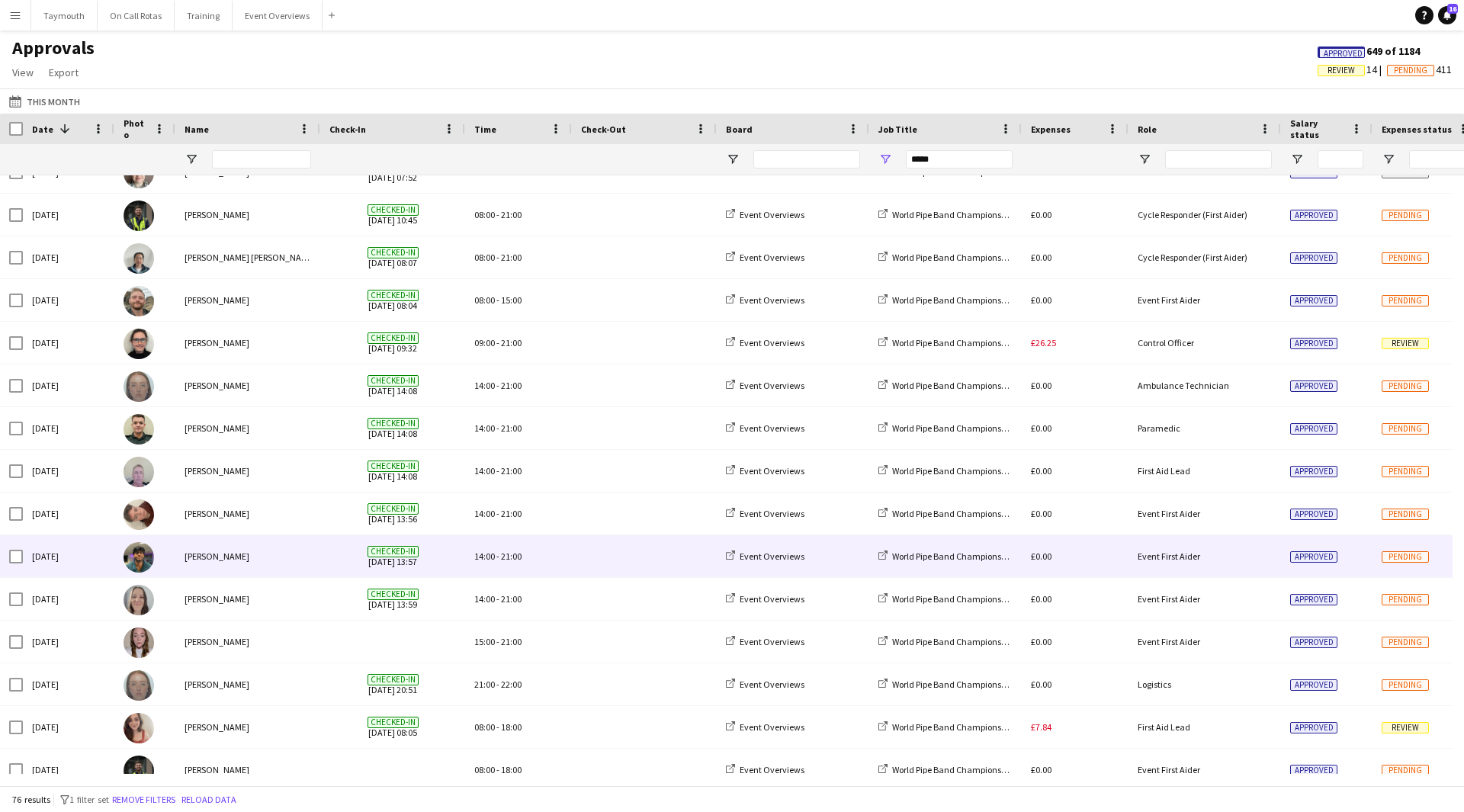
scroll to position [2646, 0]
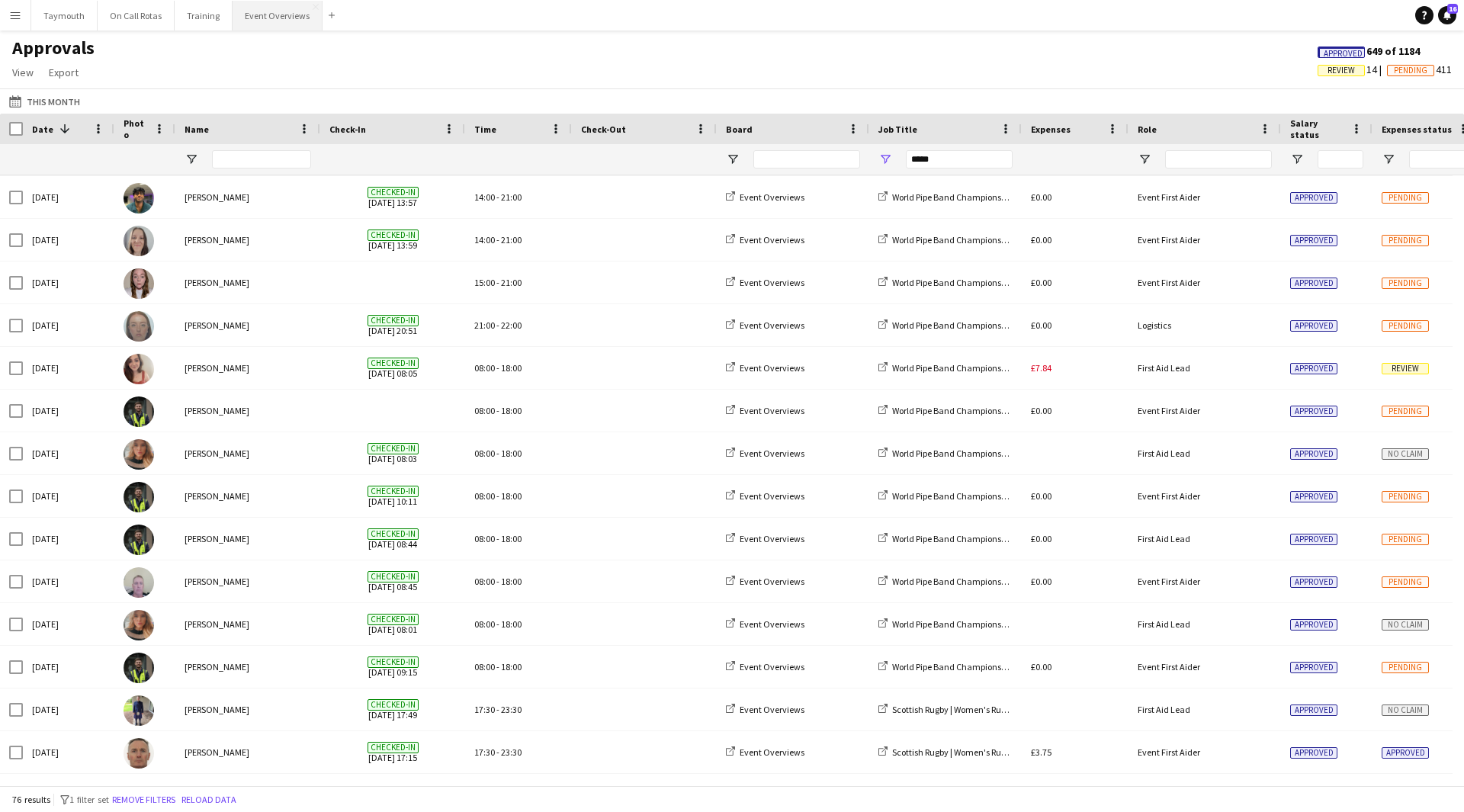
click at [292, 15] on button "Event Overviews Close" at bounding box center [278, 16] width 90 height 30
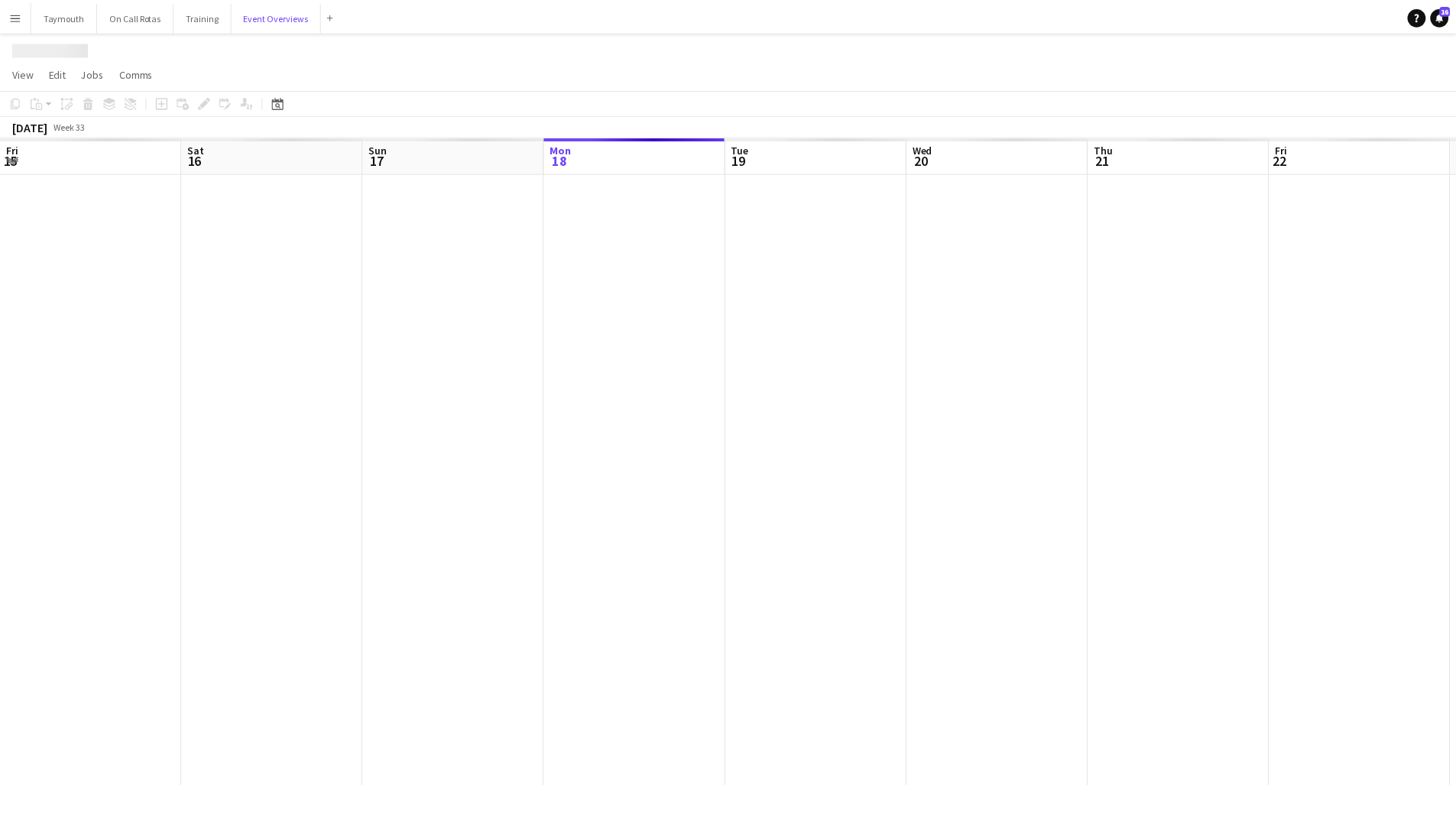
scroll to position [0, 365]
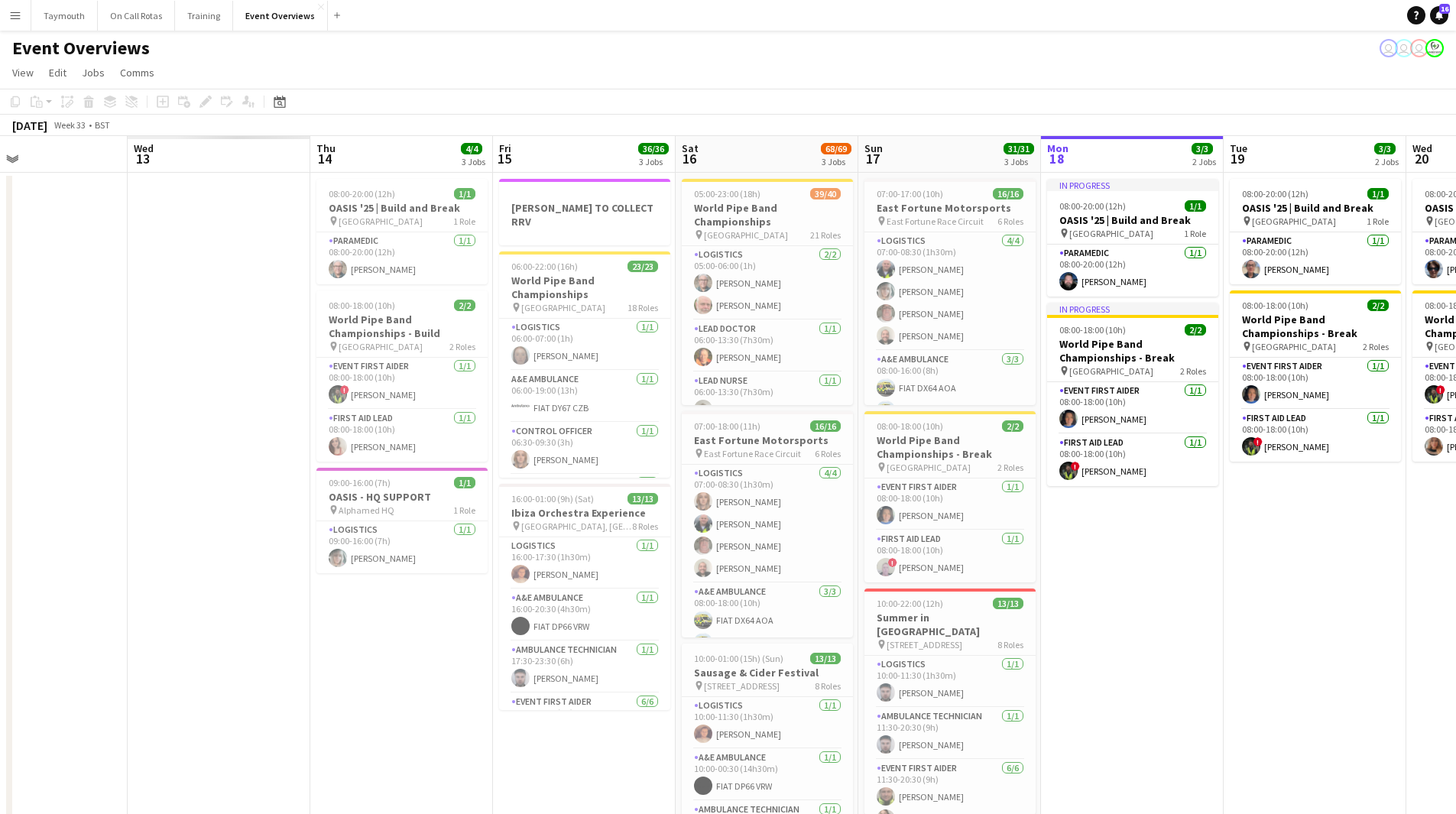
drag, startPoint x: 426, startPoint y: 608, endPoint x: 1008, endPoint y: 605, distance: 582.0
click at [1049, 601] on app-calendar-viewport "Mon 11 Tue 12 Wed 13 Thu 14 4/4 3 Jobs Fri 15 36/36 3 Jobs Sat 16 68/69 3 Jobs …" at bounding box center [728, 620] width 1456 height 969
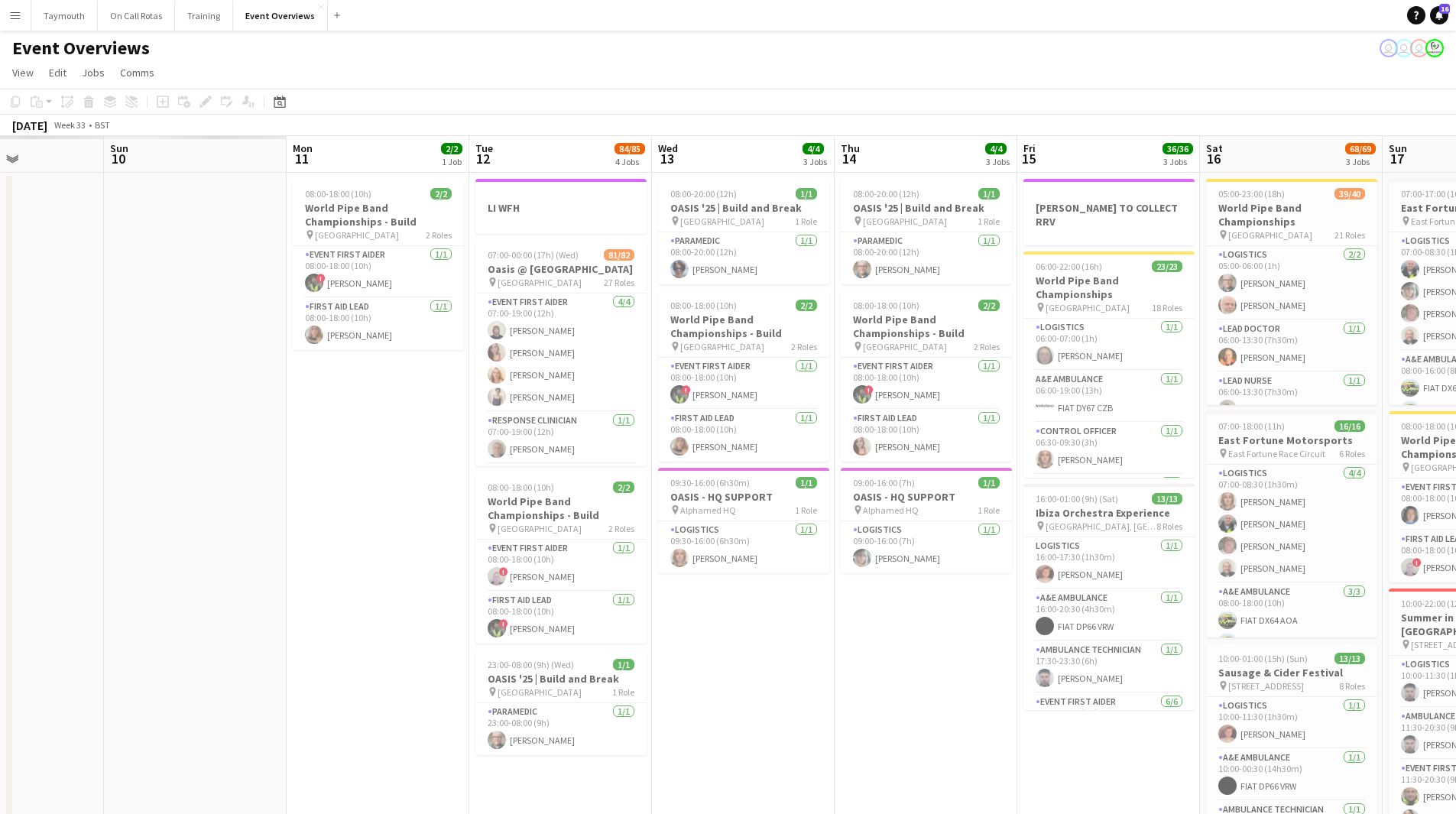
scroll to position [0, 416]
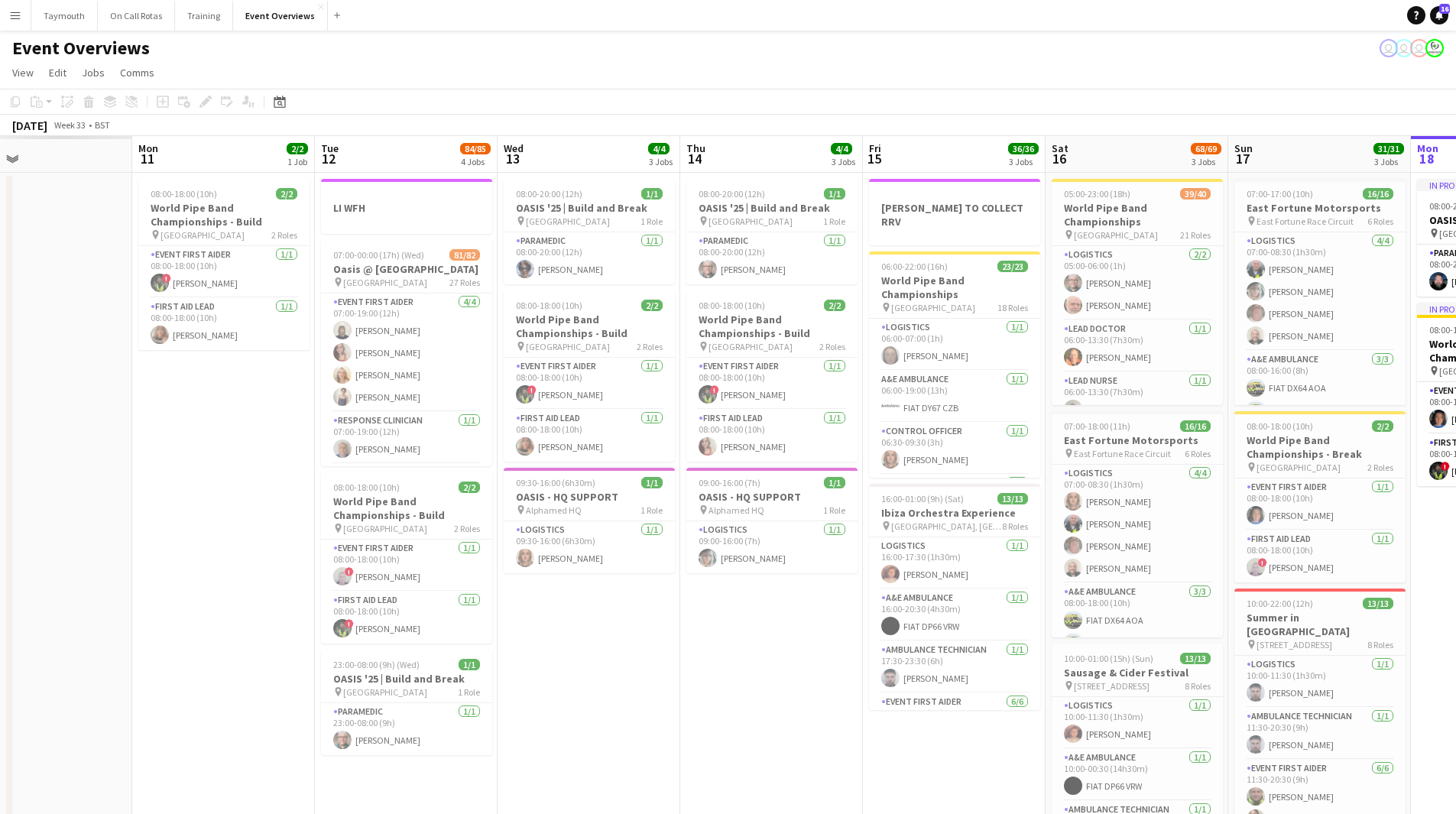
drag, startPoint x: 210, startPoint y: 637, endPoint x: 812, endPoint y: 635, distance: 602.0
click at [812, 635] on app-calendar-viewport "Fri 8 Sat 9 Sun 10 Mon 11 2/2 1 Job Tue 12 84/85 4 Jobs Wed 13 4/4 3 Jobs Thu 1…" at bounding box center [728, 620] width 1456 height 969
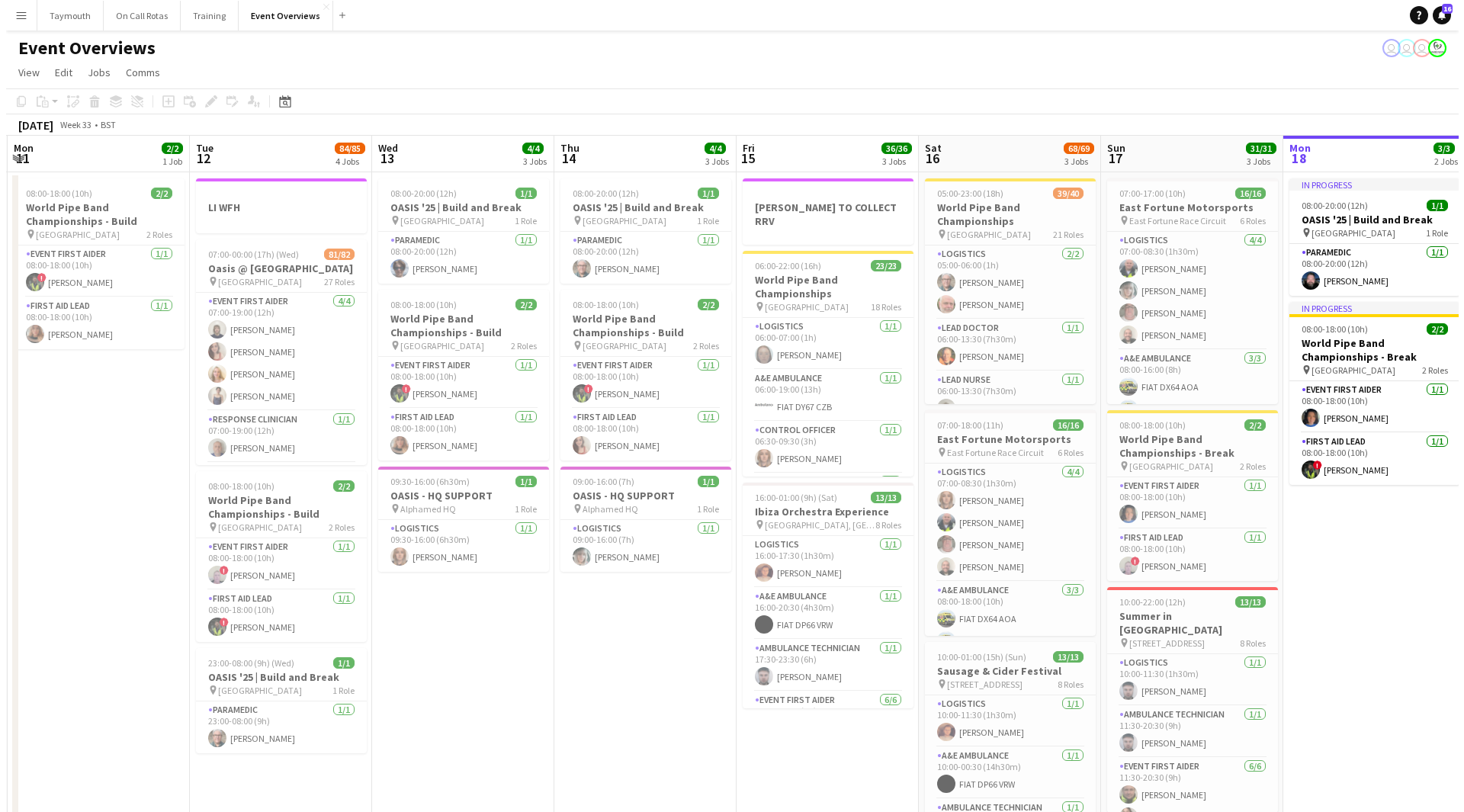
scroll to position [0, 524]
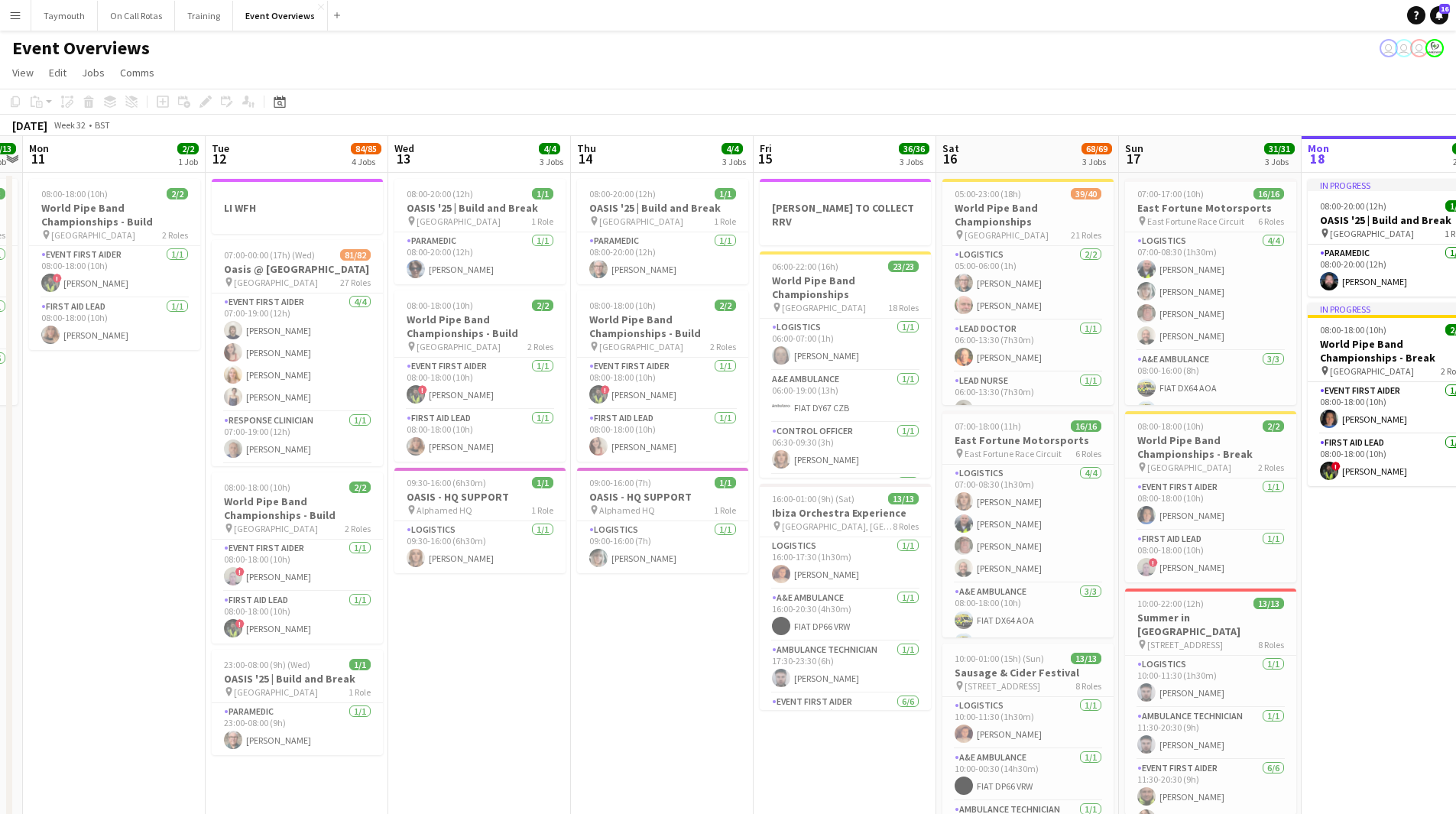
drag, startPoint x: 821, startPoint y: 672, endPoint x: 711, endPoint y: 671, distance: 110.0
click at [711, 671] on app-calendar-viewport "Fri 8 96/97 2 Jobs Sat 9 94/95 2 Jobs Sun 10 13/13 1 Job Mon 11 2/2 1 Job Tue 1…" at bounding box center [728, 620] width 1456 height 969
click at [21, 20] on button "Menu" at bounding box center [15, 15] width 31 height 31
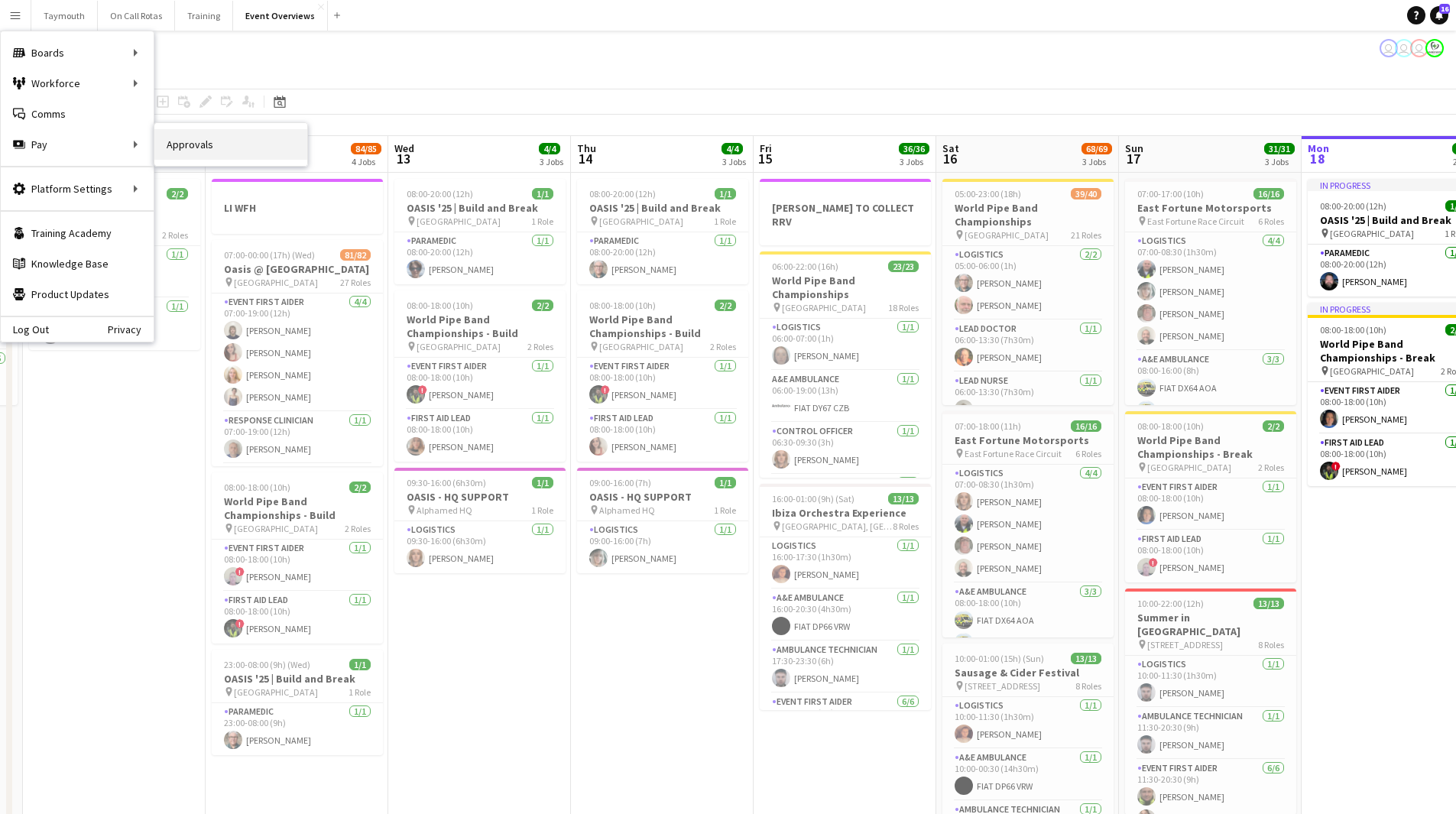
click at [245, 133] on link "Approvals" at bounding box center [231, 144] width 153 height 31
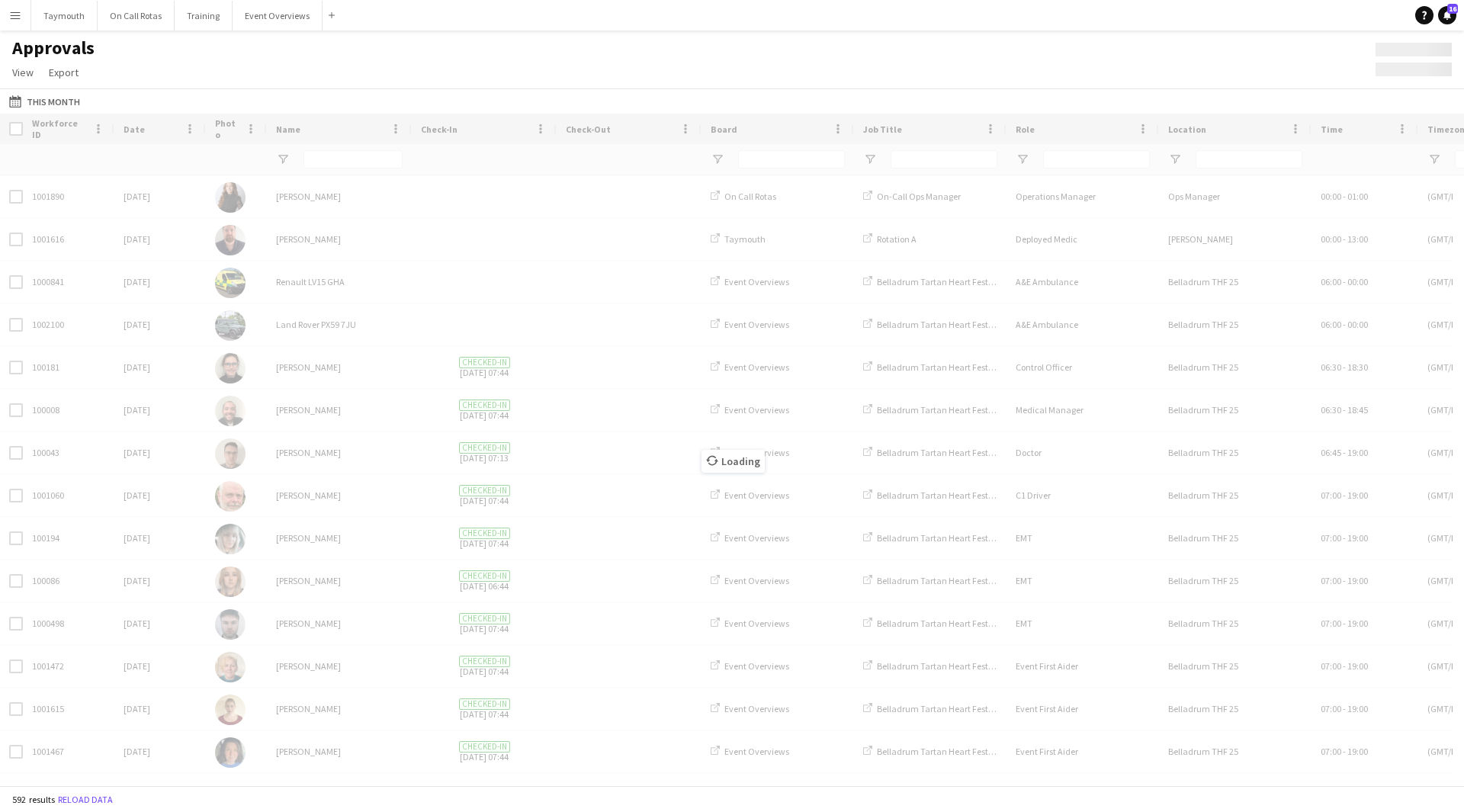
type input "*****"
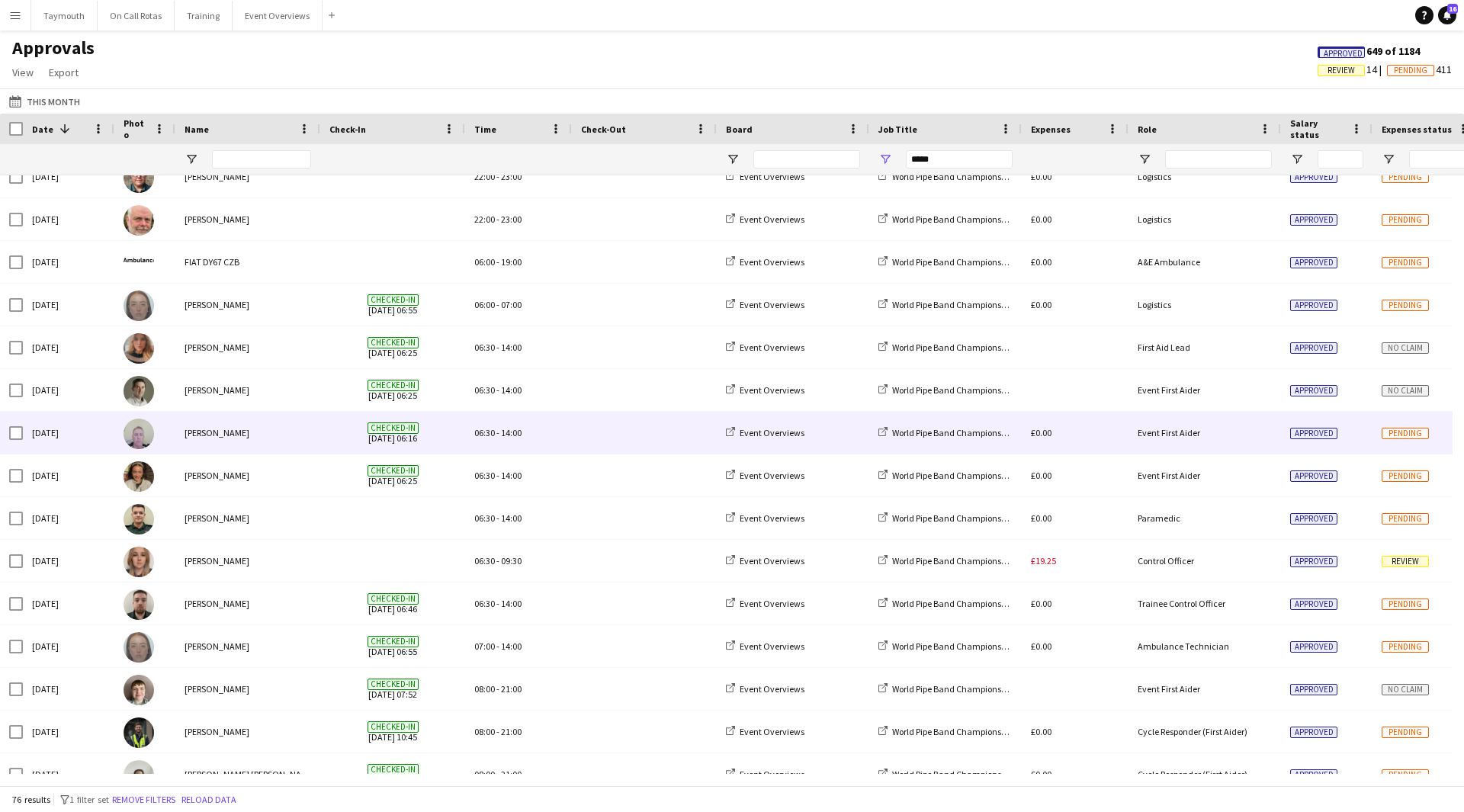
scroll to position [1980, 0]
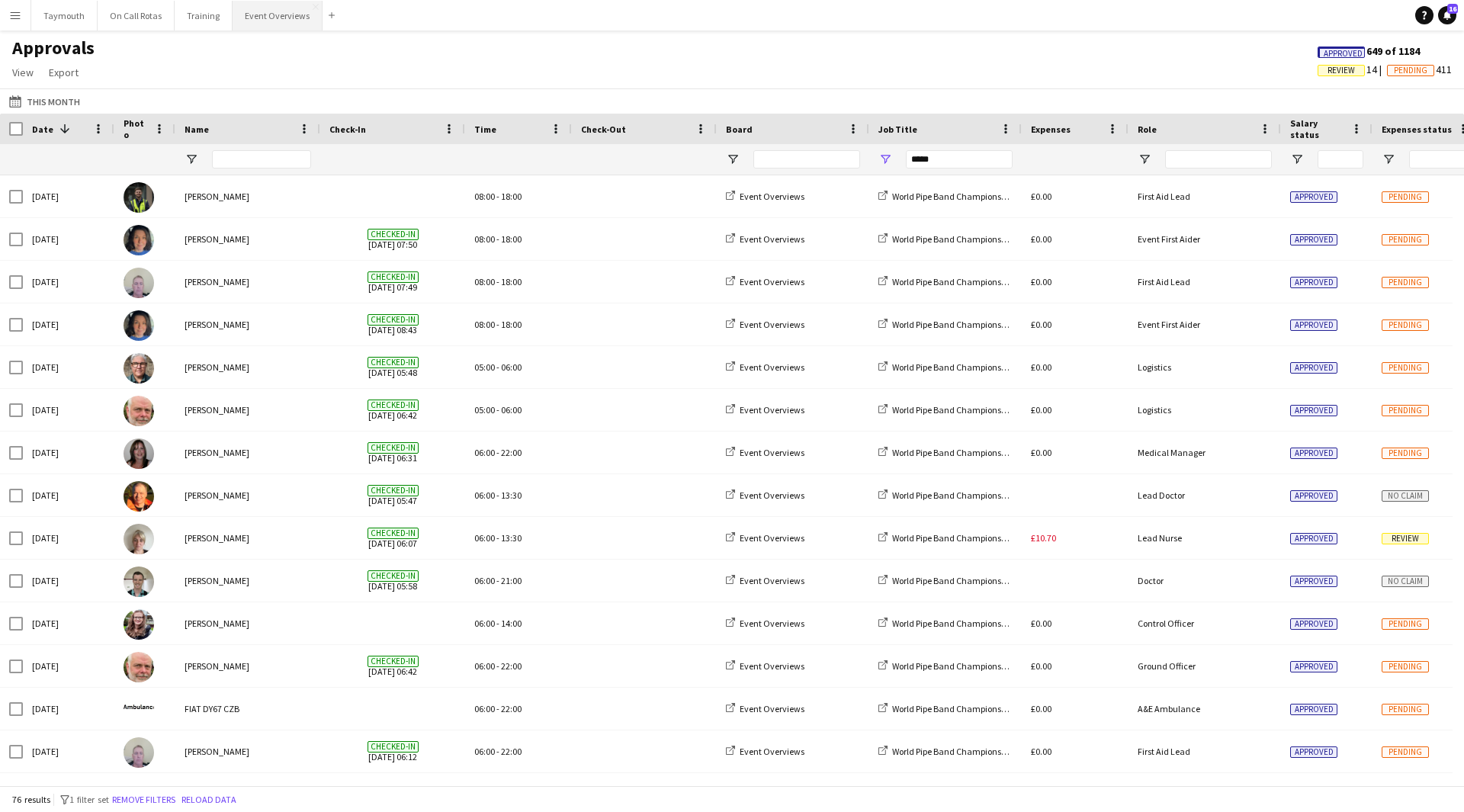
click at [259, 20] on button "Event Overviews Close" at bounding box center [278, 16] width 90 height 30
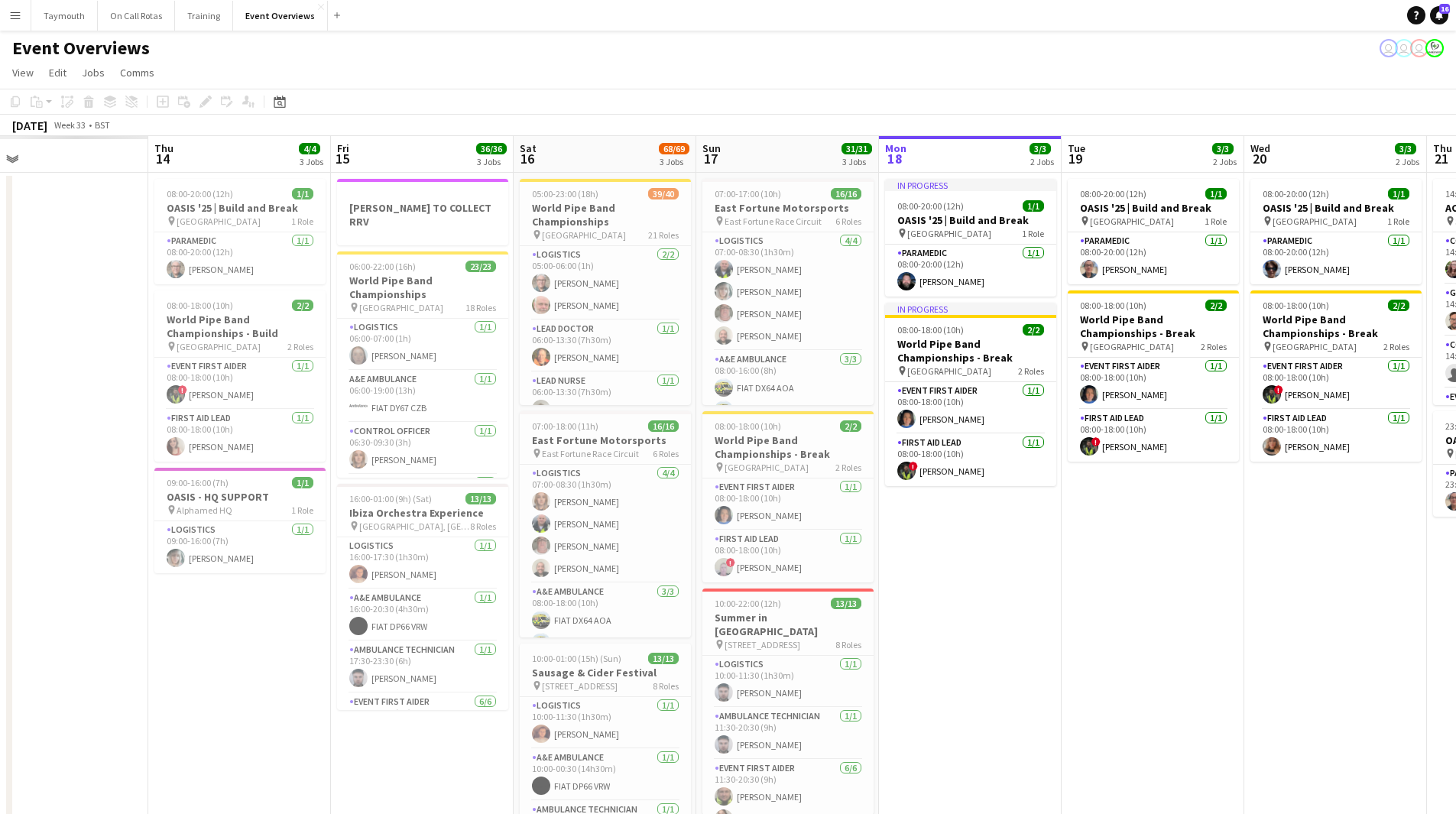
drag, startPoint x: 571, startPoint y: 607, endPoint x: 1128, endPoint y: 603, distance: 557.0
click at [1128, 603] on app-calendar-viewport "Mon 11 Tue 12 Wed 13 Thu 14 4/4 3 Jobs Fri 15 36/36 3 Jobs Sat 16 68/69 3 Jobs …" at bounding box center [728, 620] width 1456 height 969
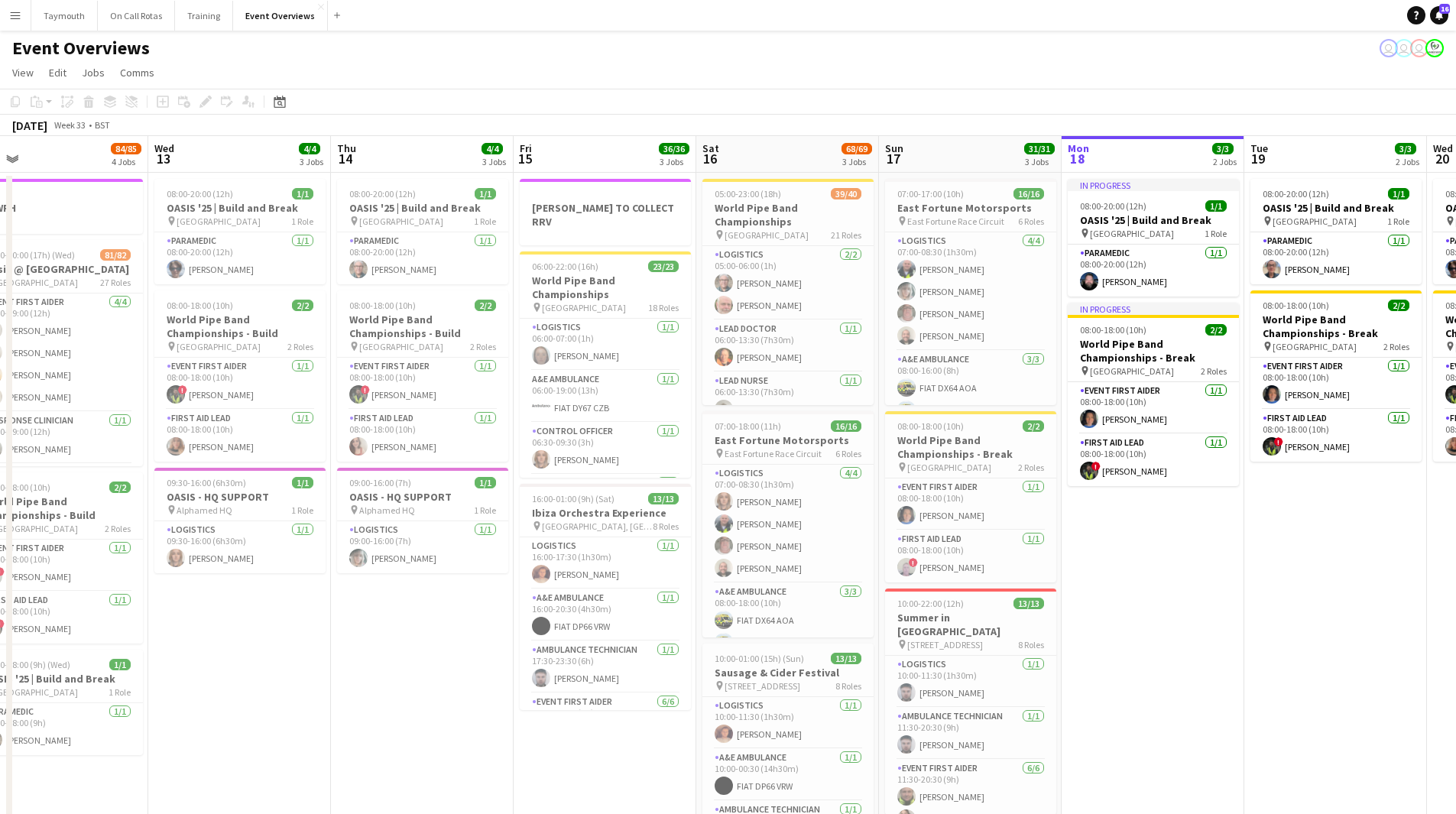
click at [1144, 604] on app-calendar-viewport "Sun 10 Mon 11 2/2 1 Job Tue 12 84/85 4 Jobs Wed 13 4/4 3 Jobs Thu 14 4/4 3 Jobs…" at bounding box center [728, 620] width 1456 height 969
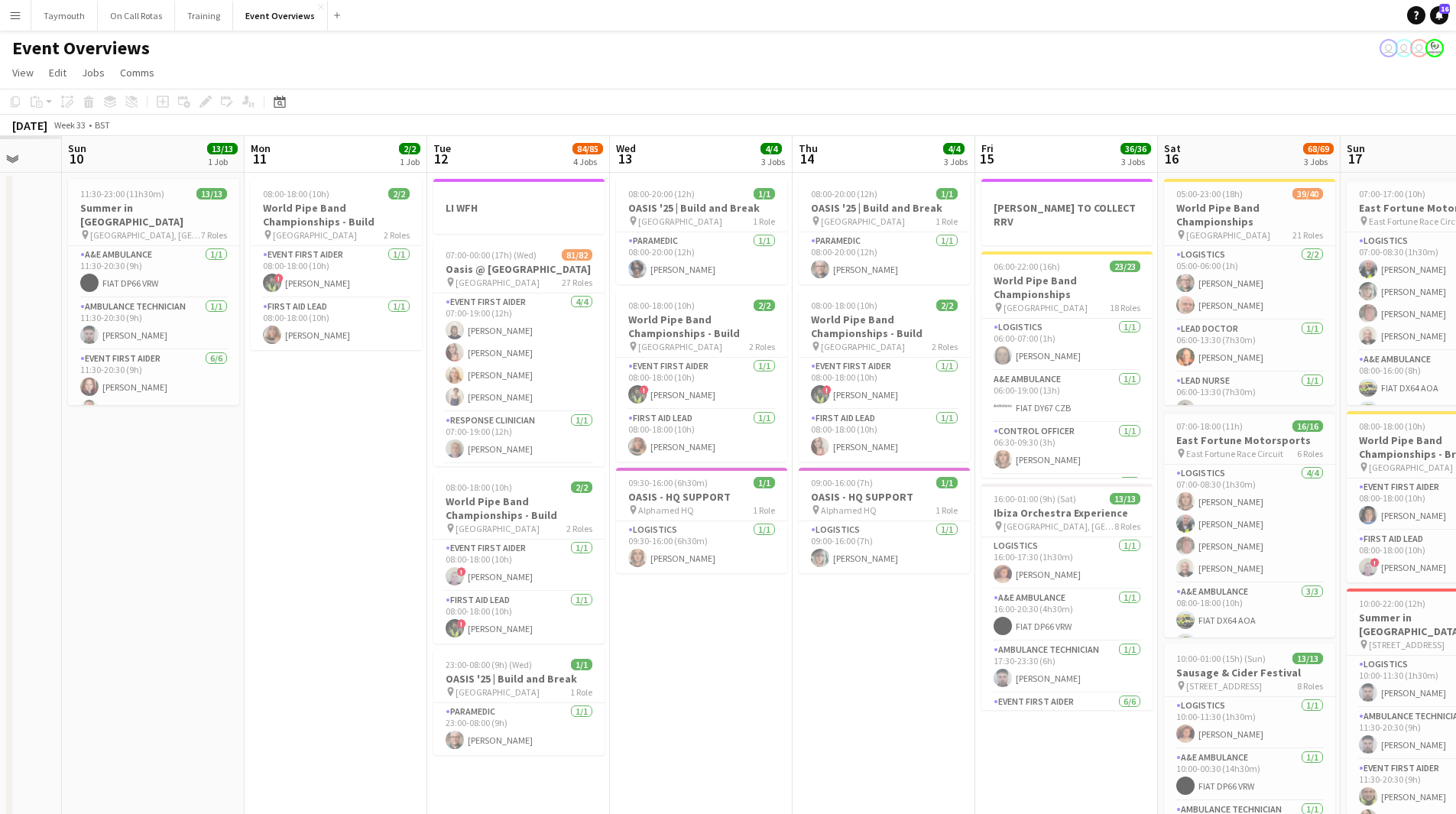
drag, startPoint x: 373, startPoint y: 689, endPoint x: 1001, endPoint y: 677, distance: 628.1
click at [1001, 677] on app-calendar-viewport "Thu 7 Fri 8 Sat 9 Sun 10 13/13 1 Job Mon 11 2/2 1 Job Tue 12 84/85 4 Jobs Wed 1…" at bounding box center [728, 620] width 1456 height 969
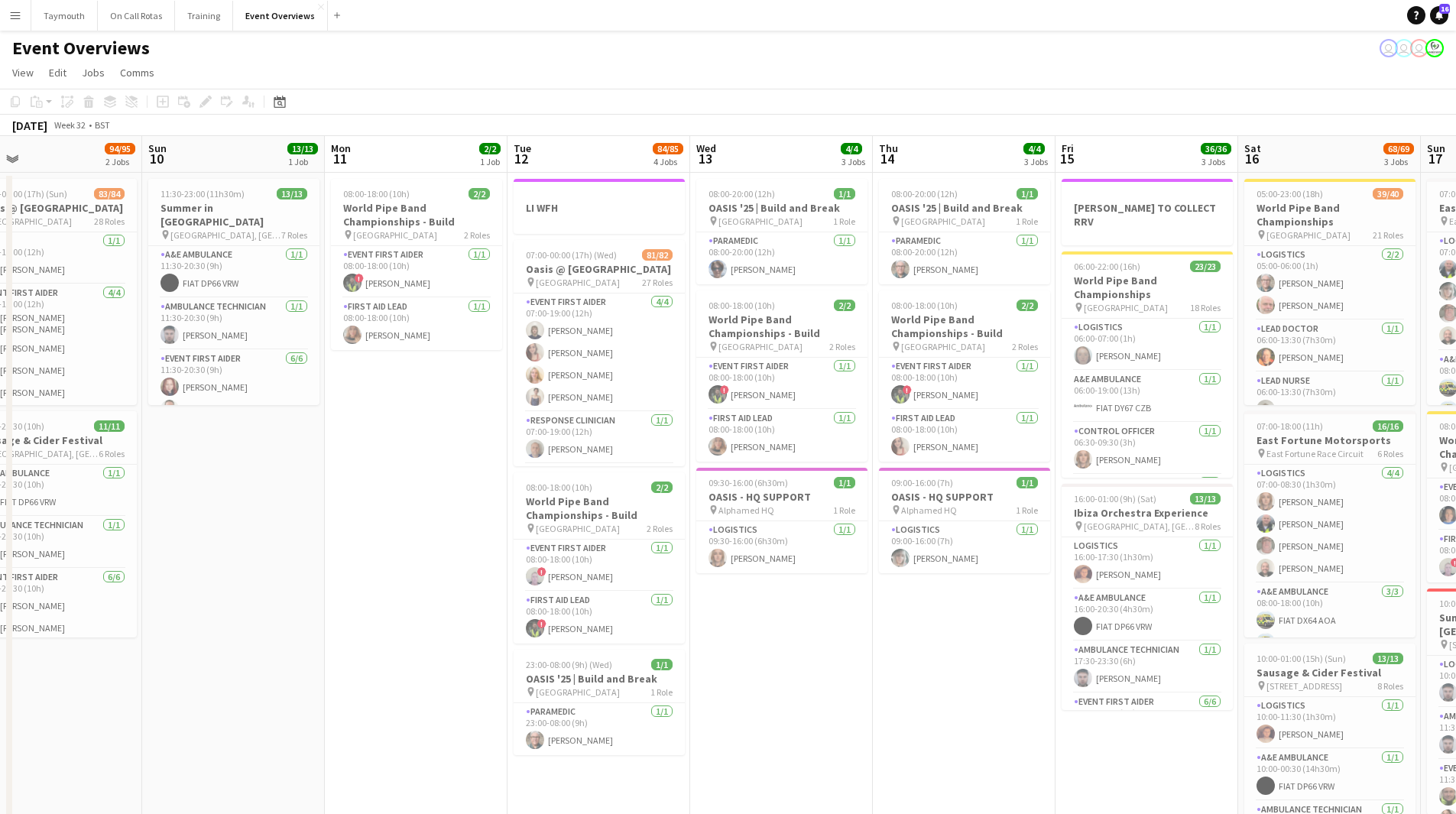
click at [23, 14] on button "Menu" at bounding box center [15, 15] width 31 height 31
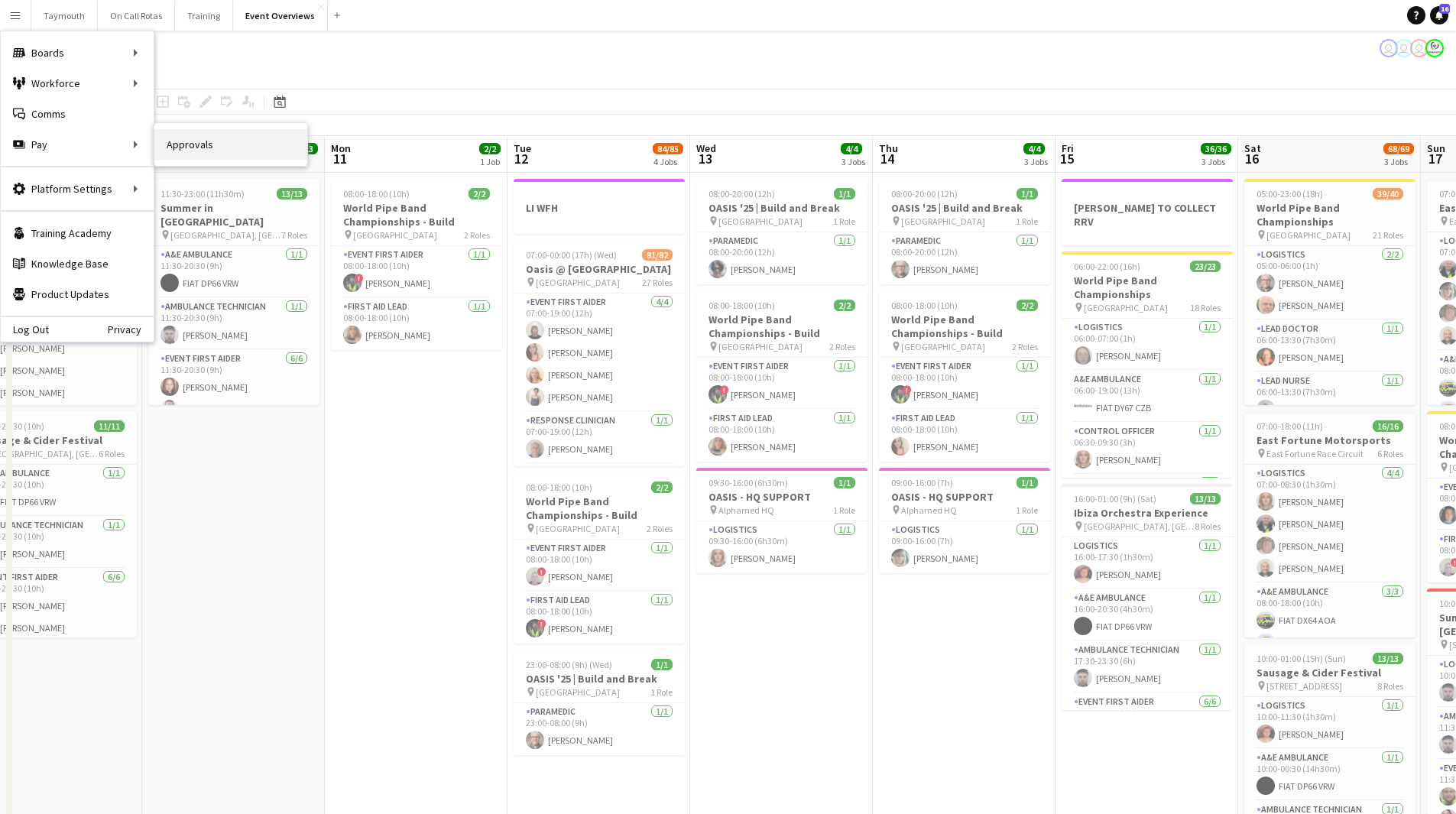
click at [191, 138] on link "Approvals" at bounding box center [231, 144] width 153 height 31
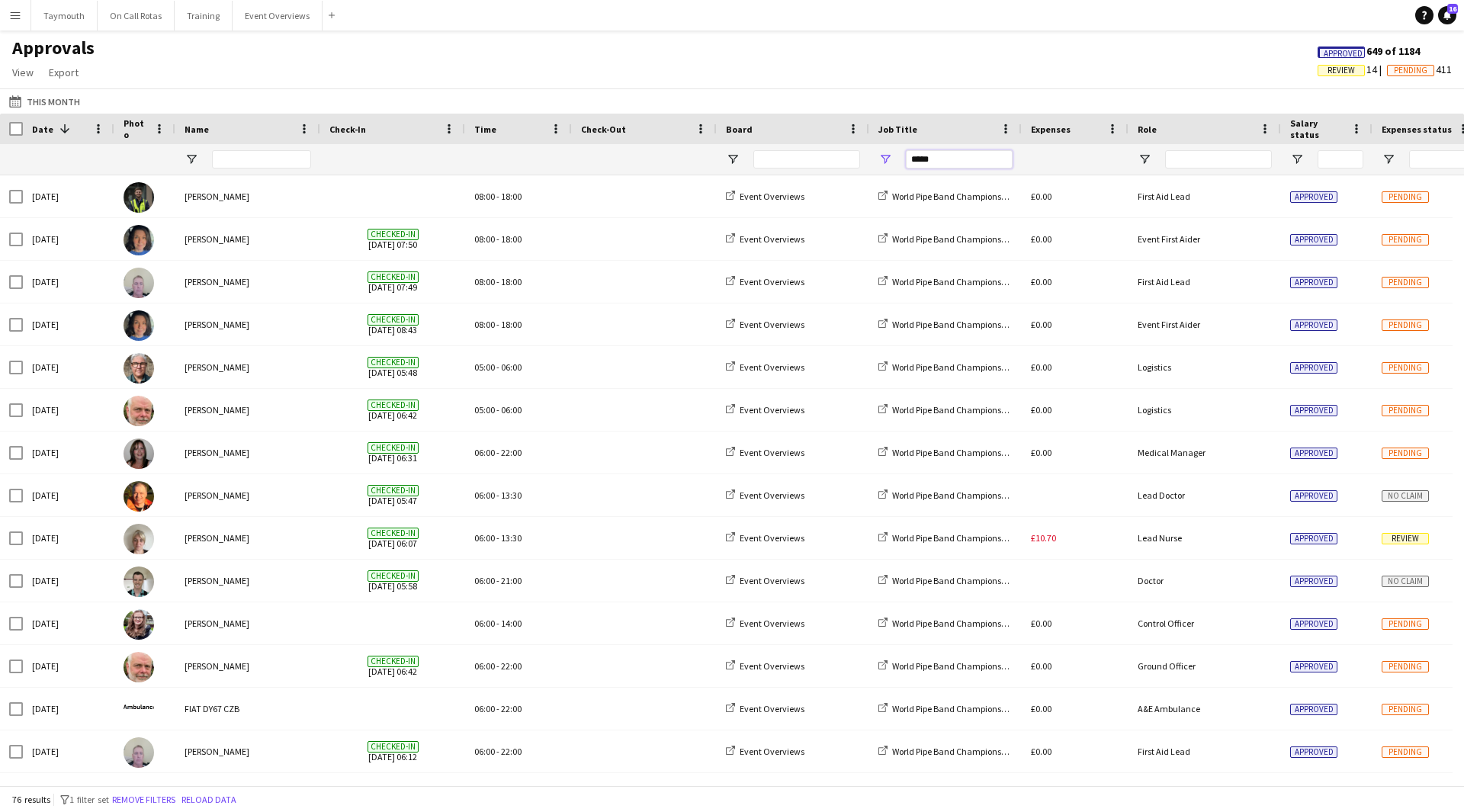
click at [597, 175] on div "*****" at bounding box center [1384, 159] width 2768 height 31
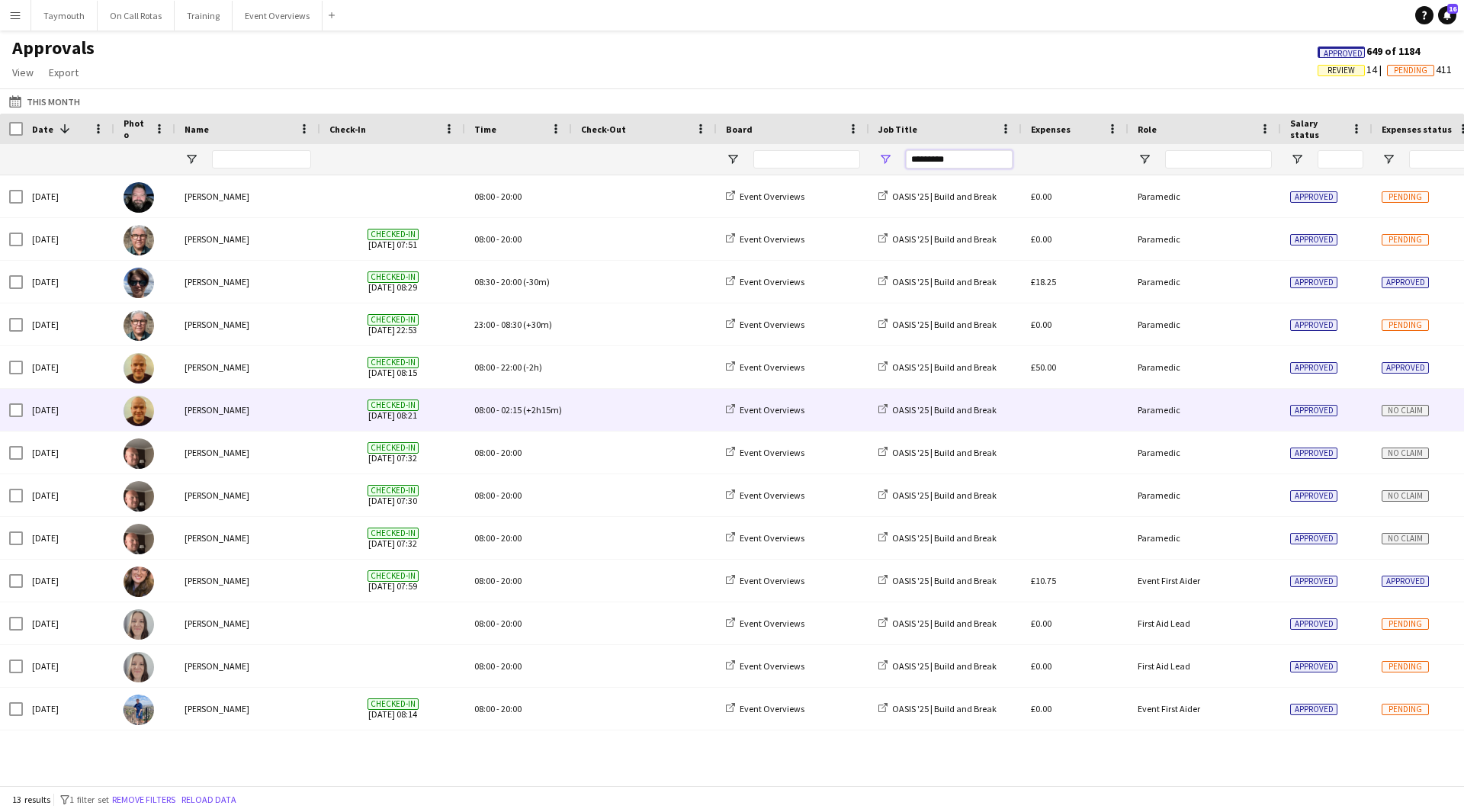
type input "*********"
click at [662, 408] on span at bounding box center [644, 409] width 127 height 42
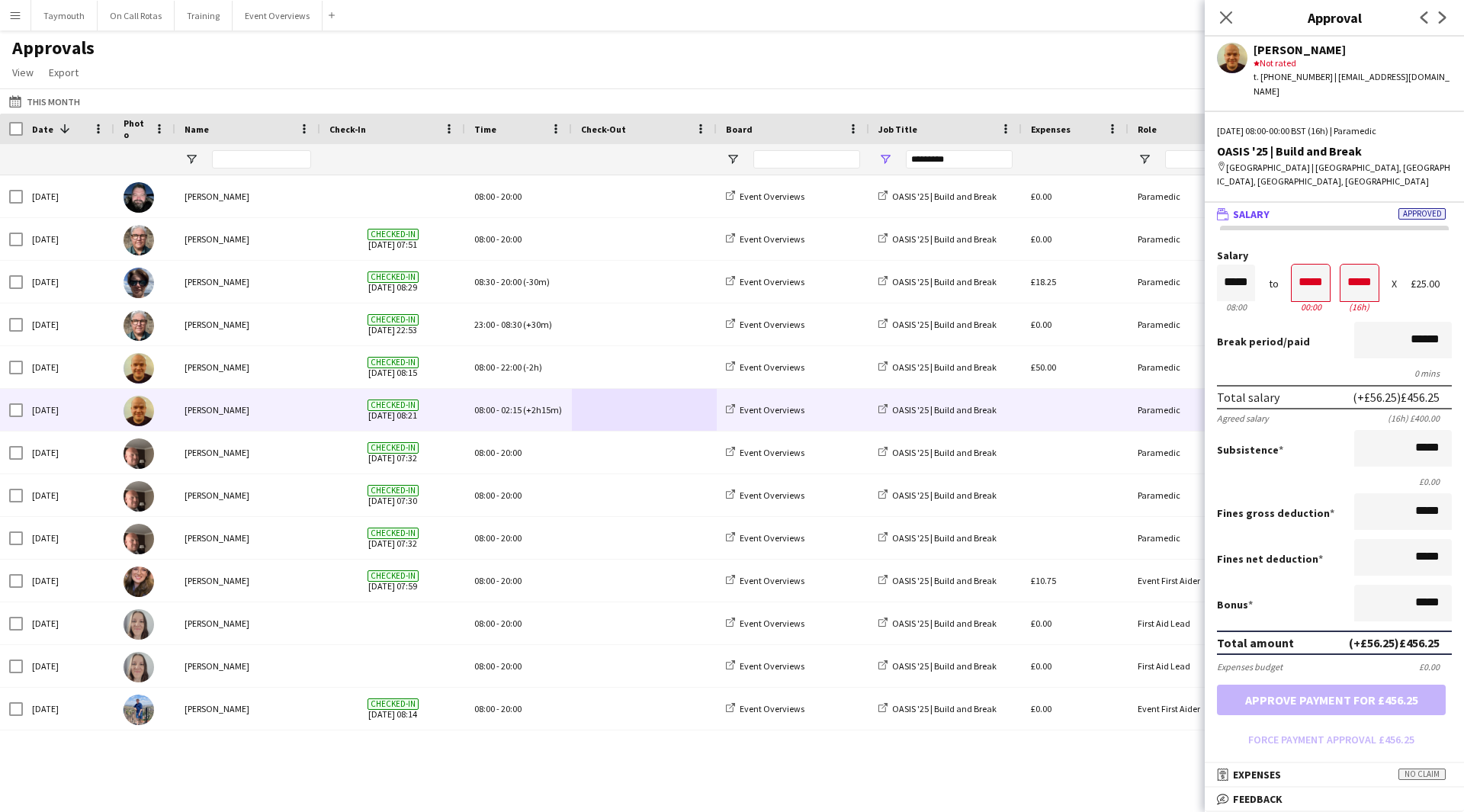
drag, startPoint x: 13, startPoint y: 15, endPoint x: 24, endPoint y: 35, distance: 22.8
click at [13, 15] on app-icon "Menu" at bounding box center [16, 16] width 13 height 13
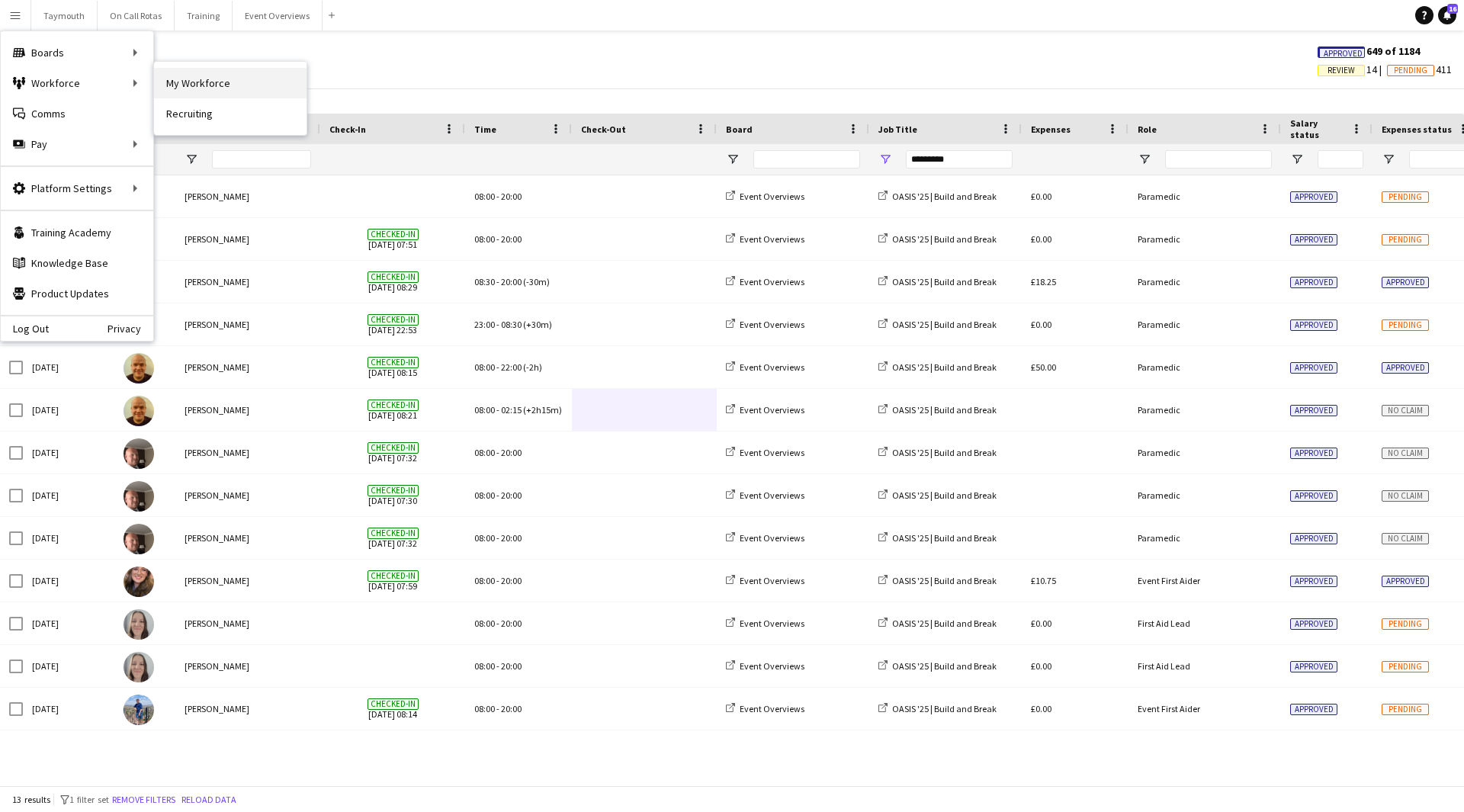
click at [213, 79] on link "My Workforce" at bounding box center [231, 83] width 153 height 31
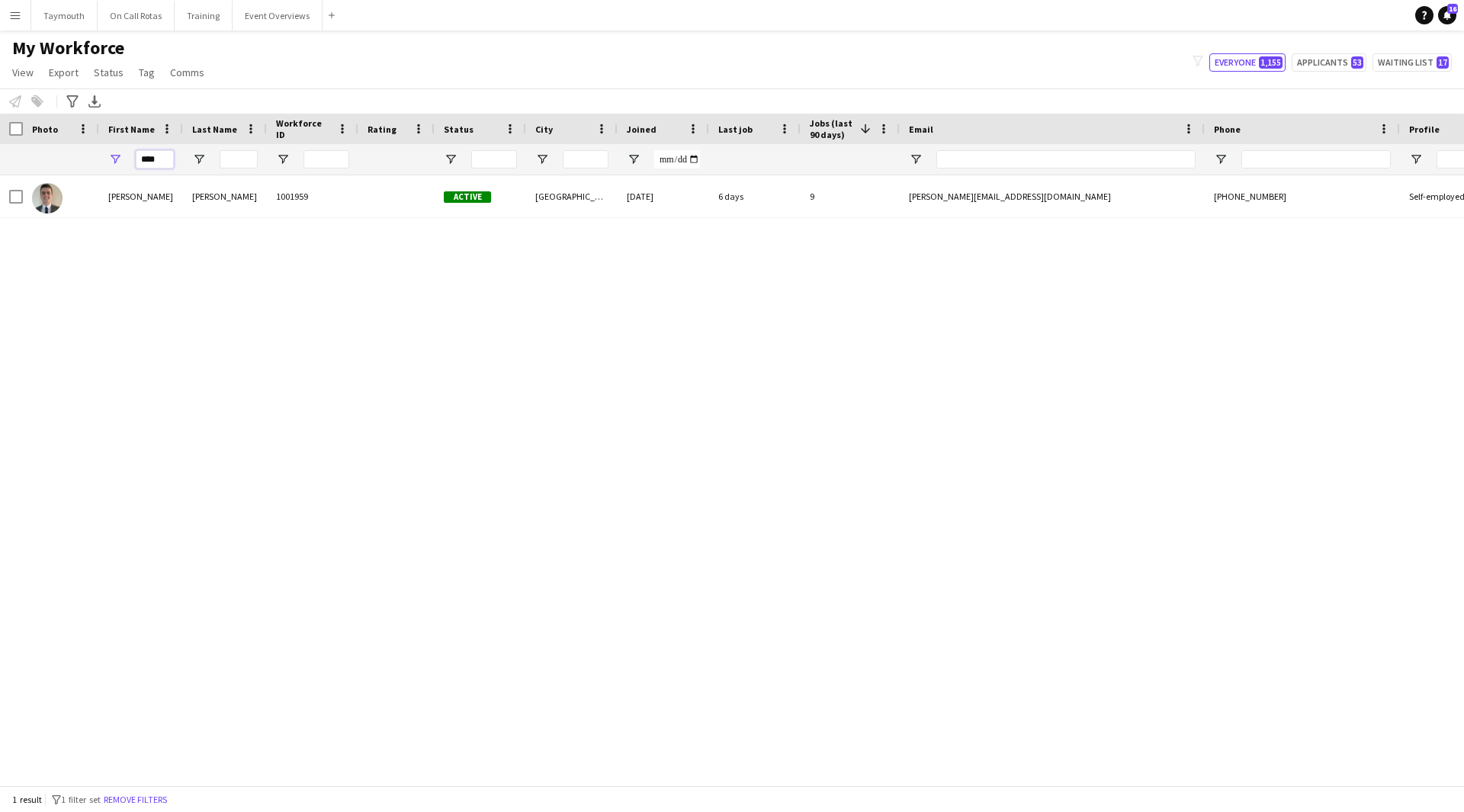
drag, startPoint x: 166, startPoint y: 158, endPoint x: -369, endPoint y: 127, distance: 535.9
click at [0, 127] on html "Menu Boards Boards Boards All jobs Status Workforce Workforce My Workforce Recr…" at bounding box center [732, 406] width 1464 height 812
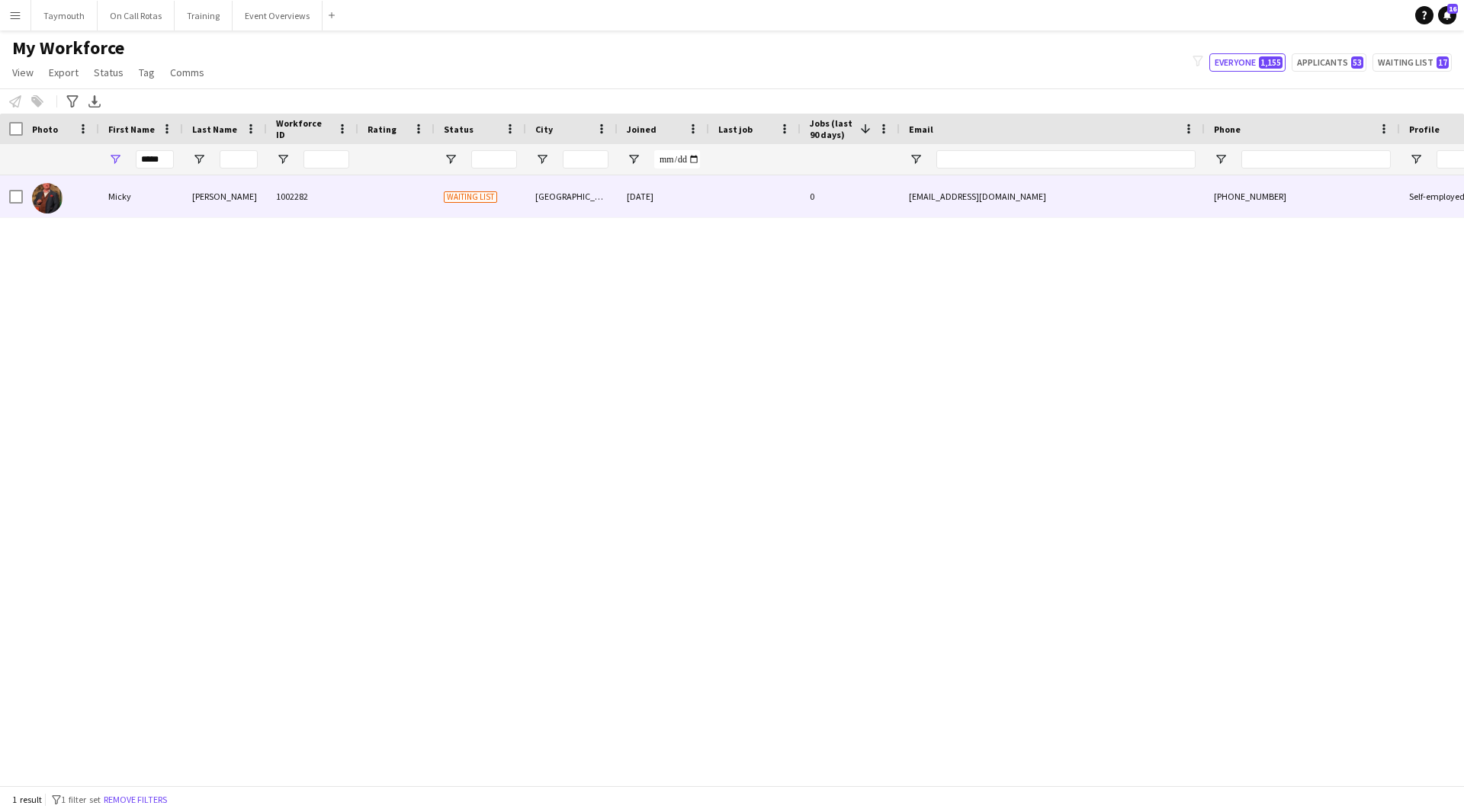
click at [293, 210] on div "1002282" at bounding box center [312, 196] width 91 height 42
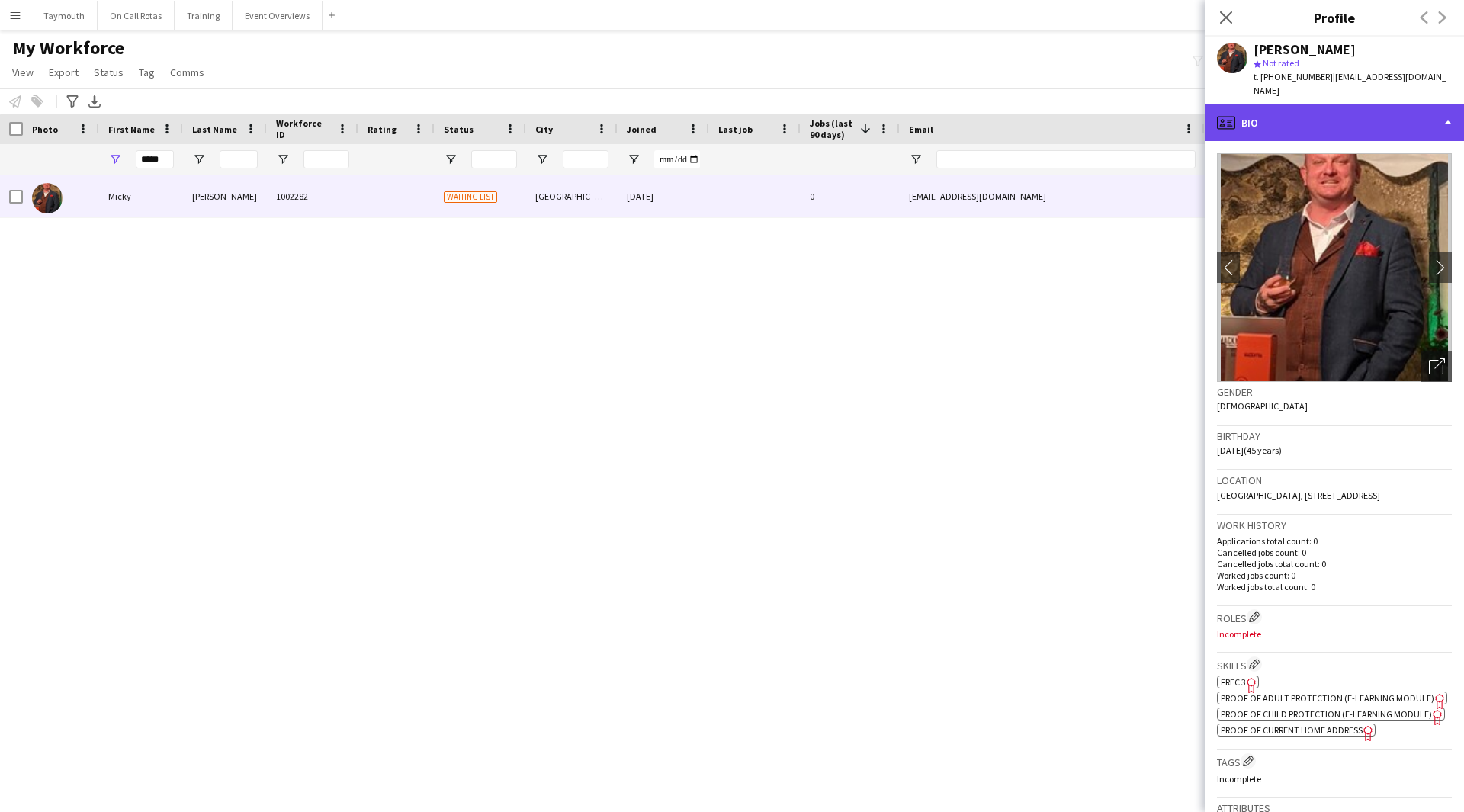
click at [1342, 105] on div "profile Bio" at bounding box center [1334, 123] width 259 height 37
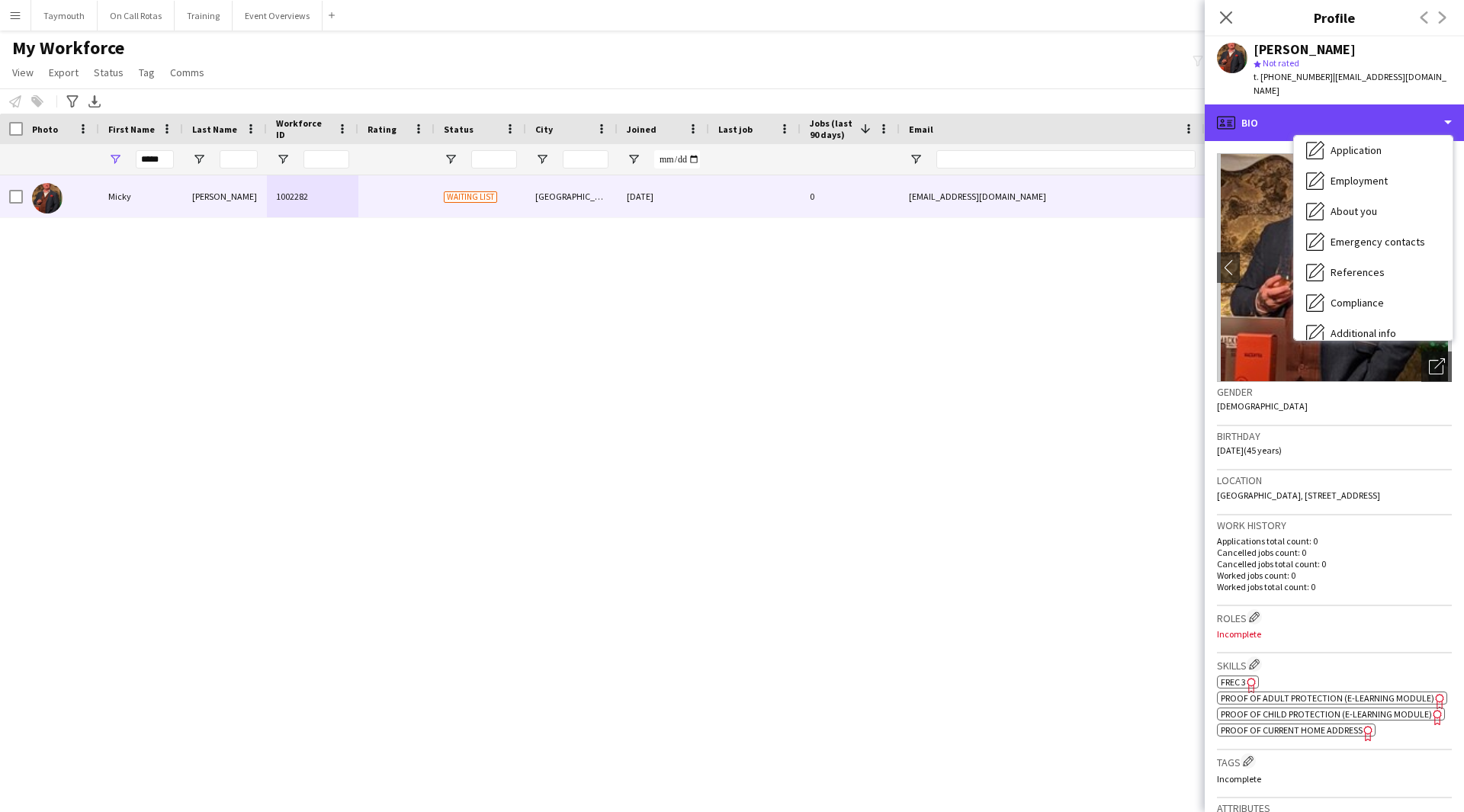
scroll to position [153, 0]
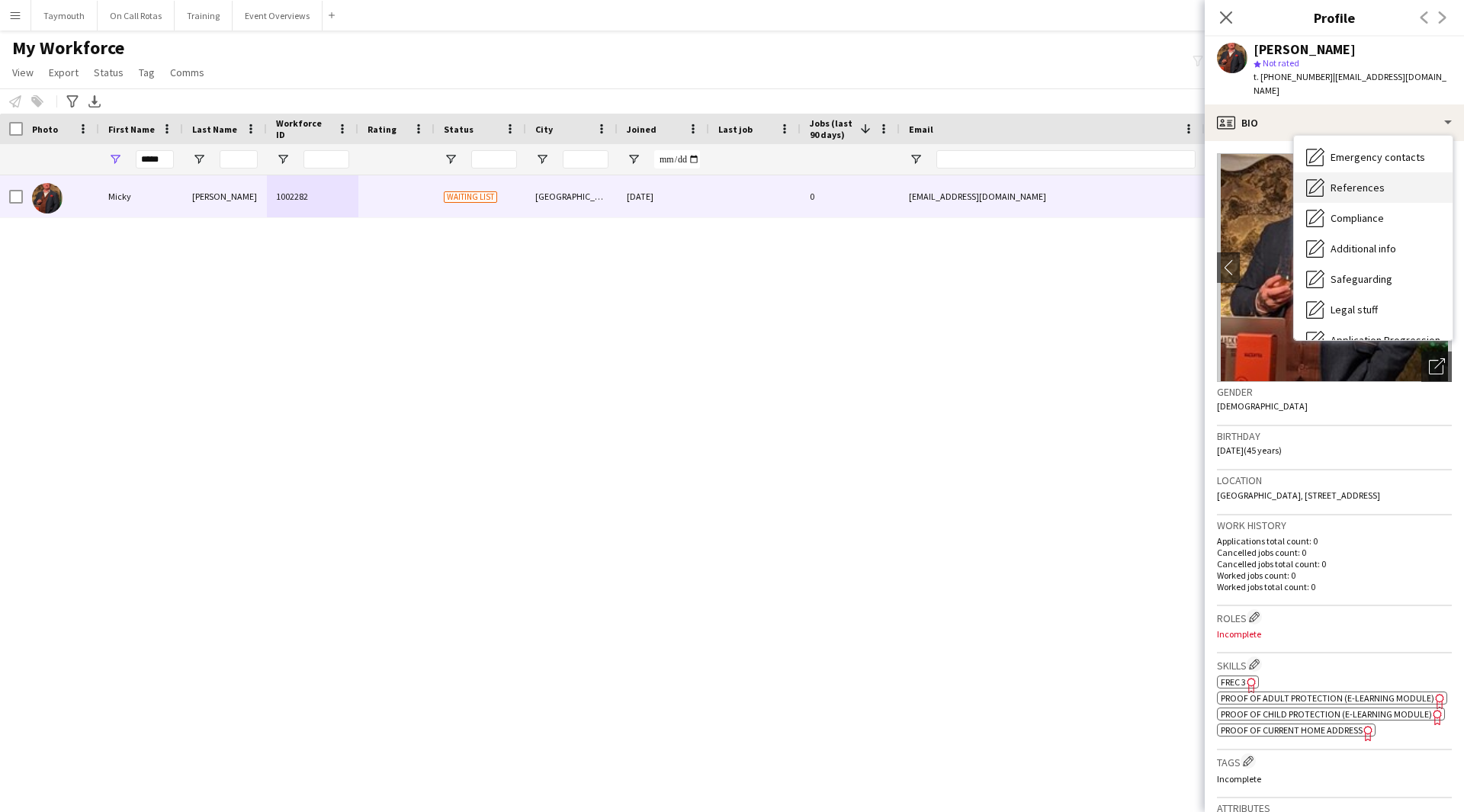
click at [1398, 172] on div "References References" at bounding box center [1373, 187] width 159 height 31
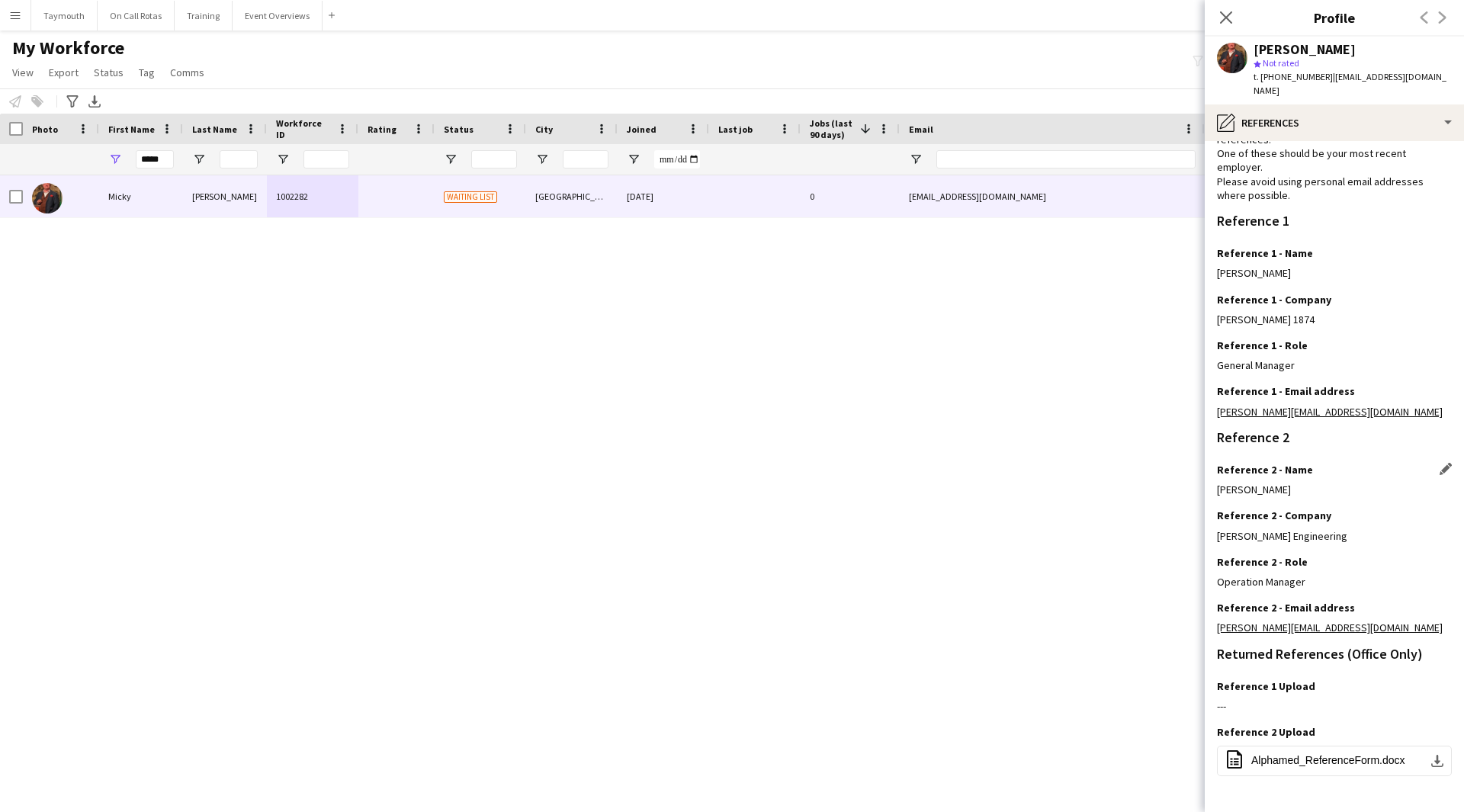
scroll to position [120, 0]
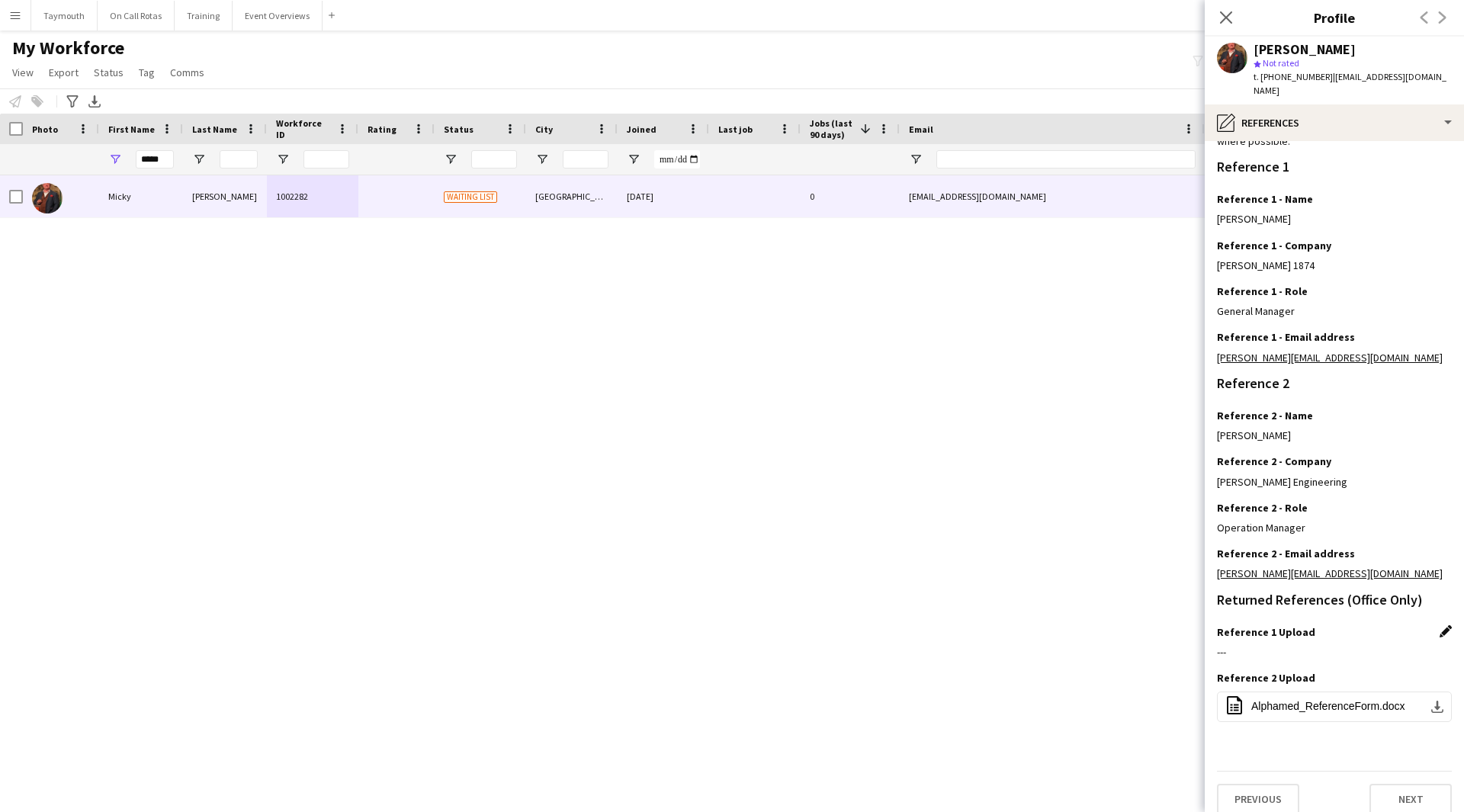
click at [1440, 626] on app-icon "Edit this field" at bounding box center [1446, 632] width 13 height 13
click at [1397, 645] on button "Upload new file" at bounding box center [1404, 657] width 95 height 24
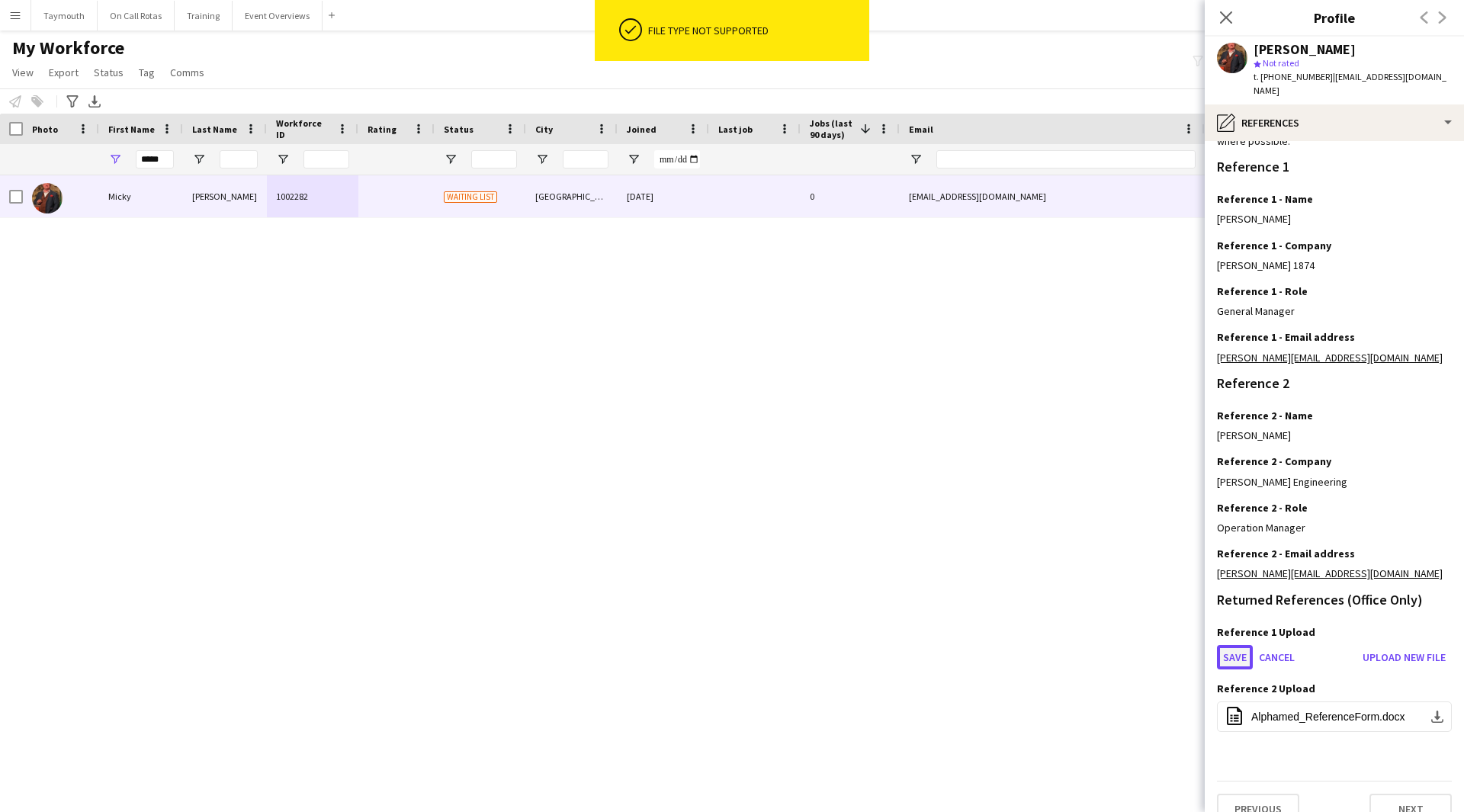
click at [1238, 651] on button "Save" at bounding box center [1235, 657] width 36 height 24
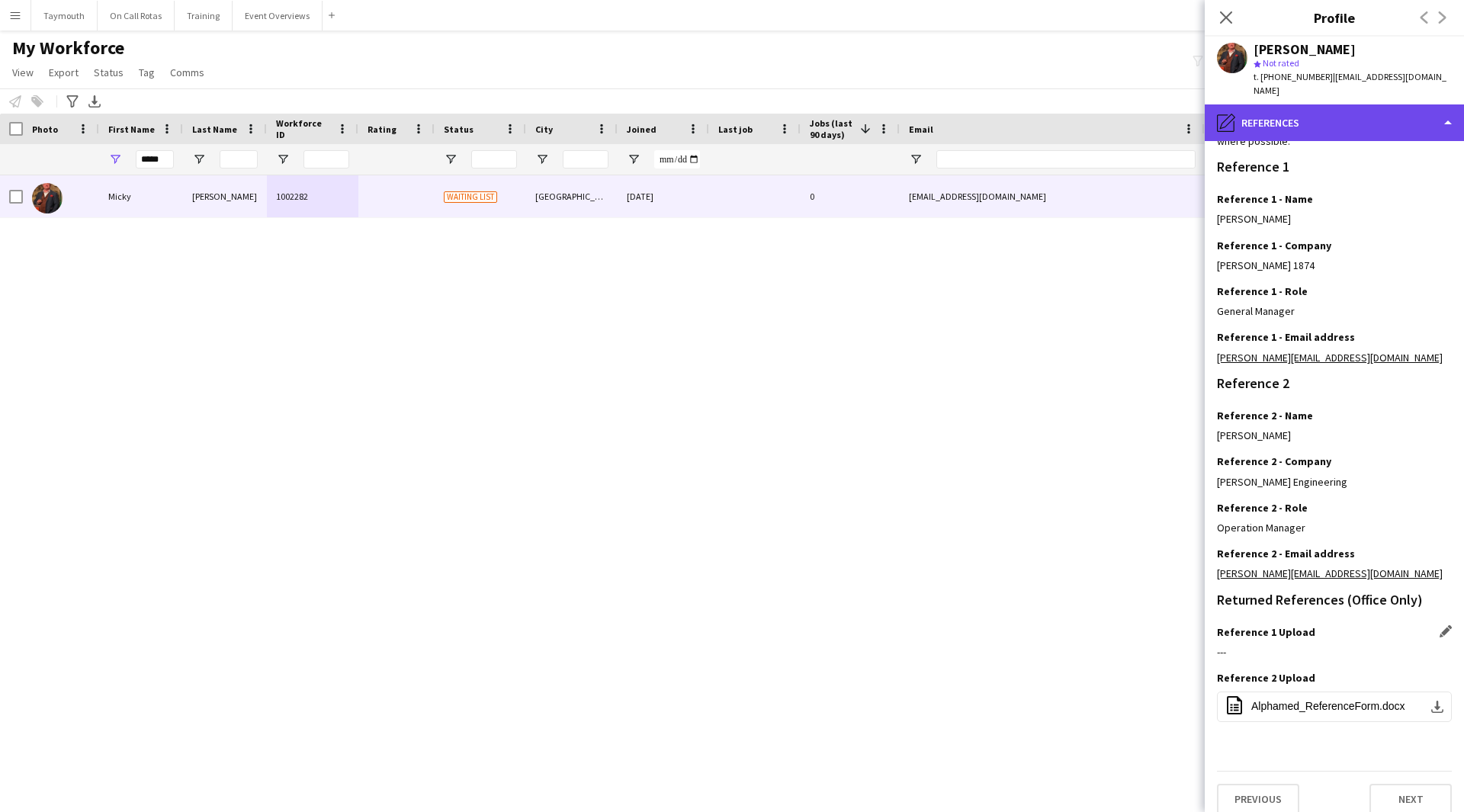
click at [1320, 114] on div "pencil4 References" at bounding box center [1334, 123] width 259 height 37
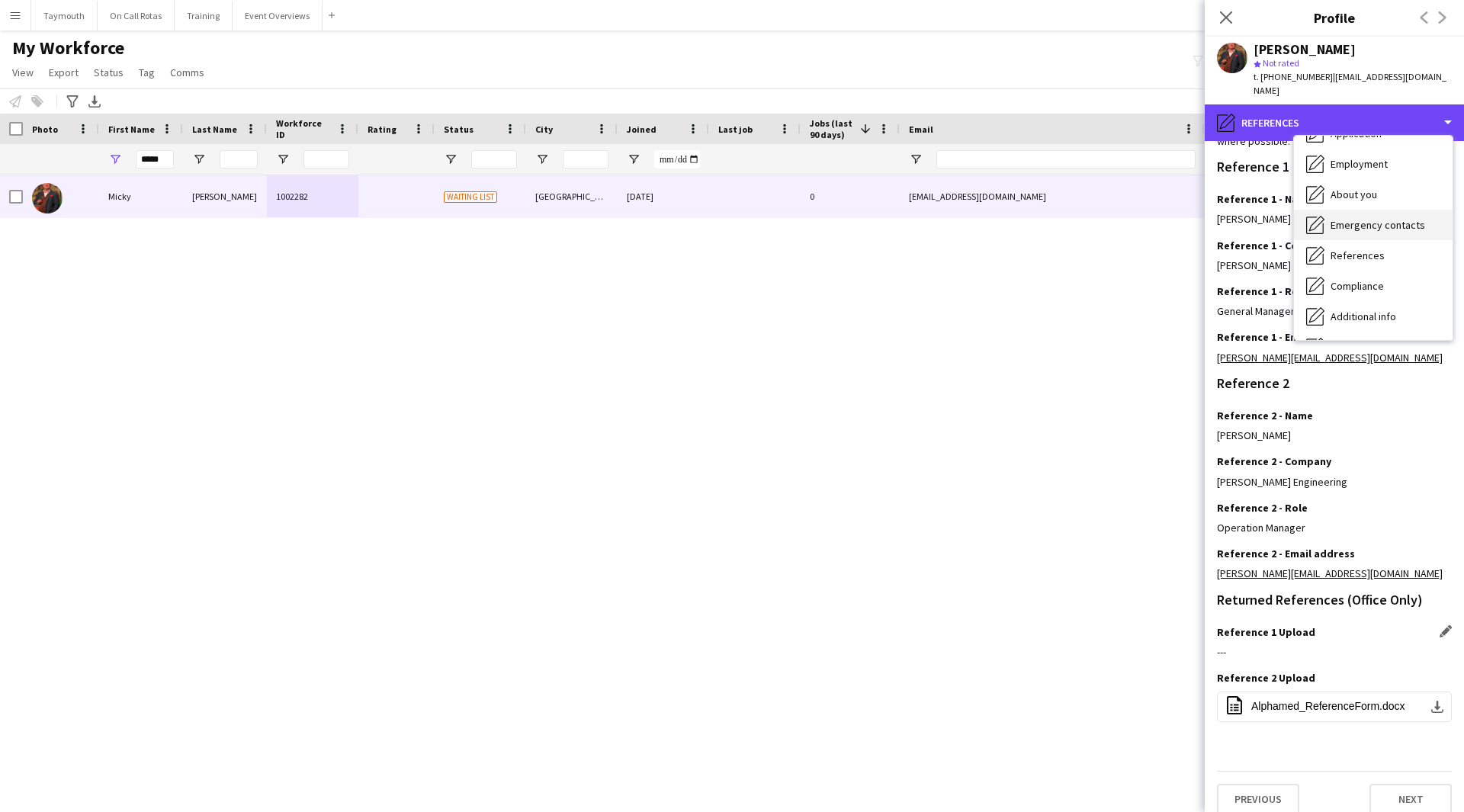
scroll to position [0, 0]
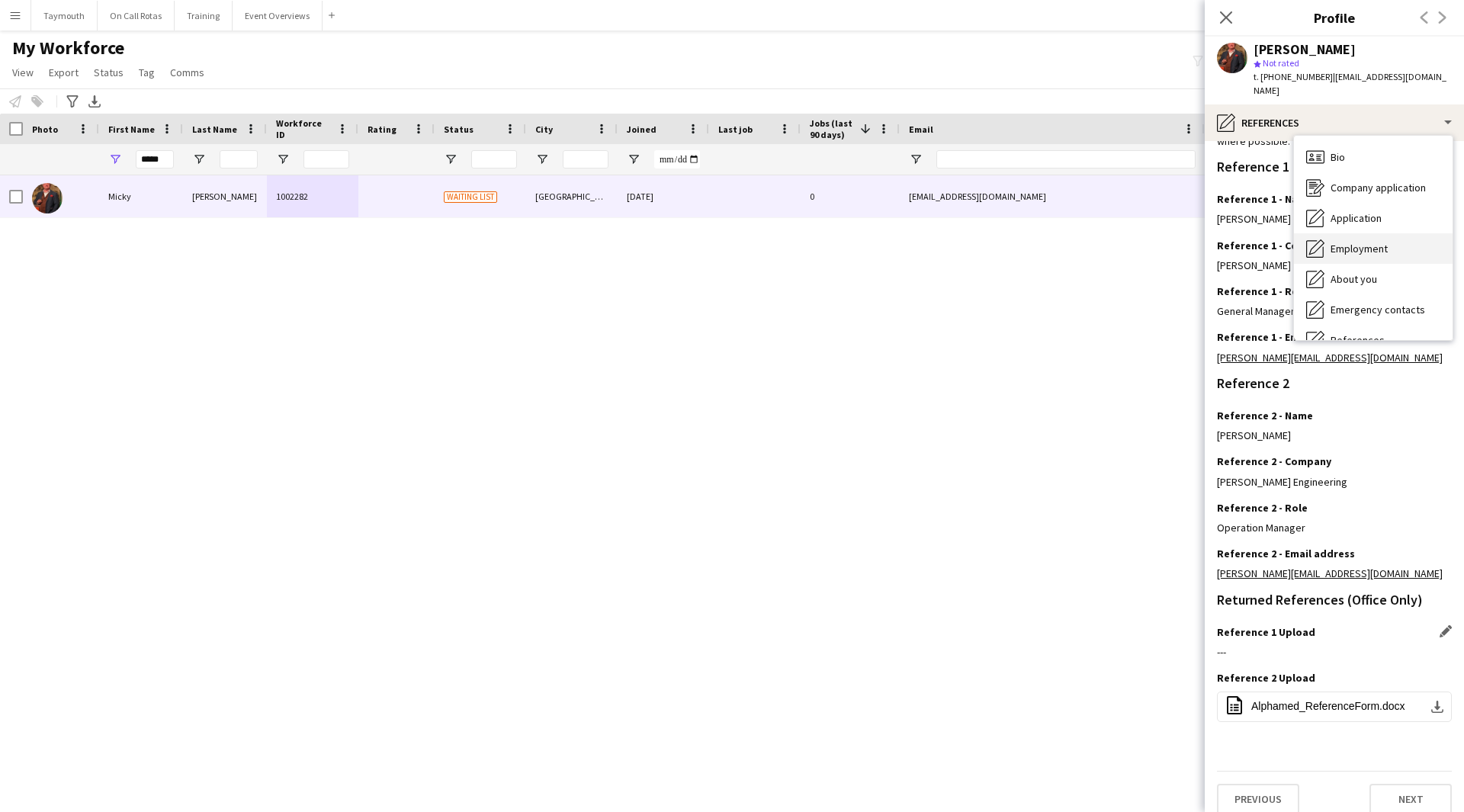
click at [1370, 242] on span "Employment" at bounding box center [1359, 248] width 57 height 13
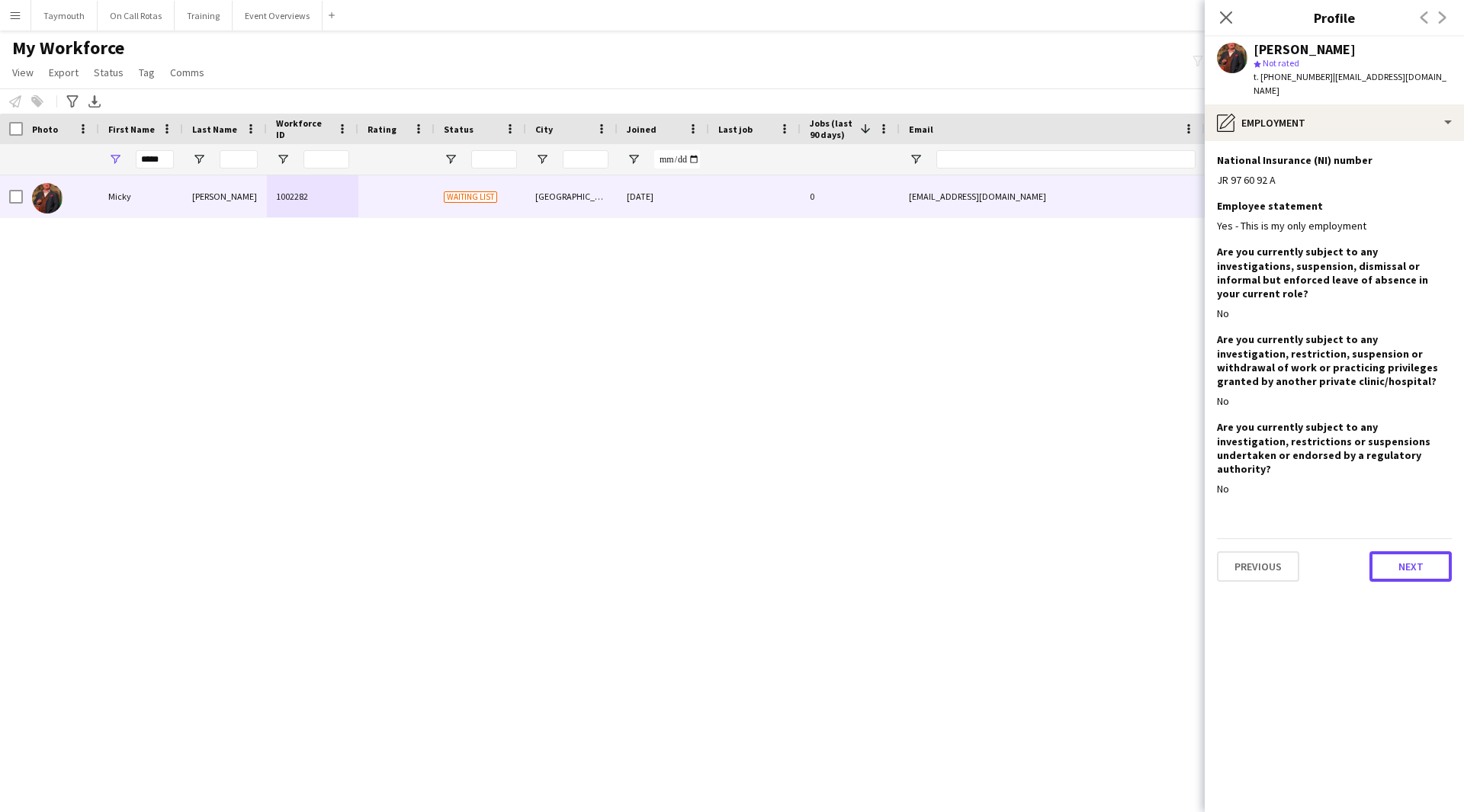
click at [1390, 552] on button "Next" at bounding box center [1410, 567] width 83 height 31
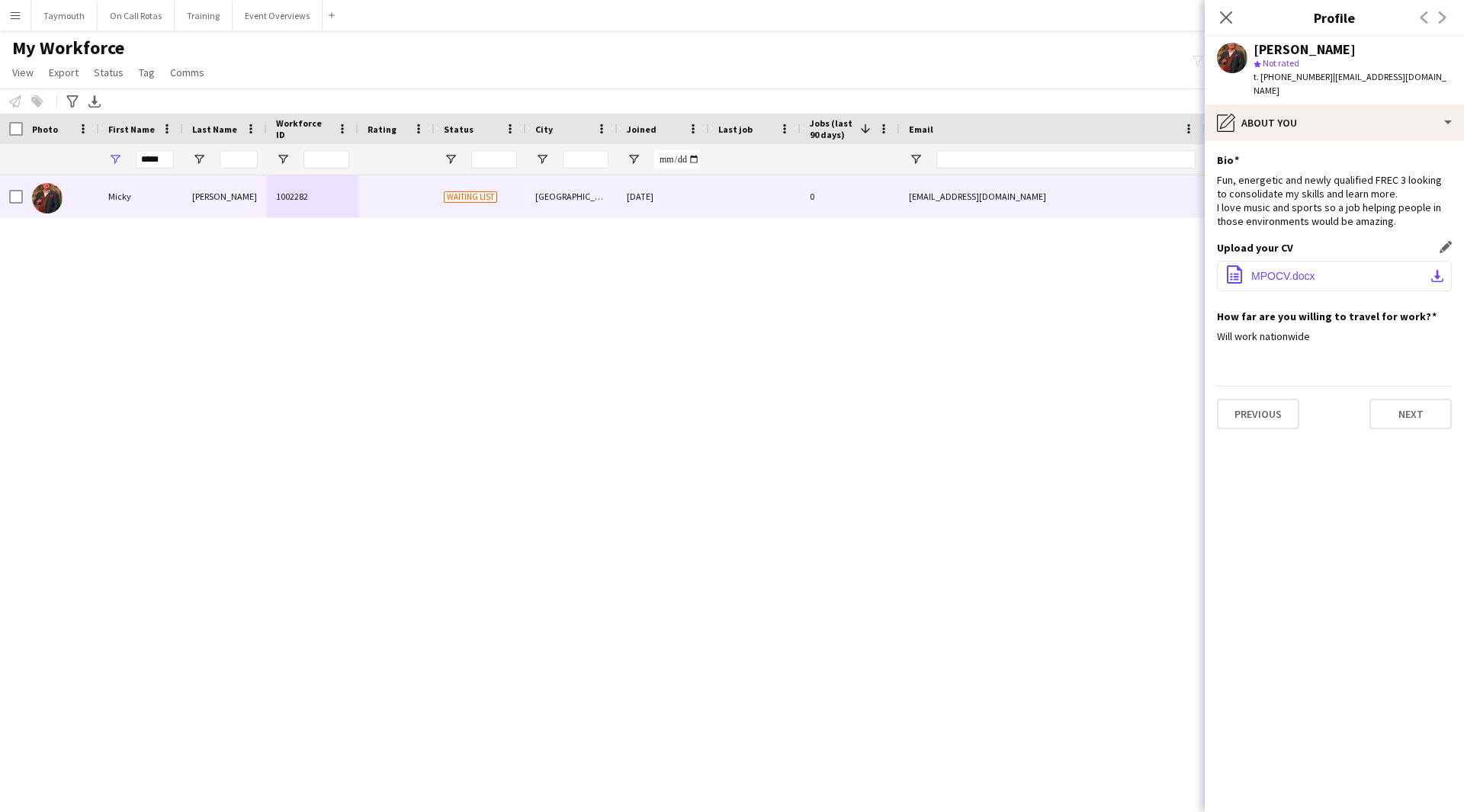
click at [1431, 260] on button "office-file-sheet MPOCV.docx download-bottom" at bounding box center [1334, 275] width 235 height 31
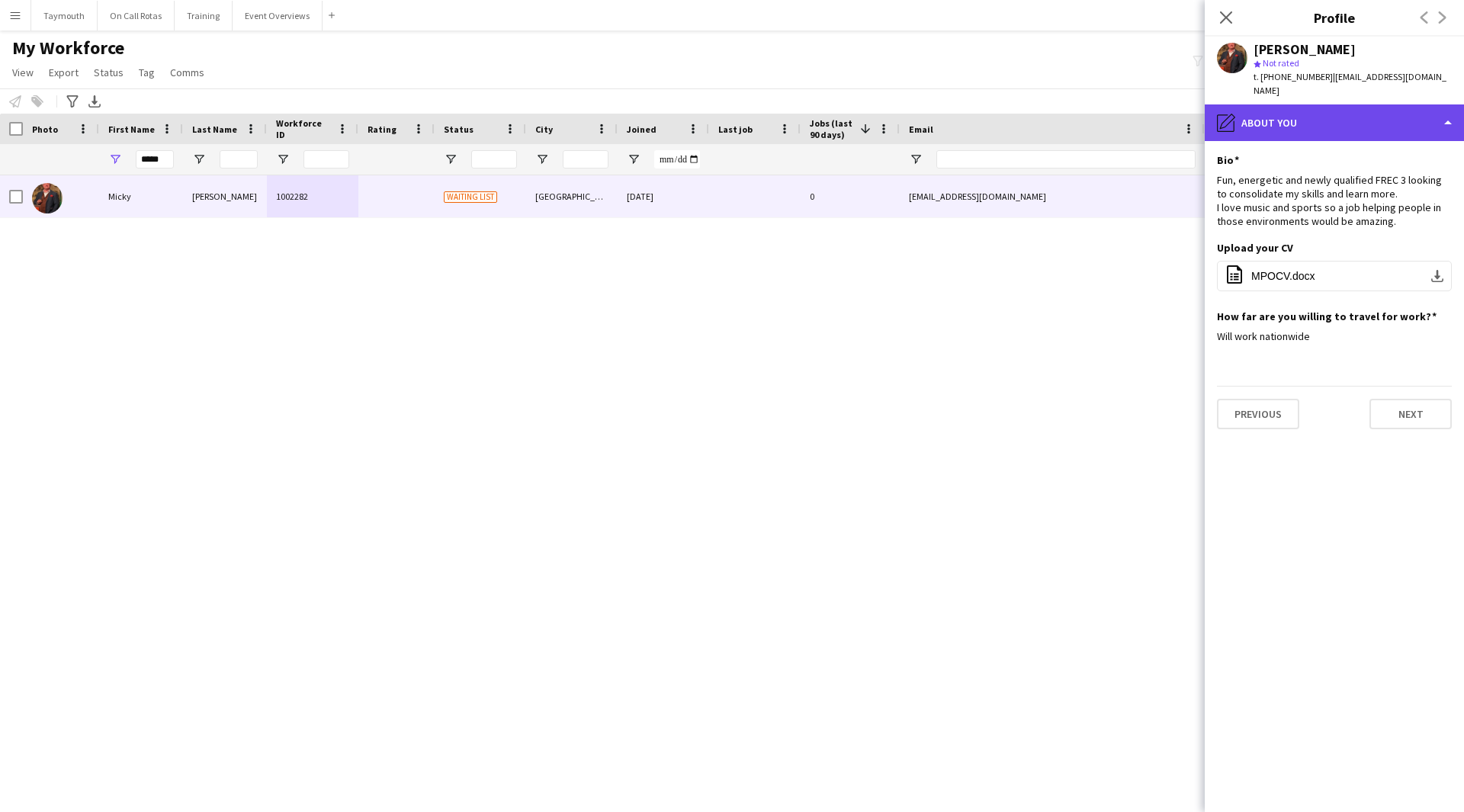
click at [1290, 113] on div "pencil4 About you" at bounding box center [1334, 123] width 259 height 37
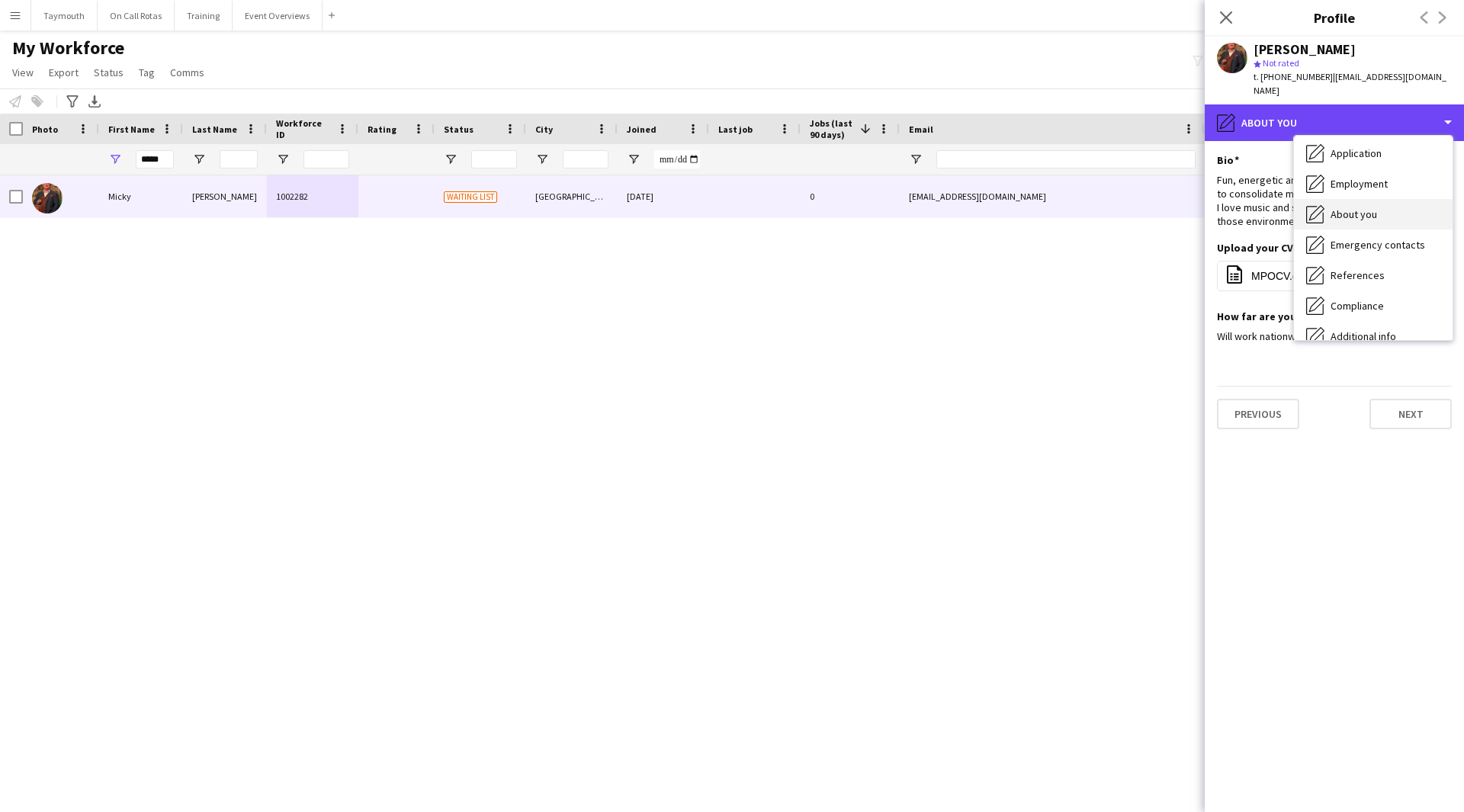
scroll to position [153, 0]
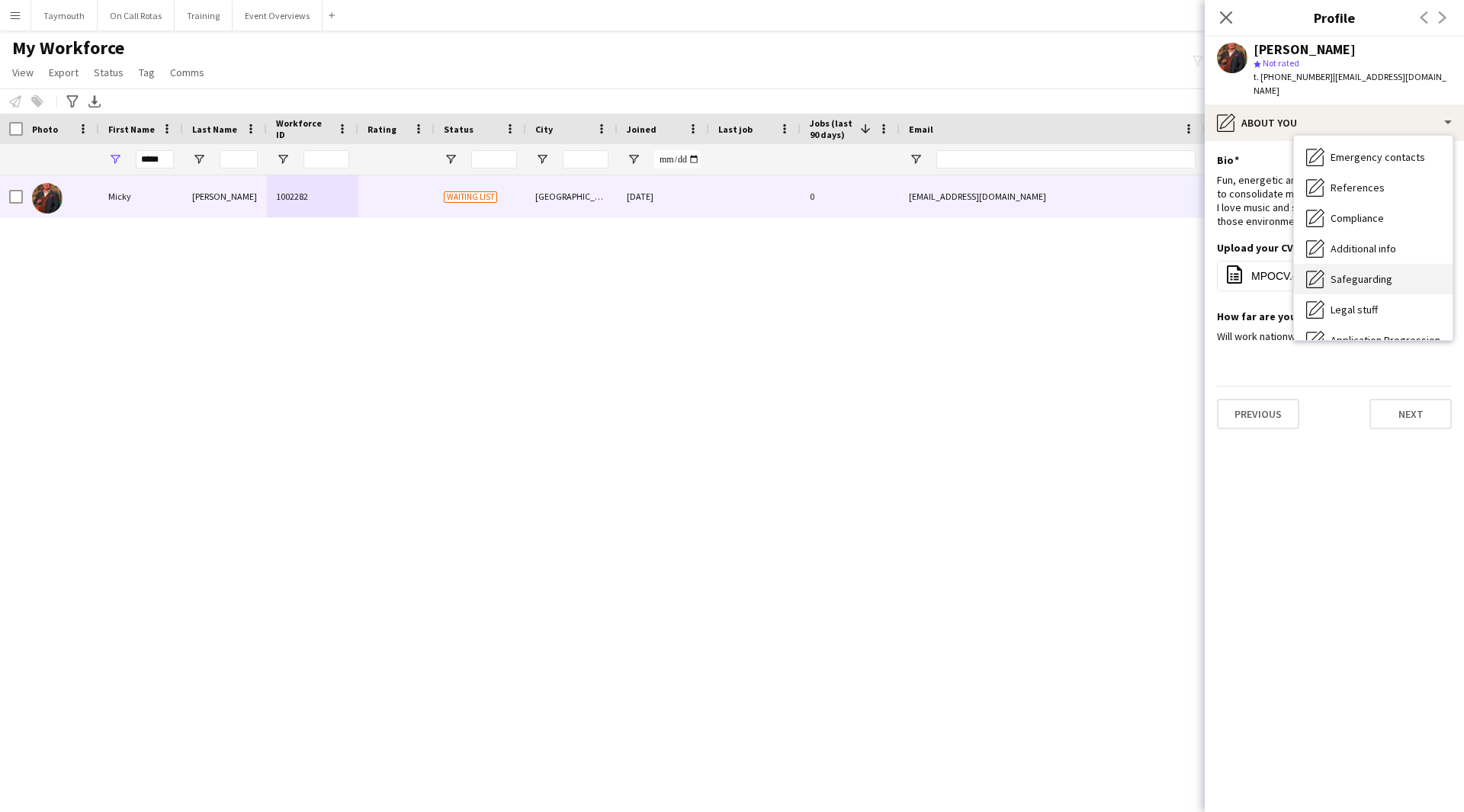
click at [1370, 272] on span "Safeguarding" at bounding box center [1362, 279] width 61 height 13
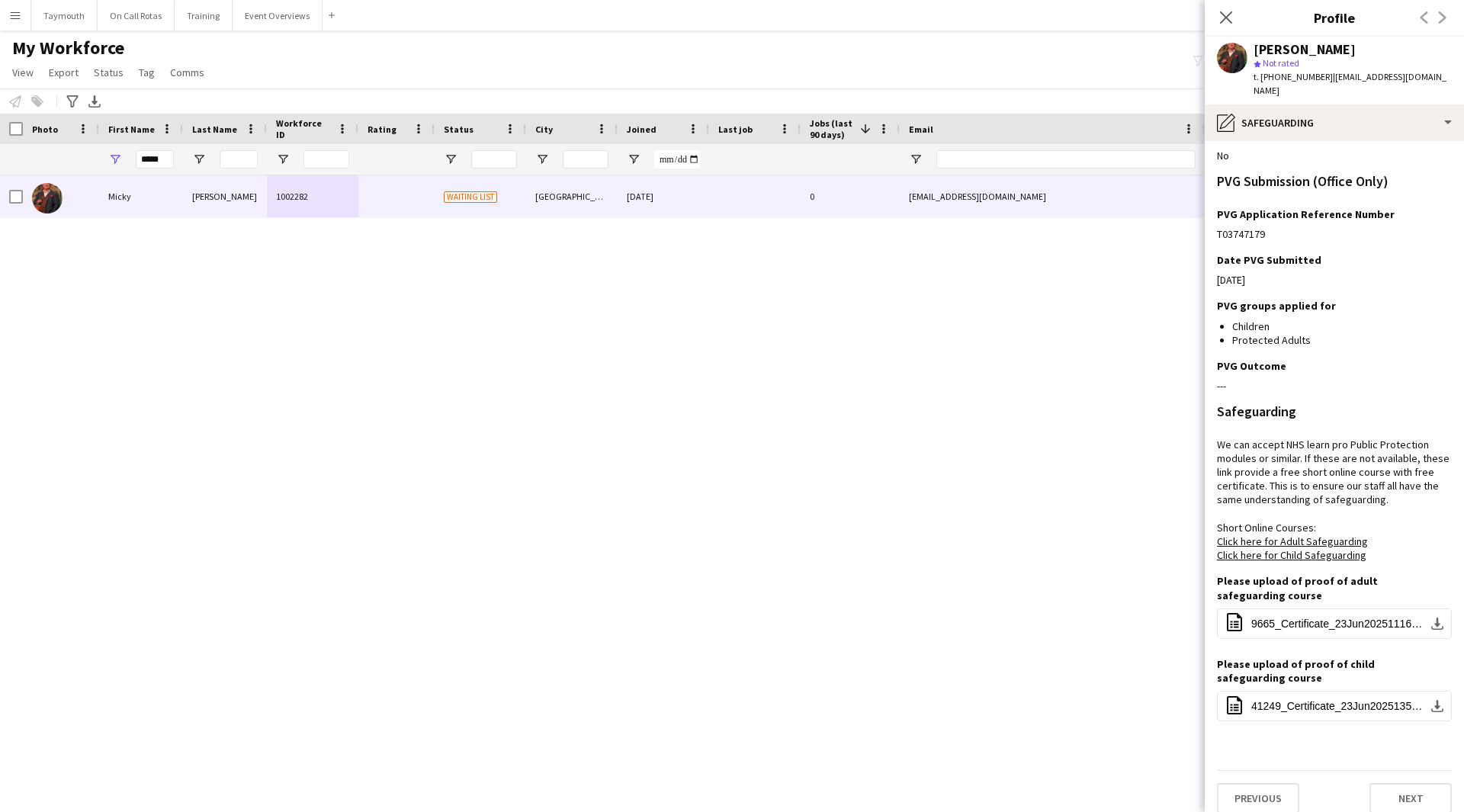
scroll to position [0, 0]
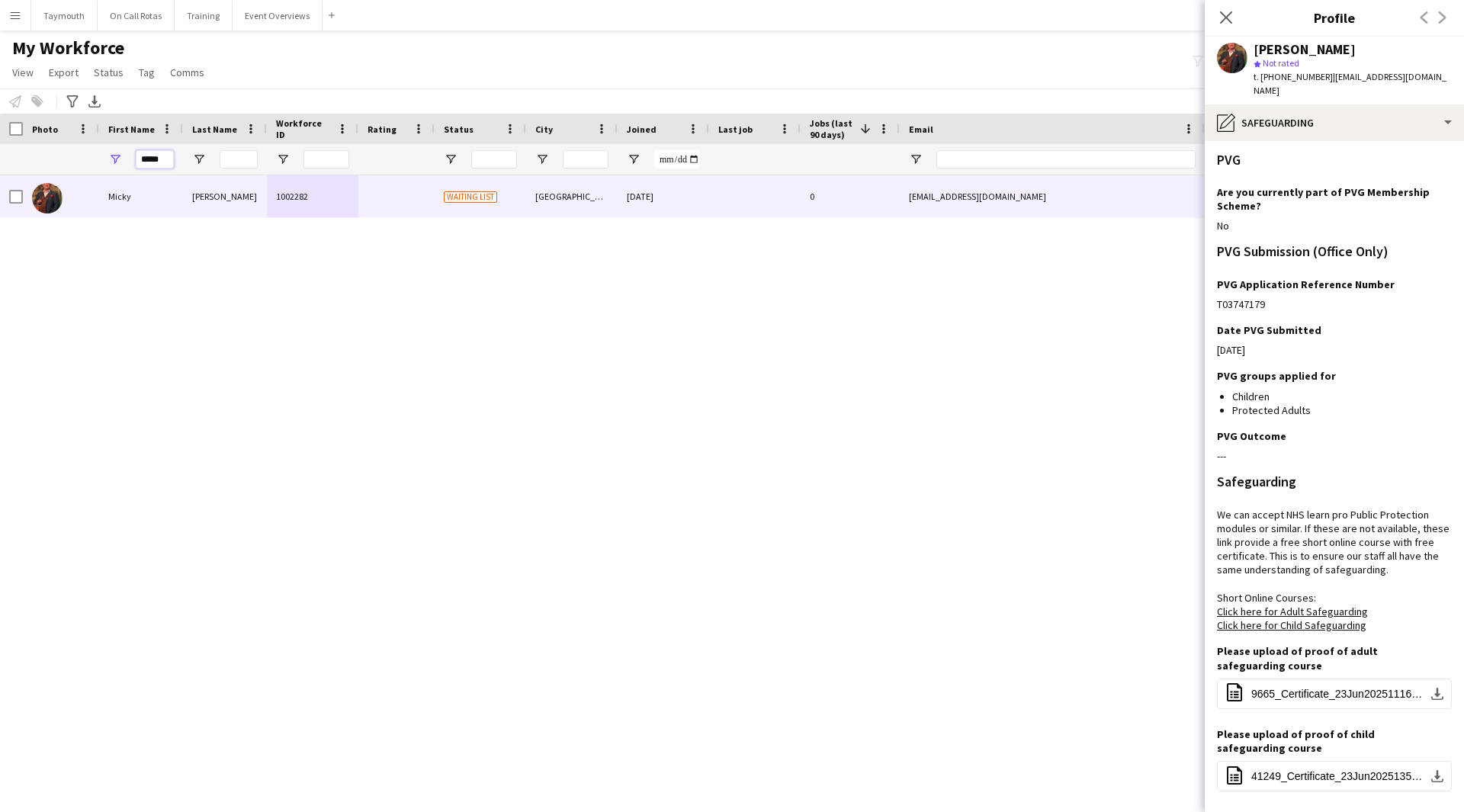
drag, startPoint x: 167, startPoint y: 155, endPoint x: -300, endPoint y: 113, distance: 468.9
click at [0, 113] on html "Menu Boards Boards Boards All jobs Status Workforce Workforce My Workforce Recr…" at bounding box center [732, 406] width 1464 height 812
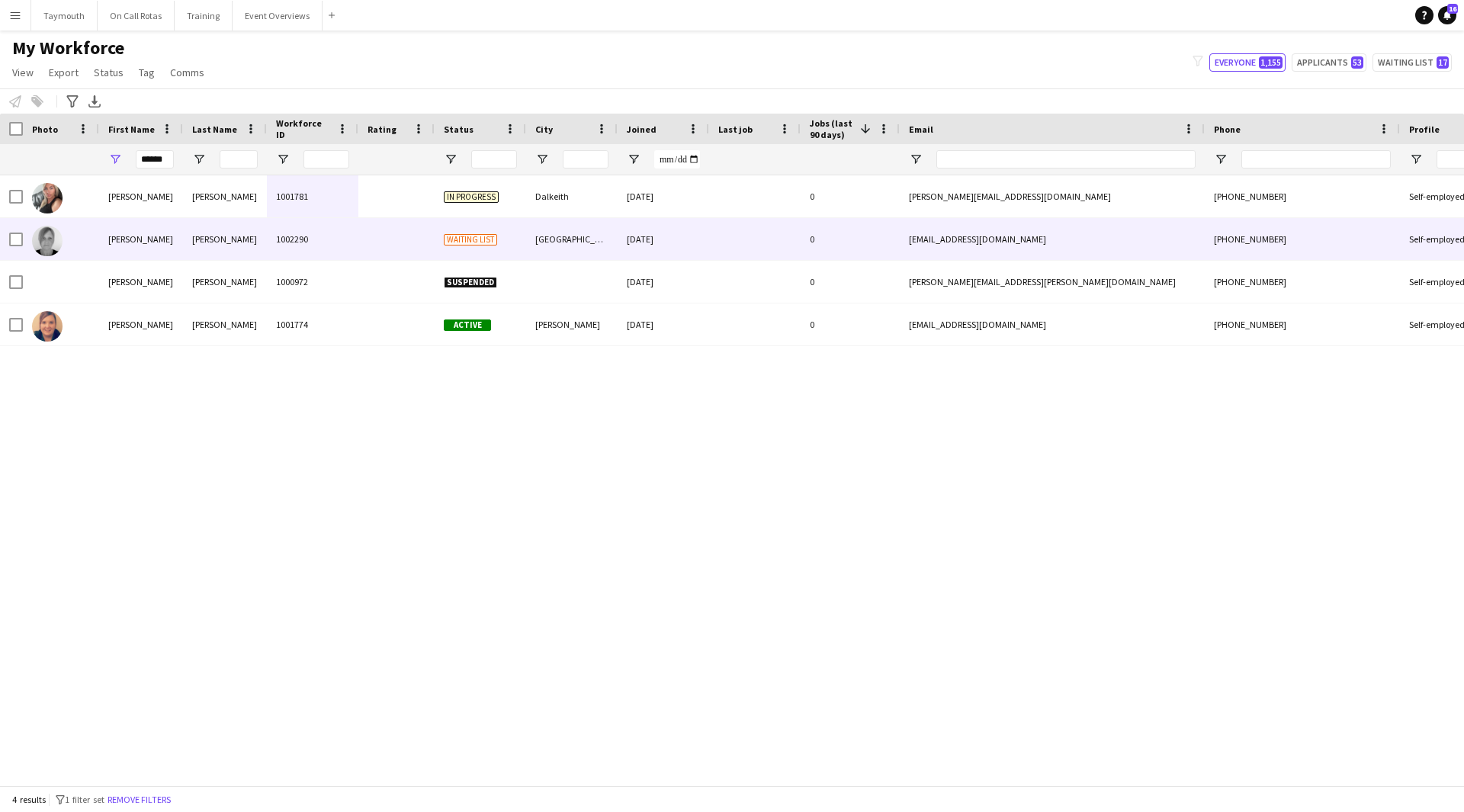
drag, startPoint x: 227, startPoint y: 243, endPoint x: 163, endPoint y: 257, distance: 65.5
click at [230, 243] on div "[PERSON_NAME]" at bounding box center [225, 238] width 84 height 42
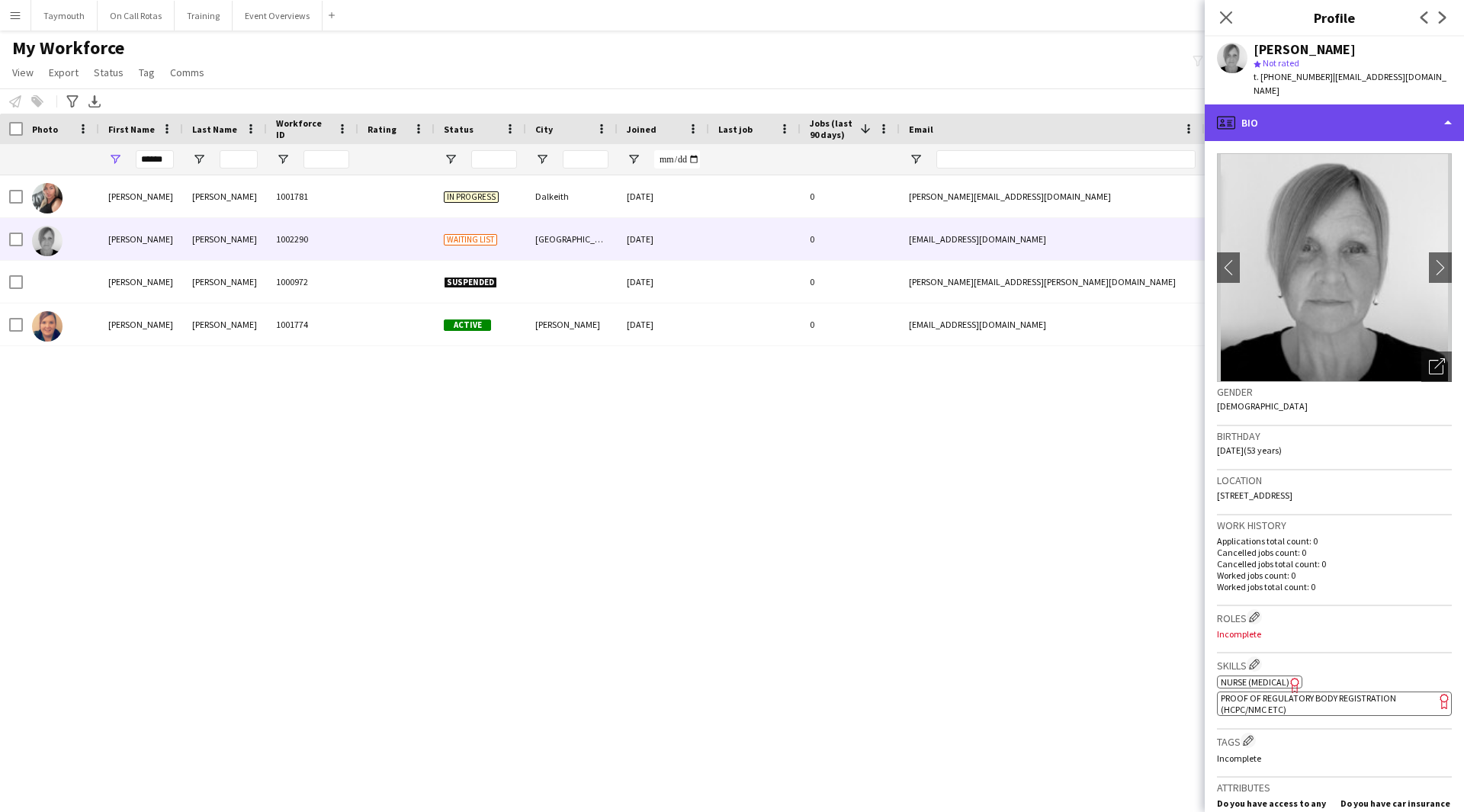
click at [1355, 105] on div "profile Bio" at bounding box center [1334, 123] width 259 height 37
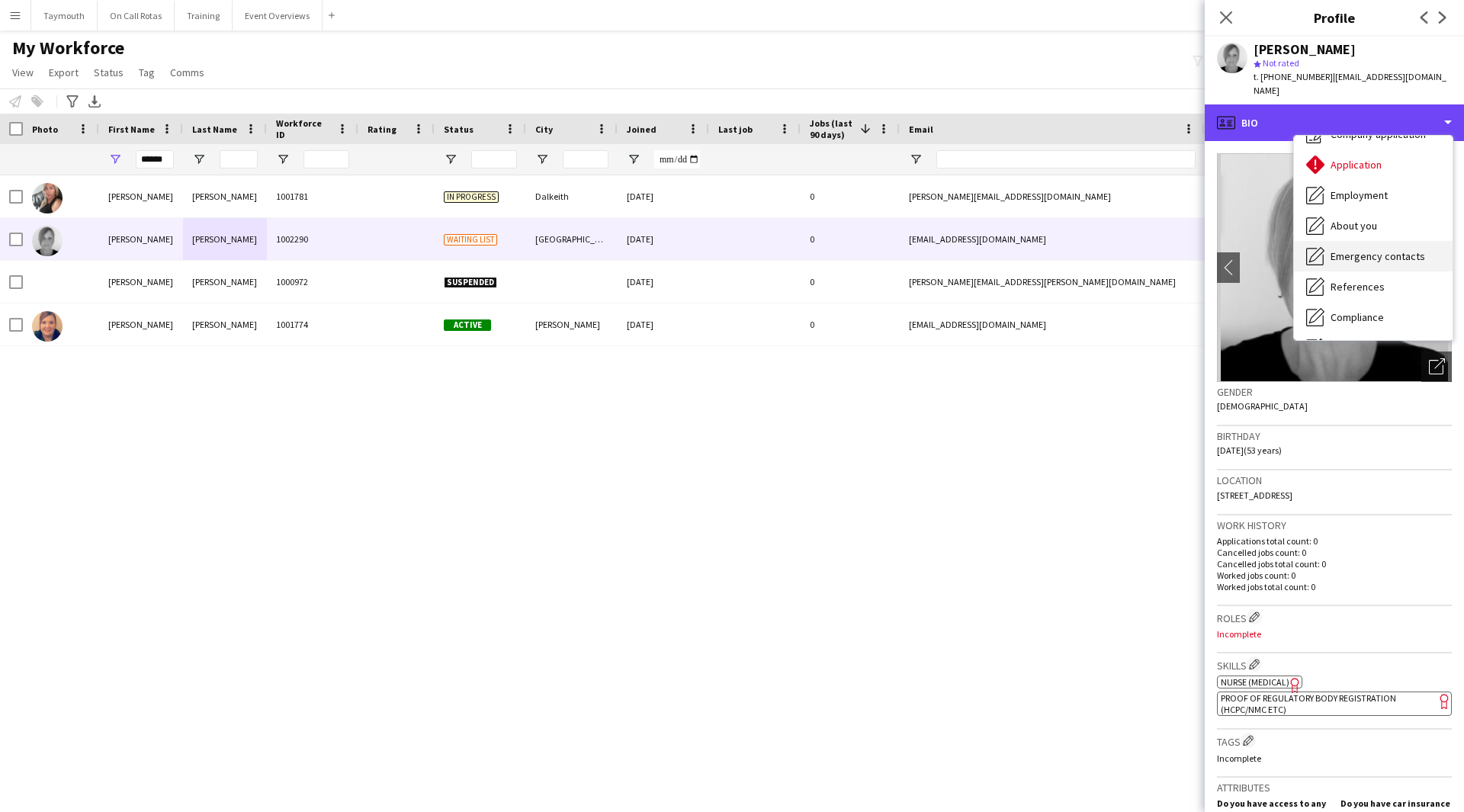
scroll to position [76, 0]
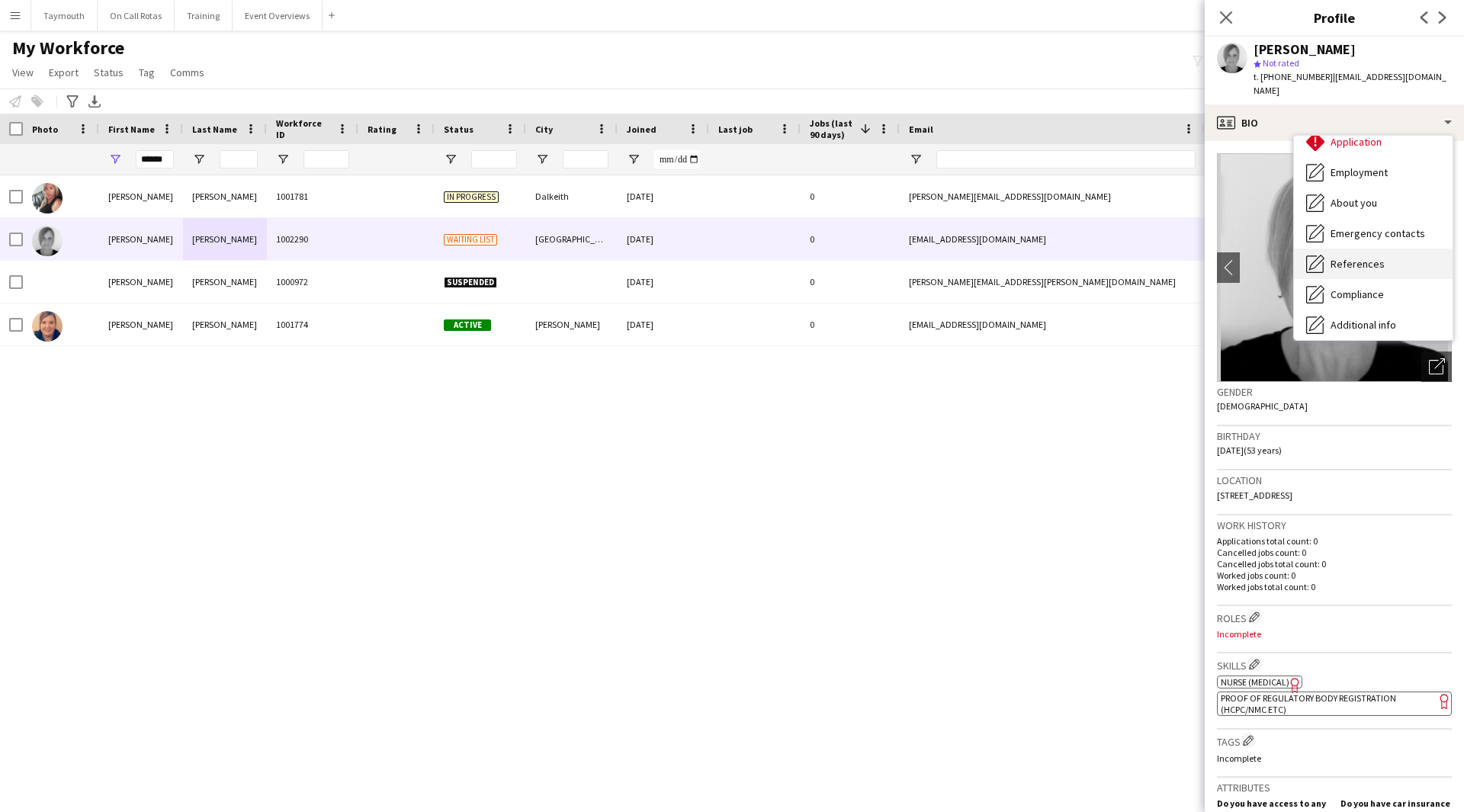
click at [1359, 257] on span "References" at bounding box center [1358, 264] width 54 height 13
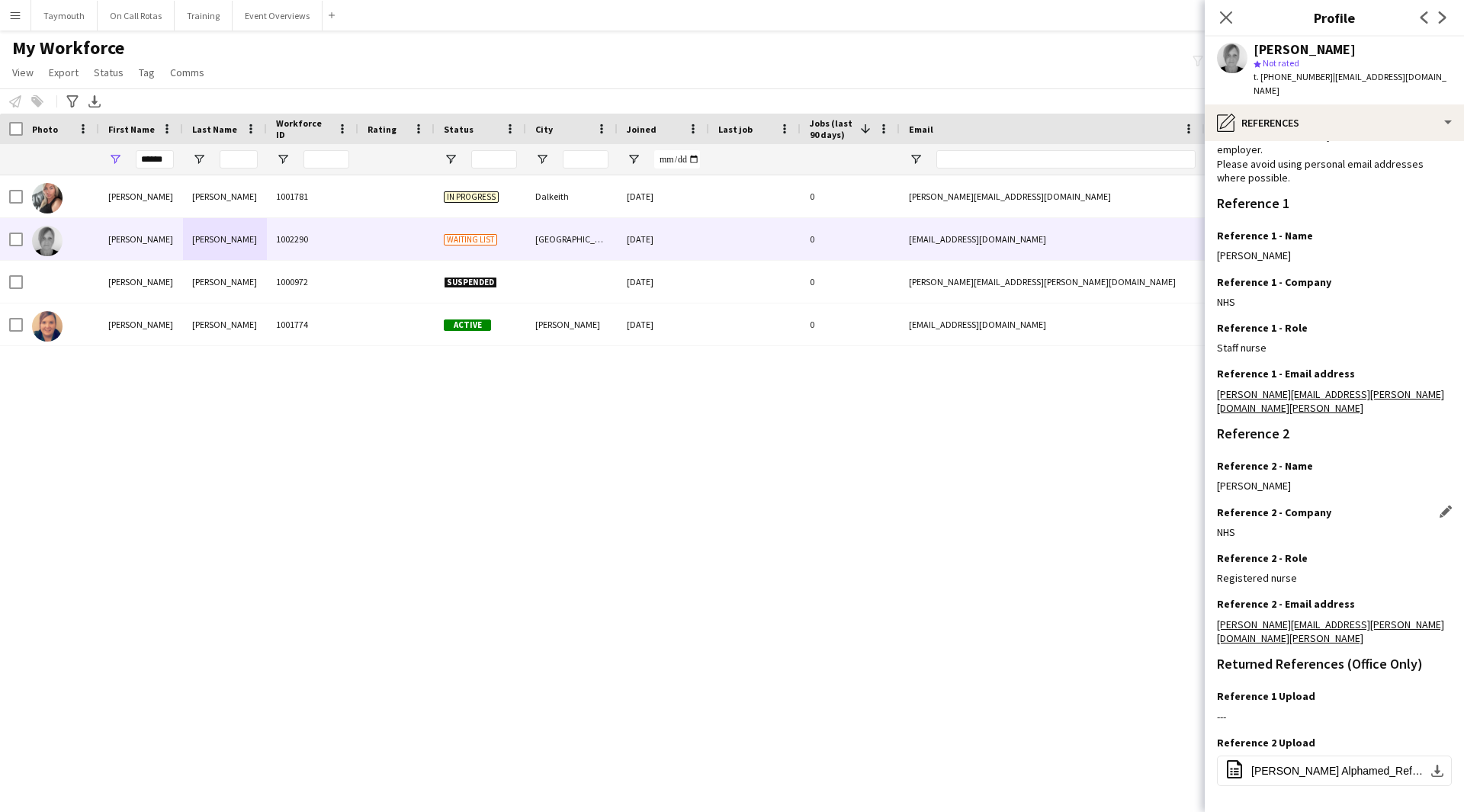
scroll to position [120, 0]
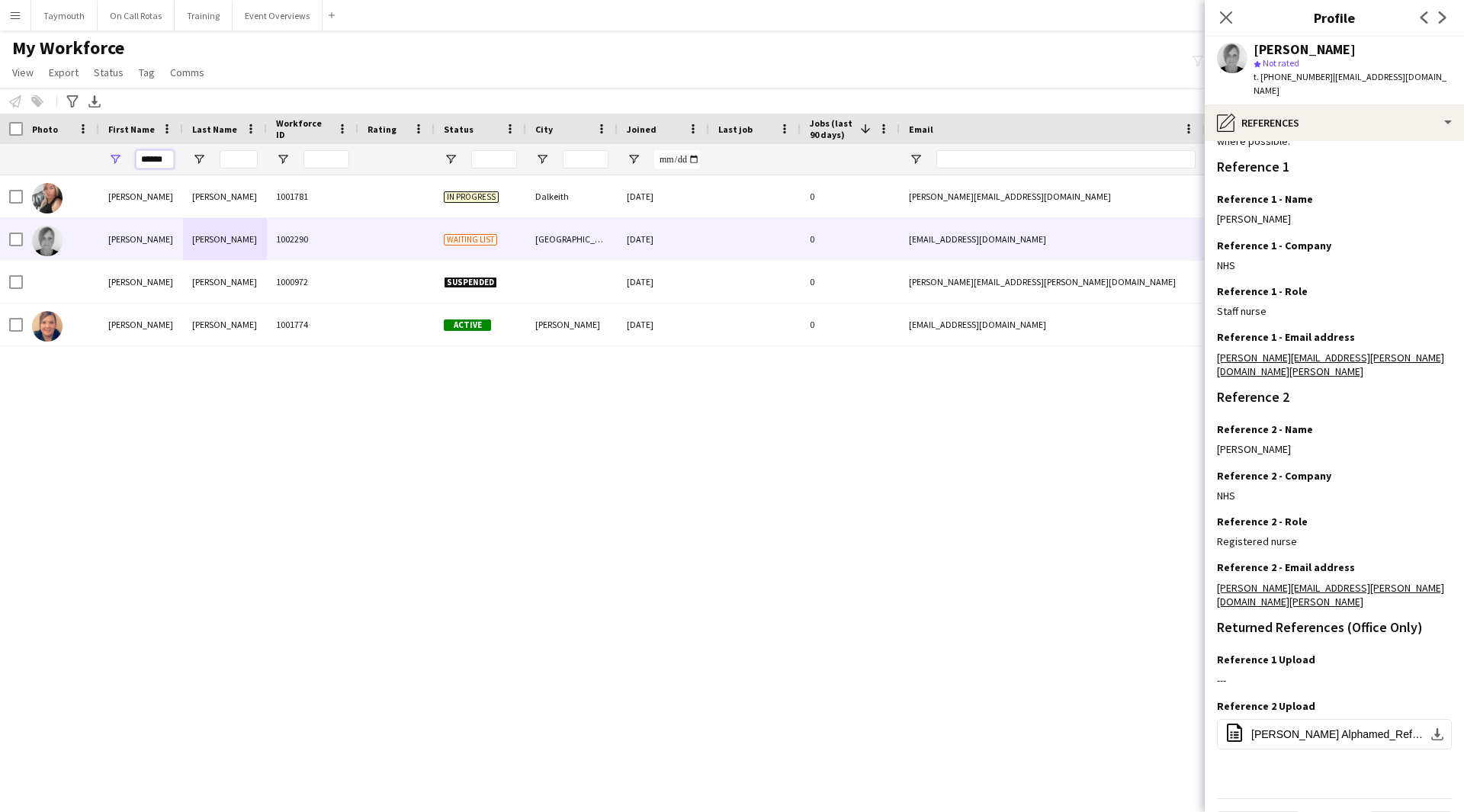
click at [146, 163] on input "******" at bounding box center [154, 159] width 38 height 18
drag, startPoint x: 171, startPoint y: 164, endPoint x: -212, endPoint y: 123, distance: 385.2
click at [0, 123] on html "Menu Boards Boards Boards All jobs Status Workforce Workforce My Workforce Recr…" at bounding box center [732, 406] width 1464 height 812
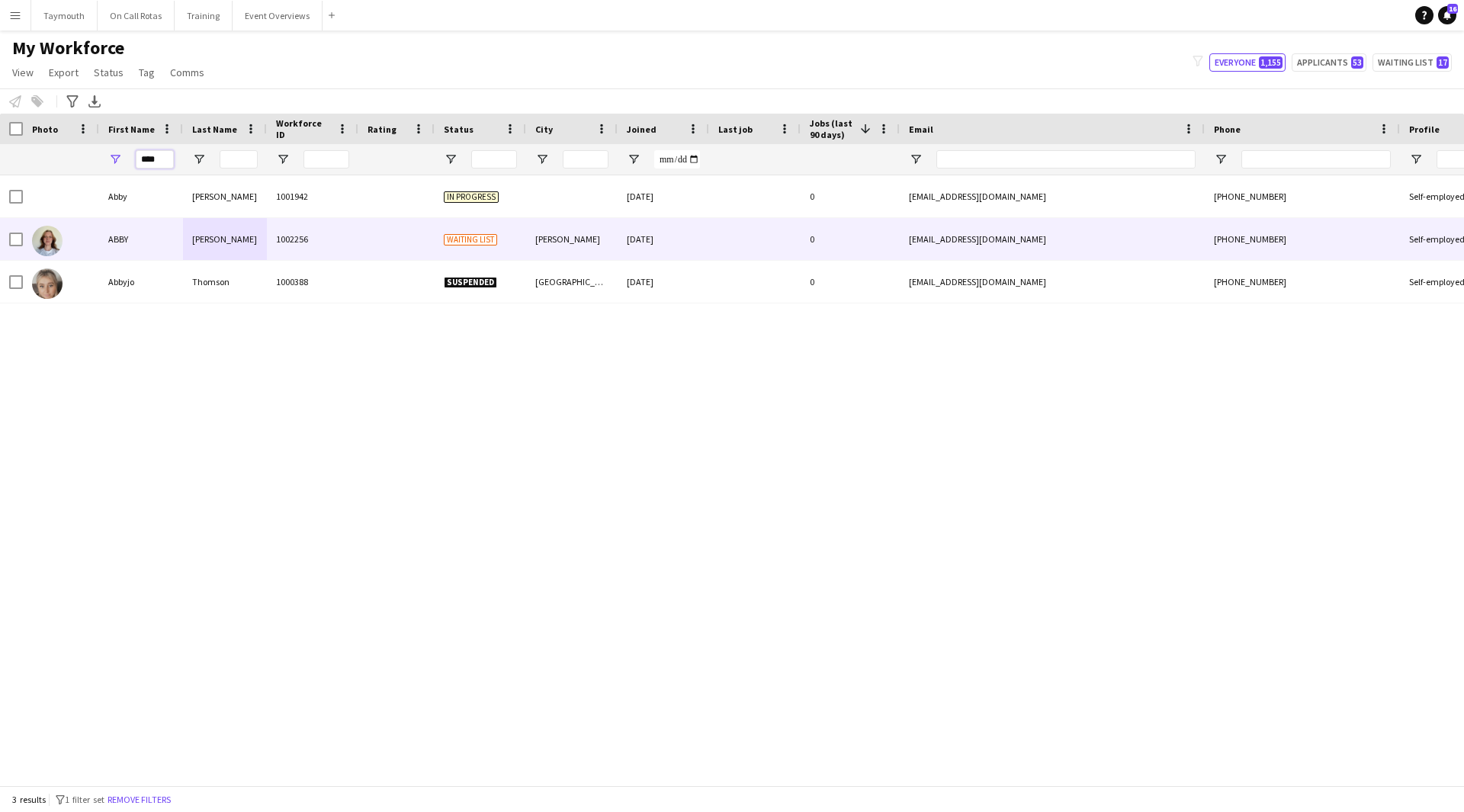
type input "****"
click at [287, 223] on div "1002256" at bounding box center [312, 238] width 91 height 42
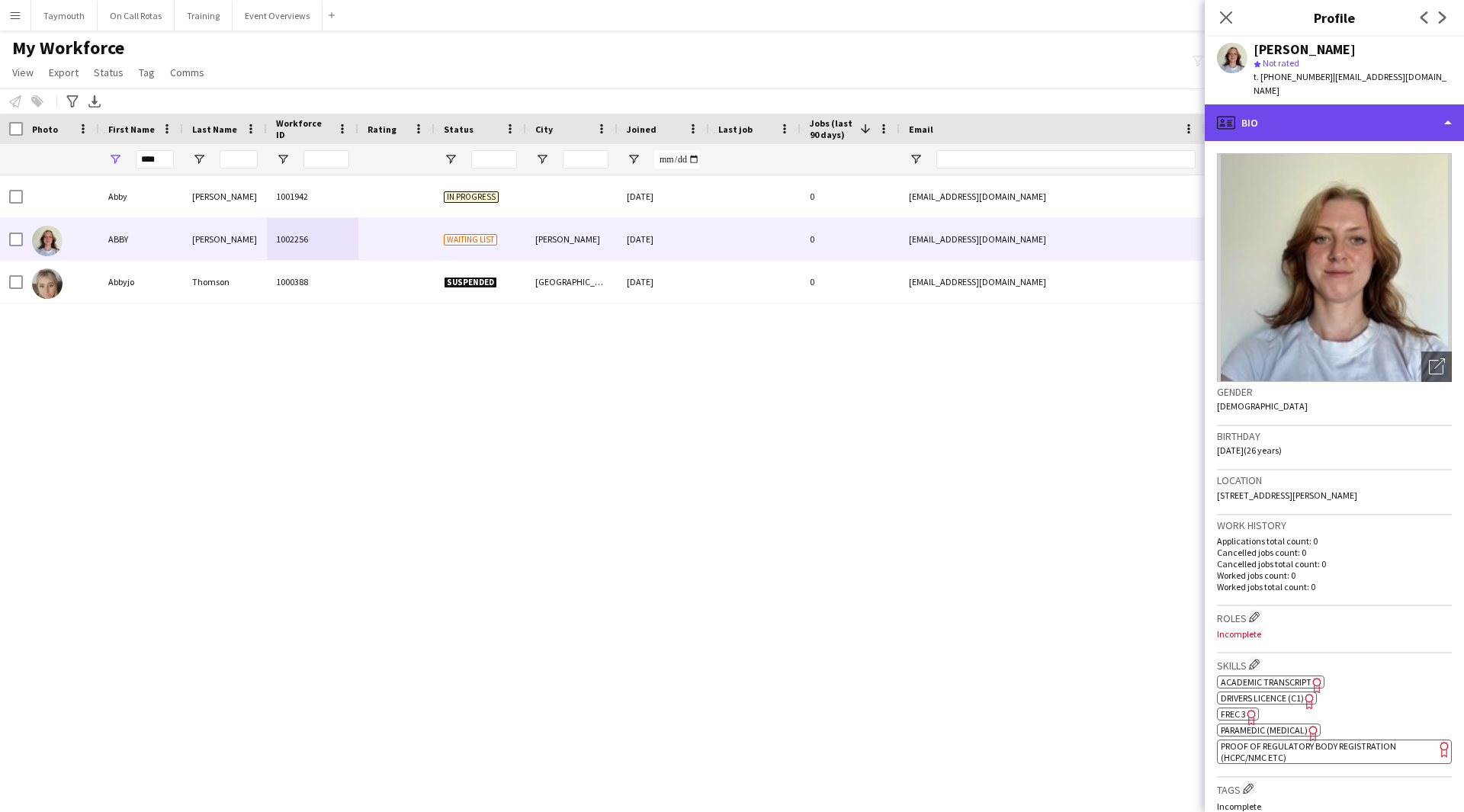
click at [1377, 114] on div "profile Bio" at bounding box center [1334, 123] width 259 height 37
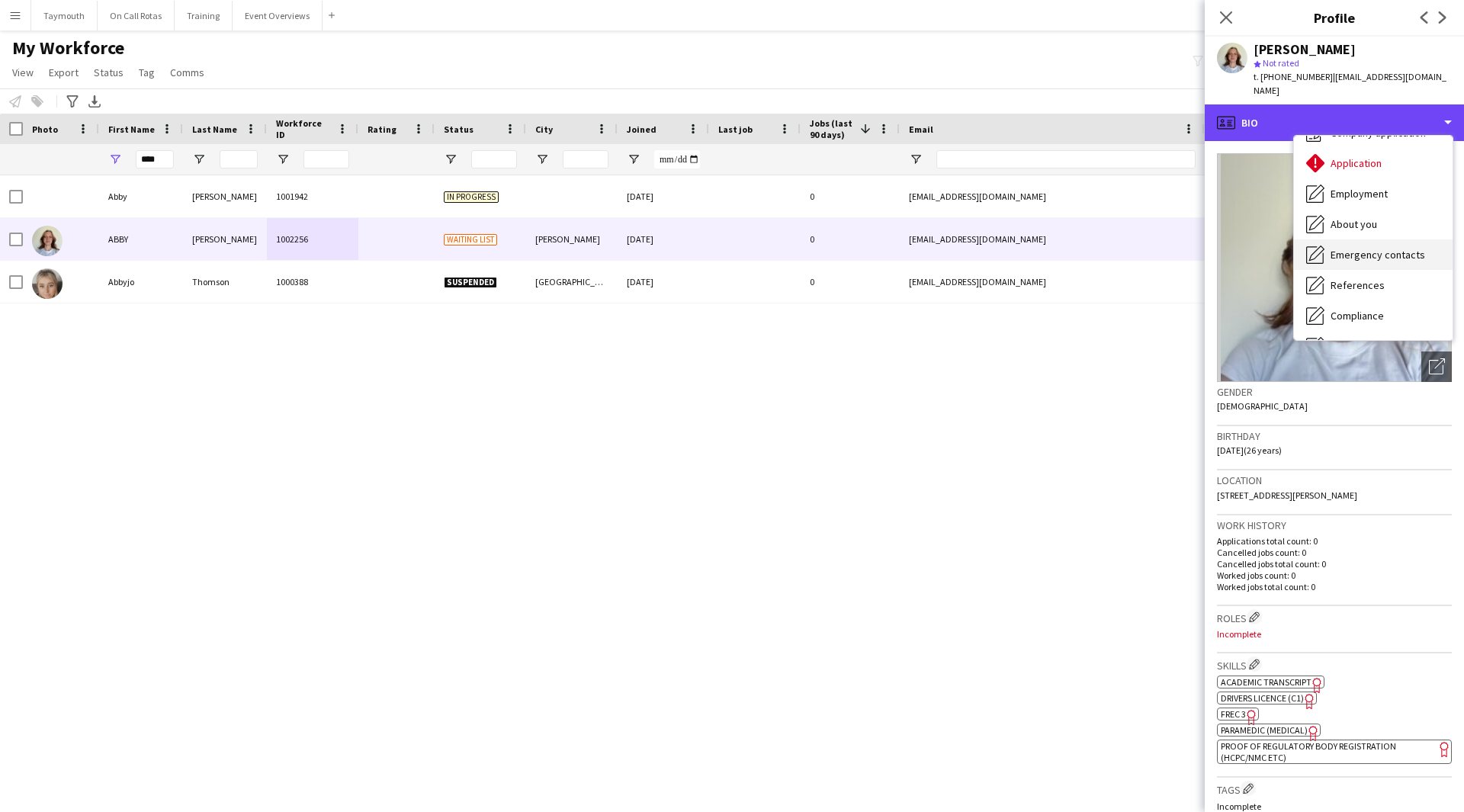
scroll to position [76, 0]
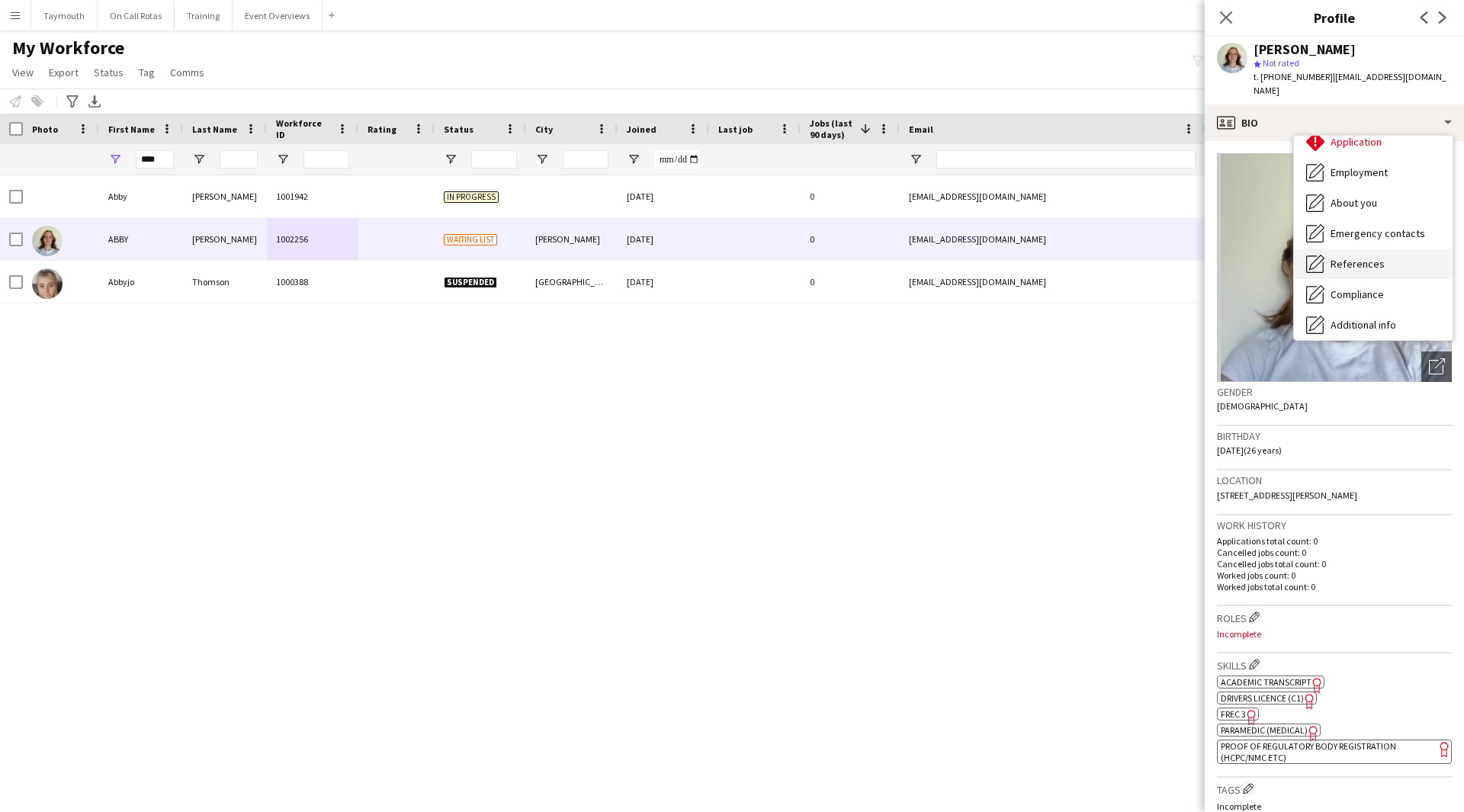
click at [1387, 249] on div "References References" at bounding box center [1373, 264] width 159 height 31
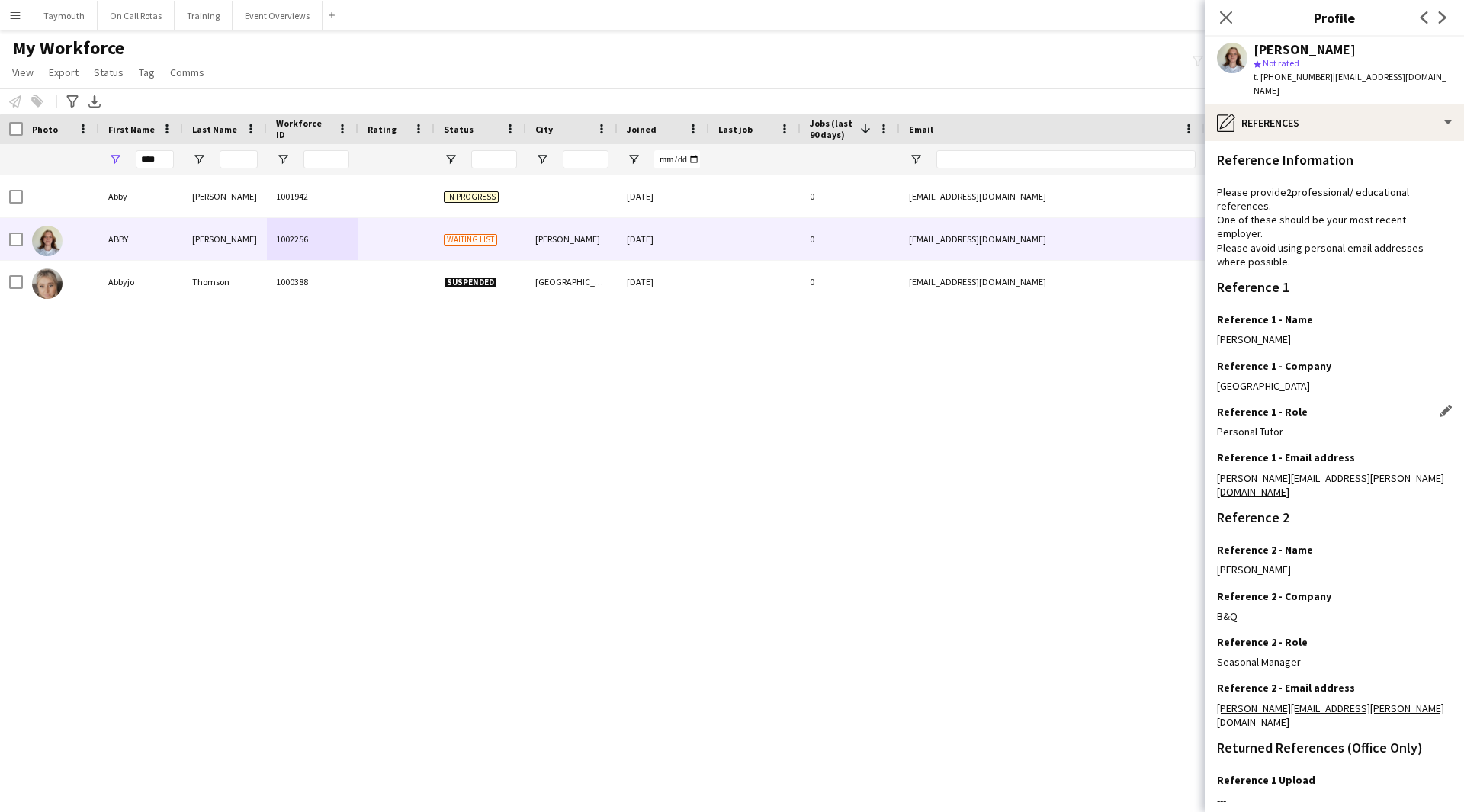
scroll to position [98, 0]
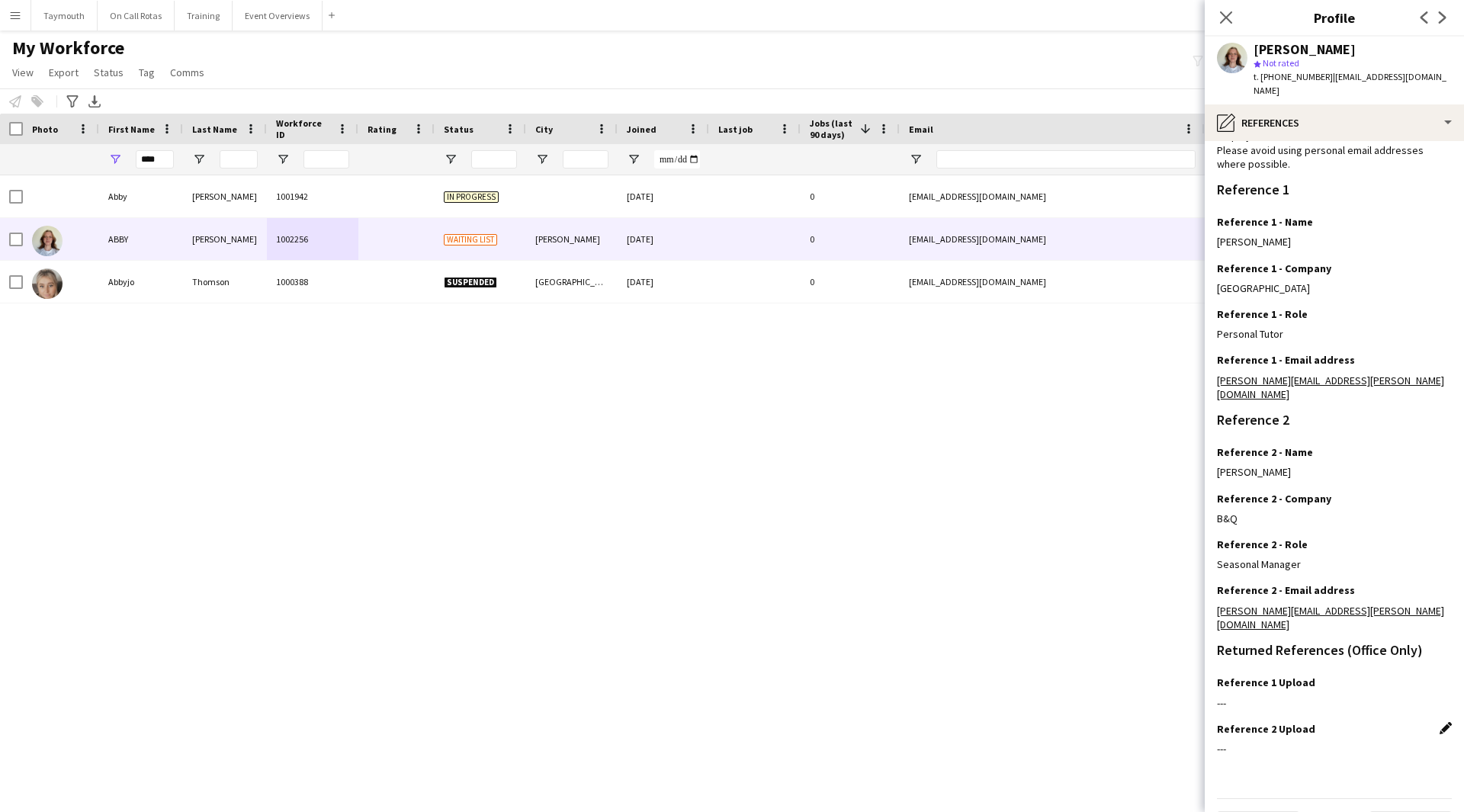
click at [1440, 722] on app-icon "Edit this field" at bounding box center [1446, 729] width 13 height 13
click at [1417, 742] on button "Upload new file" at bounding box center [1404, 754] width 95 height 24
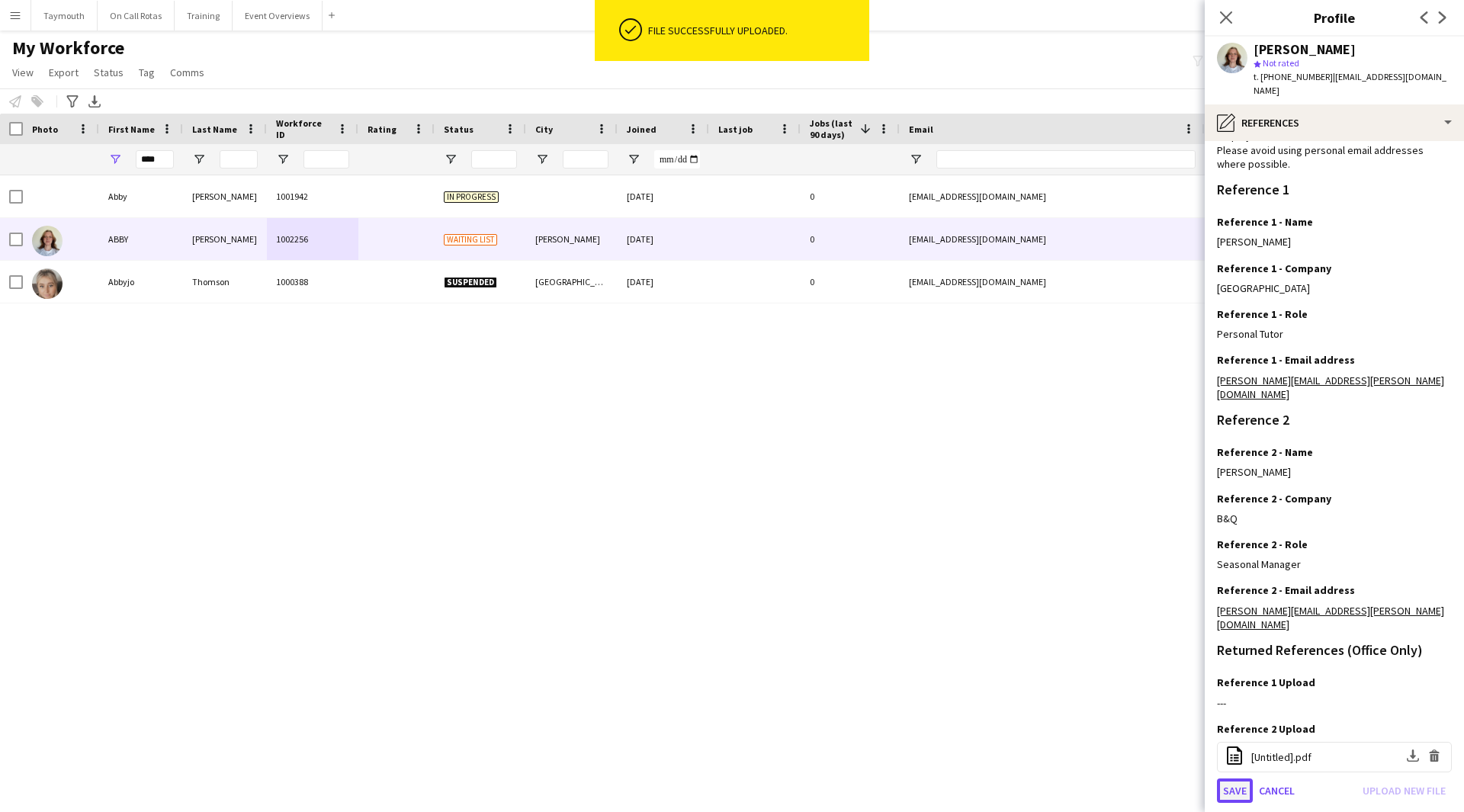
click at [1231, 778] on button "Save" at bounding box center [1235, 790] width 36 height 24
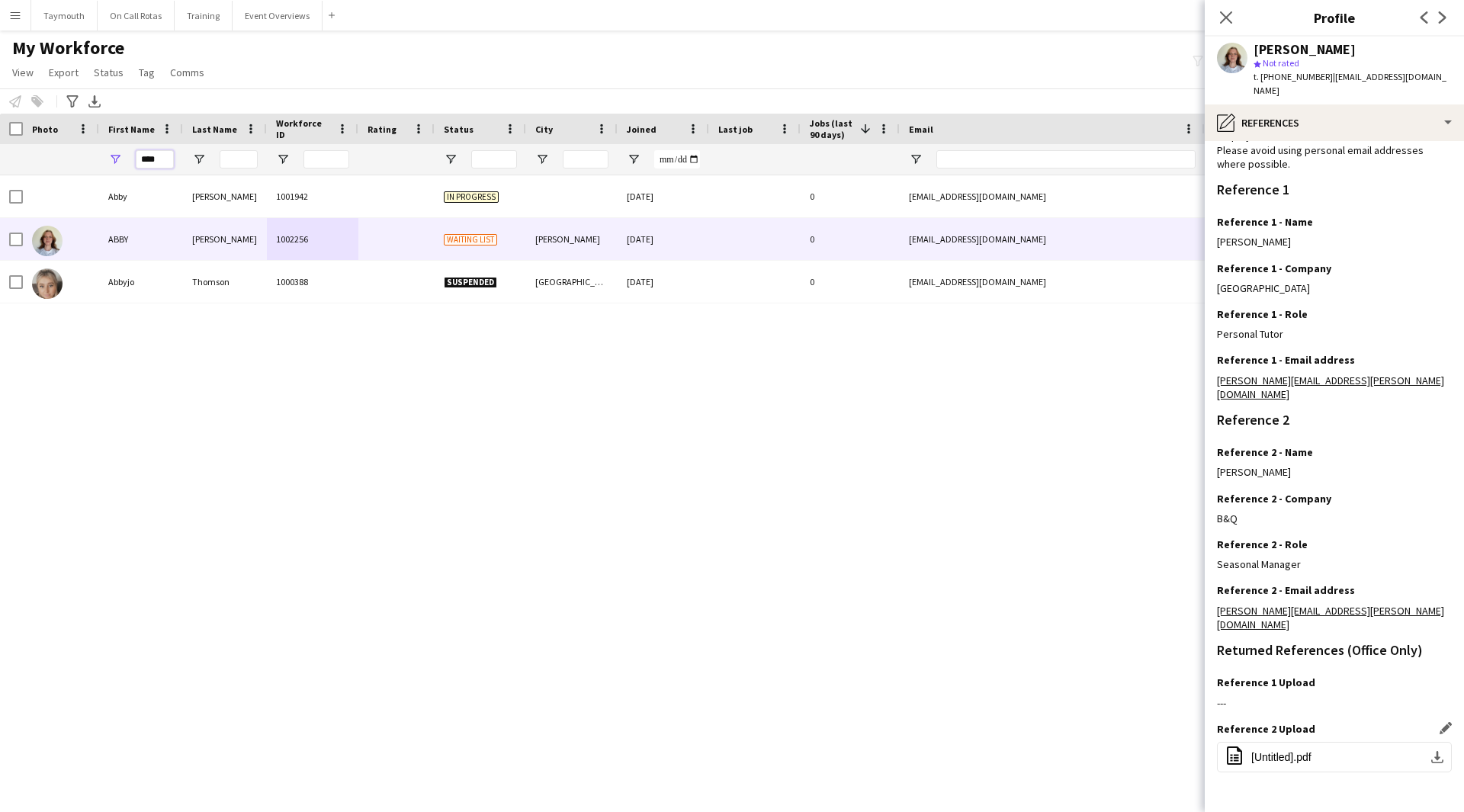
drag, startPoint x: 163, startPoint y: 157, endPoint x: -186, endPoint y: 135, distance: 349.7
click at [0, 135] on html "Menu Boards Boards Boards All jobs Status Workforce Workforce My Workforce Recr…" at bounding box center [732, 406] width 1464 height 812
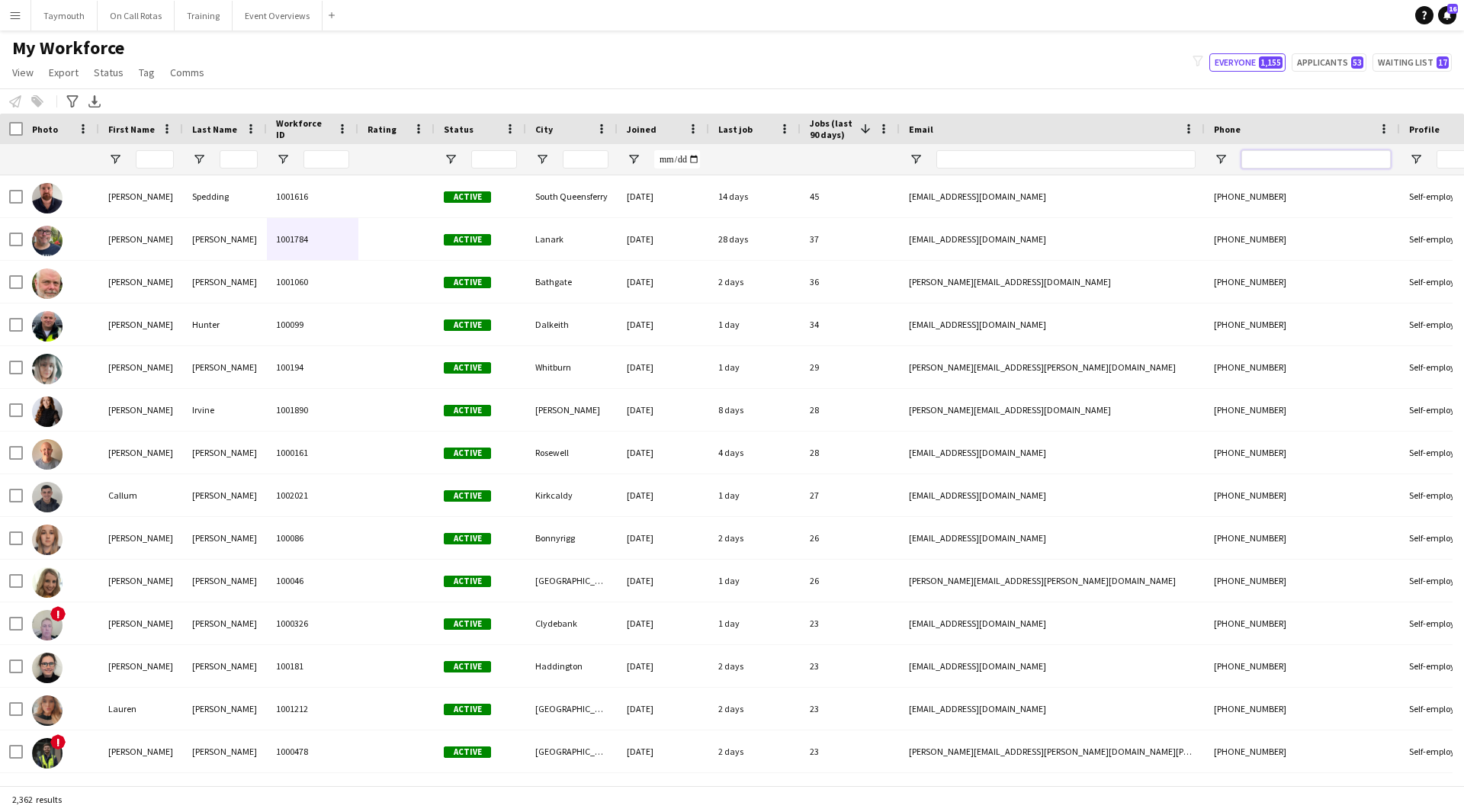
click at [1277, 157] on input "Phone Filter Input" at bounding box center [1316, 159] width 150 height 18
paste input "**********"
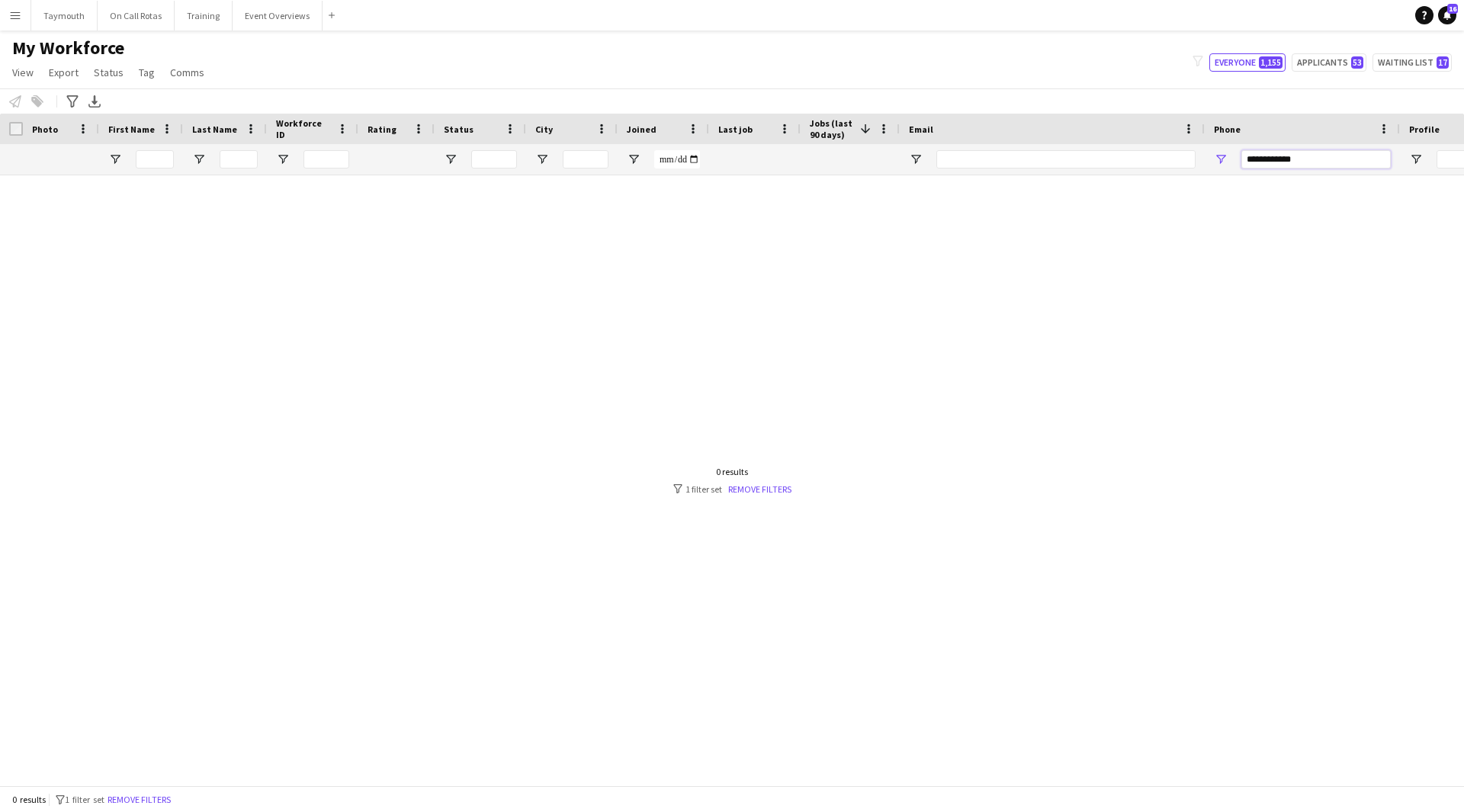
click at [1273, 161] on input "**********" at bounding box center [1316, 159] width 150 height 18
drag, startPoint x: 1253, startPoint y: 158, endPoint x: 1237, endPoint y: 158, distance: 16.0
click at [1237, 158] on div "**********" at bounding box center [1303, 159] width 195 height 31
type input "**********"
click at [1356, 160] on input "**********" at bounding box center [1316, 159] width 150 height 18
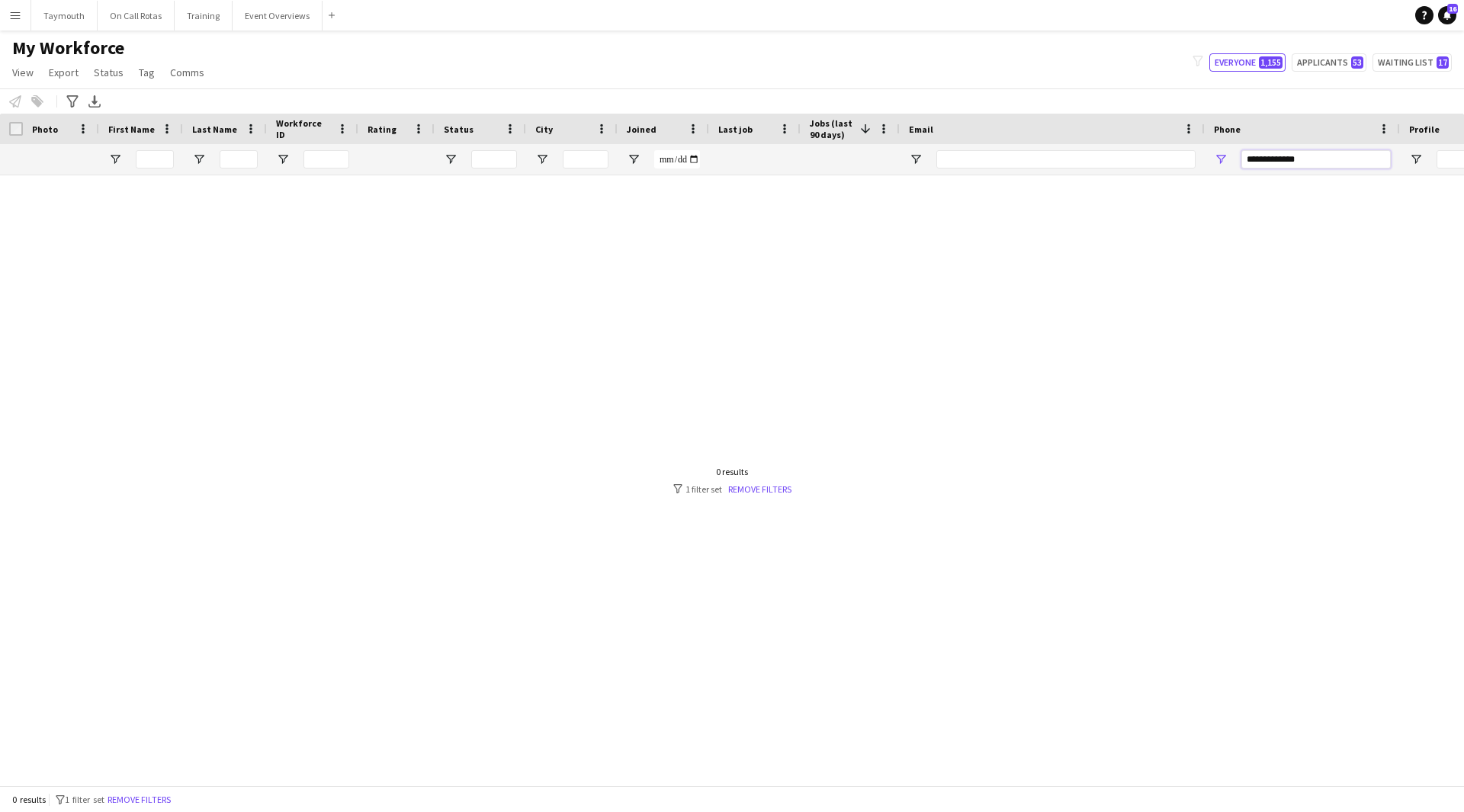
drag, startPoint x: 1363, startPoint y: 161, endPoint x: 847, endPoint y: 138, distance: 516.5
click at [851, 142] on div "Workforce Details Photo First Name 1" at bounding box center [944, 144] width 1888 height 61
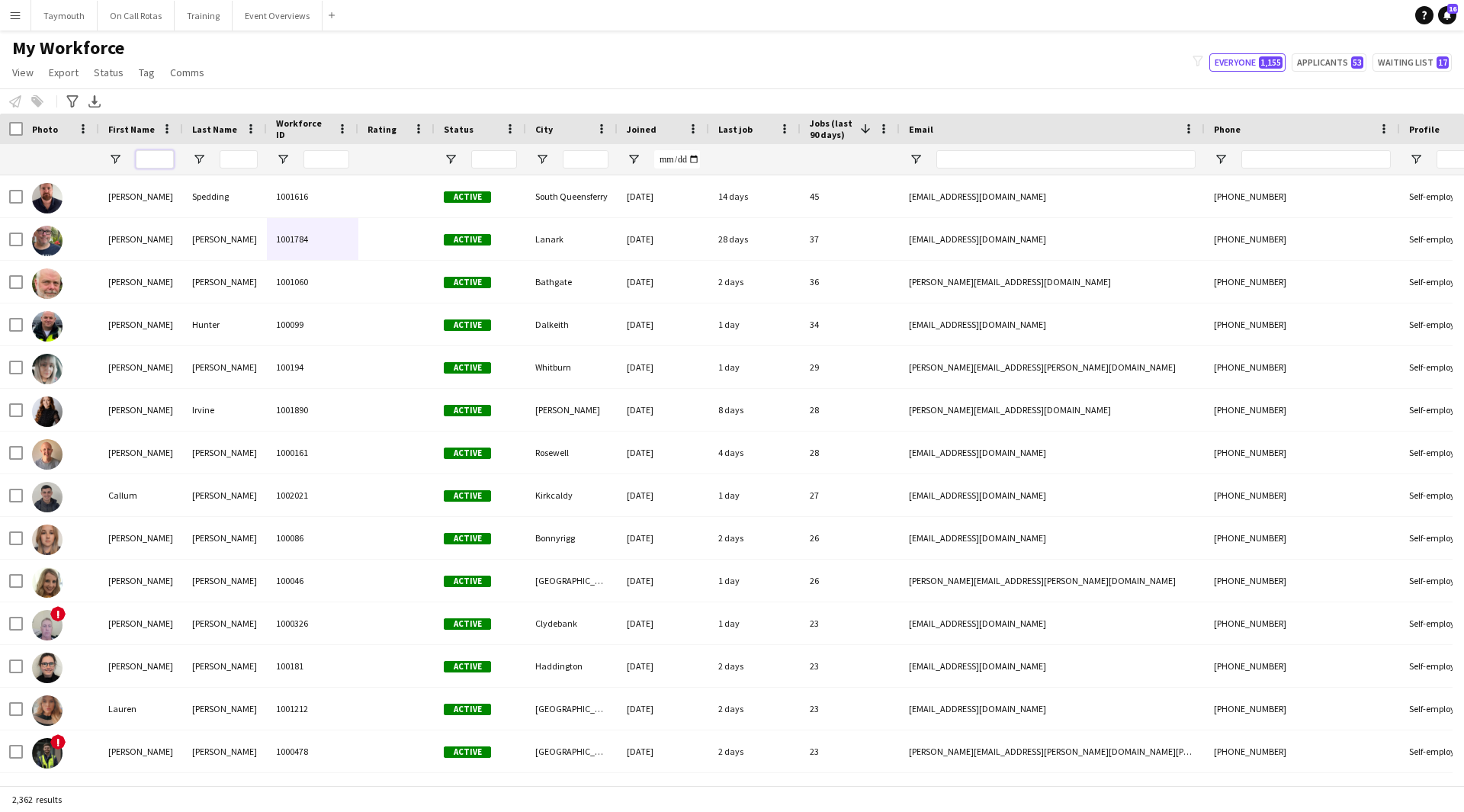
click at [160, 153] on input "First Name Filter Input" at bounding box center [154, 159] width 38 height 18
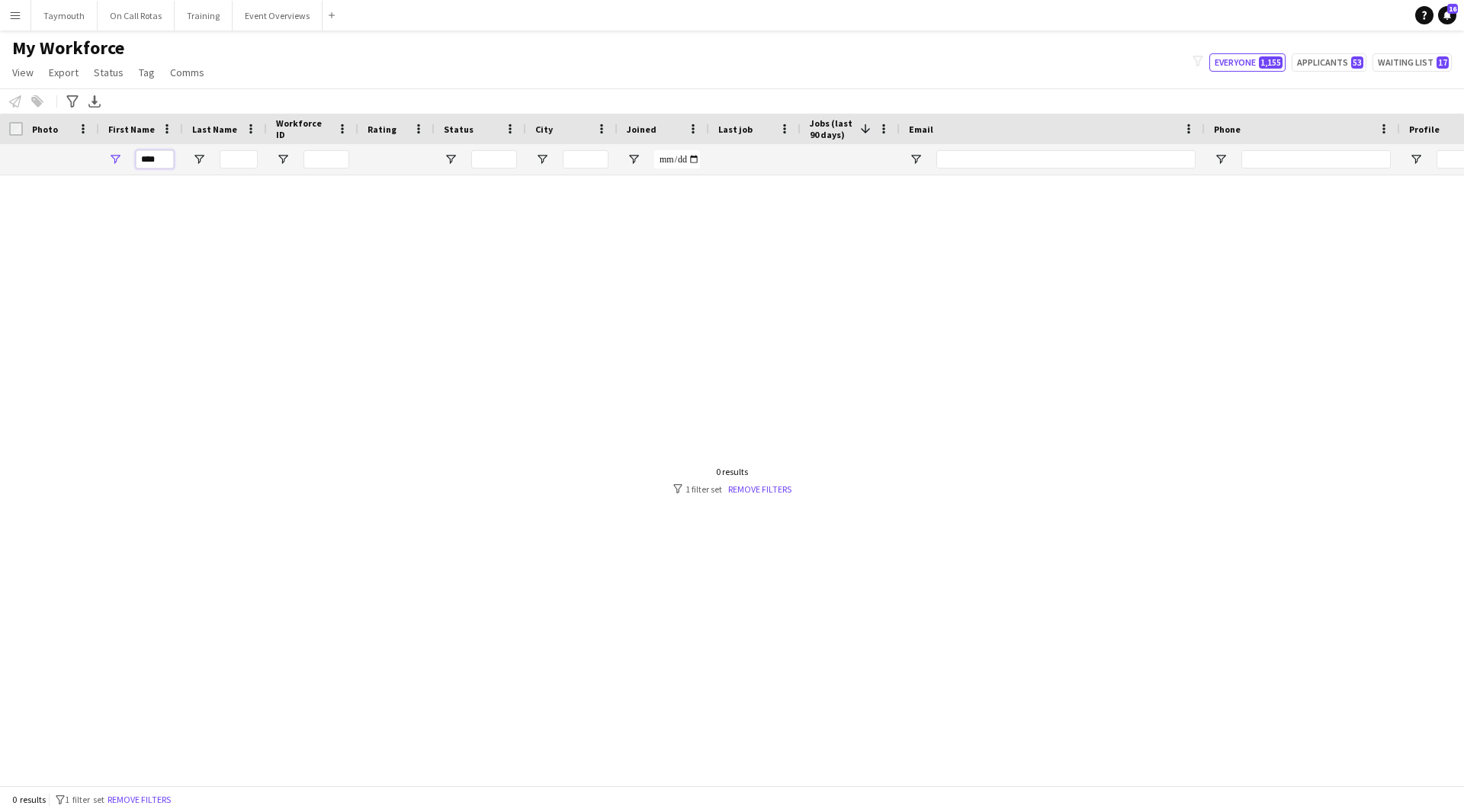
click at [144, 157] on input "****" at bounding box center [154, 159] width 38 height 18
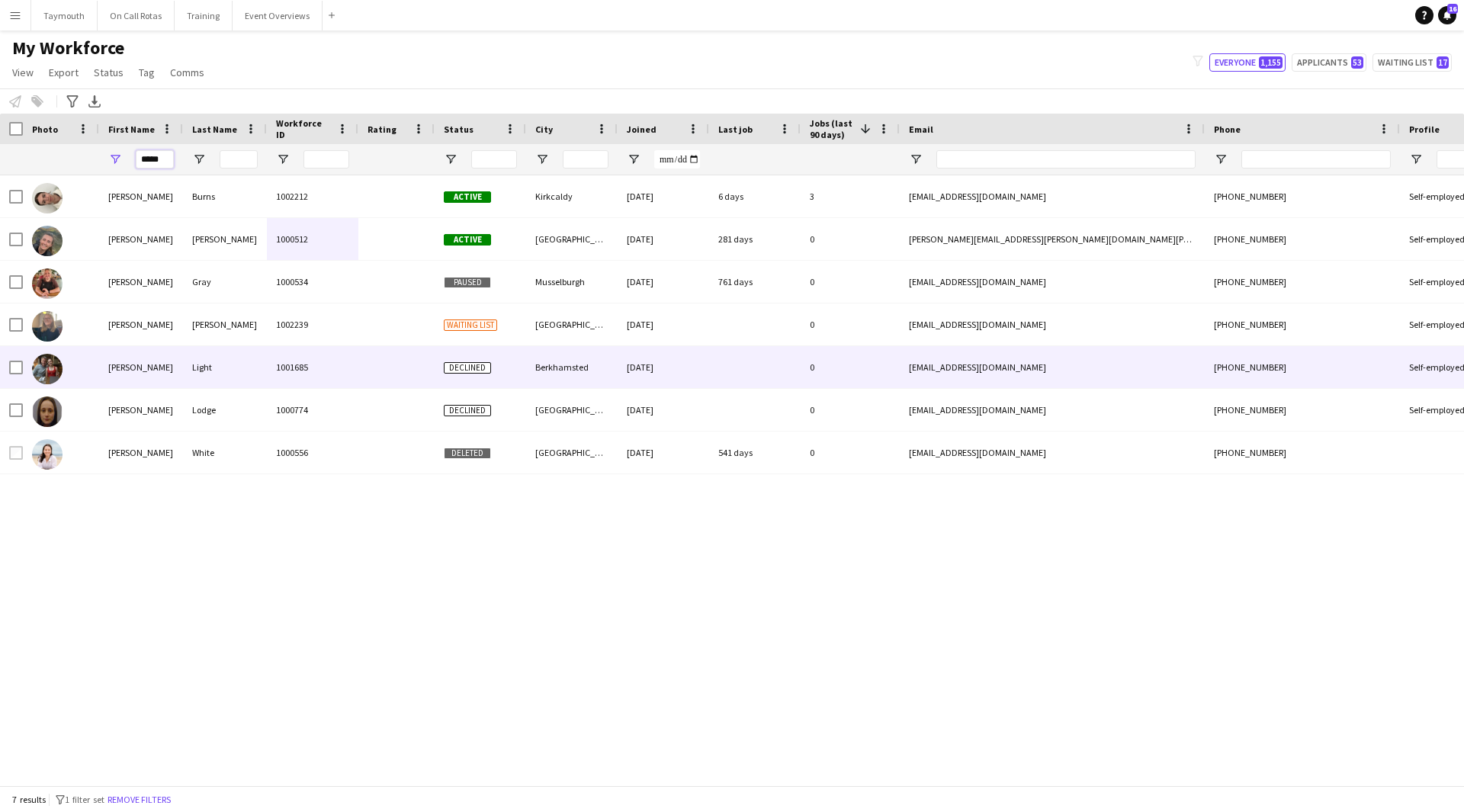
type input "*****"
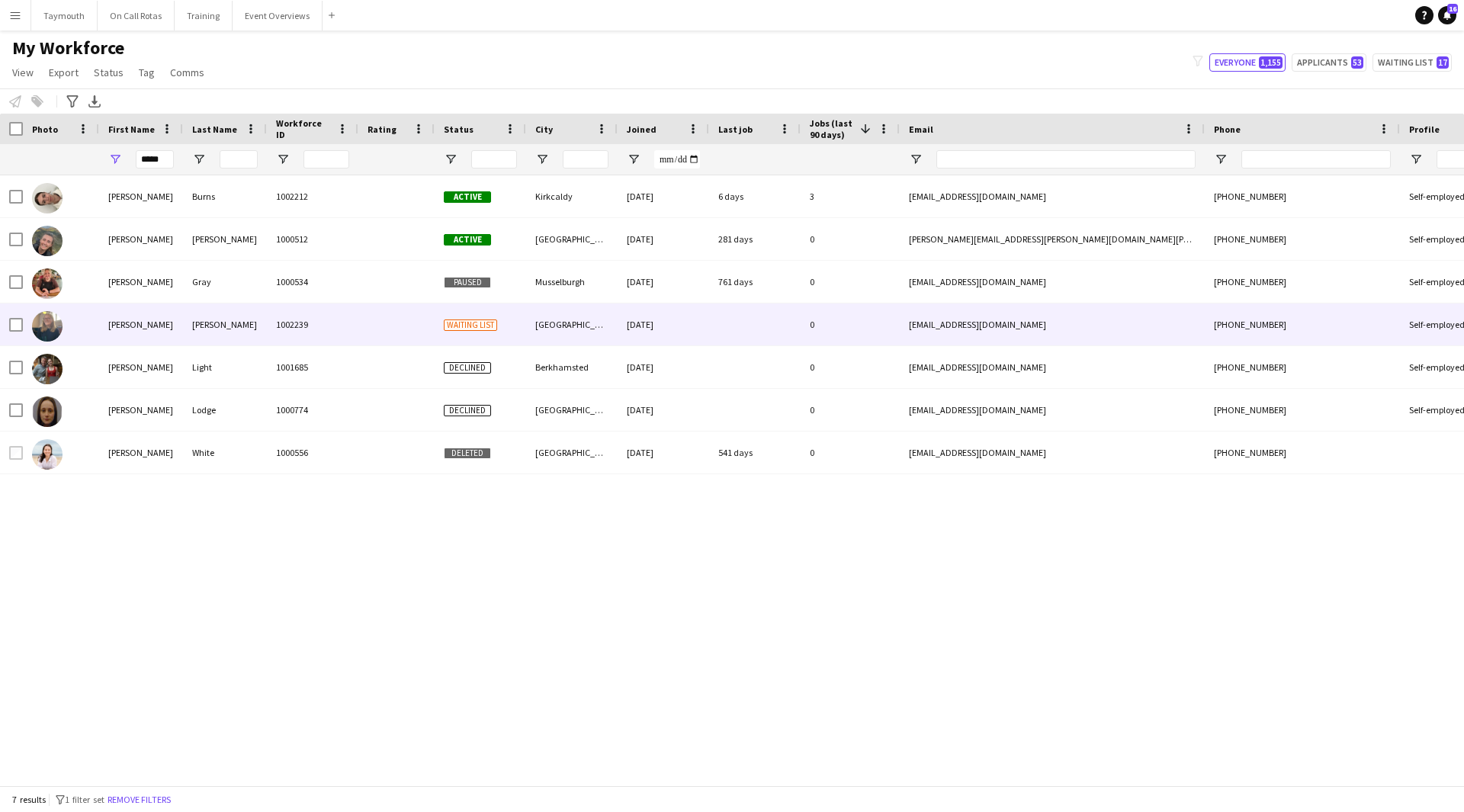
click at [243, 315] on div "[PERSON_NAME]" at bounding box center [225, 324] width 84 height 42
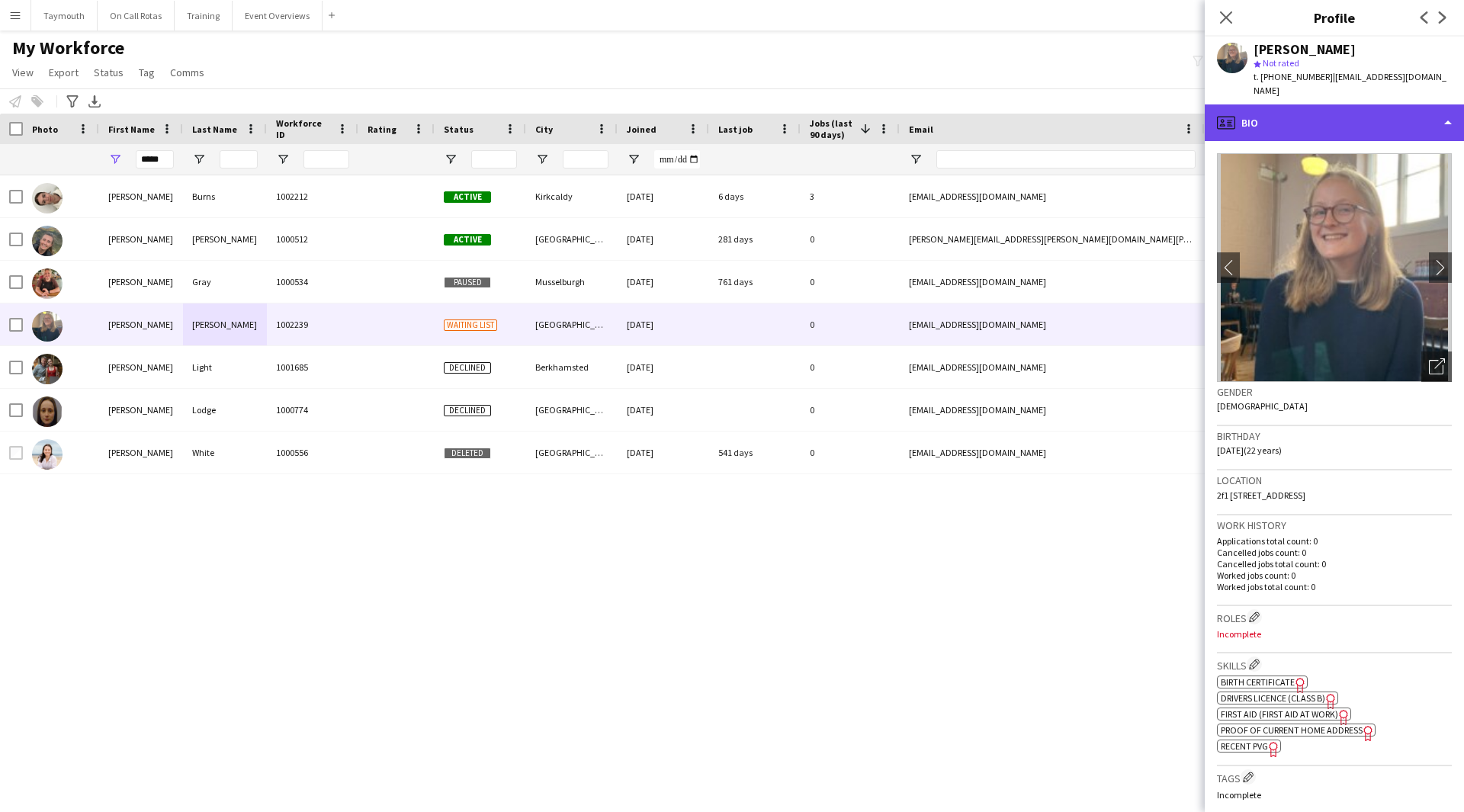
click at [1330, 115] on div "profile Bio" at bounding box center [1334, 123] width 259 height 37
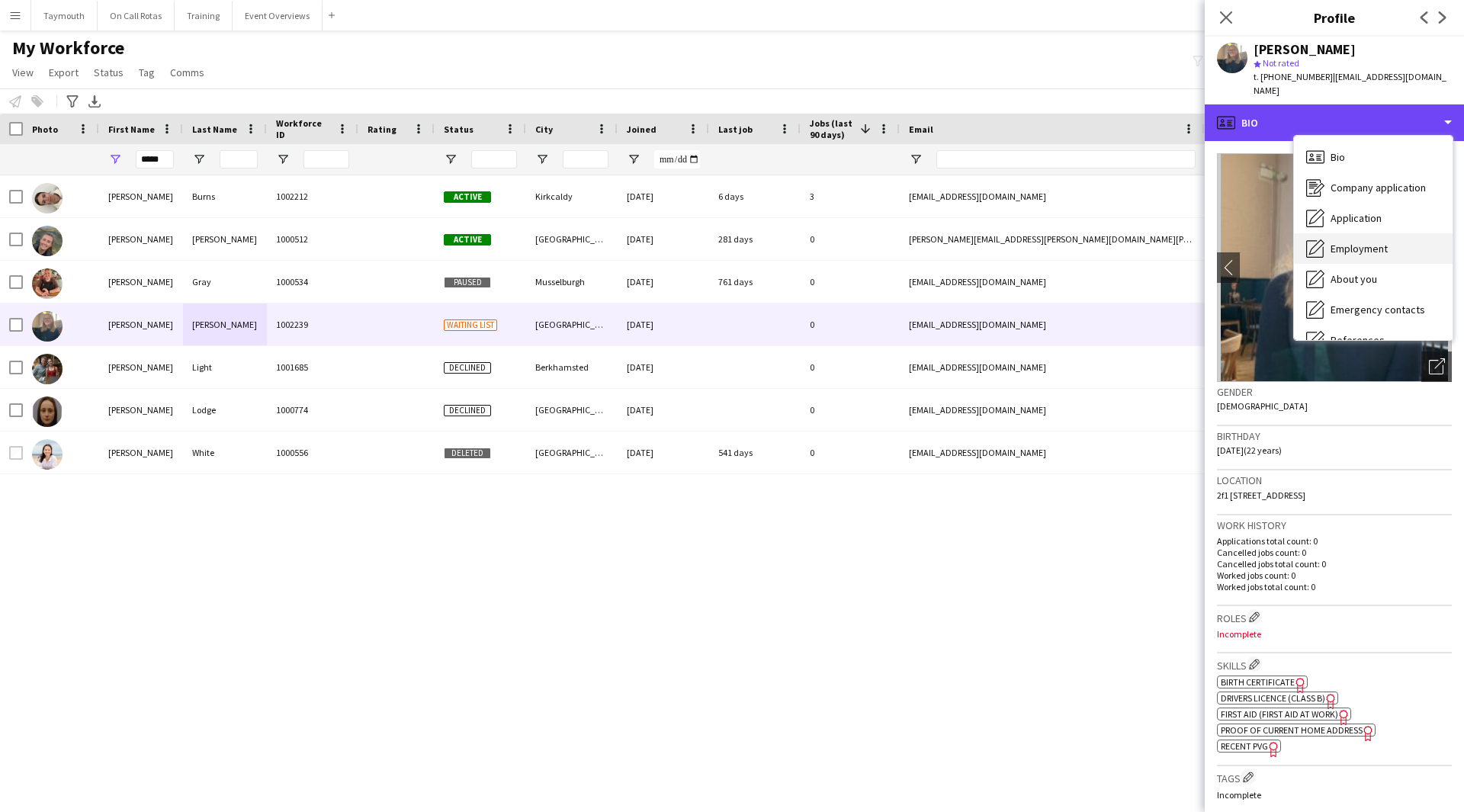
scroll to position [76, 0]
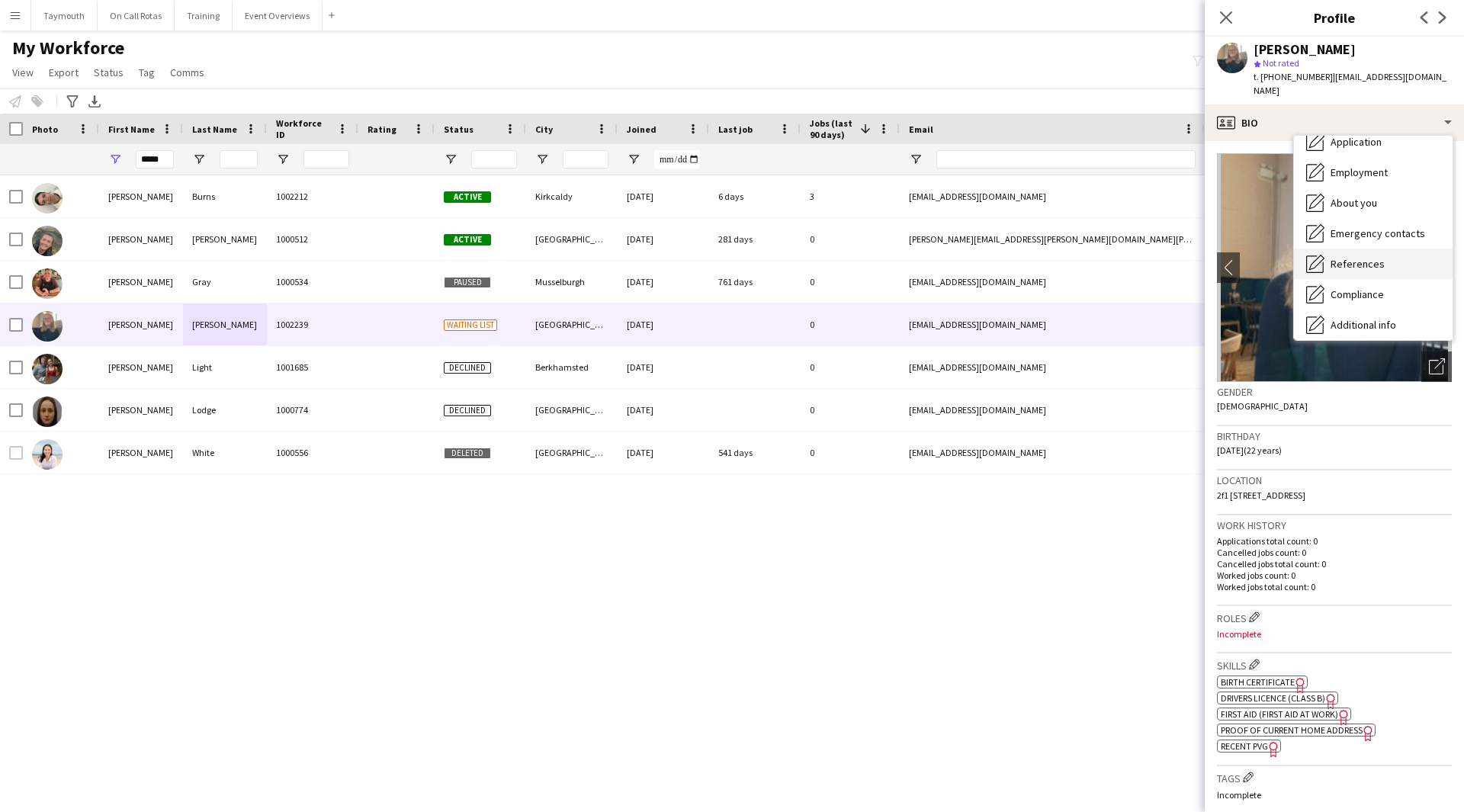
click at [1371, 257] on span "References" at bounding box center [1358, 264] width 54 height 13
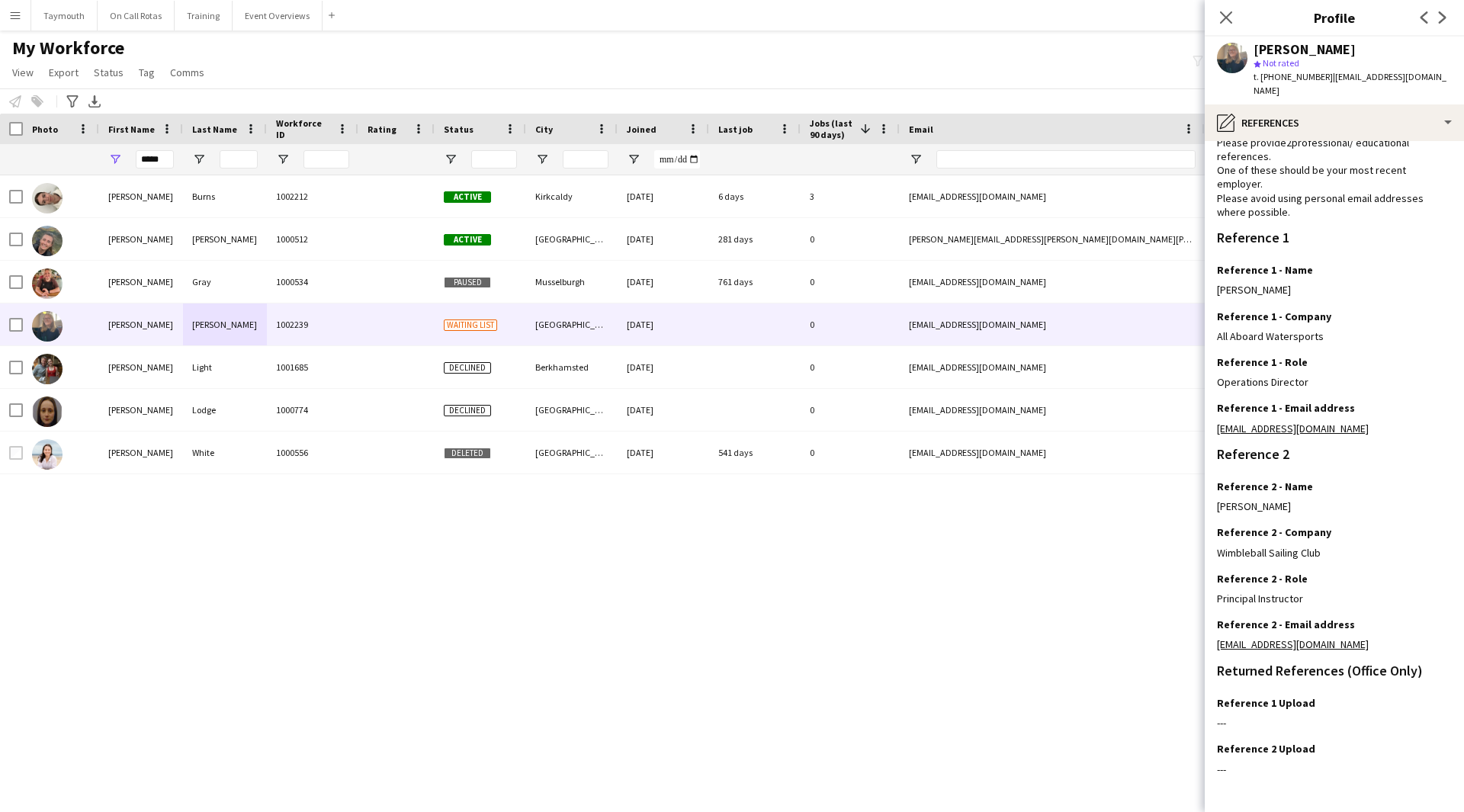
scroll to position [98, 0]
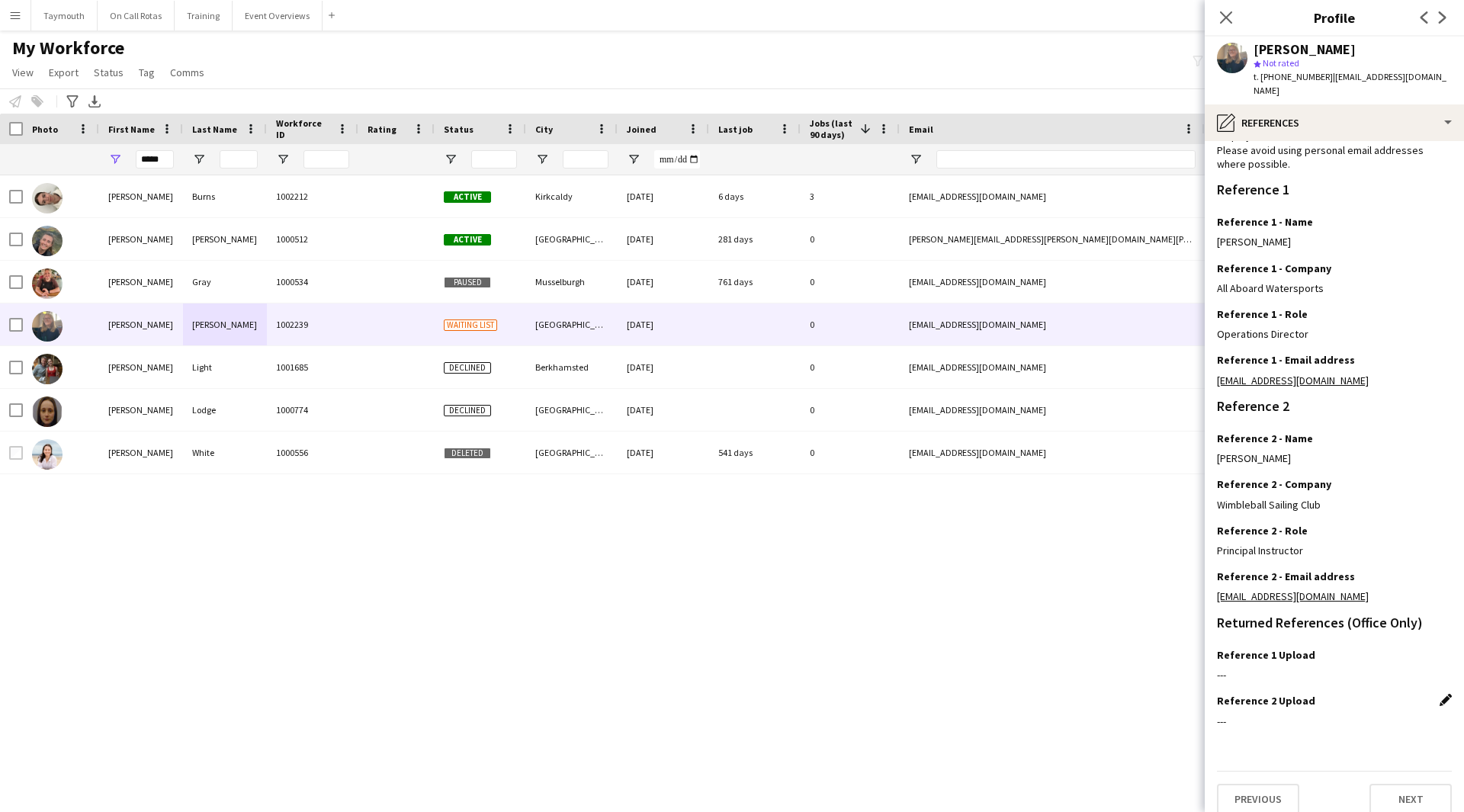
click at [1440, 694] on app-icon "Edit this field" at bounding box center [1446, 700] width 13 height 13
click at [1410, 714] on button "Upload new file" at bounding box center [1404, 726] width 95 height 24
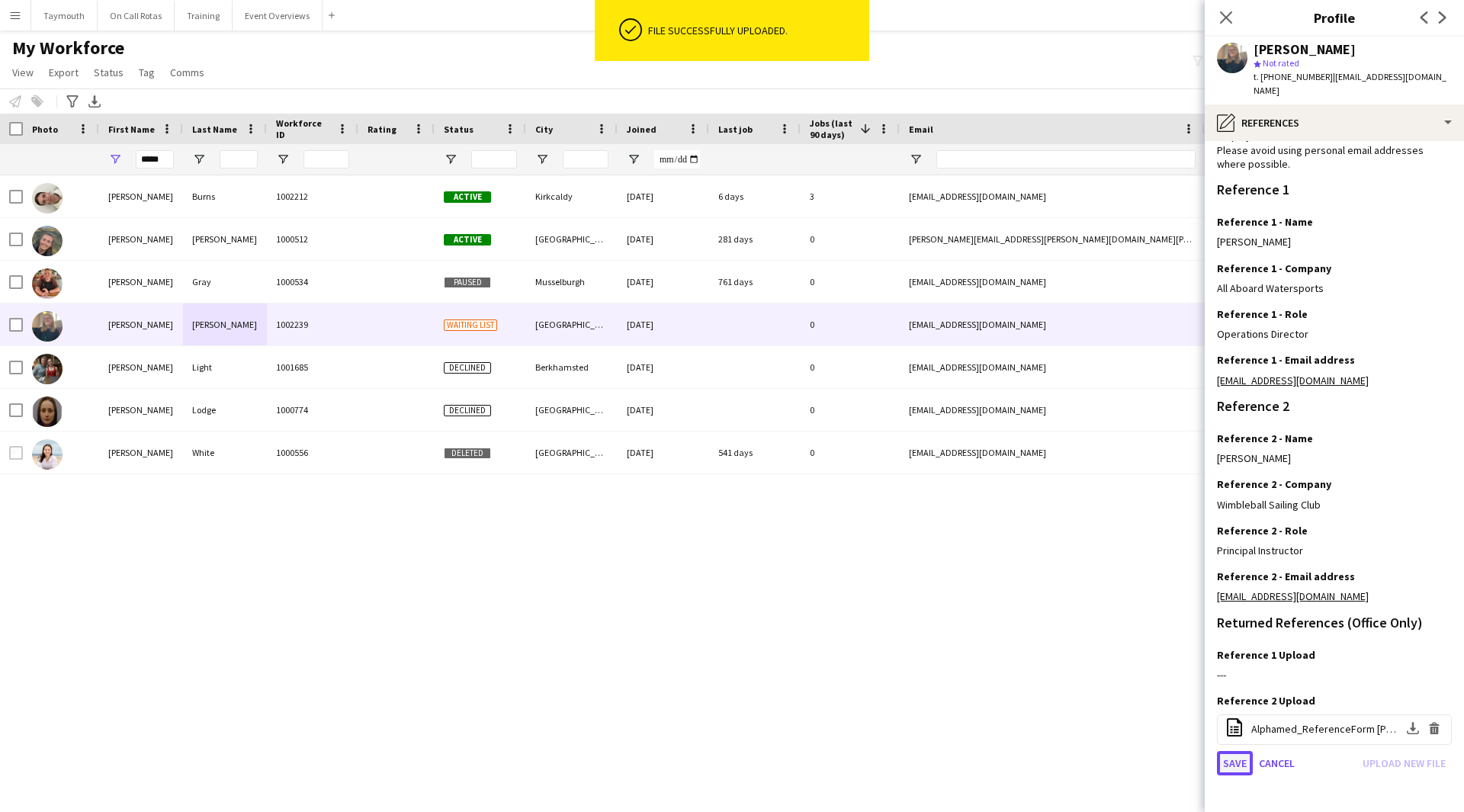
click at [1243, 751] on button "Save" at bounding box center [1235, 762] width 36 height 24
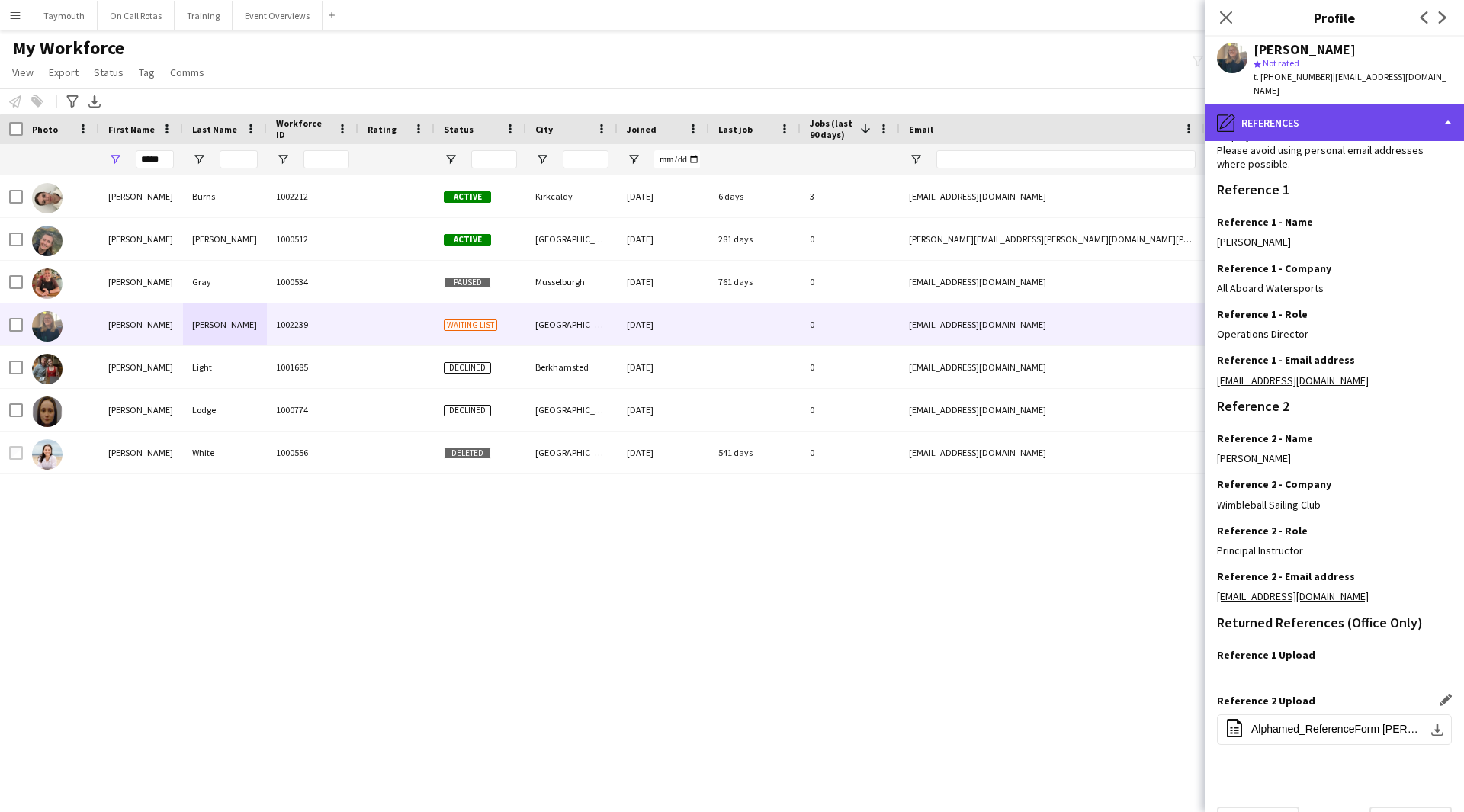
click at [1295, 111] on div "pencil4 References" at bounding box center [1334, 123] width 259 height 37
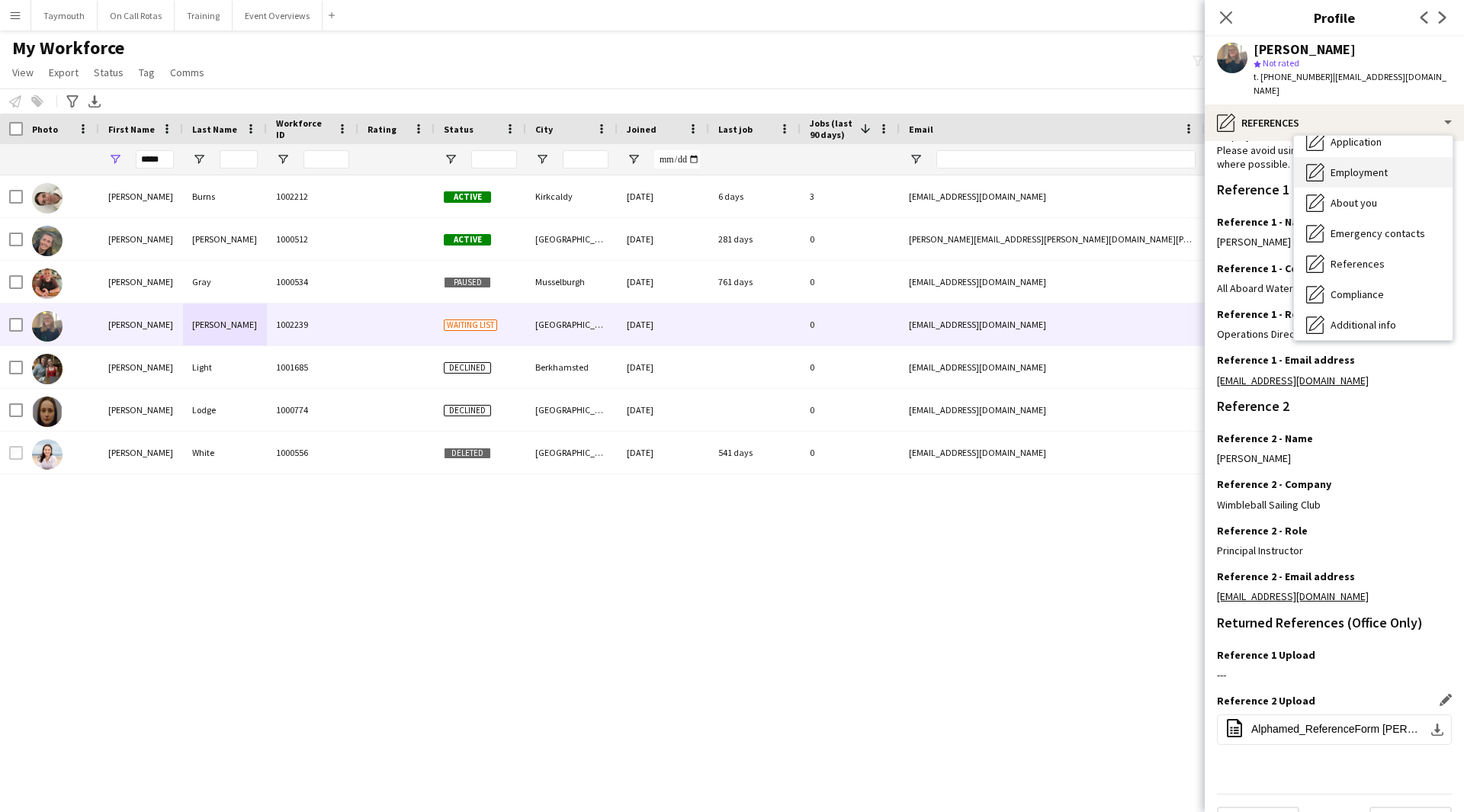
click at [1383, 171] on div "Employment Employment" at bounding box center [1373, 172] width 159 height 31
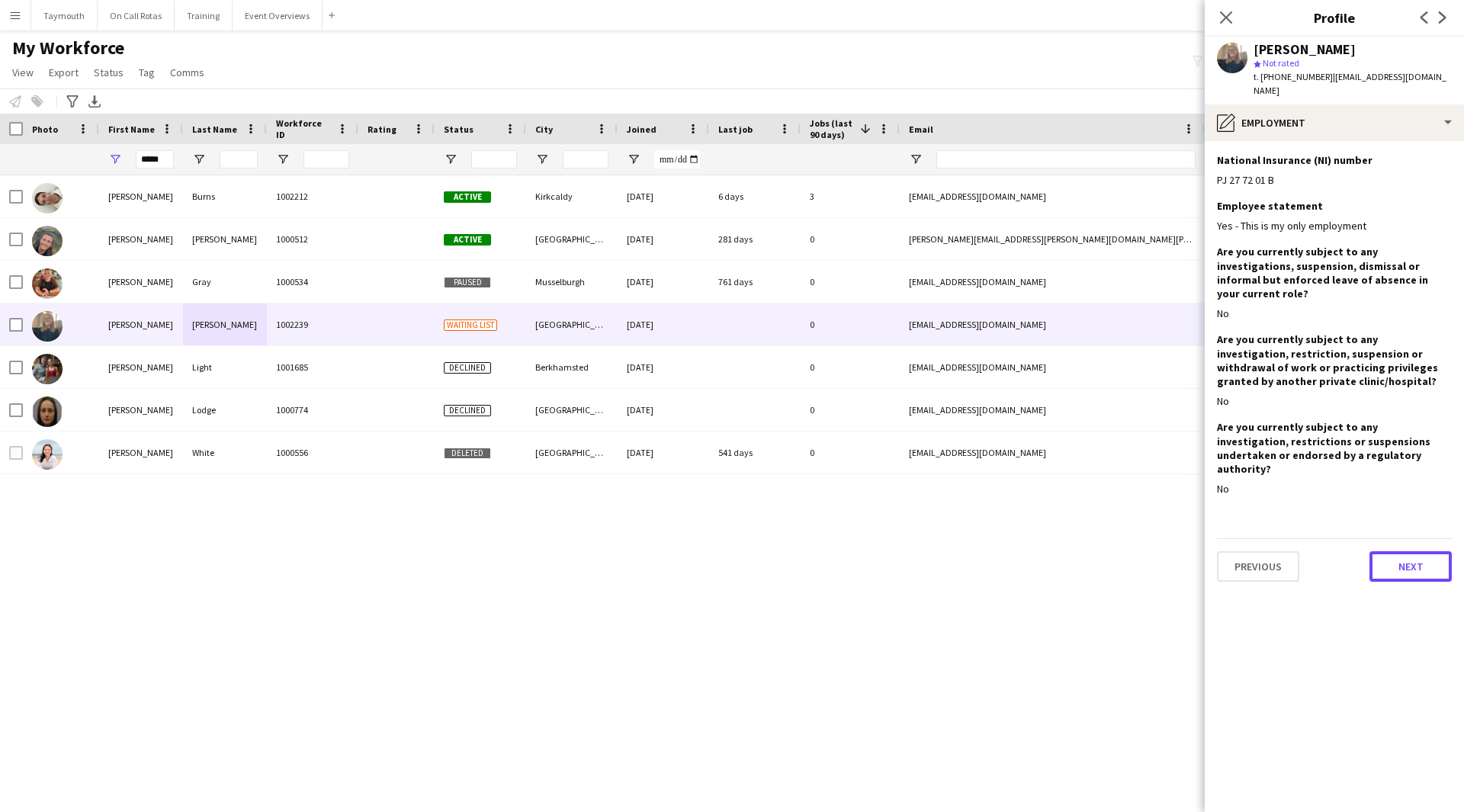
click at [1399, 552] on button "Next" at bounding box center [1410, 567] width 83 height 31
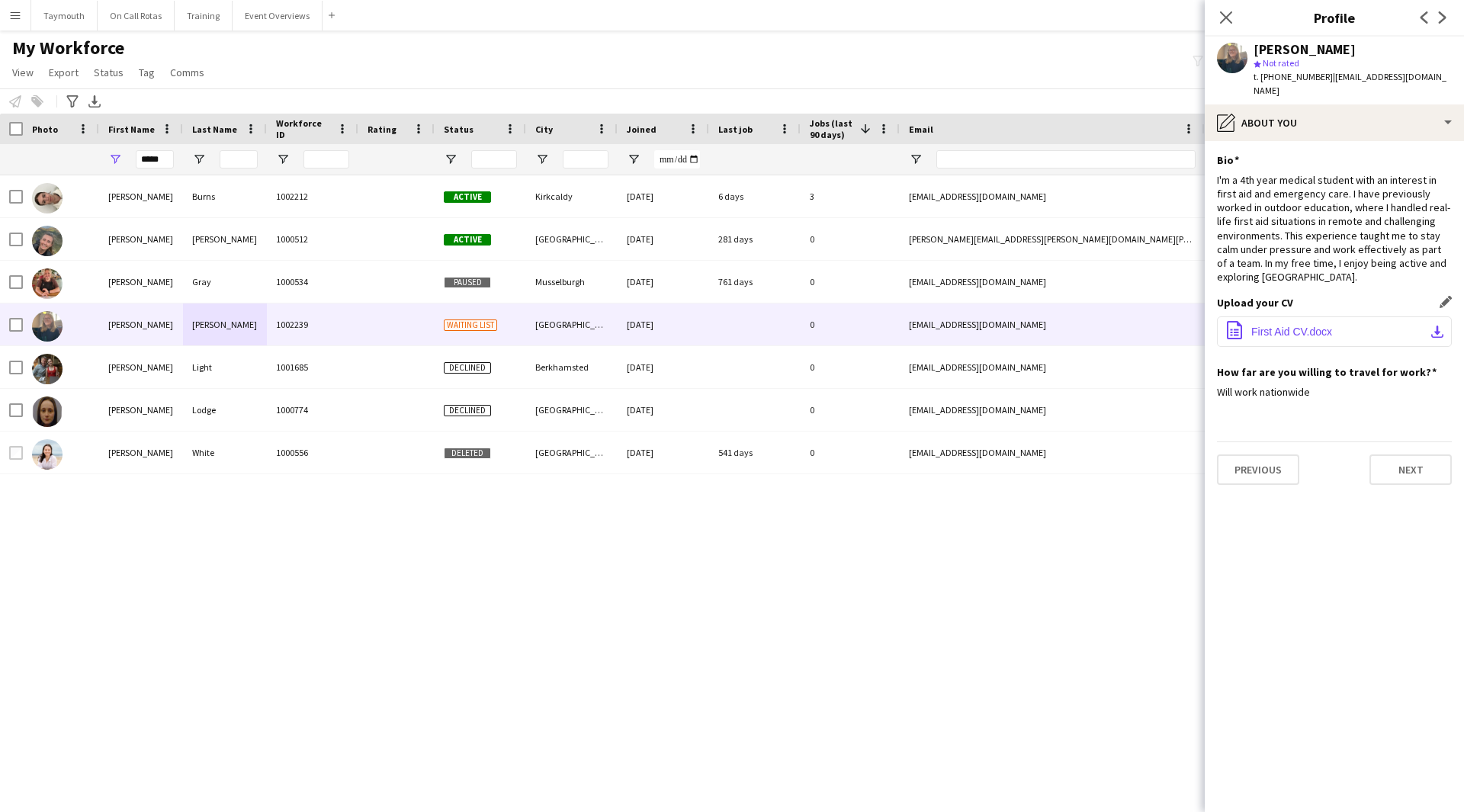
click at [1380, 316] on button "office-file-sheet First Aid CV.docx download-bottom" at bounding box center [1334, 331] width 235 height 31
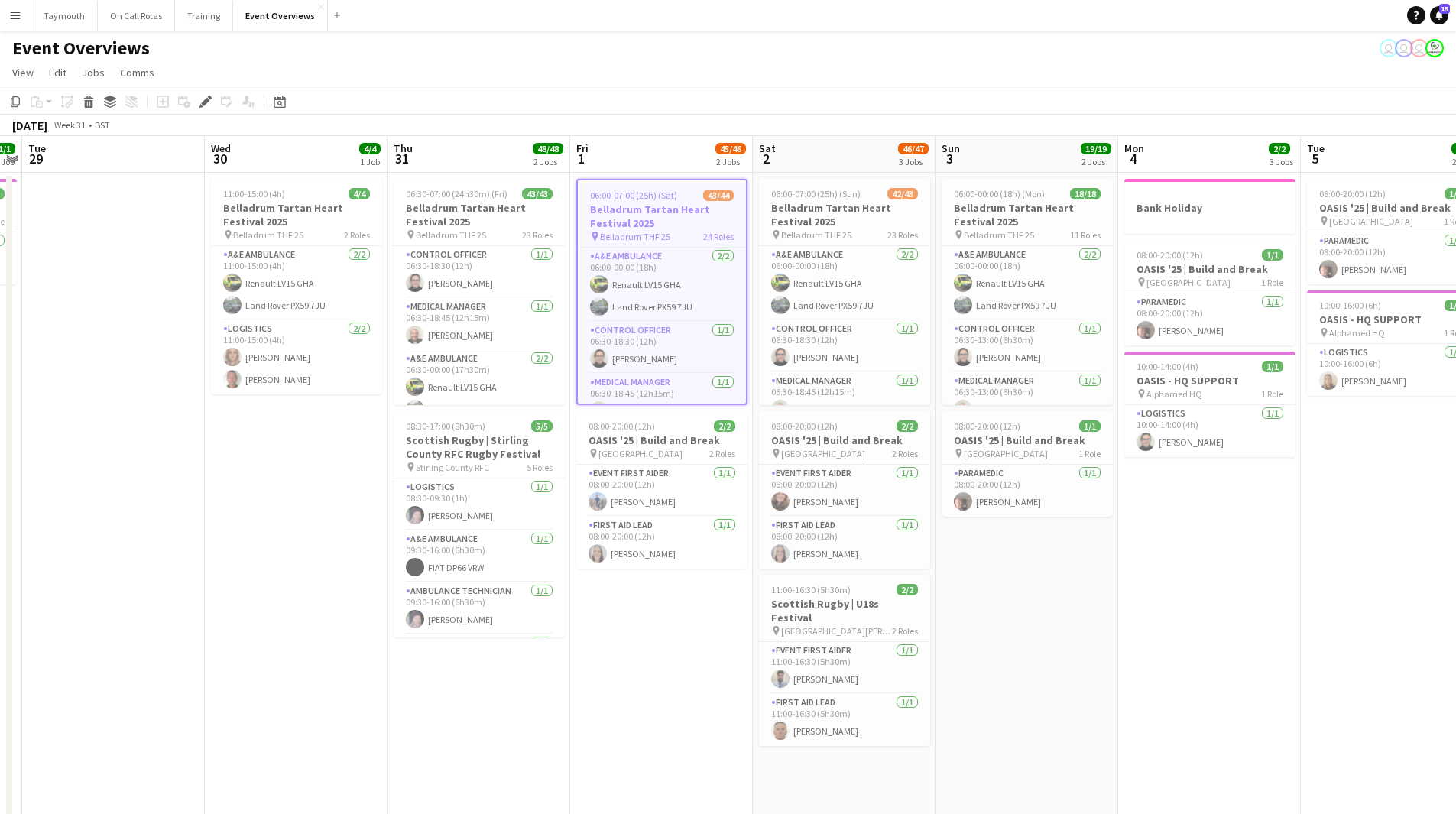
click at [23, 17] on button "Menu" at bounding box center [15, 15] width 31 height 31
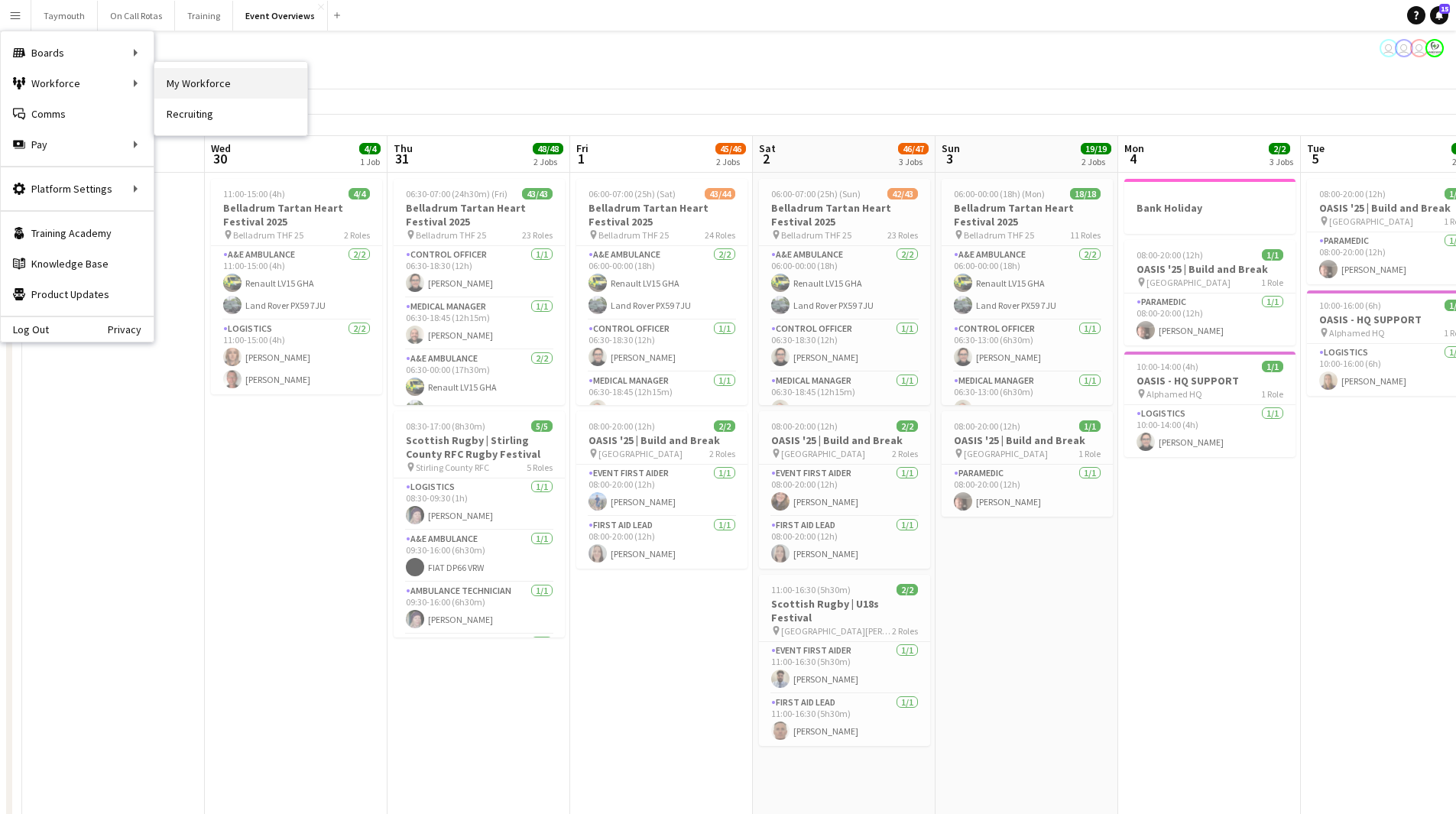
click at [242, 77] on link "My Workforce" at bounding box center [231, 83] width 153 height 31
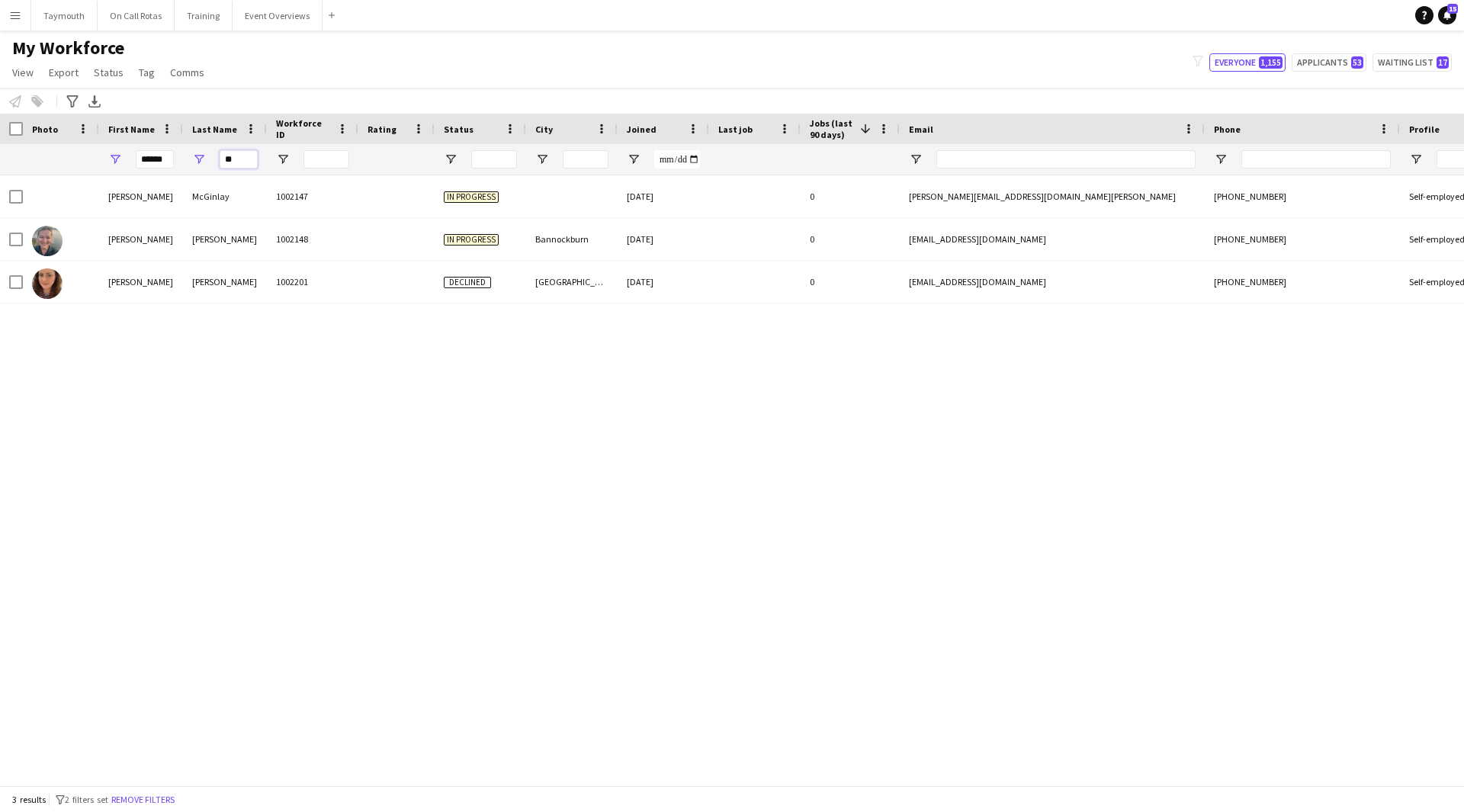
drag, startPoint x: 253, startPoint y: 157, endPoint x: 52, endPoint y: 159, distance: 201.0
click at [52, 159] on div "****** **" at bounding box center [944, 159] width 1888 height 31
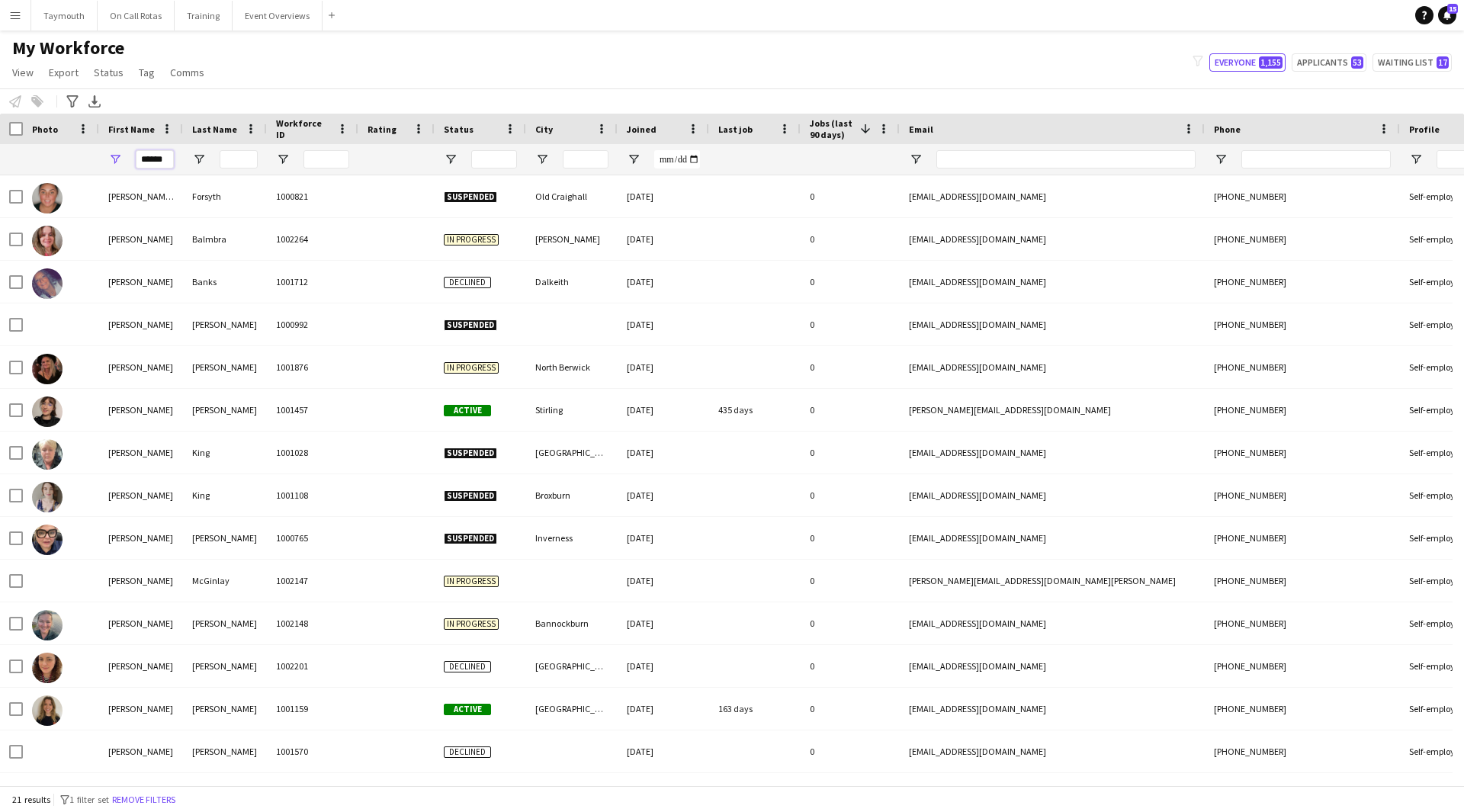
drag, startPoint x: 165, startPoint y: 159, endPoint x: -72, endPoint y: 162, distance: 237.0
click at [0, 162] on html "Menu Boards Boards Boards All jobs Status Workforce Workforce My Workforce Recr…" at bounding box center [732, 406] width 1464 height 812
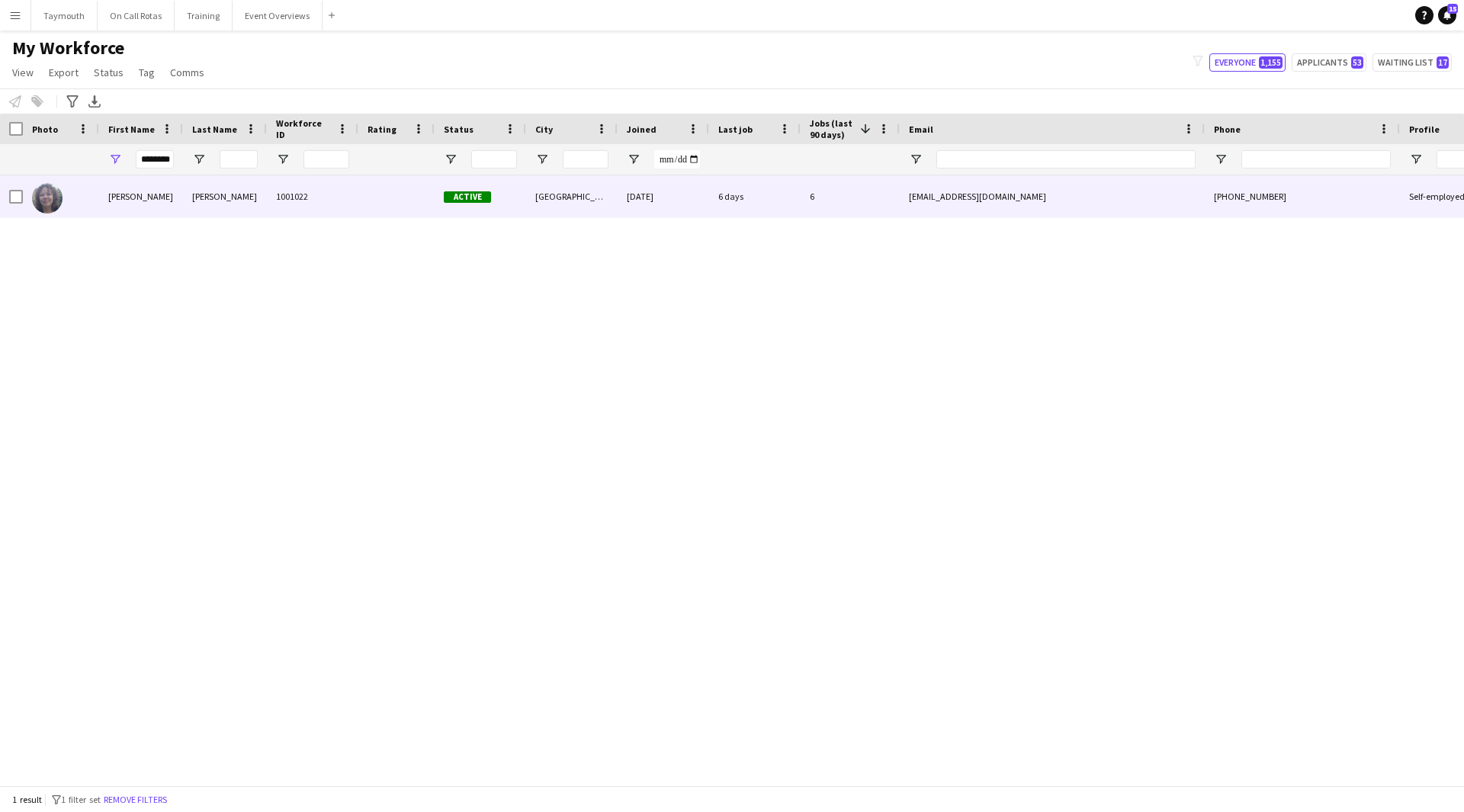
click at [313, 216] on div "1001022" at bounding box center [312, 196] width 91 height 42
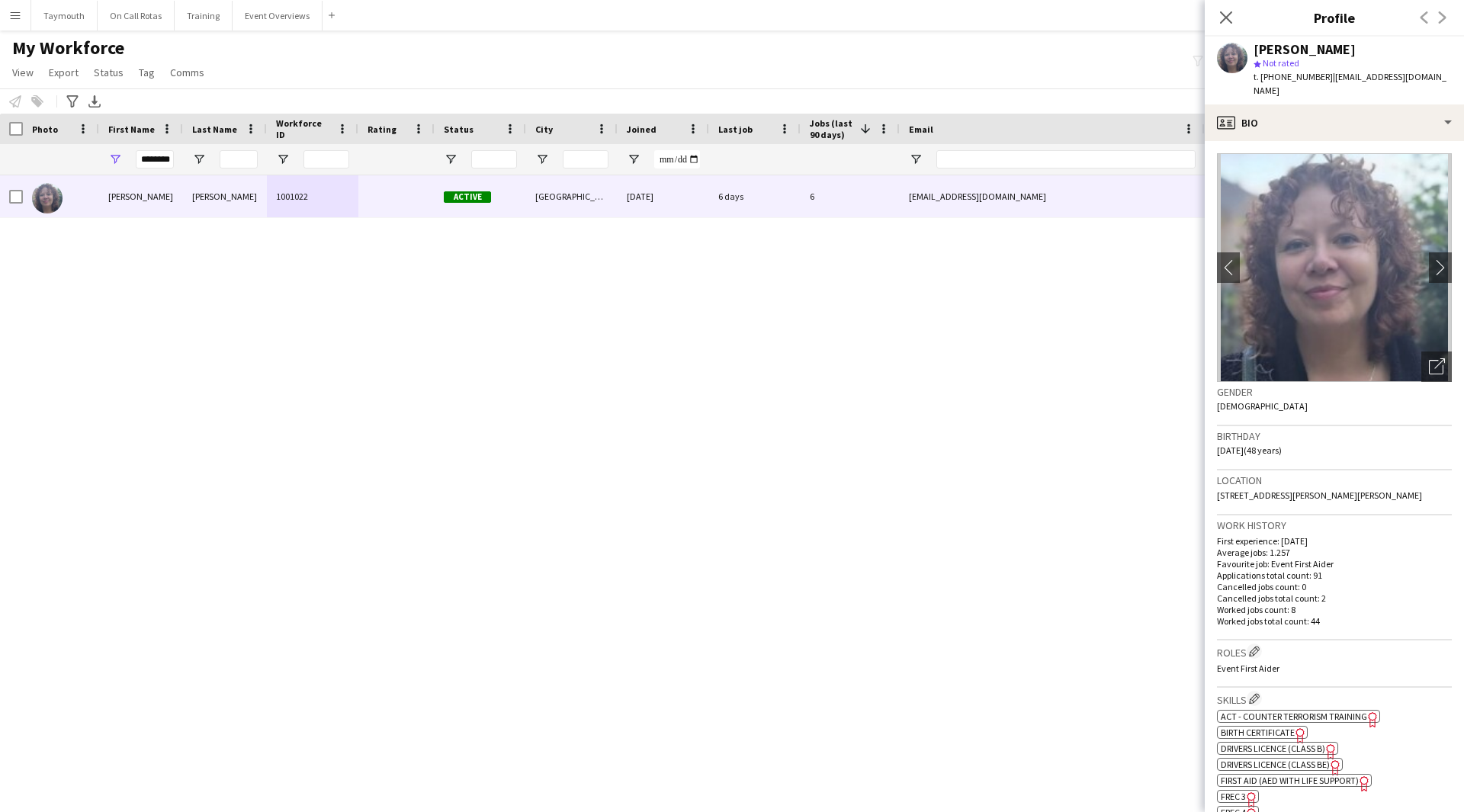
drag, startPoint x: 1267, startPoint y: 498, endPoint x: 1213, endPoint y: 478, distance: 57.6
click at [1213, 478] on app-crew-profile-bio "chevron-left chevron-right Open photos pop-in Gender Female Birthday 14-12-1976…" at bounding box center [1334, 476] width 259 height 671
copy span "21 Gillespie Crescent, 21 Gillespie crescent, Edinburgh, EH10 4HU"
drag, startPoint x: 131, startPoint y: 160, endPoint x: 593, endPoint y: 192, distance: 463.1
click at [593, 192] on div "Workforce Details Photo First Name" at bounding box center [732, 449] width 1464 height 672
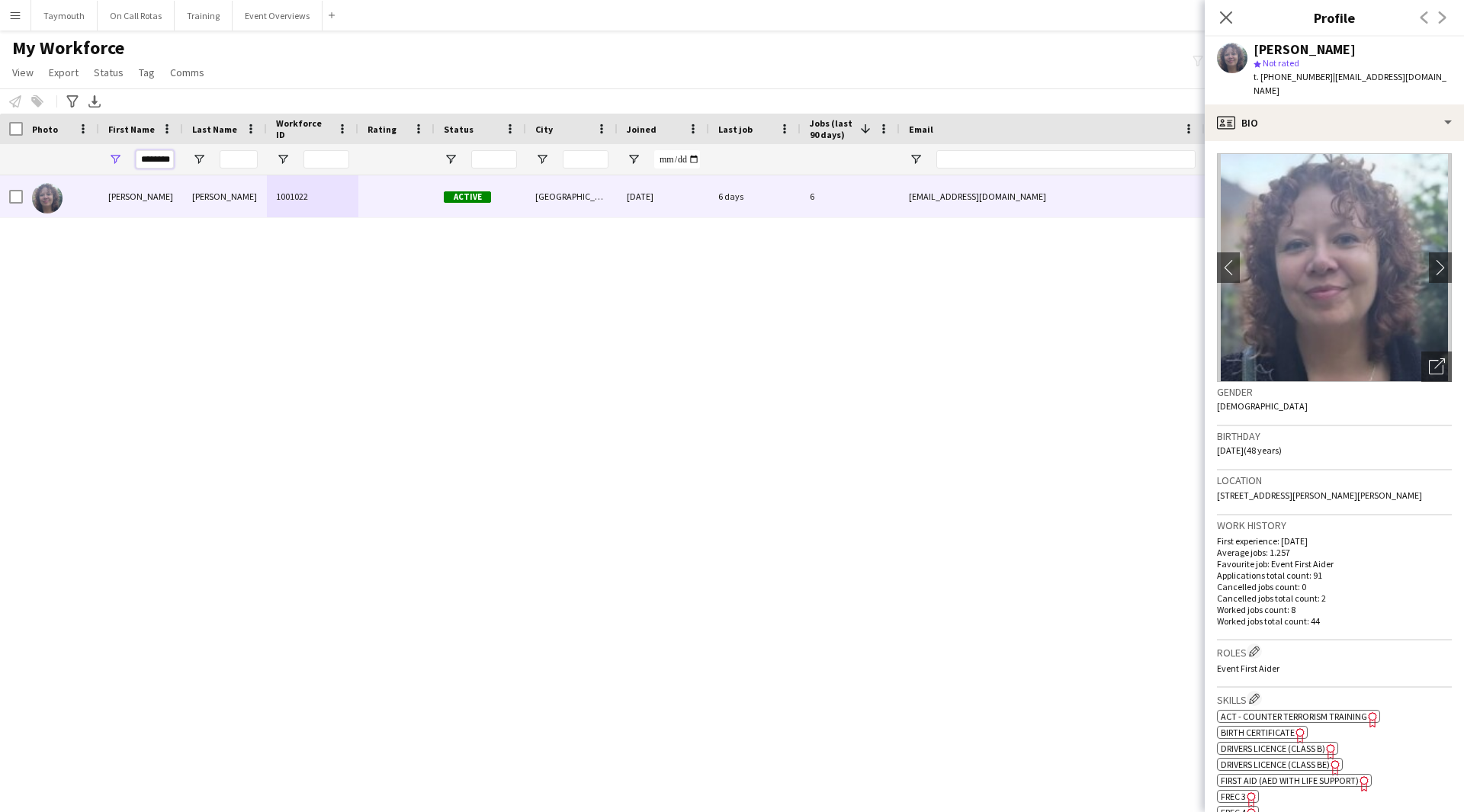
scroll to position [0, 6]
drag, startPoint x: 139, startPoint y: 161, endPoint x: 501, endPoint y: 146, distance: 362.3
click at [500, 146] on div "********" at bounding box center [944, 159] width 1888 height 31
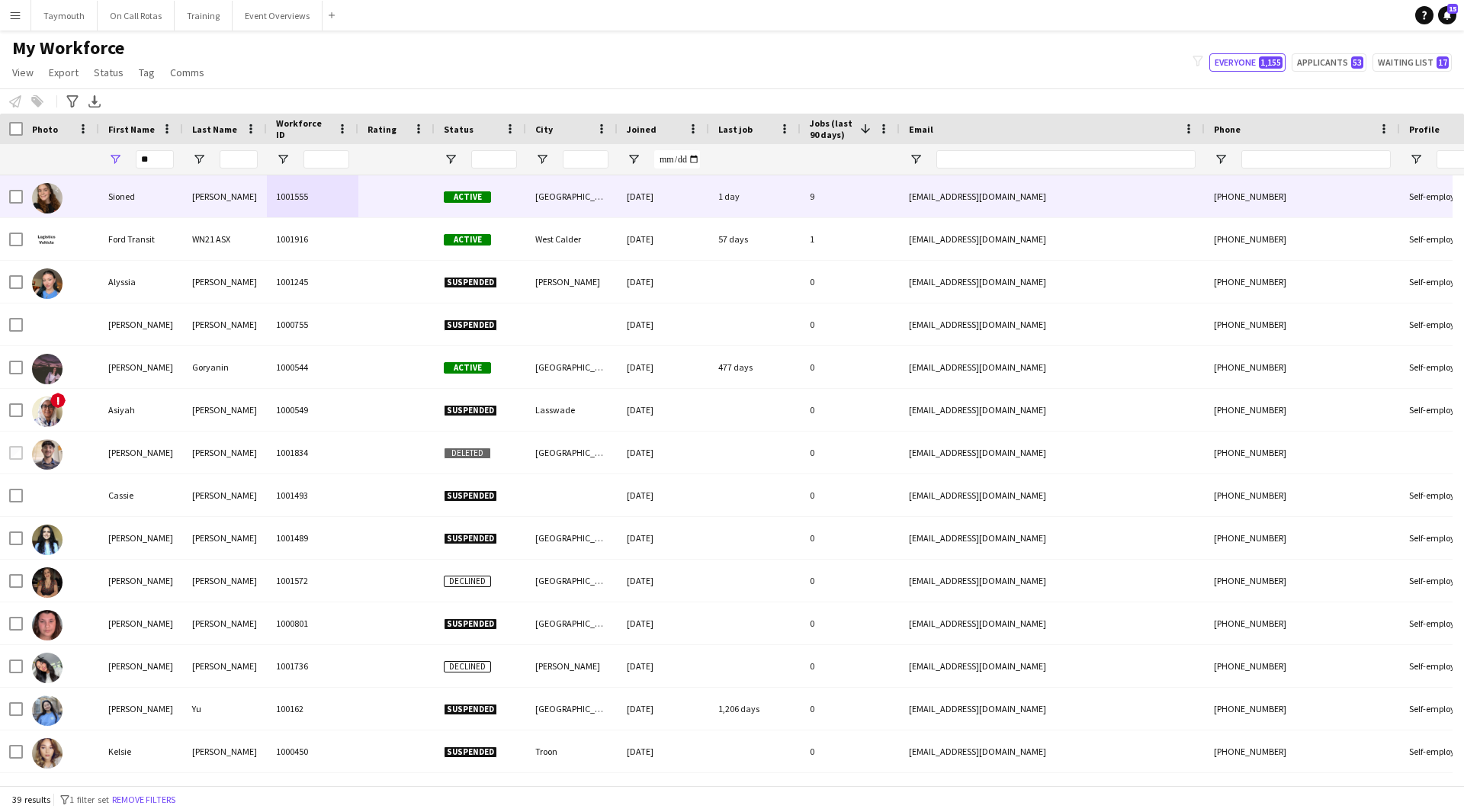
click at [598, 194] on div "Perth" at bounding box center [572, 196] width 91 height 42
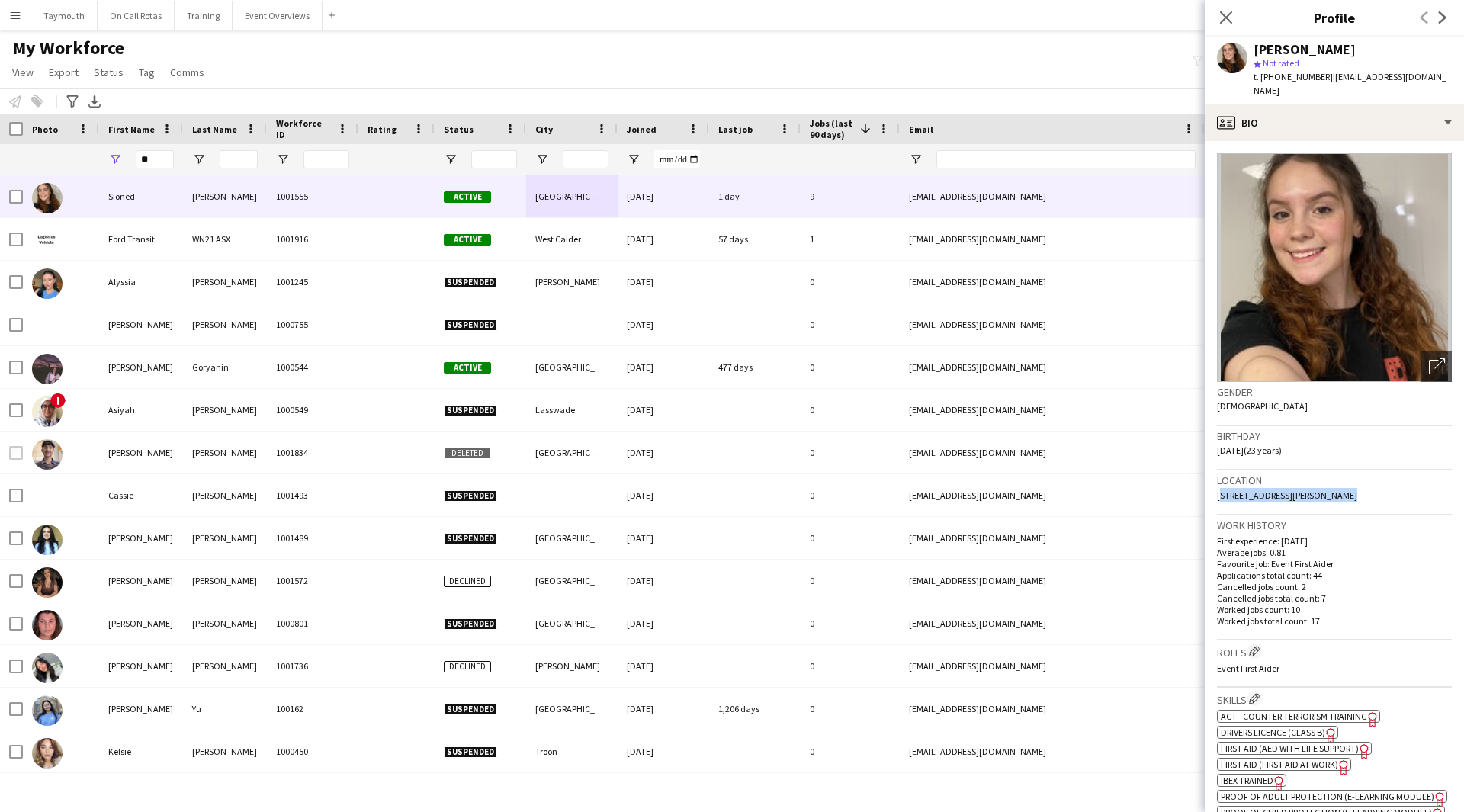
drag, startPoint x: 1342, startPoint y: 486, endPoint x: 1206, endPoint y: 467, distance: 137.3
click at [1215, 476] on app-crew-profile-bio "Open photos pop-in Gender Female Birthday 22-06-2002 (23 years) Location 3 Weir…" at bounding box center [1334, 476] width 259 height 671
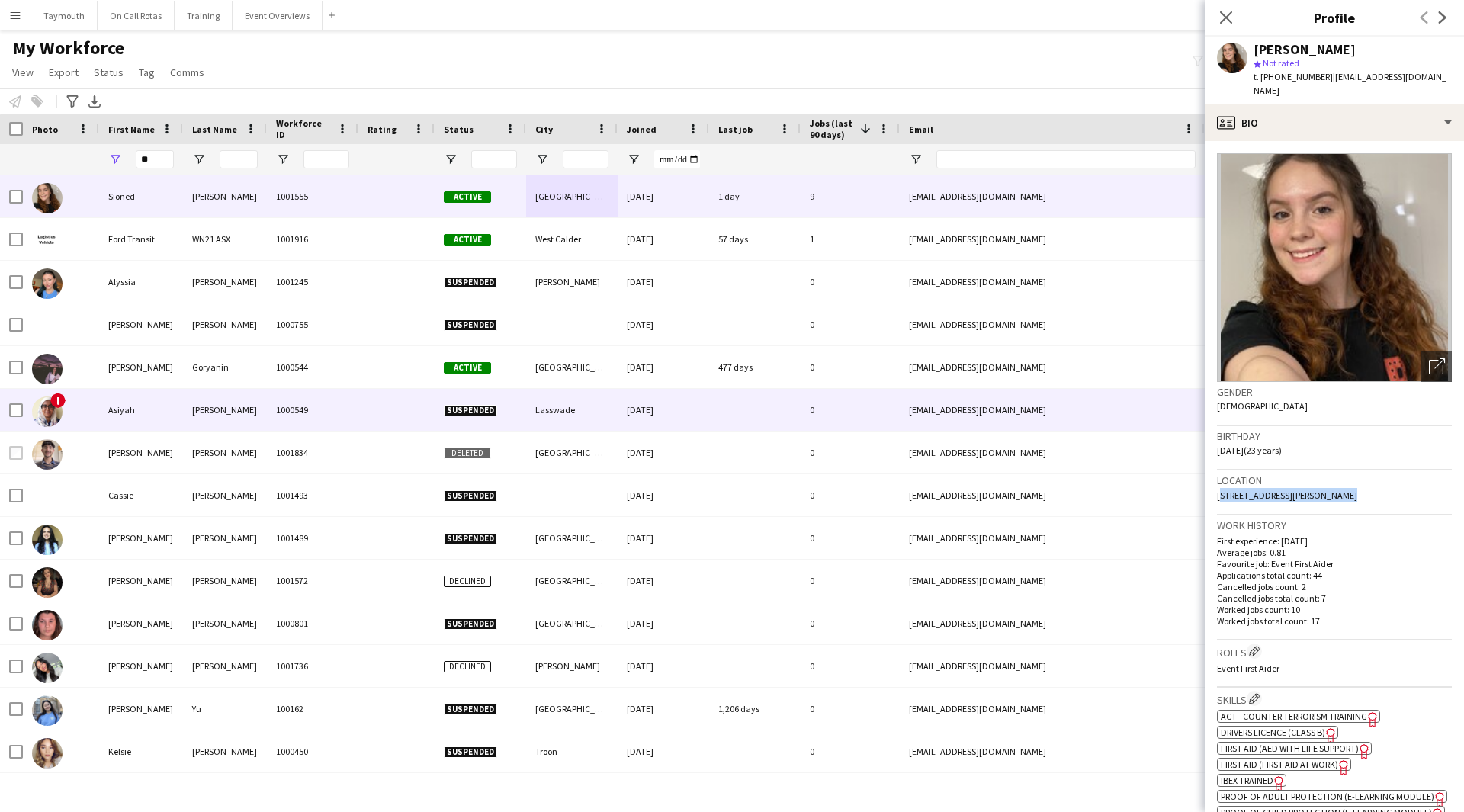
copy span "3 Weir Place, Perth, PH1 3GP"
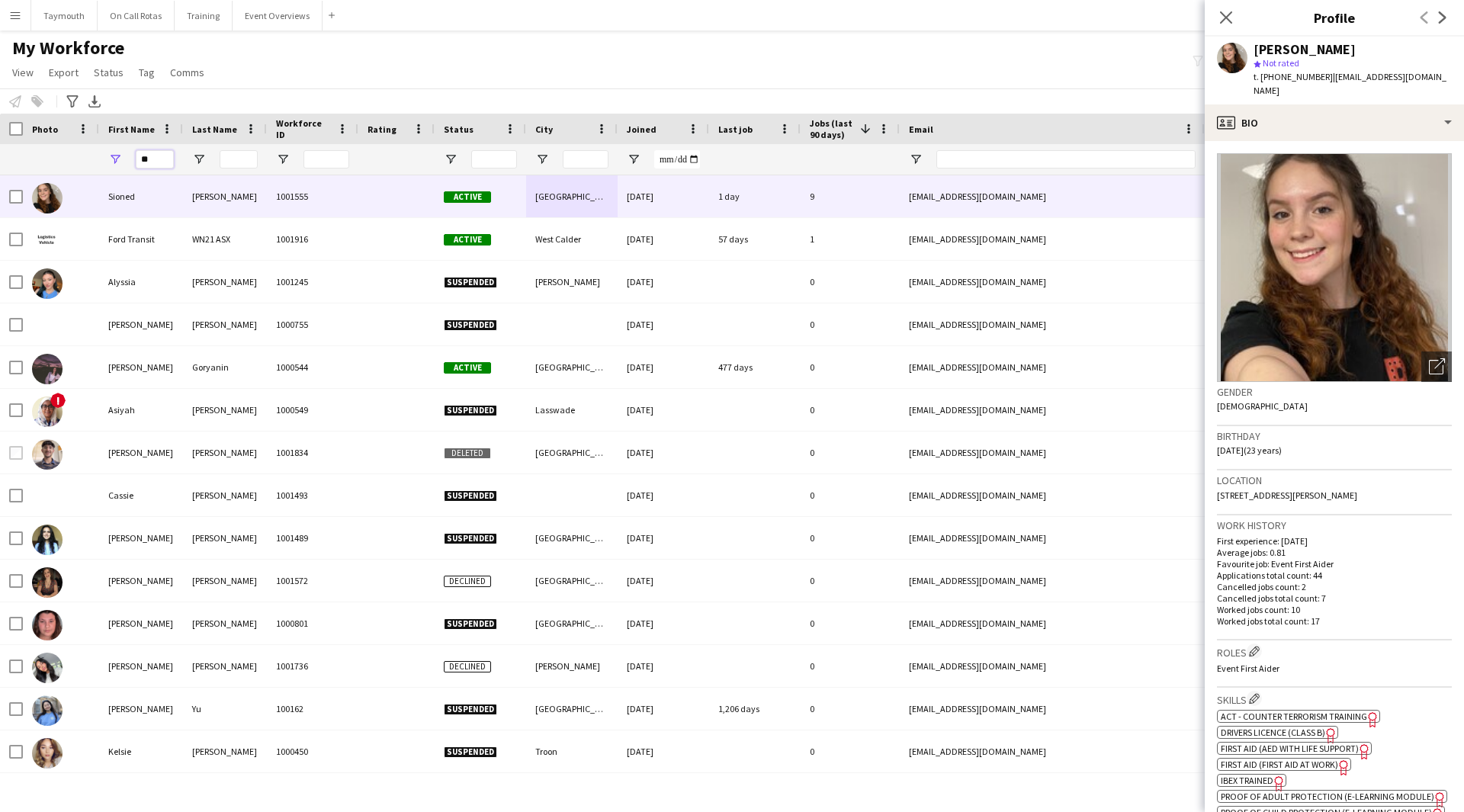
drag, startPoint x: 17, startPoint y: 159, endPoint x: -139, endPoint y: 158, distance: 156.0
click at [0, 158] on html "Menu Boards Boards Boards All jobs Status Workforce Workforce My Workforce Recr…" at bounding box center [732, 406] width 1464 height 812
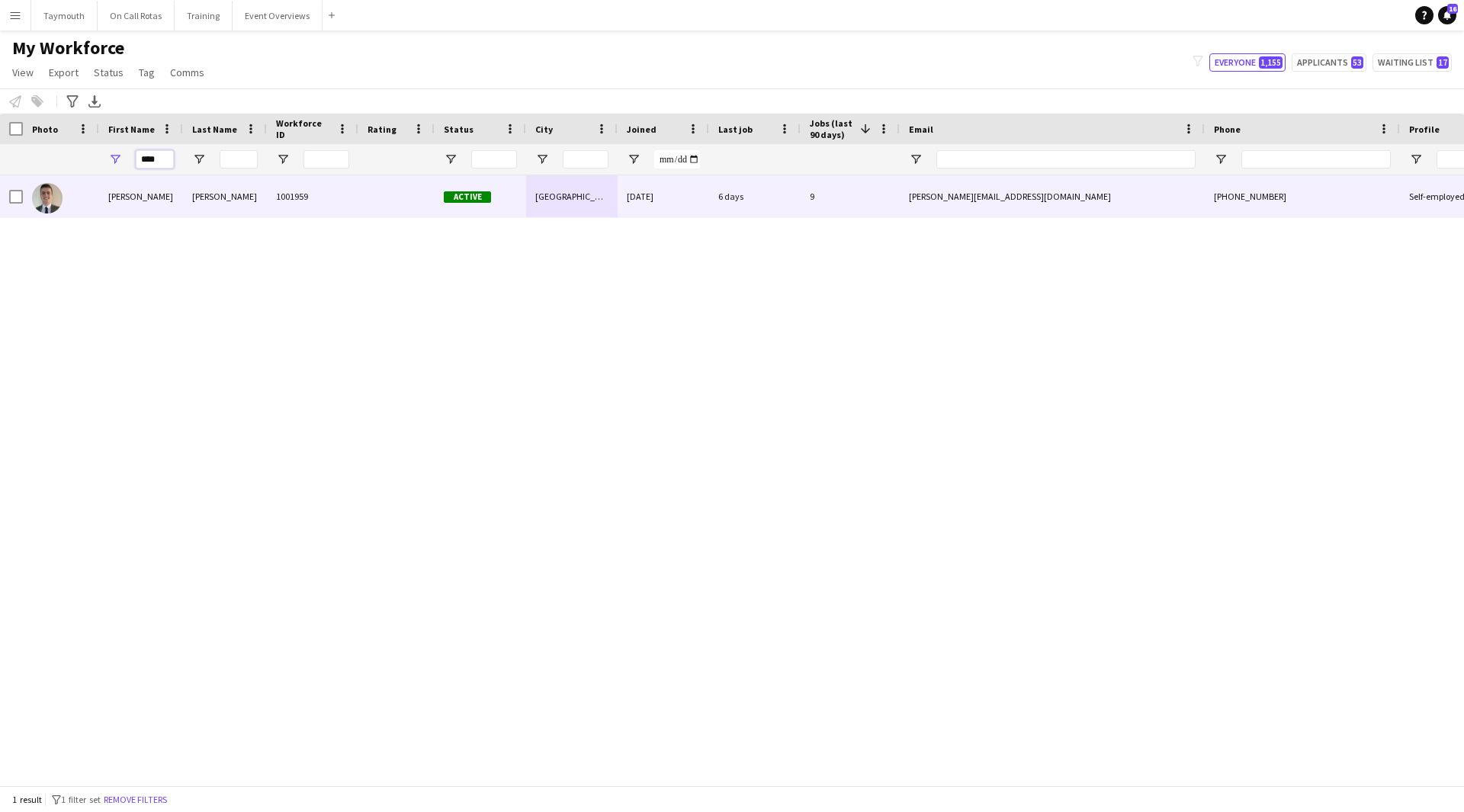
type input "****"
click at [360, 212] on div at bounding box center [396, 196] width 76 height 42
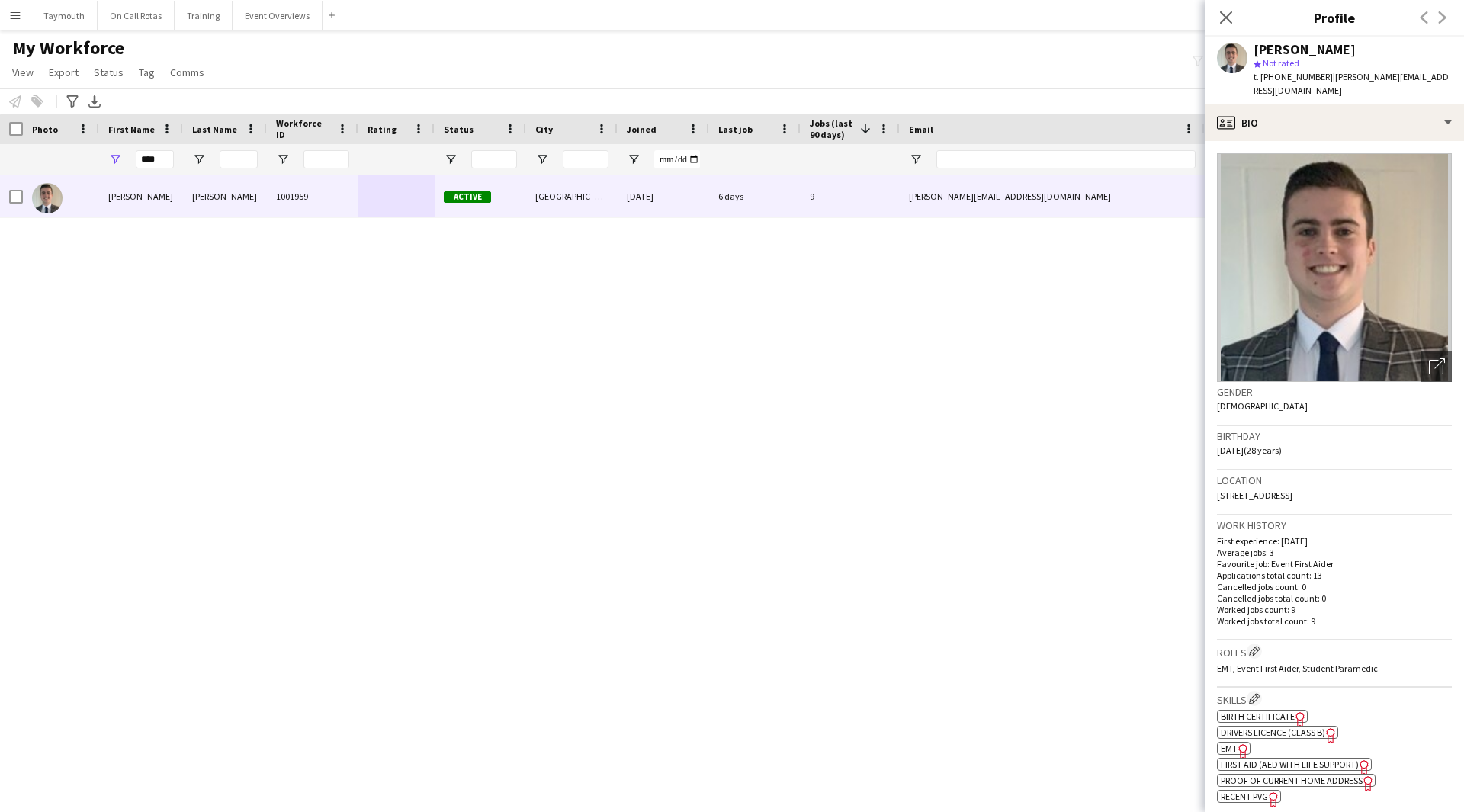
drag, startPoint x: 1407, startPoint y: 492, endPoint x: 1217, endPoint y: 486, distance: 190.1
click at [1217, 486] on div "Location 10 Goodhope Park, Aberdeen, AB21 9NE" at bounding box center [1334, 493] width 235 height 44
copy span "10 Goodhope Park, Aberdeen, AB21 9NE"
